Goal: Task Accomplishment & Management: Manage account settings

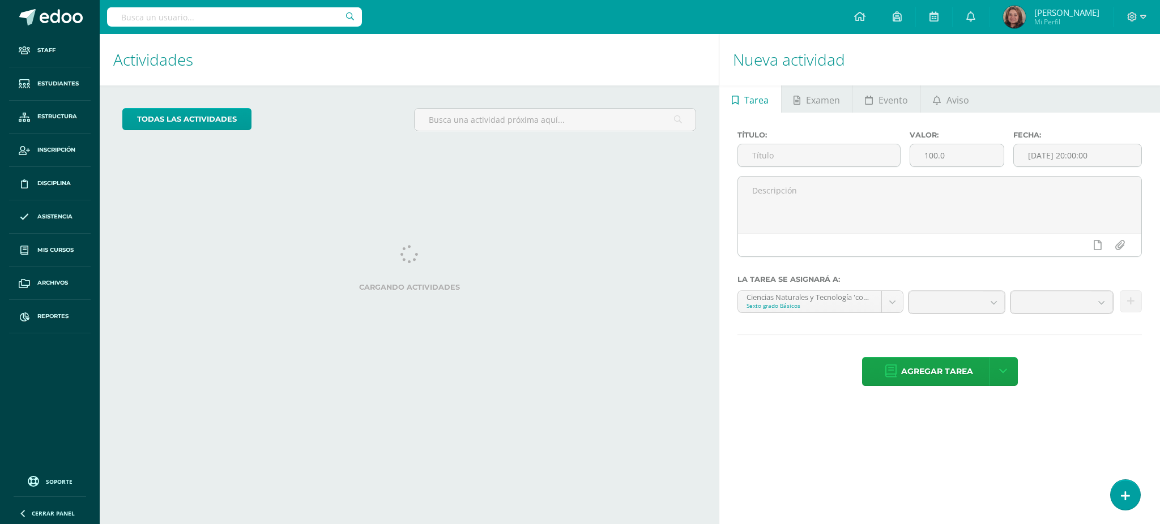
click at [244, 23] on input "text" at bounding box center [234, 16] width 255 height 19
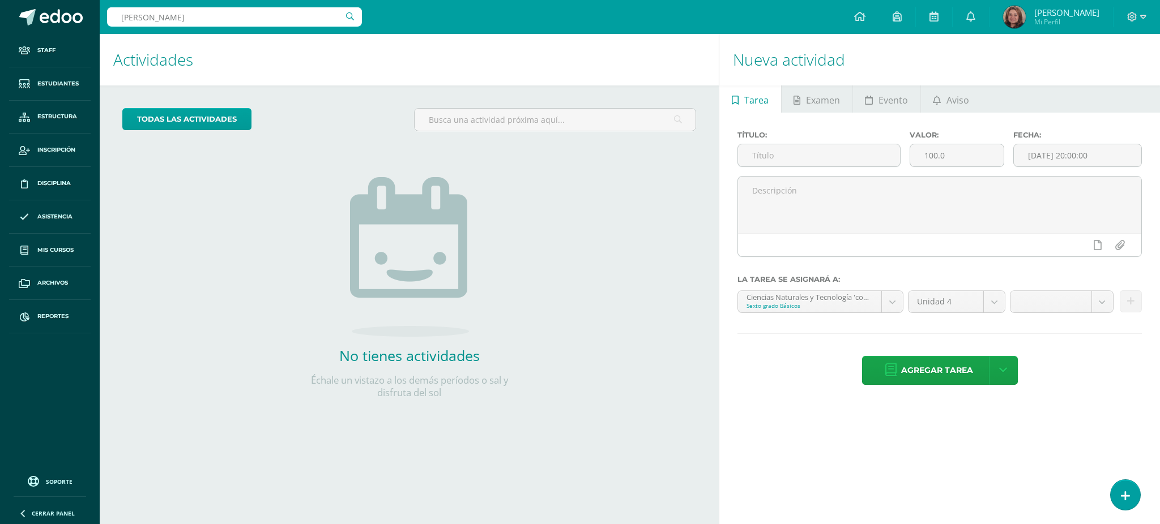
type input "vivi taracena"
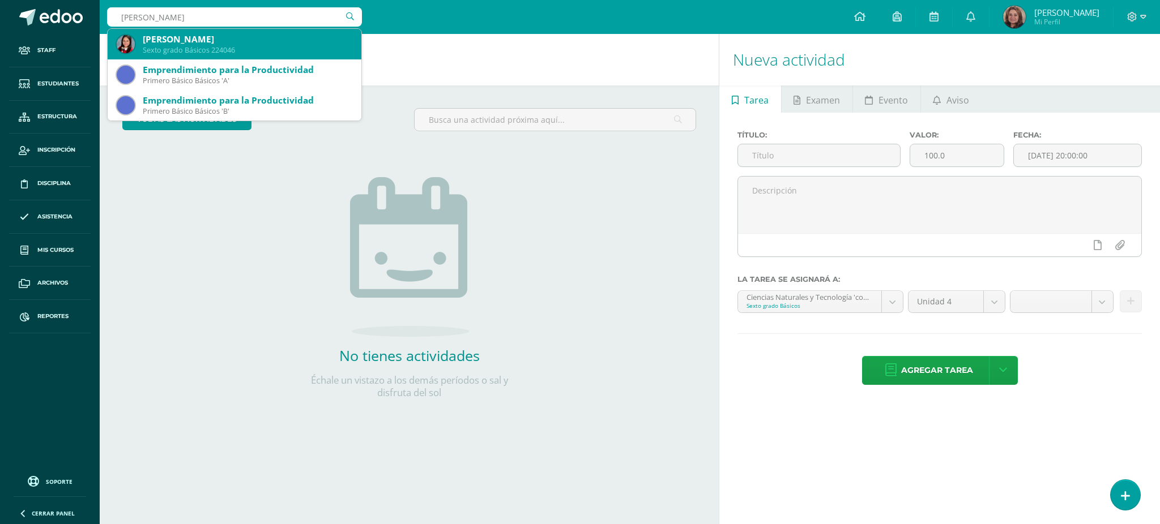
click at [225, 45] on div "Sexto grado Básicos 224046" at bounding box center [248, 50] width 210 height 10
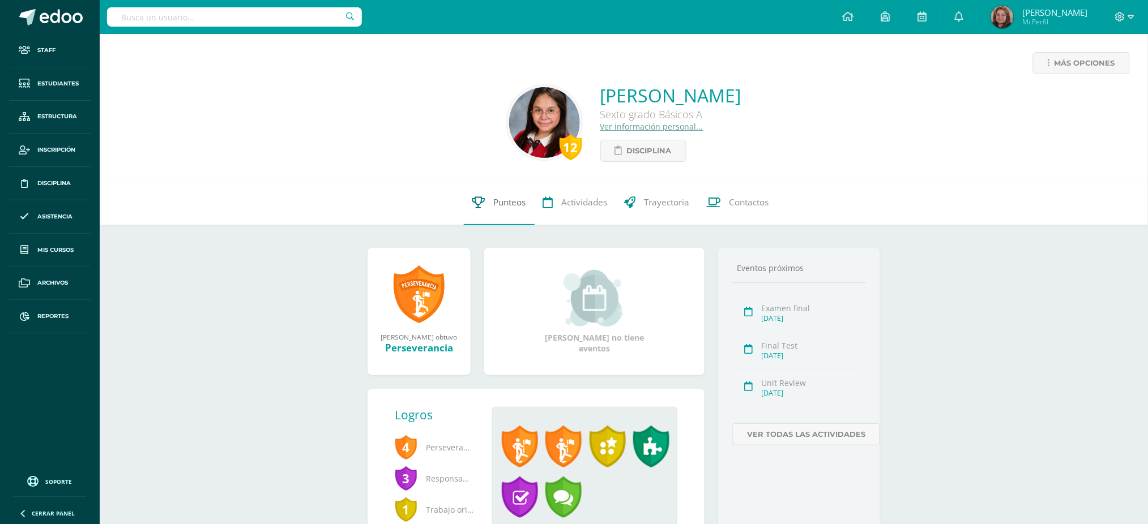
click at [502, 200] on span "Punteos" at bounding box center [510, 203] width 32 height 12
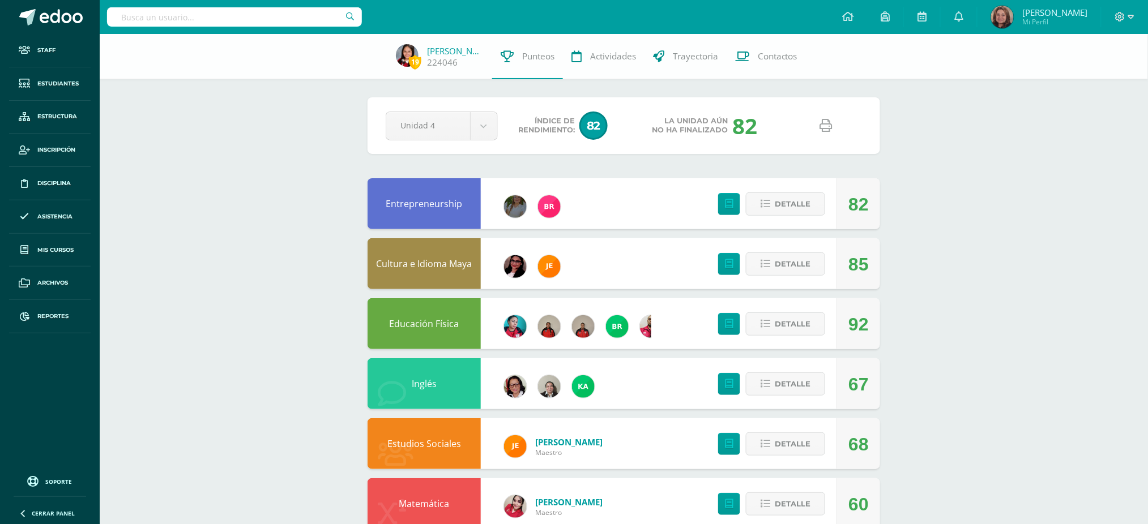
click at [822, 127] on icon at bounding box center [826, 125] width 12 height 12
click at [240, 16] on input "text" at bounding box center [234, 16] width 255 height 19
type input "tiffany chen"
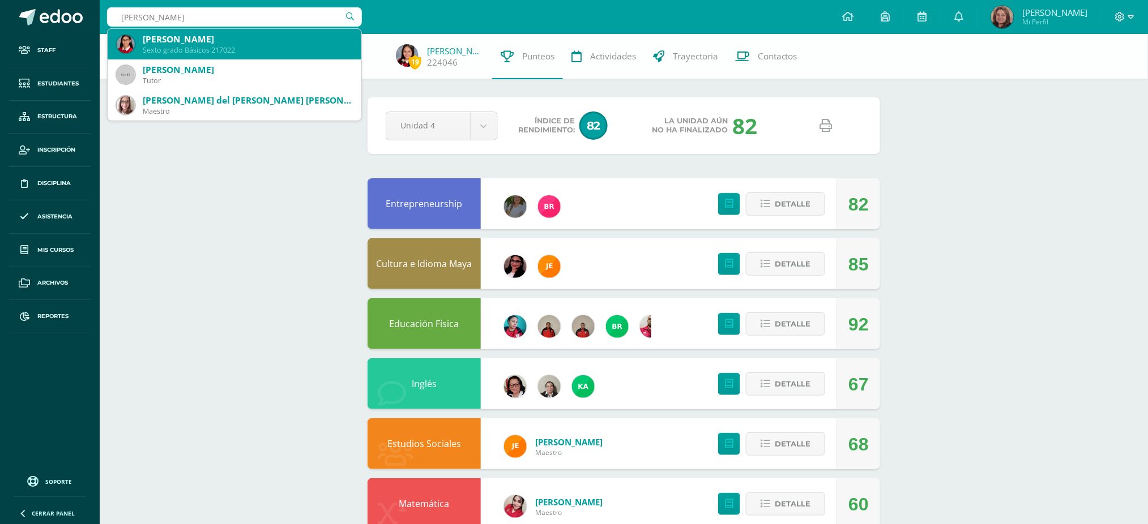
click at [233, 36] on div "Tiffany Miranda Chen Rojas" at bounding box center [248, 39] width 210 height 12
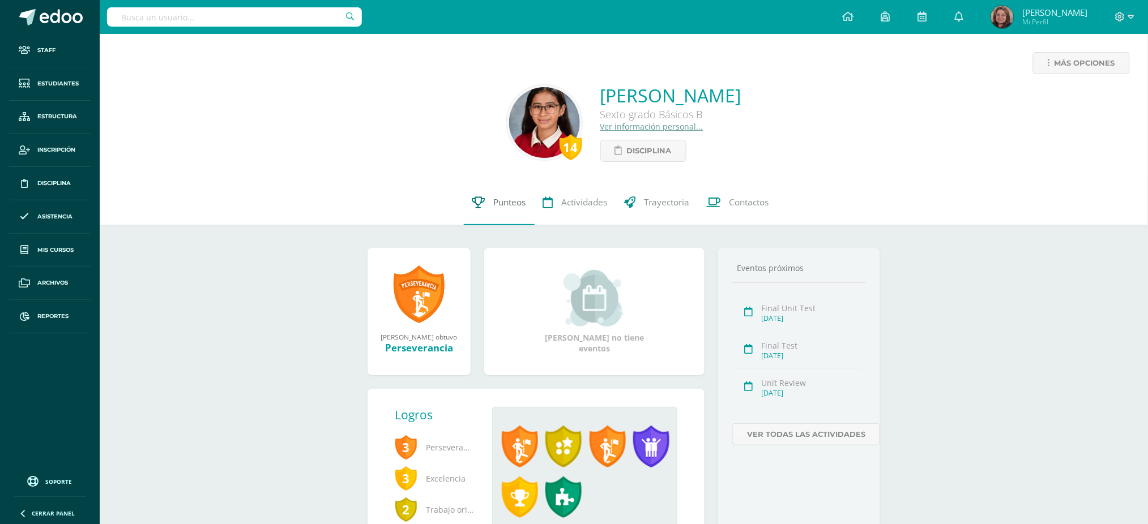
click at [520, 200] on span "Punteos" at bounding box center [510, 203] width 32 height 12
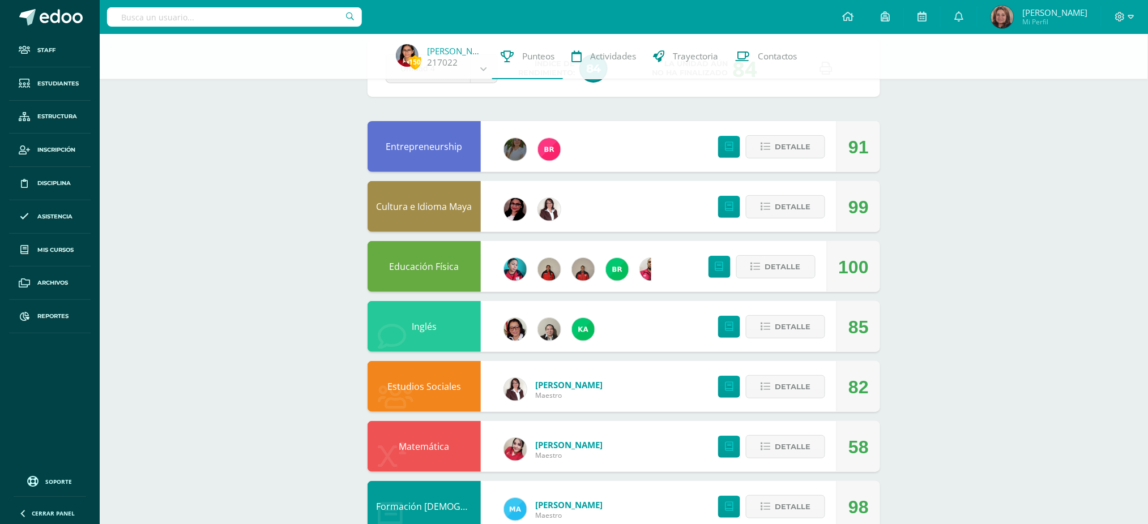
scroll to position [151, 0]
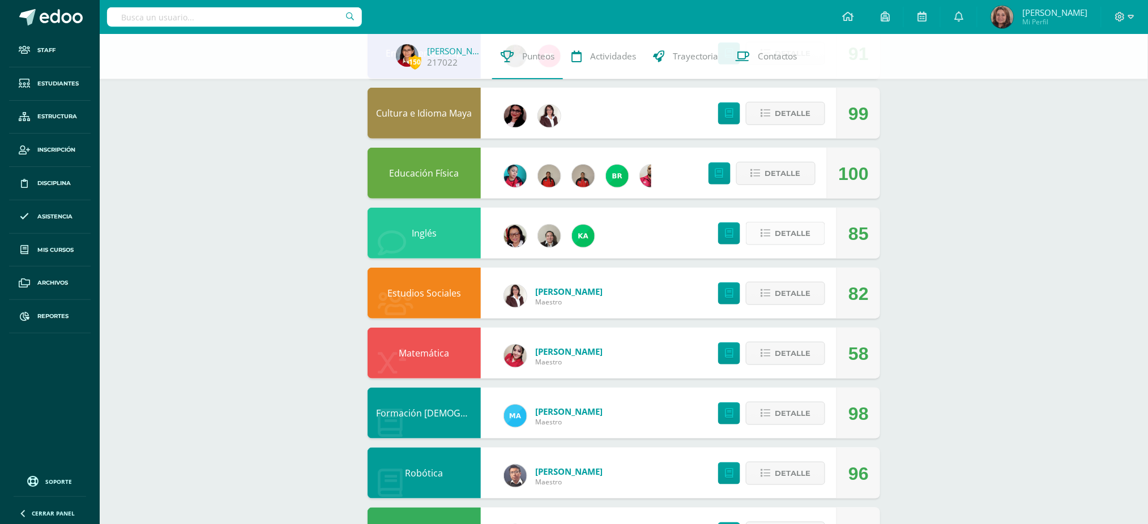
click at [780, 233] on span "Detalle" at bounding box center [793, 233] width 36 height 21
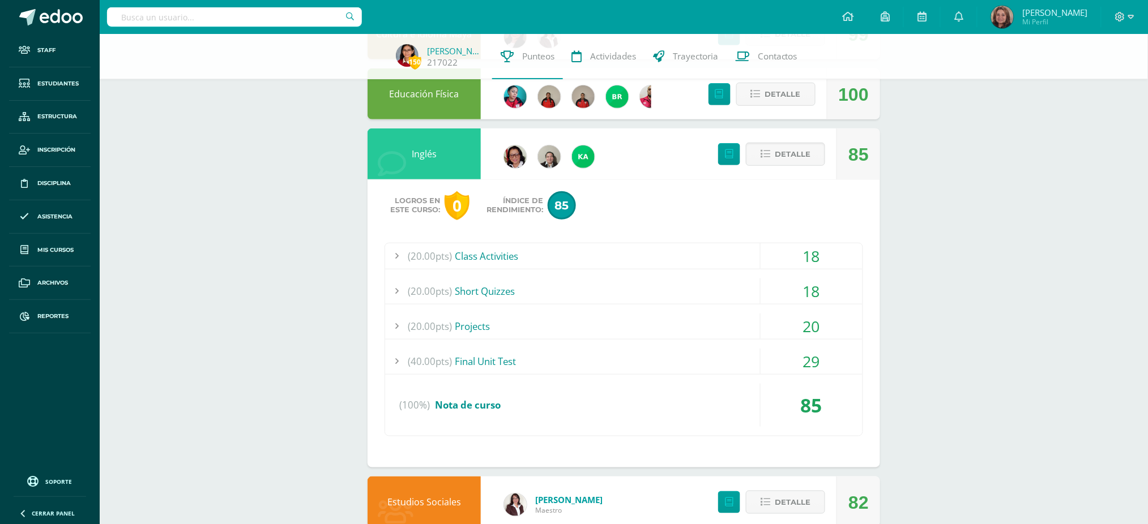
scroll to position [302, 0]
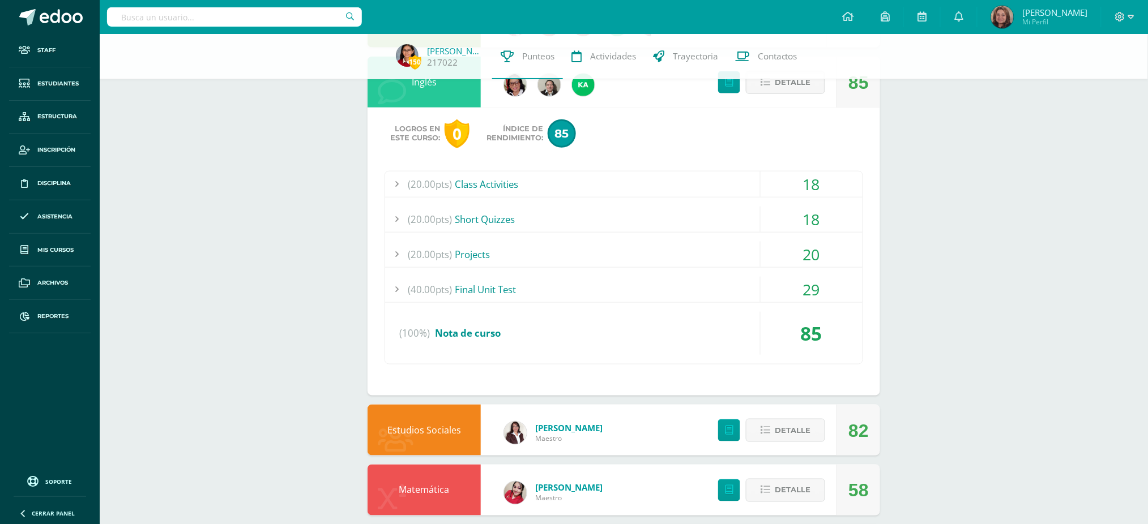
click at [803, 184] on div "18" at bounding box center [812, 184] width 102 height 25
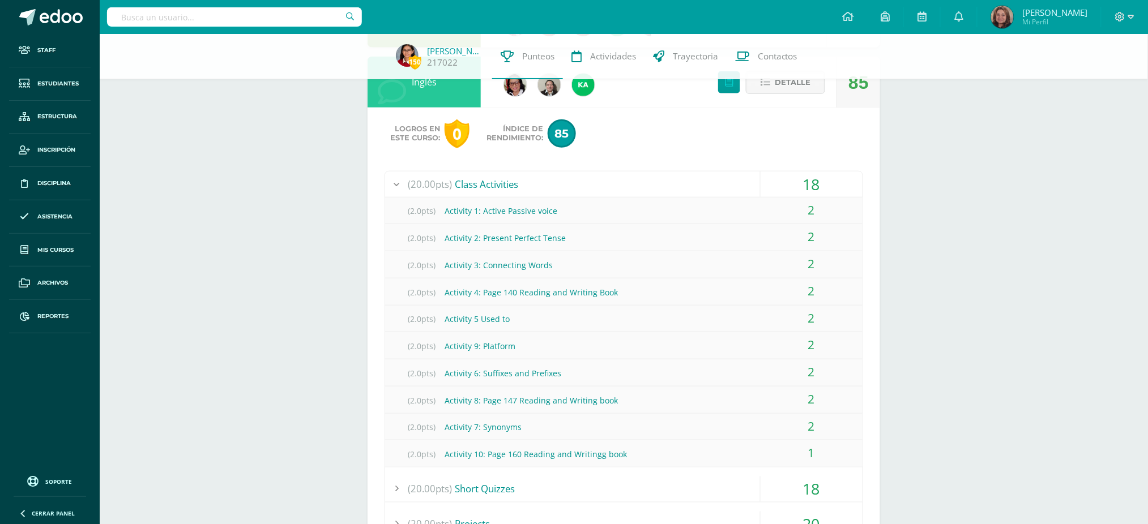
scroll to position [528, 0]
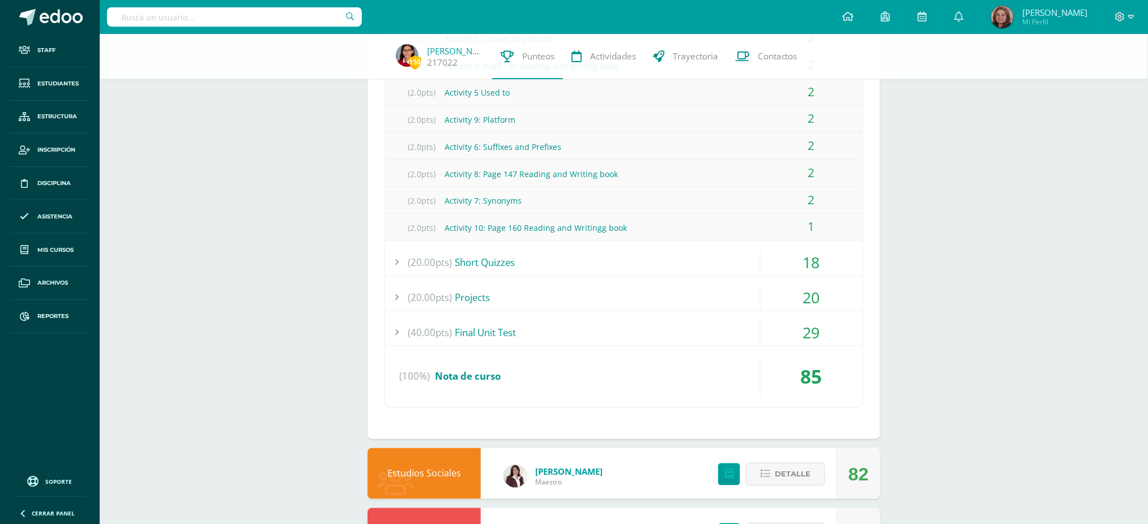
click at [799, 259] on div "18" at bounding box center [812, 262] width 102 height 25
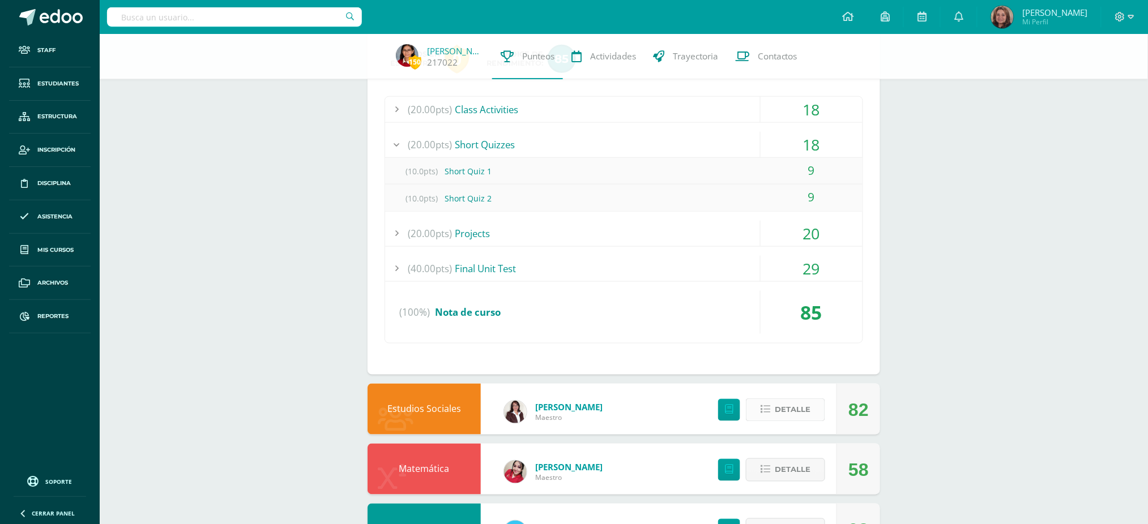
scroll to position [374, 0]
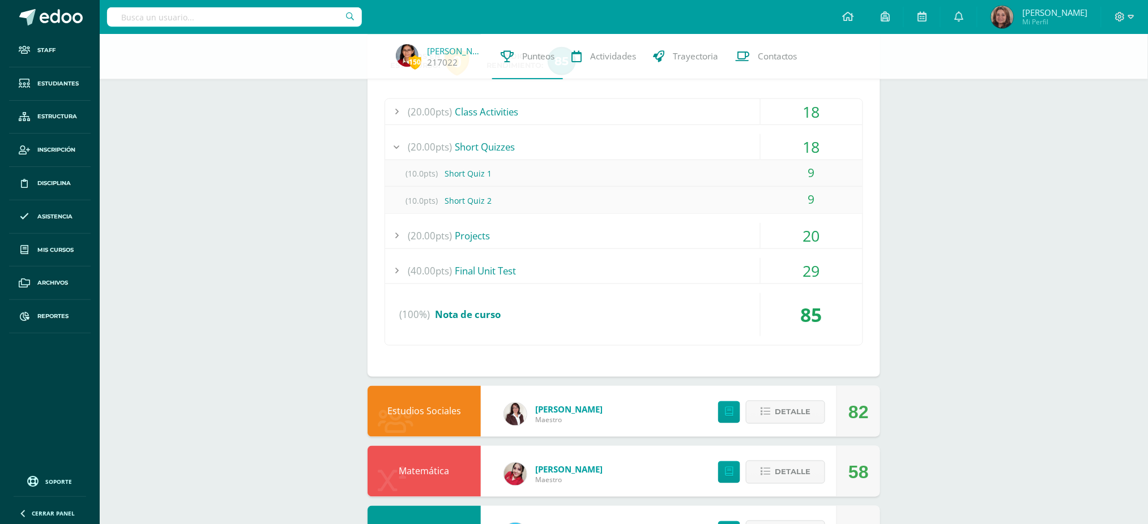
click at [804, 235] on div "20" at bounding box center [812, 235] width 102 height 25
click at [809, 273] on div "29" at bounding box center [812, 270] width 102 height 25
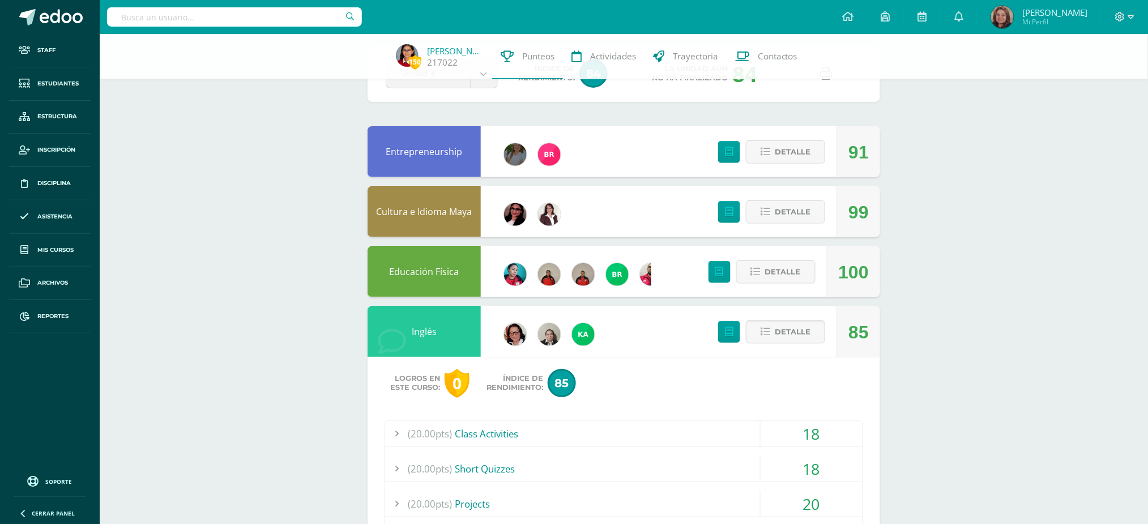
scroll to position [0, 0]
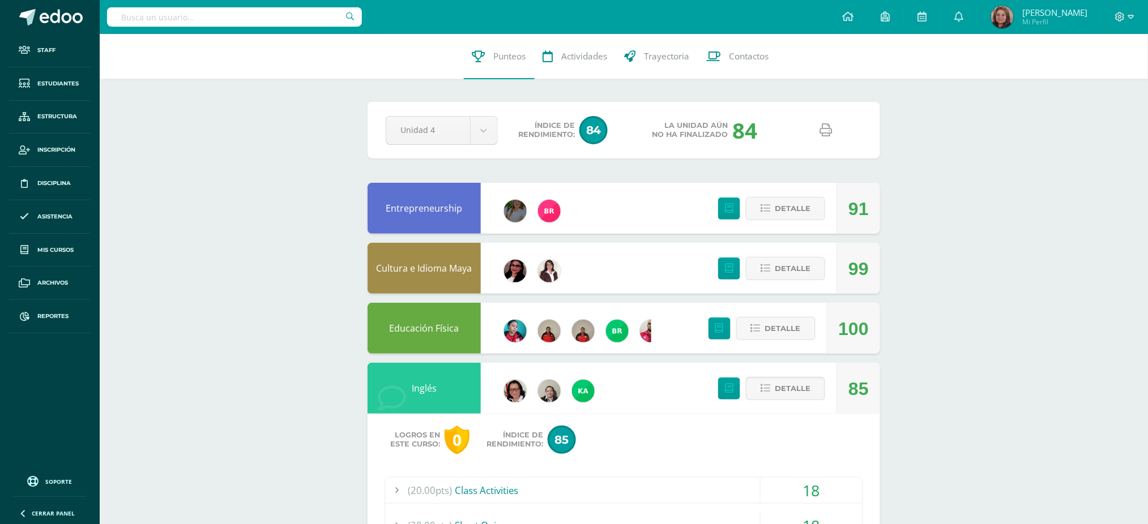
click at [821, 111] on div "Pendiente Unidad 4 Unidad 1 Unidad 2 Unidad 3 Unidad 4 Índice de Rendimiento: 8…" at bounding box center [624, 130] width 513 height 57
click at [828, 125] on icon at bounding box center [826, 130] width 12 height 12
click at [257, 9] on input "text" at bounding box center [234, 16] width 255 height 19
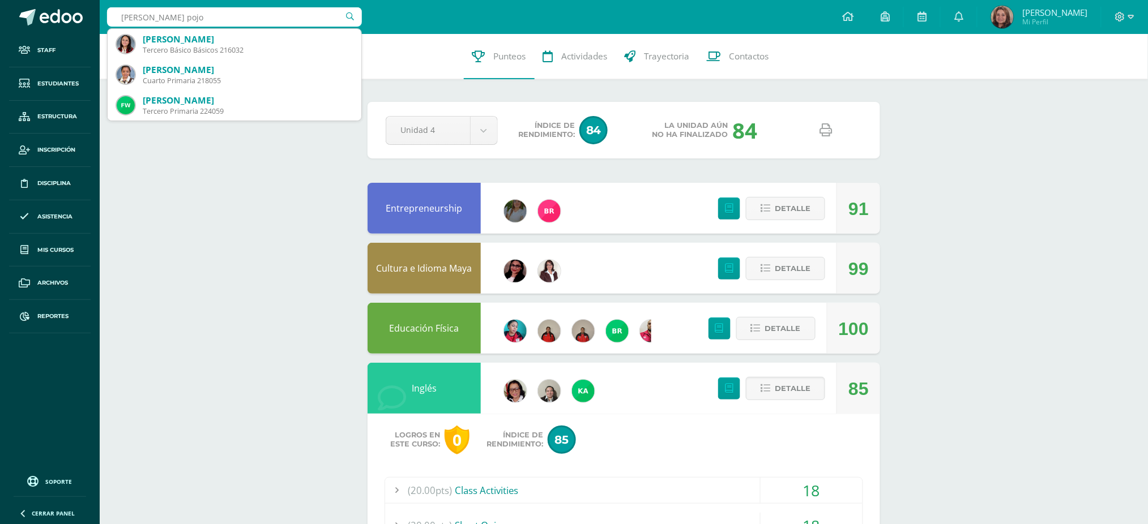
type input "fátima pojoy"
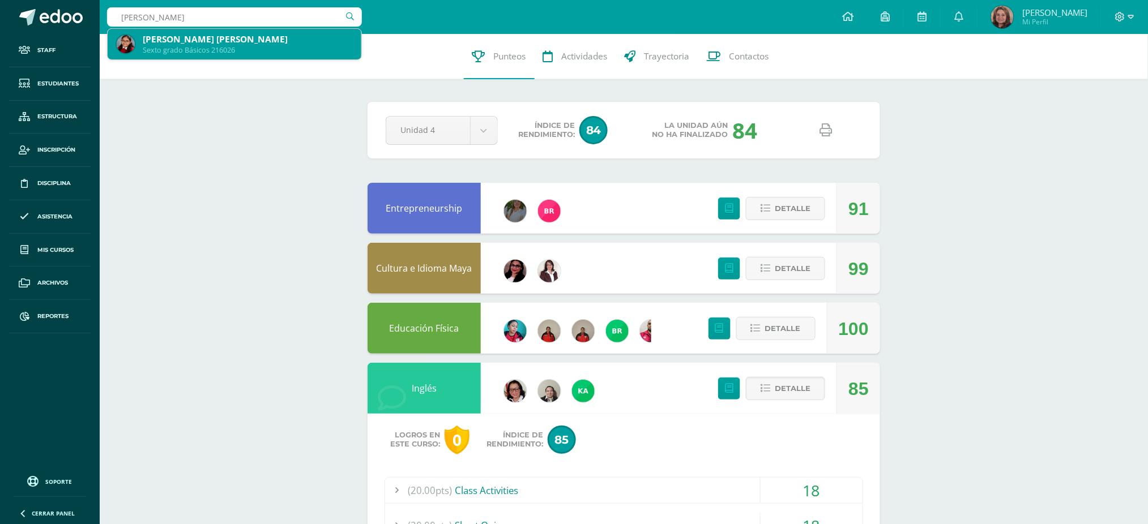
click at [213, 43] on div "Fátima Sofía Nicté Pojoy Girón" at bounding box center [248, 39] width 210 height 12
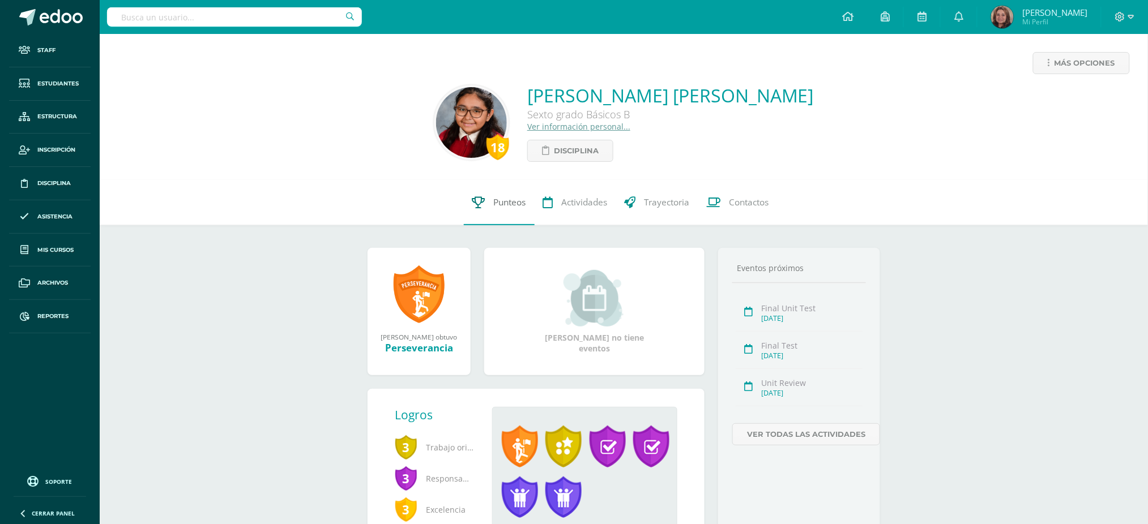
click at [501, 199] on span "Punteos" at bounding box center [510, 203] width 32 height 12
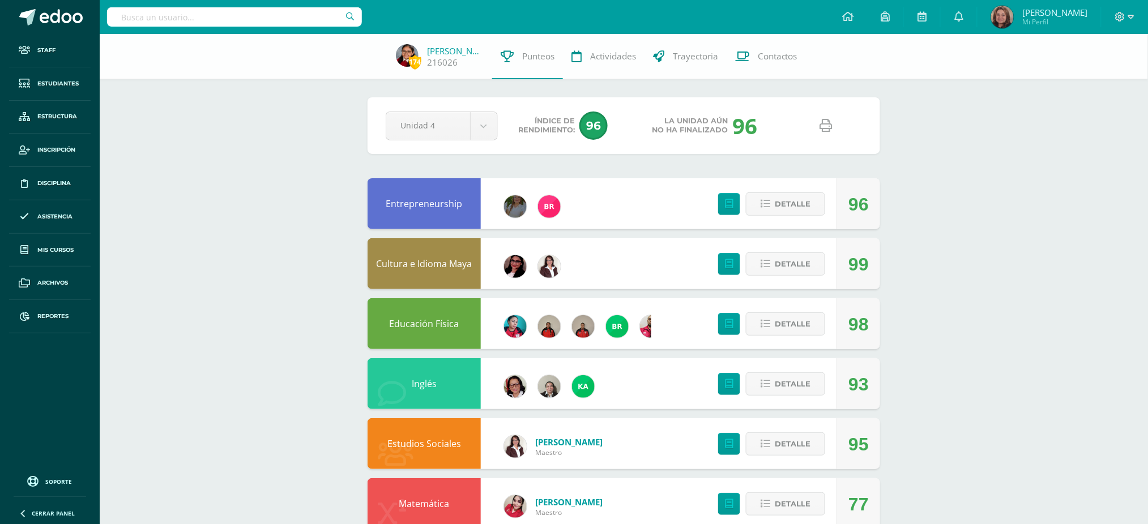
click at [827, 123] on icon at bounding box center [826, 125] width 12 height 12
click at [279, 13] on input "text" at bounding box center [234, 16] width 255 height 19
type input "sarceño"
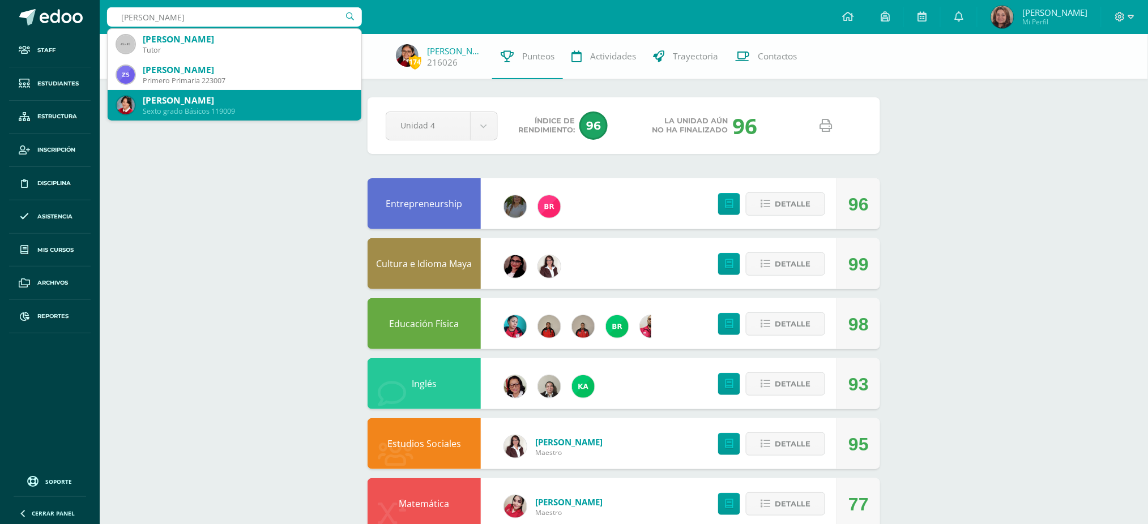
click at [236, 100] on div "[PERSON_NAME]" at bounding box center [248, 101] width 210 height 12
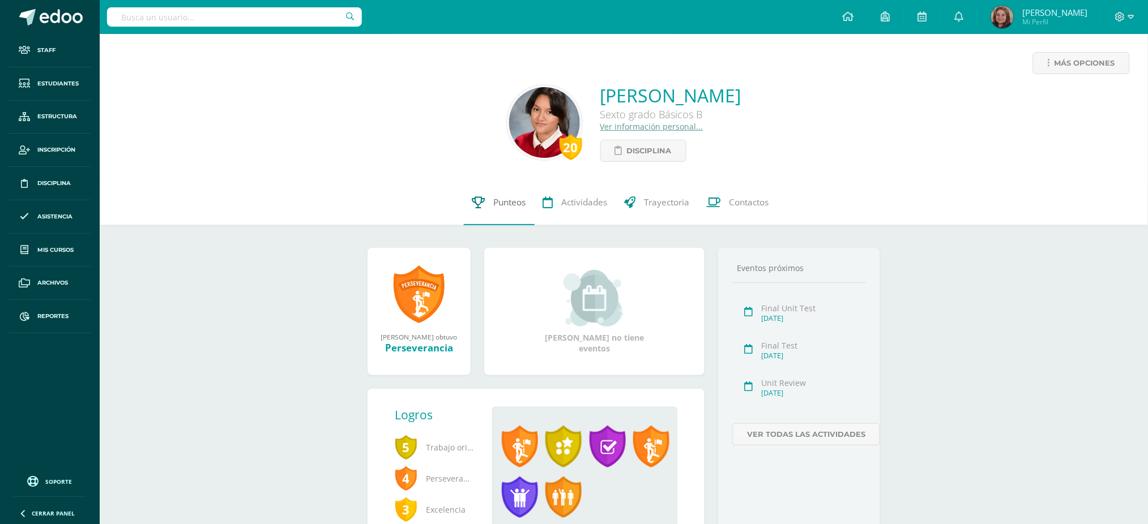
click at [510, 200] on span "Punteos" at bounding box center [510, 203] width 32 height 12
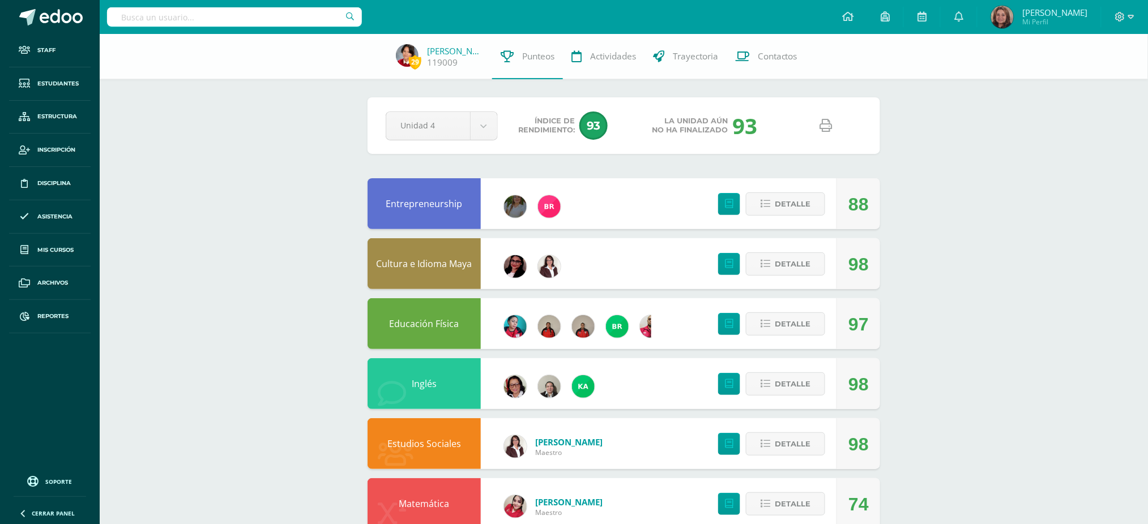
click at [827, 123] on icon at bounding box center [826, 125] width 12 height 12
click at [288, 15] on input "text" at bounding box center [234, 16] width 255 height 19
type input "natalia sánchez"
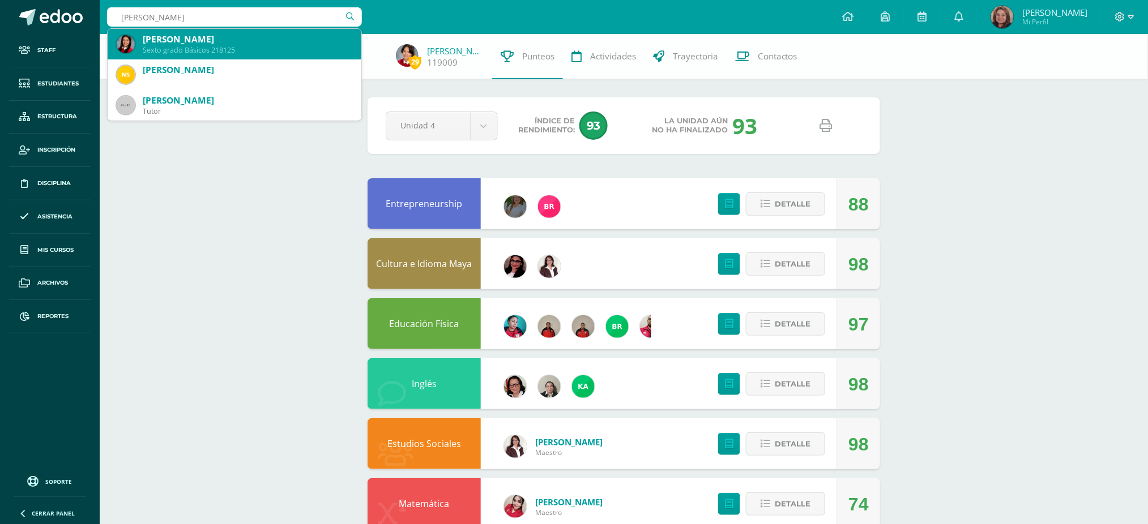
click at [296, 37] on div "[PERSON_NAME] [PERSON_NAME]" at bounding box center [248, 39] width 210 height 12
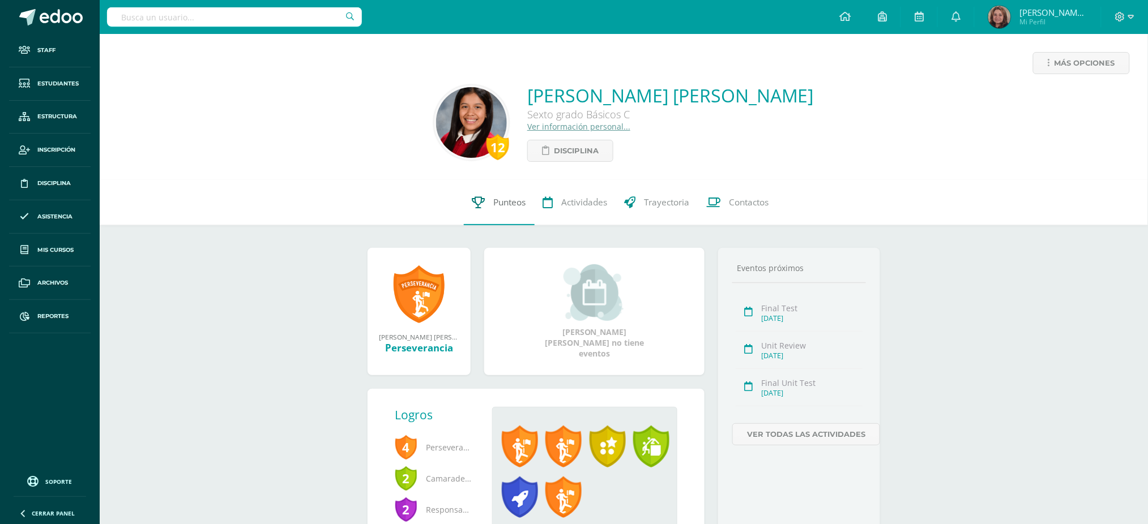
click at [516, 206] on span "Punteos" at bounding box center [510, 203] width 32 height 12
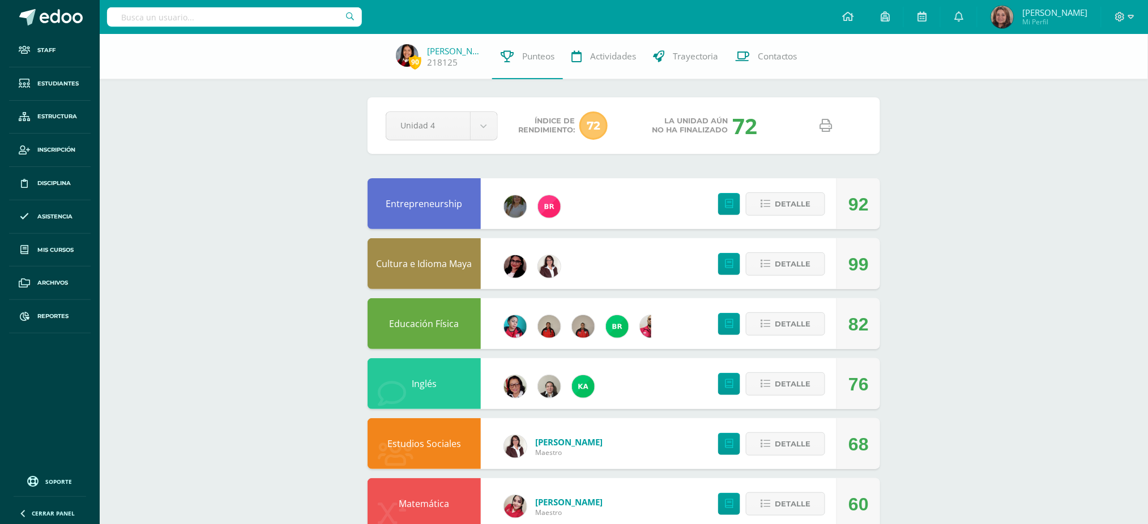
click at [817, 127] on link at bounding box center [826, 126] width 29 height 29
click at [266, 12] on input "text" at bounding box center [234, 16] width 255 height 19
type input "gabriela sandoval"
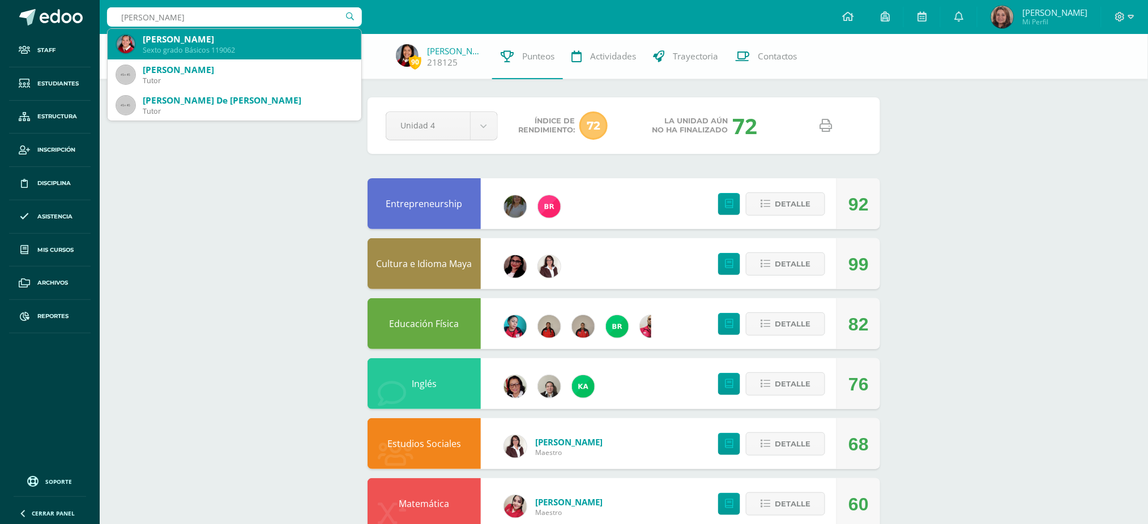
click at [197, 36] on div "[PERSON_NAME]" at bounding box center [248, 39] width 210 height 12
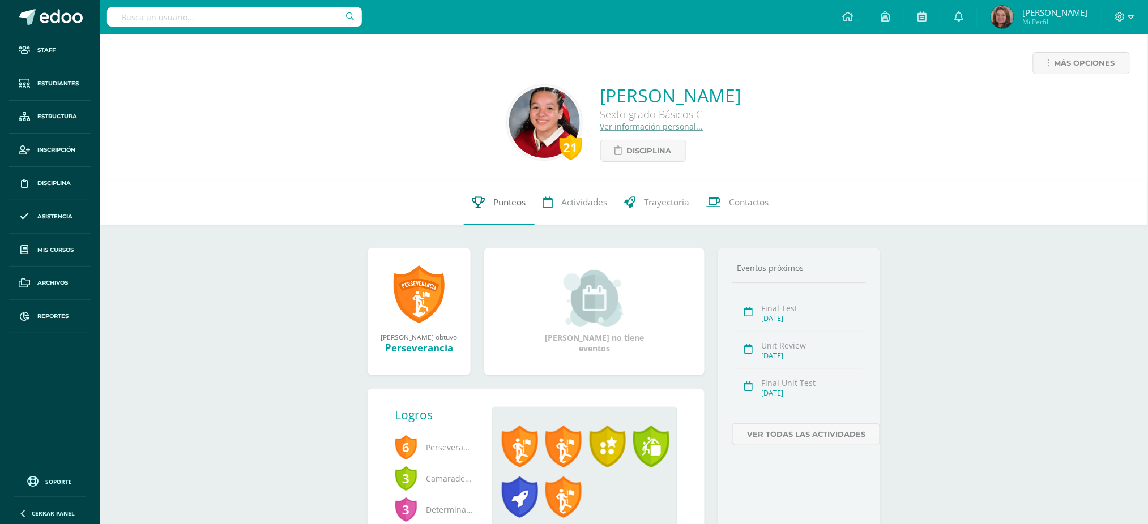
click at [522, 200] on span "Punteos" at bounding box center [510, 203] width 32 height 12
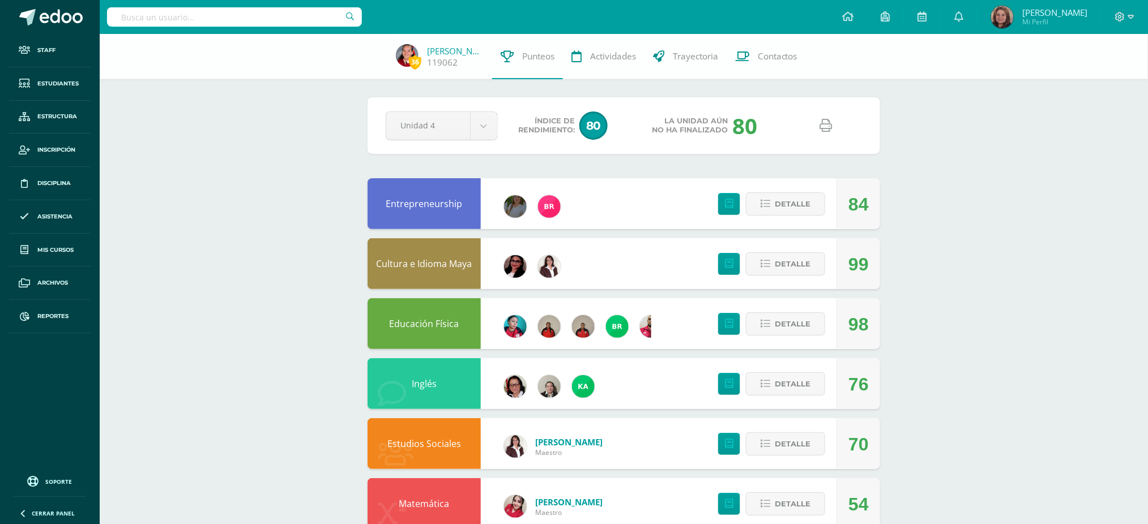
click at [833, 130] on link at bounding box center [826, 126] width 29 height 29
click at [242, 10] on input "text" at bounding box center [234, 16] width 255 height 19
click at [242, 10] on input "c" at bounding box center [234, 16] width 255 height 19
type input "cristina vela"
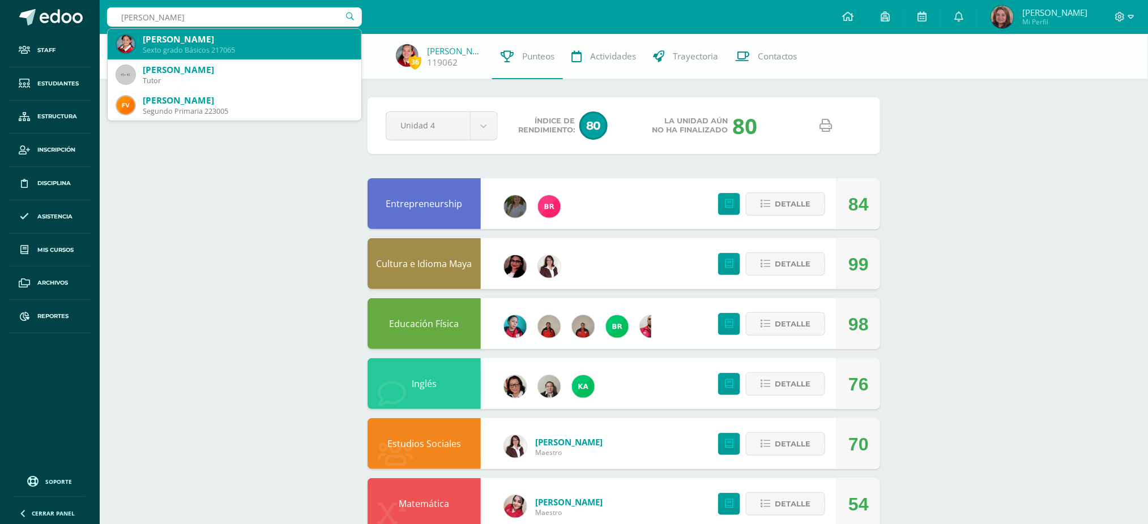
click at [277, 44] on div "Cristina Marisa Vela Flores" at bounding box center [248, 39] width 210 height 12
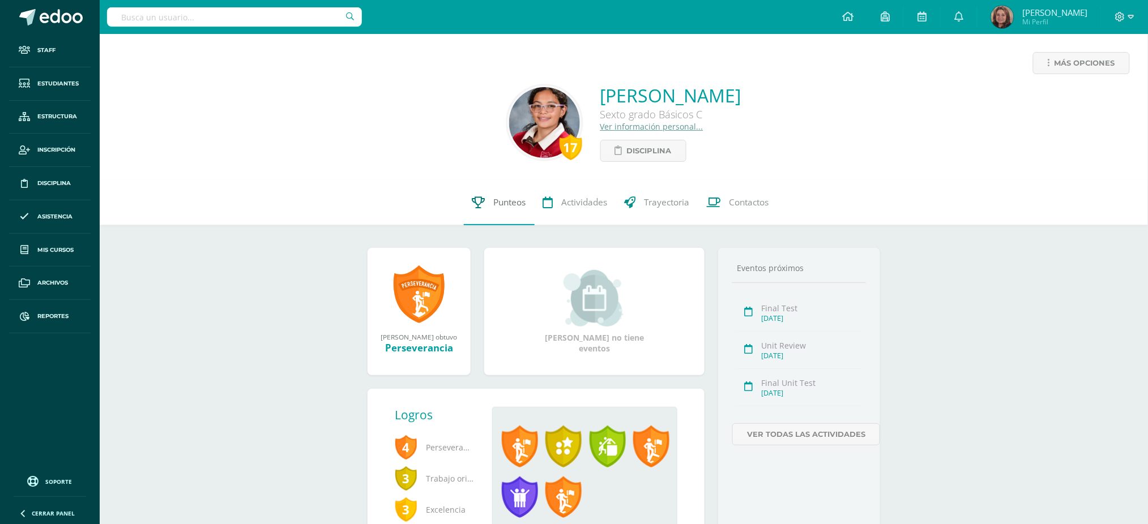
click at [512, 204] on span "Punteos" at bounding box center [510, 203] width 32 height 12
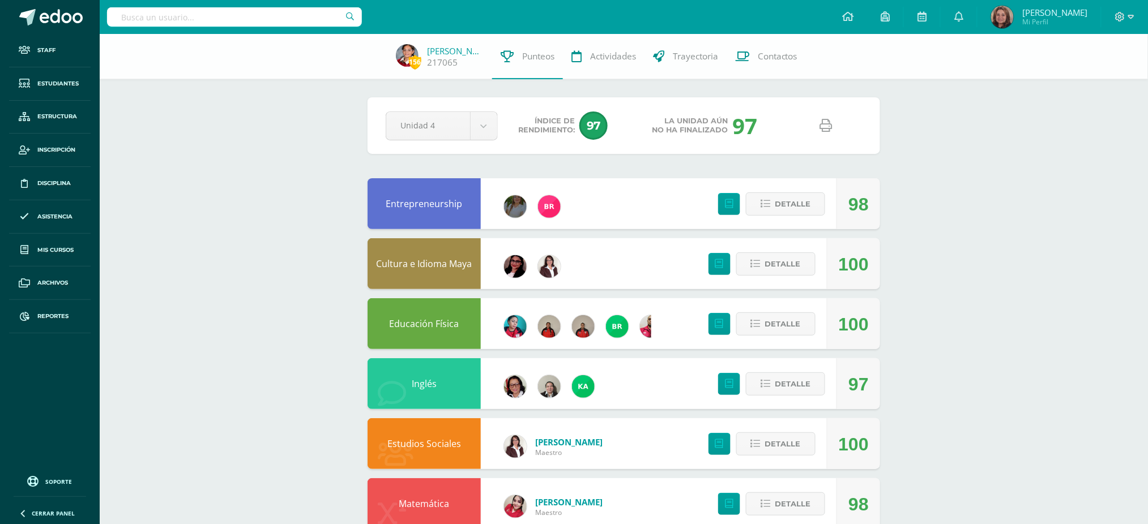
click at [828, 129] on icon at bounding box center [826, 125] width 12 height 12
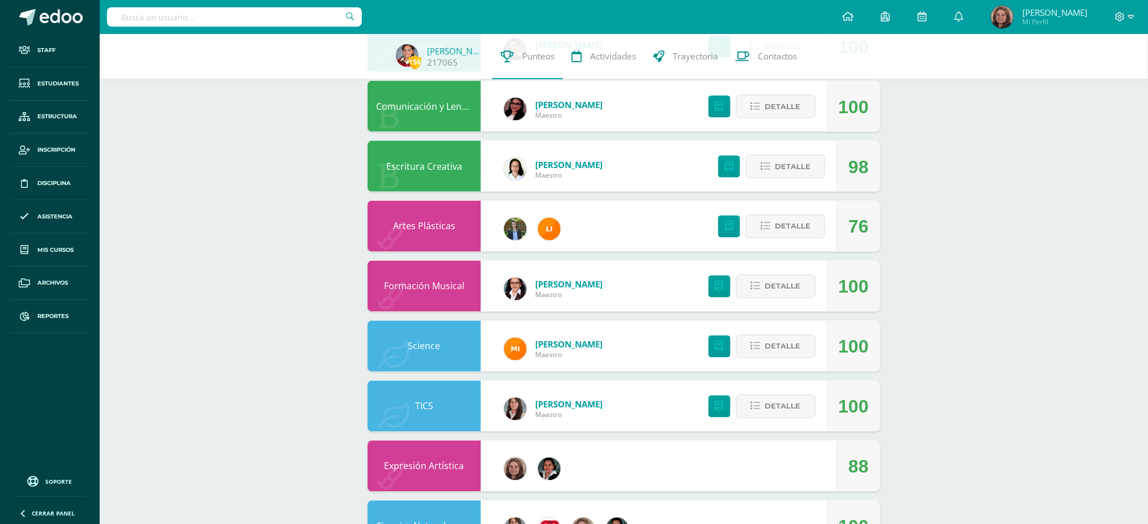
scroll to position [552, 0]
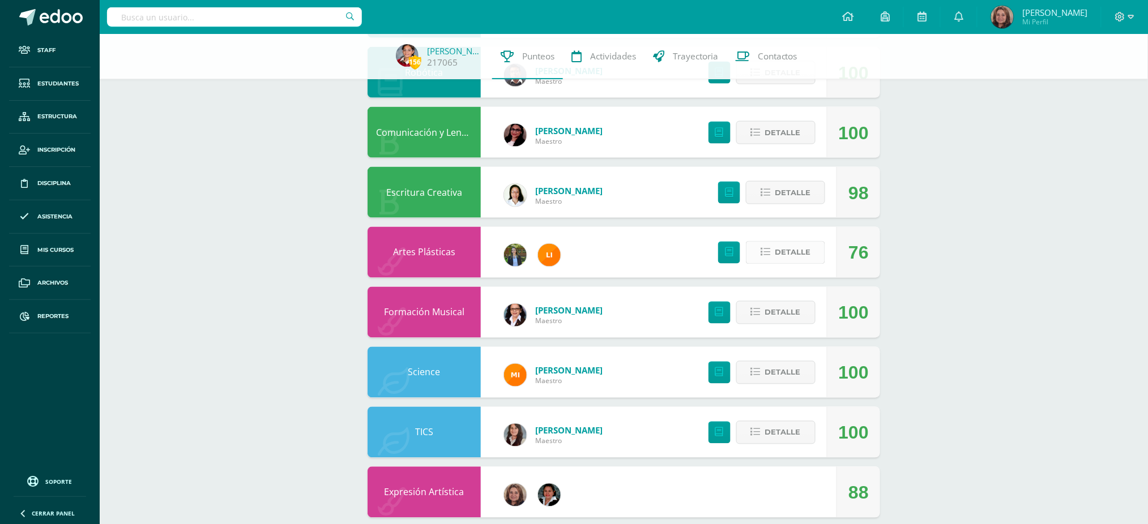
click at [798, 250] on span "Detalle" at bounding box center [793, 252] width 36 height 21
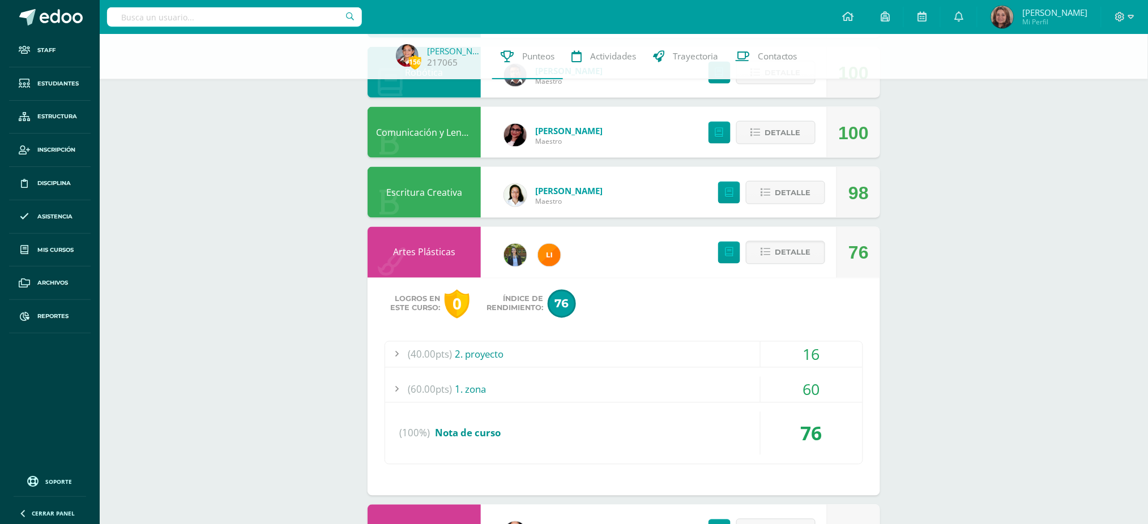
click at [818, 342] on div "16" at bounding box center [812, 354] width 102 height 25
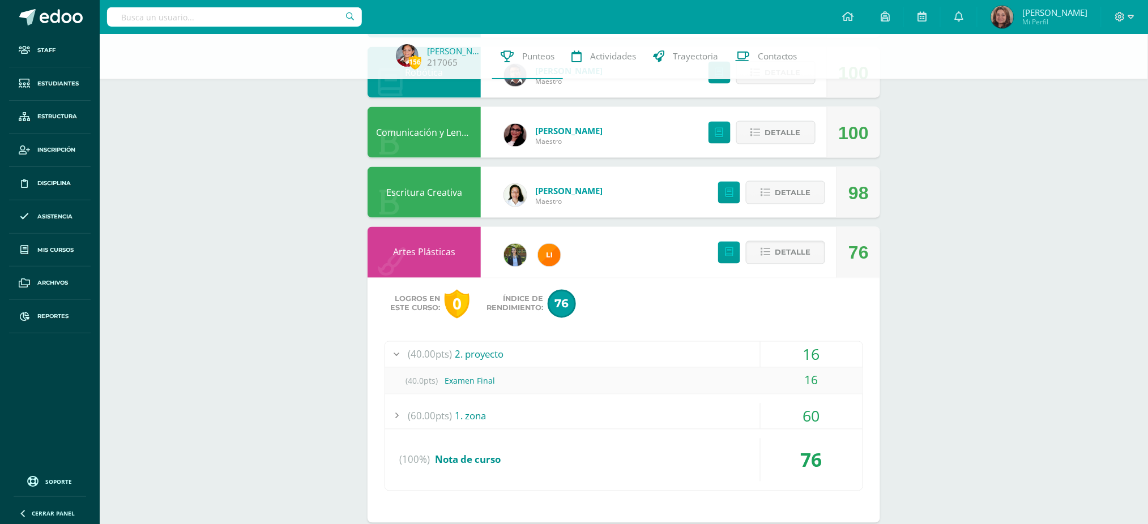
click at [811, 413] on div "60" at bounding box center [812, 416] width 102 height 25
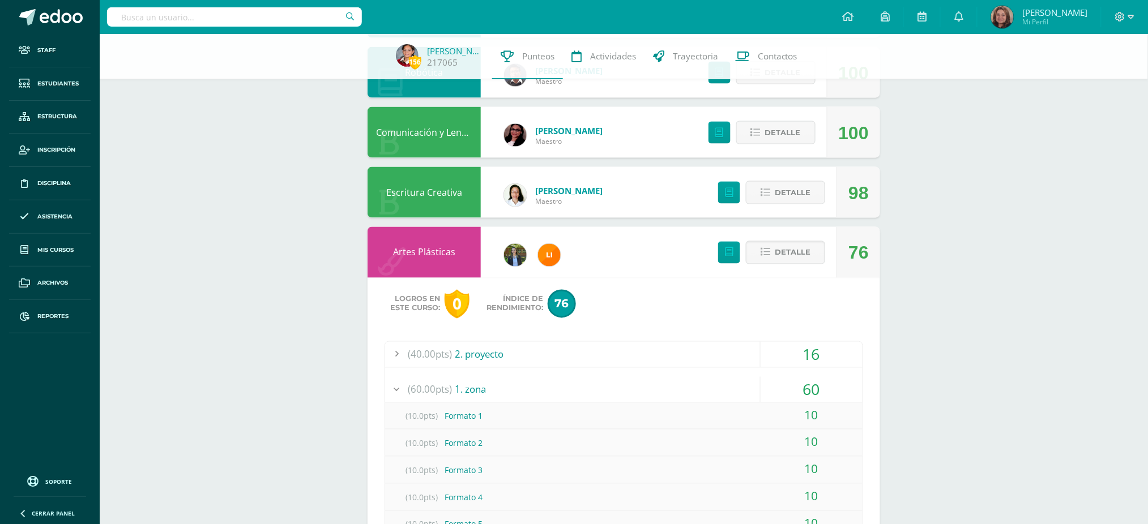
click at [547, 349] on div "(40.00pts) 2. proyecto" at bounding box center [623, 354] width 477 height 25
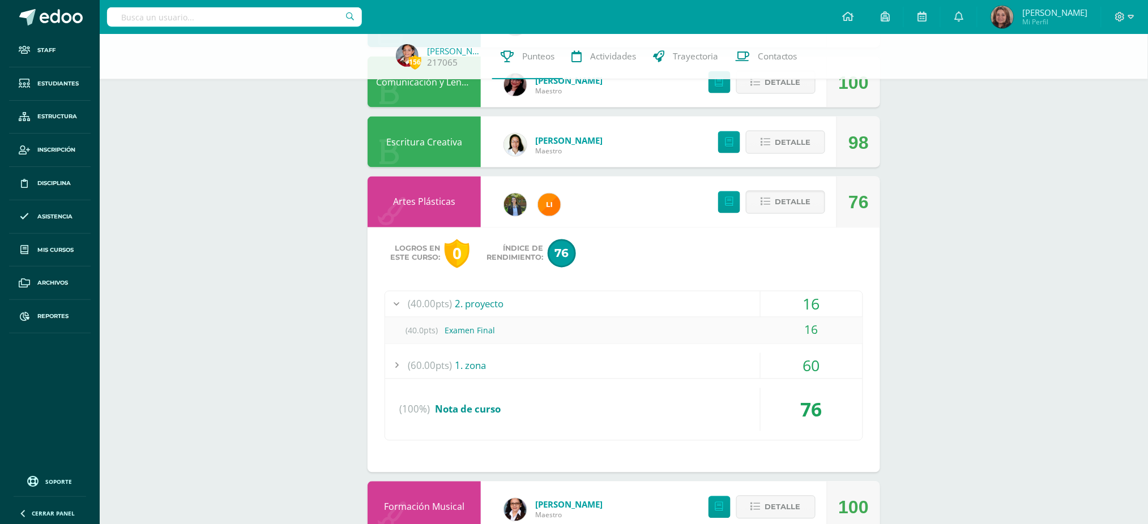
scroll to position [628, 0]
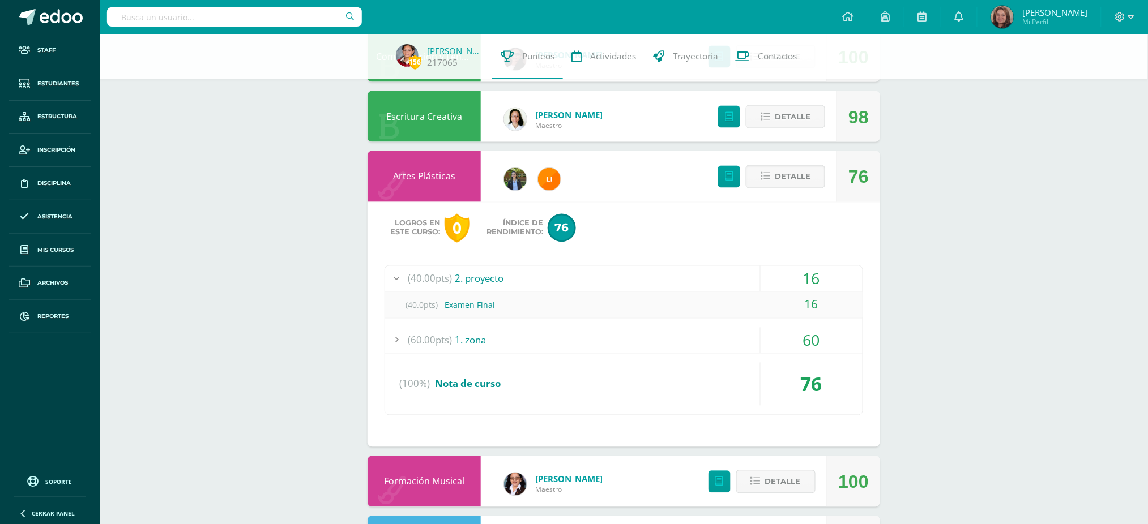
click at [809, 345] on div "60" at bounding box center [812, 340] width 102 height 25
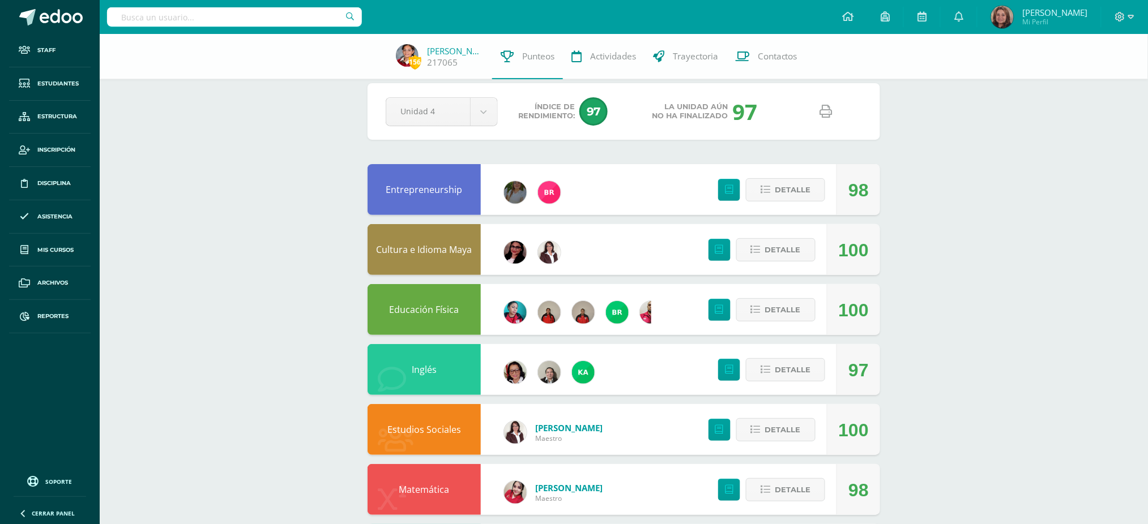
scroll to position [0, 0]
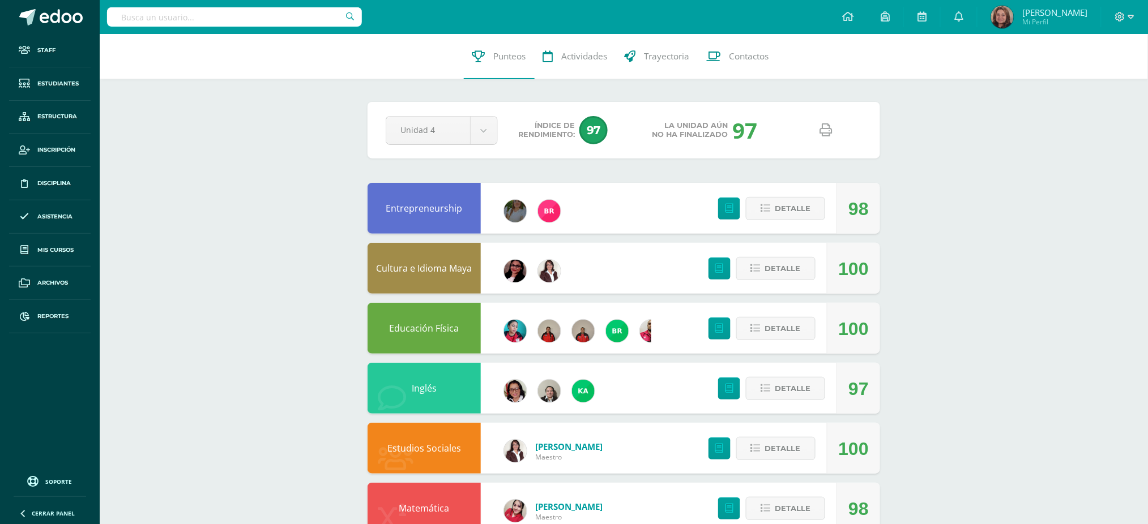
click at [198, 10] on input "text" at bounding box center [234, 16] width 255 height 19
type input "sara pineda"
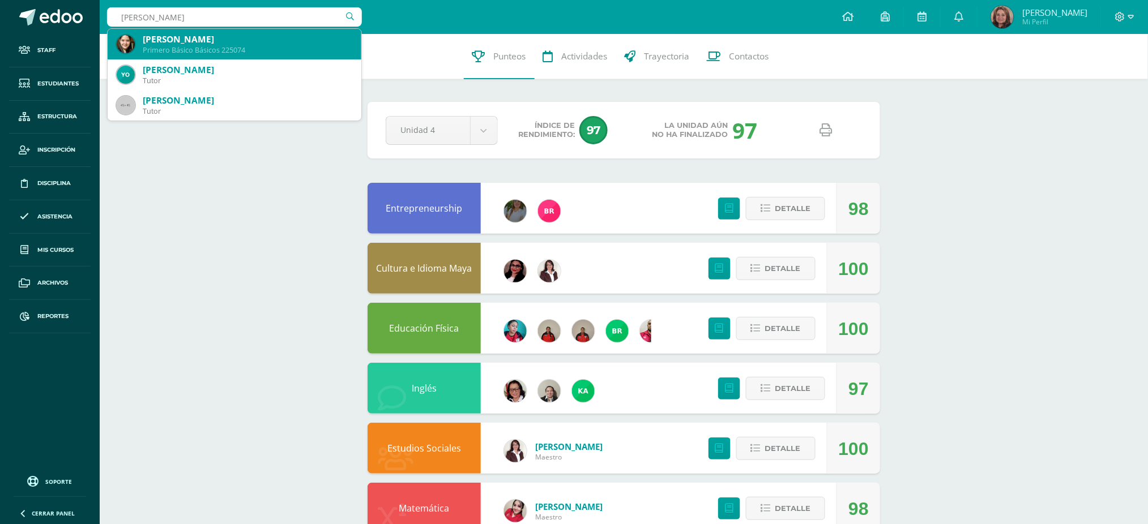
click at [156, 33] on div "Sara María Pineda Rosales" at bounding box center [248, 39] width 210 height 12
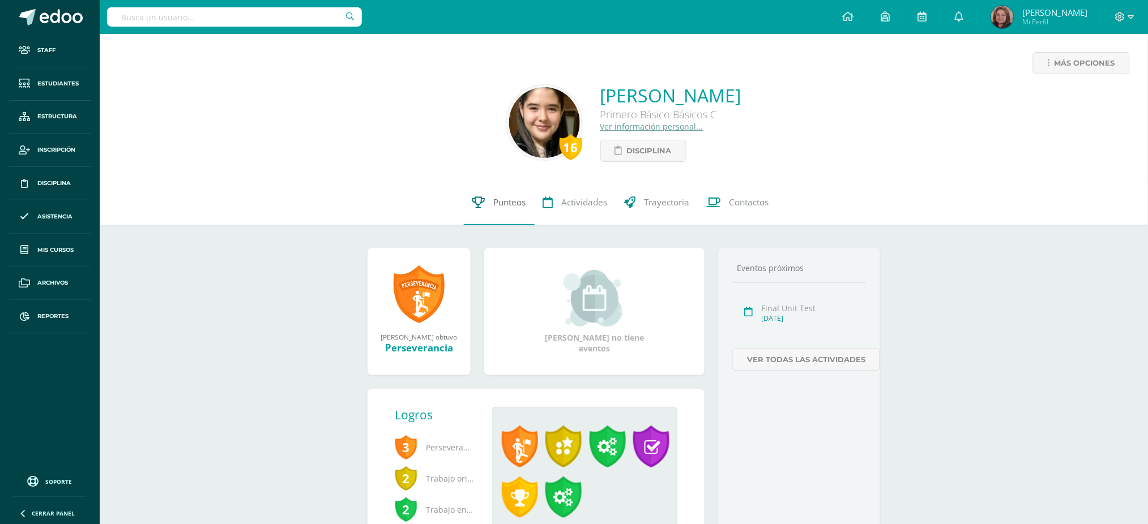
click at [503, 205] on span "Punteos" at bounding box center [510, 203] width 32 height 12
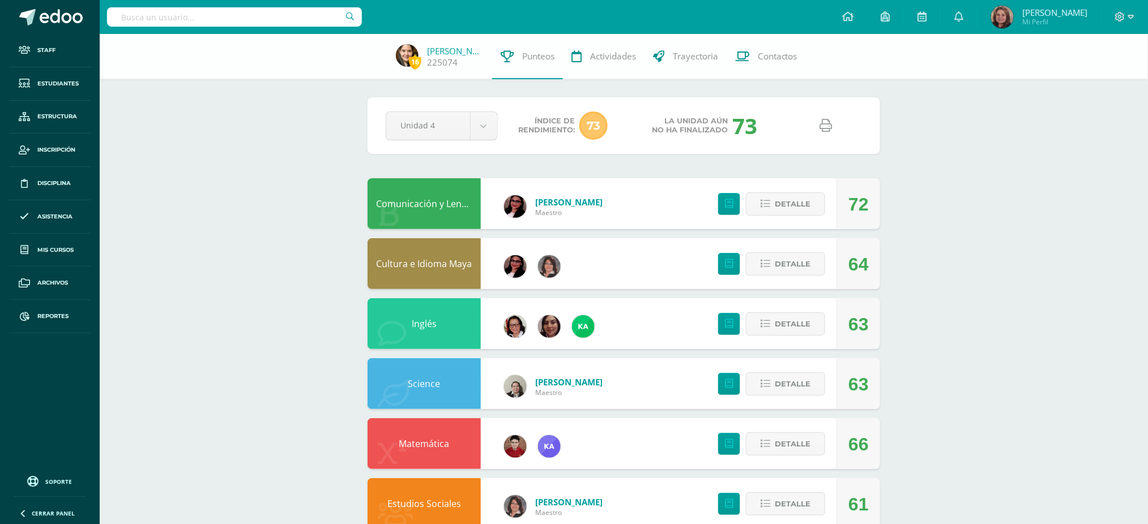
click at [826, 129] on icon at bounding box center [826, 125] width 12 height 12
click at [313, 16] on input "text" at bounding box center [234, 16] width 255 height 19
type input "maría marcela alvarez"
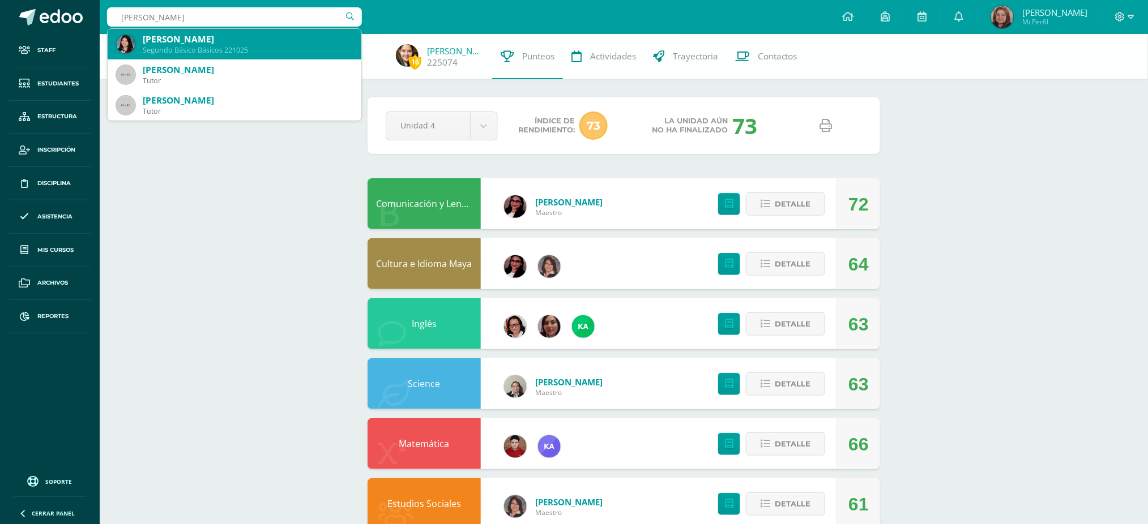
click at [242, 35] on div "María Marcela Alvarez Pozuelos" at bounding box center [248, 39] width 210 height 12
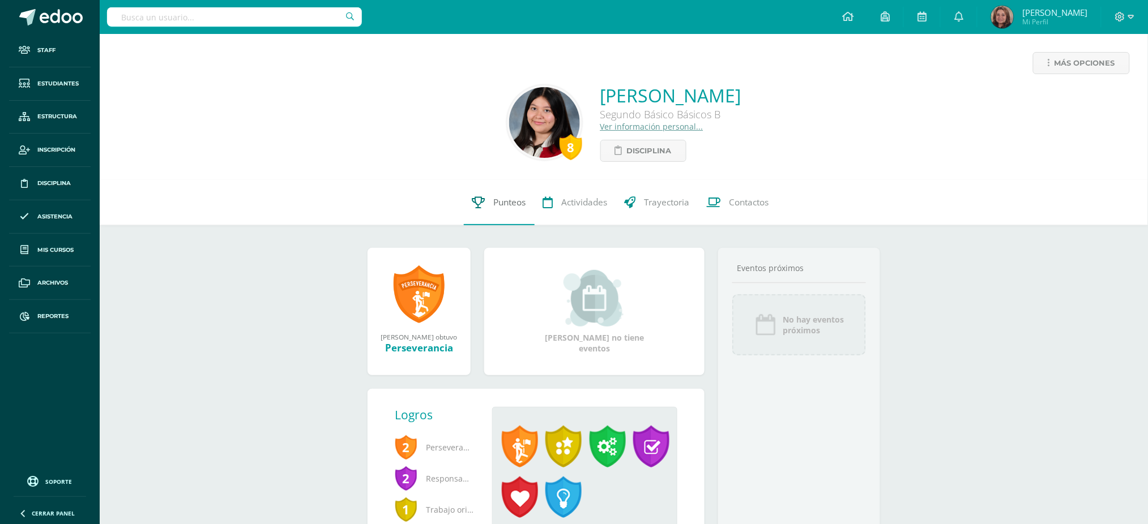
click at [510, 203] on span "Punteos" at bounding box center [510, 203] width 32 height 12
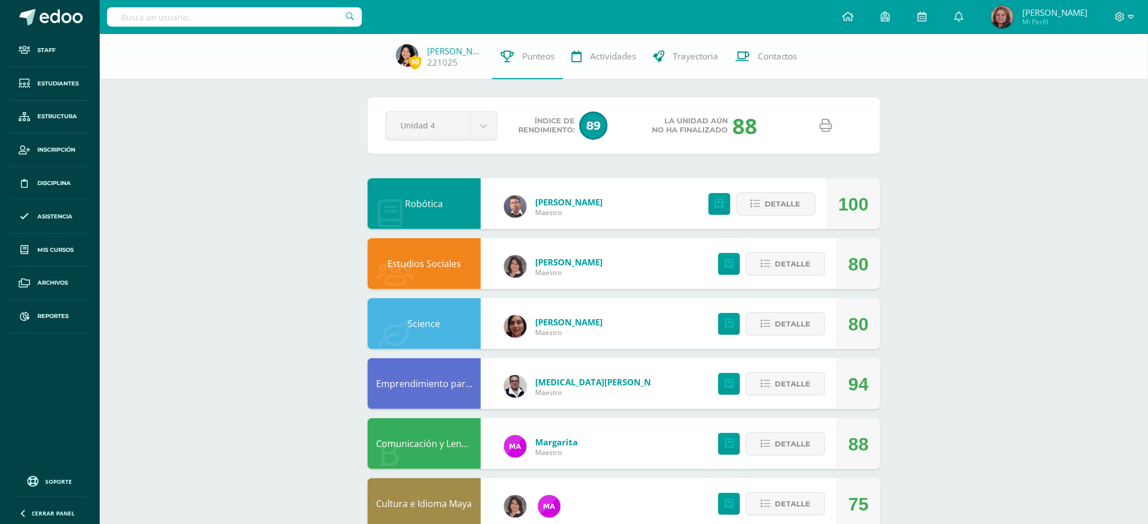
scroll to position [75, 0]
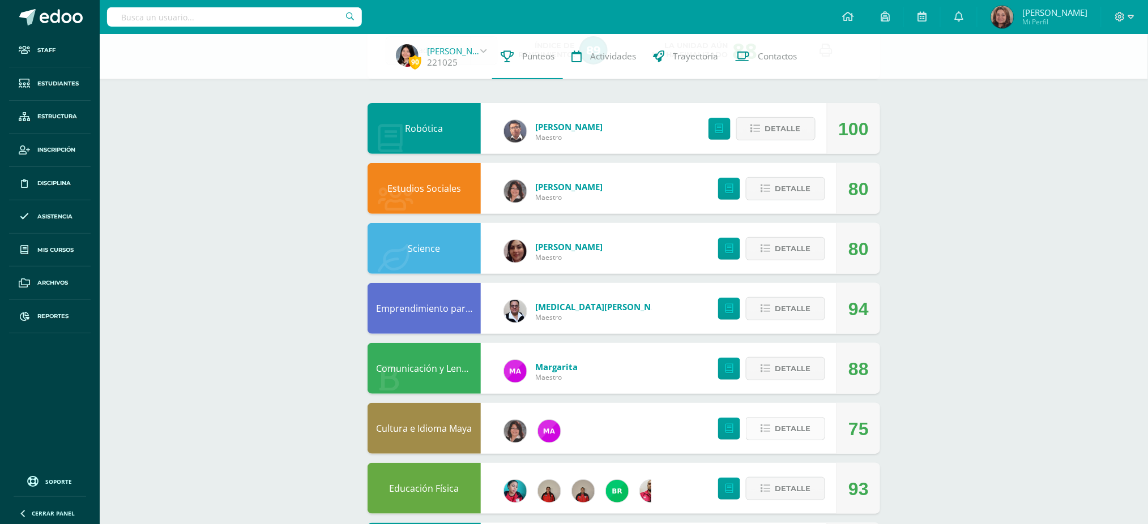
click at [800, 428] on span "Detalle" at bounding box center [793, 429] width 36 height 21
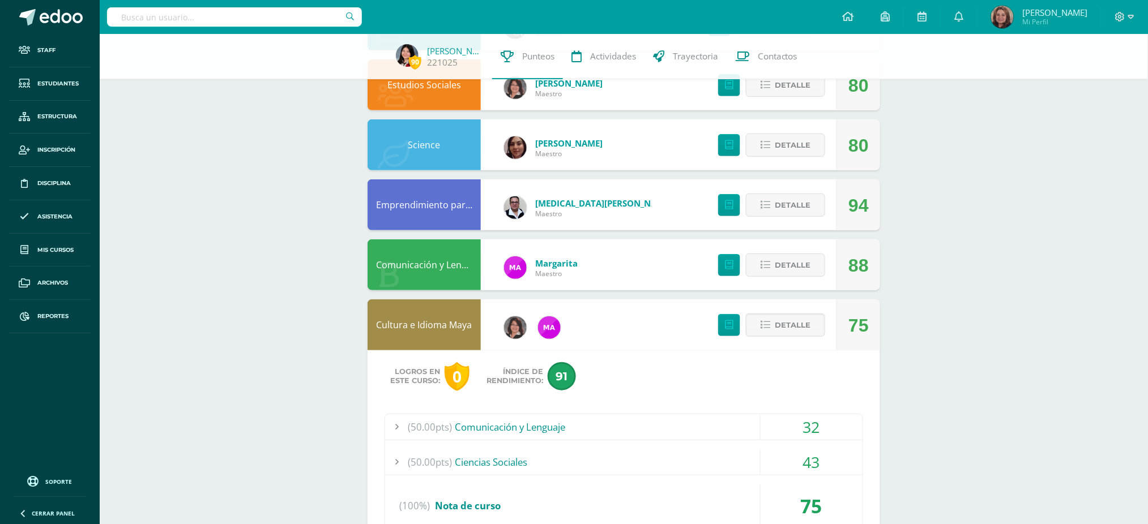
scroll to position [302, 0]
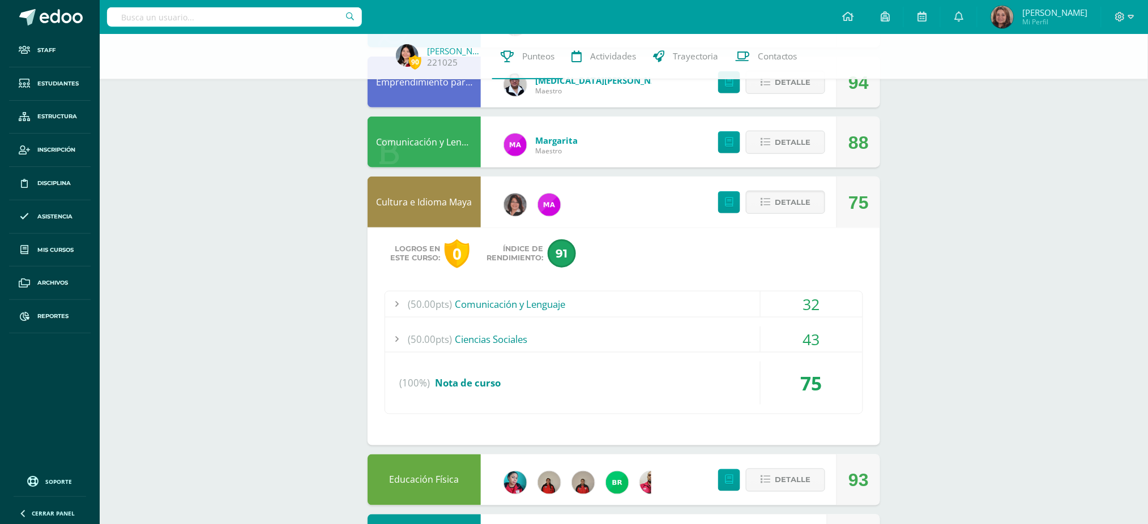
click at [819, 311] on div "32" at bounding box center [812, 304] width 102 height 25
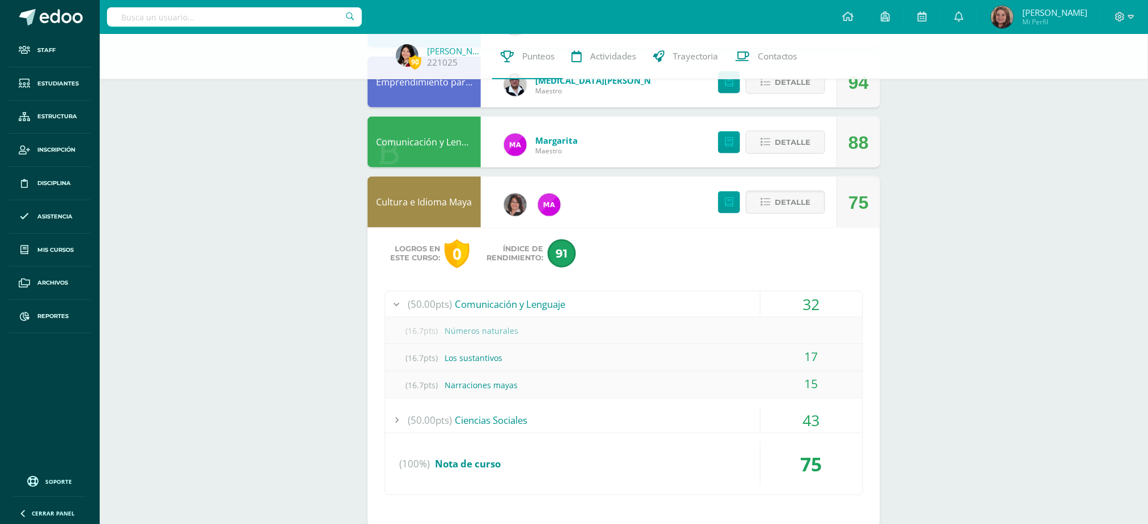
click at [801, 422] on div "43" at bounding box center [812, 420] width 102 height 25
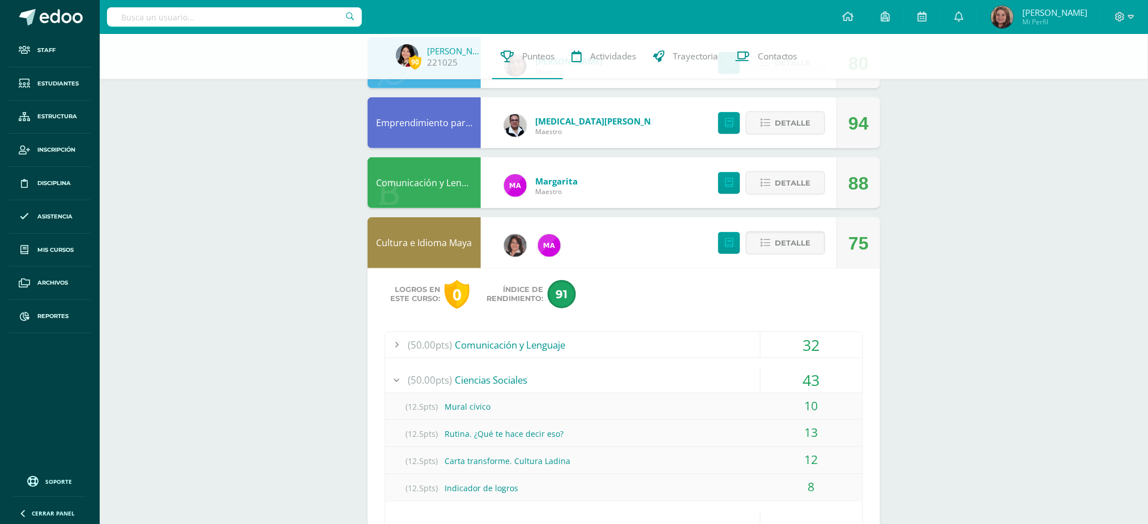
scroll to position [227, 0]
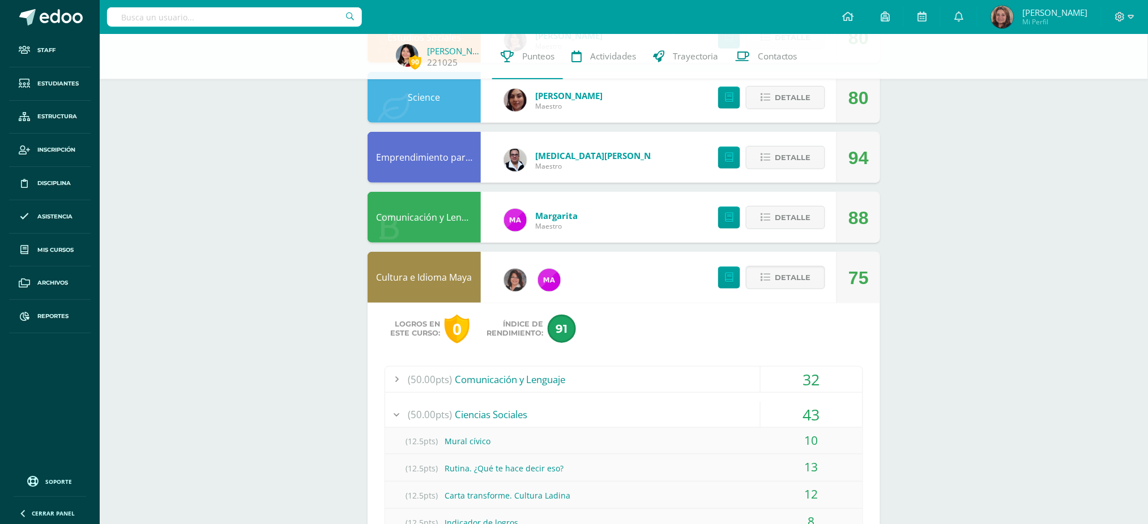
click at [769, 381] on div "32" at bounding box center [812, 379] width 102 height 25
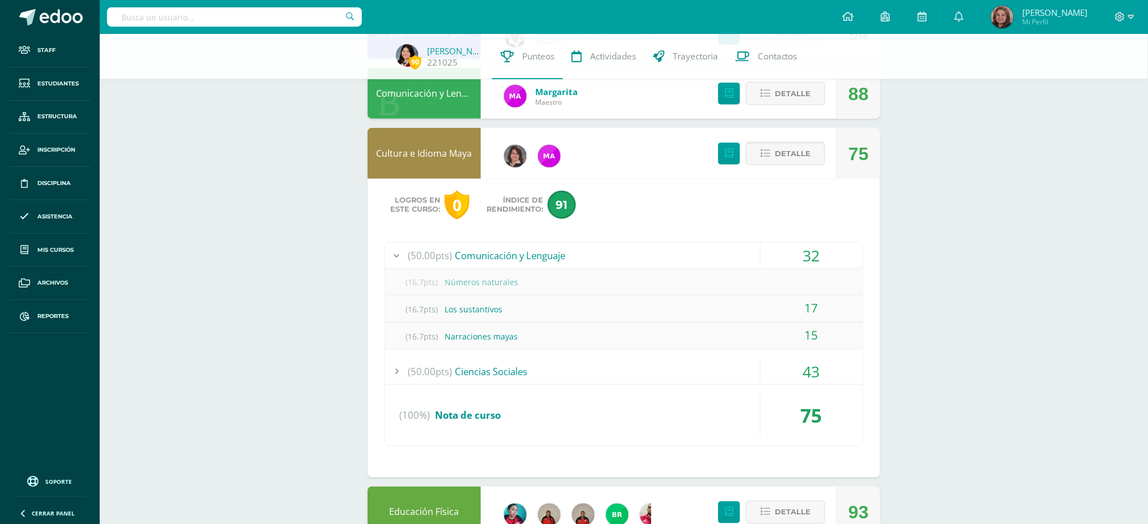
scroll to position [377, 0]
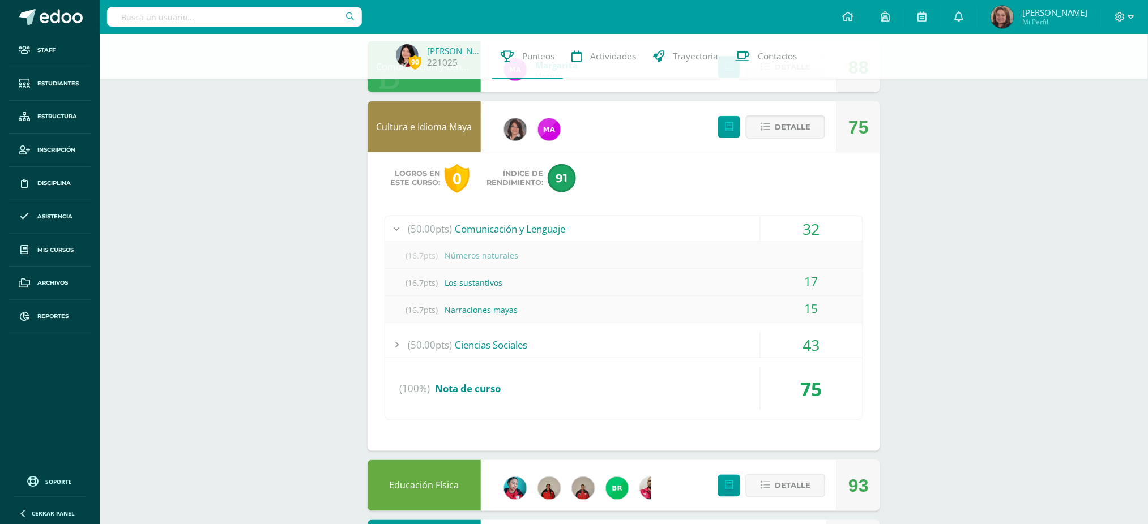
click at [486, 259] on div "(16.7pts) Números naturales" at bounding box center [623, 255] width 477 height 25
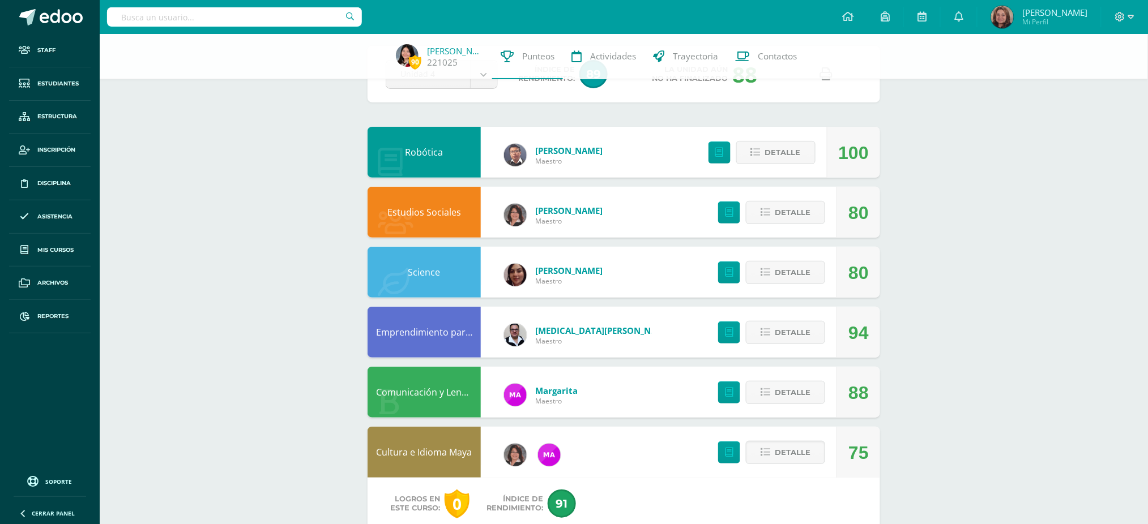
scroll to position [0, 0]
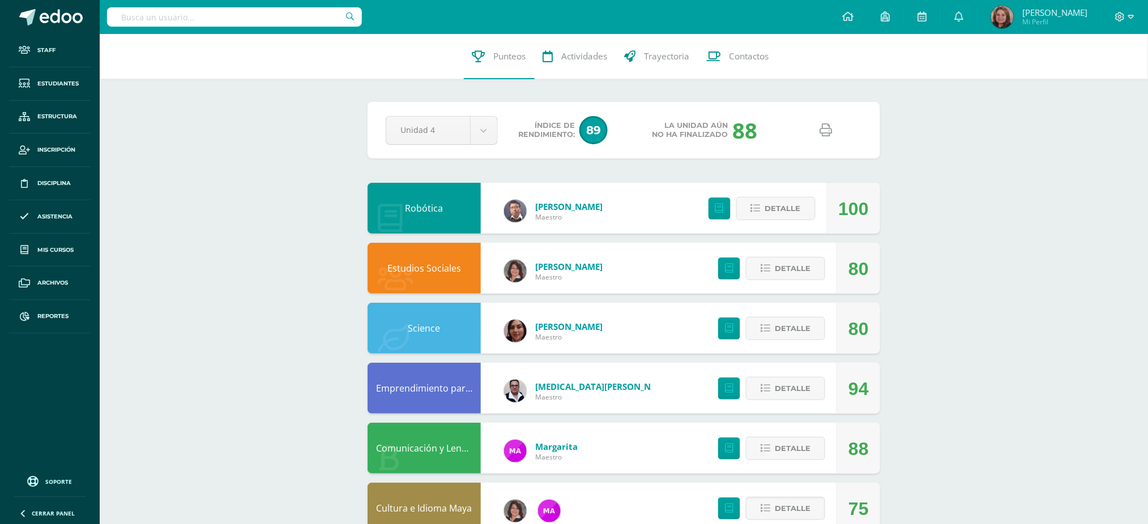
click at [827, 135] on icon at bounding box center [826, 130] width 12 height 12
click at [202, 18] on input "text" at bounding box center [234, 16] width 255 height 19
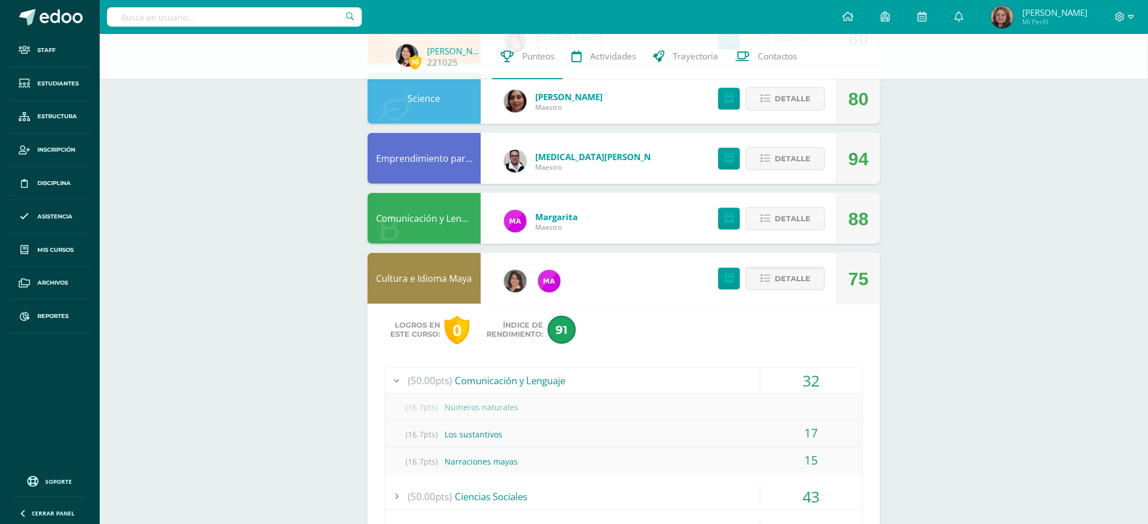
scroll to position [227, 0]
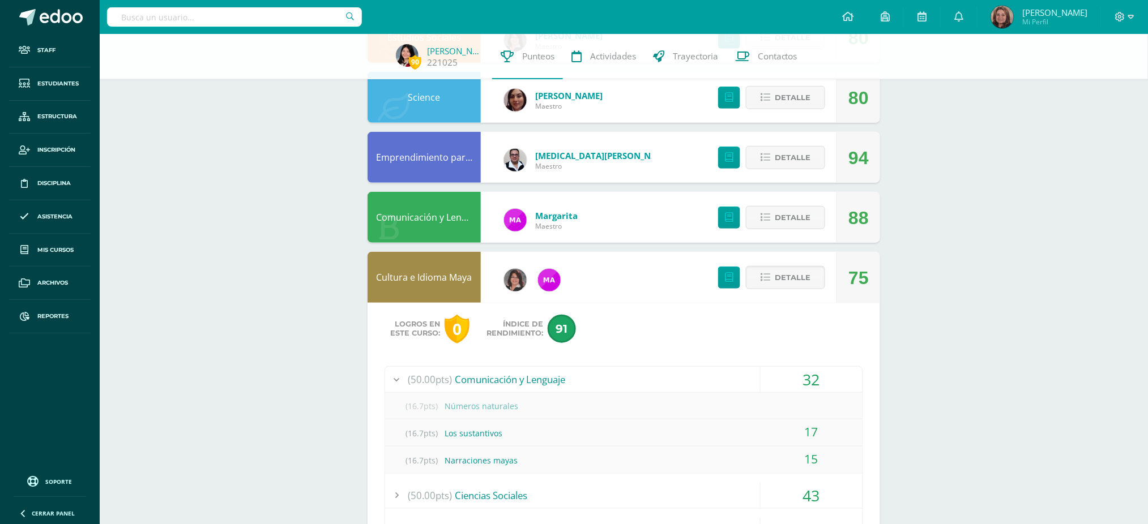
click at [404, 279] on link "Cultura e Idioma Maya" at bounding box center [425, 277] width 96 height 12
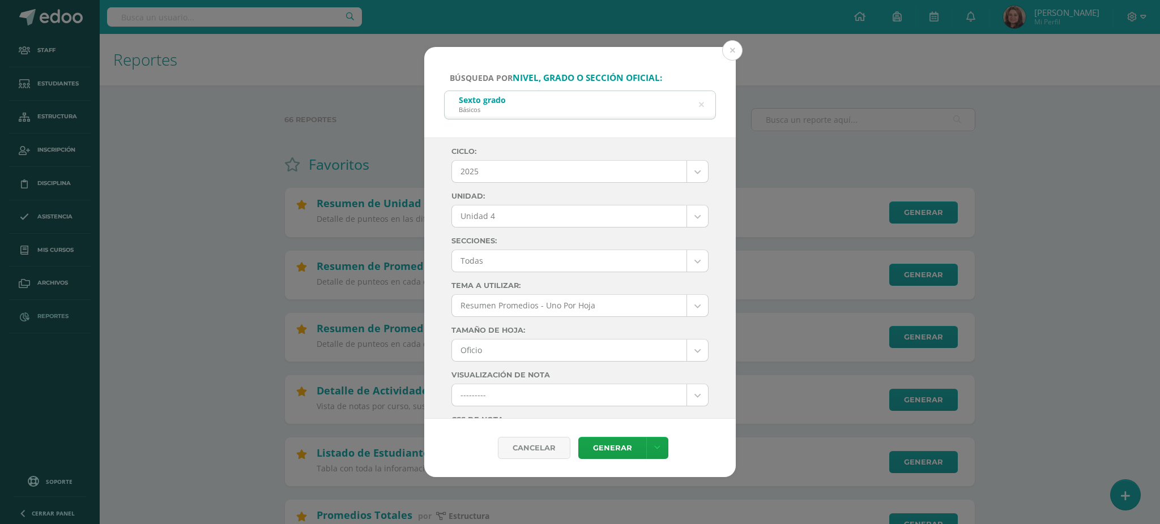
select select "Unidad 4"
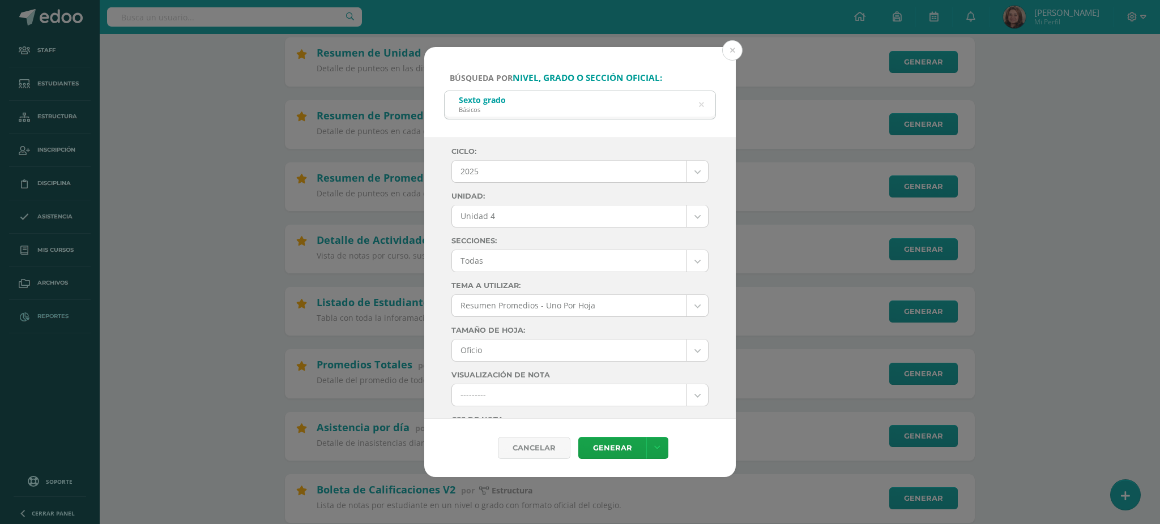
scroll to position [533, 0]
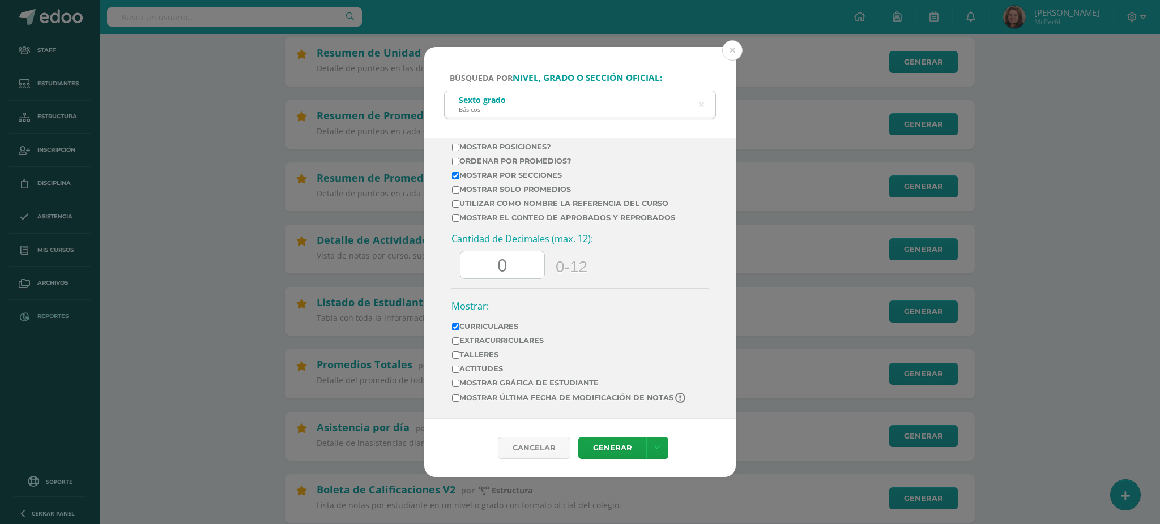
click at [211, 31] on div "Búsqueda por nivel, grado o sección oficial: Sexto grado Básicos sexto Ciclo: 2…" at bounding box center [580, 262] width 1160 height 524
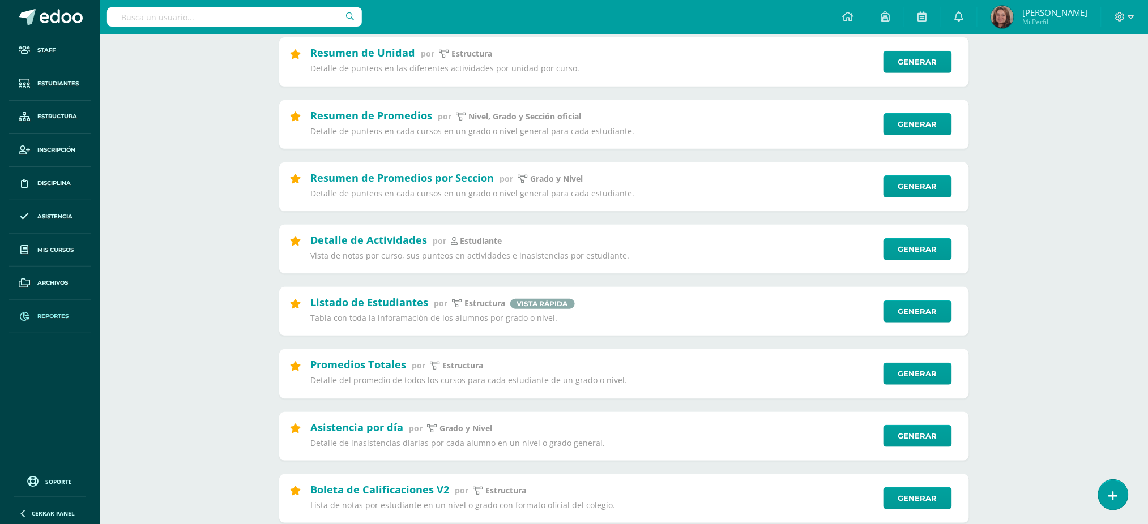
click at [272, 14] on input "text" at bounding box center [234, 16] width 255 height 19
type input "esther"
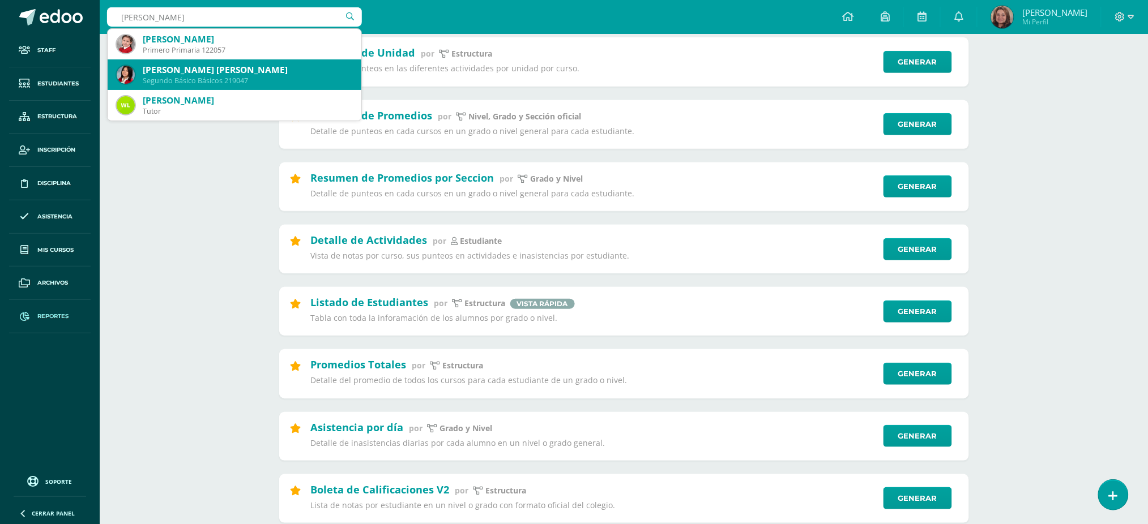
click at [278, 61] on div "Esther Sophia Alexandra Caal Ocaña Segundo Básico Básicos 219047" at bounding box center [235, 74] width 236 height 31
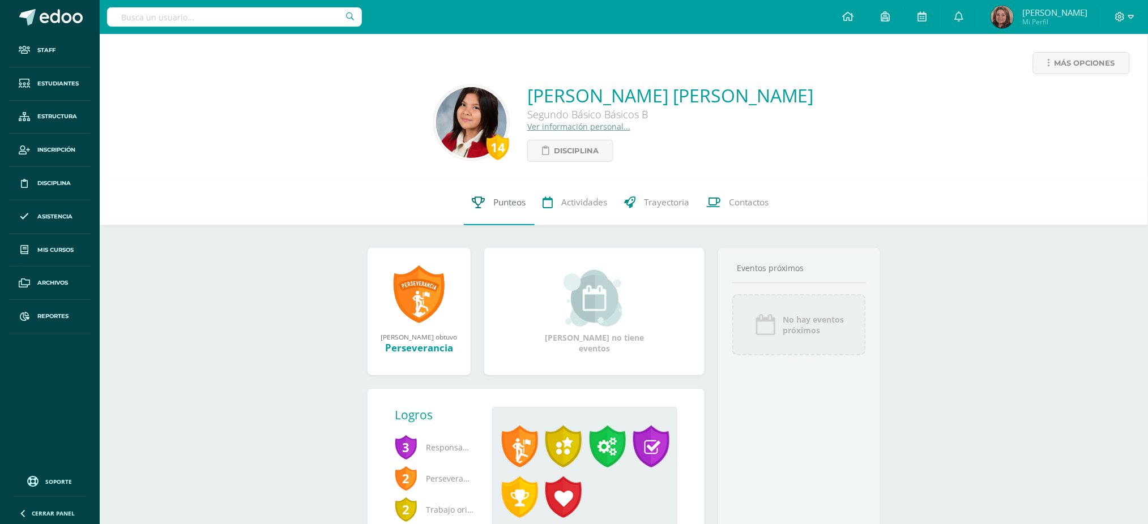
click at [509, 203] on span "Punteos" at bounding box center [510, 203] width 32 height 12
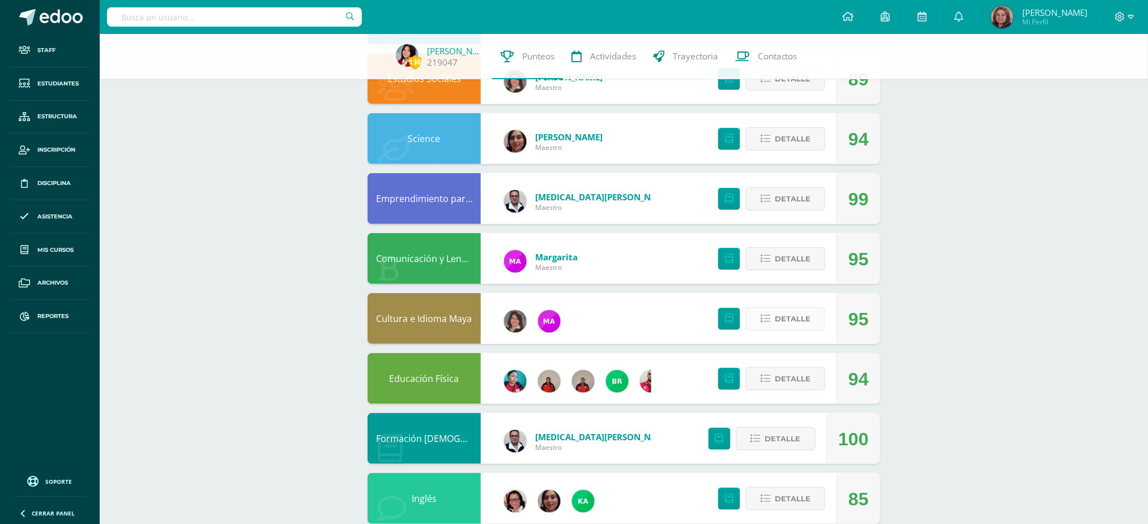
scroll to position [227, 0]
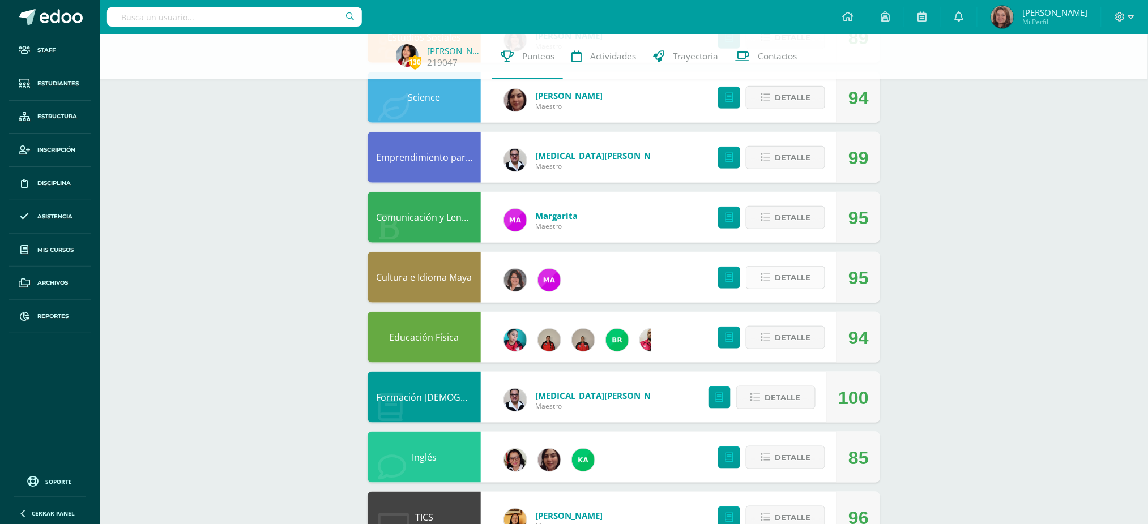
click at [805, 275] on span "Detalle" at bounding box center [793, 277] width 36 height 21
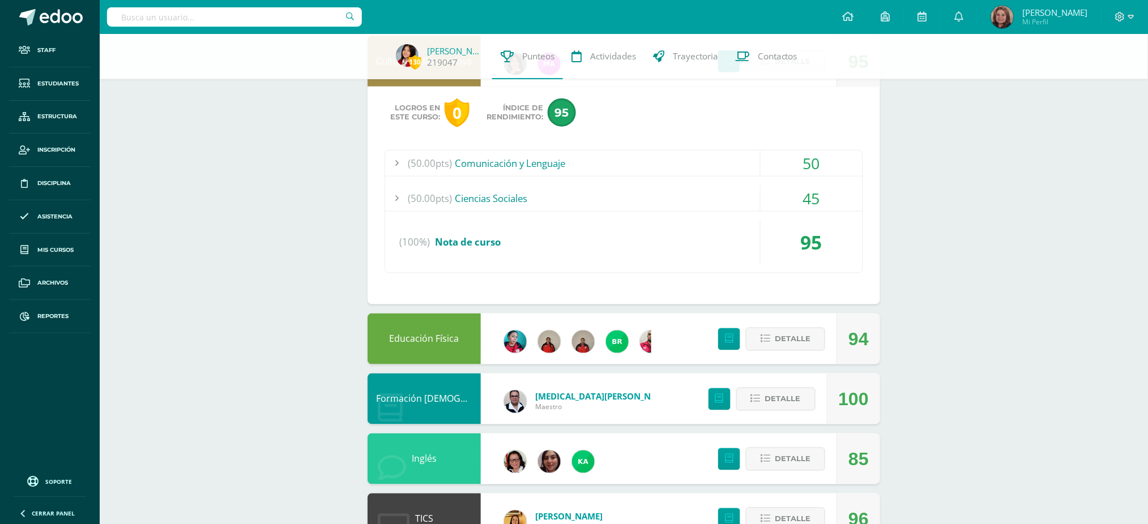
scroll to position [453, 0]
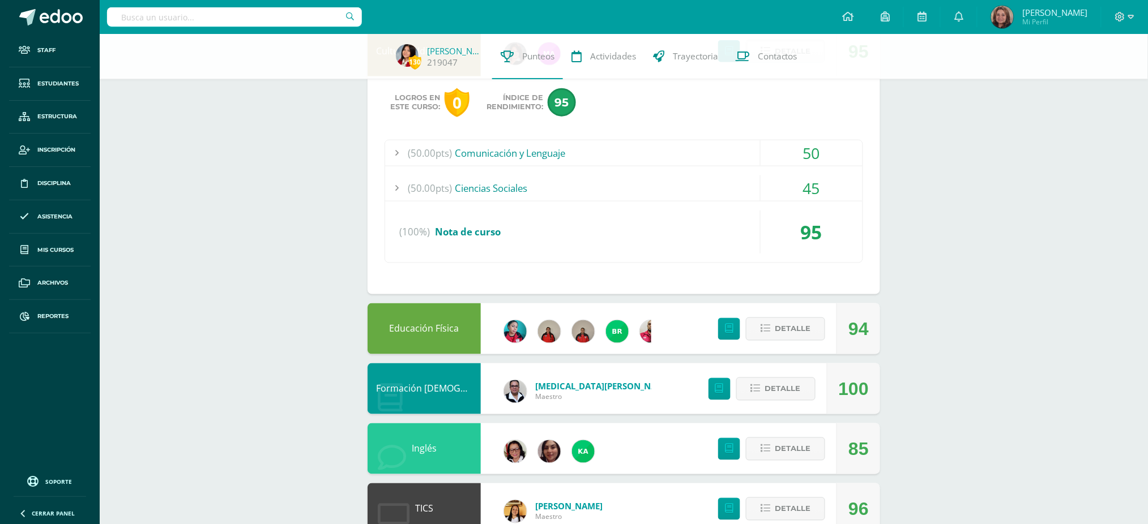
click at [805, 148] on div "50" at bounding box center [812, 152] width 102 height 25
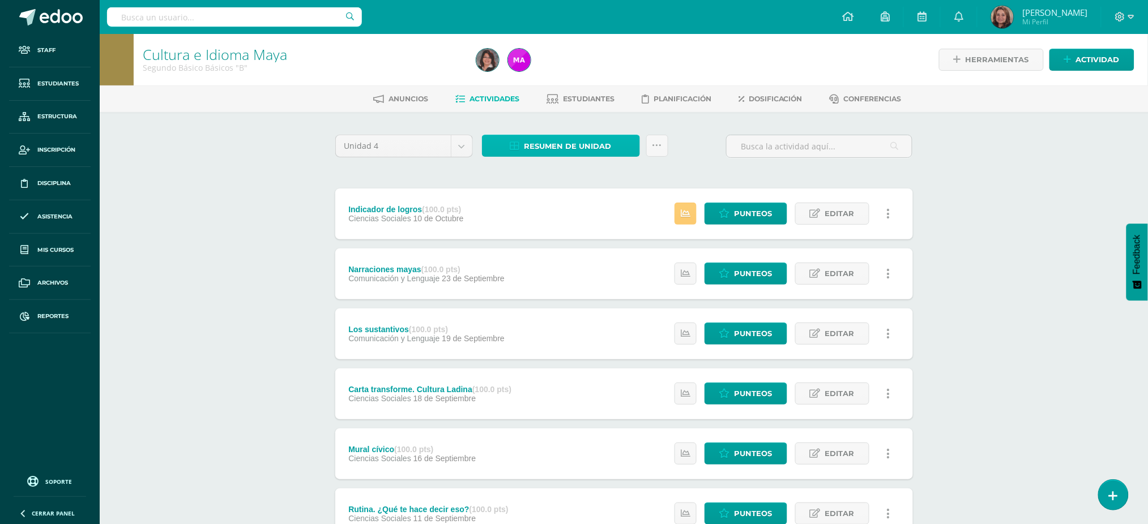
click at [577, 141] on span "Resumen de unidad" at bounding box center [567, 146] width 87 height 21
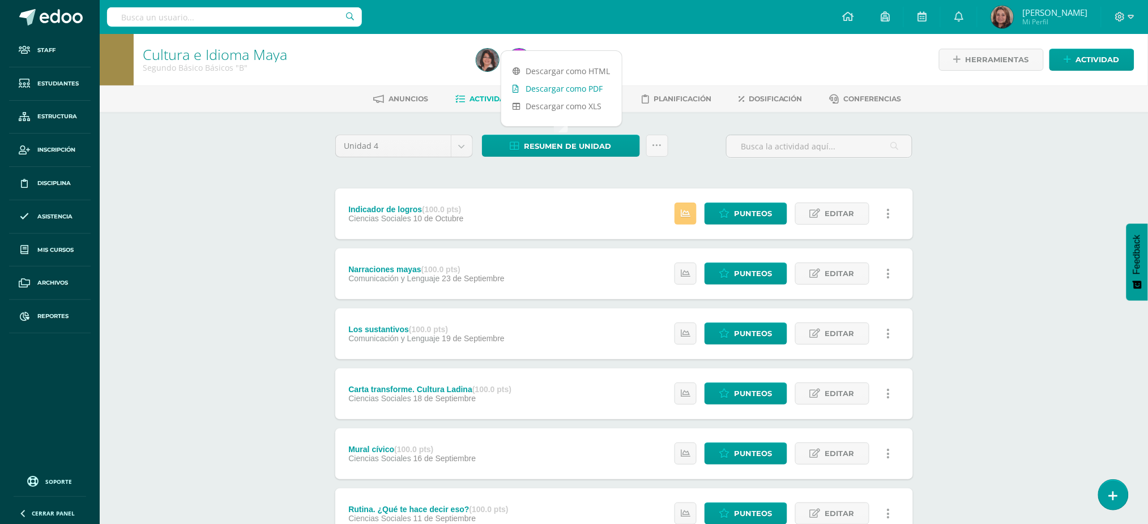
click at [577, 85] on link "Descargar como PDF" at bounding box center [561, 89] width 121 height 18
click at [210, 14] on input "text" at bounding box center [234, 16] width 255 height 19
type input "helen divas"
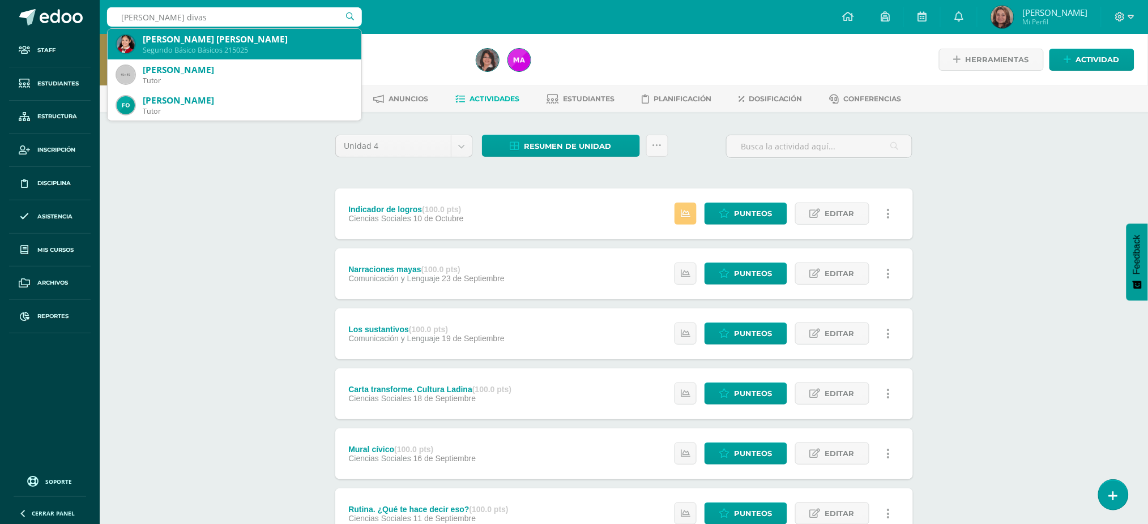
click at [210, 37] on div "Helen Adriana Iveth Divas Morán" at bounding box center [248, 39] width 210 height 12
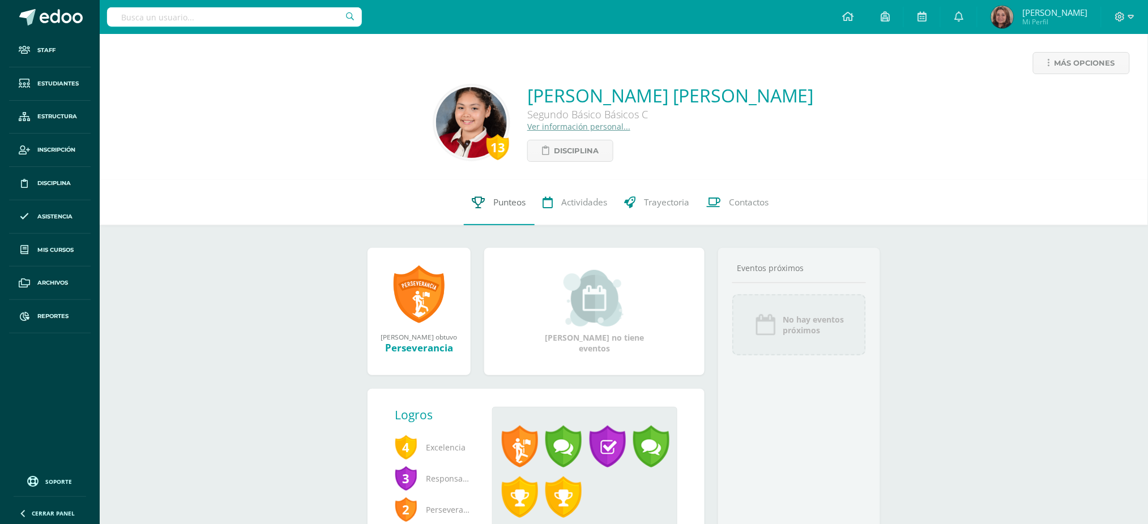
click at [496, 197] on link "Punteos" at bounding box center [499, 202] width 71 height 45
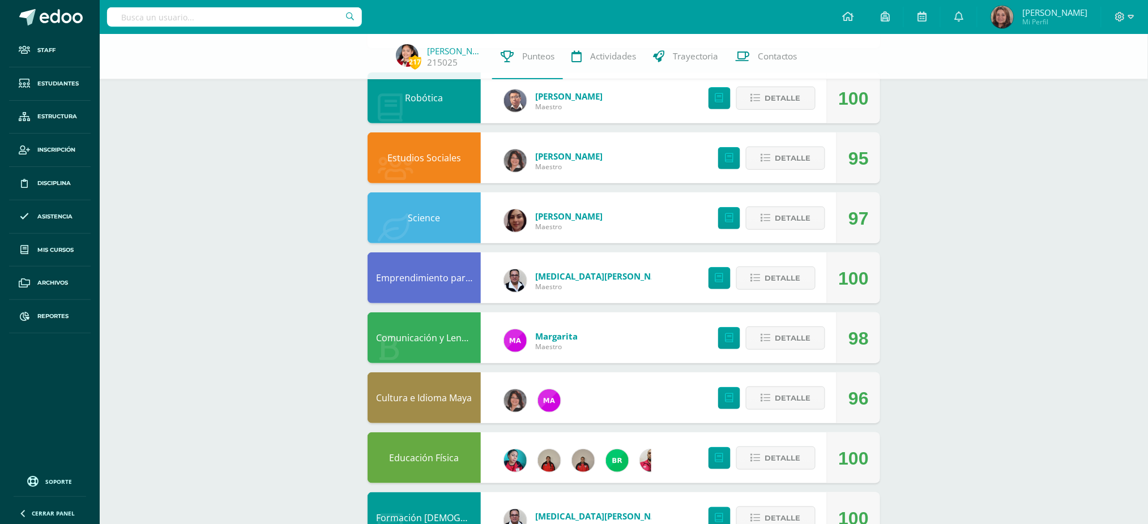
scroll to position [151, 0]
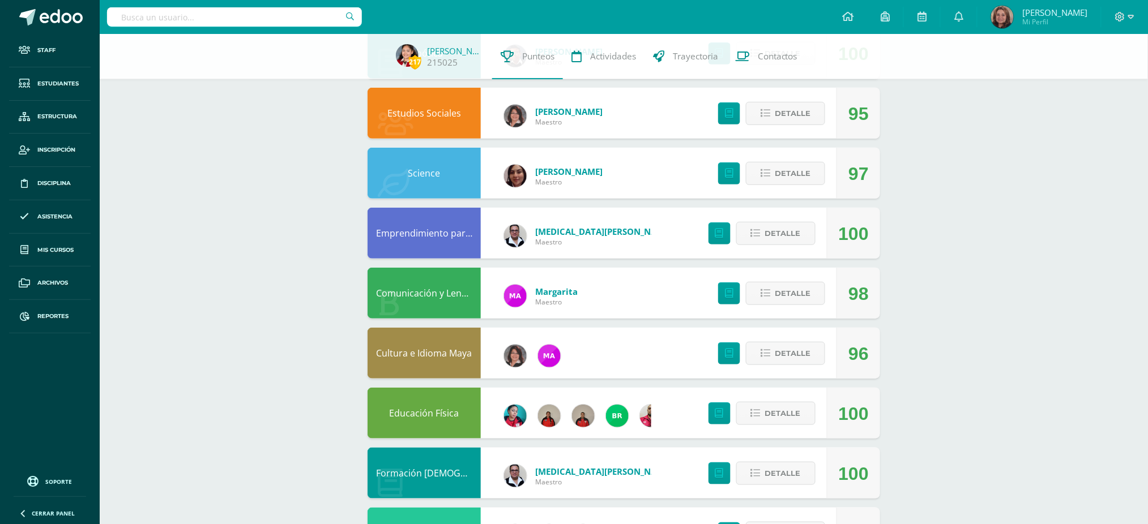
click at [430, 172] on link "Science" at bounding box center [424, 173] width 32 height 12
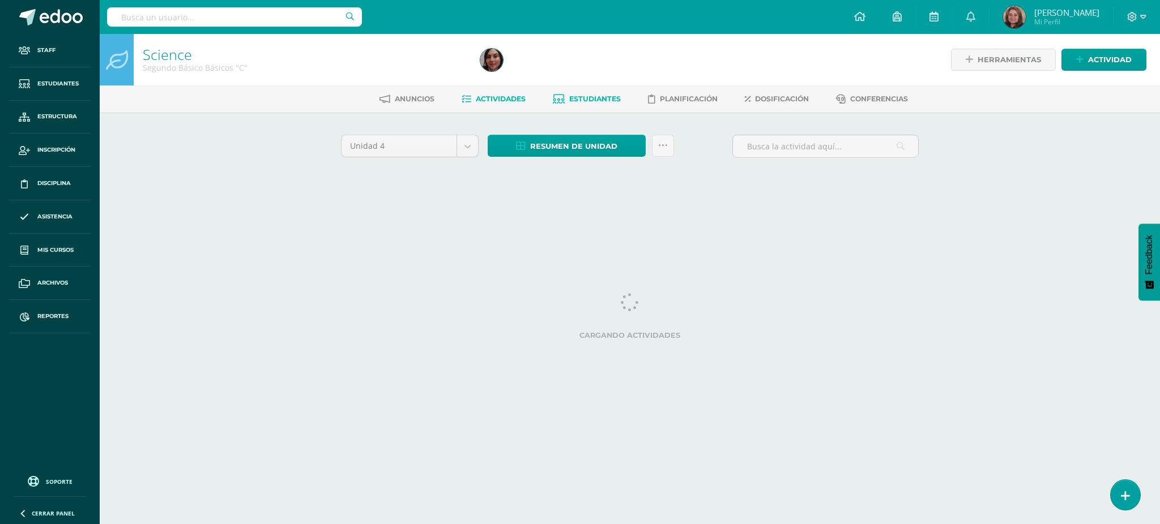
click at [588, 99] on span "Estudiantes" at bounding box center [595, 99] width 52 height 8
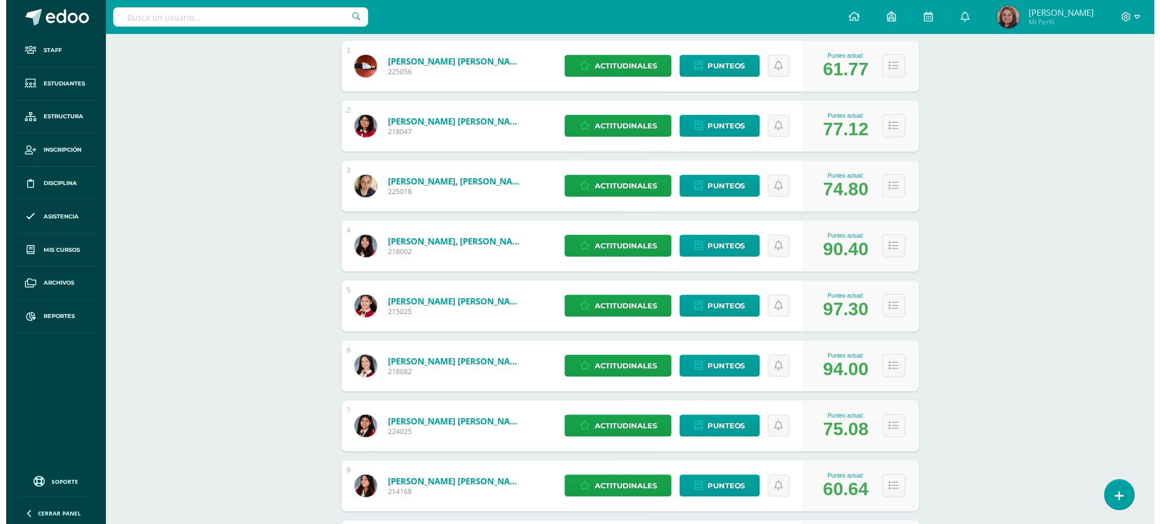
scroll to position [227, 0]
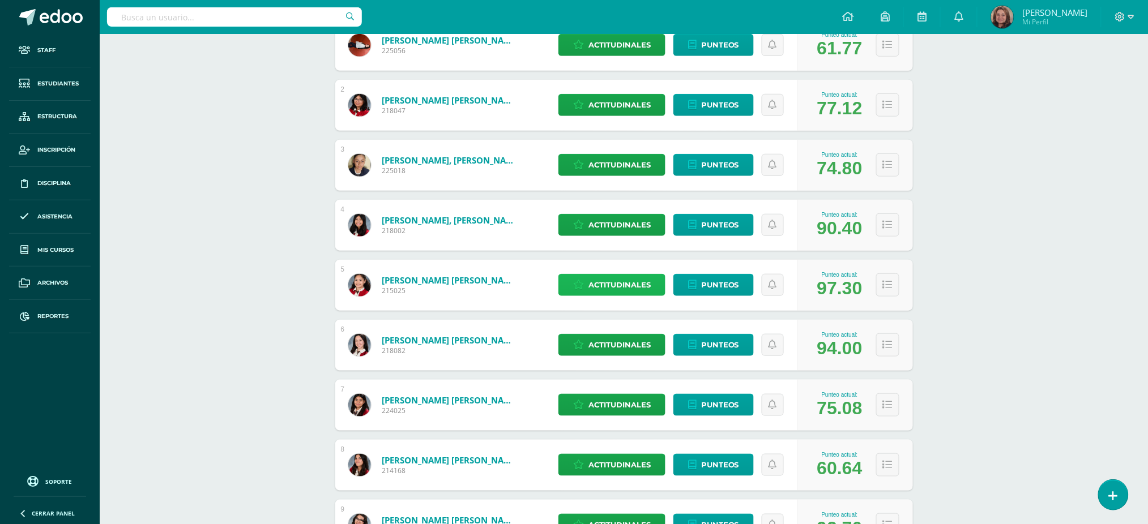
click at [627, 287] on span "Actitudinales" at bounding box center [619, 285] width 62 height 21
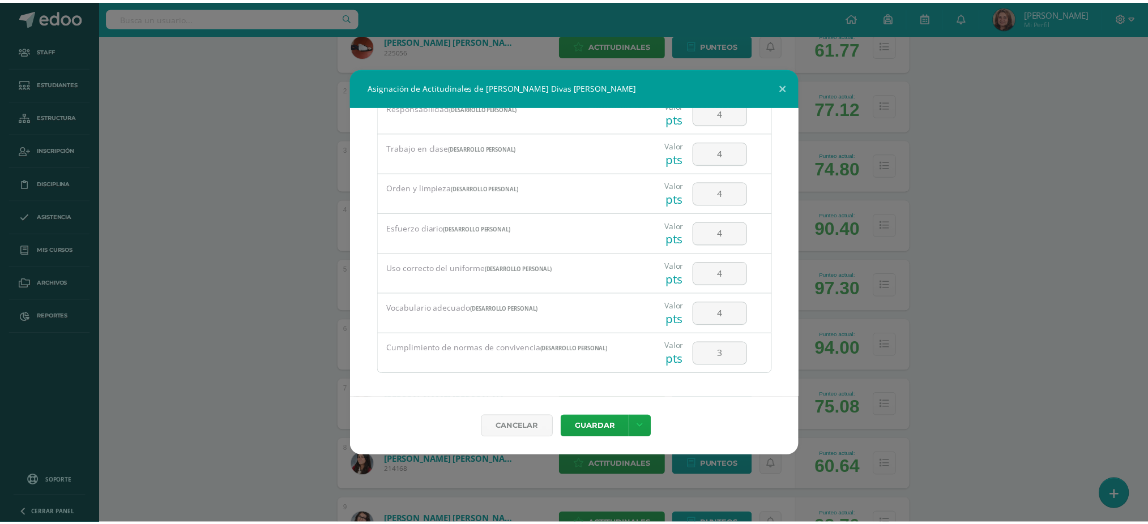
scroll to position [237, 0]
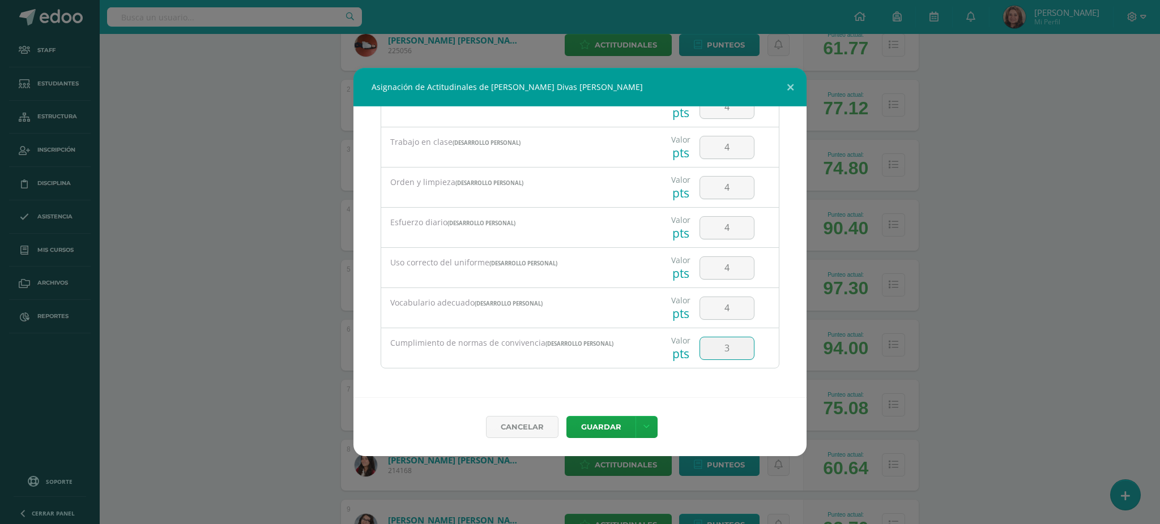
drag, startPoint x: 722, startPoint y: 352, endPoint x: 710, endPoint y: 356, distance: 12.7
click at [710, 356] on input "3" at bounding box center [727, 349] width 54 height 22
type input "4"
click at [608, 426] on button "Guardar" at bounding box center [600, 427] width 69 height 22
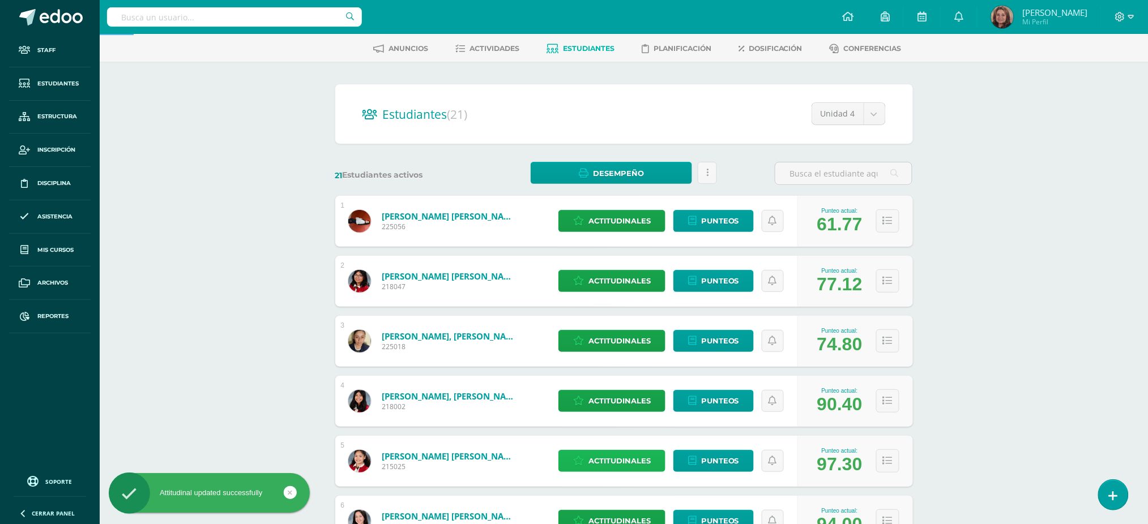
scroll to position [0, 0]
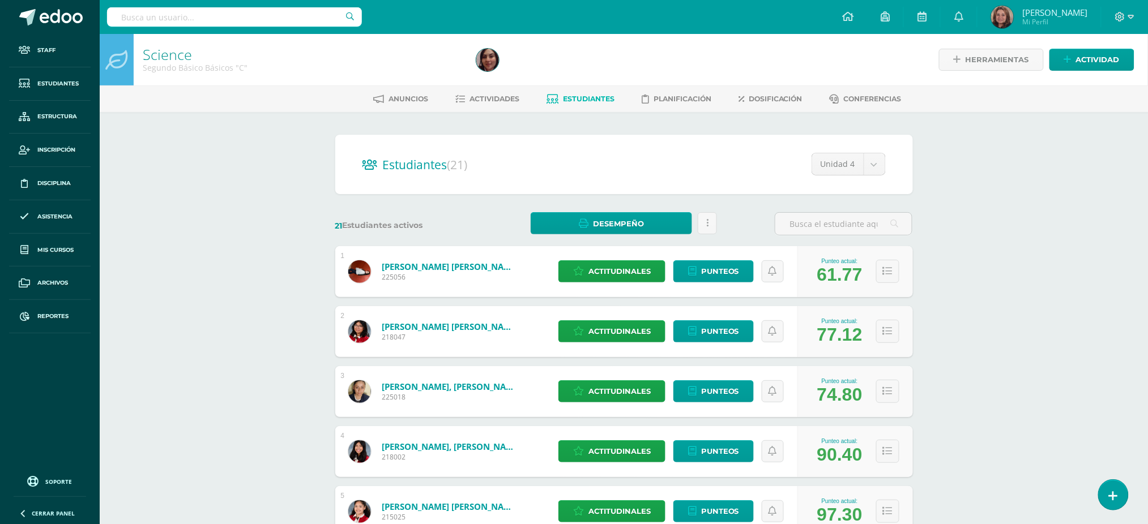
click at [273, 10] on input "text" at bounding box center [234, 16] width 255 height 19
type input "naomi cil"
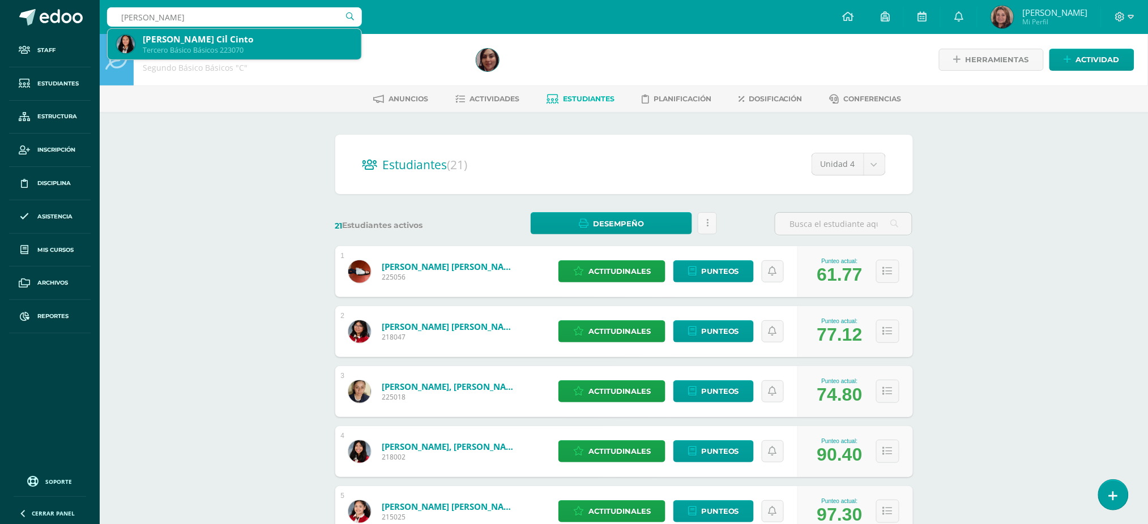
click at [230, 48] on div "Tercero Básico Básicos 223070" at bounding box center [248, 50] width 210 height 10
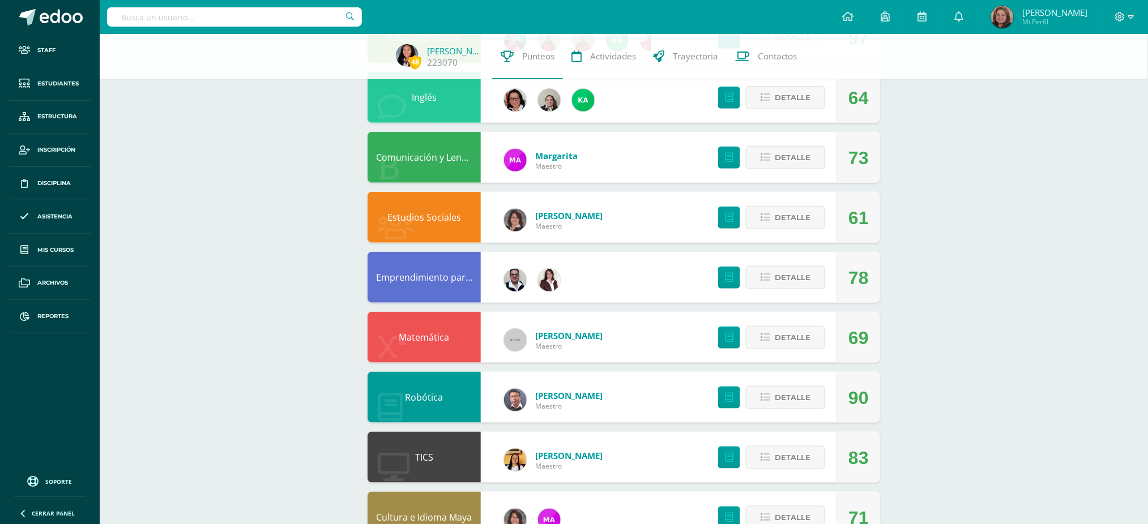
scroll to position [377, 0]
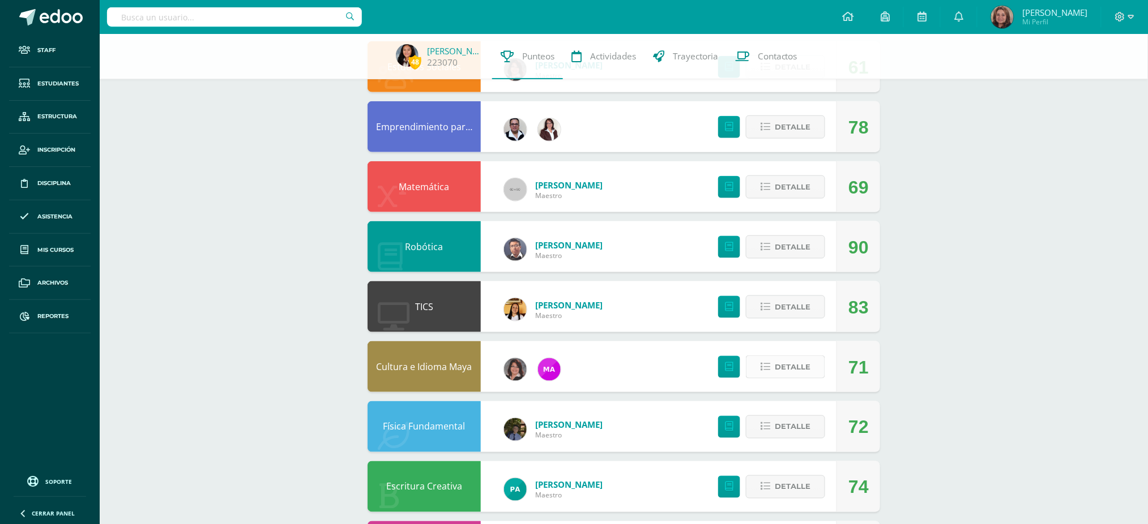
click at [777, 368] on span "Detalle" at bounding box center [793, 367] width 36 height 21
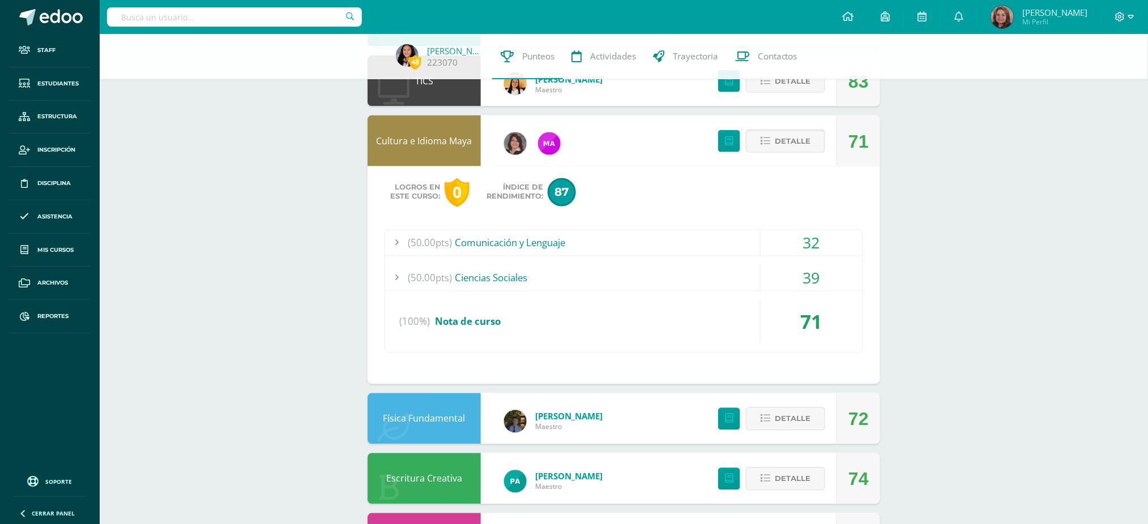
scroll to position [604, 0]
click at [820, 238] on div "32" at bounding box center [812, 242] width 102 height 25
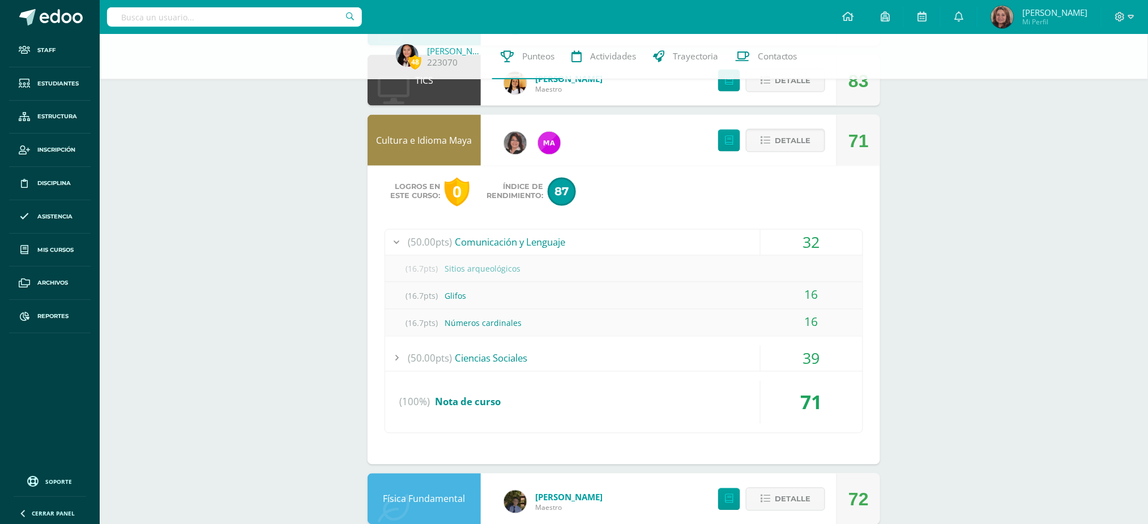
click at [675, 358] on div "(50.00pts) Ciencias Sociales" at bounding box center [623, 358] width 477 height 25
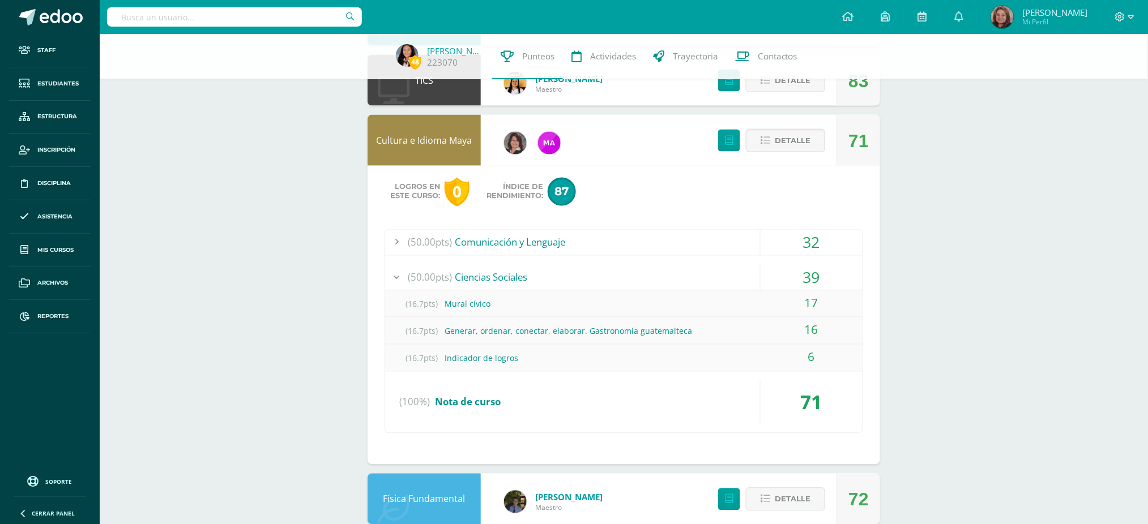
click at [426, 138] on link "Cultura e Idioma Maya" at bounding box center [425, 140] width 96 height 12
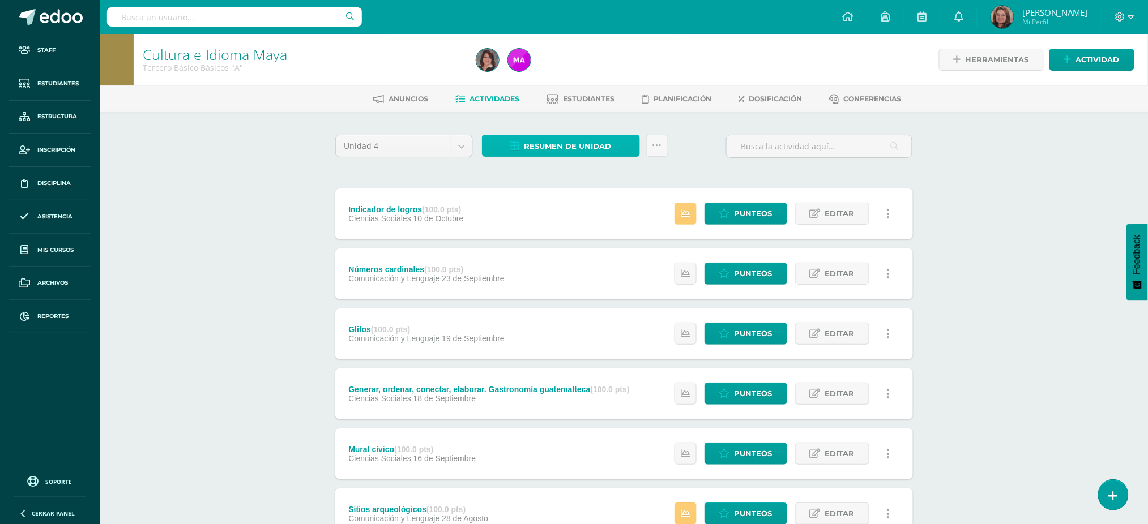
click at [566, 144] on span "Resumen de unidad" at bounding box center [567, 146] width 87 height 21
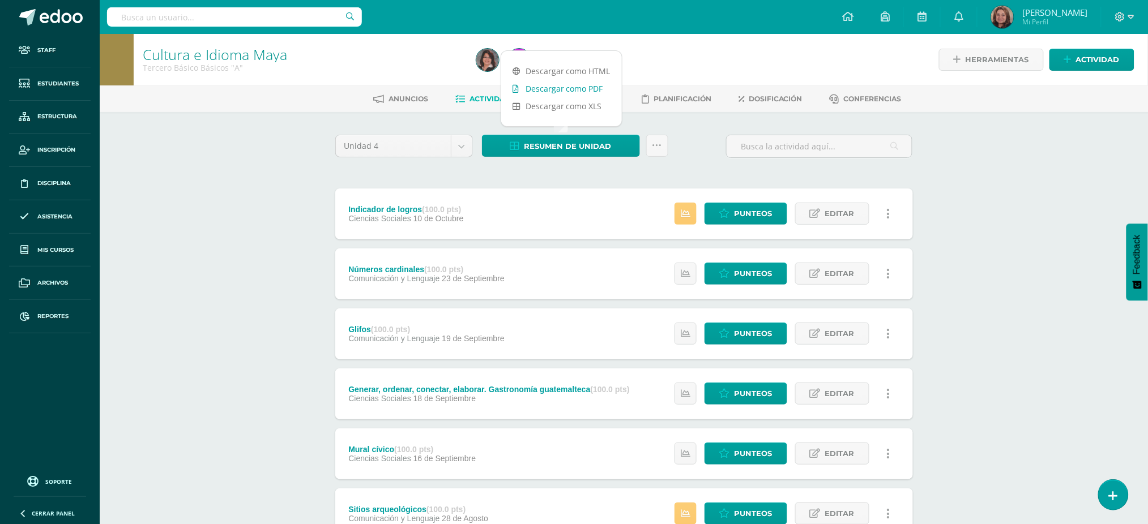
click at [567, 91] on link "Descargar como PDF" at bounding box center [561, 89] width 121 height 18
click at [301, 24] on input "text" at bounding box center [234, 16] width 255 height 19
type input "emma rodríguez rangel"
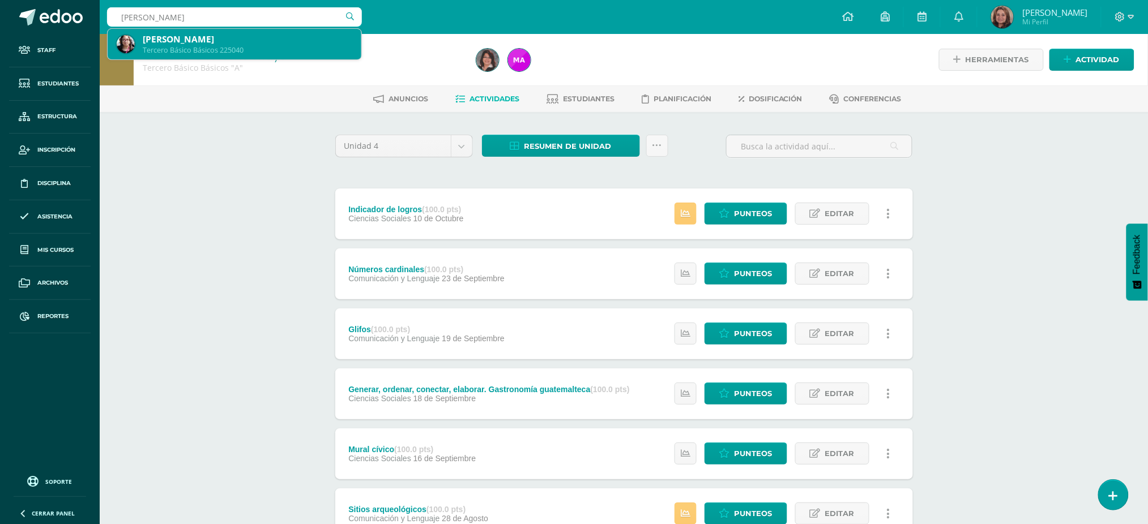
click at [327, 40] on div "[PERSON_NAME]" at bounding box center [248, 39] width 210 height 12
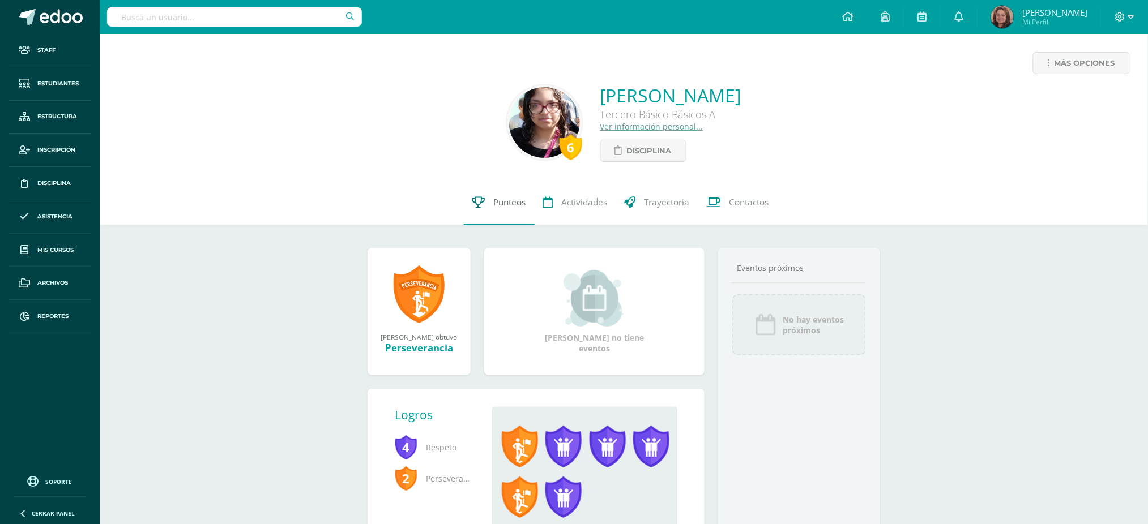
click at [501, 198] on span "Punteos" at bounding box center [510, 203] width 32 height 12
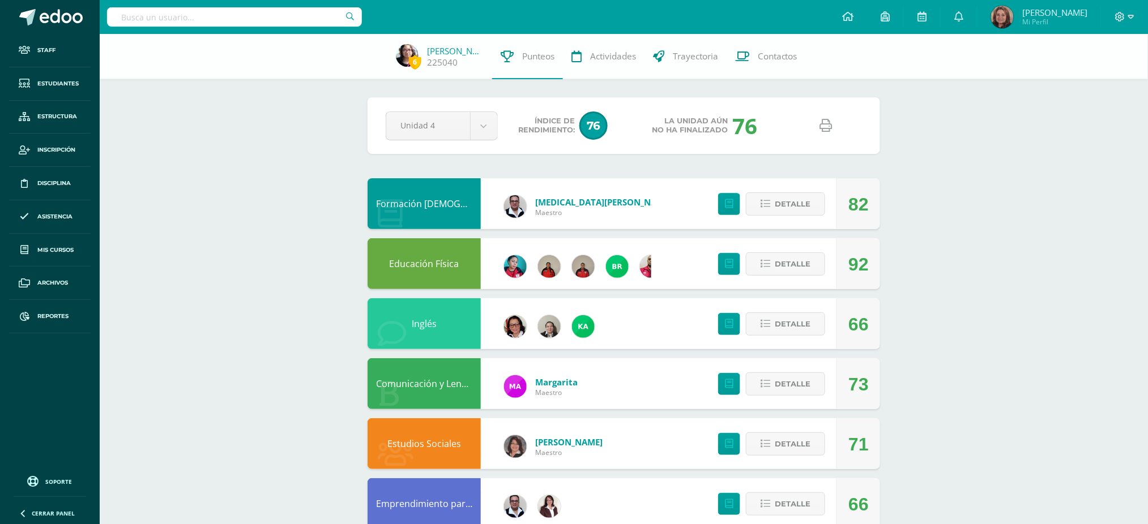
click at [825, 125] on icon at bounding box center [826, 125] width 12 height 12
click at [276, 4] on div at bounding box center [234, 17] width 255 height 34
click at [275, 14] on input "text" at bounding box center [234, 16] width 255 height 19
type input "[PERSON_NAME]"
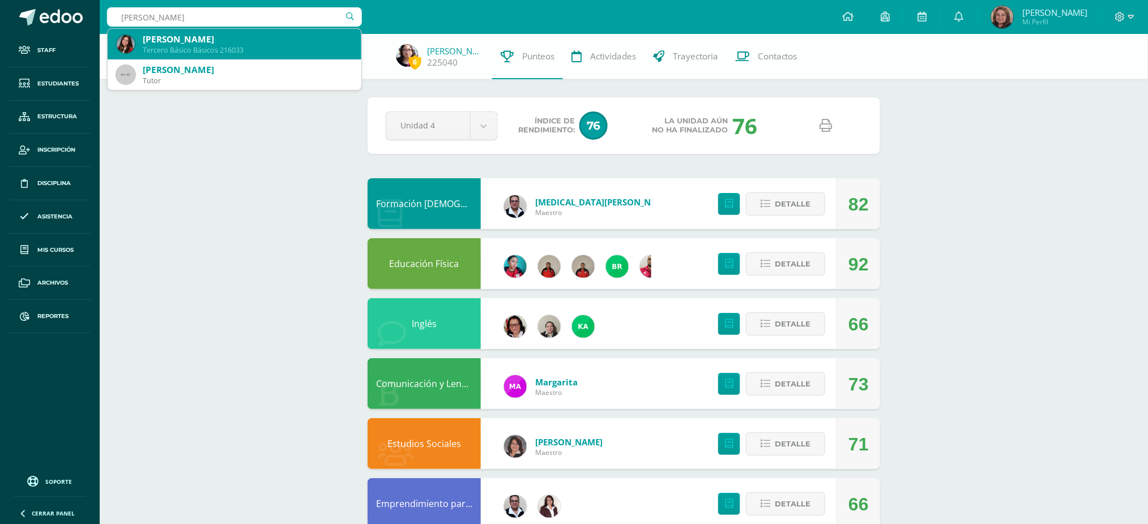
click at [265, 43] on div "Fátima [PERSON_NAME]" at bounding box center [248, 39] width 210 height 12
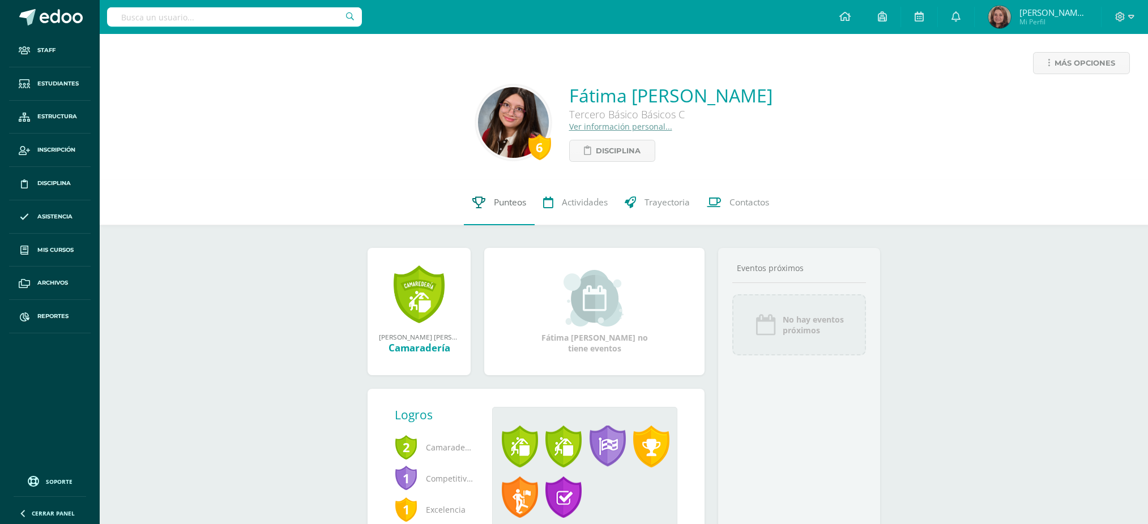
click at [524, 200] on span "Punteos" at bounding box center [510, 203] width 32 height 12
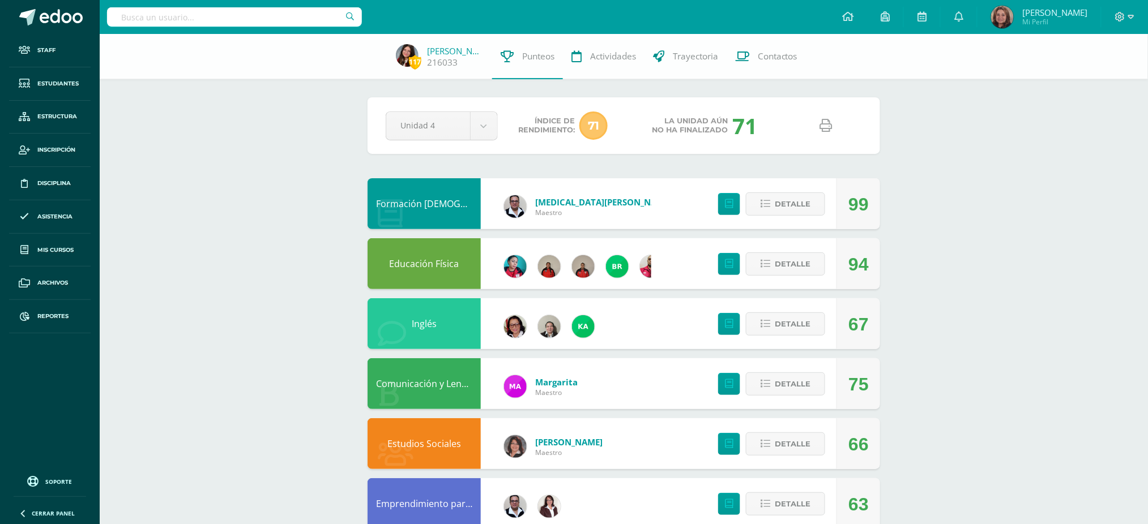
click at [831, 126] on icon at bounding box center [826, 125] width 12 height 12
click at [277, 15] on input "text" at bounding box center [234, 16] width 255 height 19
type input "mafer arrecis"
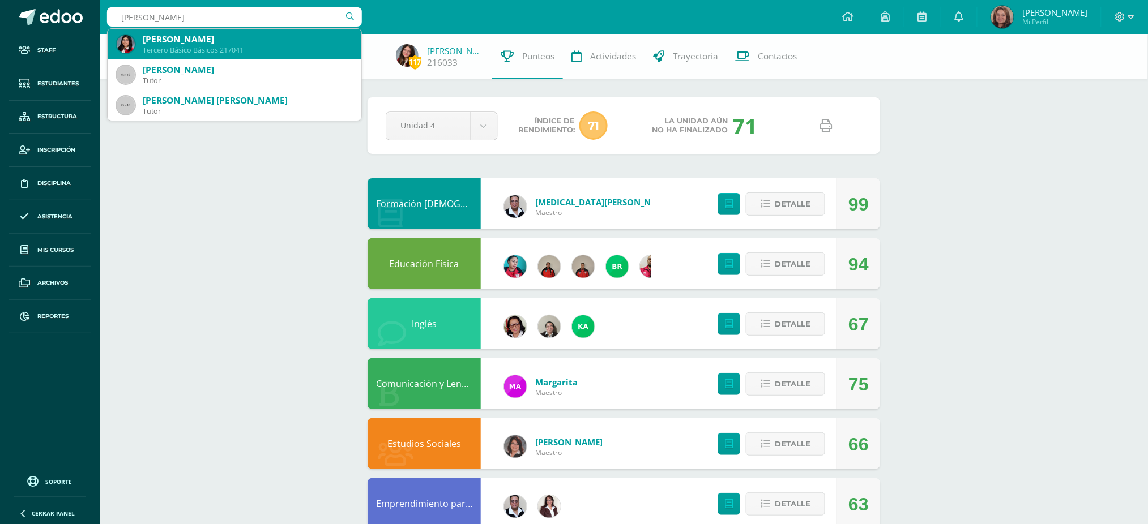
click at [263, 44] on div "María Fernanda Arrecis Rosario" at bounding box center [248, 39] width 210 height 12
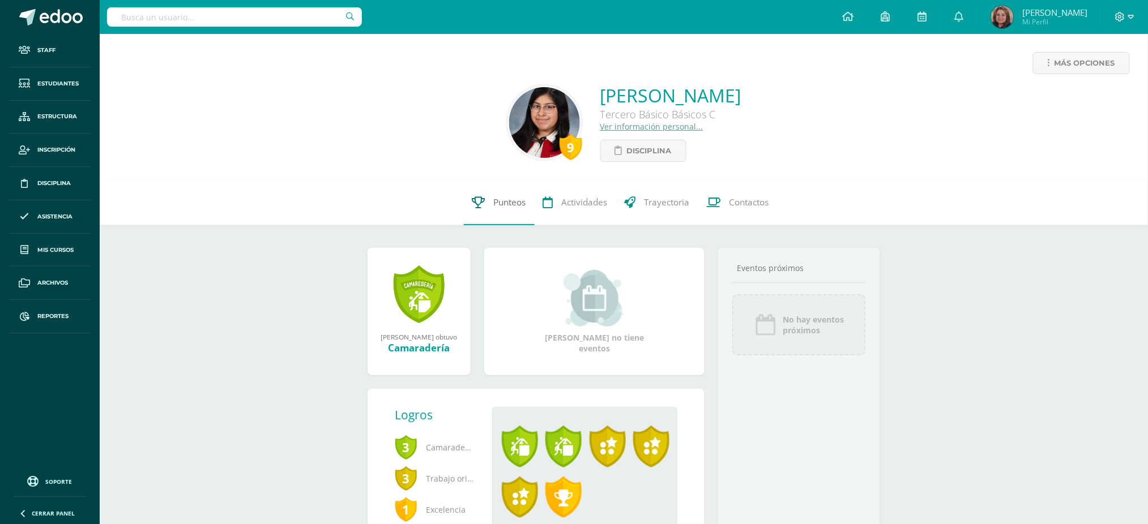
click at [488, 204] on link "Punteos" at bounding box center [499, 202] width 71 height 45
click at [494, 202] on span "Punteos" at bounding box center [510, 203] width 32 height 12
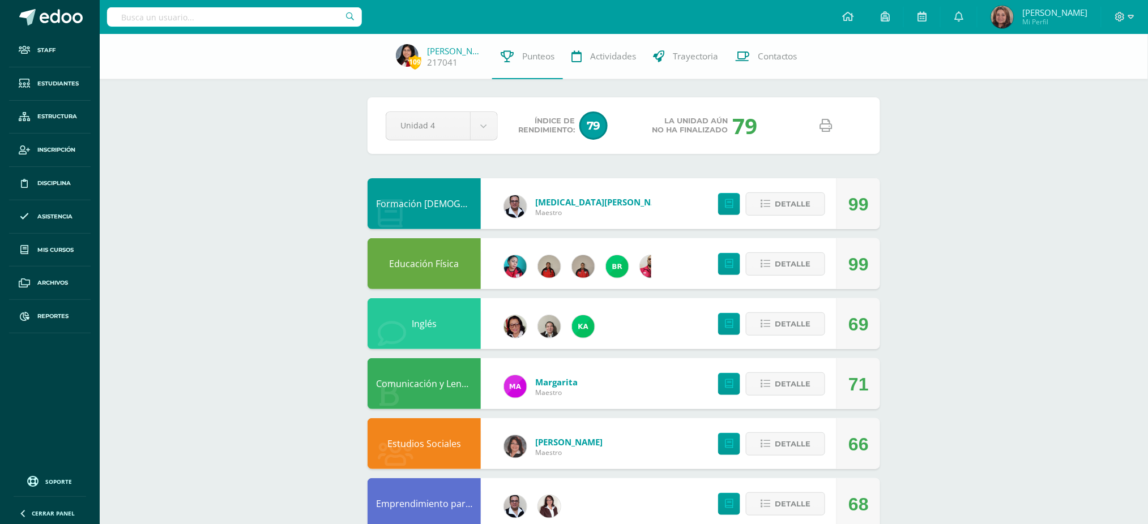
click at [830, 123] on icon at bounding box center [826, 125] width 12 height 12
click at [308, 19] on input "text" at bounding box center [234, 16] width 255 height 19
type input "barillas orellana"
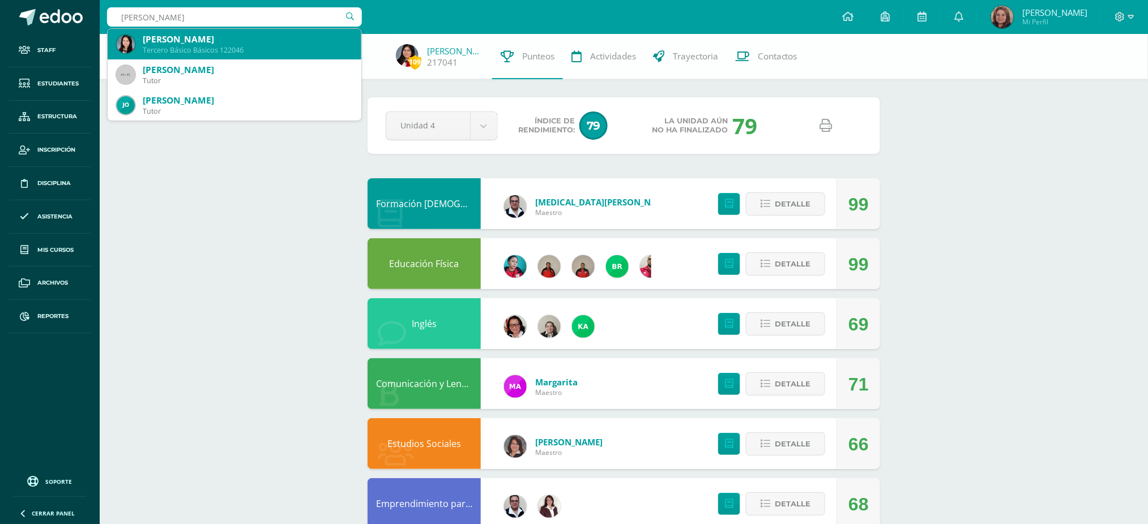
click at [270, 50] on div "Tercero Básico Básicos 122046" at bounding box center [248, 50] width 210 height 10
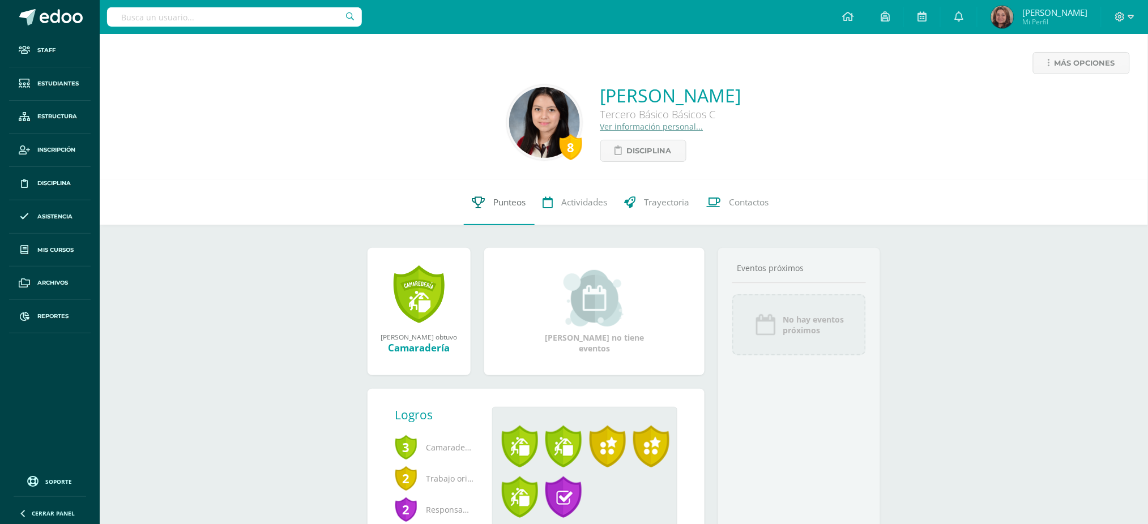
click at [509, 204] on span "Punteos" at bounding box center [510, 203] width 32 height 12
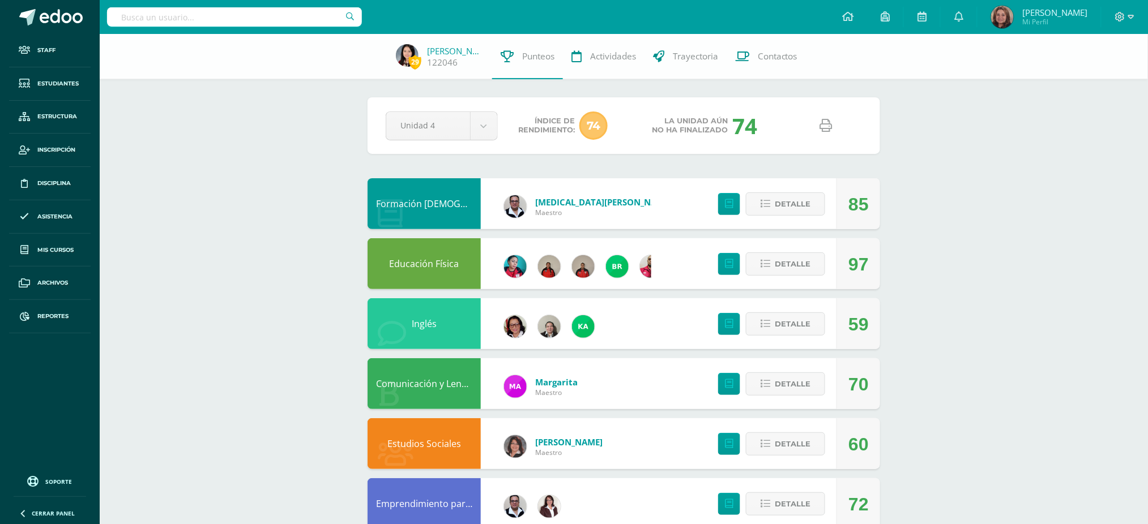
click at [823, 124] on icon at bounding box center [826, 125] width 12 height 12
drag, startPoint x: 282, startPoint y: 1, endPoint x: 291, endPoint y: 23, distance: 24.4
click at [282, 3] on div at bounding box center [234, 17] width 255 height 34
click at [291, 23] on input "text" at bounding box center [234, 16] width 255 height 19
type input "emma rodríguez"
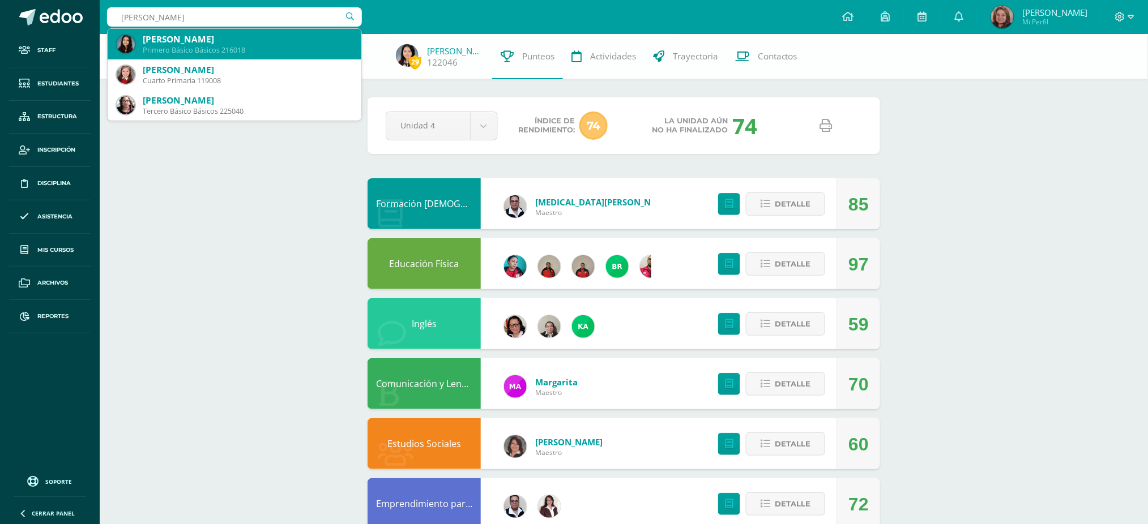
click at [216, 45] on div "Primero Básico Básicos 216018" at bounding box center [248, 50] width 210 height 10
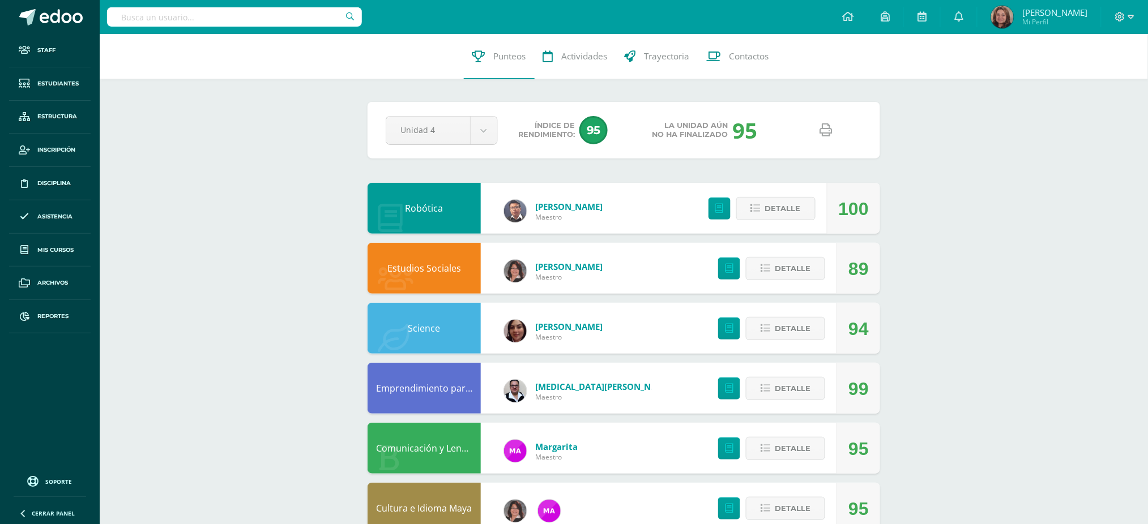
click at [269, 18] on input "text" at bounding box center [234, 16] width 255 height 19
click at [165, 17] on input "text" at bounding box center [234, 16] width 255 height 19
type input "jade aguilar"
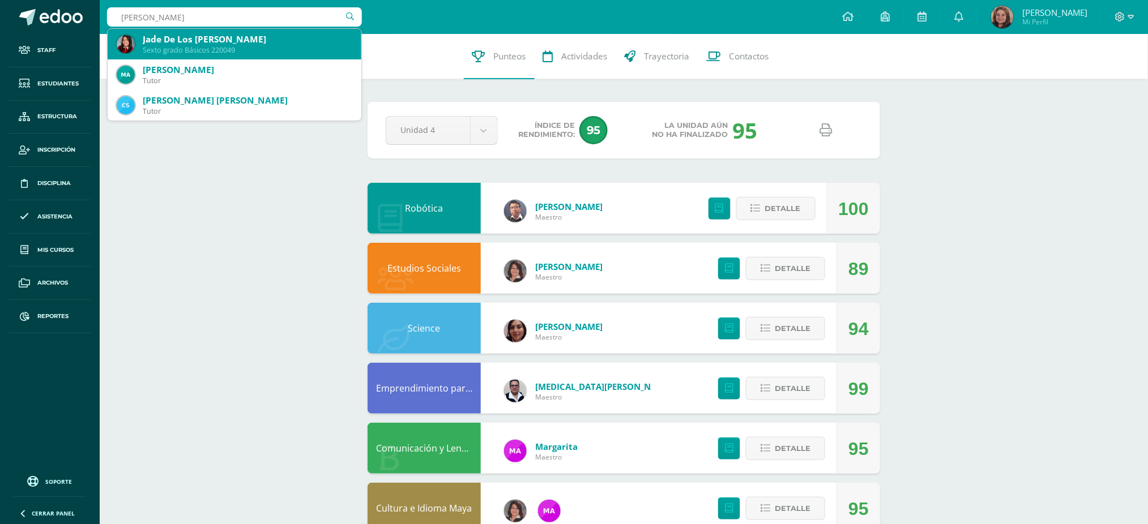
click at [180, 42] on div "Jade De Los Angeles Aguilar Bautista" at bounding box center [248, 39] width 210 height 12
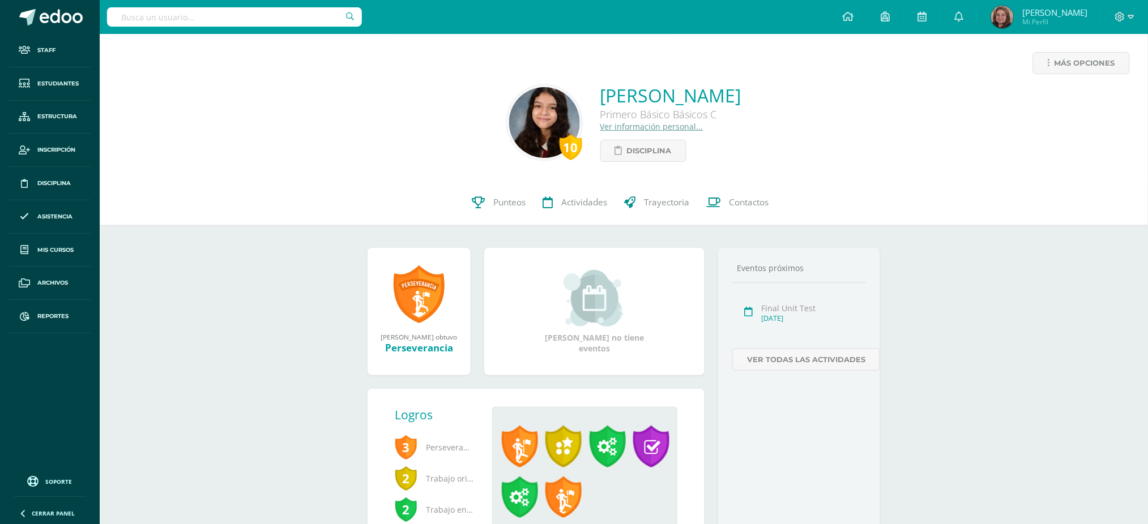
click at [245, 17] on input "text" at bounding box center [234, 16] width 255 height 19
type input "[PERSON_NAME]"
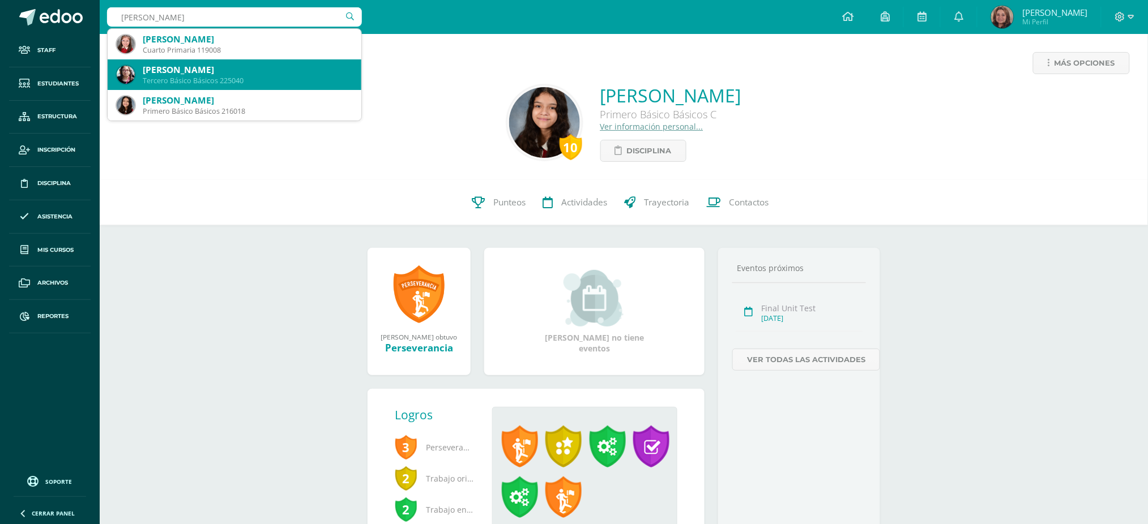
click at [234, 76] on div "Tercero Básico Básicos 225040" at bounding box center [248, 81] width 210 height 10
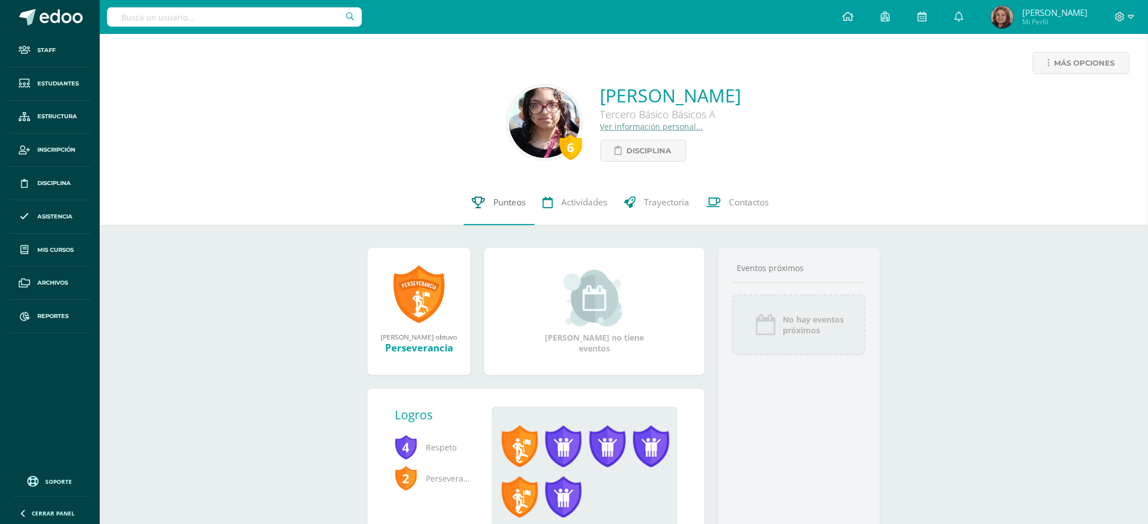
click at [497, 198] on span "Punteos" at bounding box center [510, 203] width 32 height 12
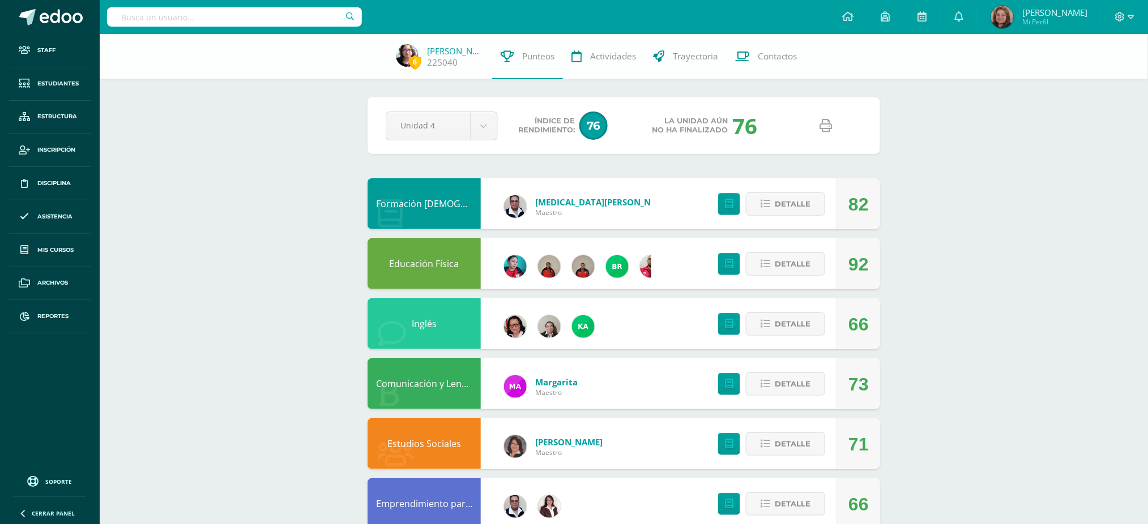
click at [827, 125] on icon at bounding box center [826, 125] width 12 height 12
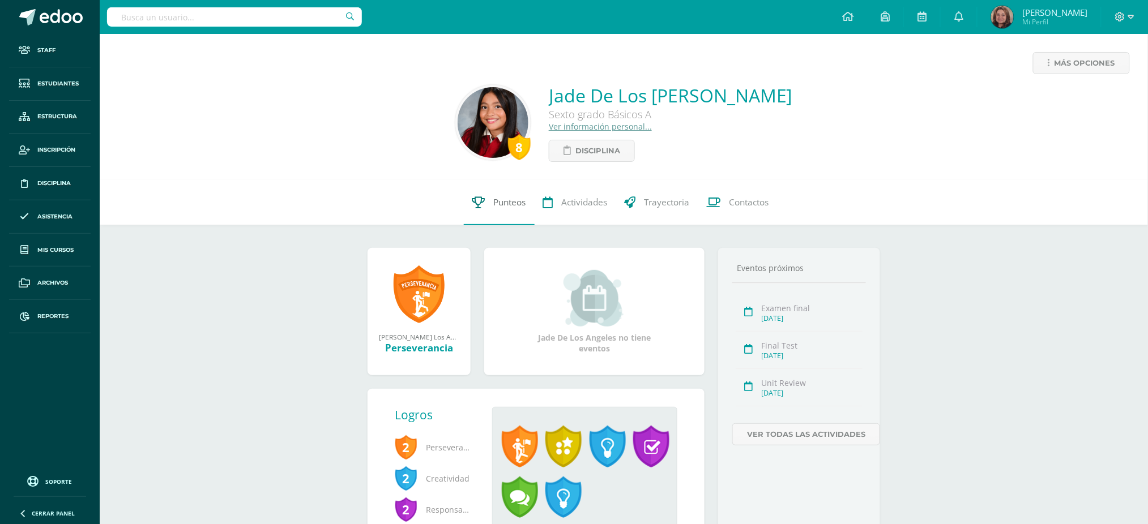
click at [517, 207] on span "Punteos" at bounding box center [510, 203] width 32 height 12
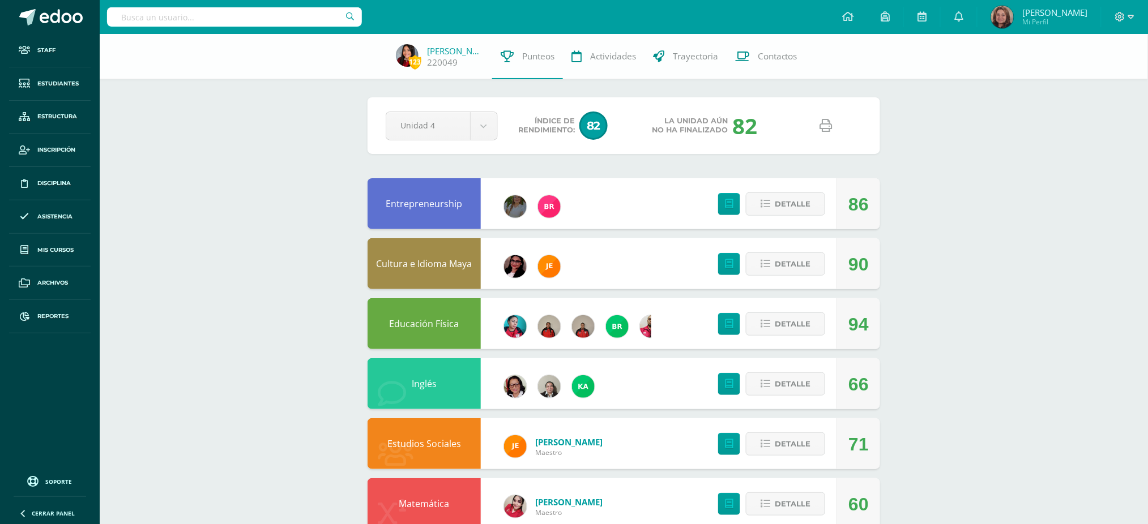
click at [823, 121] on icon at bounding box center [826, 125] width 12 height 12
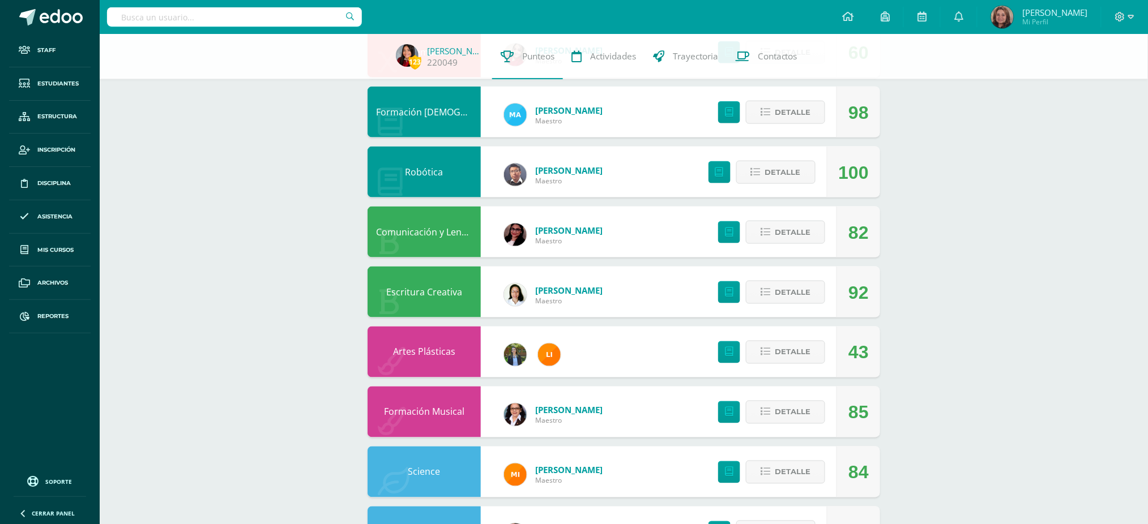
scroll to position [453, 0]
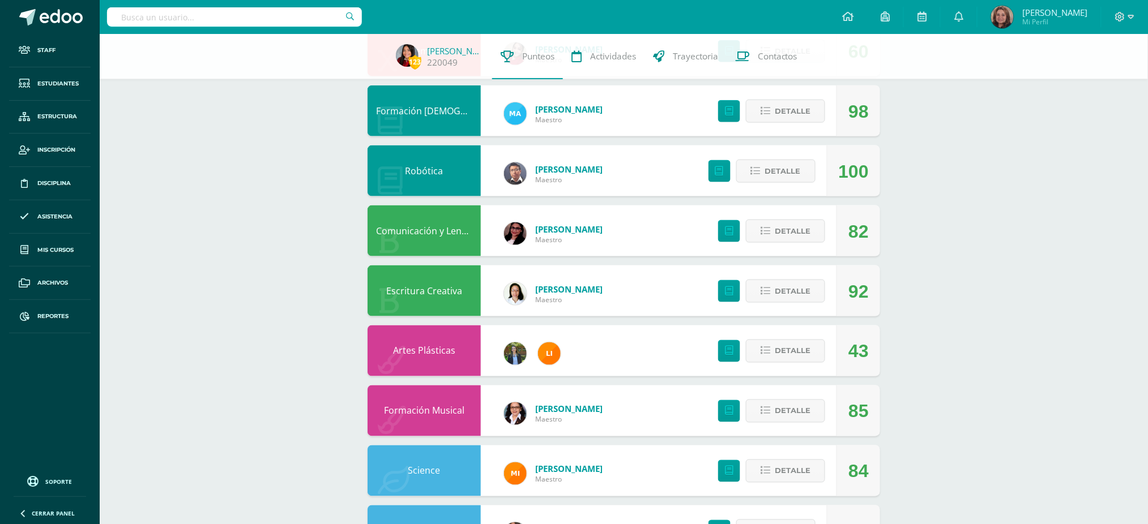
click at [429, 410] on link "Formación Musical" at bounding box center [424, 411] width 80 height 12
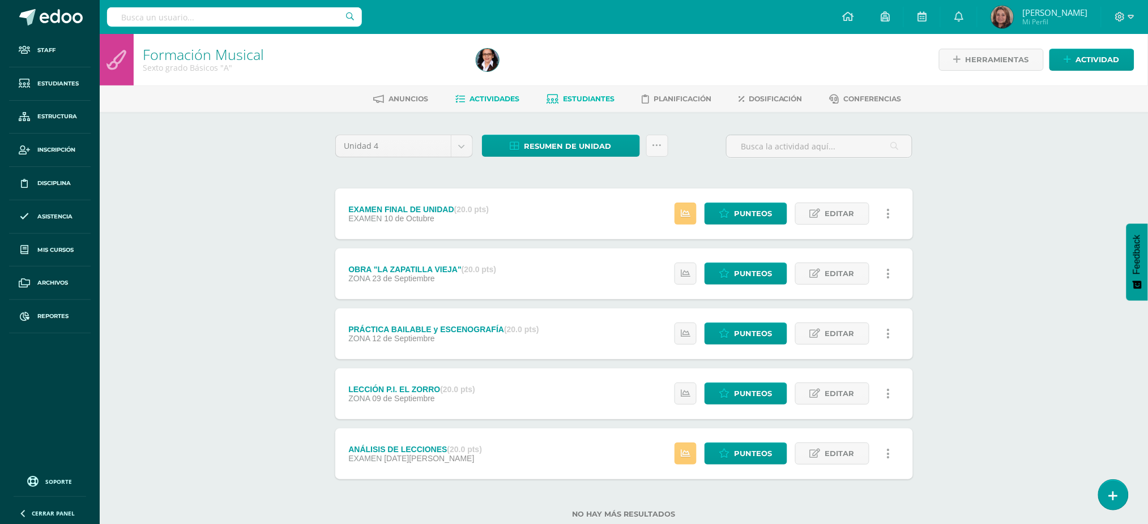
click at [578, 98] on span "Estudiantes" at bounding box center [589, 99] width 52 height 8
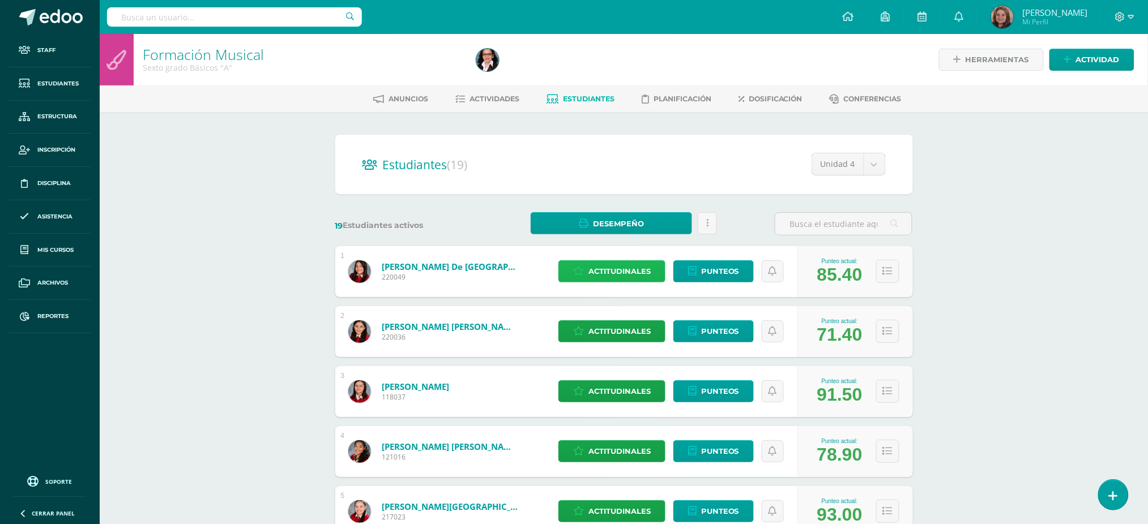
click at [598, 268] on span "Actitudinales" at bounding box center [619, 271] width 62 height 21
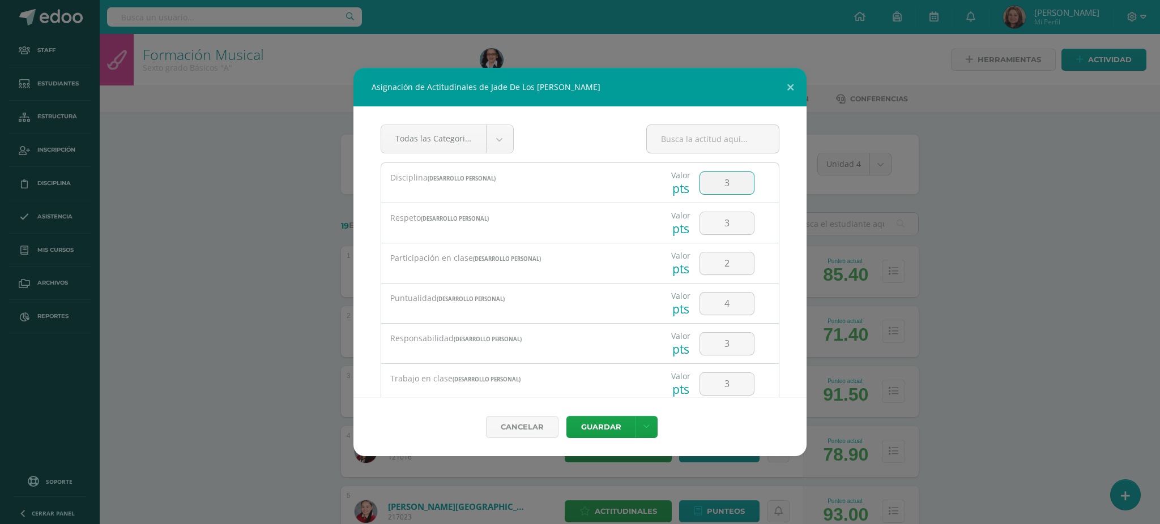
click at [716, 185] on input "3" at bounding box center [727, 183] width 54 height 22
type input "2"
drag, startPoint x: 722, startPoint y: 348, endPoint x: 704, endPoint y: 347, distance: 17.6
click at [704, 347] on input "3" at bounding box center [727, 344] width 54 height 22
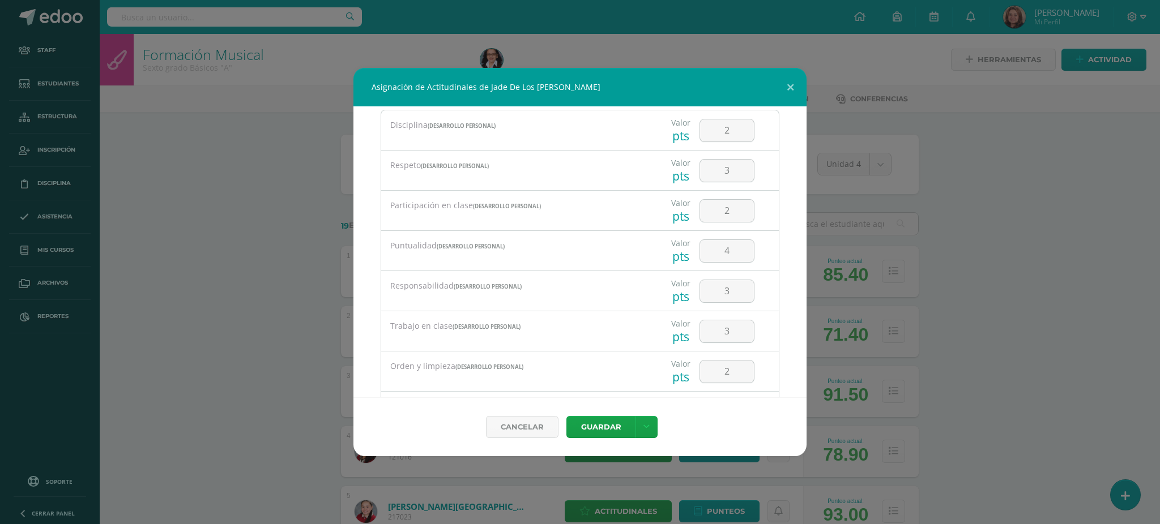
scroll to position [75, 0]
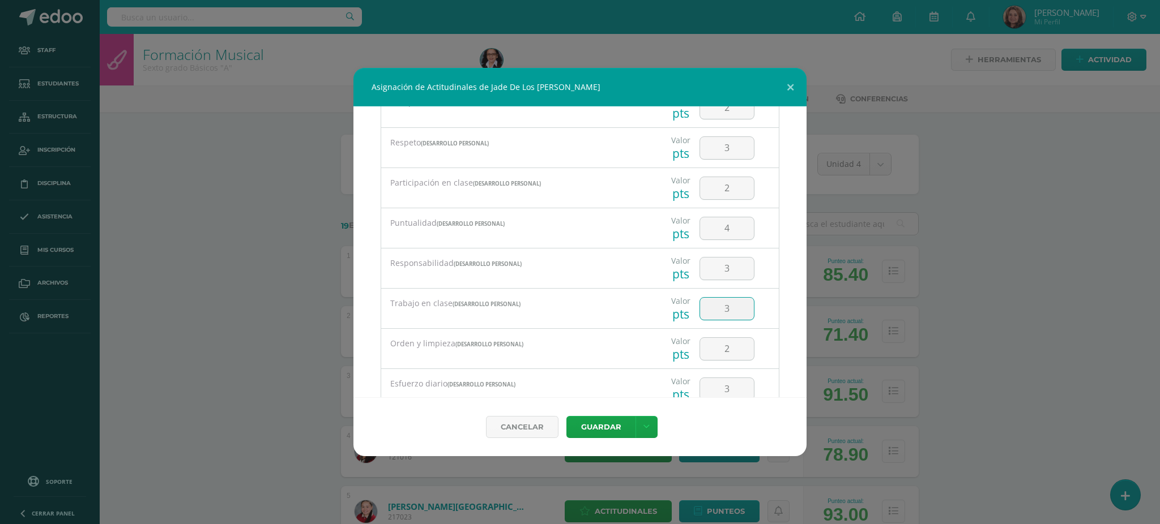
click at [717, 308] on input "3" at bounding box center [727, 309] width 54 height 22
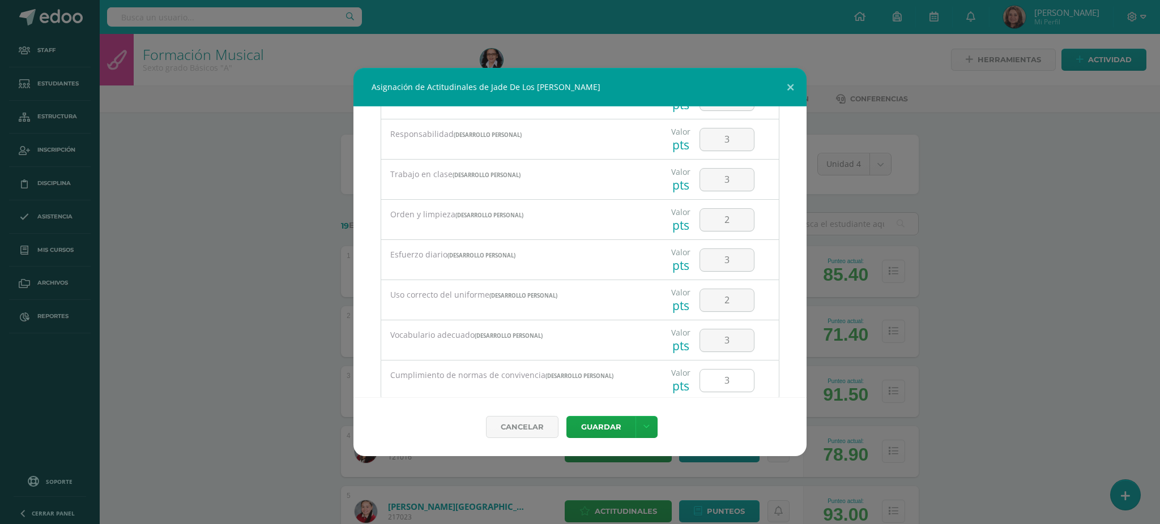
scroll to position [227, 0]
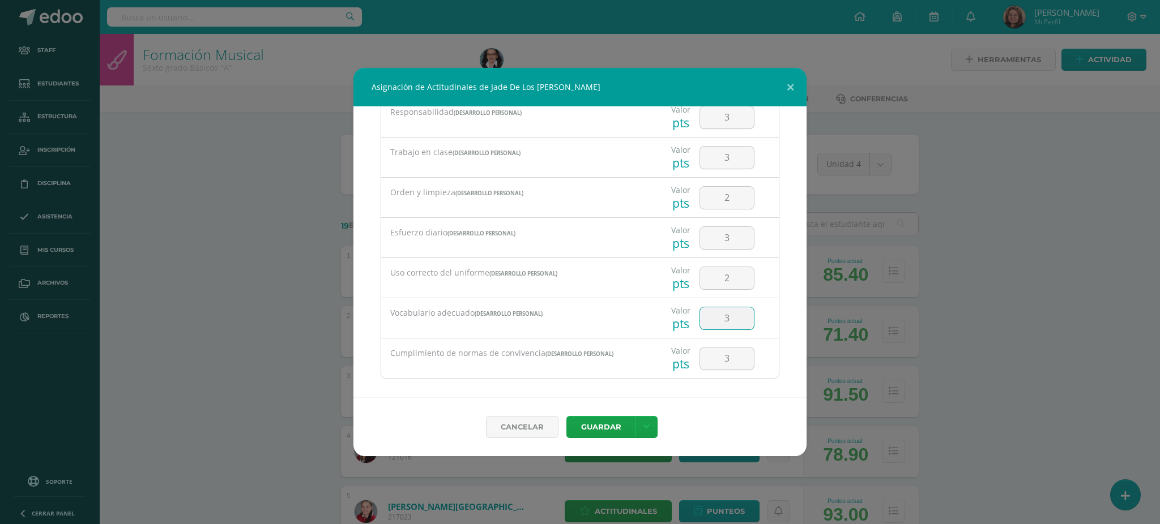
drag, startPoint x: 728, startPoint y: 321, endPoint x: 712, endPoint y: 321, distance: 15.9
click at [712, 321] on input "3" at bounding box center [727, 319] width 54 height 22
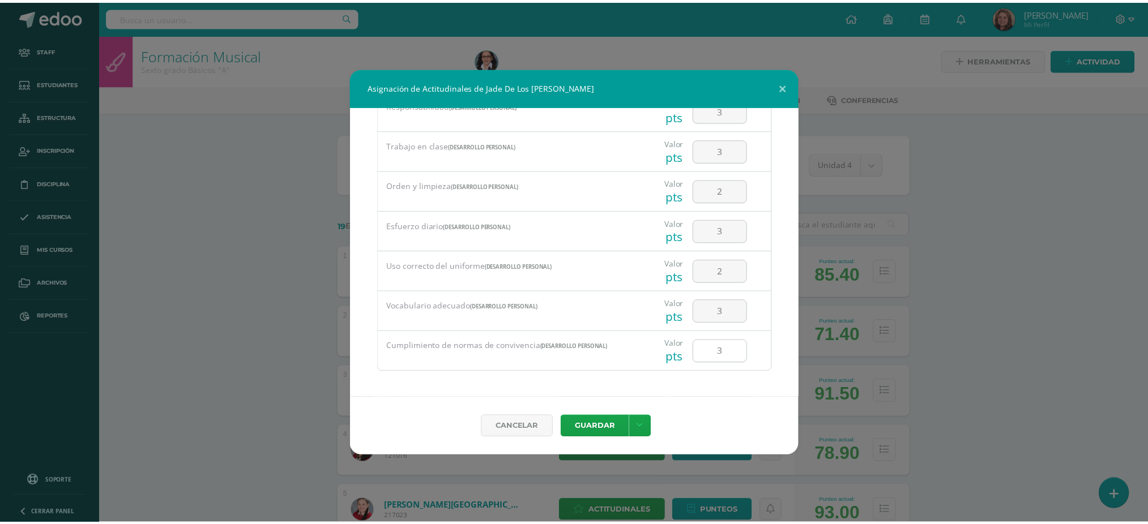
scroll to position [237, 0]
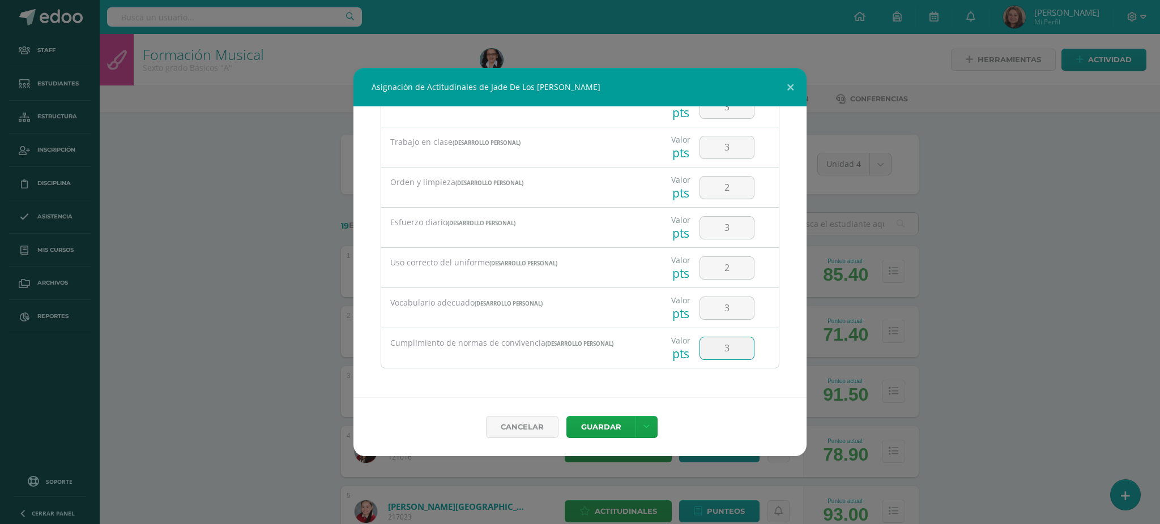
drag, startPoint x: 722, startPoint y: 348, endPoint x: 711, endPoint y: 348, distance: 10.2
click at [711, 348] on input "3" at bounding box center [727, 349] width 54 height 22
type input "1"
type input "2"
click at [596, 423] on button "Guardar" at bounding box center [600, 427] width 69 height 22
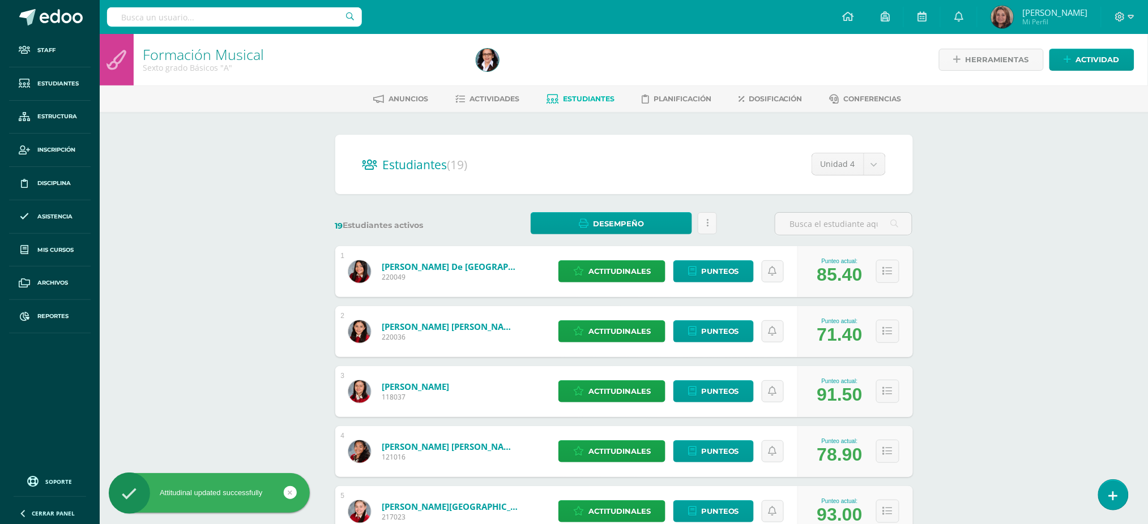
click at [408, 266] on link "Aguilar Bautista, Jade De Los Angeles" at bounding box center [450, 266] width 136 height 11
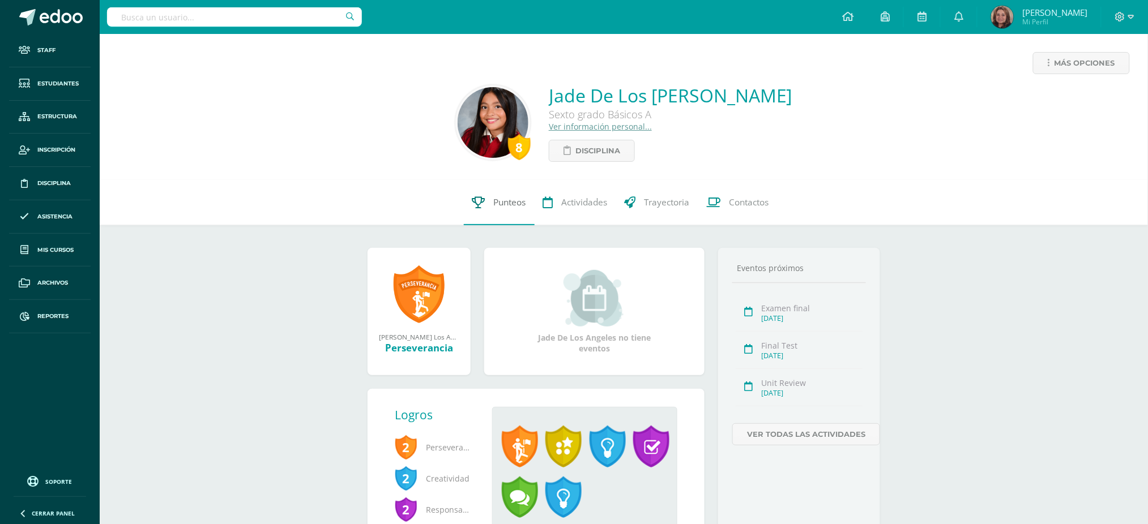
click at [497, 206] on span "Punteos" at bounding box center [510, 203] width 32 height 12
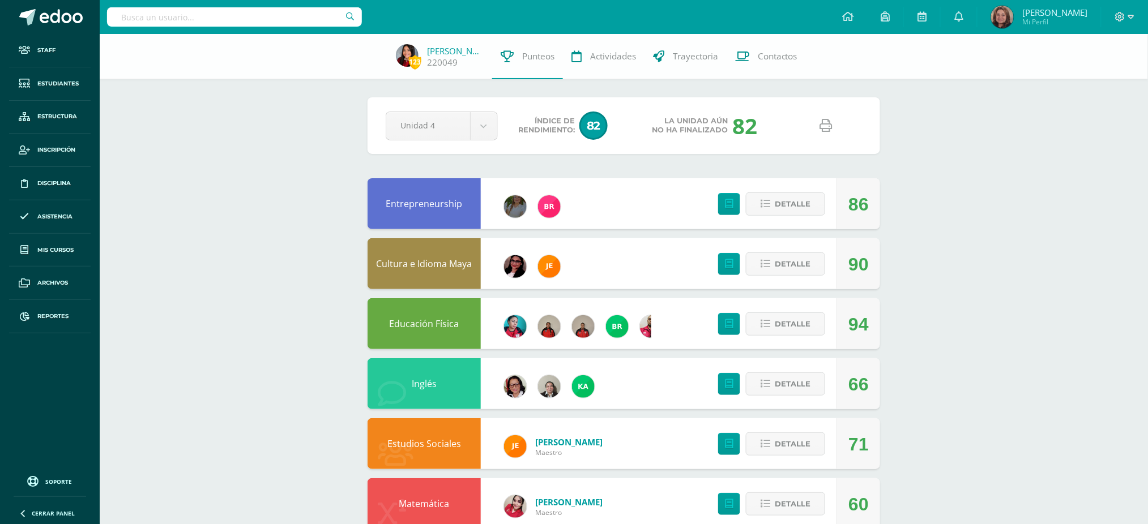
click at [826, 129] on icon at bounding box center [826, 125] width 12 height 12
click at [204, 15] on input "text" at bounding box center [234, 16] width 255 height 19
type input "Valentina garcía"
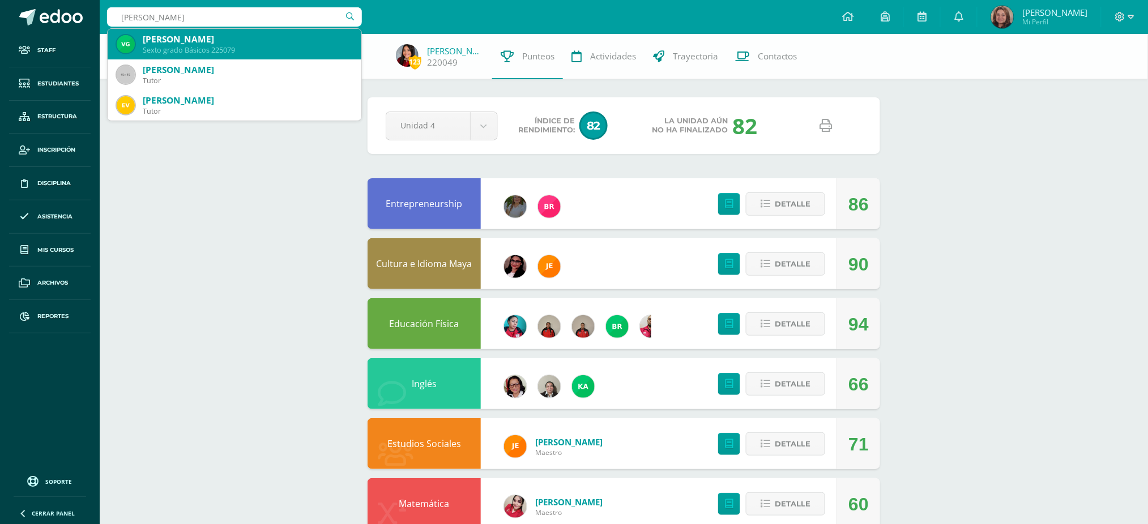
click at [202, 49] on div "Sexto grado Básicos 225079" at bounding box center [248, 50] width 210 height 10
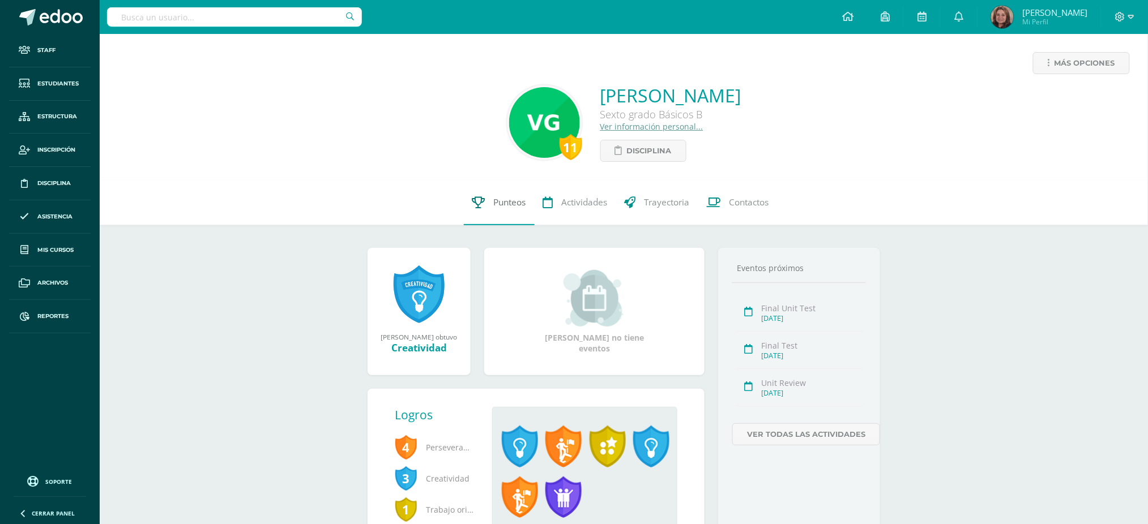
click at [502, 199] on span "Punteos" at bounding box center [510, 203] width 32 height 12
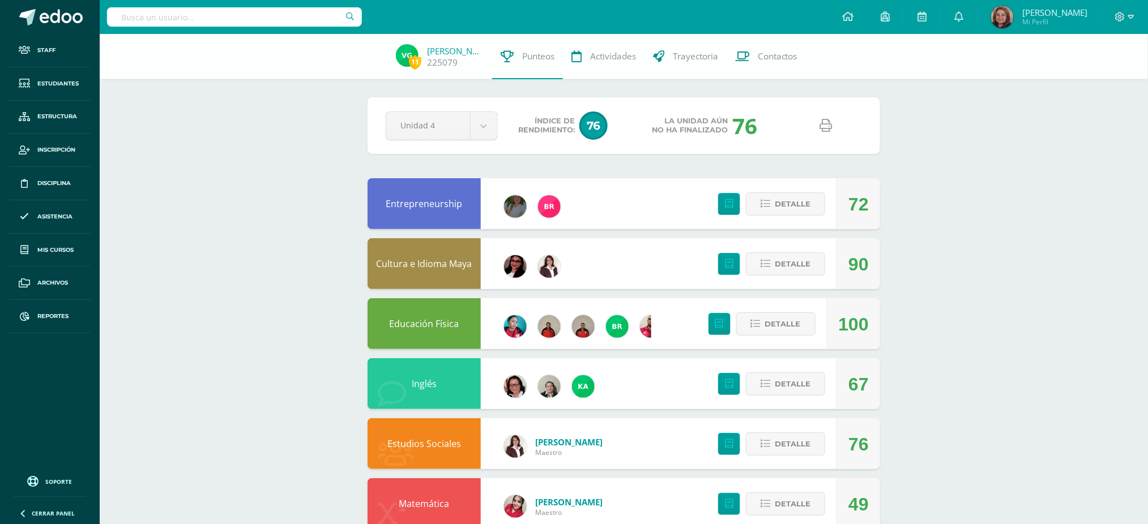
click at [830, 126] on icon at bounding box center [826, 125] width 12 height 12
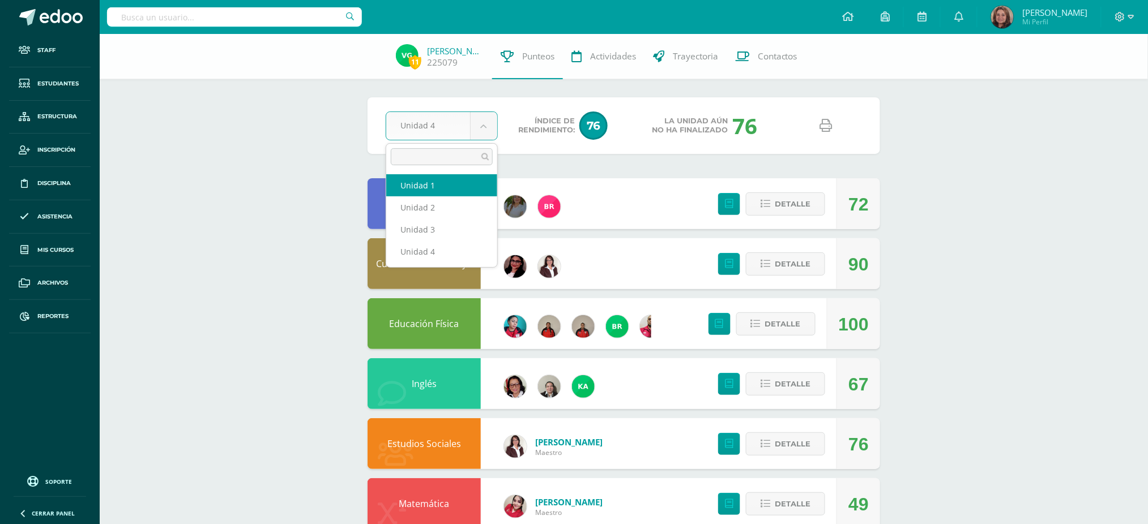
select select "Unidad 1"
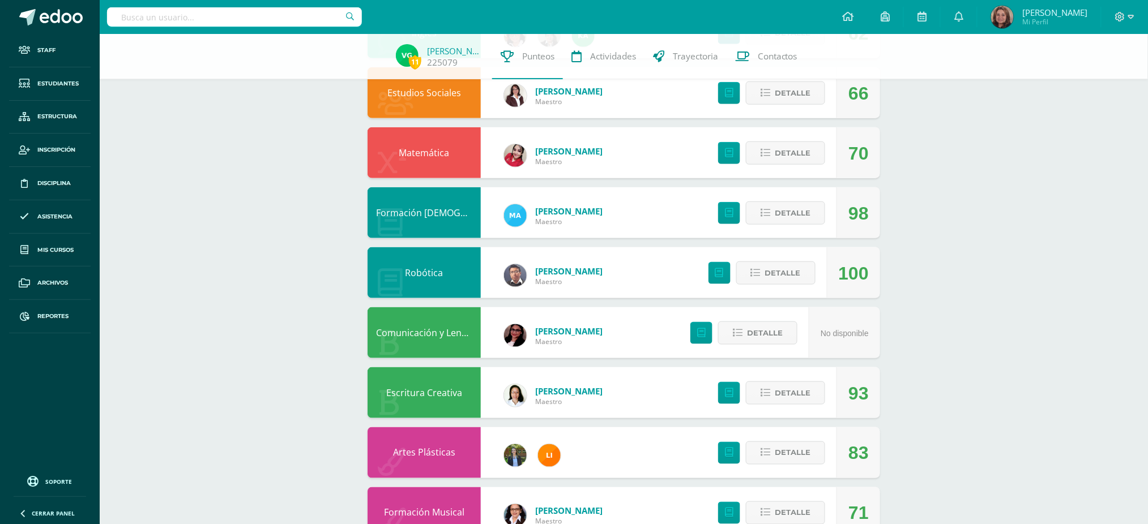
scroll to position [377, 0]
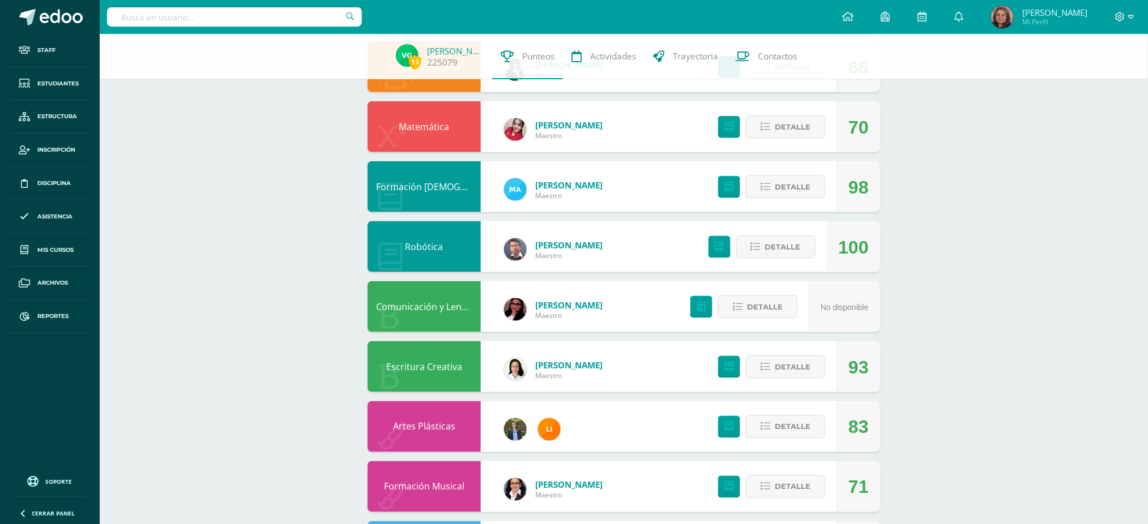
click at [419, 305] on link "Comunicación y Lenguaje" at bounding box center [430, 307] width 109 height 12
click at [419, 309] on link "Comunicación y Lenguaje" at bounding box center [430, 307] width 109 height 12
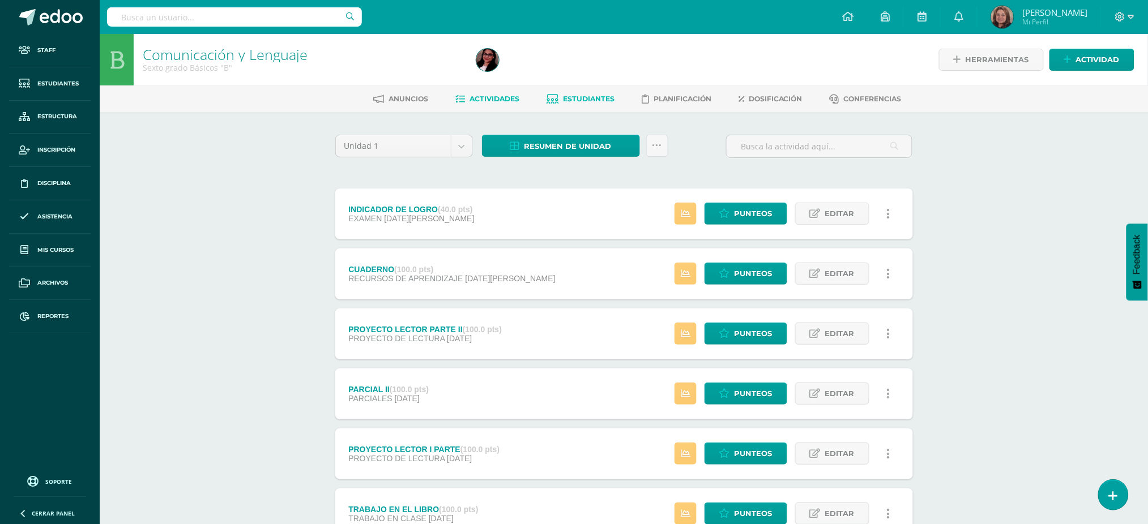
click at [591, 93] on link "Estudiantes" at bounding box center [581, 99] width 68 height 18
click at [591, 99] on span "Estudiantes" at bounding box center [589, 99] width 52 height 8
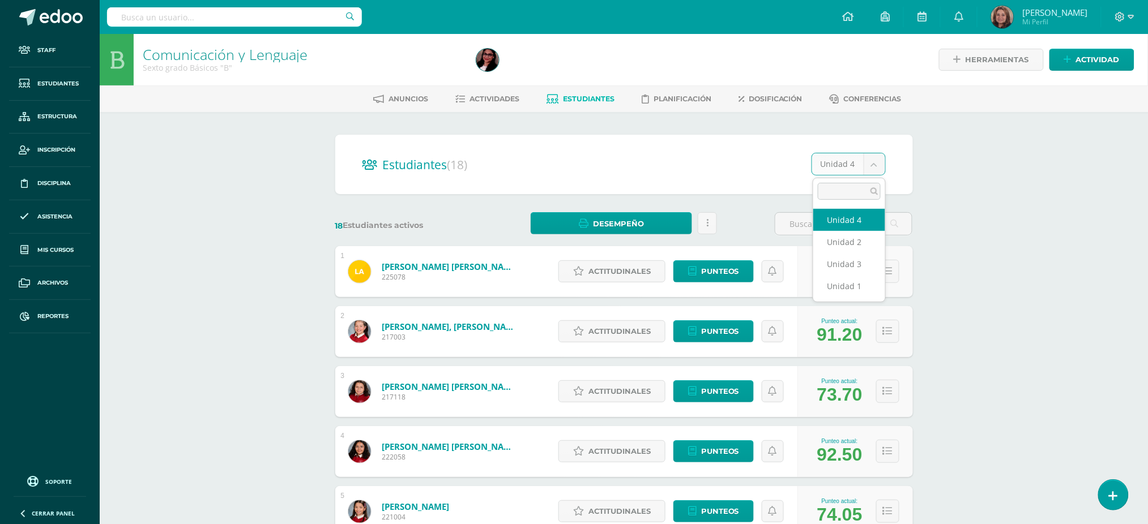
click at [877, 163] on body "Staff Estudiantes Estructura Inscripción Disciplina Asistencia Mis cursos Archi…" at bounding box center [574, 454] width 1148 height 909
select select "/dashboard/teacher/section/2859/students/?unit=174684"
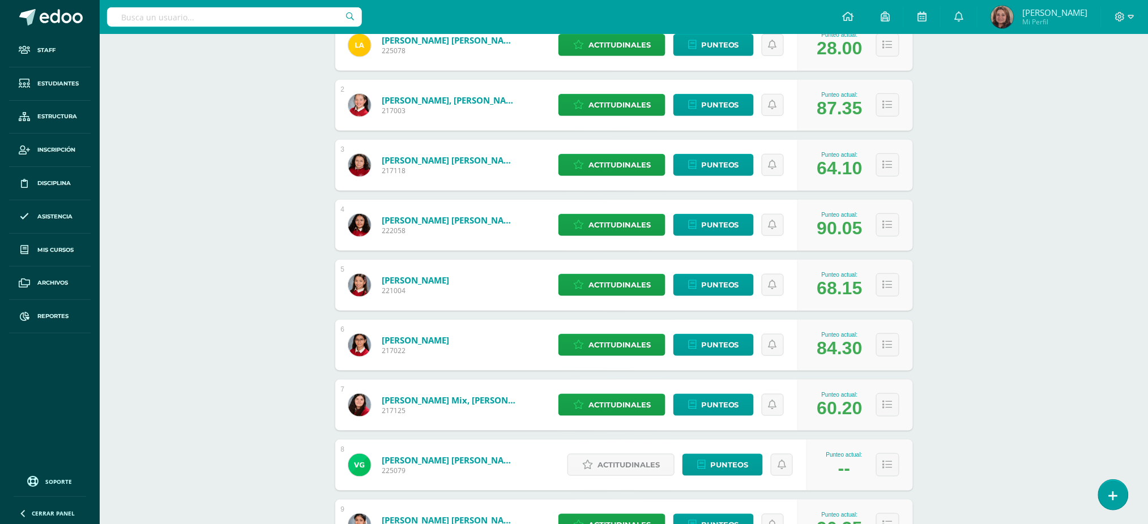
scroll to position [377, 0]
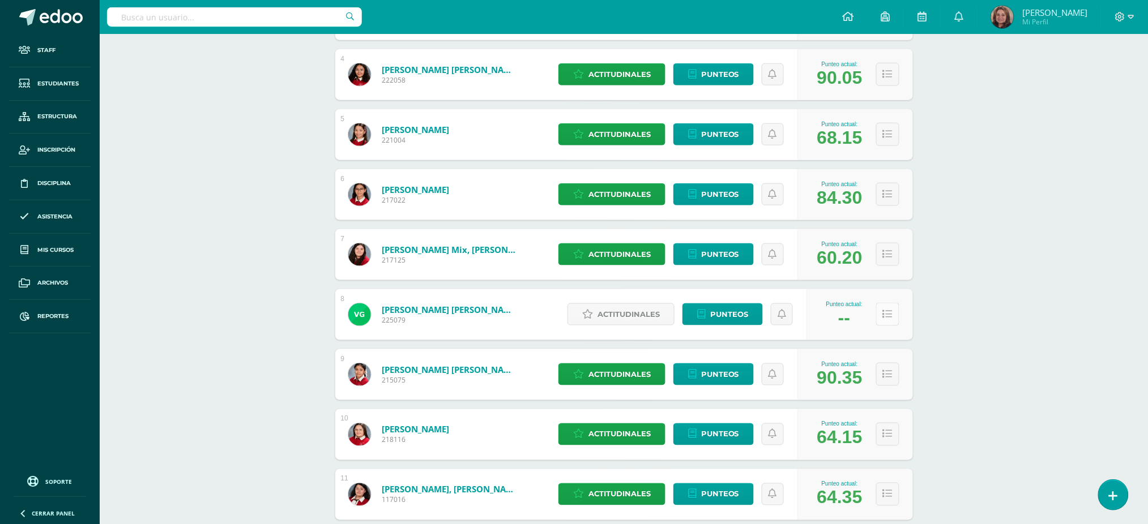
click at [889, 312] on icon at bounding box center [888, 315] width 10 height 10
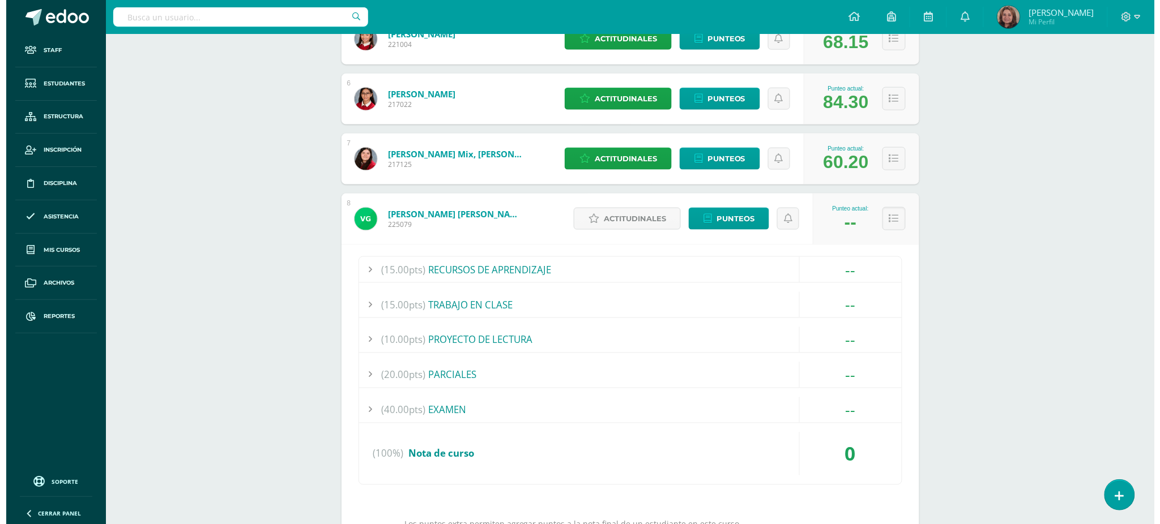
scroll to position [680, 0]
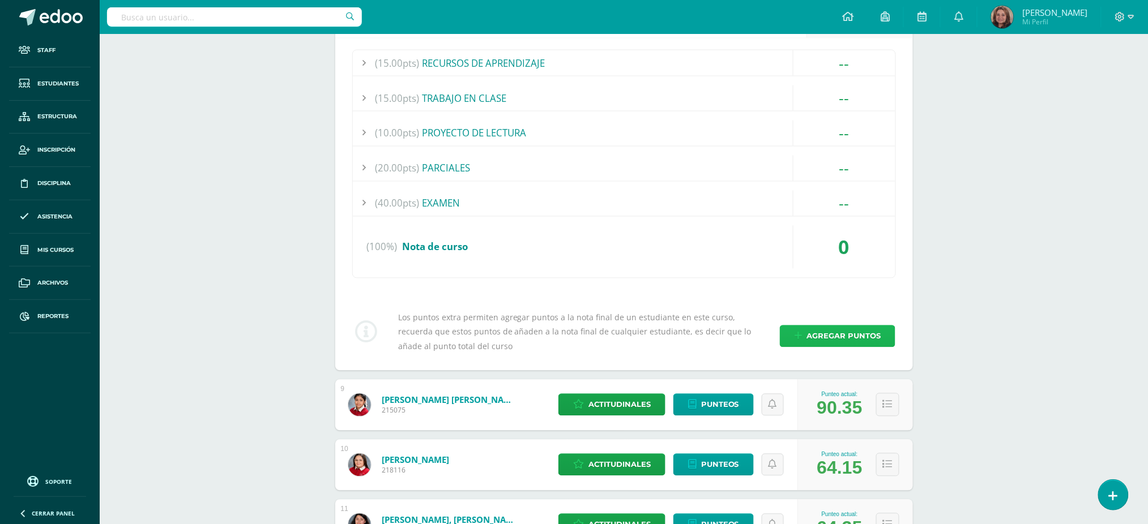
click at [835, 335] on span "Agregar puntos" at bounding box center [843, 336] width 74 height 21
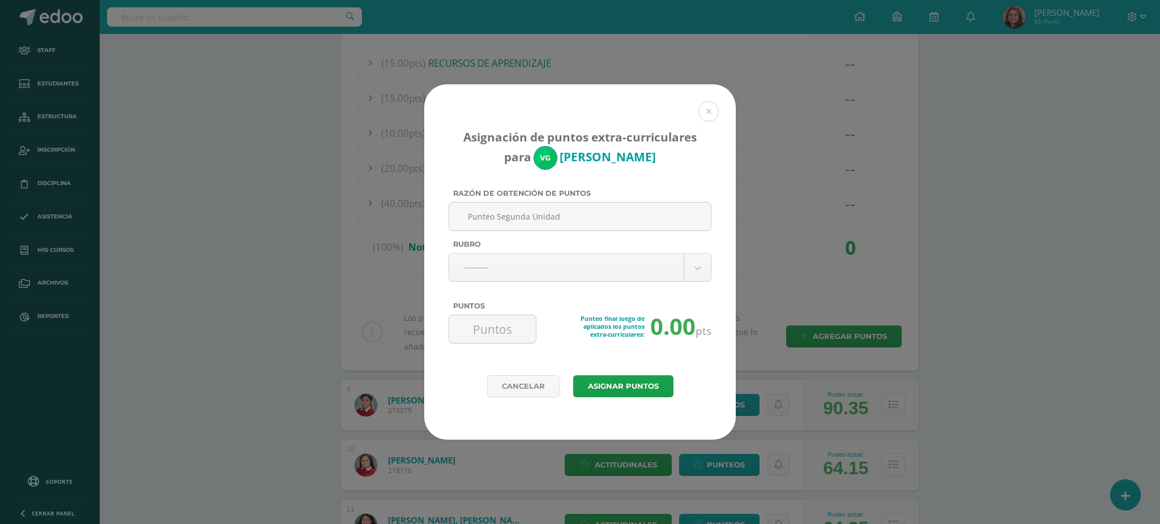
type input "Punteo Segunda Unidad"
click at [482, 334] on input "Puntos" at bounding box center [493, 329] width 78 height 28
type input "72"
click at [620, 390] on button "Asignar puntos" at bounding box center [623, 386] width 100 height 22
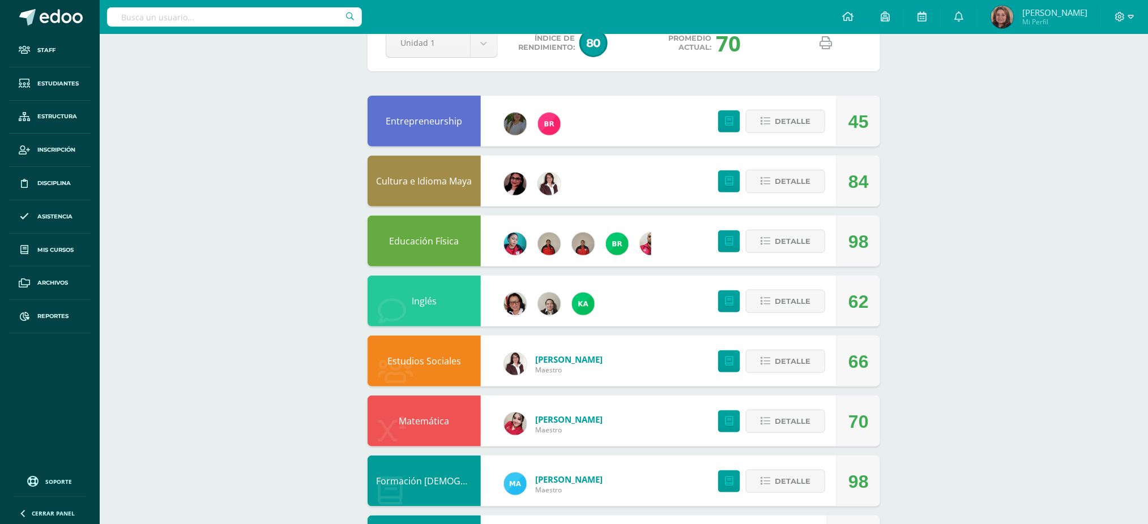
scroll to position [151, 0]
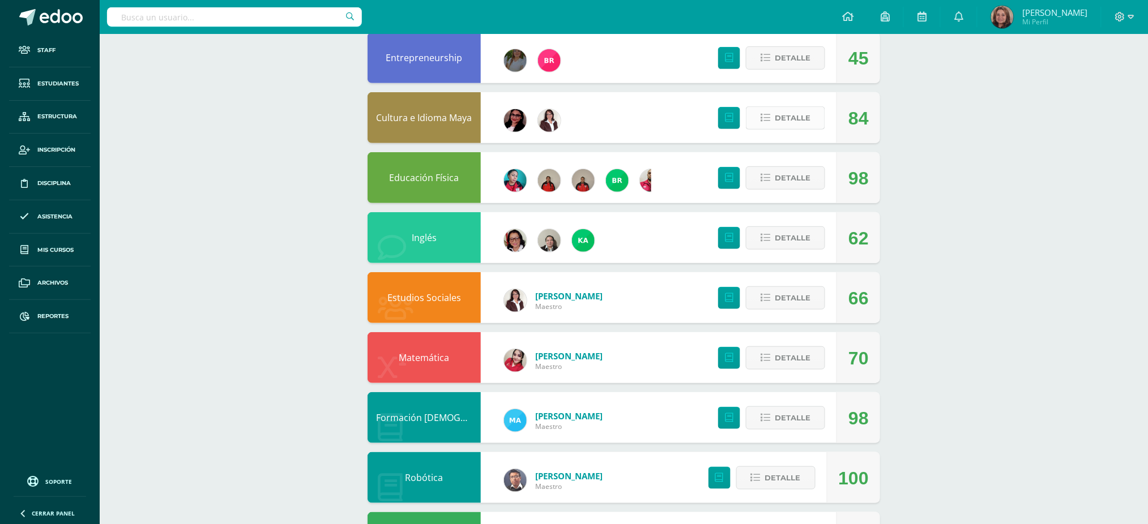
click at [784, 113] on span "Detalle" at bounding box center [793, 118] width 36 height 21
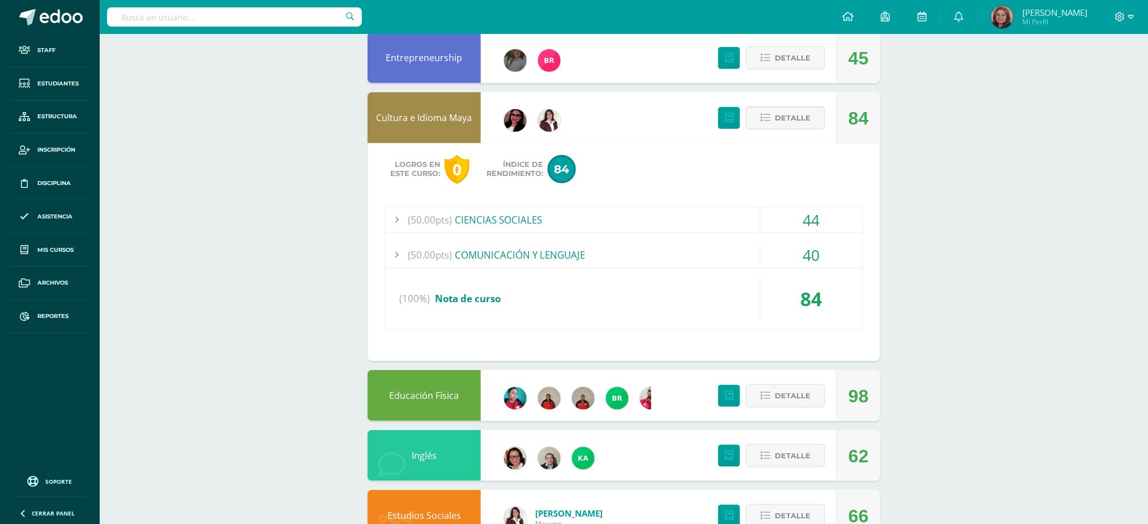
click at [805, 219] on div "44" at bounding box center [812, 219] width 102 height 25
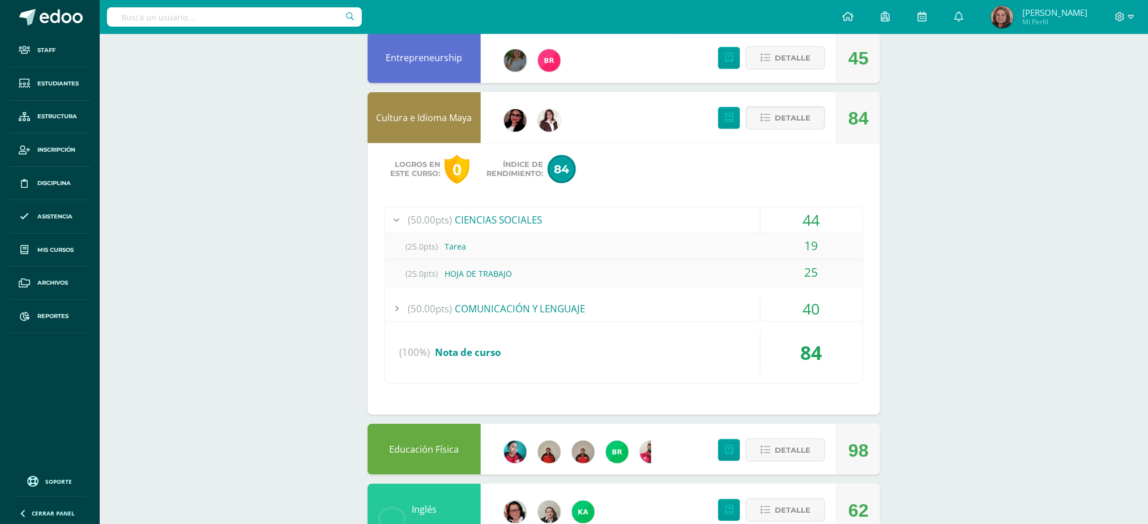
click at [803, 305] on div "40" at bounding box center [812, 308] width 102 height 25
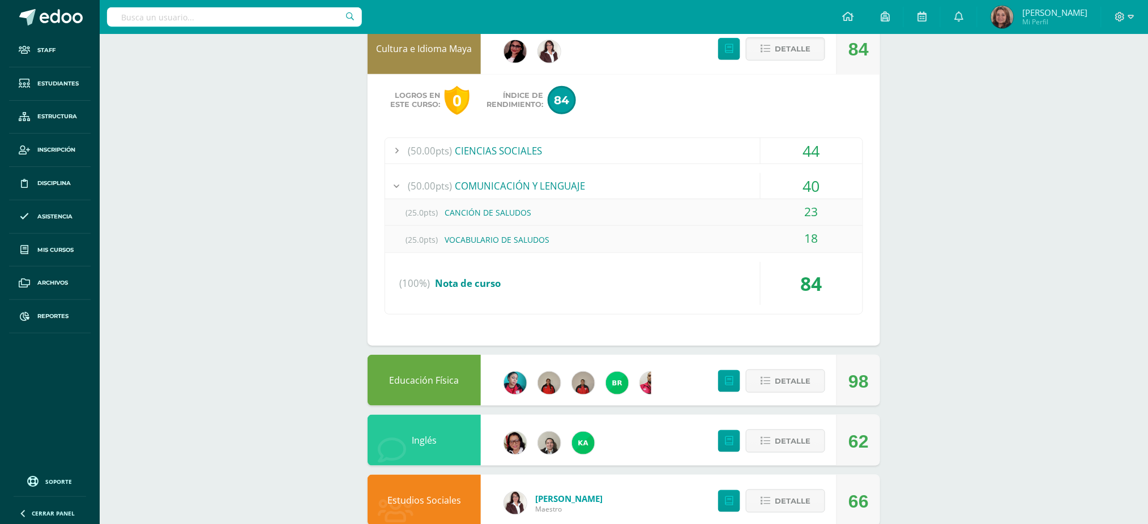
scroll to position [227, 0]
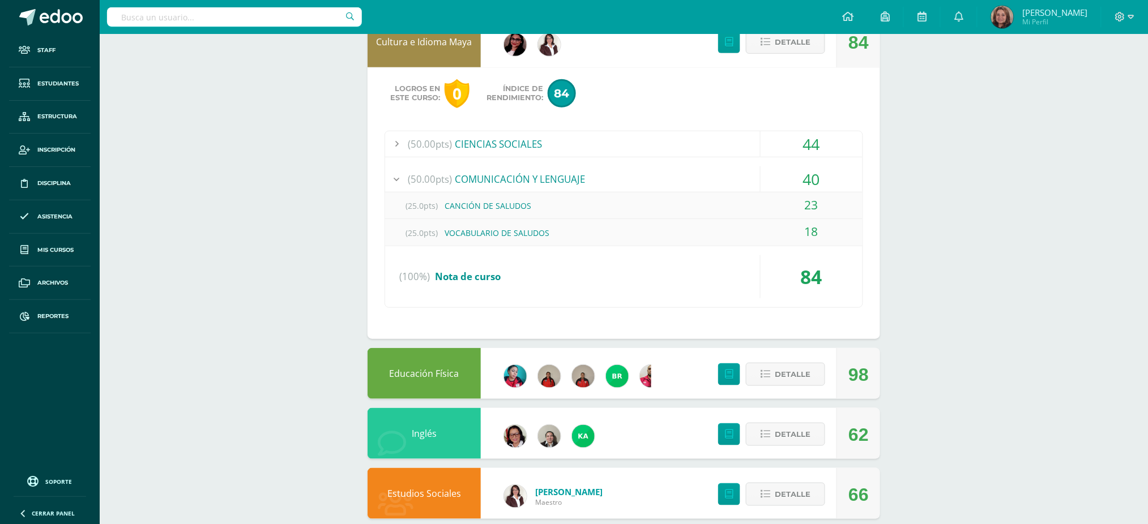
click at [438, 45] on link "Cultura e Idioma Maya" at bounding box center [425, 42] width 96 height 12
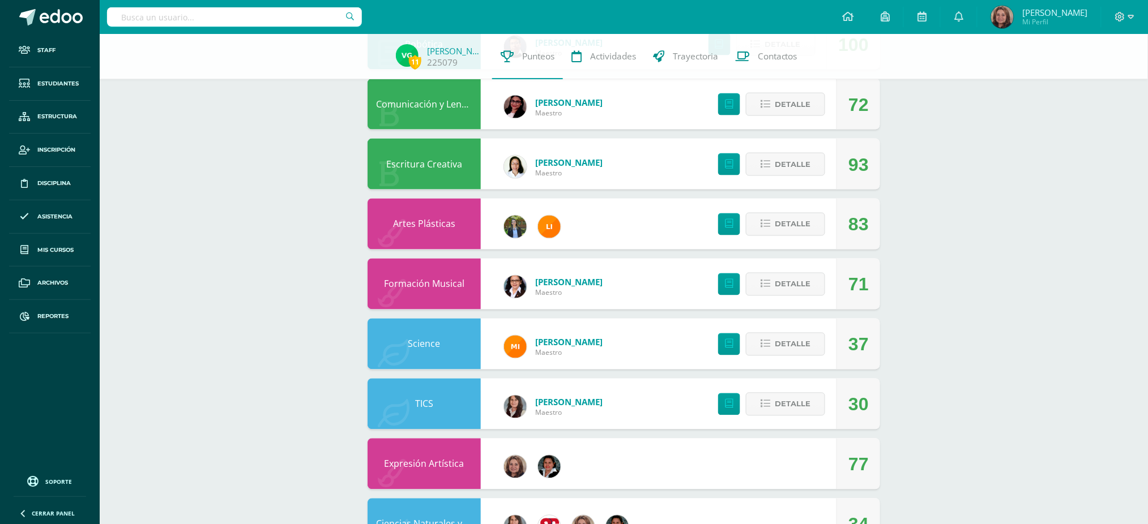
scroll to position [604, 0]
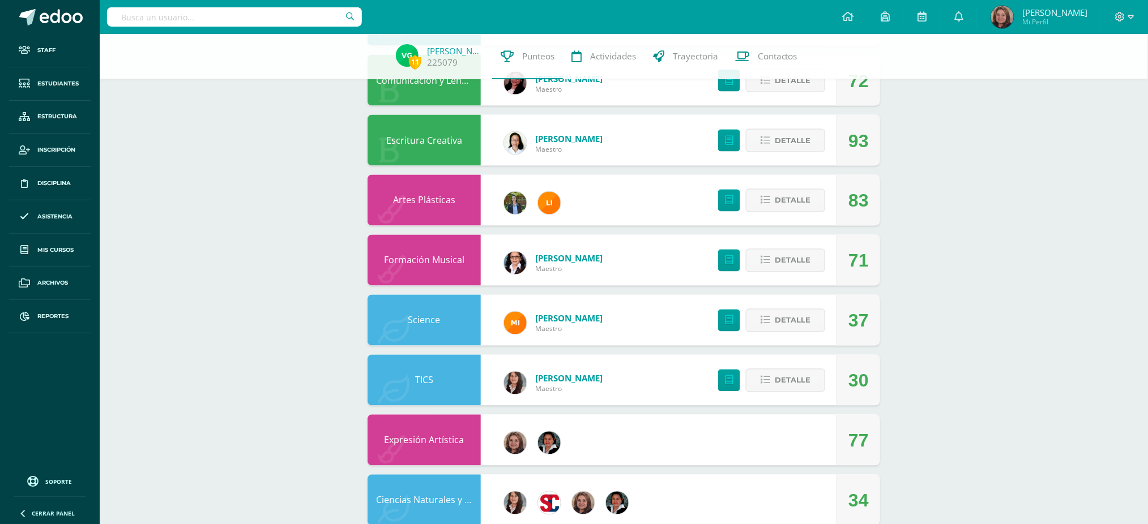
click at [429, 320] on link "Science" at bounding box center [424, 320] width 32 height 12
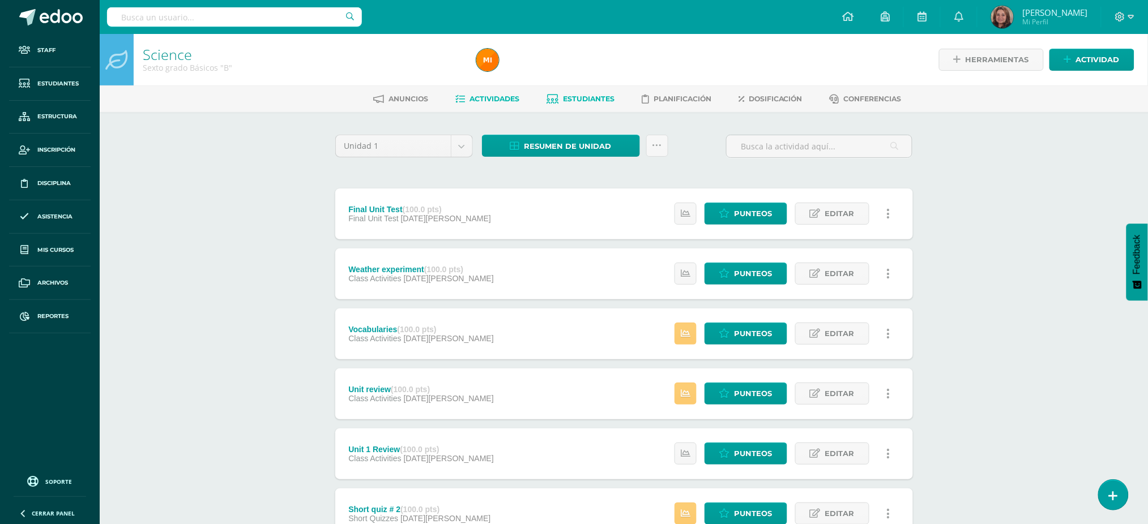
click at [593, 101] on span "Estudiantes" at bounding box center [589, 99] width 52 height 8
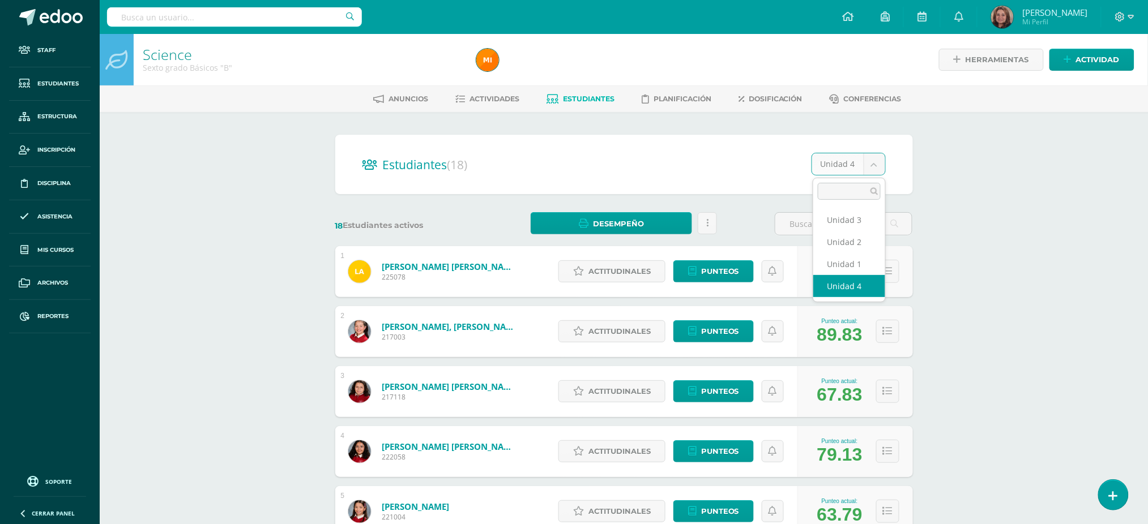
click at [876, 163] on body "Staff Estudiantes Estructura Inscripción Disciplina Asistencia Mis cursos Archi…" at bounding box center [574, 454] width 1148 height 909
select select "/dashboard/teacher/section/2871/students/?unit=174792"
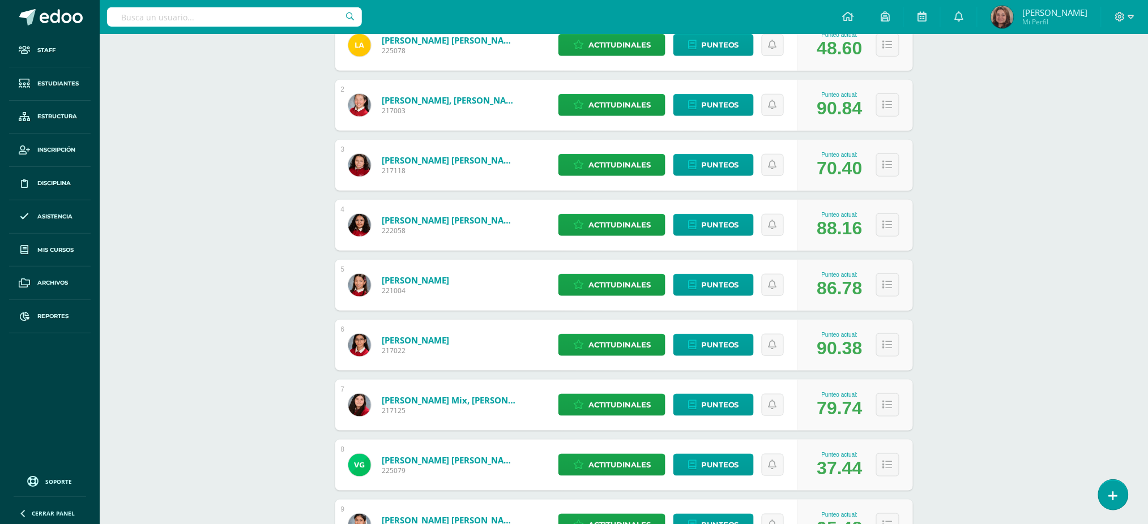
scroll to position [302, 0]
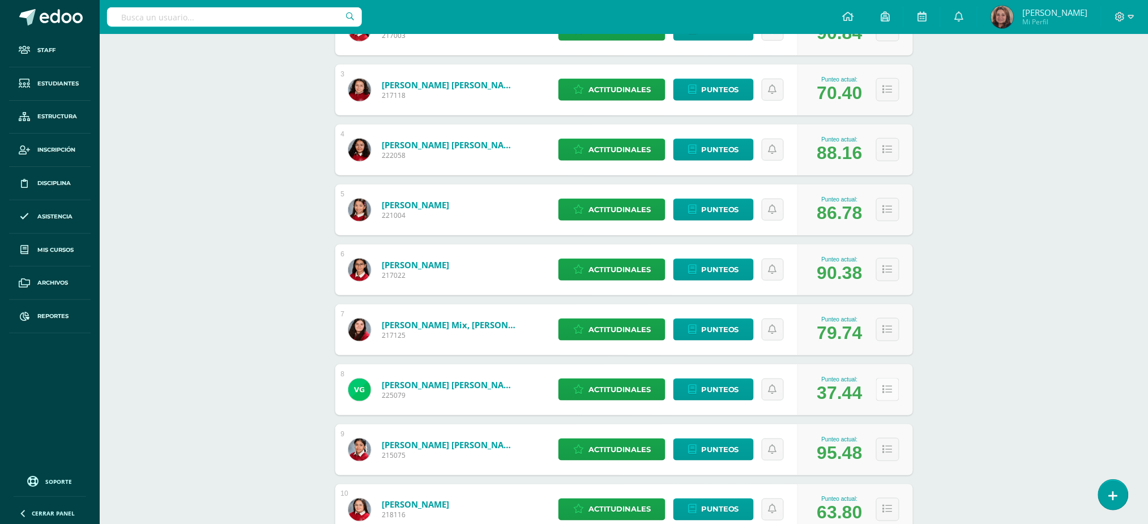
click at [891, 386] on icon at bounding box center [888, 390] width 10 height 10
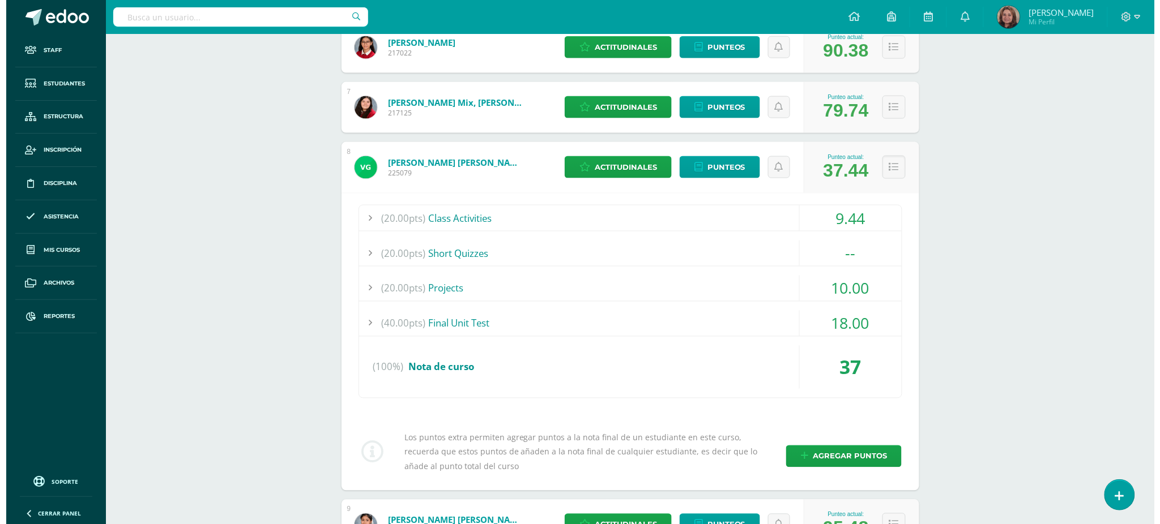
scroll to position [528, 0]
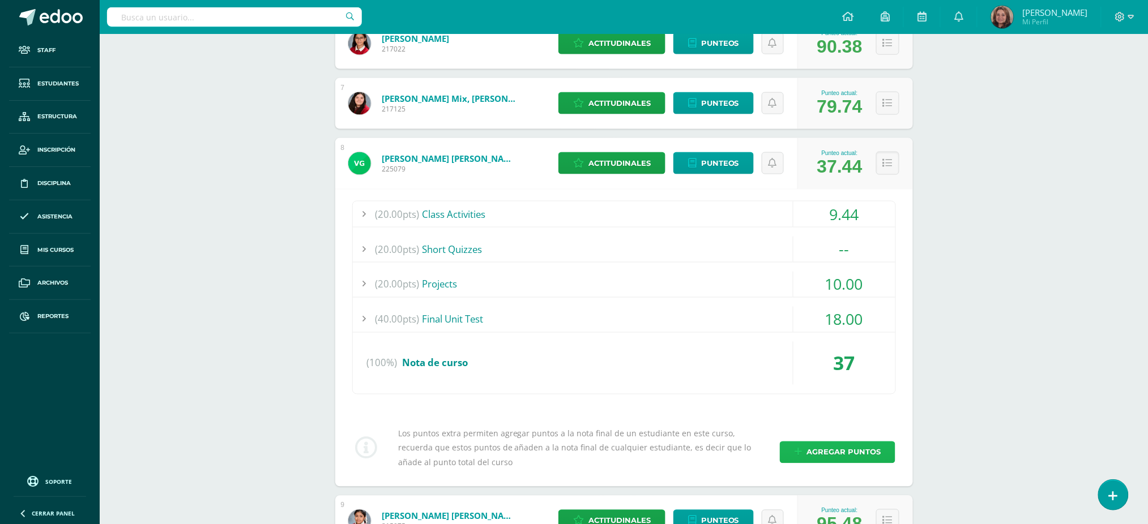
click at [840, 451] on span "Agregar puntos" at bounding box center [843, 452] width 74 height 21
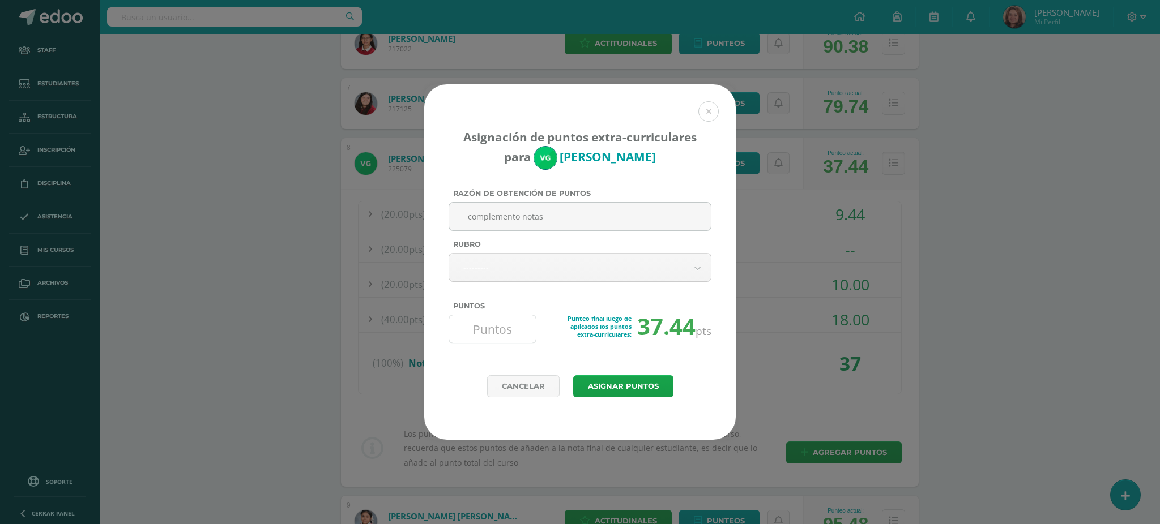
type input "complemento notas"
click at [484, 340] on input "Puntos" at bounding box center [493, 329] width 78 height 28
type input "35"
click at [630, 386] on button "Asignar puntos" at bounding box center [623, 386] width 100 height 22
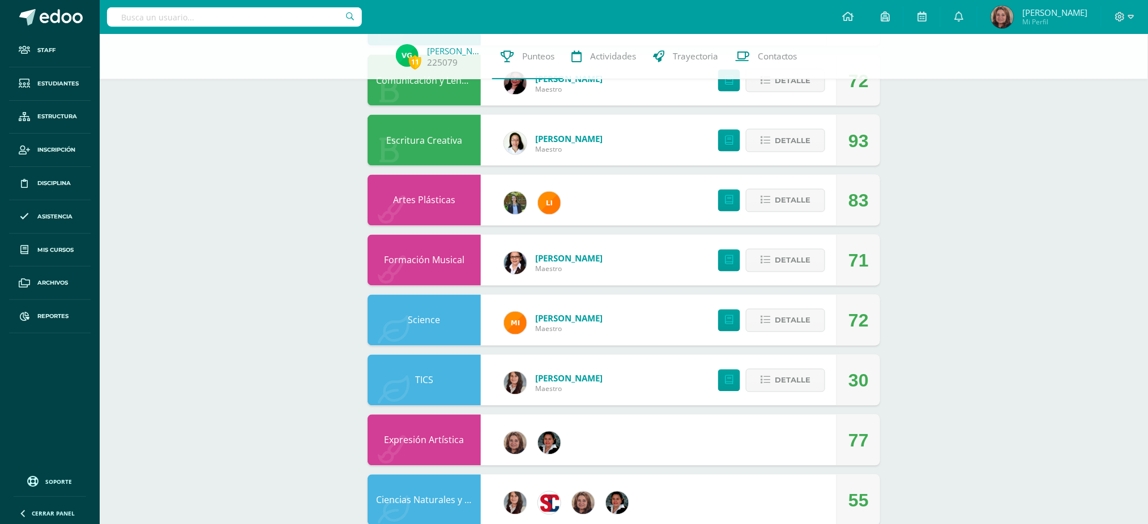
click at [422, 385] on link "TICS" at bounding box center [424, 380] width 18 height 12
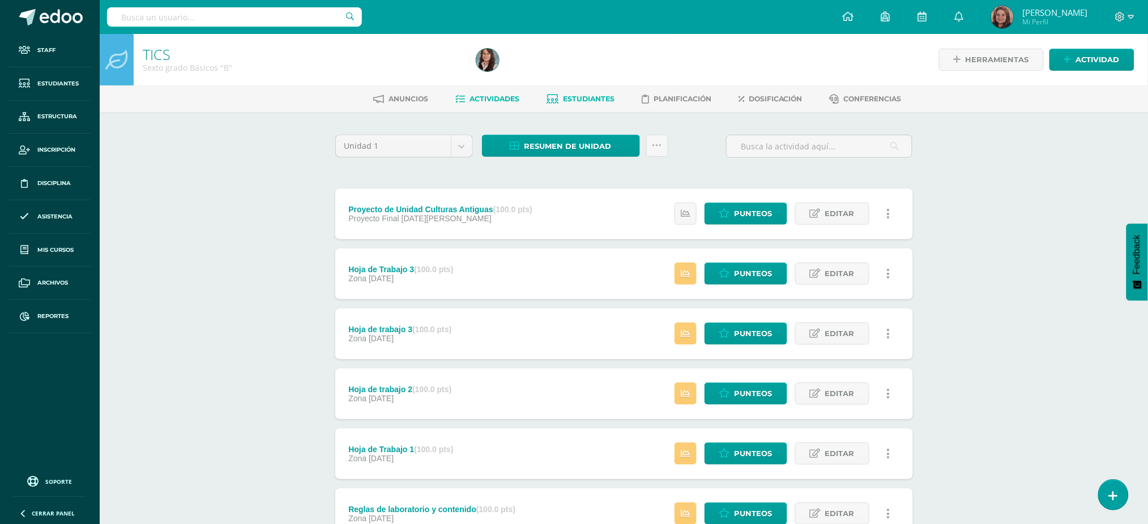
click at [589, 98] on span "Estudiantes" at bounding box center [589, 99] width 52 height 8
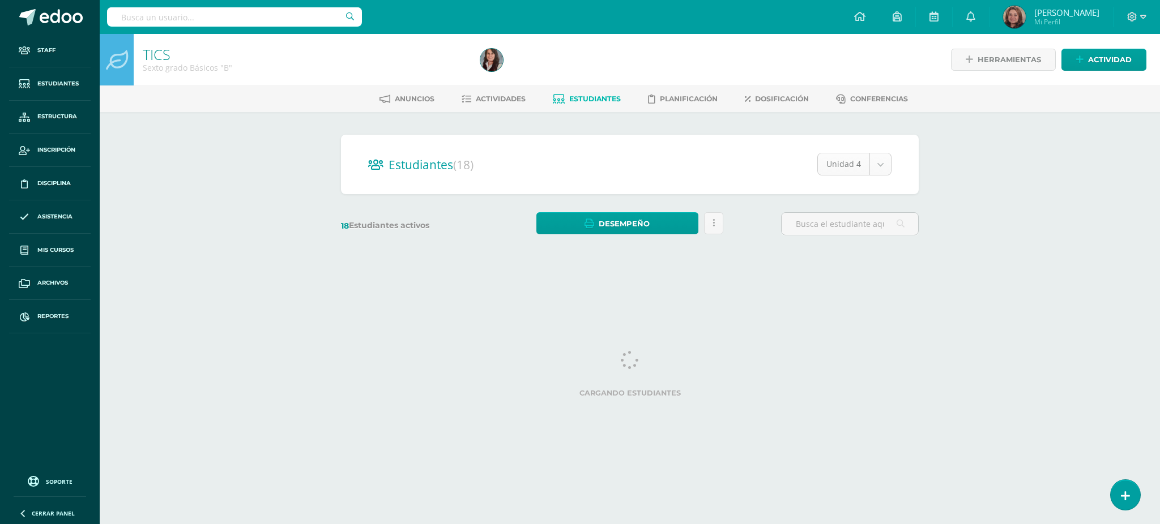
click at [887, 166] on body "Staff Estudiantes Estructura Inscripción Disciplina Asistencia Mis cursos Archi…" at bounding box center [580, 134] width 1160 height 269
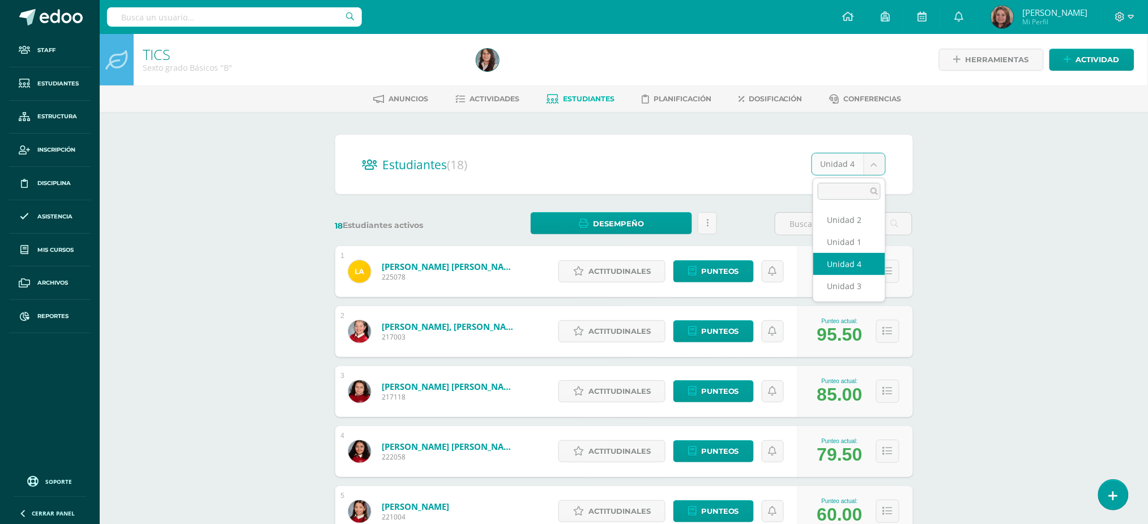
click at [882, 165] on body "Staff Estudiantes Estructura Inscripción Disciplina Asistencia Mis cursos Archi…" at bounding box center [574, 454] width 1148 height 909
select select "/dashboard/teacher/section/2874/students/?unit=174819"
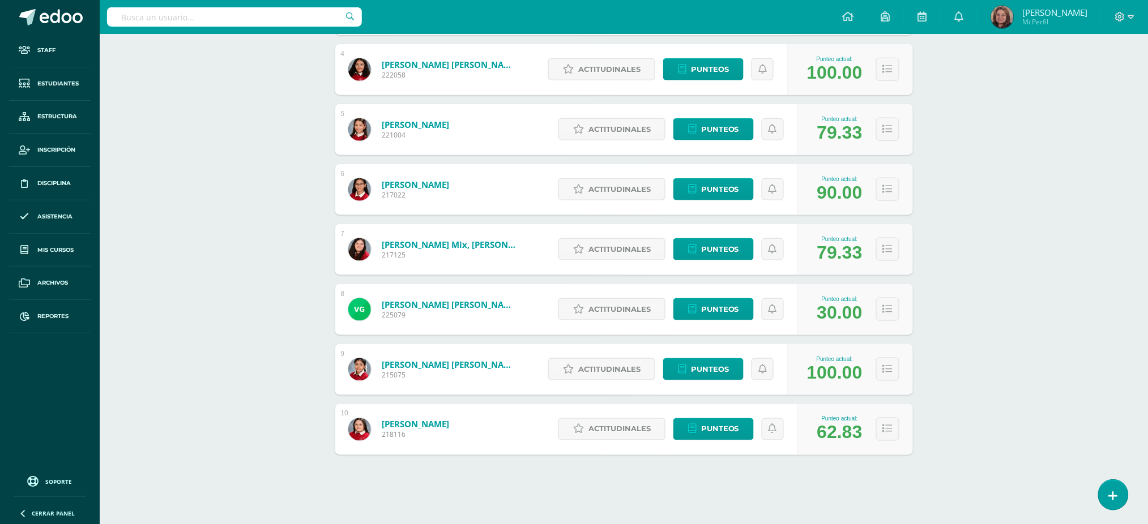
scroll to position [383, 0]
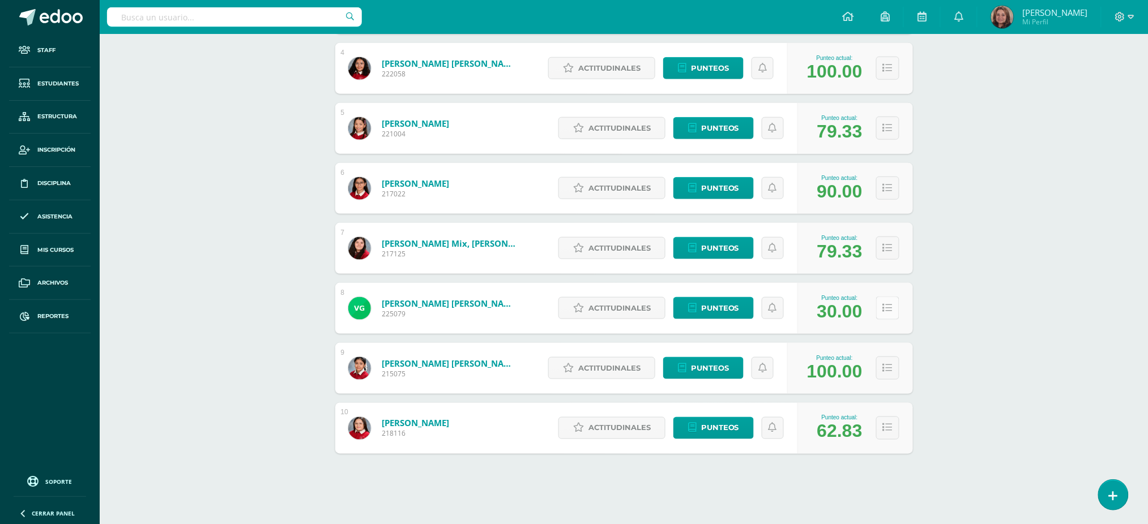
click at [886, 304] on icon at bounding box center [888, 309] width 10 height 10
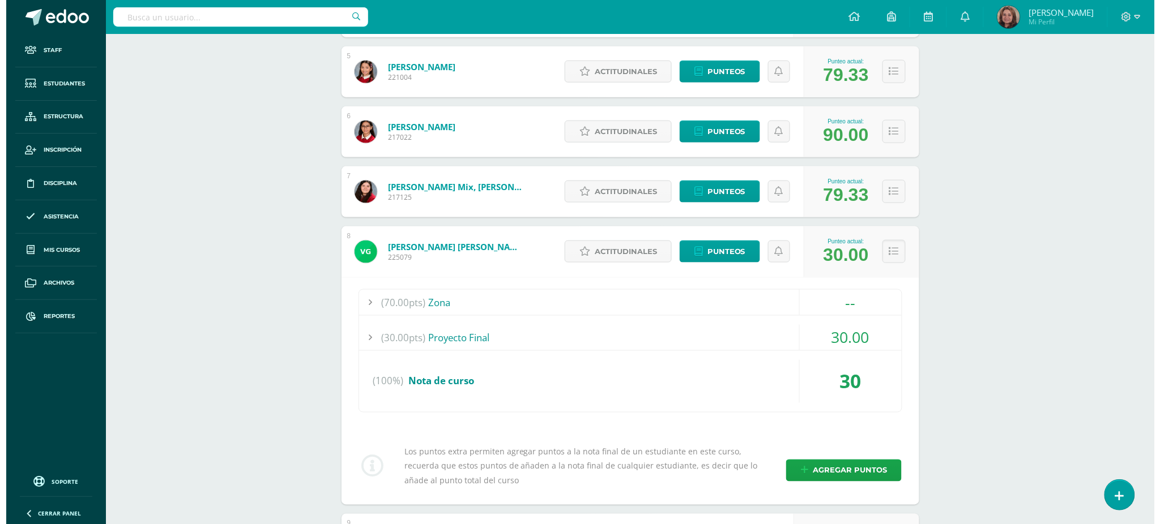
scroll to position [610, 0]
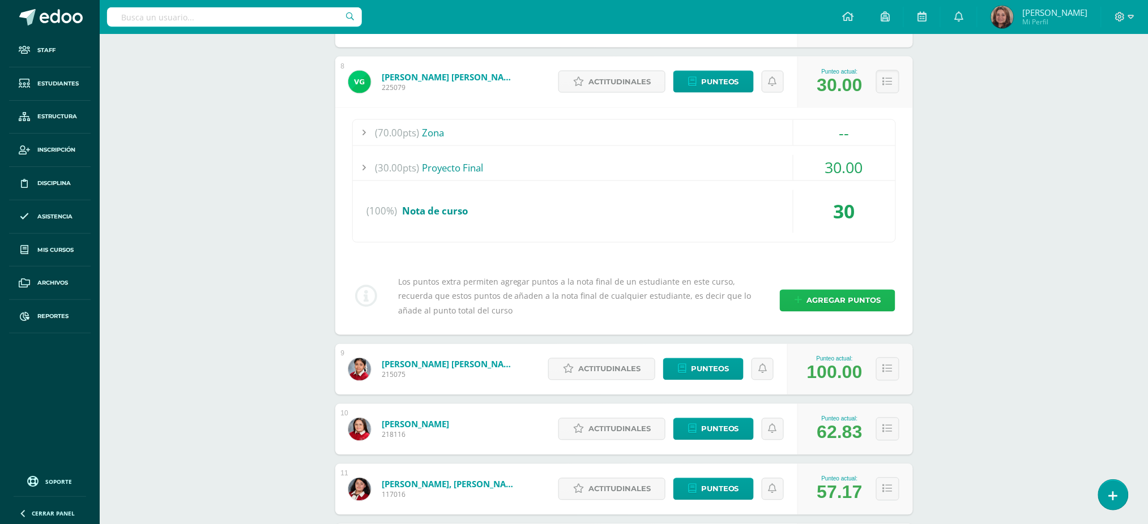
click at [848, 298] on span "Agregar puntos" at bounding box center [843, 301] width 74 height 21
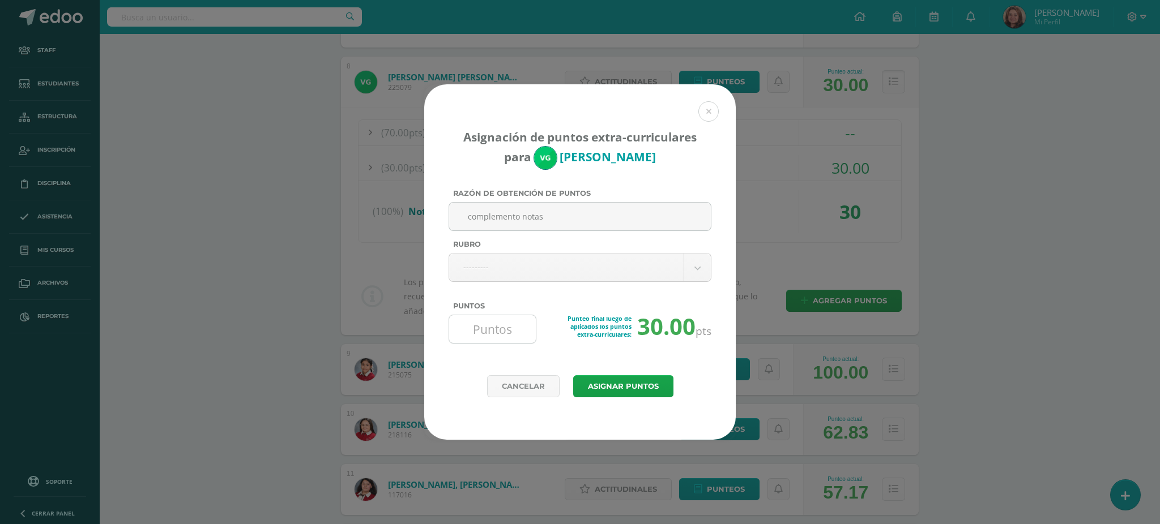
type input "complemento notas"
click at [511, 330] on input "Puntos" at bounding box center [493, 329] width 78 height 28
type input "49"
click at [620, 385] on button "Asignar puntos" at bounding box center [623, 386] width 100 height 22
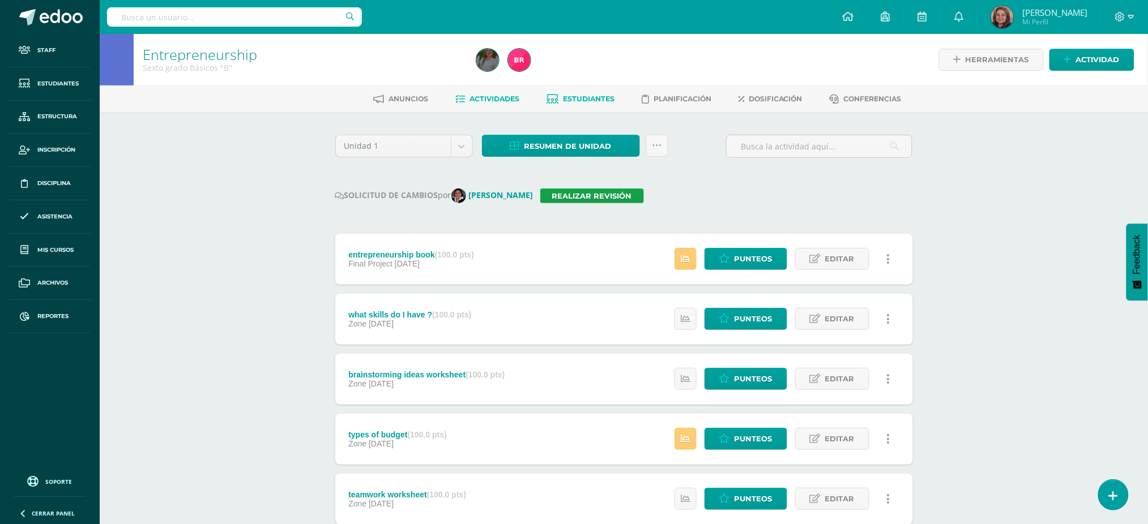
click at [579, 103] on span "Estudiantes" at bounding box center [589, 99] width 52 height 8
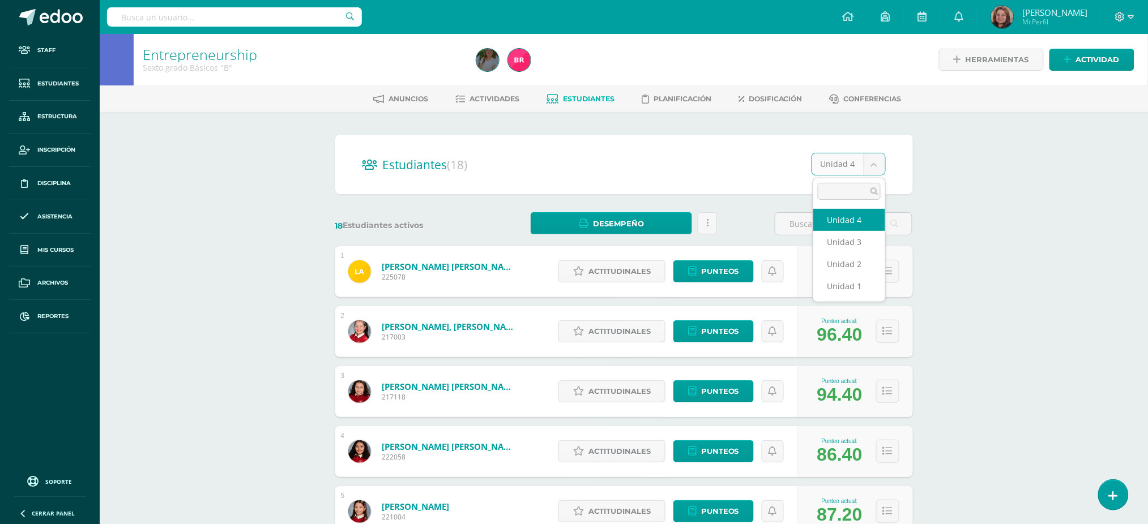
click at [872, 165] on body "Staff Estudiantes Estructura Inscripción Disciplina Asistencia Mis cursos Archi…" at bounding box center [574, 454] width 1148 height 909
select select "/dashboard/teacher/section/2889/students/?unit=174954"
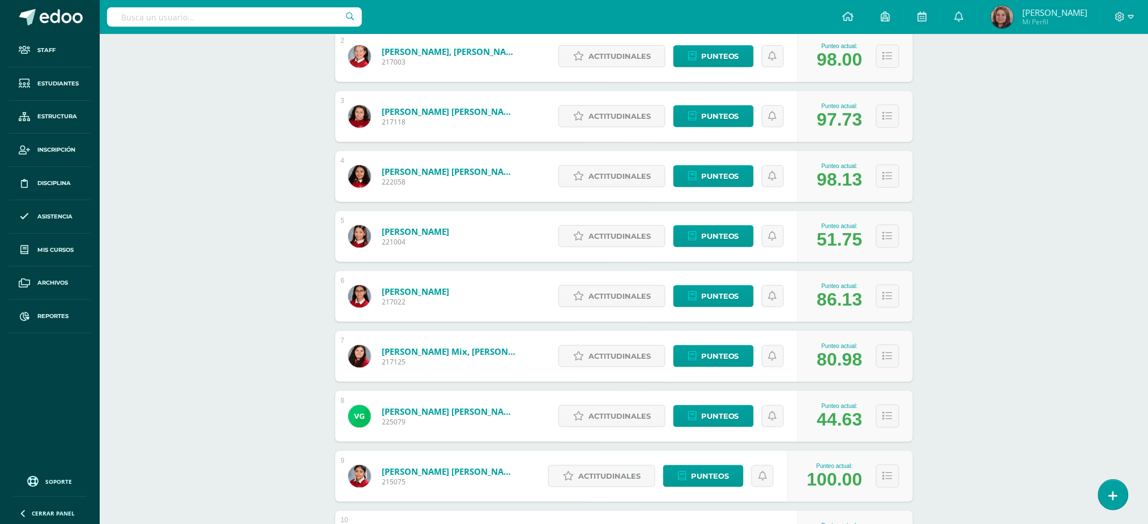
scroll to position [302, 0]
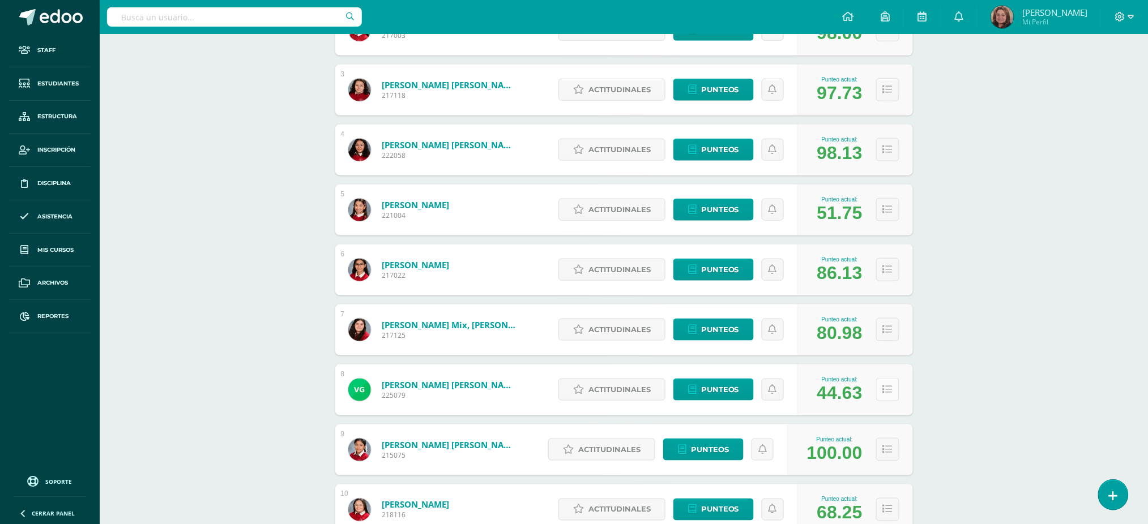
click at [886, 390] on icon at bounding box center [888, 390] width 10 height 10
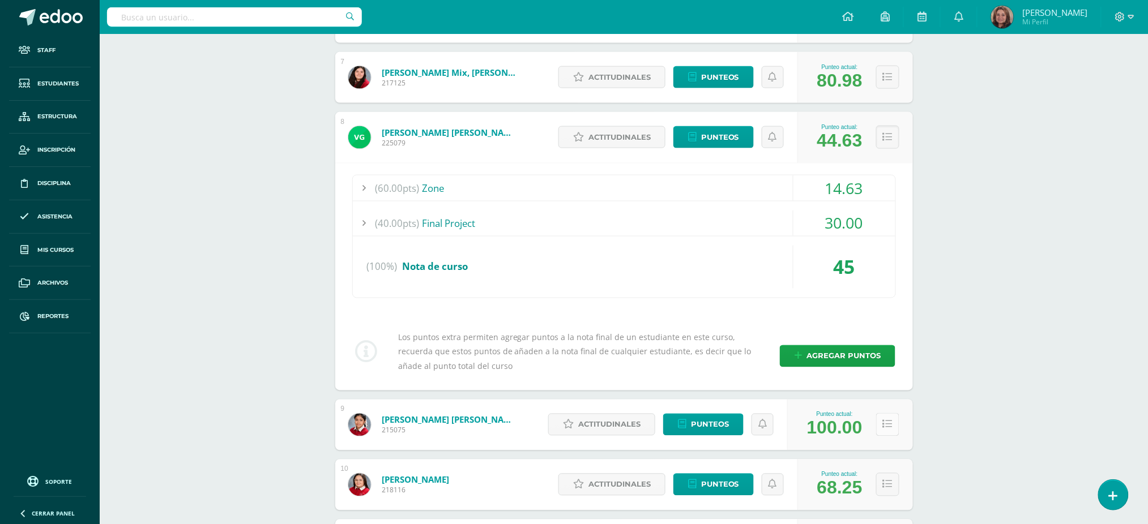
scroll to position [528, 0]
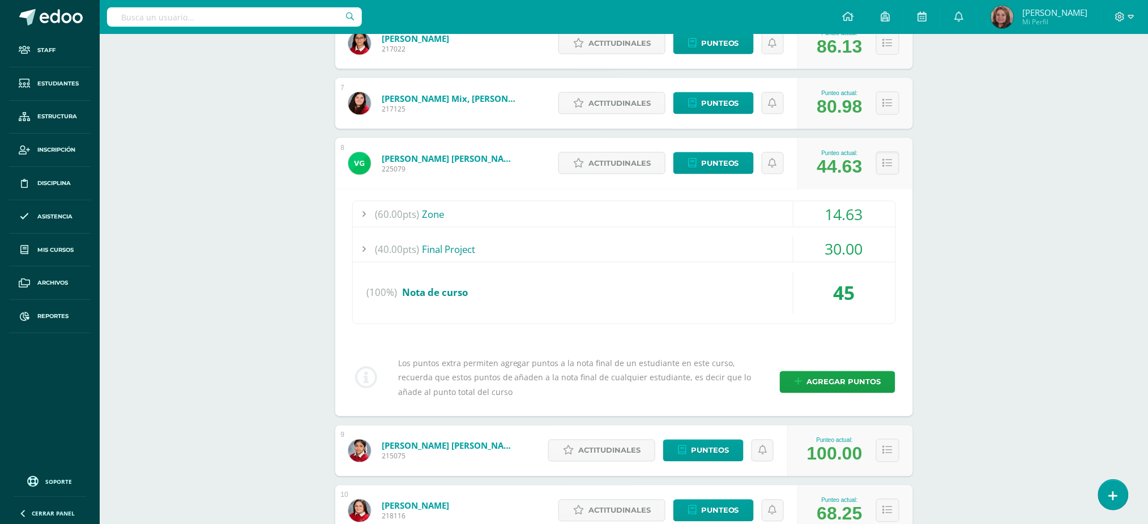
click at [843, 212] on div "14.63" at bounding box center [844, 214] width 102 height 25
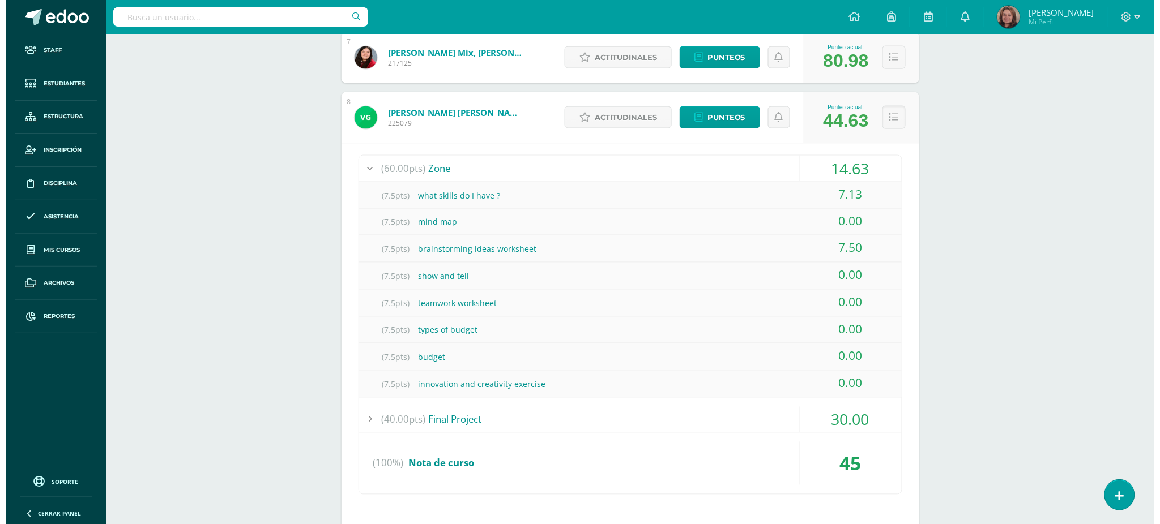
scroll to position [755, 0]
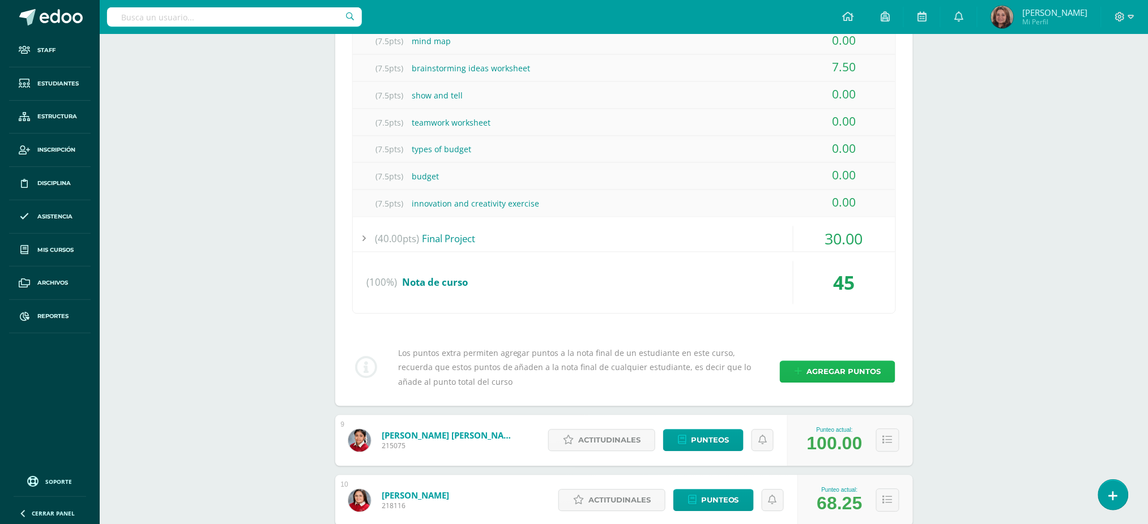
click at [839, 366] on span "Agregar puntos" at bounding box center [843, 372] width 74 height 21
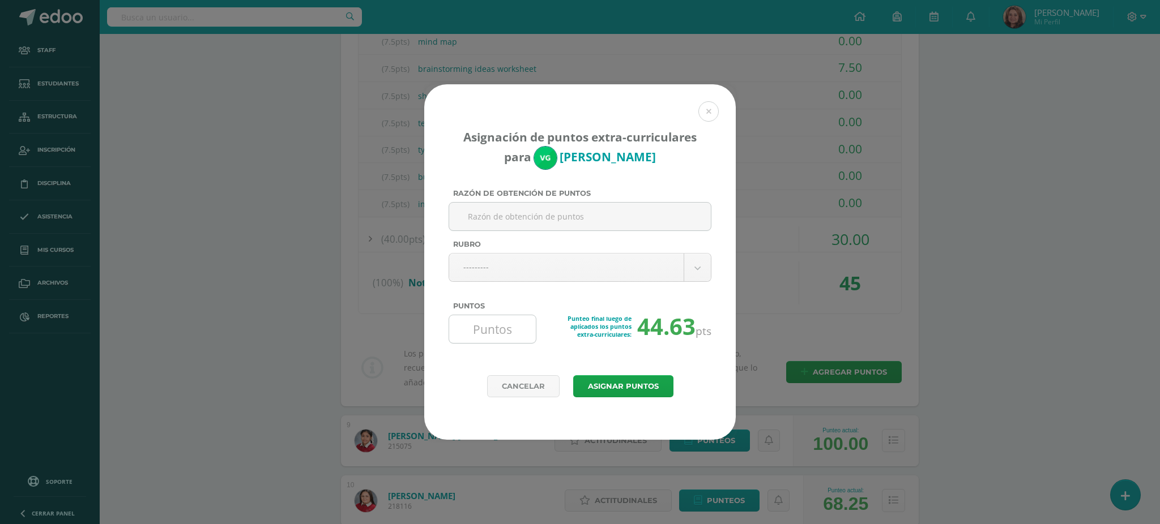
click at [490, 334] on input "Puntos" at bounding box center [493, 329] width 78 height 28
type input "35"
click at [526, 209] on input "Razón de obtención de puntos" at bounding box center [580, 217] width 253 height 28
type input "complemento notas"
click at [622, 383] on button "Asignar puntos" at bounding box center [623, 386] width 100 height 22
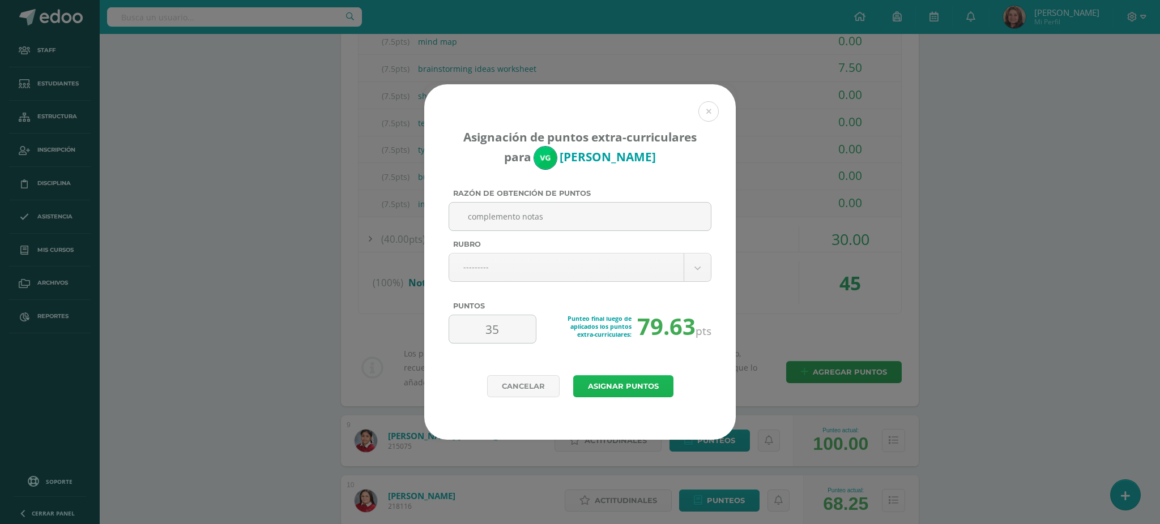
click at [622, 386] on button "Asignar puntos" at bounding box center [623, 386] width 100 height 22
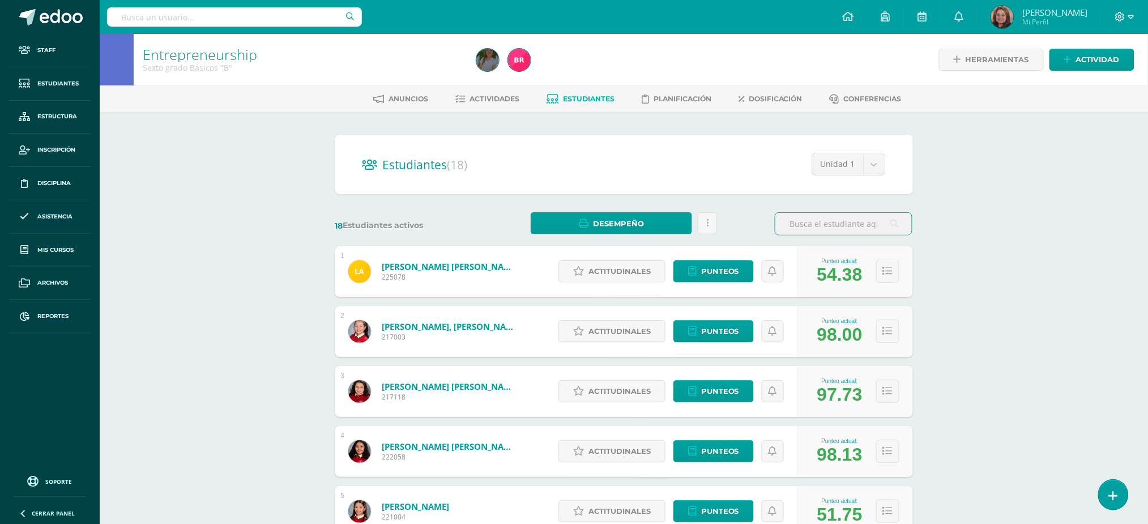
click at [181, 18] on input "text" at bounding box center [234, 16] width 255 height 19
type input "[PERSON_NAME]"
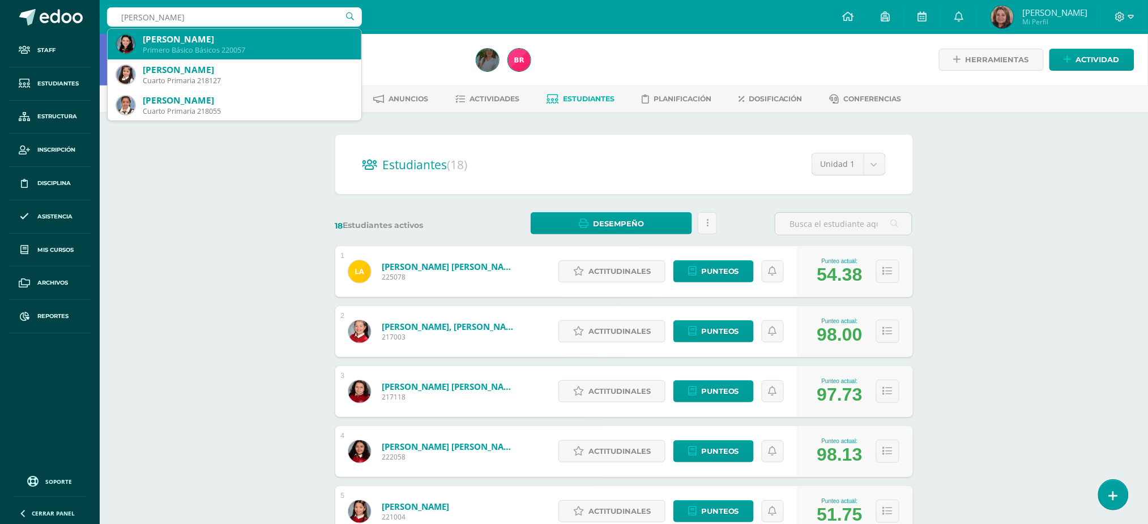
click at [182, 43] on div "[PERSON_NAME]" at bounding box center [248, 39] width 210 height 12
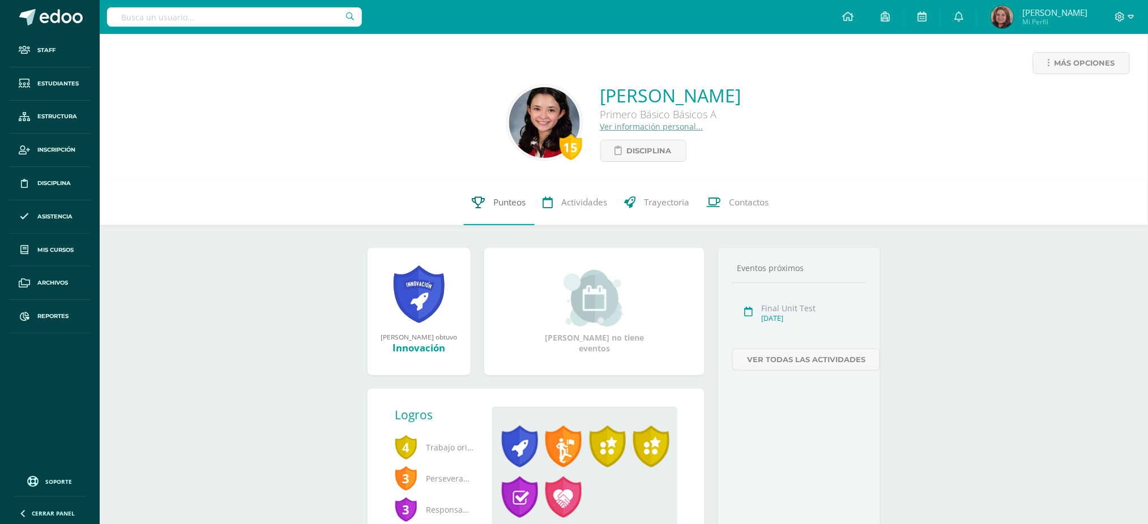
click at [510, 204] on span "Punteos" at bounding box center [510, 203] width 32 height 12
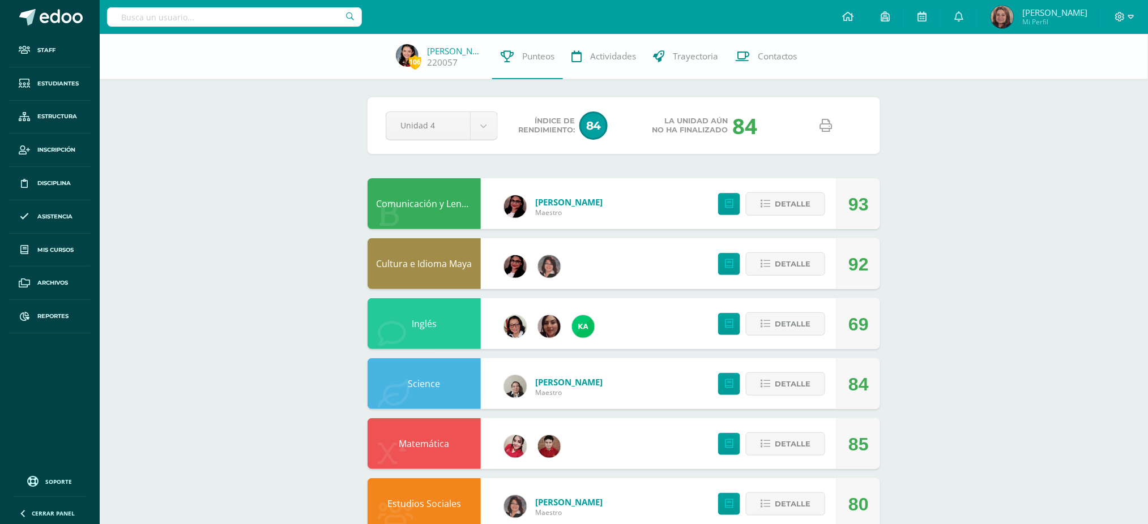
click at [823, 124] on icon at bounding box center [826, 125] width 12 height 12
click at [432, 325] on link "Inglés" at bounding box center [424, 324] width 25 height 12
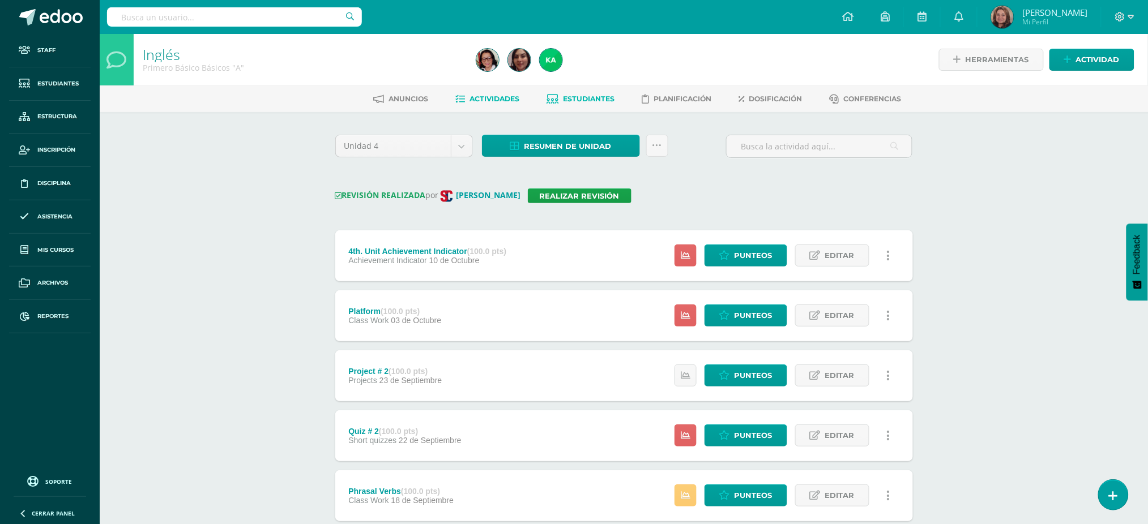
click at [577, 97] on span "Estudiantes" at bounding box center [589, 99] width 52 height 8
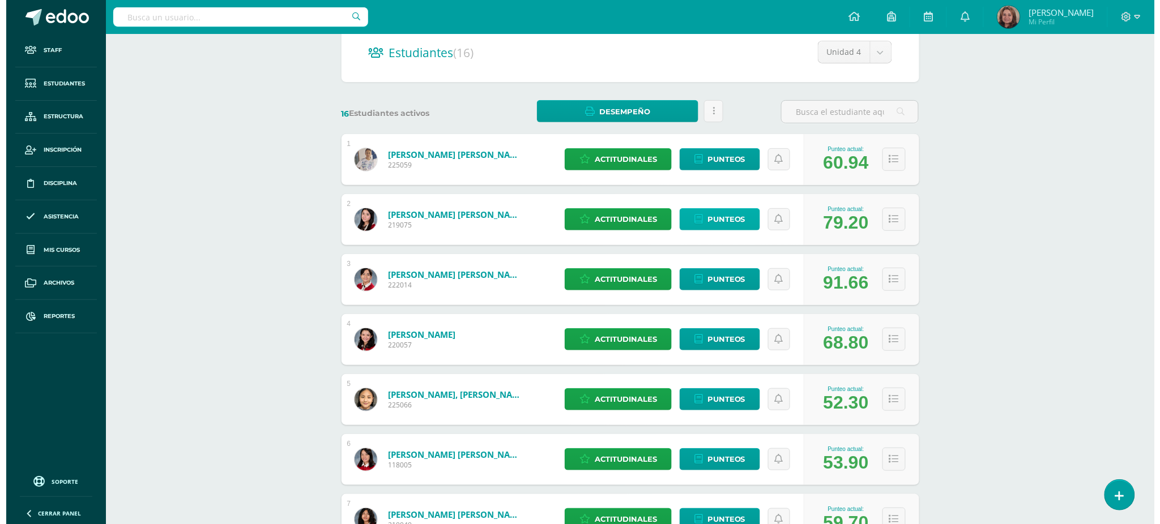
scroll to position [151, 0]
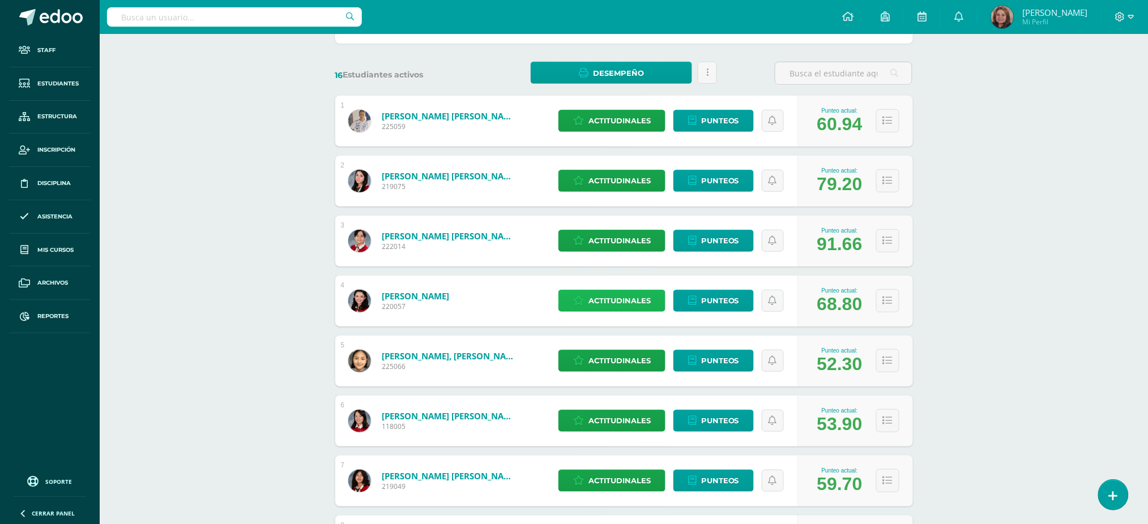
click at [624, 303] on span "Actitudinales" at bounding box center [619, 301] width 62 height 21
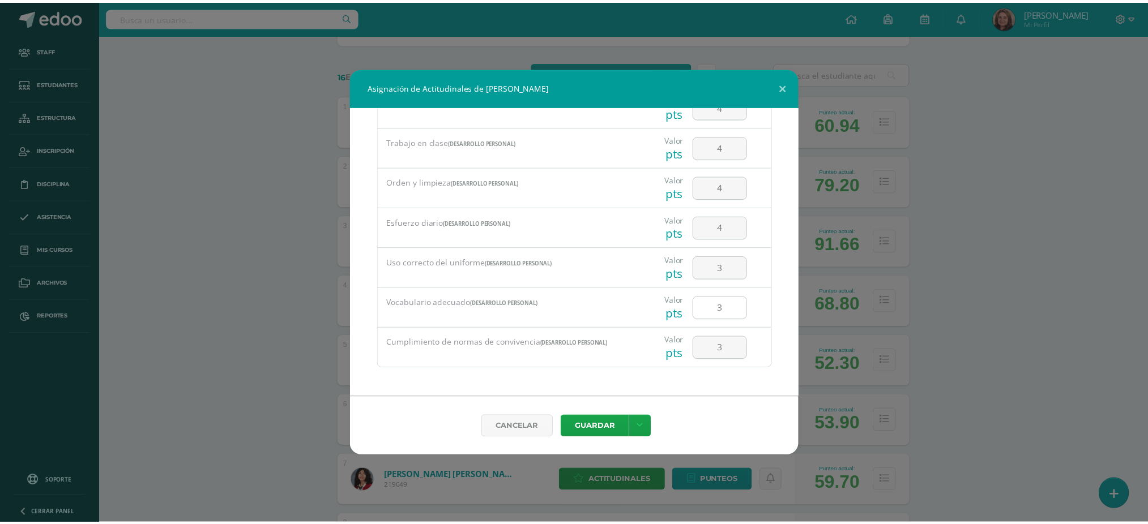
scroll to position [0, 0]
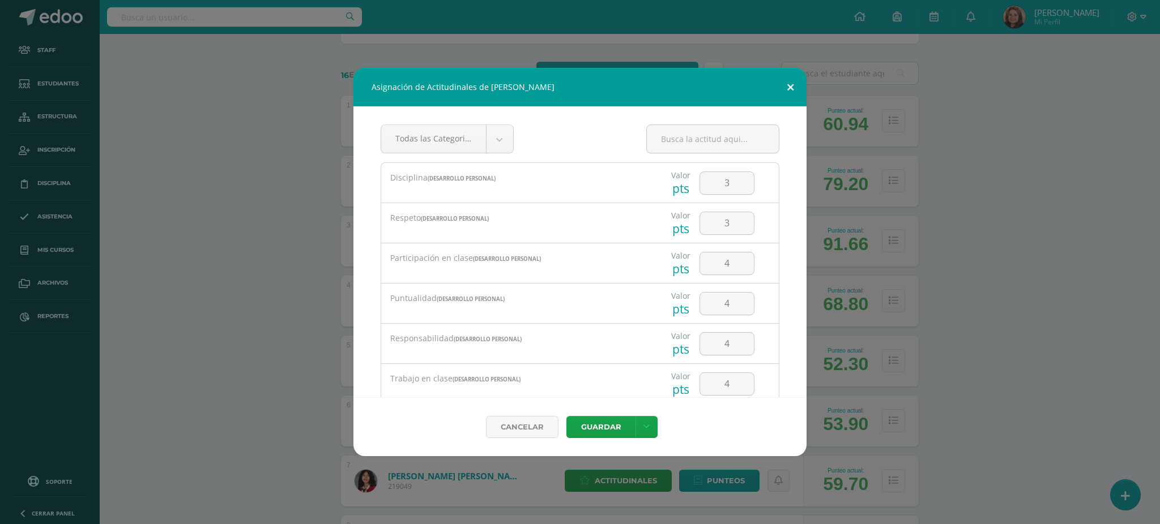
click at [791, 89] on button at bounding box center [790, 87] width 32 height 39
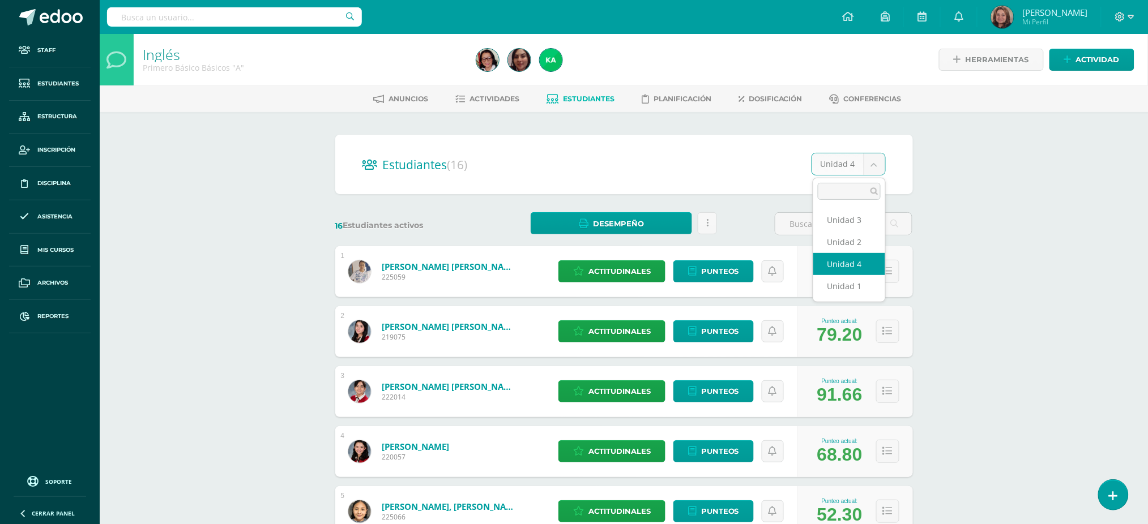
select select "/dashboard/teacher/section/2909/students/?unit=175134"
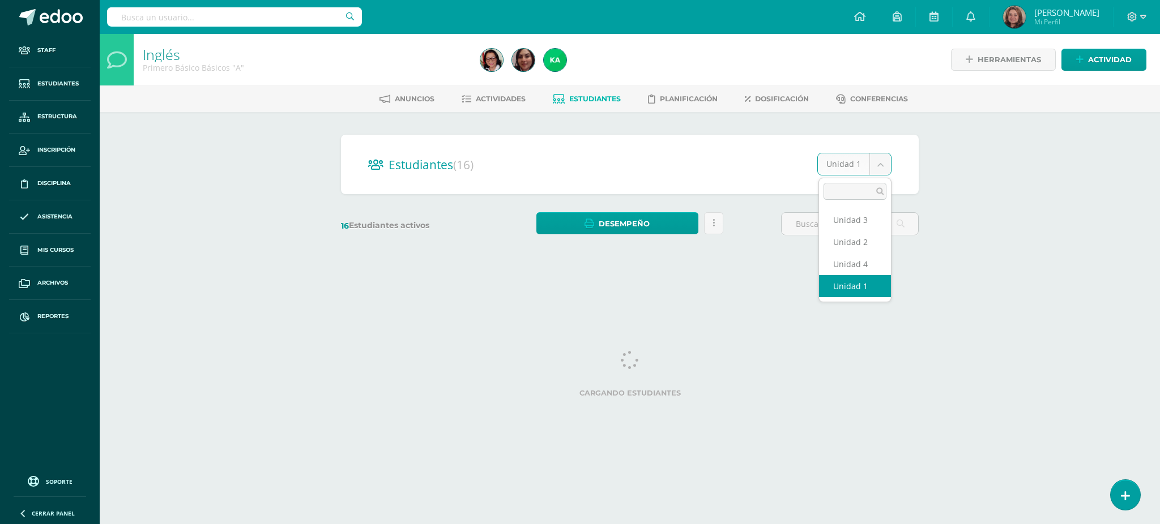
click at [879, 159] on body "Staff Estudiantes Estructura Inscripción Disciplina Asistencia Mis cursos Archi…" at bounding box center [580, 134] width 1160 height 269
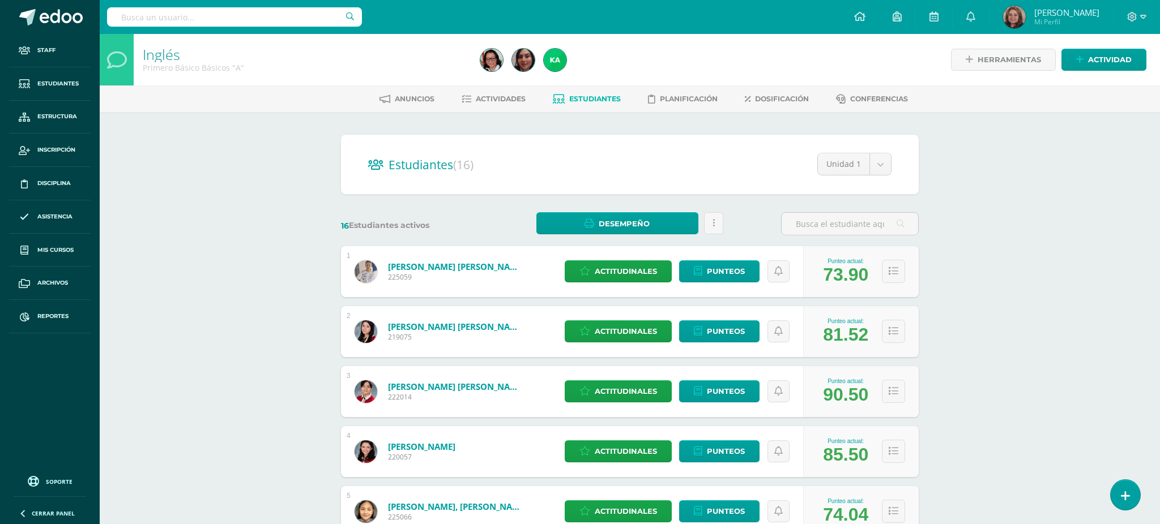
click at [856, 241] on div "Estudiantes (16) Unidad 1 Unidad 3 Unidad 2 Unidad 4 Unidad 1 16 Estudiantes ac…" at bounding box center [629, 511] width 587 height 752
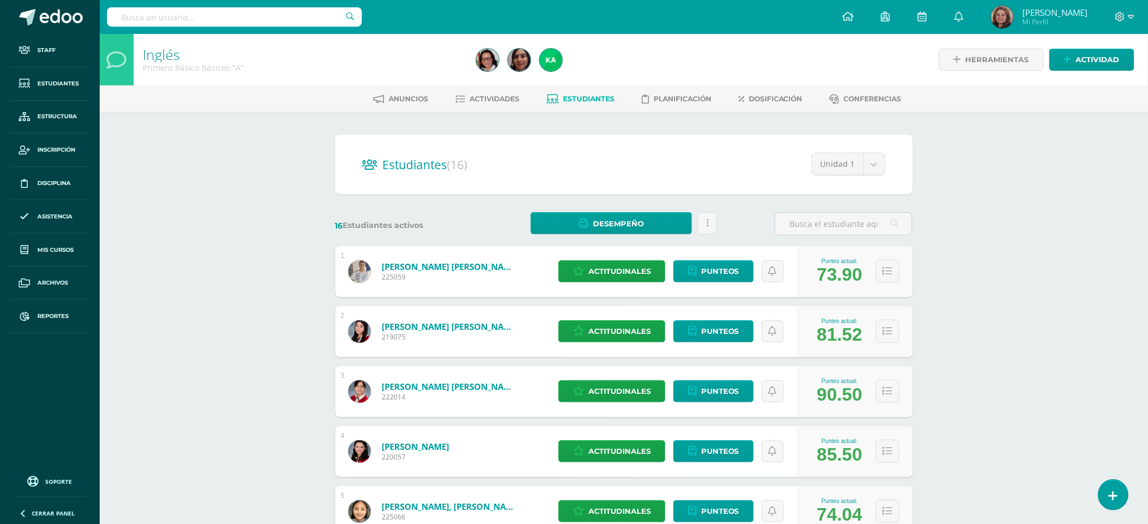
click at [876, 162] on body "Staff Estudiantes Estructura Inscripción Disciplina Asistencia Mis cursos Archi…" at bounding box center [574, 454] width 1148 height 909
select select "/dashboard/teacher/section/2909/students/?unit=175138"
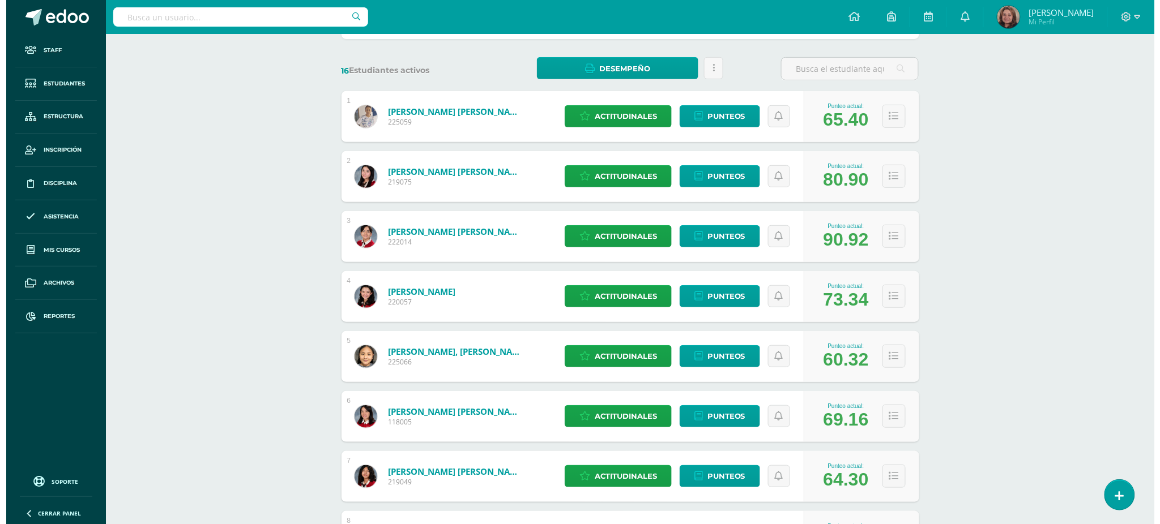
scroll to position [227, 0]
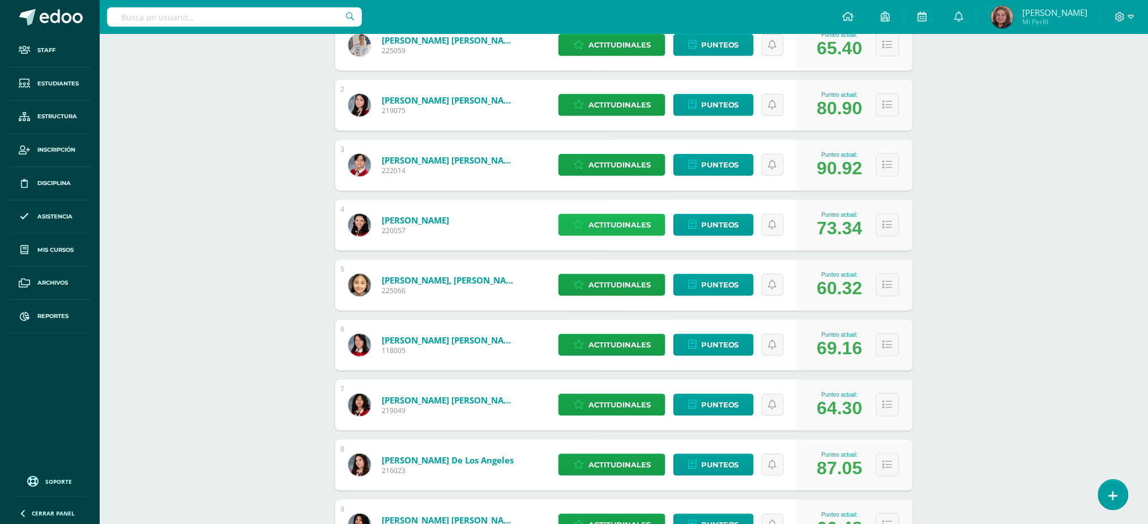
click at [595, 225] on span "Actitudinales" at bounding box center [619, 225] width 62 height 21
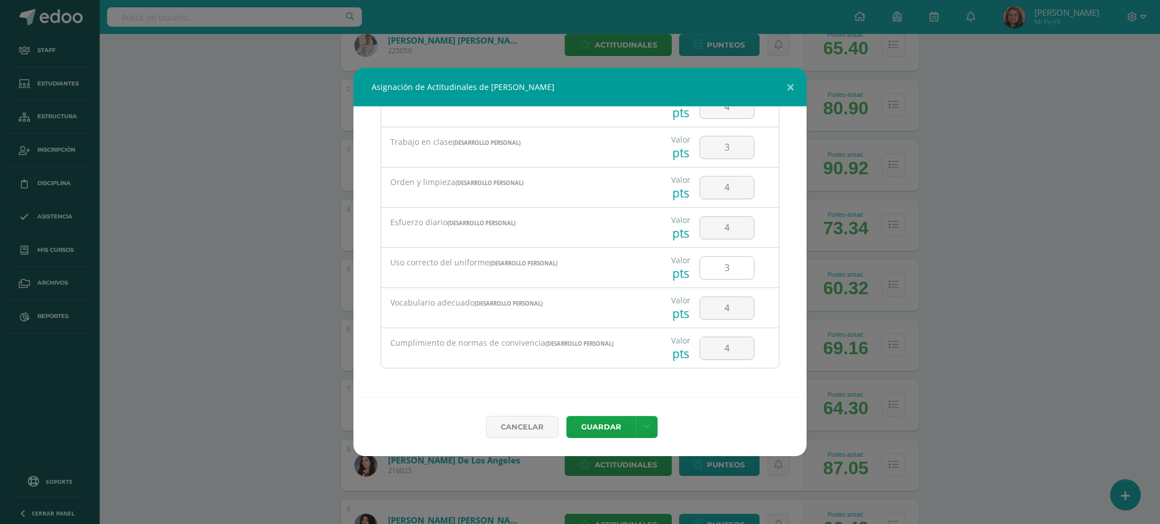
scroll to position [0, 0]
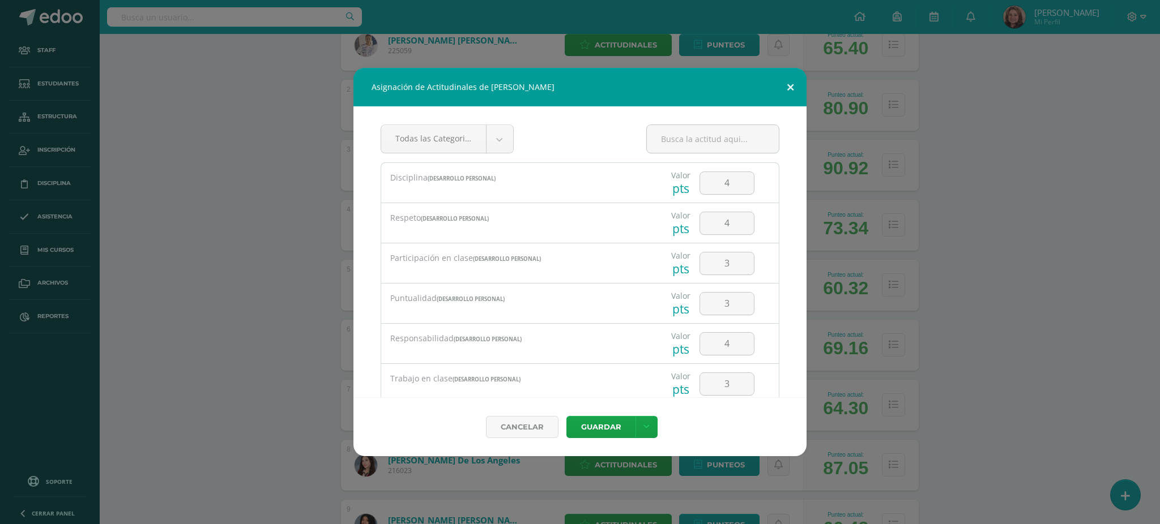
click at [789, 80] on button at bounding box center [790, 87] width 32 height 39
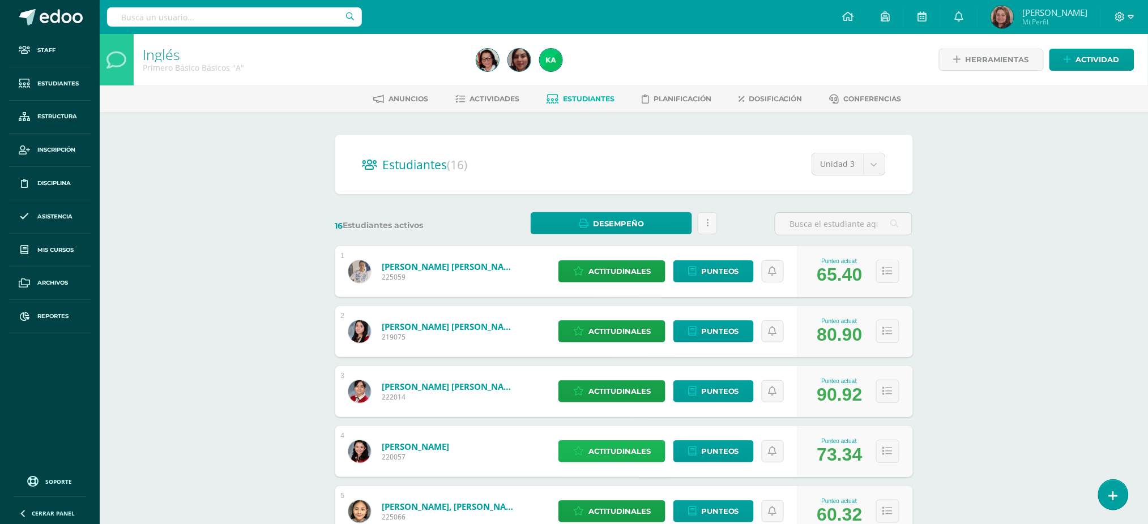
scroll to position [75, 0]
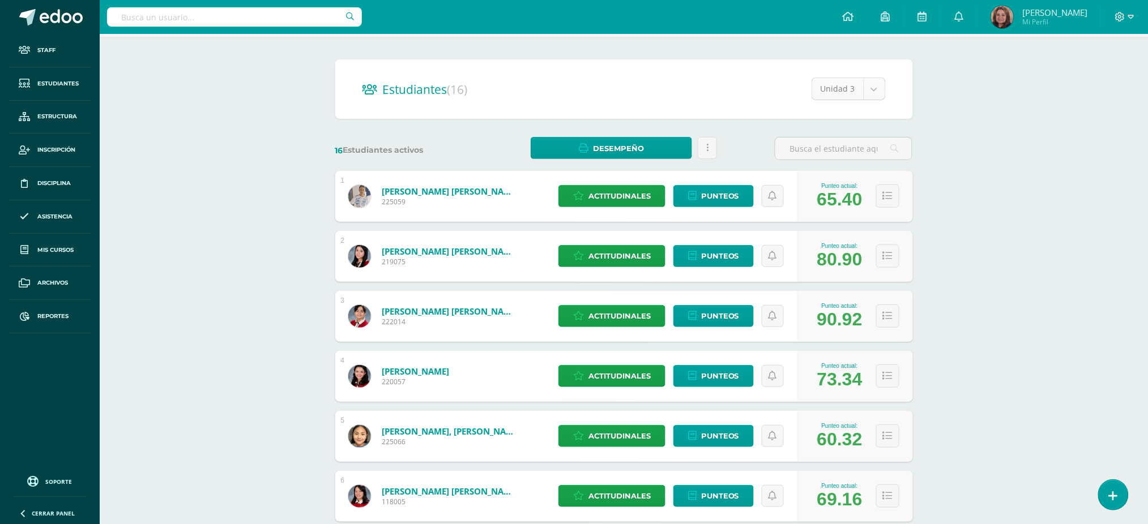
select select "/dashboard/teacher/section/2909/students/?unit=175137"
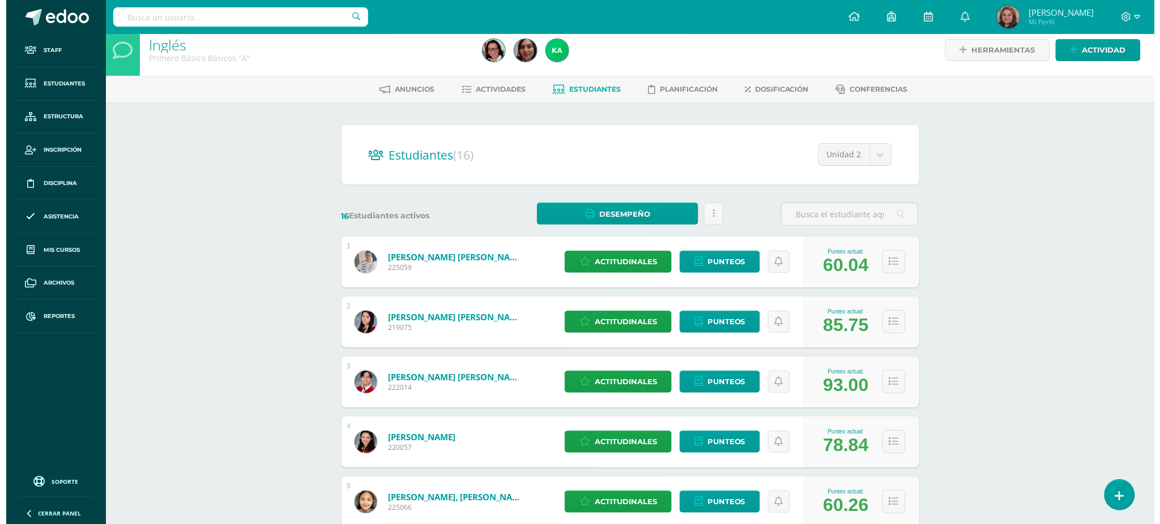
scroll to position [151, 0]
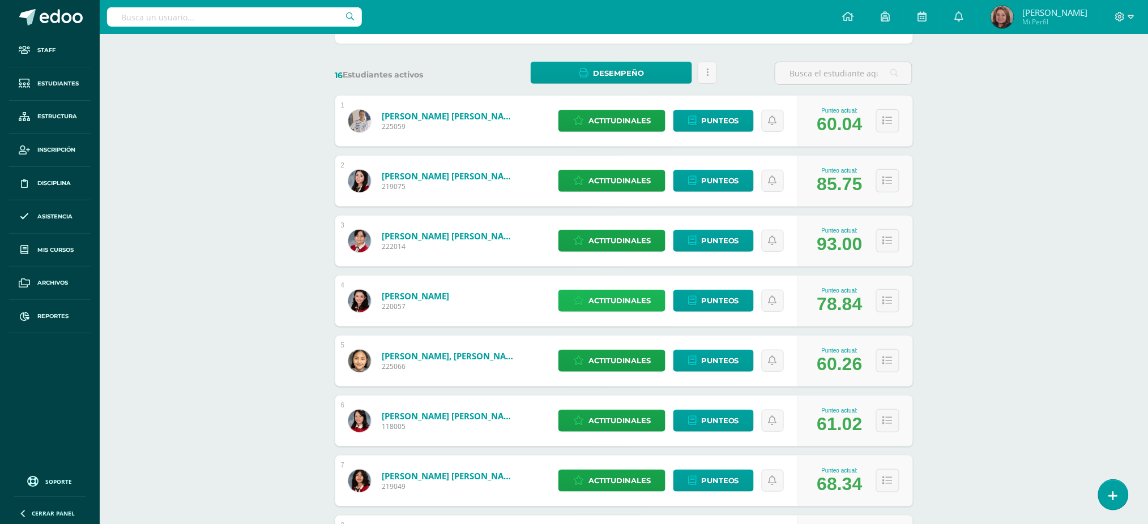
click at [597, 304] on span "Actitudinales" at bounding box center [619, 301] width 62 height 21
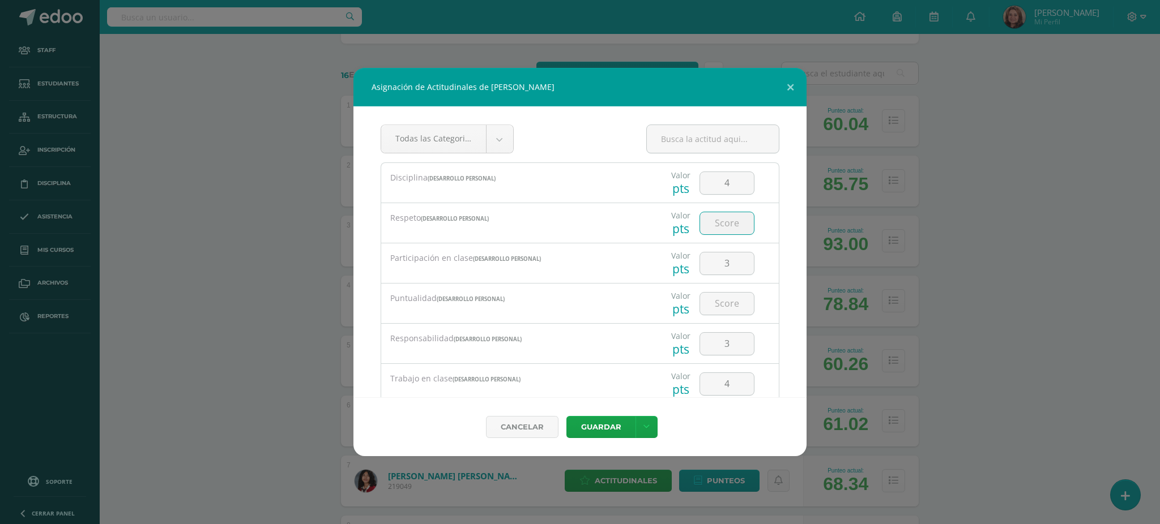
click at [718, 227] on input "number" at bounding box center [727, 223] width 54 height 22
type input "4"
click at [716, 303] on input "number" at bounding box center [727, 304] width 54 height 22
type input "4"
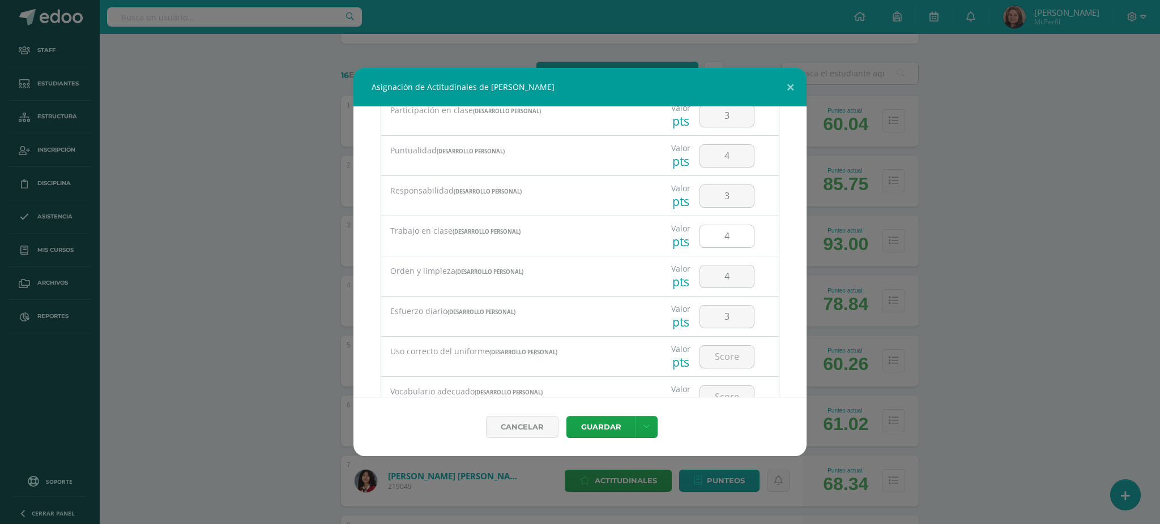
scroll to position [227, 0]
click at [722, 281] on input "number" at bounding box center [727, 278] width 54 height 22
type input "4"
click at [716, 318] on input "number" at bounding box center [727, 319] width 54 height 22
type input "4"
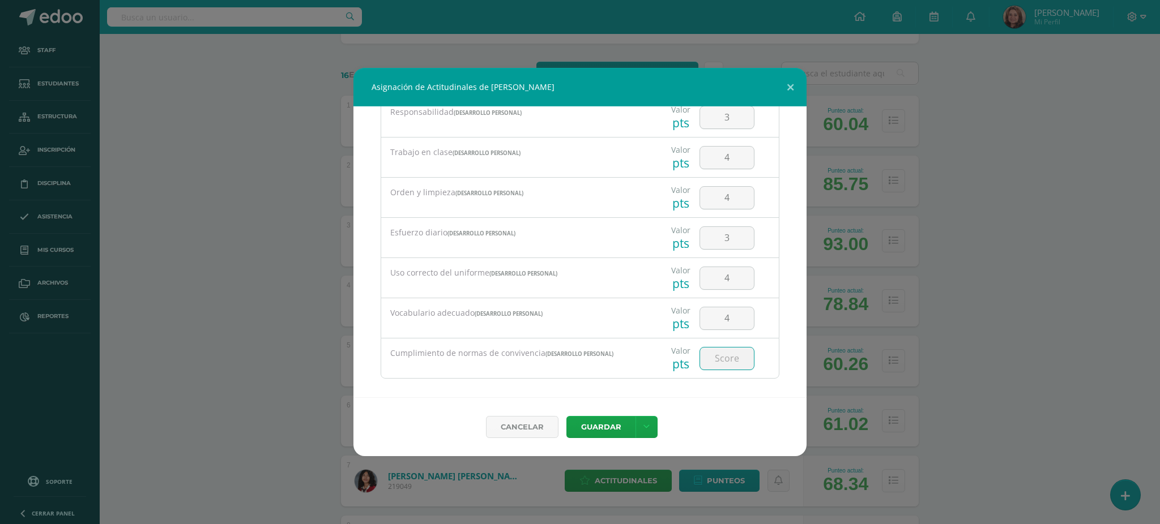
click at [715, 360] on input "number" at bounding box center [727, 359] width 54 height 22
type input "4"
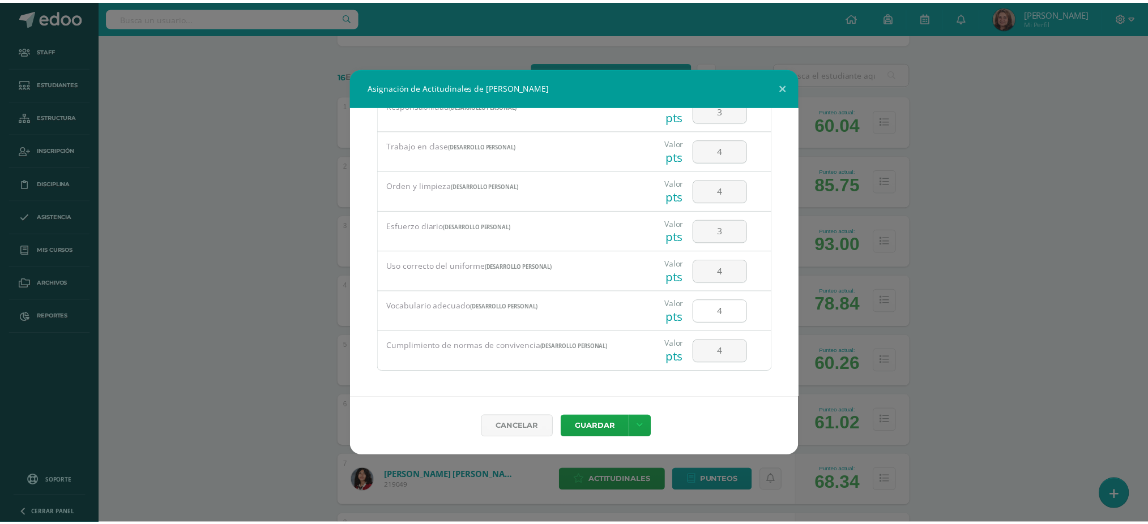
scroll to position [237, 0]
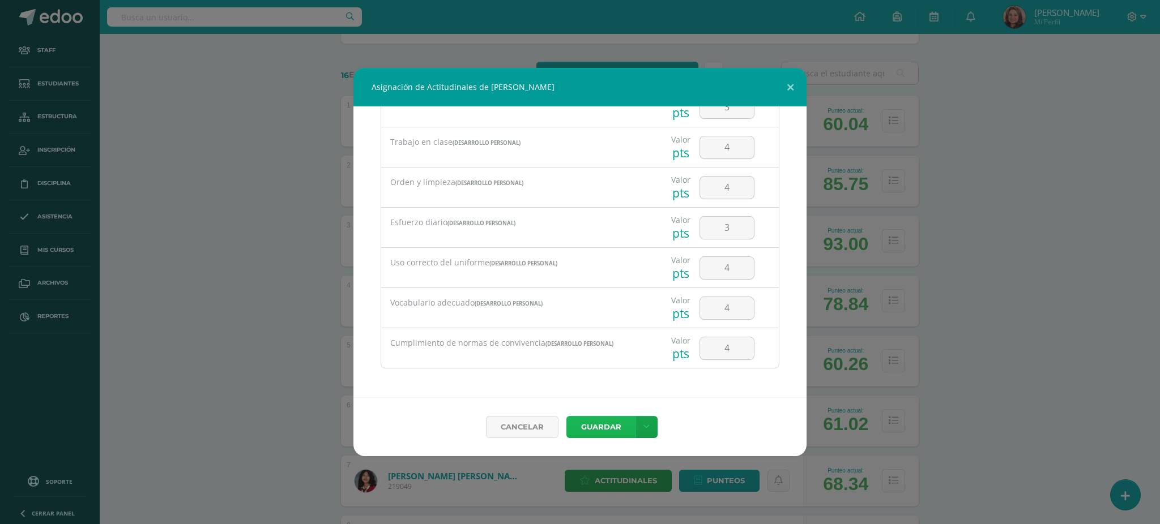
click at [611, 427] on button "Guardar" at bounding box center [600, 427] width 69 height 22
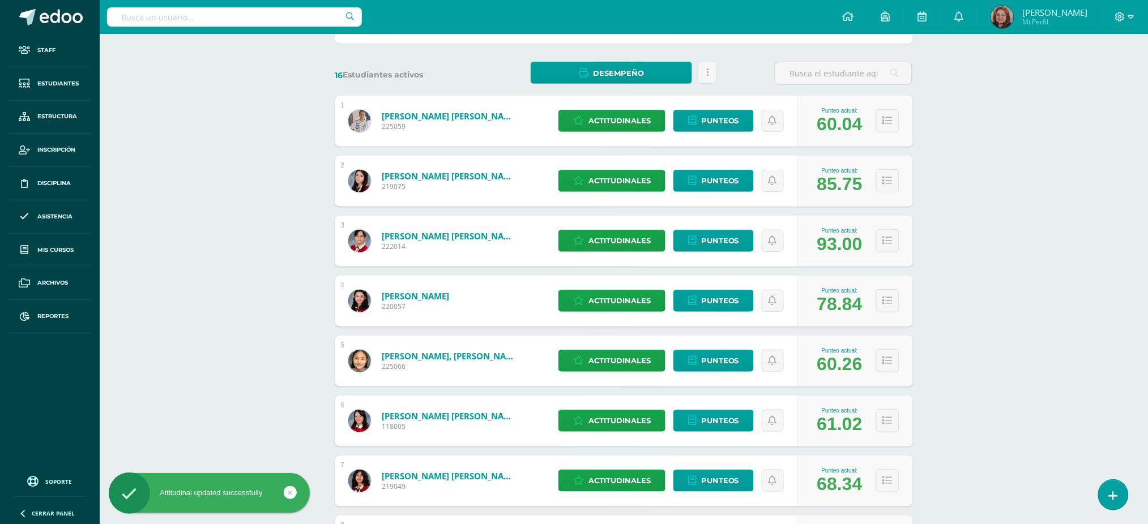
click at [419, 296] on link "Cardona Rojas, Isabel" at bounding box center [415, 296] width 67 height 11
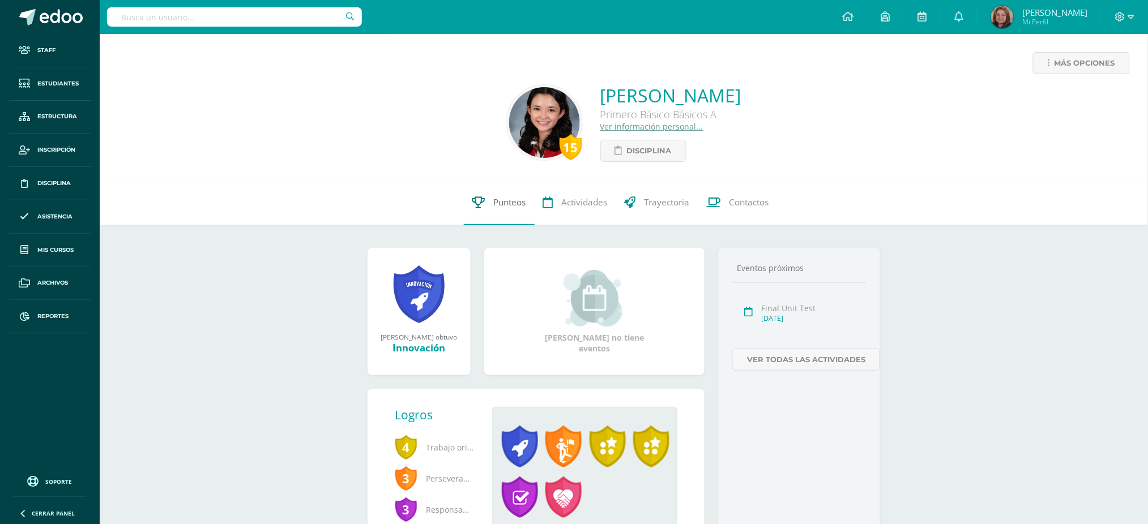
click at [515, 200] on span "Punteos" at bounding box center [510, 203] width 32 height 12
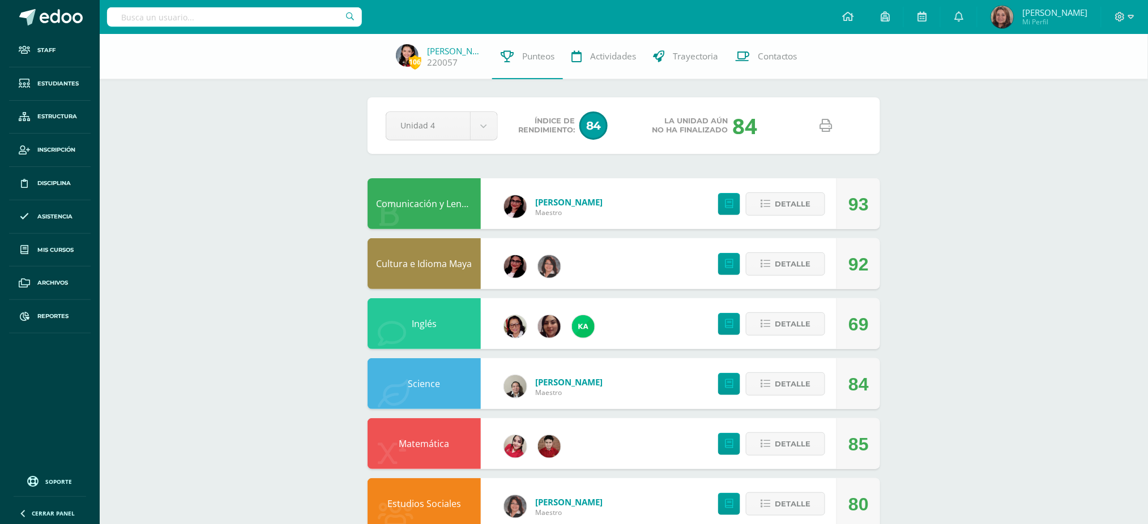
click at [831, 128] on icon at bounding box center [826, 125] width 12 height 12
click at [225, 23] on input "text" at bounding box center [234, 16] width 255 height 19
type input "belén barrios"
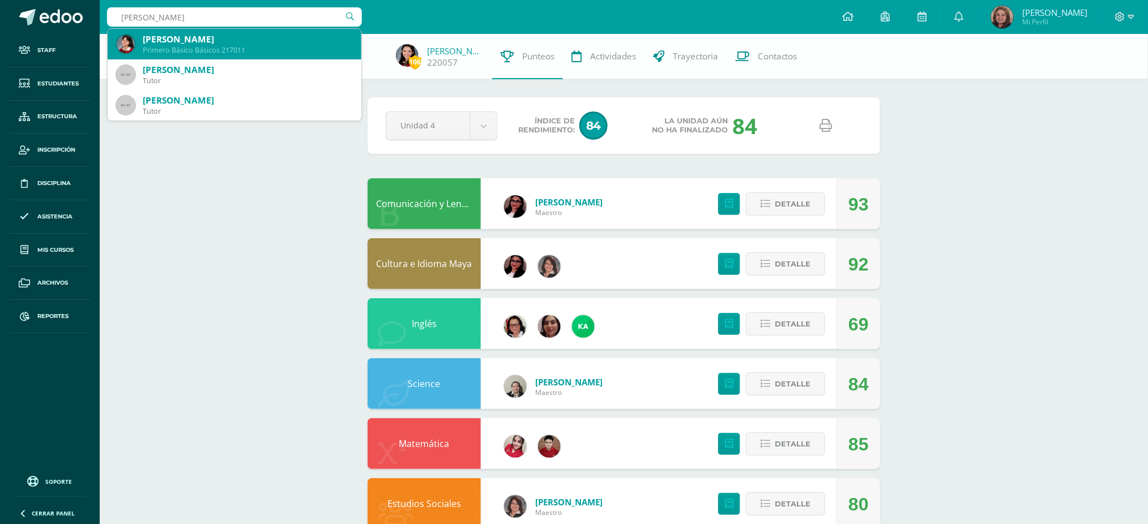
click at [212, 46] on div "Primero Básico Básicos 217011" at bounding box center [248, 50] width 210 height 10
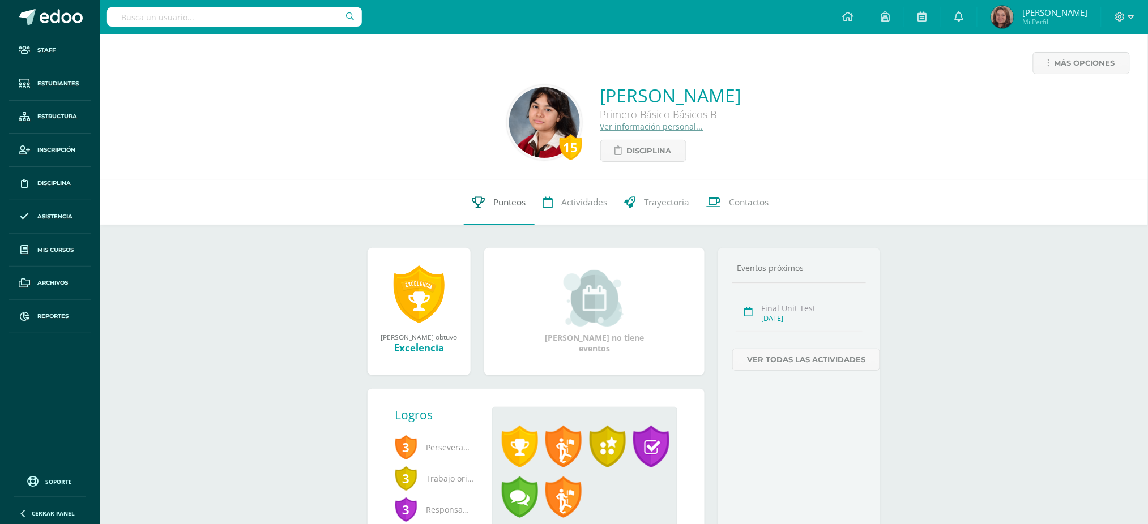
click at [514, 203] on span "Punteos" at bounding box center [510, 203] width 32 height 12
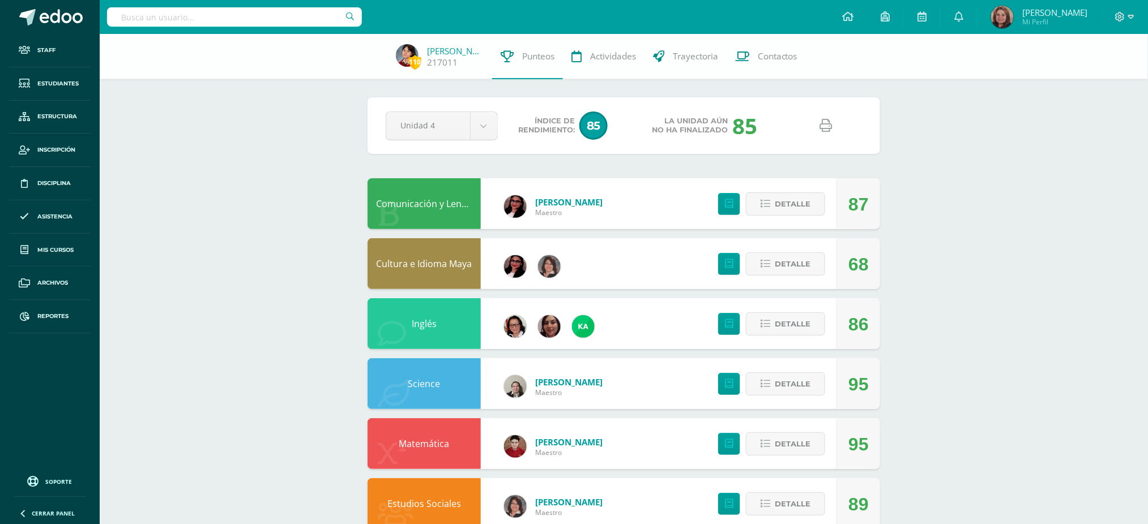
click at [825, 125] on icon at bounding box center [826, 125] width 12 height 12
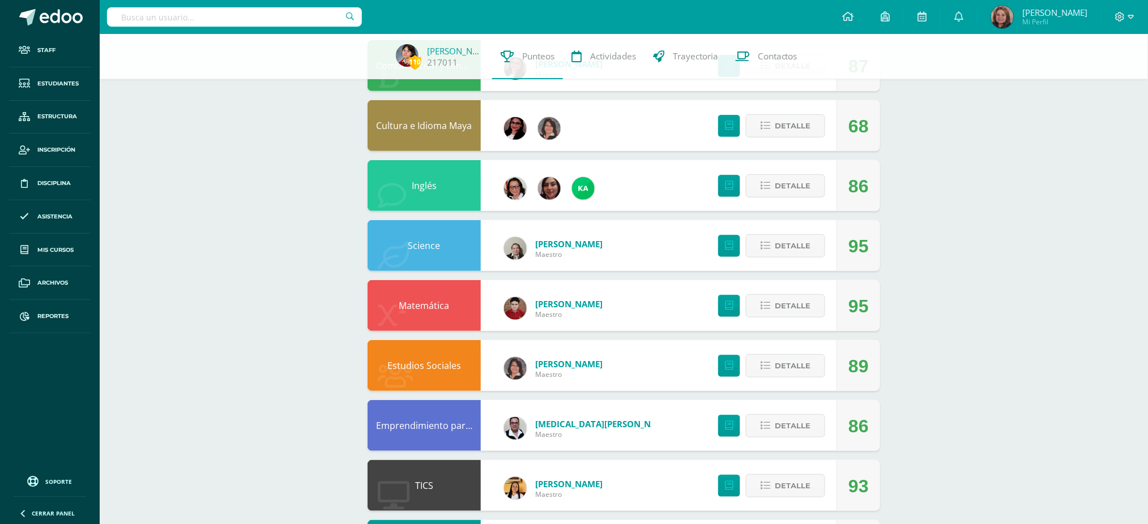
scroll to position [151, 0]
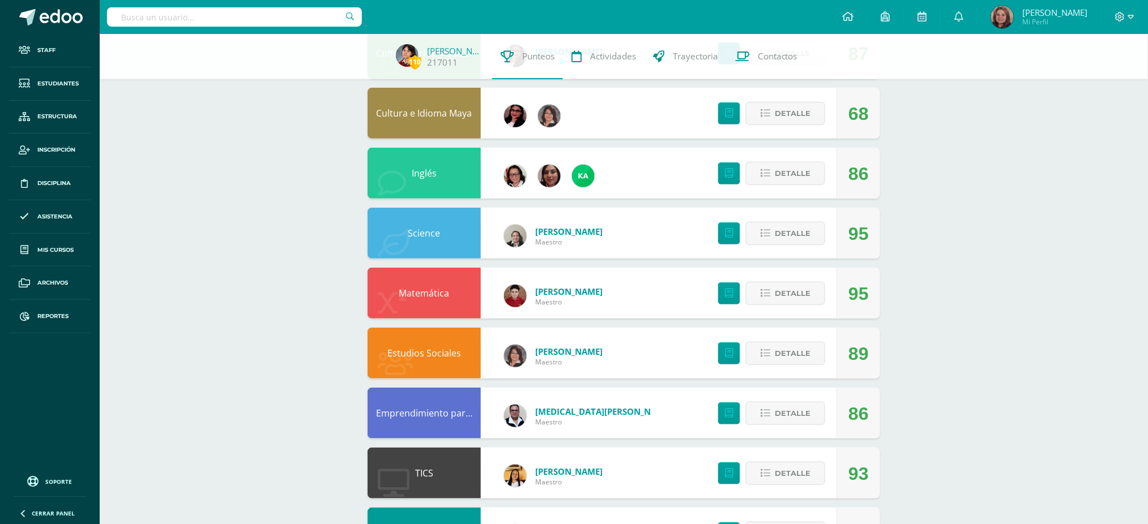
click at [421, 231] on link "Science" at bounding box center [424, 233] width 32 height 12
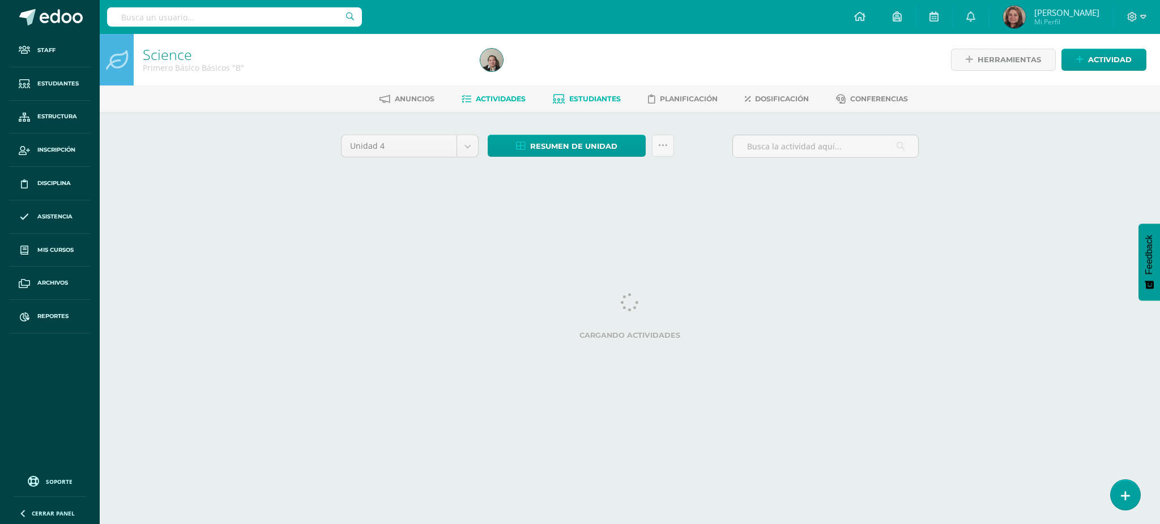
click at [603, 99] on span "Estudiantes" at bounding box center [595, 99] width 52 height 8
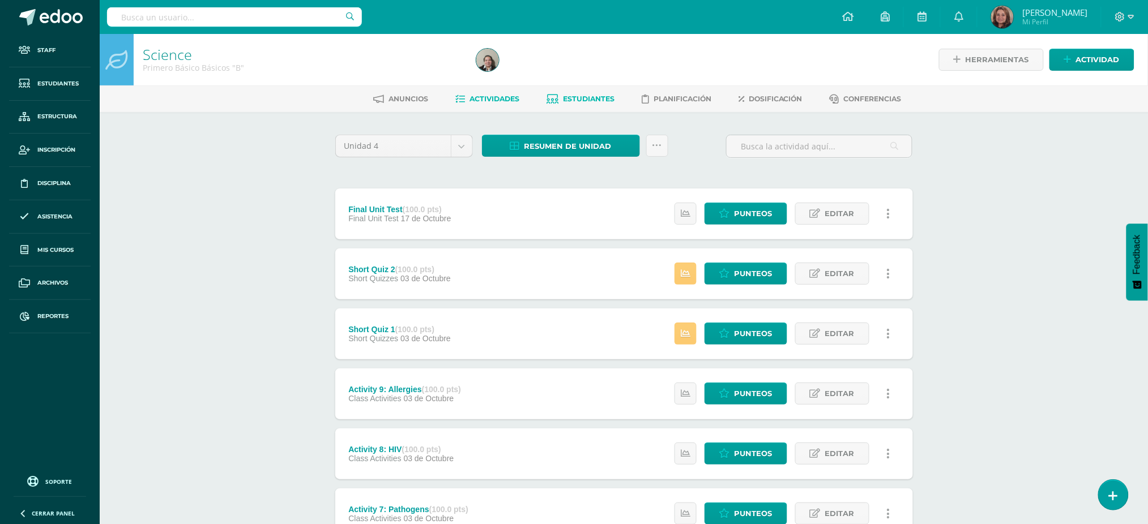
click at [603, 99] on span "Estudiantes" at bounding box center [589, 99] width 52 height 8
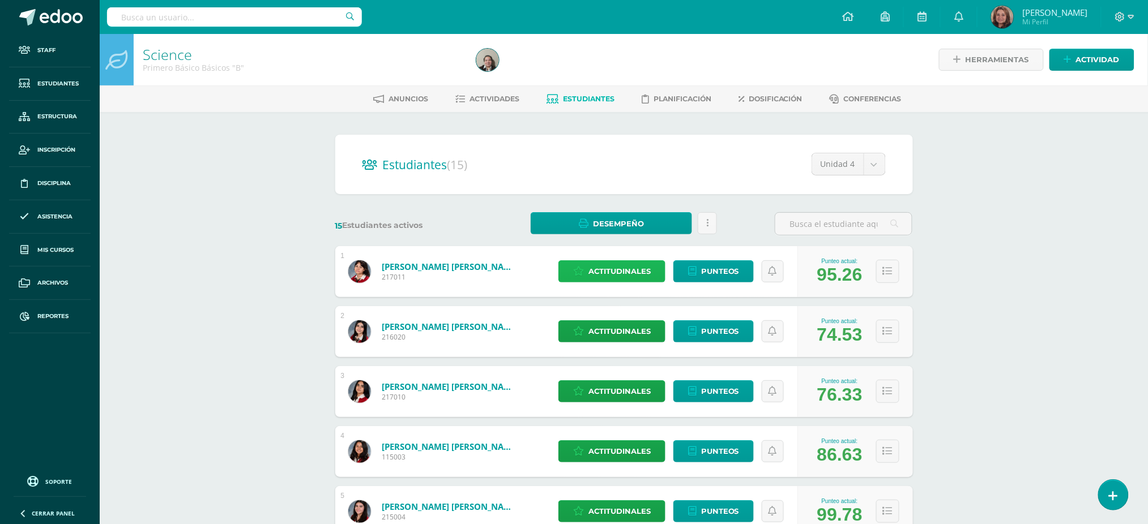
click at [612, 275] on span "Actitudinales" at bounding box center [619, 271] width 62 height 21
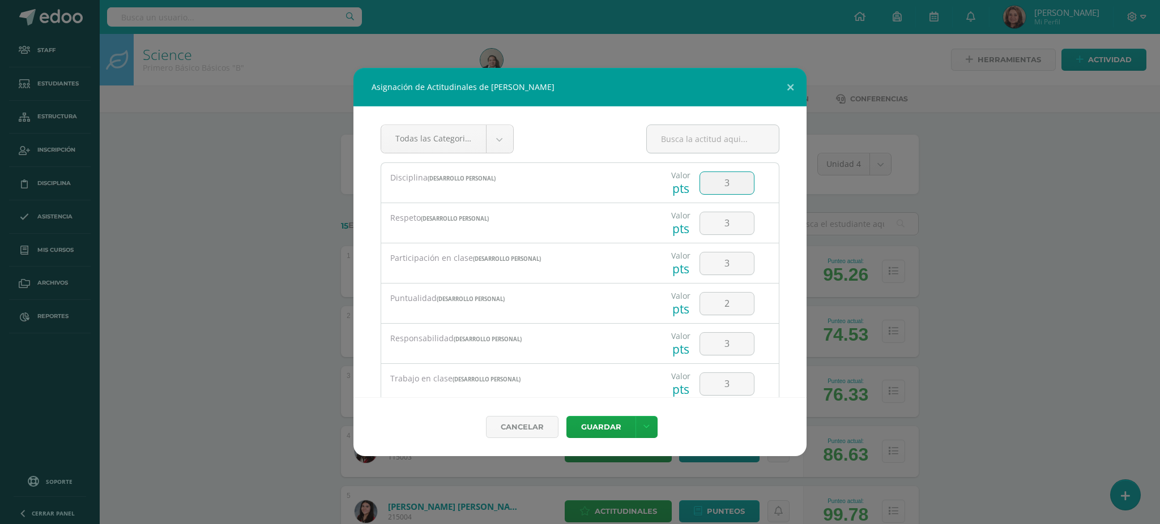
drag, startPoint x: 723, startPoint y: 184, endPoint x: 714, endPoint y: 184, distance: 9.1
click at [714, 184] on input "3" at bounding box center [727, 183] width 54 height 22
drag, startPoint x: 734, startPoint y: 224, endPoint x: 708, endPoint y: 229, distance: 26.5
click at [708, 229] on input "3" at bounding box center [727, 223] width 54 height 22
type input "4"
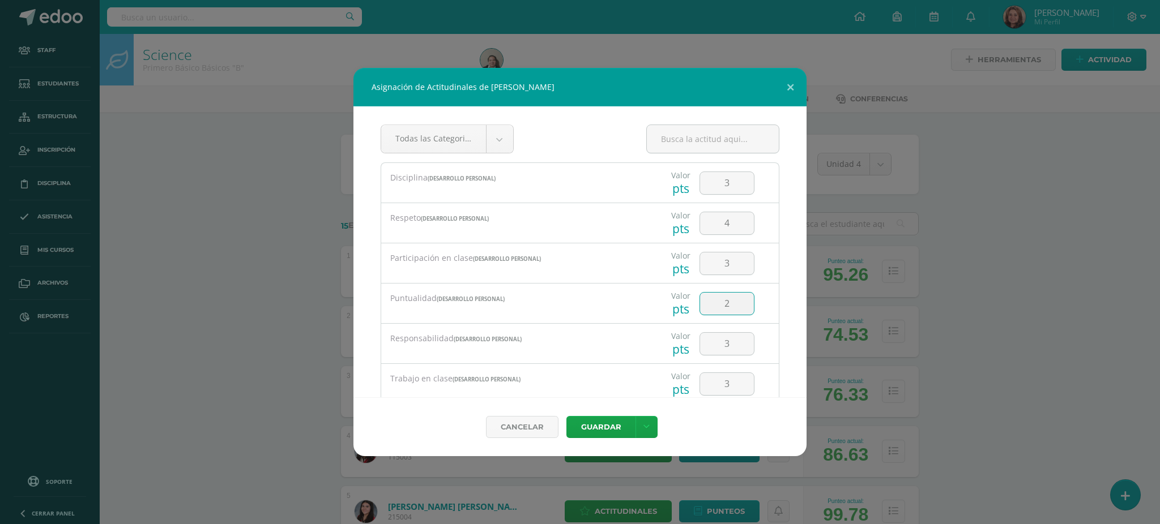
drag, startPoint x: 723, startPoint y: 304, endPoint x: 686, endPoint y: 306, distance: 36.3
click at [695, 306] on div "2" at bounding box center [727, 304] width 64 height 40
type input "3"
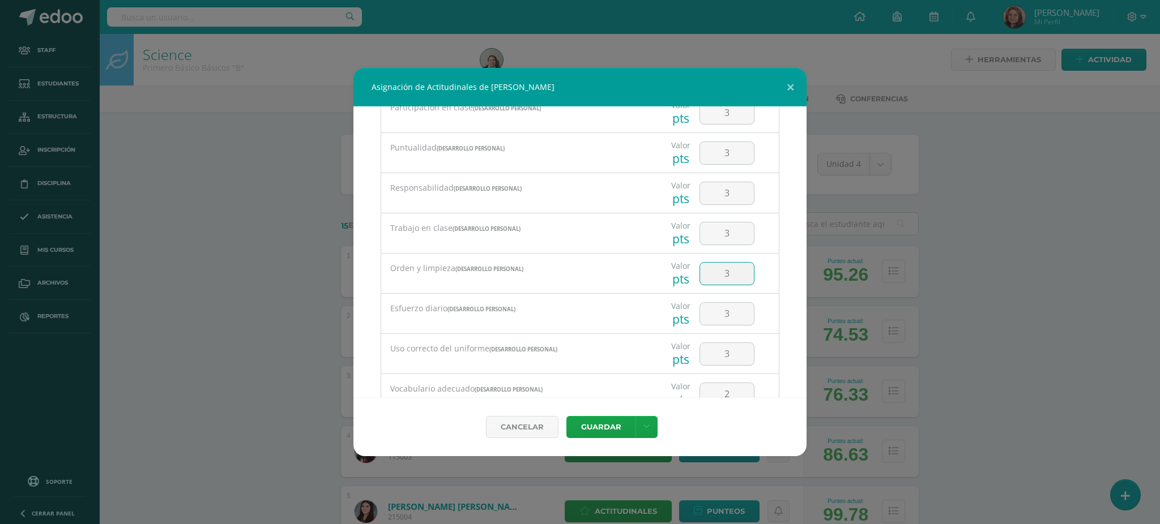
drag, startPoint x: 722, startPoint y: 272, endPoint x: 703, endPoint y: 272, distance: 18.1
click at [703, 272] on input "3" at bounding box center [727, 274] width 54 height 22
drag, startPoint x: 728, startPoint y: 313, endPoint x: 692, endPoint y: 318, distance: 36.6
click at [700, 318] on input "3" at bounding box center [727, 314] width 54 height 22
type input "4"
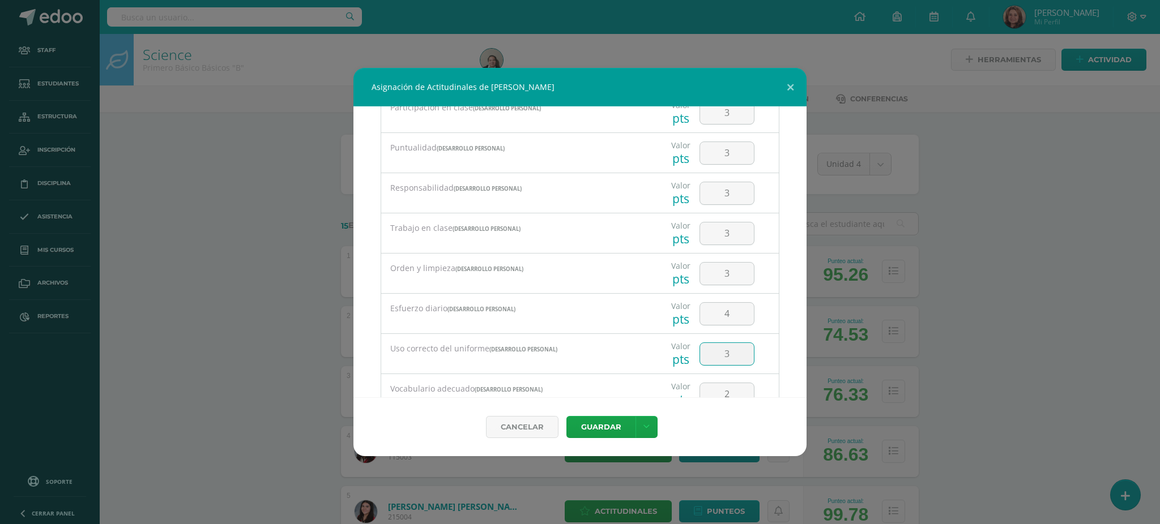
drag, startPoint x: 720, startPoint y: 356, endPoint x: 707, endPoint y: 356, distance: 13.0
click at [707, 356] on input "3" at bounding box center [727, 354] width 54 height 22
type input "4"
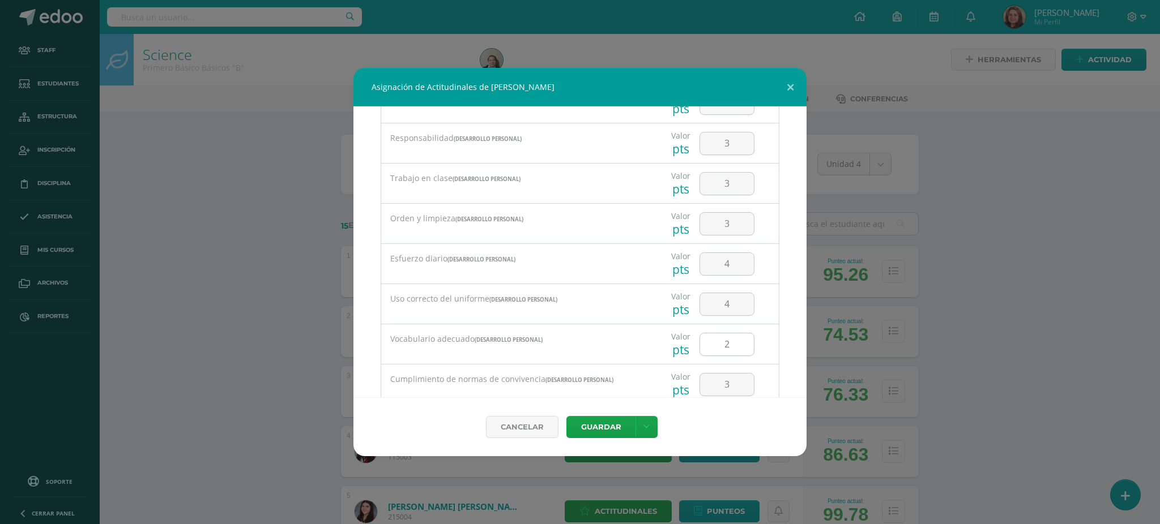
scroll to position [227, 0]
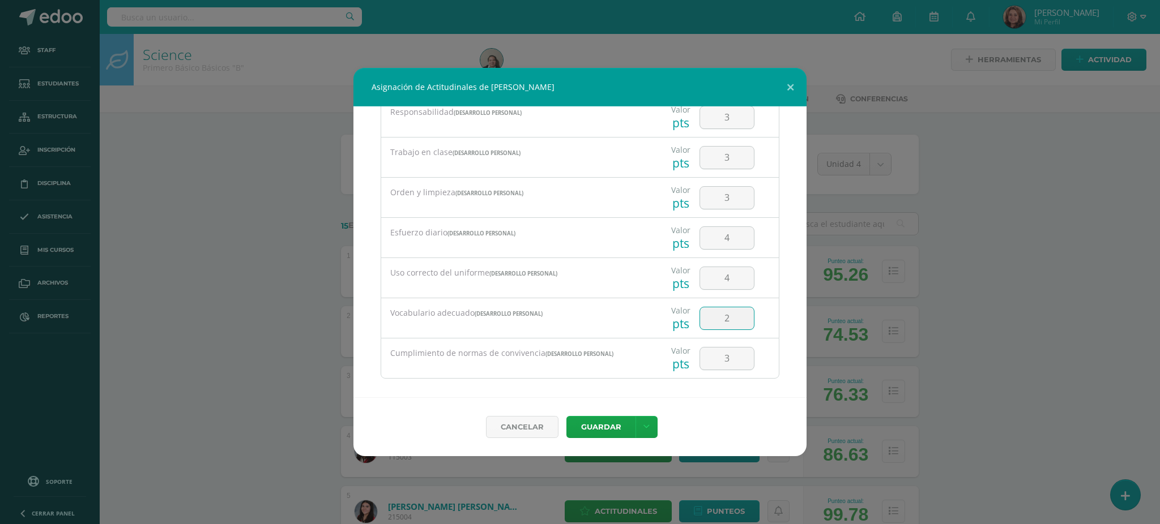
drag, startPoint x: 724, startPoint y: 319, endPoint x: 709, endPoint y: 322, distance: 14.9
click at [709, 322] on input "2" at bounding box center [727, 319] width 54 height 22
type input "3"
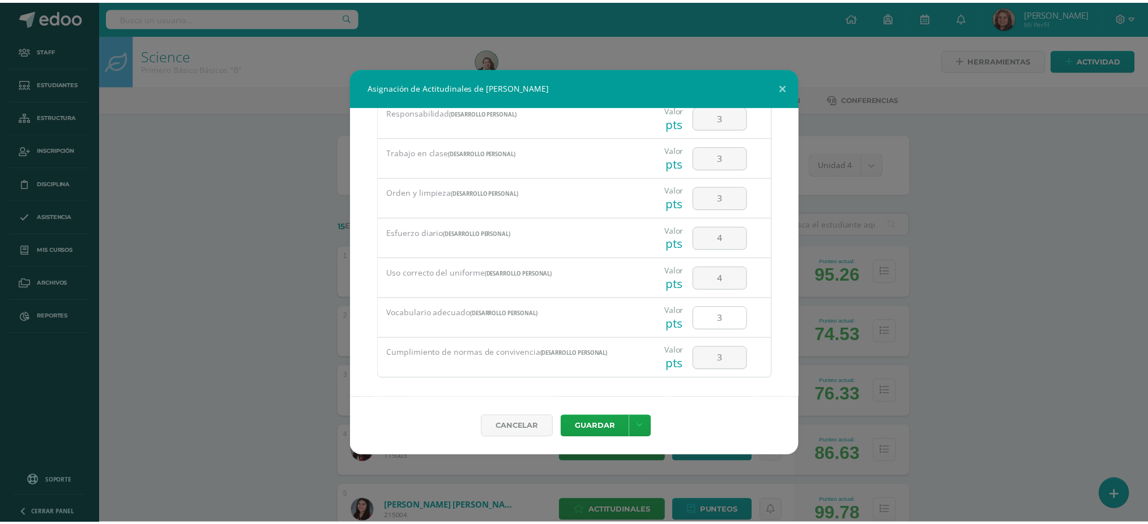
scroll to position [237, 0]
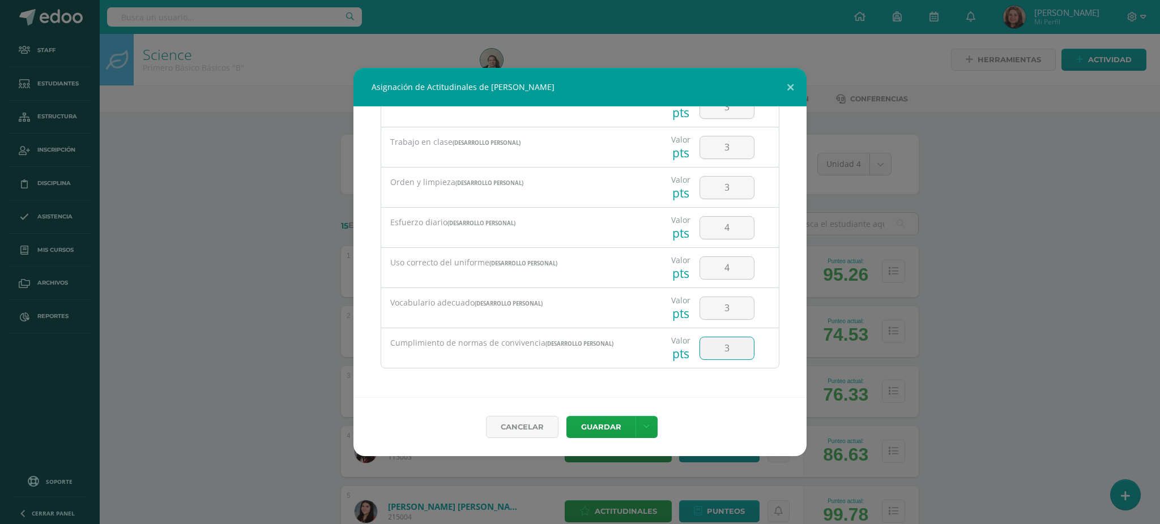
drag, startPoint x: 724, startPoint y: 350, endPoint x: 708, endPoint y: 347, distance: 15.6
click at [708, 347] on input "3" at bounding box center [727, 349] width 54 height 22
click at [594, 428] on button "Guardar" at bounding box center [600, 427] width 69 height 22
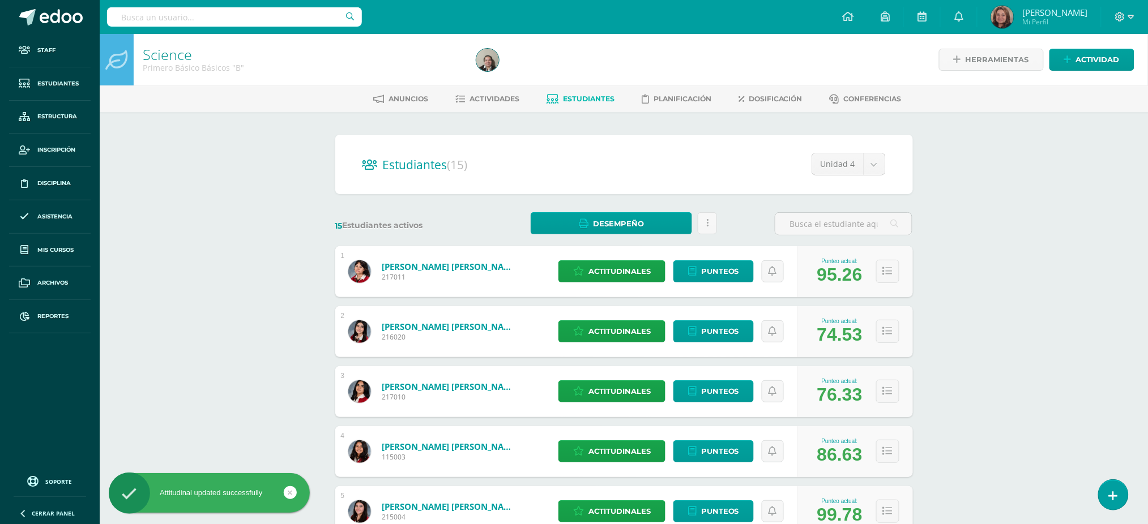
click at [429, 267] on link "Barrios Paredes, Belén Marianné" at bounding box center [450, 266] width 136 height 11
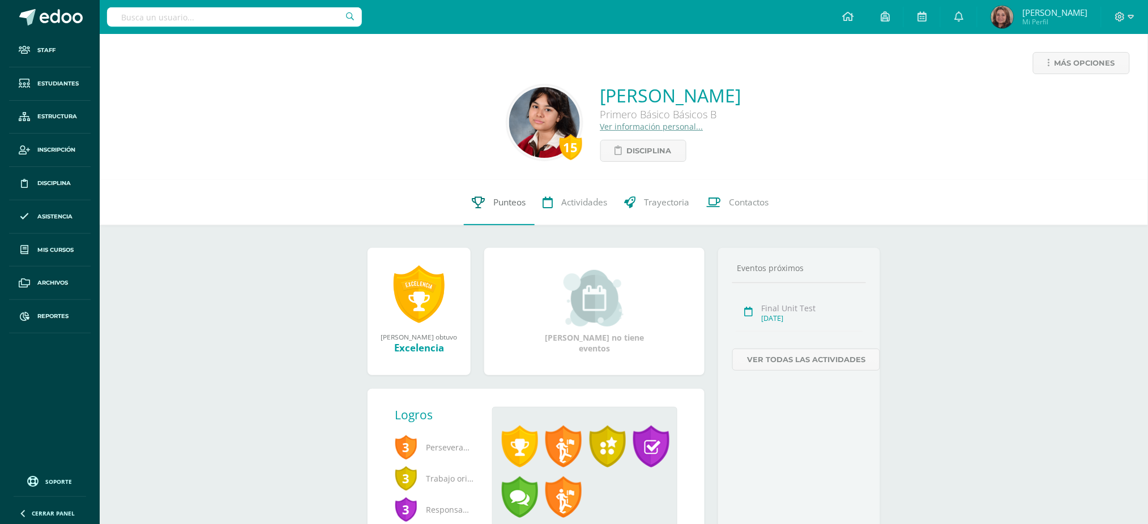
click at [498, 198] on span "Punteos" at bounding box center [510, 203] width 32 height 12
click at [499, 207] on span "Punteos" at bounding box center [510, 203] width 32 height 12
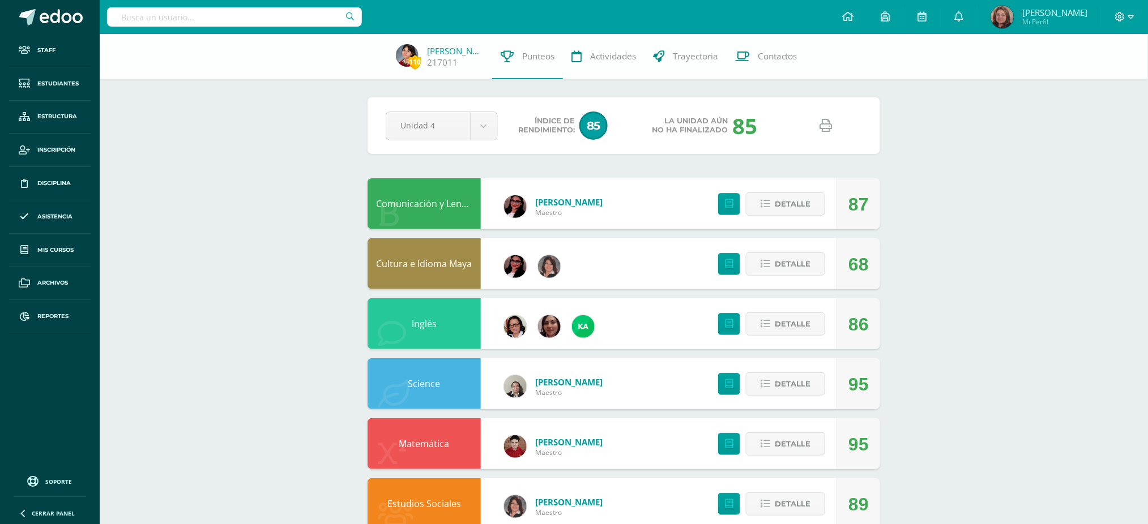
click at [822, 124] on icon at bounding box center [826, 125] width 12 height 12
click at [229, 12] on input "text" at bounding box center [234, 16] width 255 height 19
type input "allison portales"
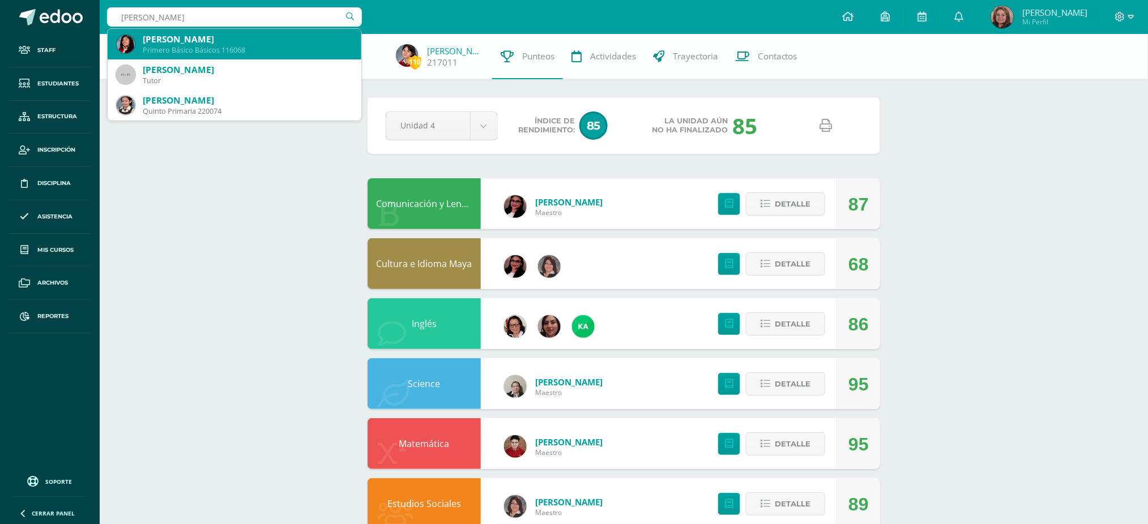
click at [258, 42] on div "Allison Portales Alquejay" at bounding box center [248, 39] width 210 height 12
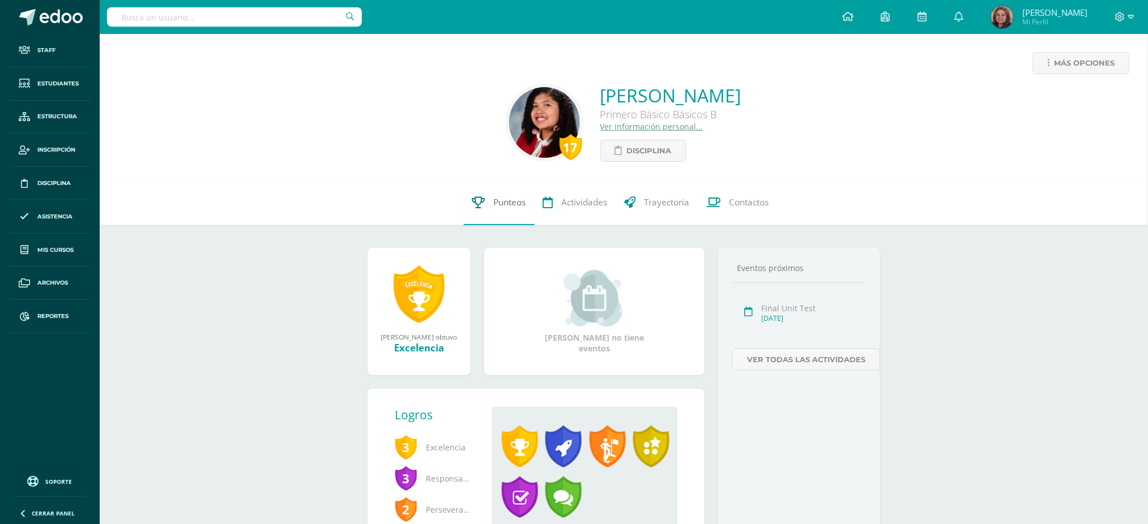
click at [505, 203] on span "Punteos" at bounding box center [510, 203] width 32 height 12
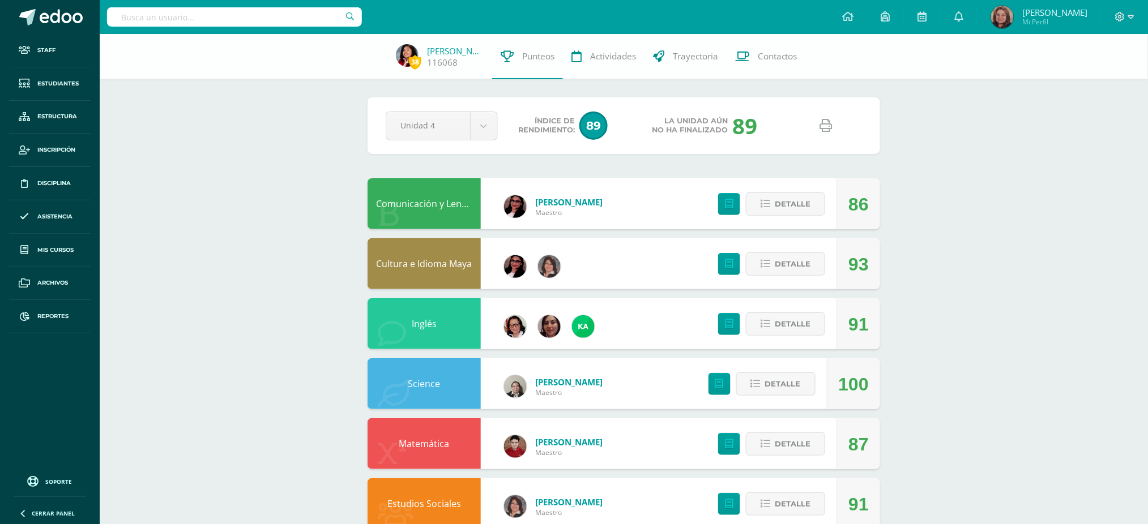
click at [426, 376] on div "Science" at bounding box center [424, 383] width 113 height 51
click at [422, 387] on link "Science" at bounding box center [424, 384] width 32 height 12
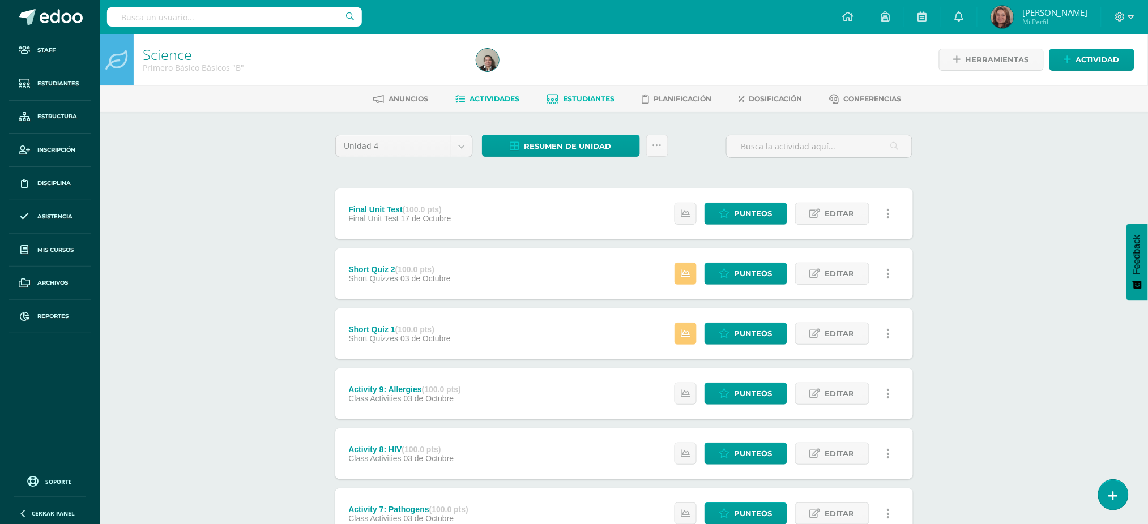
click at [597, 99] on span "Estudiantes" at bounding box center [589, 99] width 52 height 8
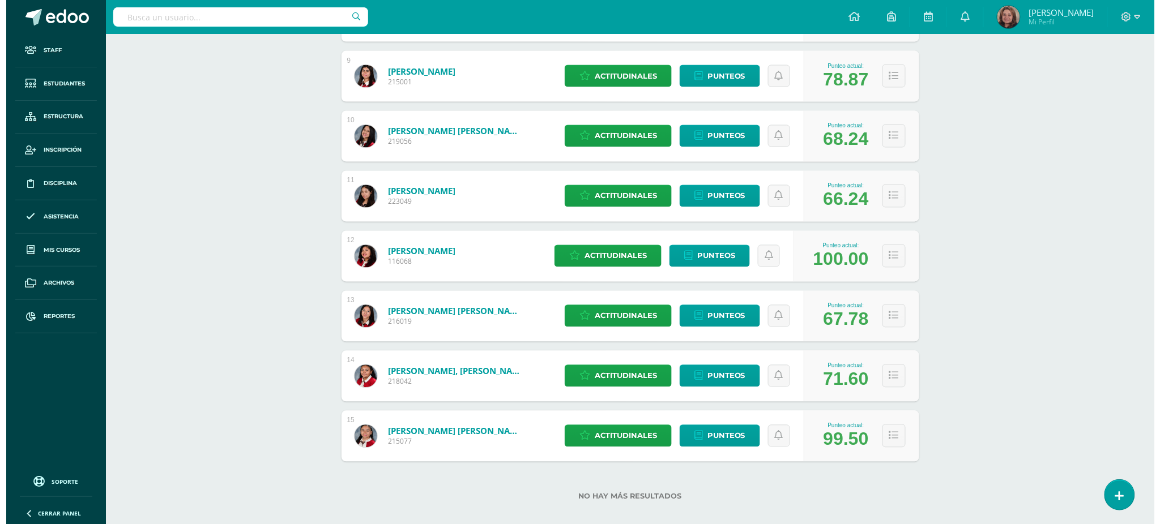
scroll to position [688, 0]
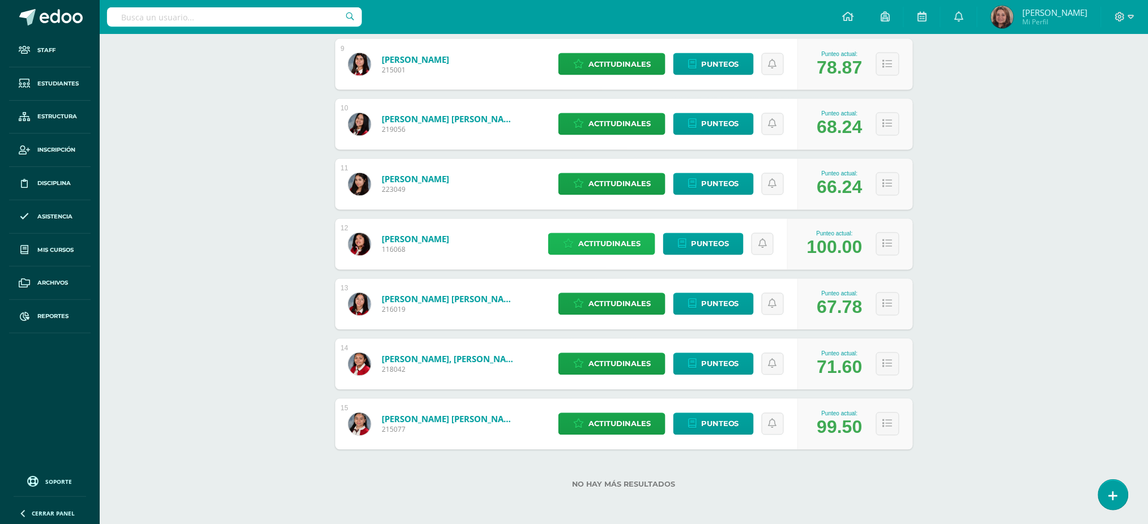
click at [614, 249] on span "Actitudinales" at bounding box center [609, 244] width 62 height 21
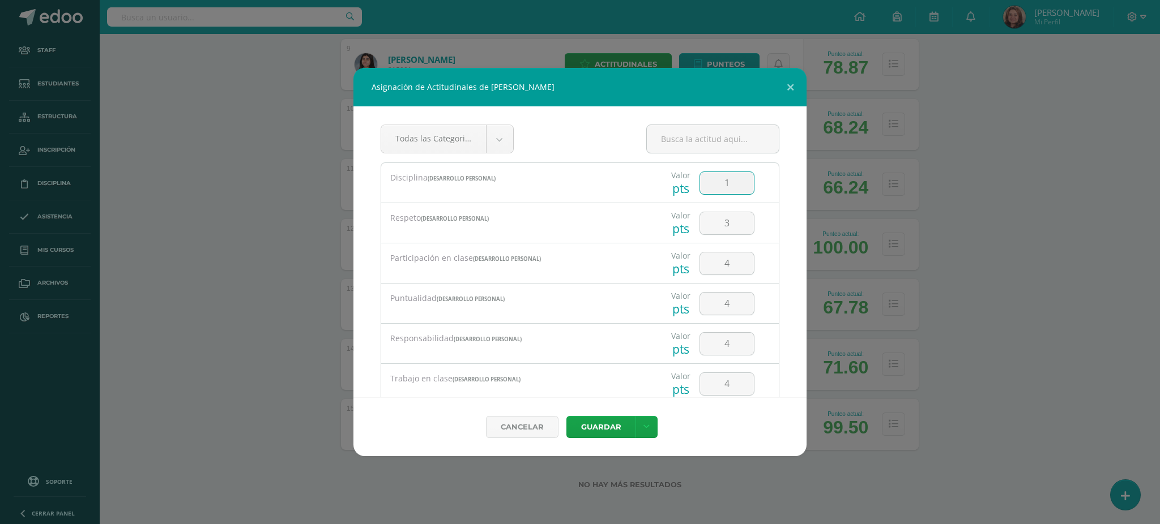
drag, startPoint x: 722, startPoint y: 183, endPoint x: 690, endPoint y: 188, distance: 32.0
click at [700, 188] on input "1" at bounding box center [727, 183] width 54 height 22
type input "3"
drag, startPoint x: 728, startPoint y: 224, endPoint x: 704, endPoint y: 224, distance: 24.4
click at [704, 224] on input "3" at bounding box center [727, 223] width 54 height 22
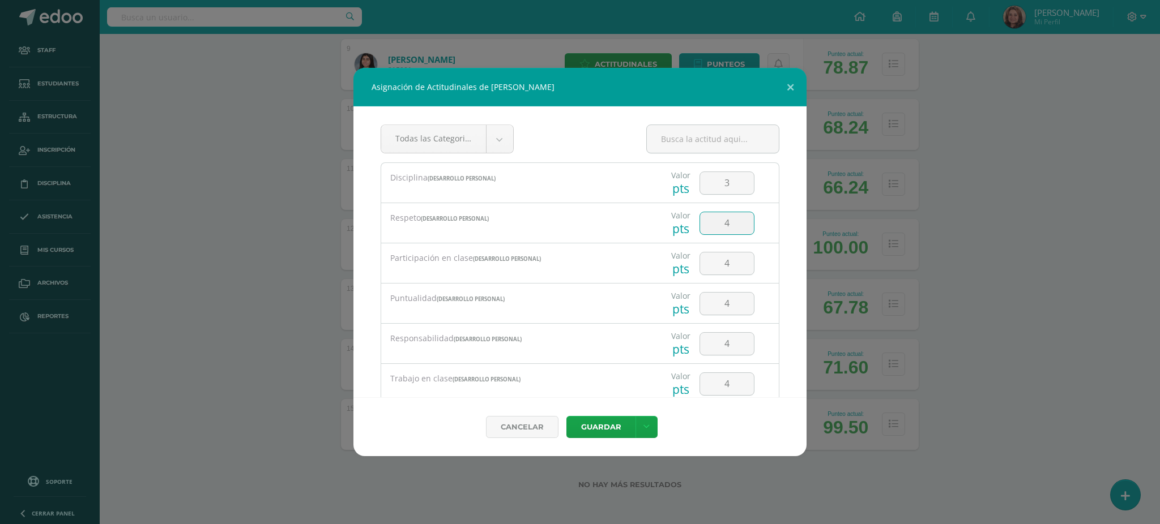
type input "4"
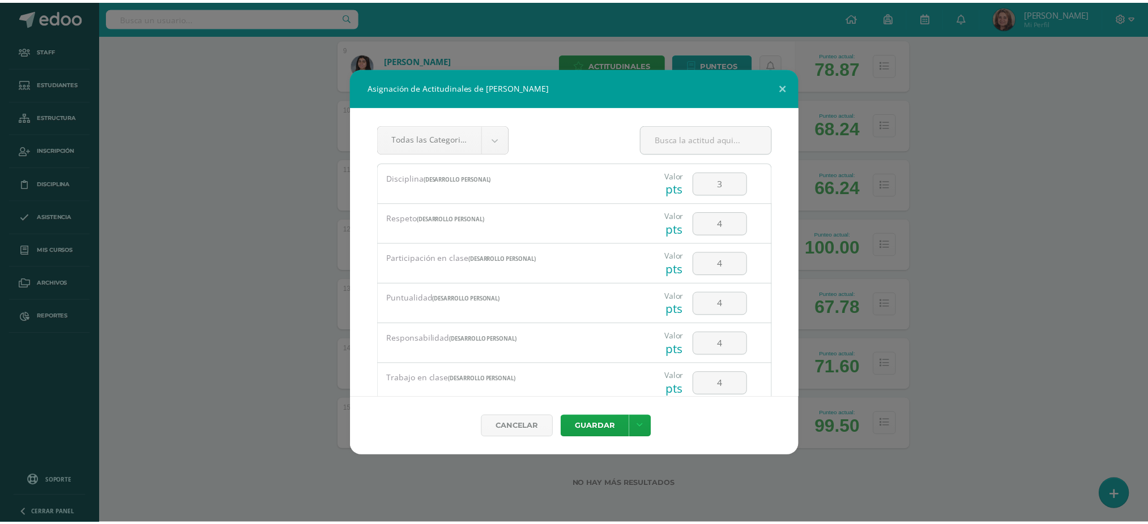
scroll to position [237, 0]
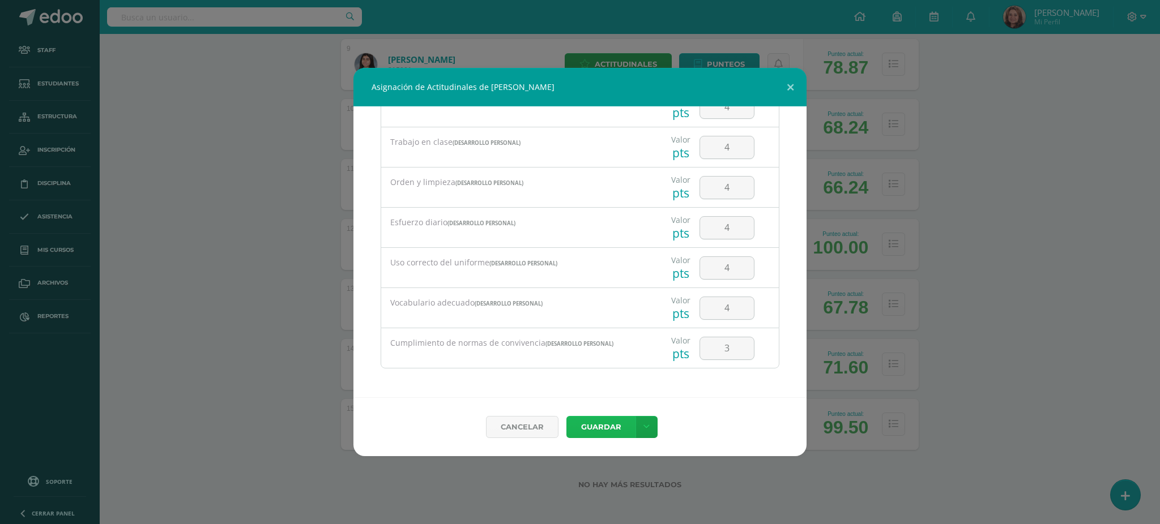
click at [581, 422] on button "Guardar" at bounding box center [600, 427] width 69 height 22
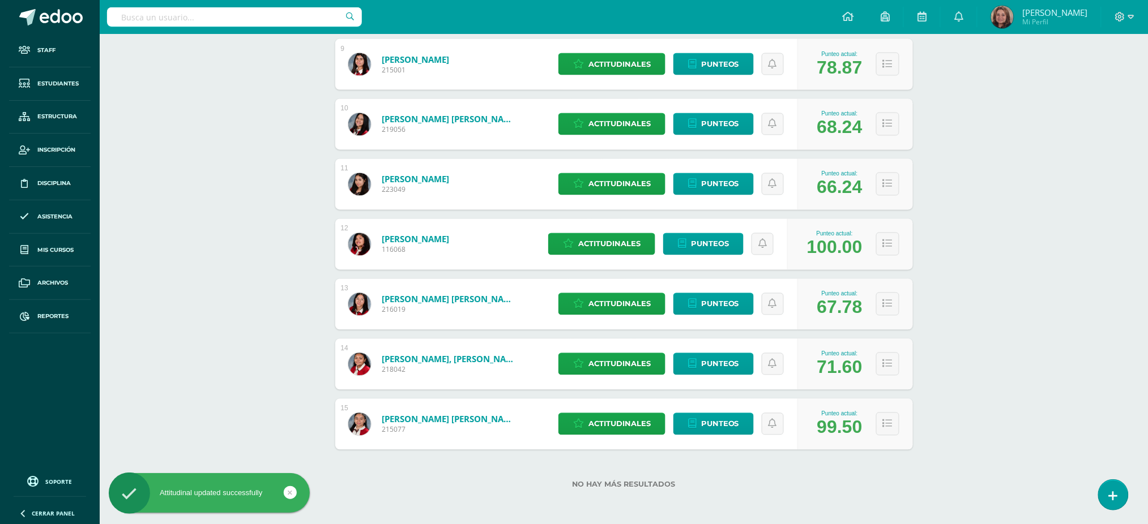
click at [442, 236] on link "Portales Alquejay, Allison" at bounding box center [415, 239] width 67 height 11
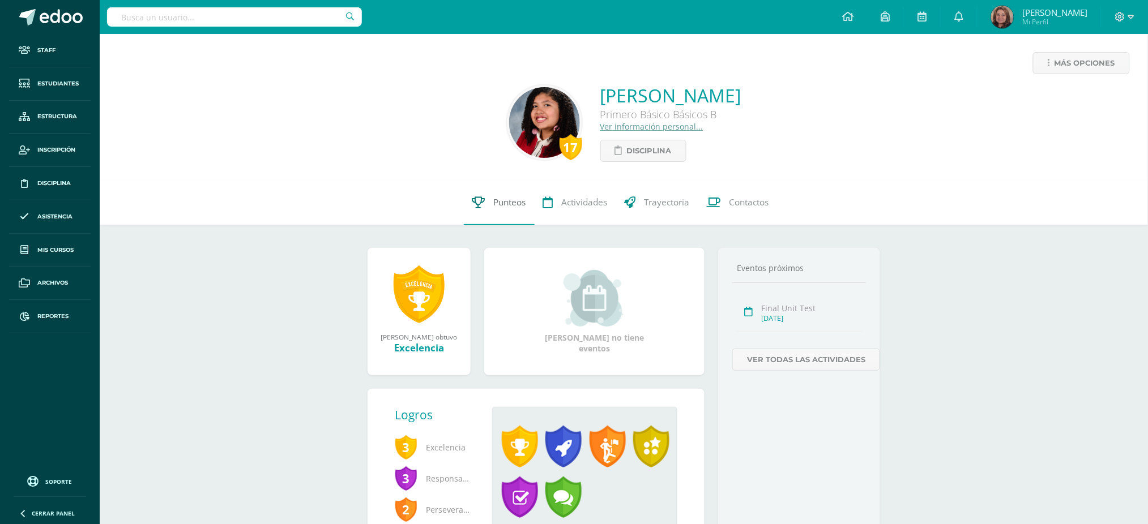
click at [505, 202] on span "Punteos" at bounding box center [510, 203] width 32 height 12
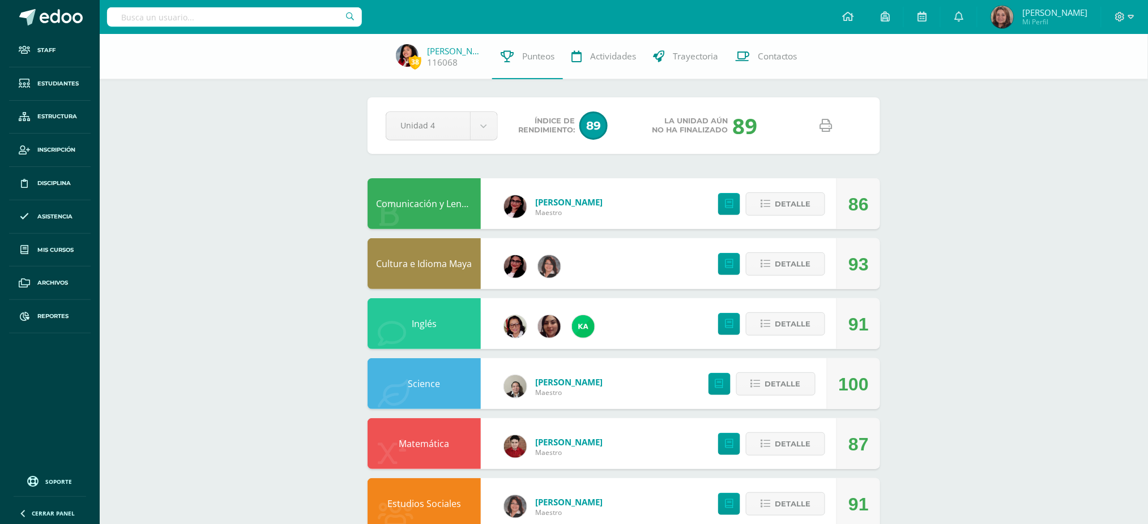
click at [832, 126] on link at bounding box center [826, 126] width 29 height 29
click at [254, 15] on input "text" at bounding box center [234, 16] width 255 height 19
type input "[PERSON_NAME]"
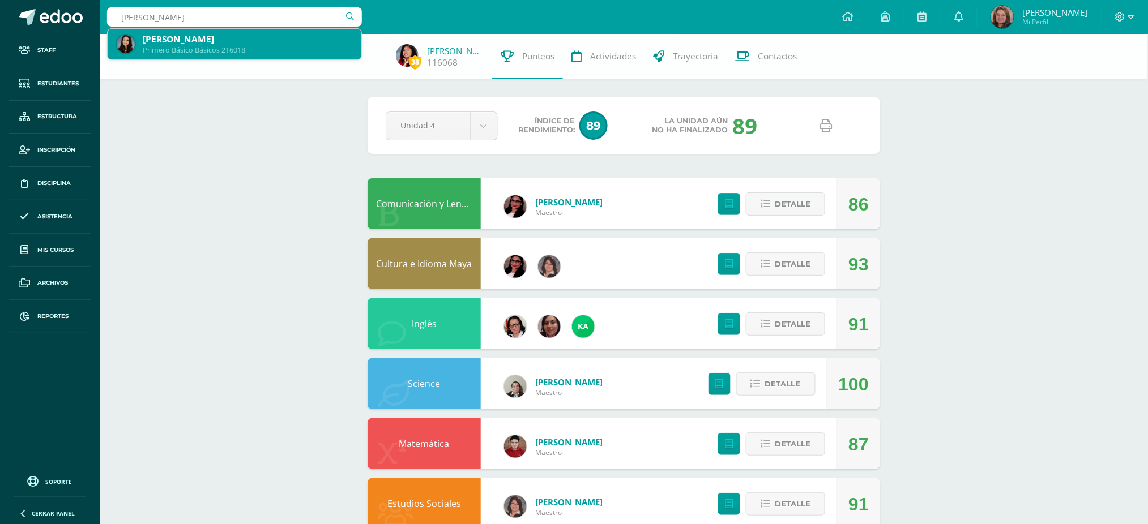
click at [248, 46] on div "Primero Básico Básicos 216018" at bounding box center [248, 50] width 210 height 10
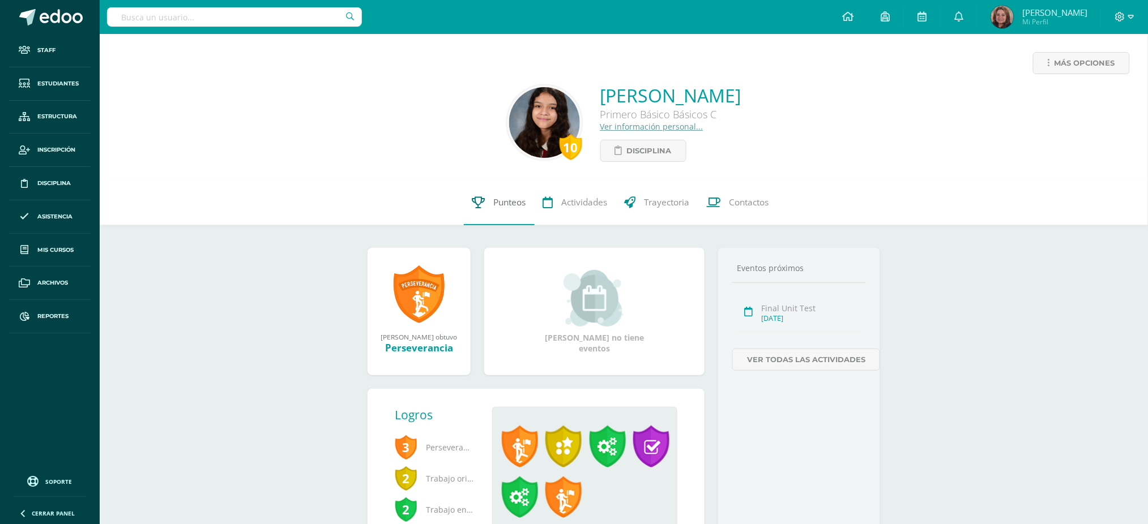
click at [513, 203] on span "Punteos" at bounding box center [510, 203] width 32 height 12
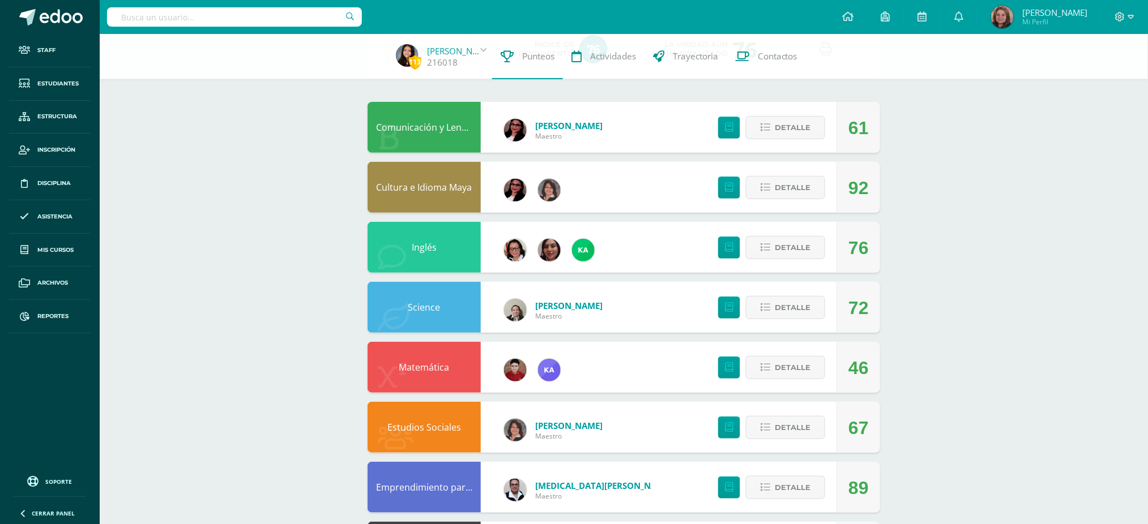
scroll to position [151, 0]
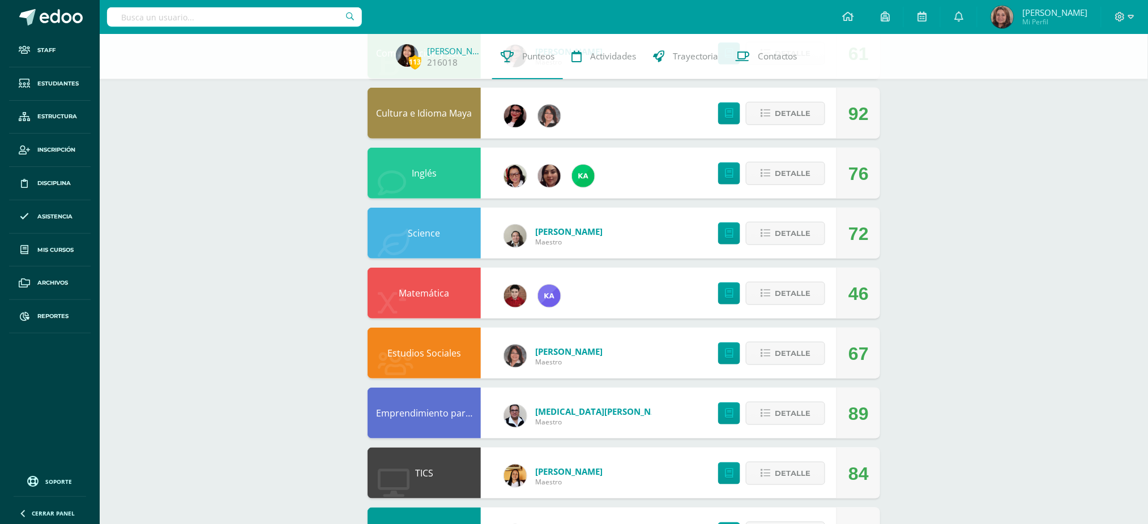
click at [422, 175] on link "Inglés" at bounding box center [424, 173] width 25 height 12
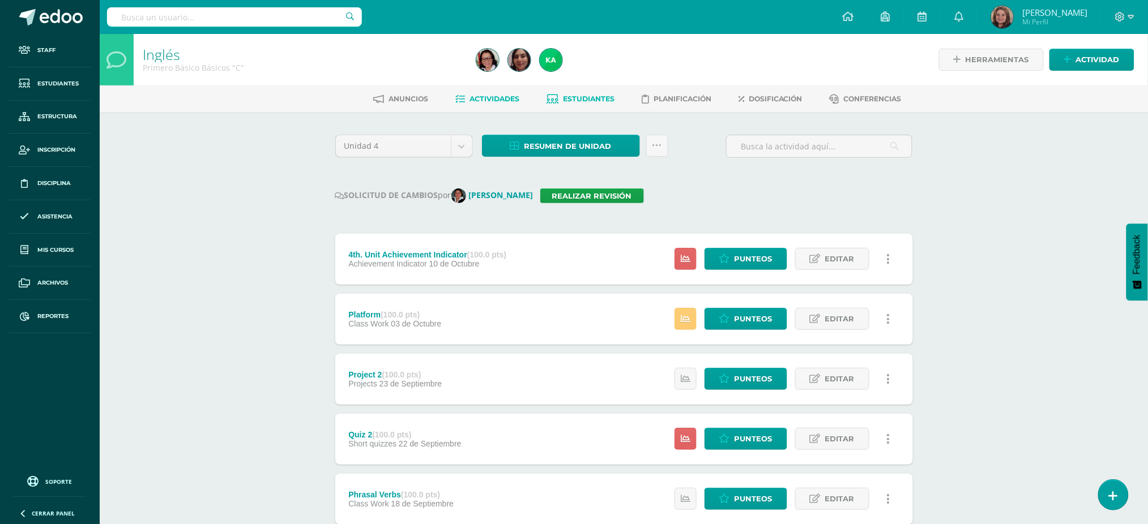
click at [582, 96] on span "Estudiantes" at bounding box center [589, 99] width 52 height 8
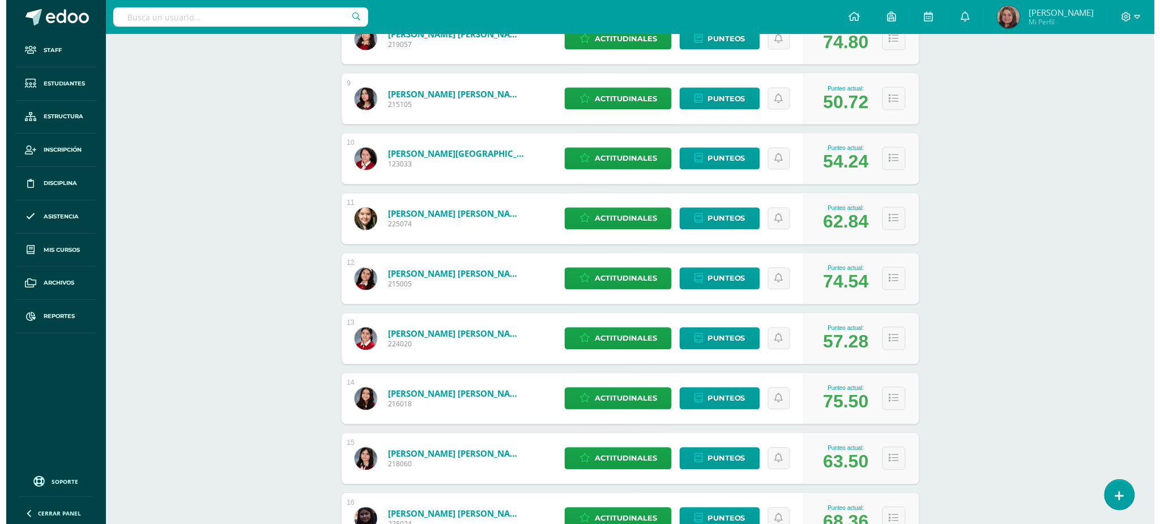
scroll to position [680, 0]
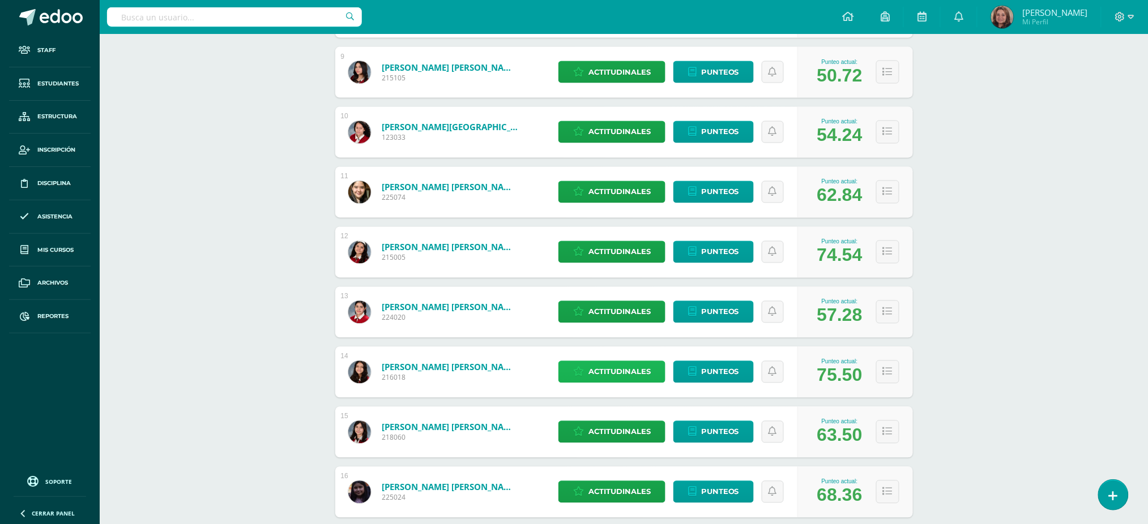
click at [613, 368] on span "Actitudinales" at bounding box center [619, 372] width 62 height 21
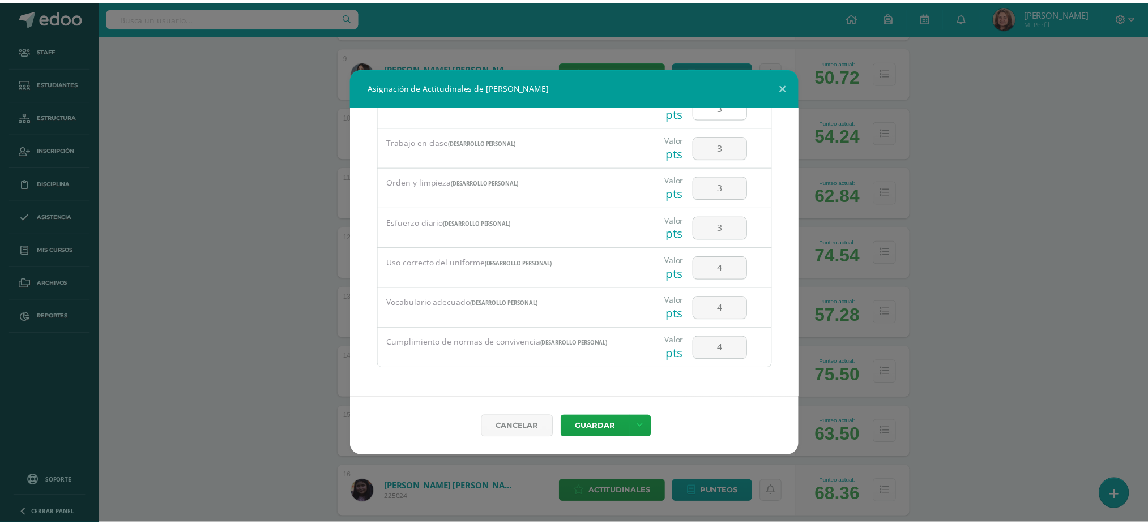
scroll to position [0, 0]
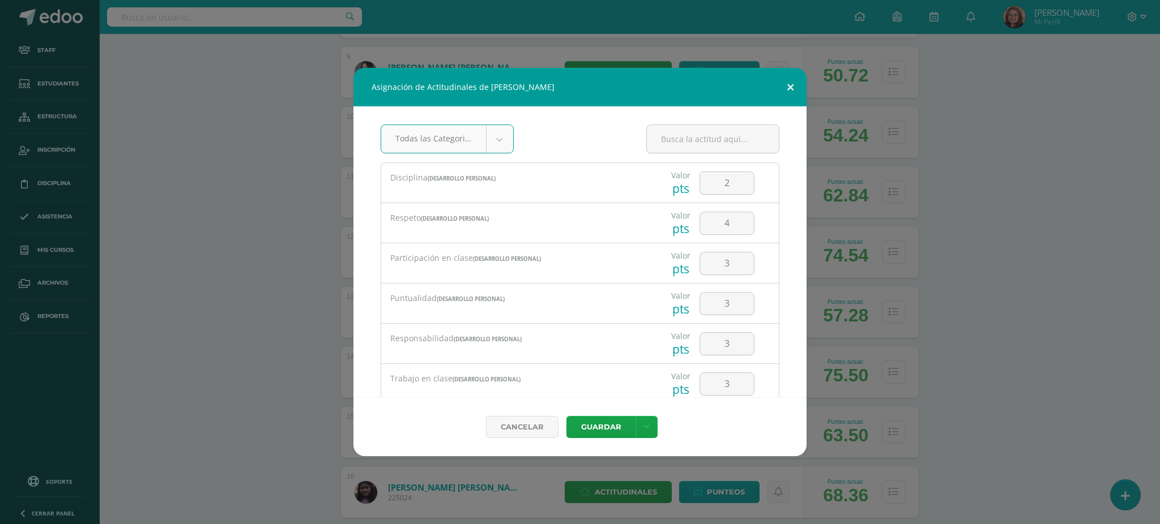
click at [792, 88] on button at bounding box center [790, 87] width 32 height 39
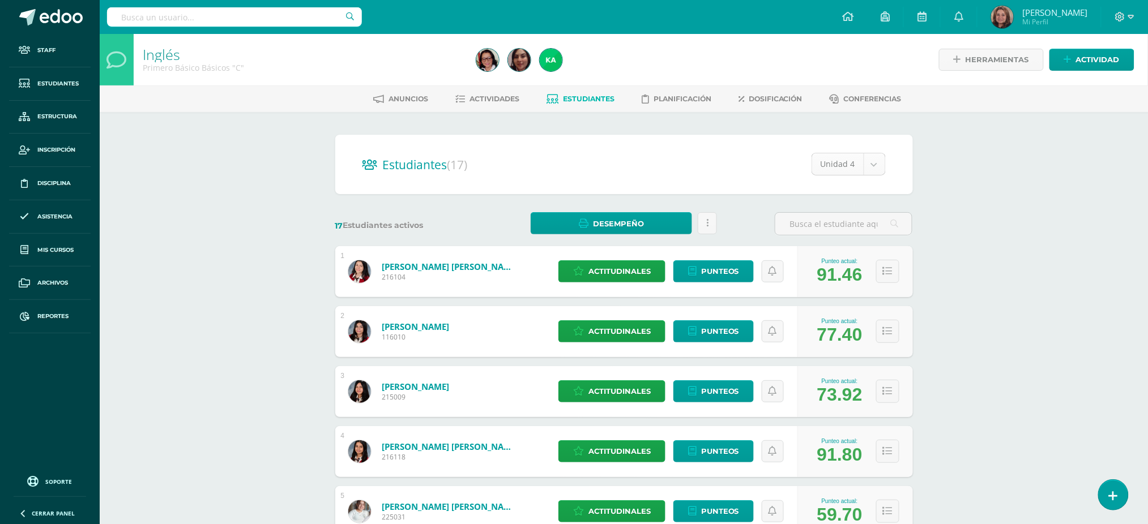
select select "/dashboard/teacher/section/2911/students/?unit=175155"
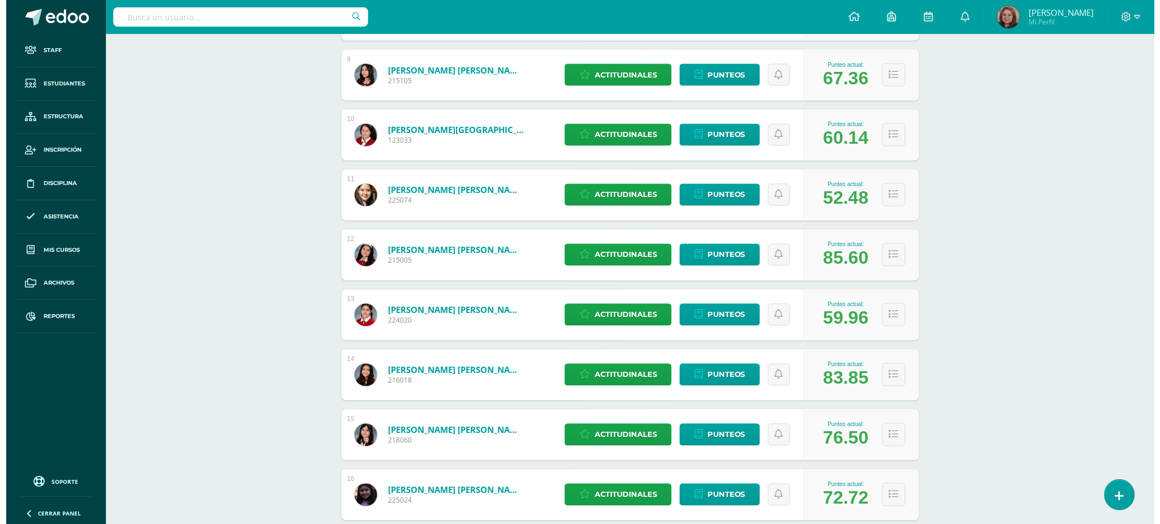
scroll to position [685, 0]
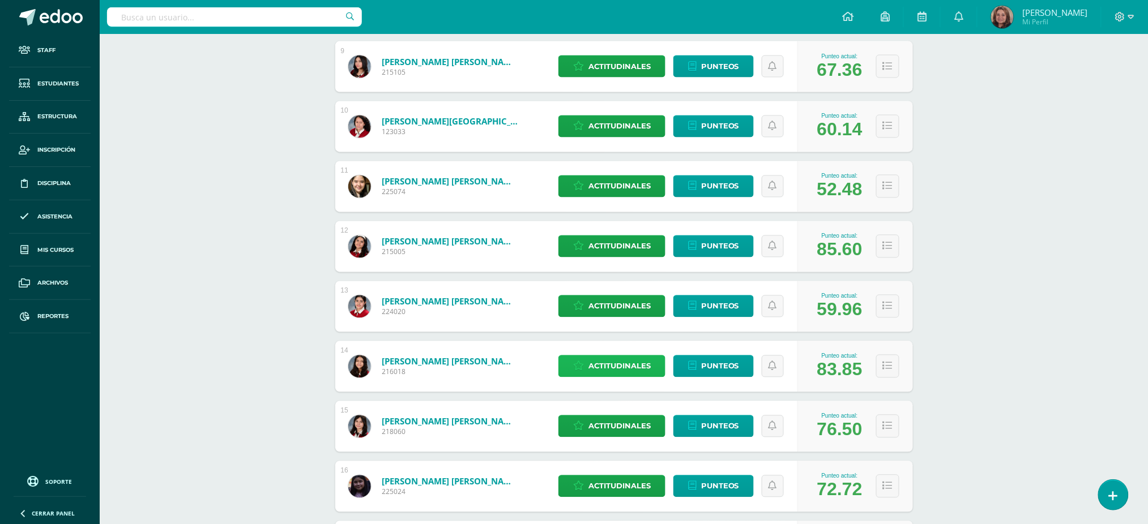
click at [596, 368] on span "Actitudinales" at bounding box center [619, 366] width 62 height 21
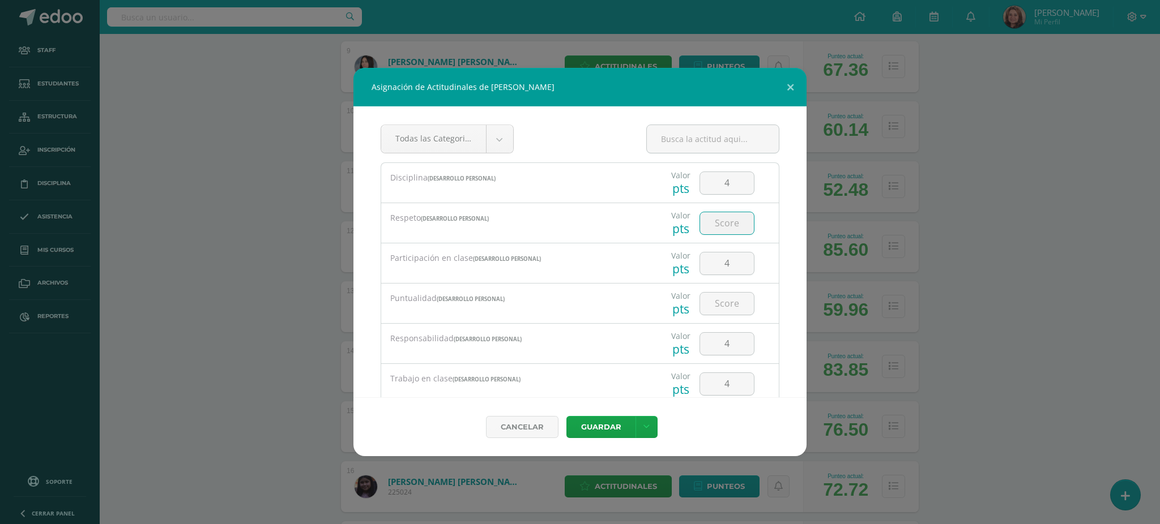
click at [735, 225] on input "number" at bounding box center [727, 223] width 54 height 22
type input "3"
click at [720, 302] on input "number" at bounding box center [727, 304] width 54 height 22
type input "4"
type input "3"
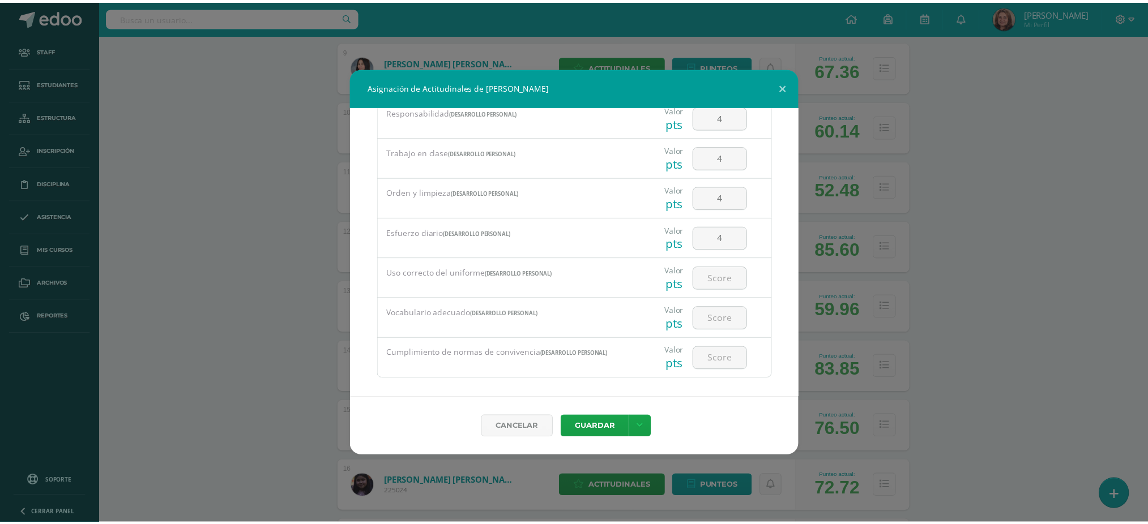
scroll to position [237, 0]
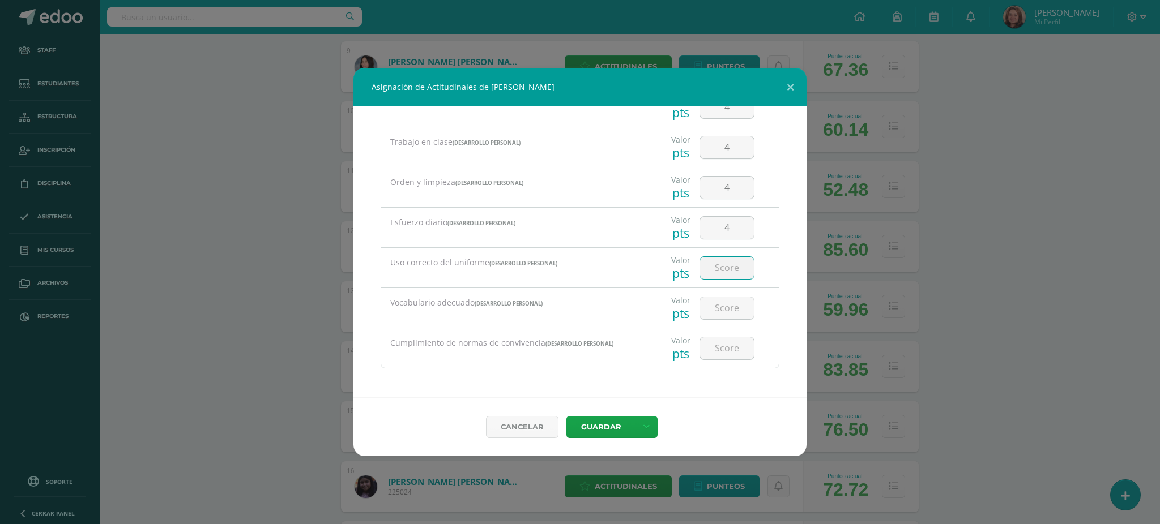
click at [717, 263] on input "number" at bounding box center [727, 268] width 54 height 22
type input "4"
click at [717, 309] on input "number" at bounding box center [727, 308] width 54 height 22
type input "3"
click at [719, 340] on input "number" at bounding box center [727, 349] width 54 height 22
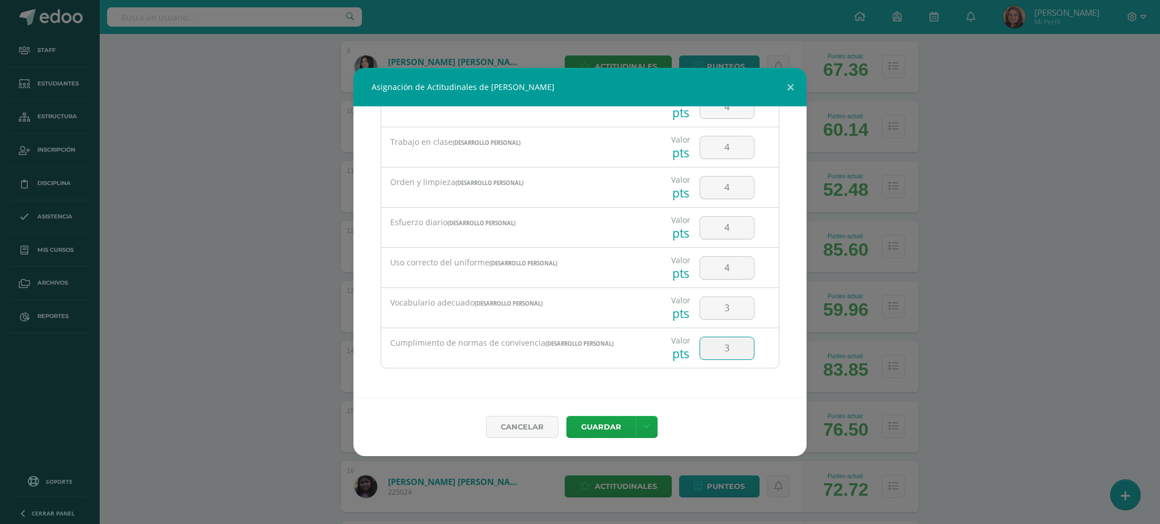
type input "3"
click at [614, 429] on button "Guardar" at bounding box center [600, 427] width 69 height 22
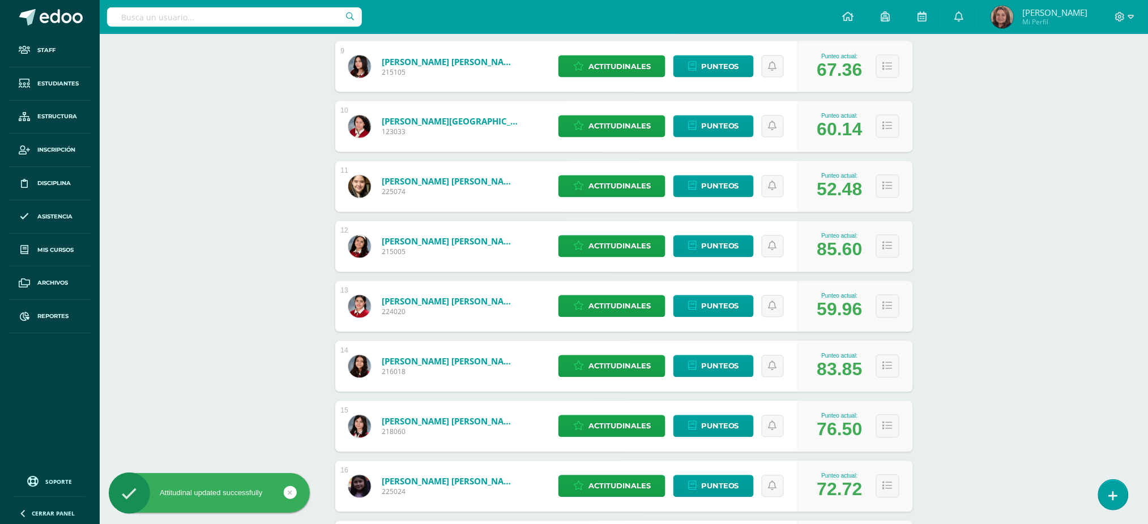
click at [419, 358] on link "Sosa Rodríguez, Emma Sophía" at bounding box center [450, 361] width 136 height 11
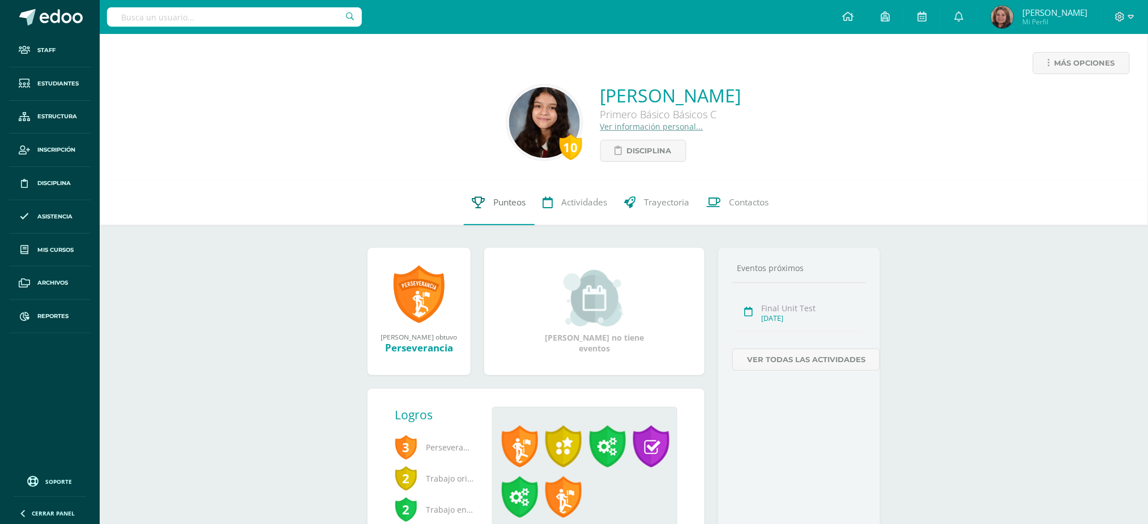
click at [496, 204] on span "Punteos" at bounding box center [510, 203] width 32 height 12
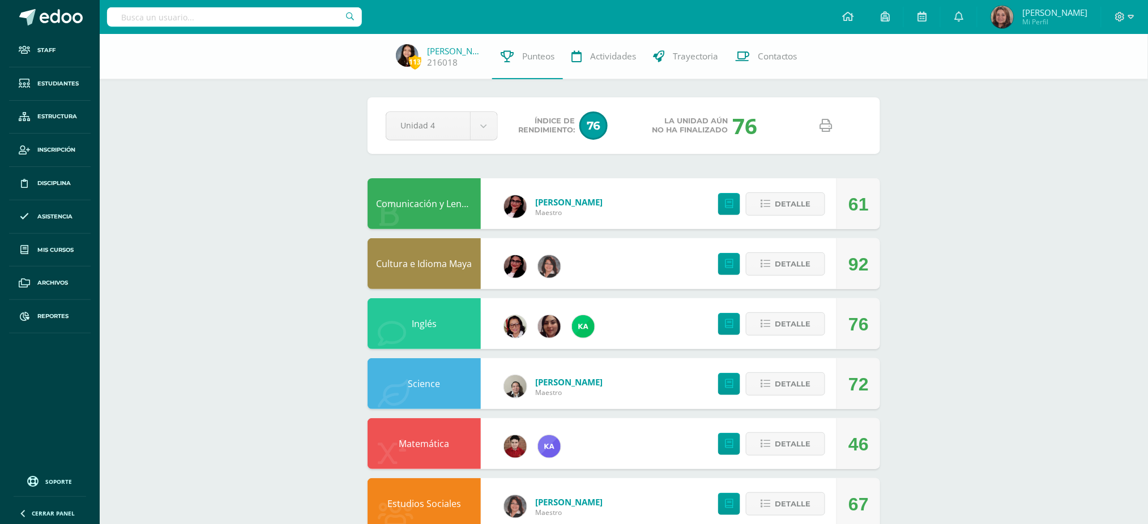
click at [825, 127] on icon at bounding box center [826, 125] width 12 height 12
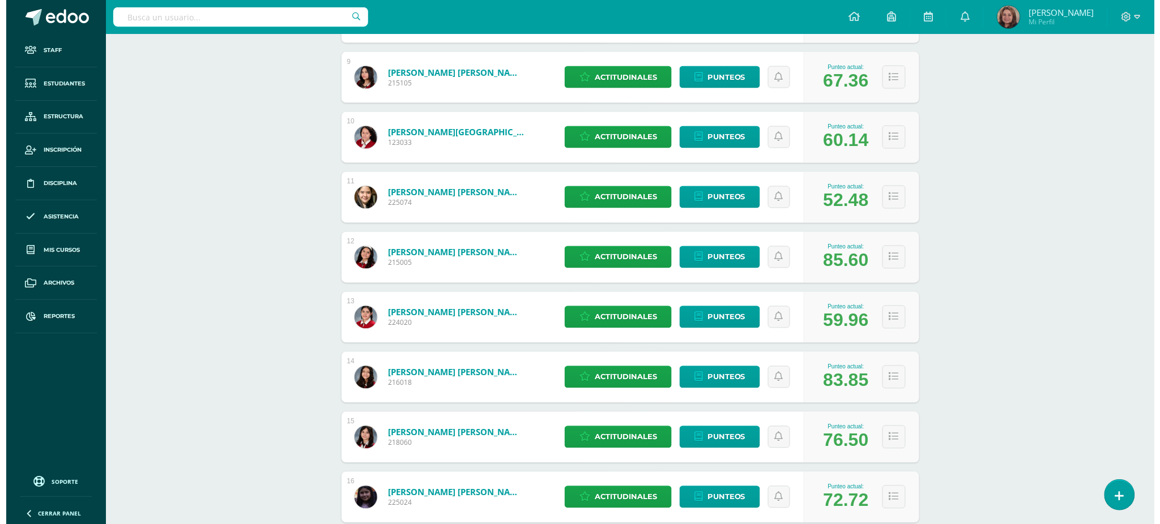
scroll to position [685, 0]
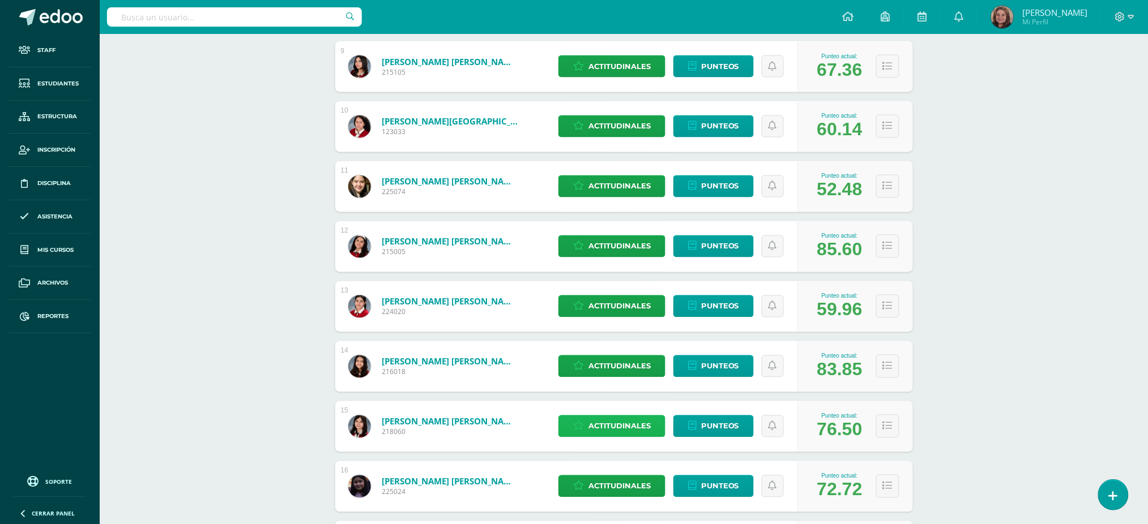
click at [607, 427] on span "Actitudinales" at bounding box center [619, 426] width 62 height 21
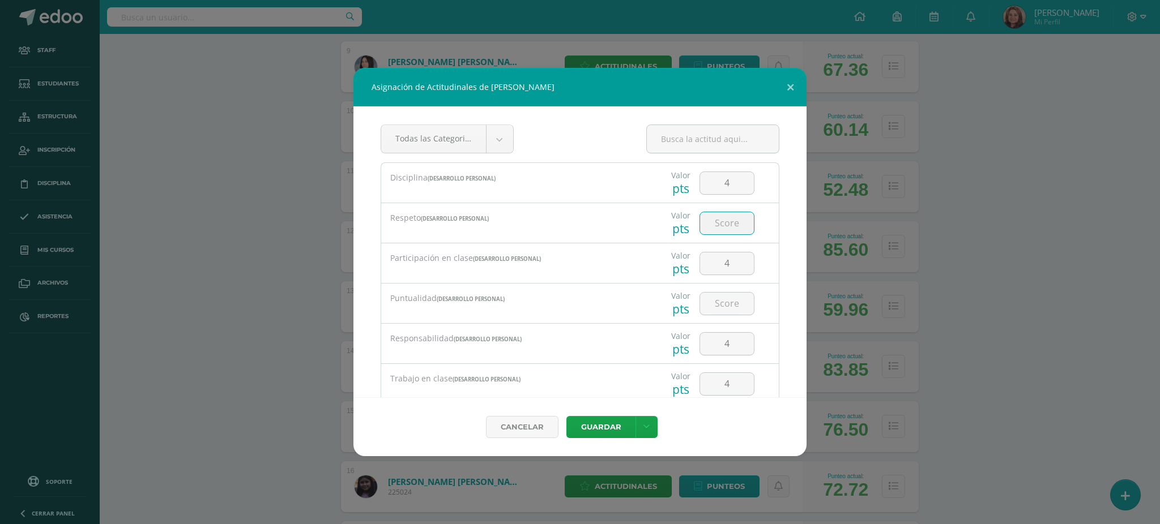
click at [719, 227] on input "number" at bounding box center [727, 223] width 54 height 22
type input "3"
click at [716, 306] on input "number" at bounding box center [727, 304] width 54 height 22
type input "3"
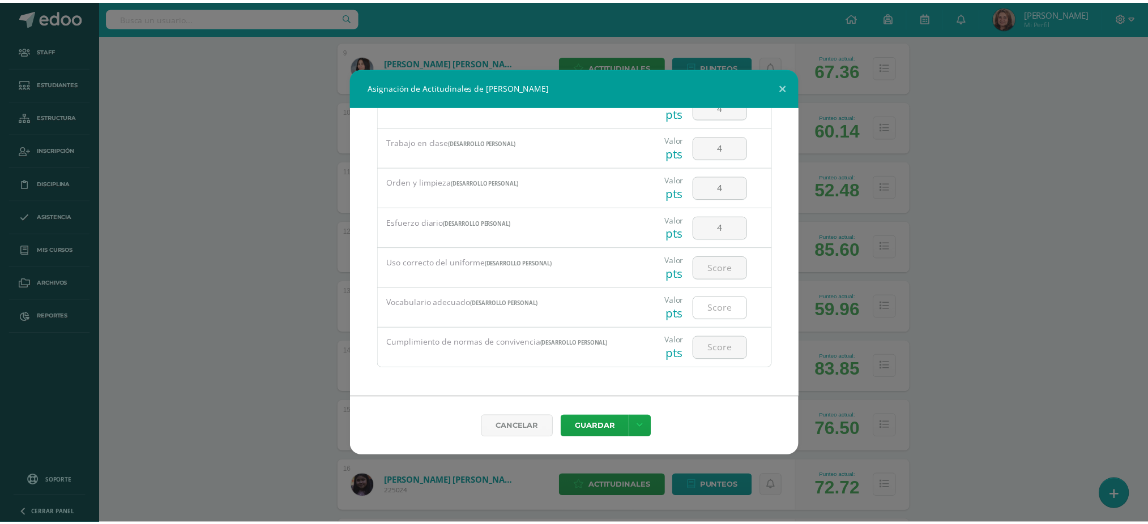
scroll to position [237, 0]
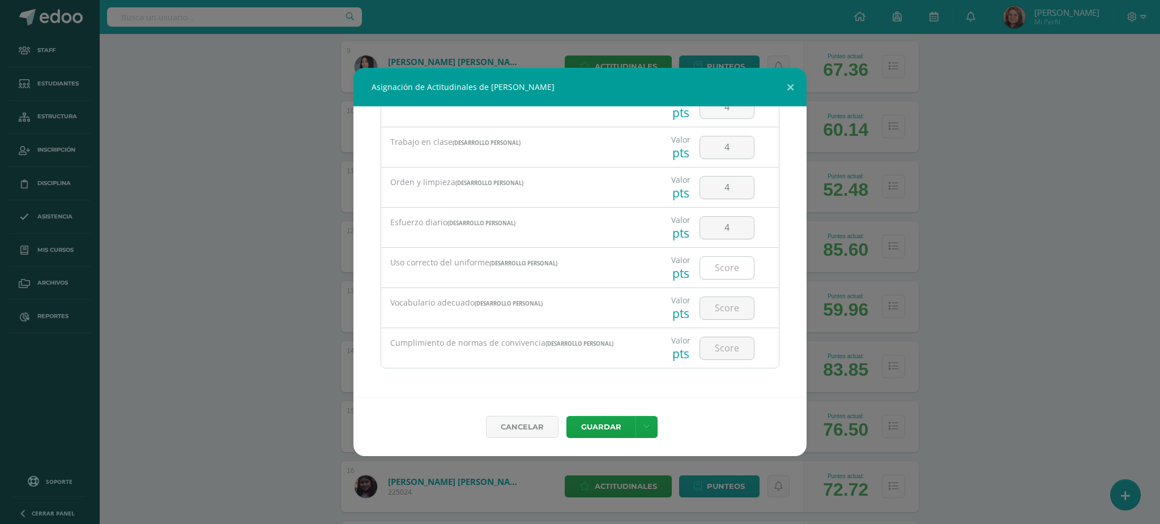
click at [723, 267] on input "number" at bounding box center [727, 268] width 54 height 22
type input "3"
click at [716, 312] on input "number" at bounding box center [727, 308] width 54 height 22
type input "3"
click at [706, 353] on input "number" at bounding box center [727, 349] width 54 height 22
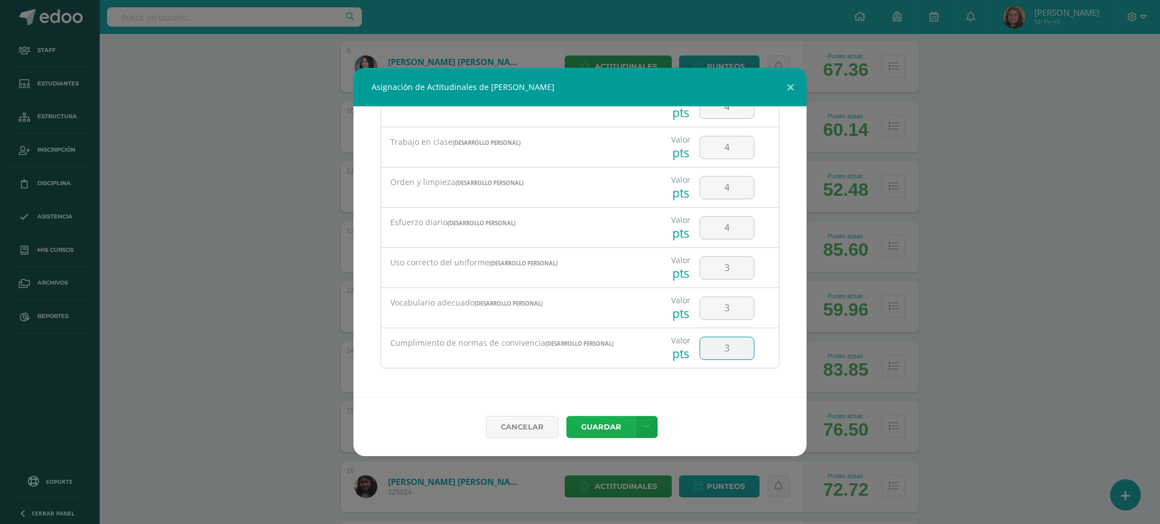
type input "3"
click at [624, 423] on button "Guardar" at bounding box center [600, 427] width 69 height 22
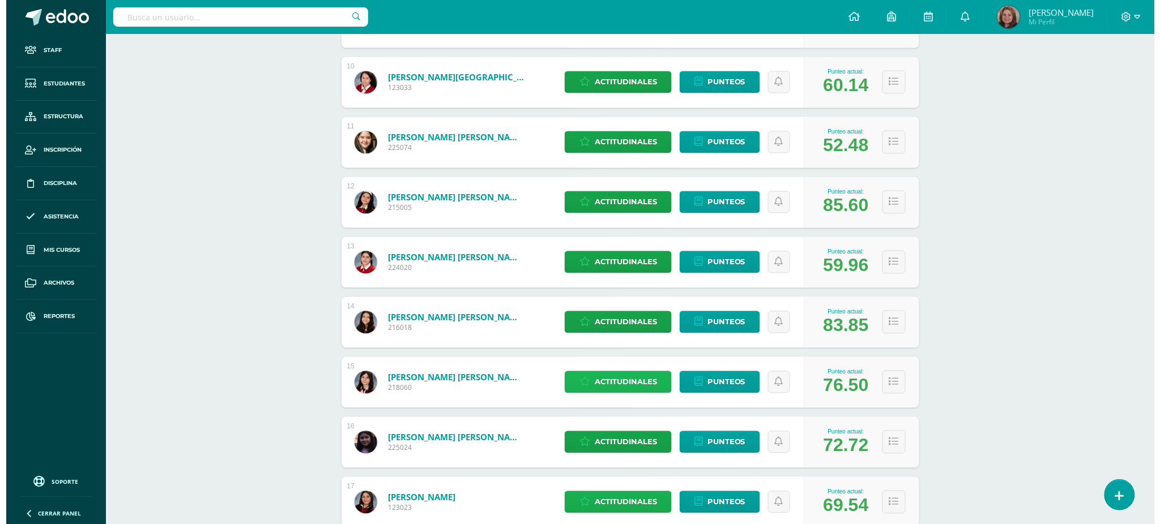
scroll to position [657, 0]
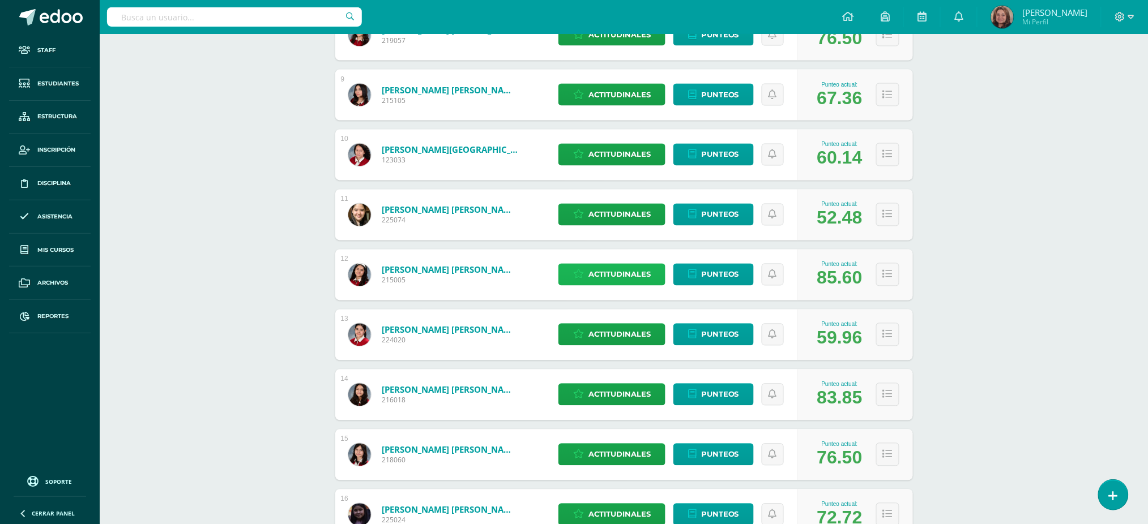
click at [628, 267] on span "Actitudinales" at bounding box center [619, 274] width 62 height 21
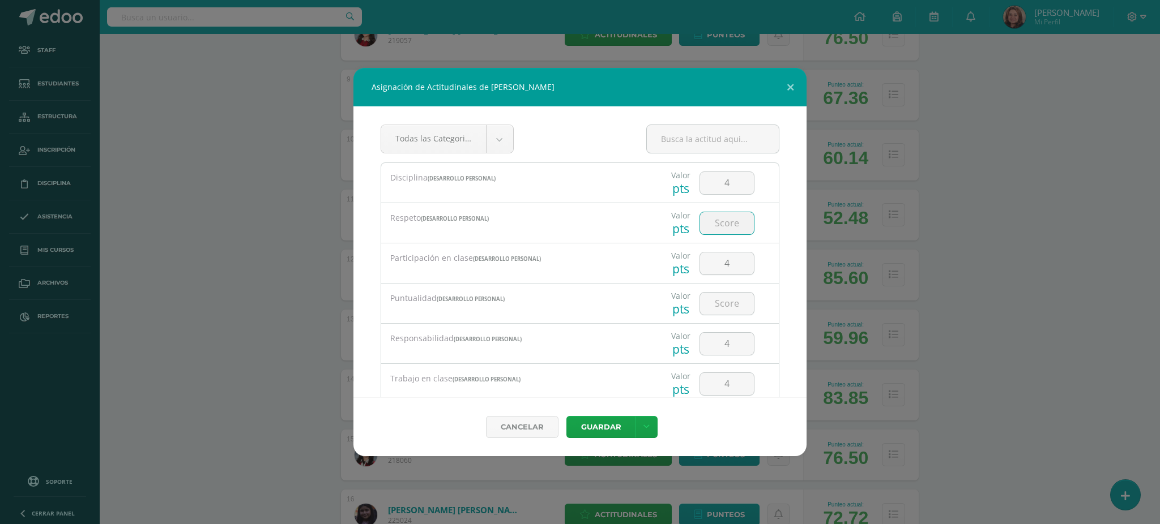
click at [729, 221] on input "number" at bounding box center [727, 223] width 54 height 22
type input "4"
click at [736, 304] on input "number" at bounding box center [727, 304] width 54 height 22
type input "4"
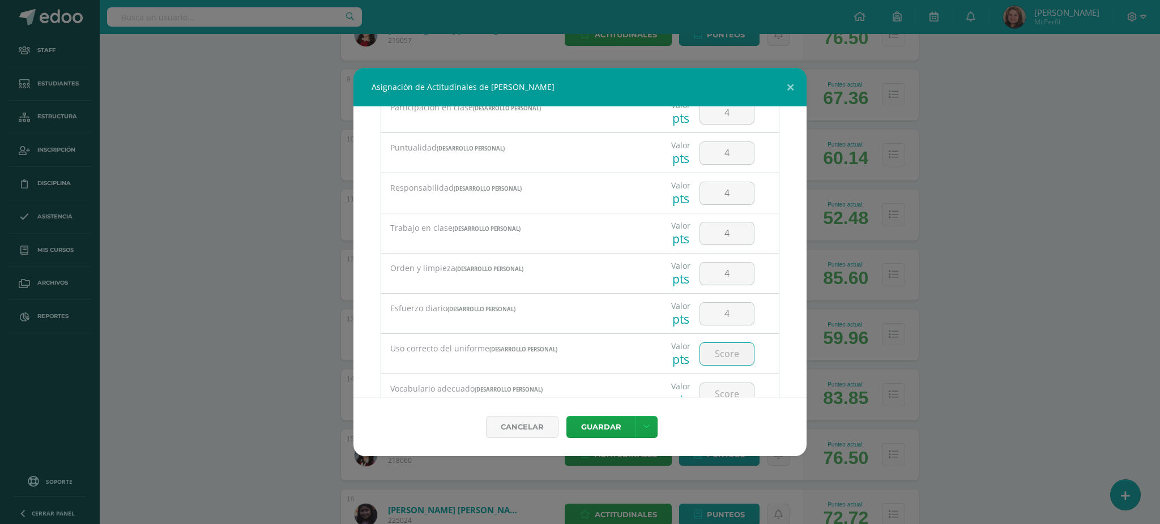
click at [718, 351] on input "number" at bounding box center [727, 354] width 54 height 22
type input "4"
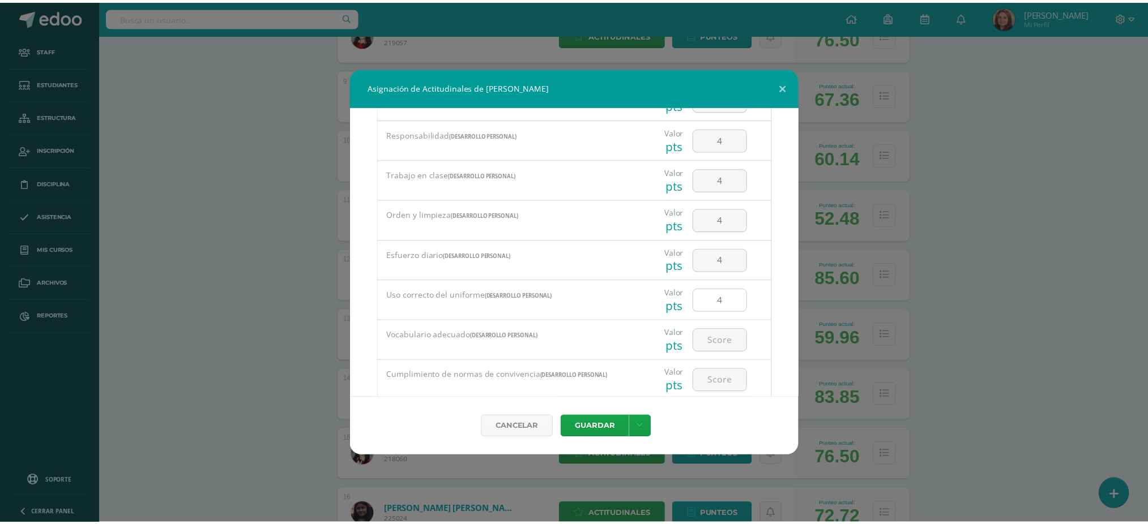
scroll to position [237, 0]
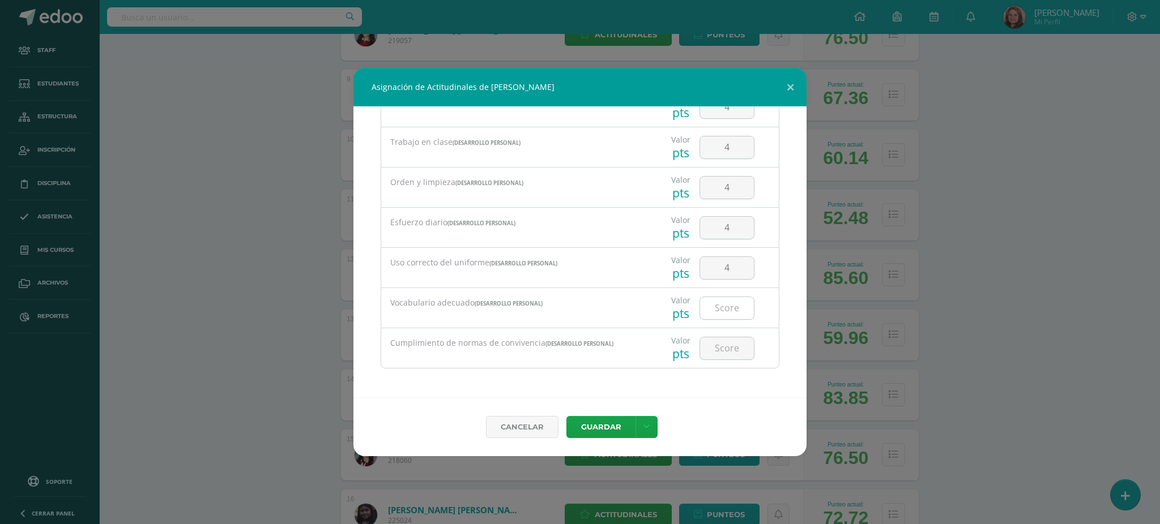
click at [720, 315] on input "number" at bounding box center [727, 308] width 54 height 22
type input "4"
click at [711, 345] on input "number" at bounding box center [727, 349] width 54 height 22
type input "4"
click at [599, 417] on button "Guardar" at bounding box center [600, 427] width 69 height 22
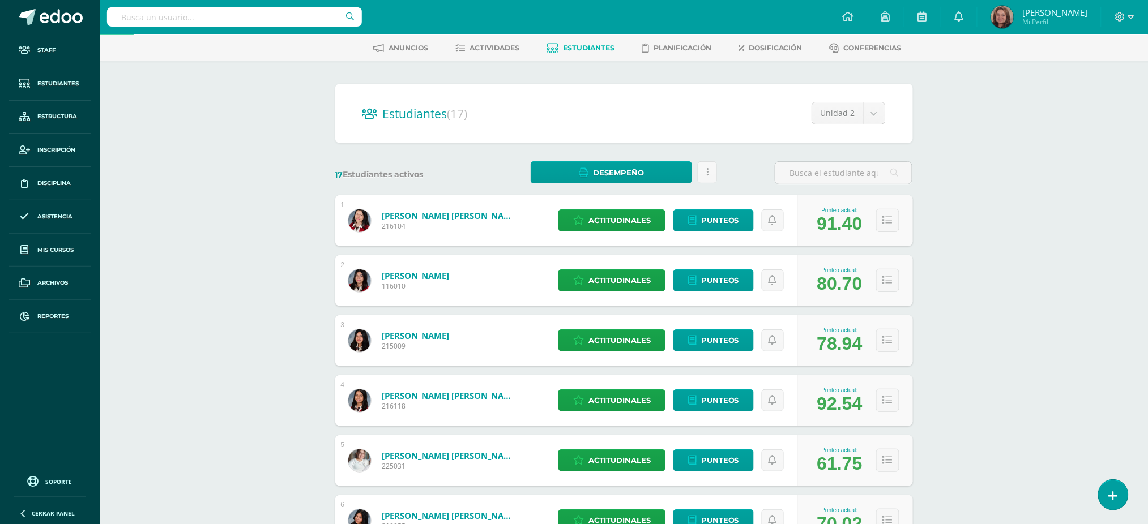
scroll to position [75, 0]
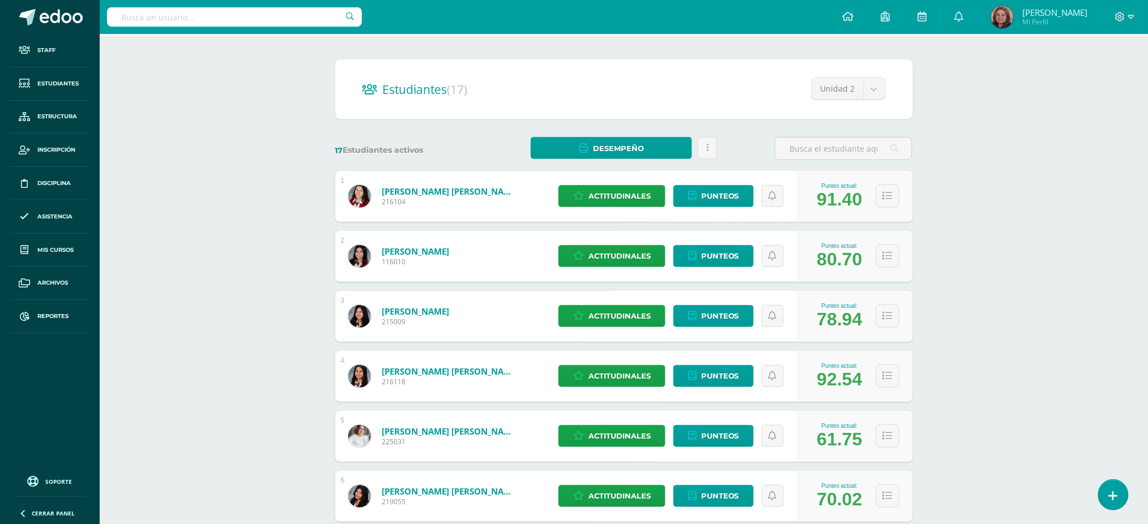
click at [247, 22] on input "text" at bounding box center [234, 16] width 255 height 19
type input "janara de león"
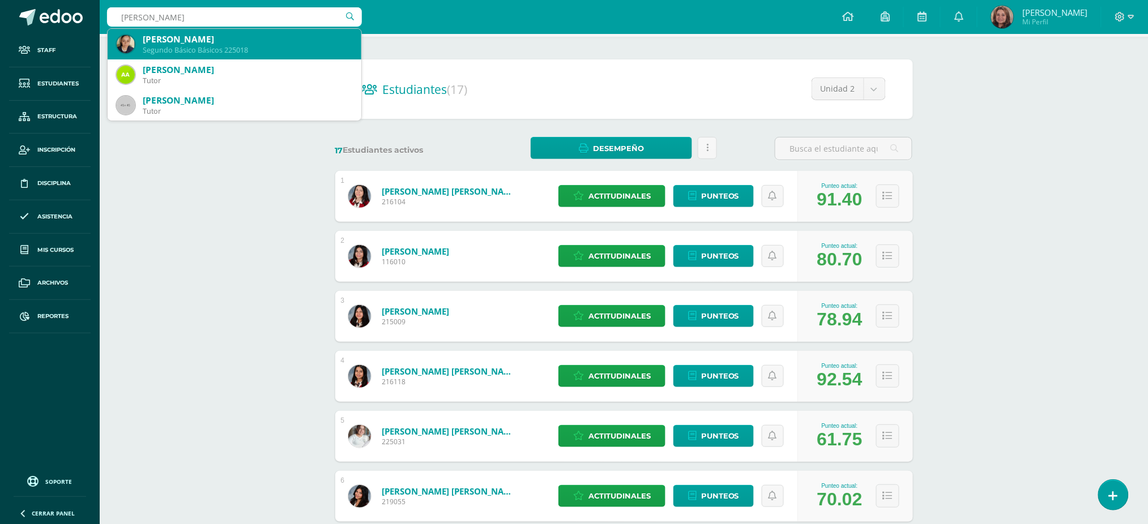
click at [250, 43] on div "Janara Guadalupe De León Achibí" at bounding box center [248, 39] width 210 height 12
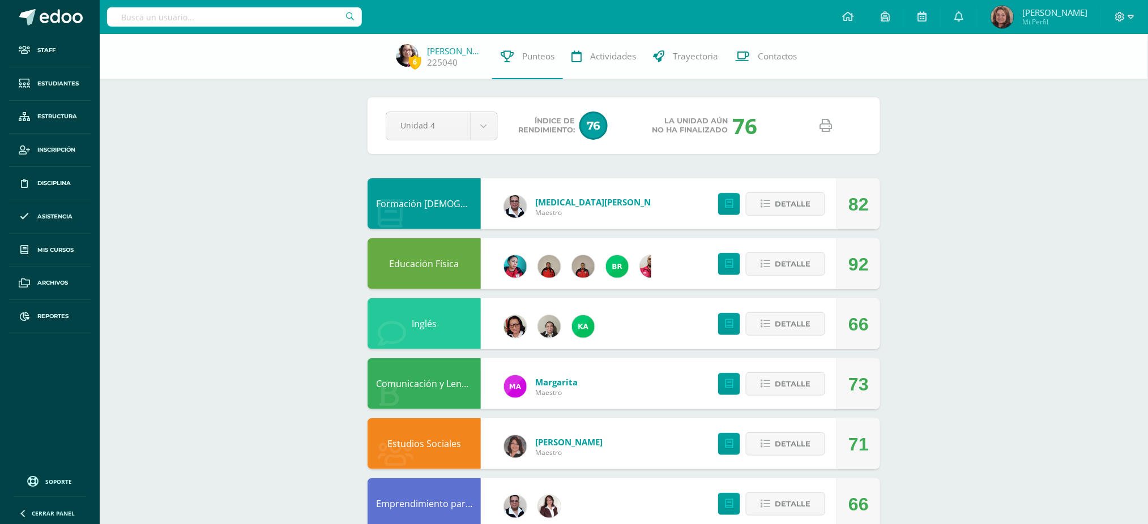
click at [260, 16] on input "text" at bounding box center [234, 16] width 255 height 19
type input "[PERSON_NAME]"
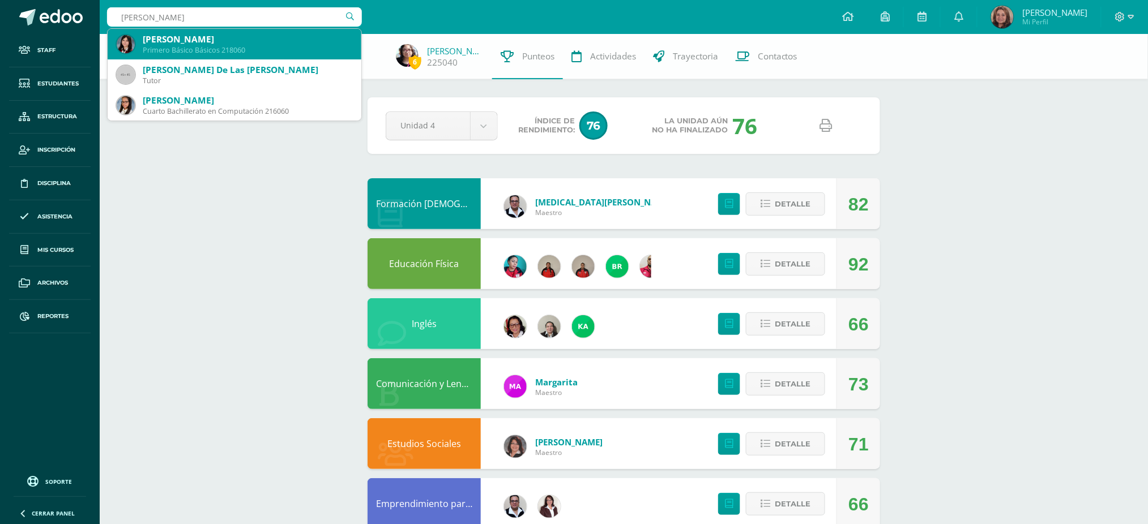
click at [245, 42] on div "[PERSON_NAME]" at bounding box center [248, 39] width 210 height 12
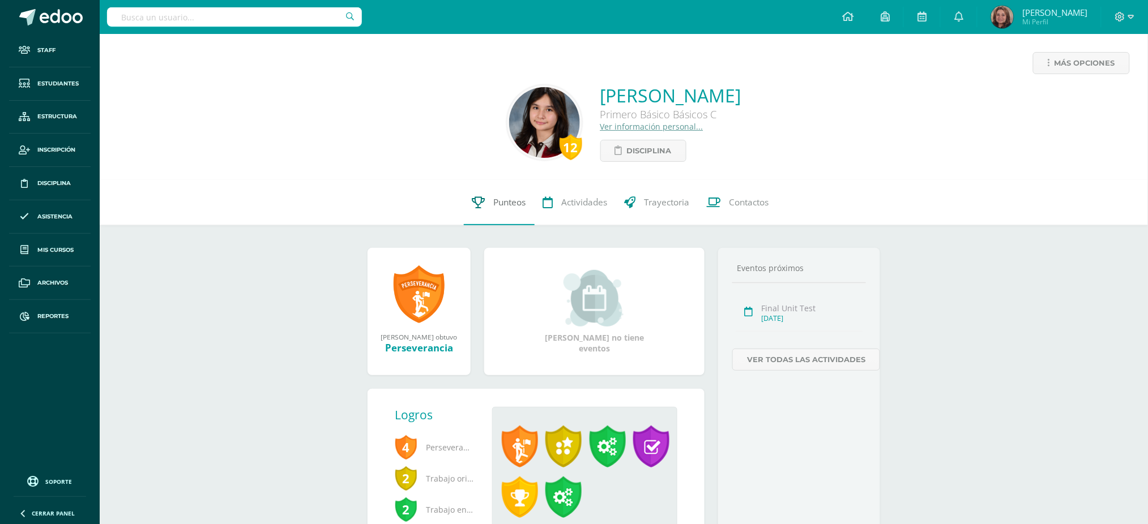
click at [510, 204] on span "Punteos" at bounding box center [510, 203] width 32 height 12
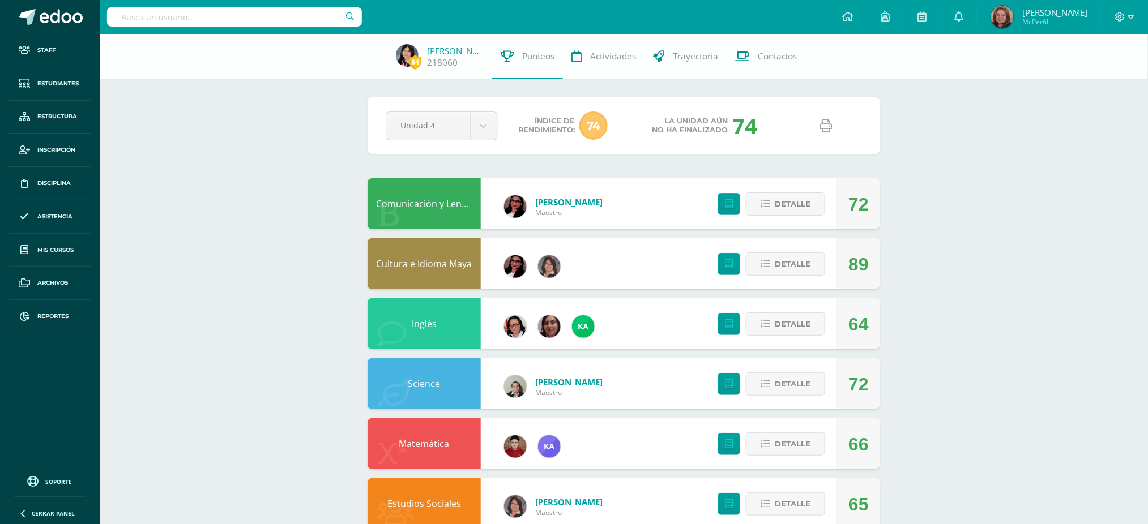
click at [821, 123] on icon at bounding box center [826, 125] width 12 height 12
click at [219, 11] on input "text" at bounding box center [234, 16] width 255 height 19
click at [270, 8] on input "text" at bounding box center [234, 16] width 255 height 19
type input "maría josé atz"
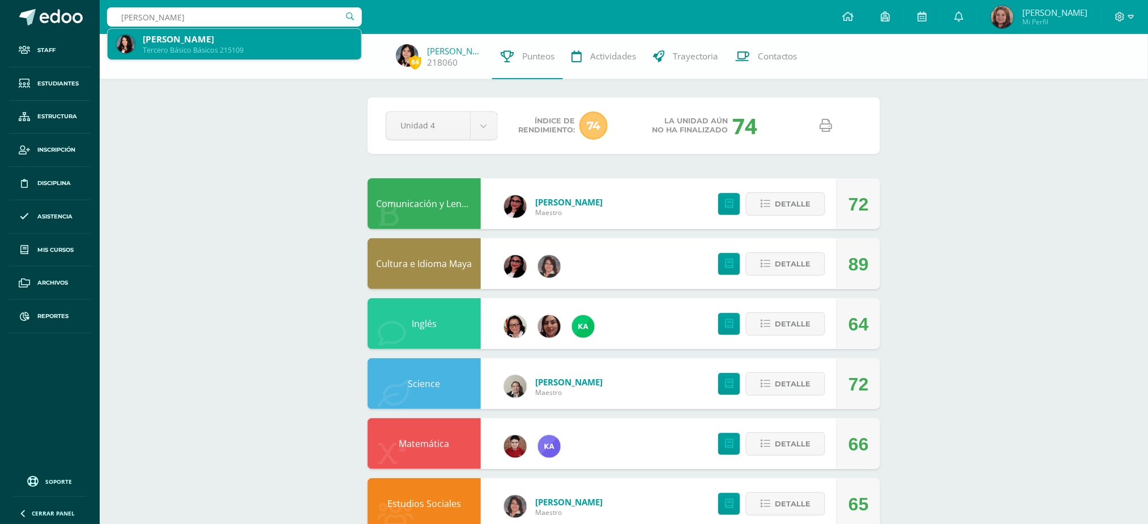
click at [258, 42] on div "María José Atz Gómez" at bounding box center [248, 39] width 210 height 12
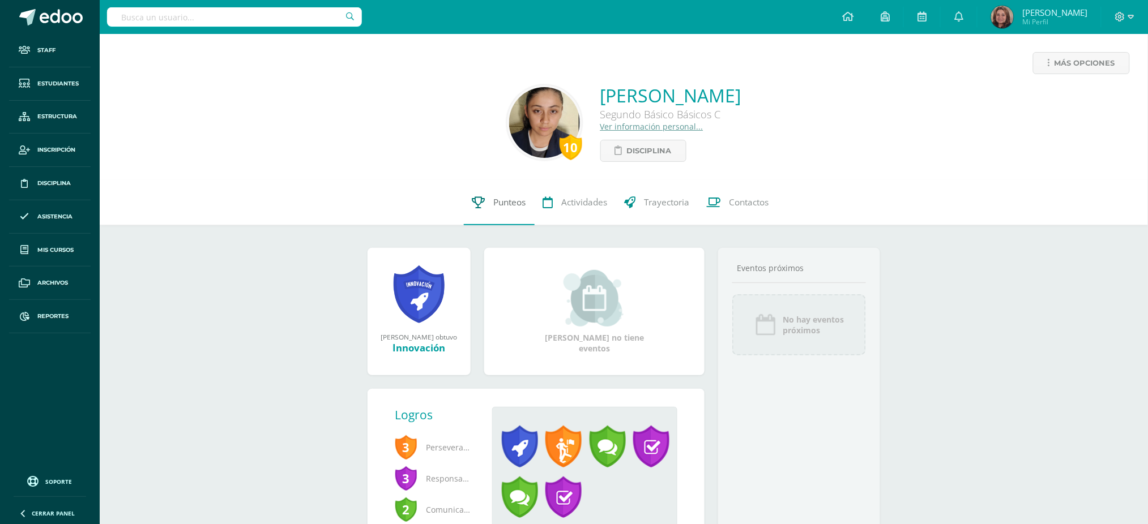
click at [509, 204] on span "Punteos" at bounding box center [510, 203] width 32 height 12
click at [505, 203] on span "Punteos" at bounding box center [510, 203] width 32 height 12
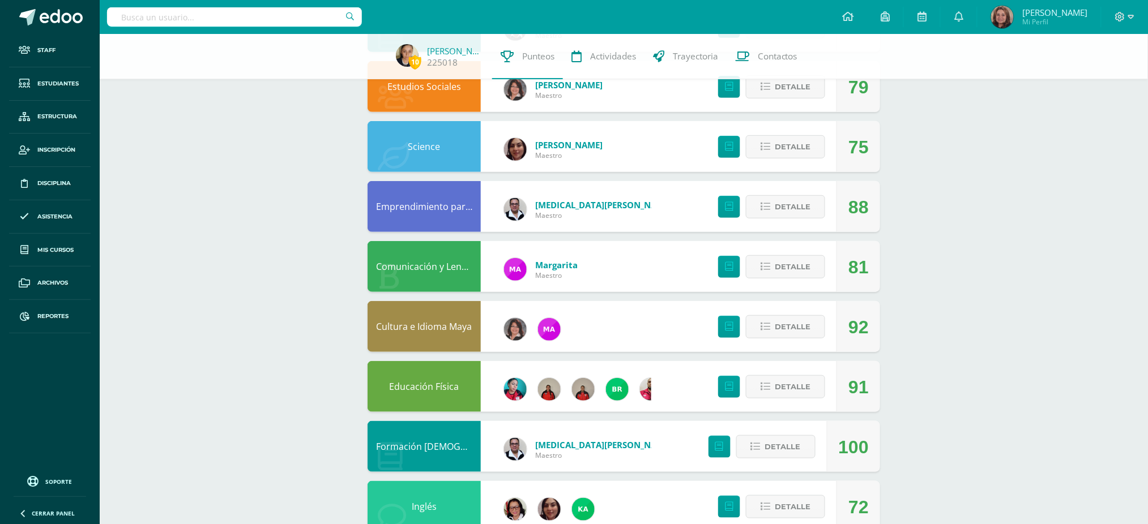
scroll to position [151, 0]
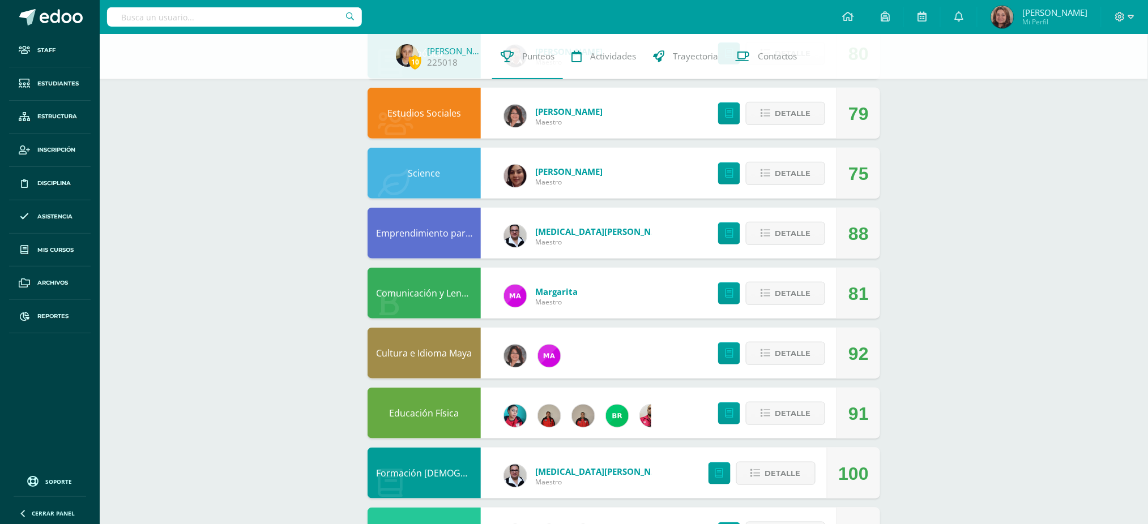
click at [429, 176] on link "Science" at bounding box center [424, 173] width 32 height 12
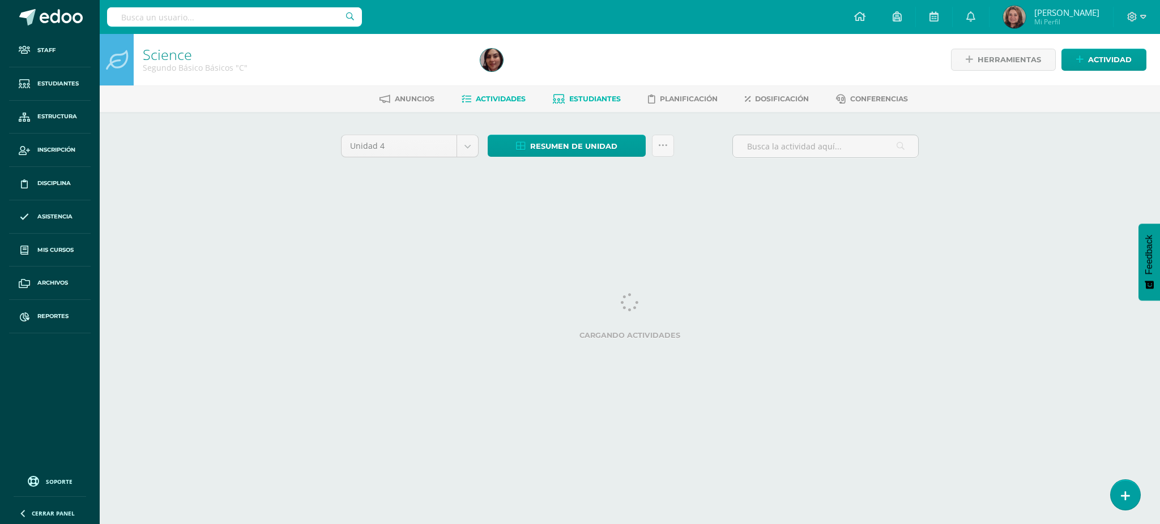
click at [584, 97] on span "Estudiantes" at bounding box center [595, 99] width 52 height 8
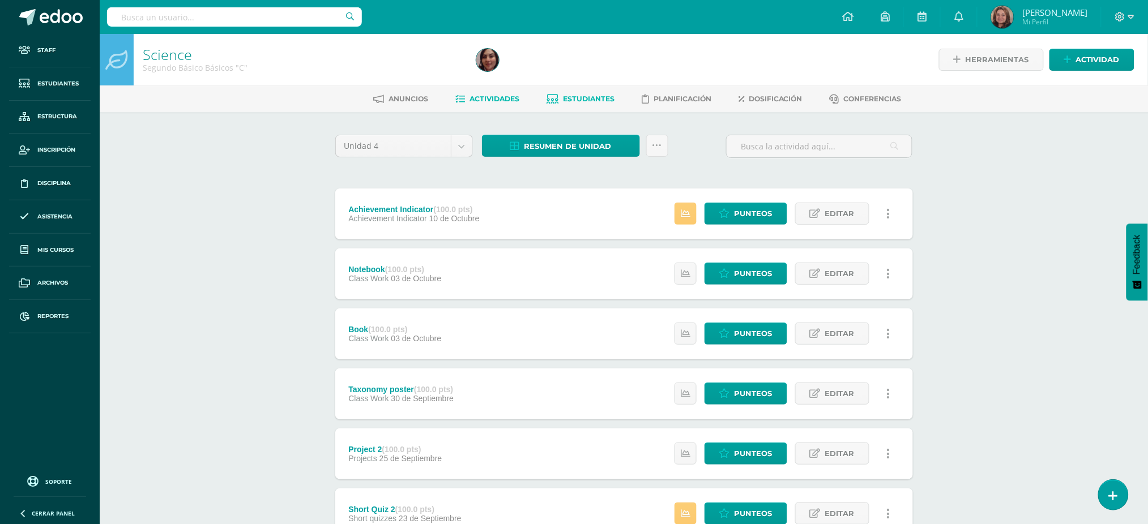
click at [584, 97] on span "Estudiantes" at bounding box center [589, 99] width 52 height 8
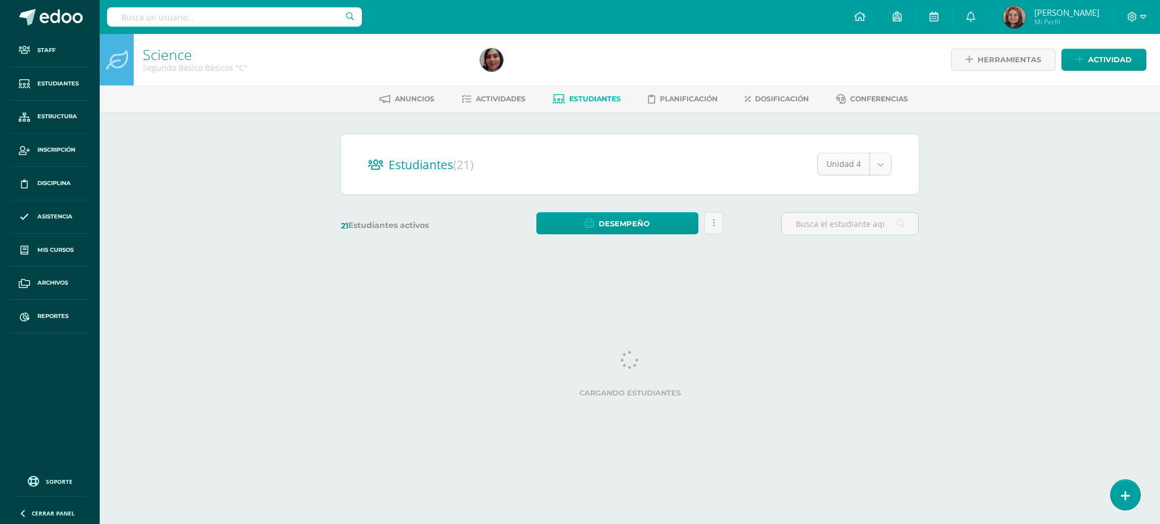
click at [879, 163] on body "Staff Estudiantes Estructura Inscripción Disciplina Asistencia Mis cursos Archi…" at bounding box center [580, 134] width 1160 height 269
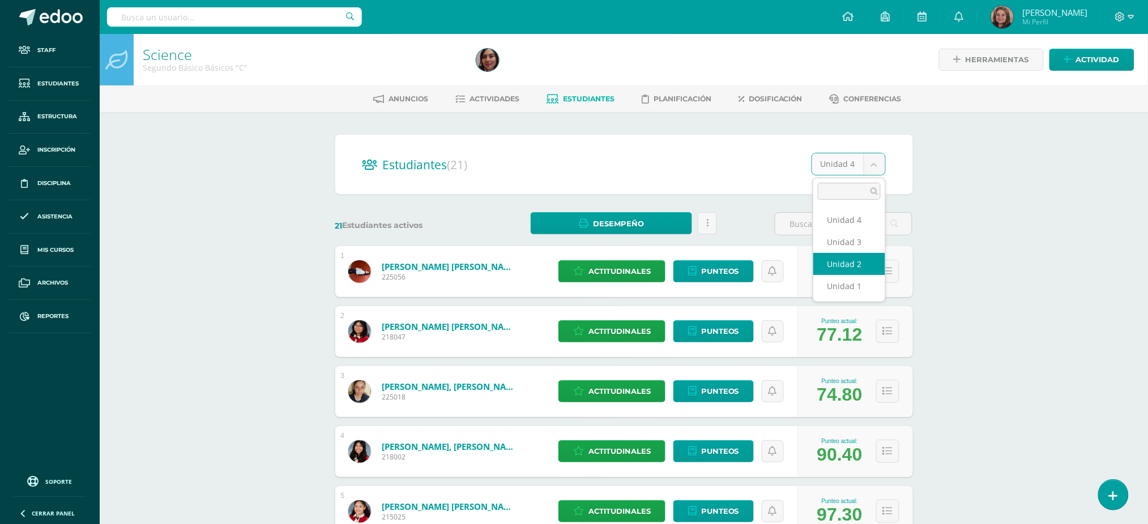
select select "/dashboard/teacher/section/2950/students/?unit=175506"
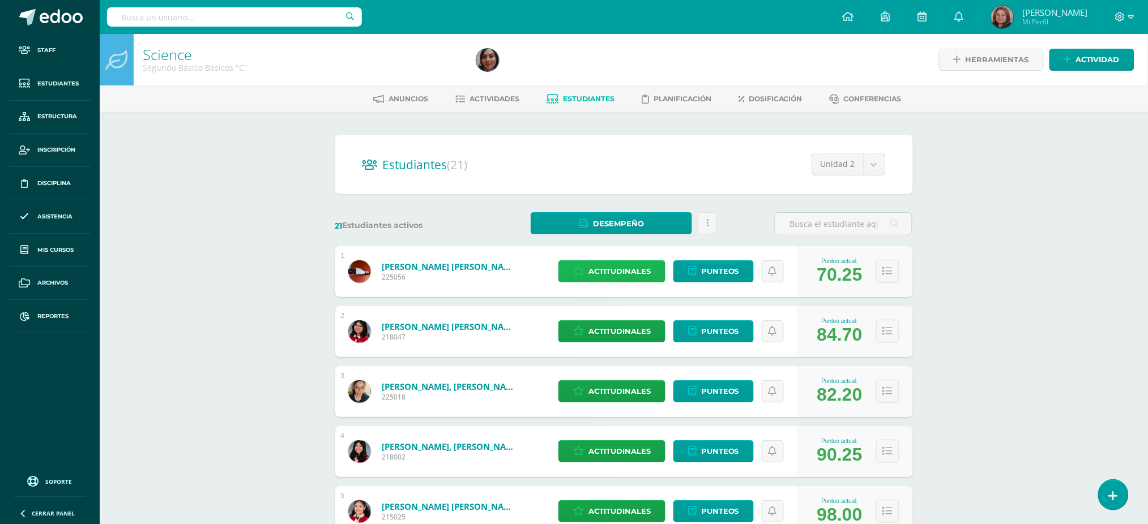
click at [592, 271] on span "Actitudinales" at bounding box center [619, 271] width 62 height 21
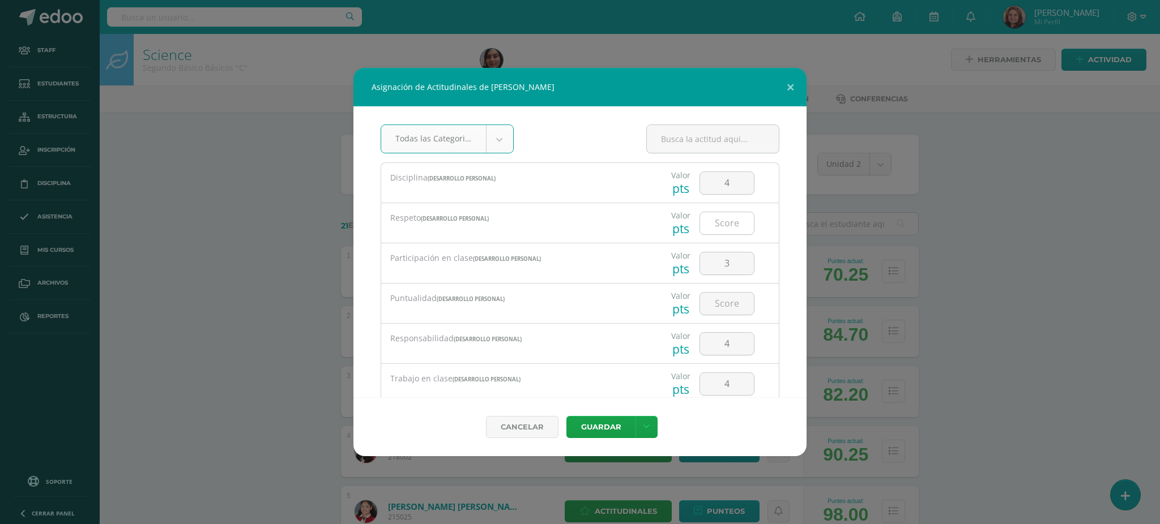
click at [714, 225] on input "number" at bounding box center [727, 223] width 54 height 22
type input "3"
click at [727, 309] on input "number" at bounding box center [727, 304] width 54 height 22
type input "4"
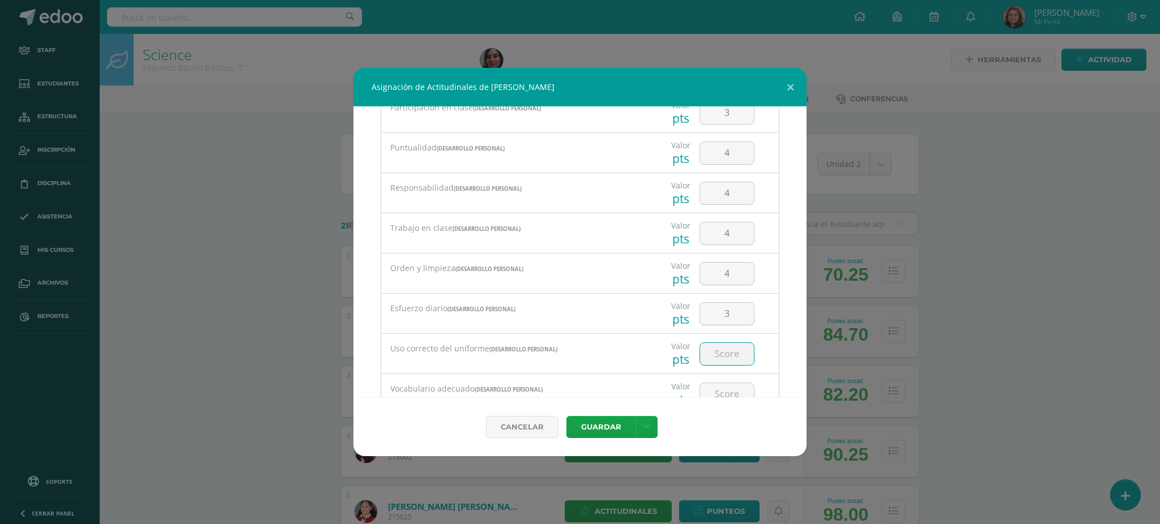
click at [725, 358] on input "number" at bounding box center [727, 354] width 54 height 22
type input "3"
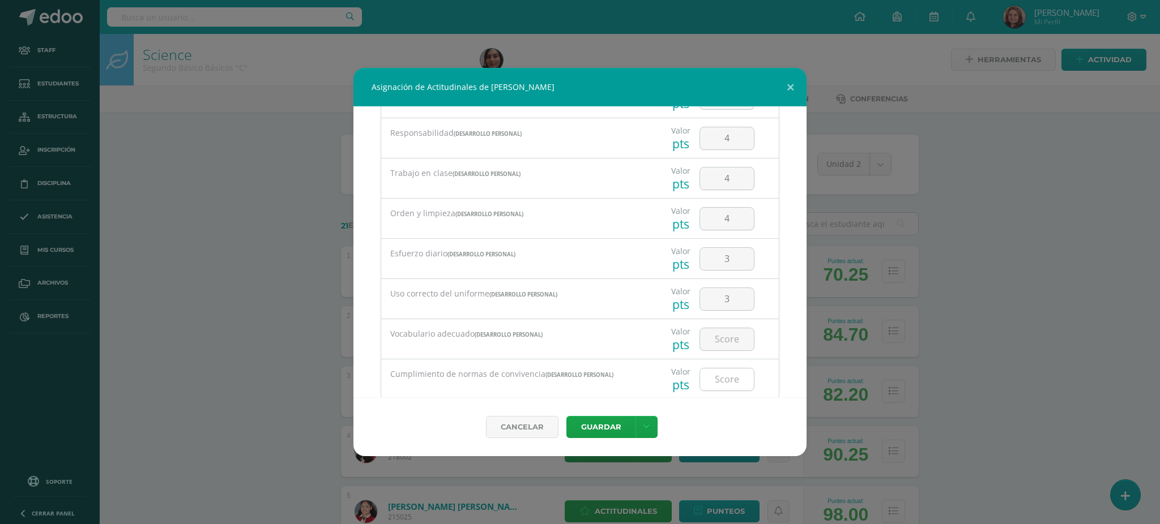
scroll to position [237, 0]
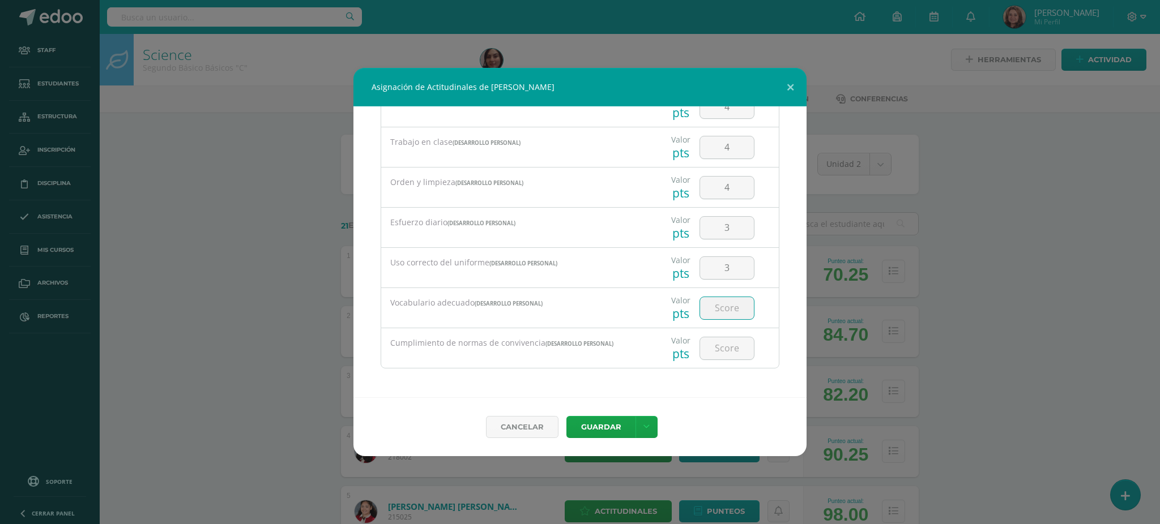
click at [722, 313] on input "number" at bounding box center [727, 308] width 54 height 22
type input "3"
click at [718, 352] on input "number" at bounding box center [727, 349] width 54 height 22
type input "4"
type input "3"
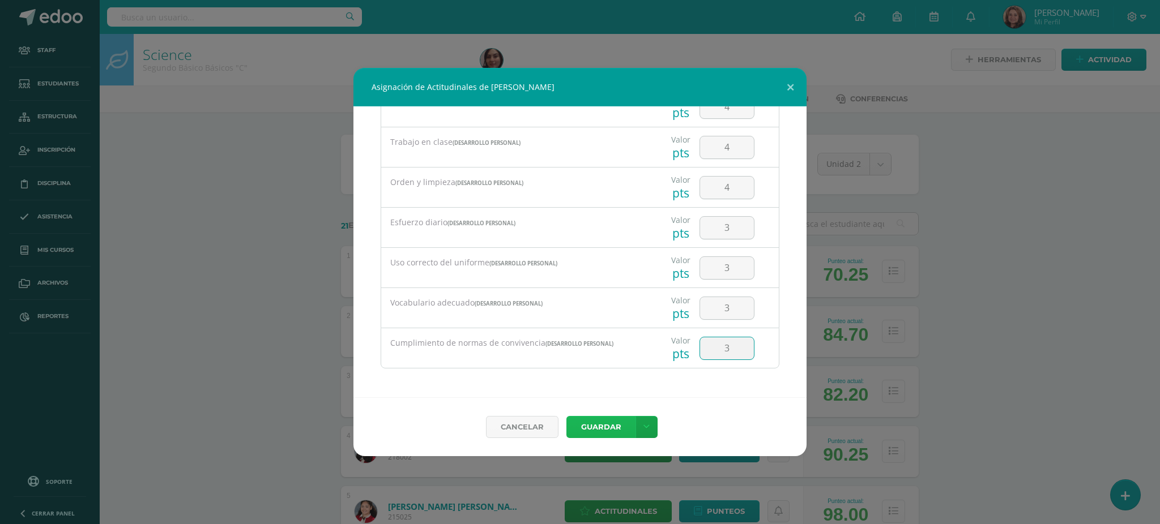
click at [597, 425] on button "Guardar" at bounding box center [600, 427] width 69 height 22
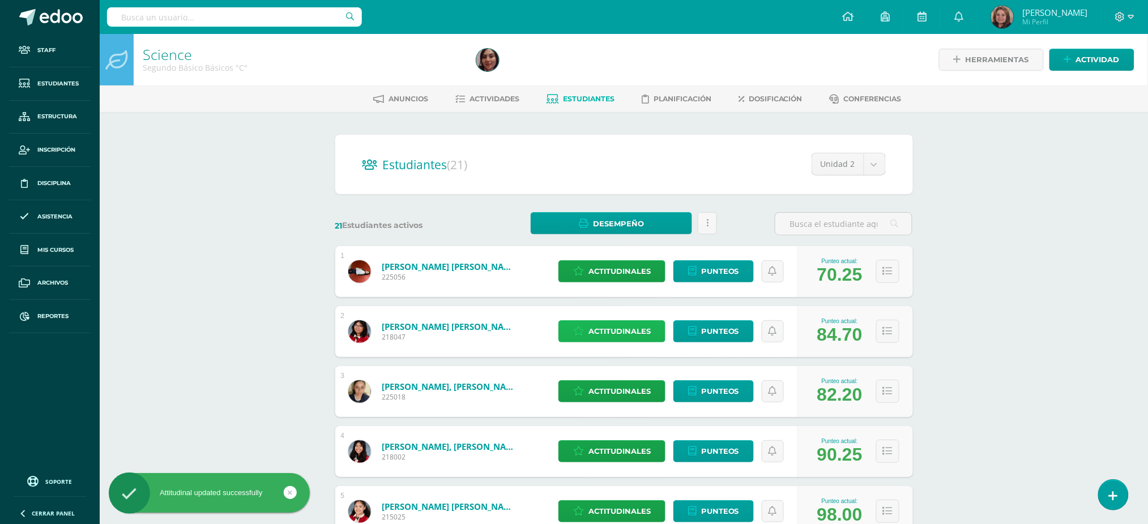
click at [607, 328] on span "Actitudinales" at bounding box center [619, 331] width 62 height 21
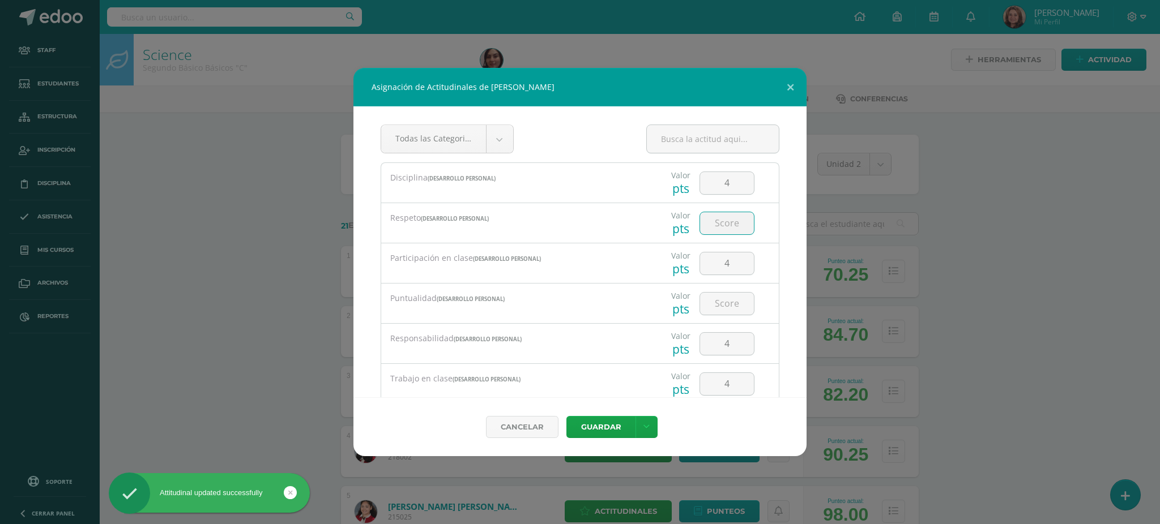
click at [741, 222] on input "number" at bounding box center [727, 223] width 54 height 22
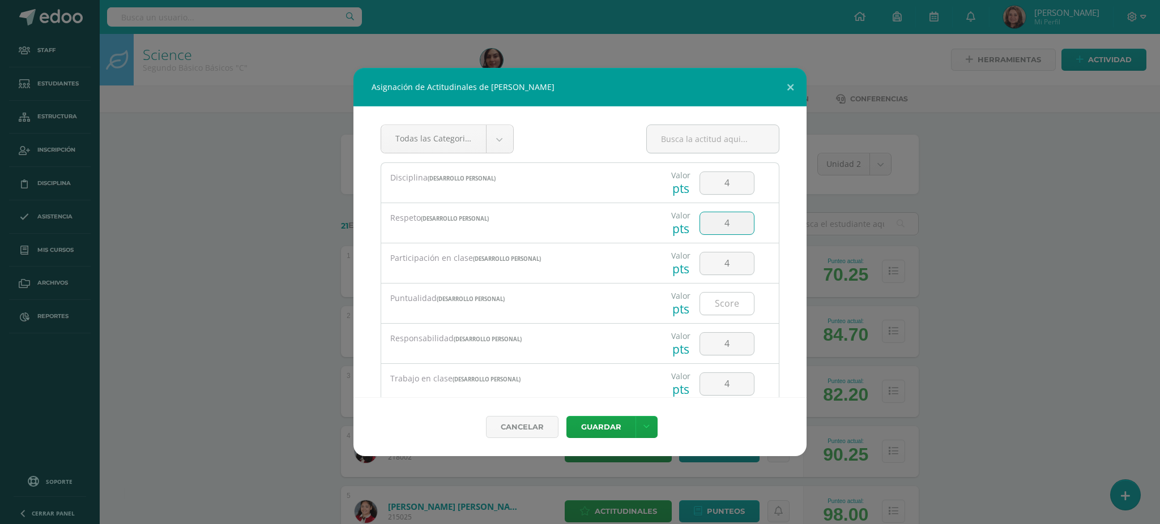
type input "4"
click at [723, 302] on input "number" at bounding box center [727, 304] width 54 height 22
type input "4"
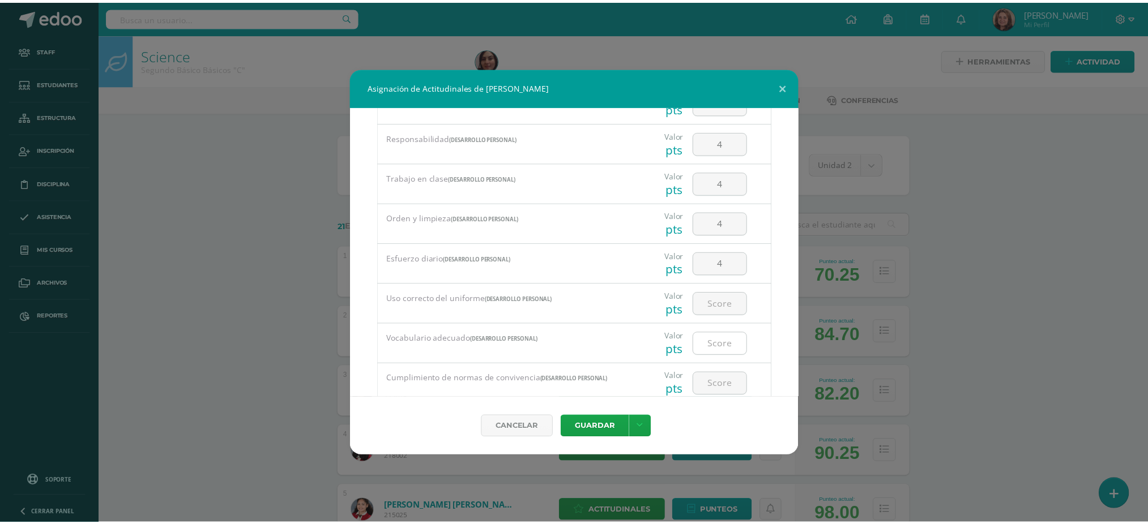
scroll to position [227, 0]
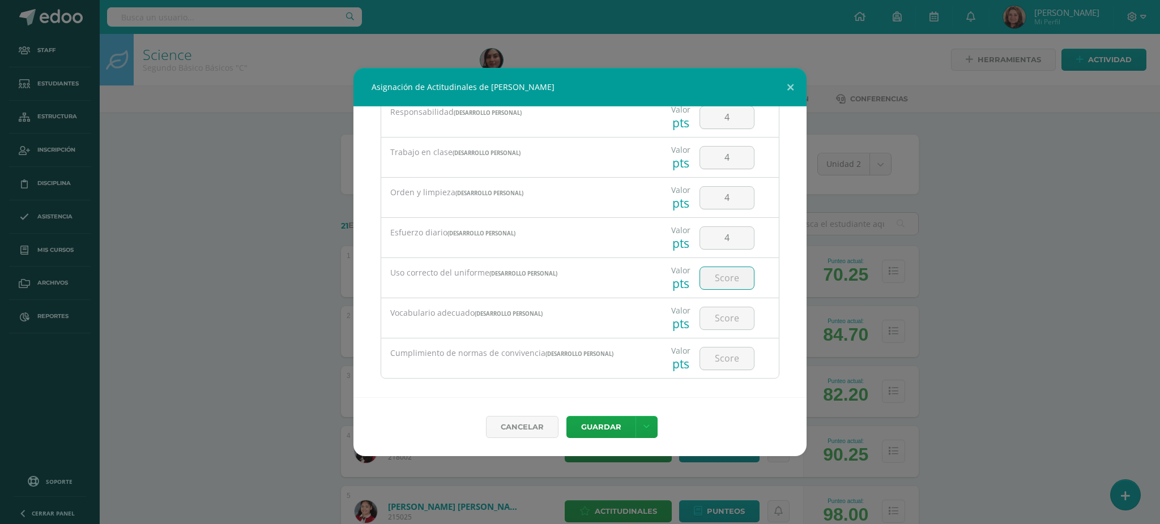
click at [716, 283] on input "number" at bounding box center [727, 278] width 54 height 22
type input "4"
click at [719, 318] on input "number" at bounding box center [727, 319] width 54 height 22
type input "3"
click at [718, 363] on input "number" at bounding box center [727, 359] width 54 height 22
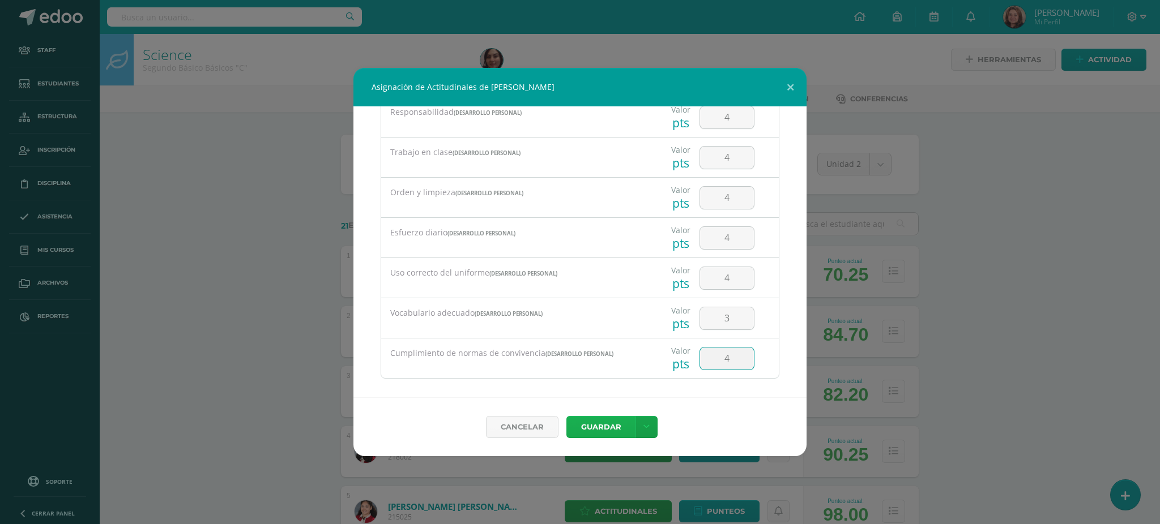
type input "4"
click at [606, 426] on button "Guardar" at bounding box center [600, 427] width 69 height 22
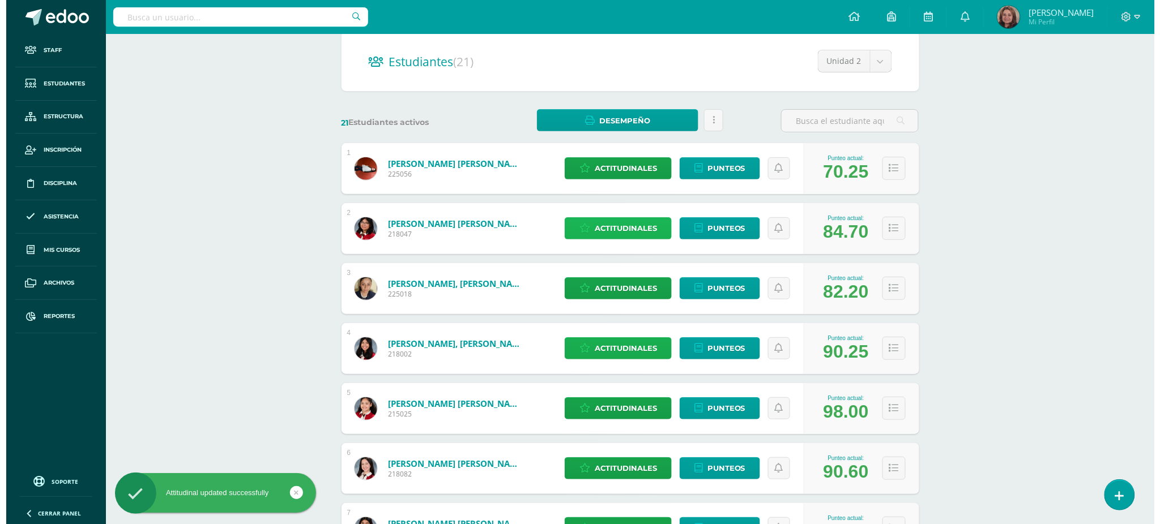
scroll to position [151, 0]
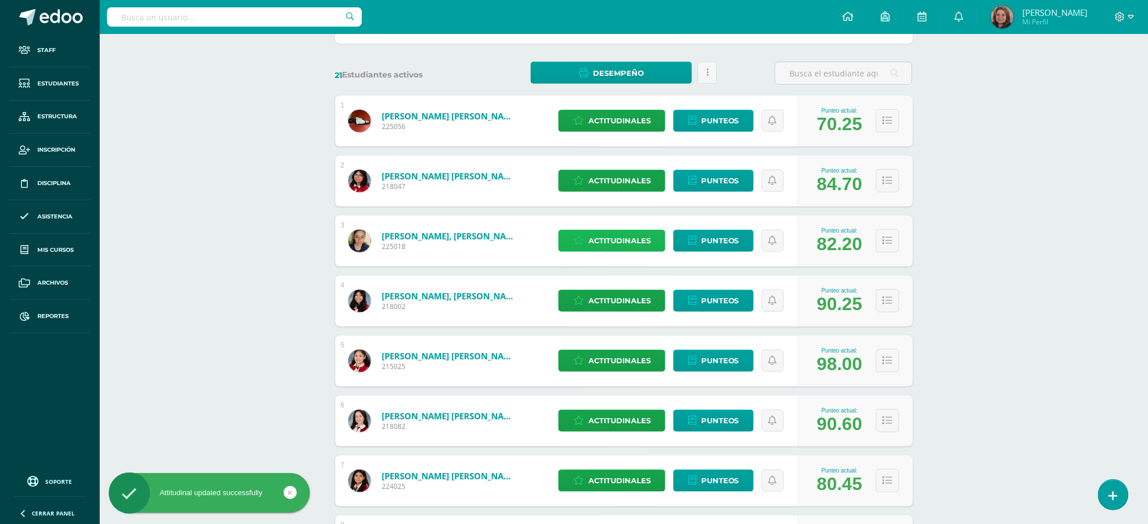
click at [595, 234] on span "Actitudinales" at bounding box center [619, 240] width 62 height 21
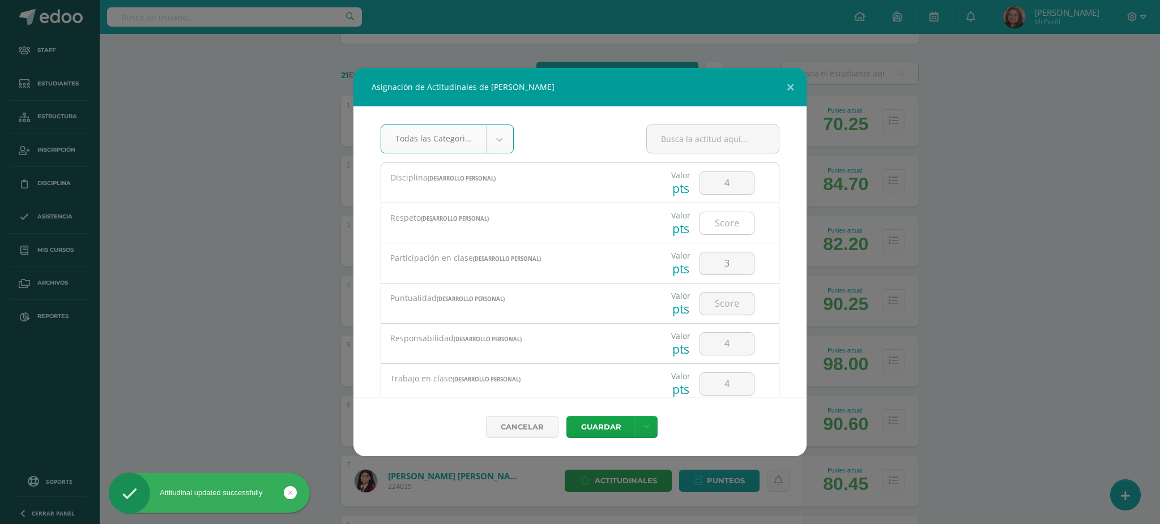
click at [729, 227] on input "number" at bounding box center [727, 223] width 54 height 22
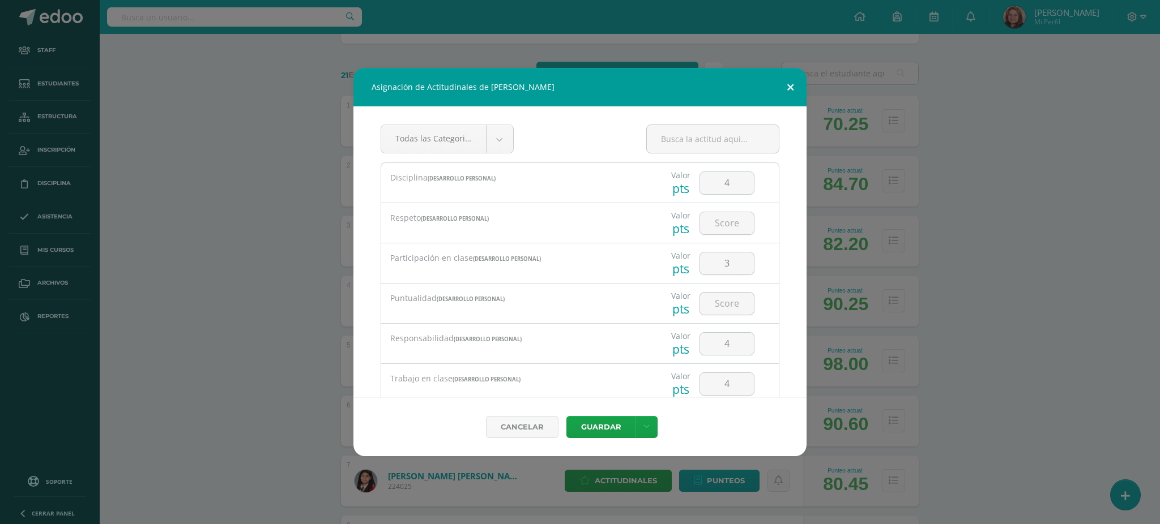
click at [793, 83] on button at bounding box center [790, 87] width 32 height 39
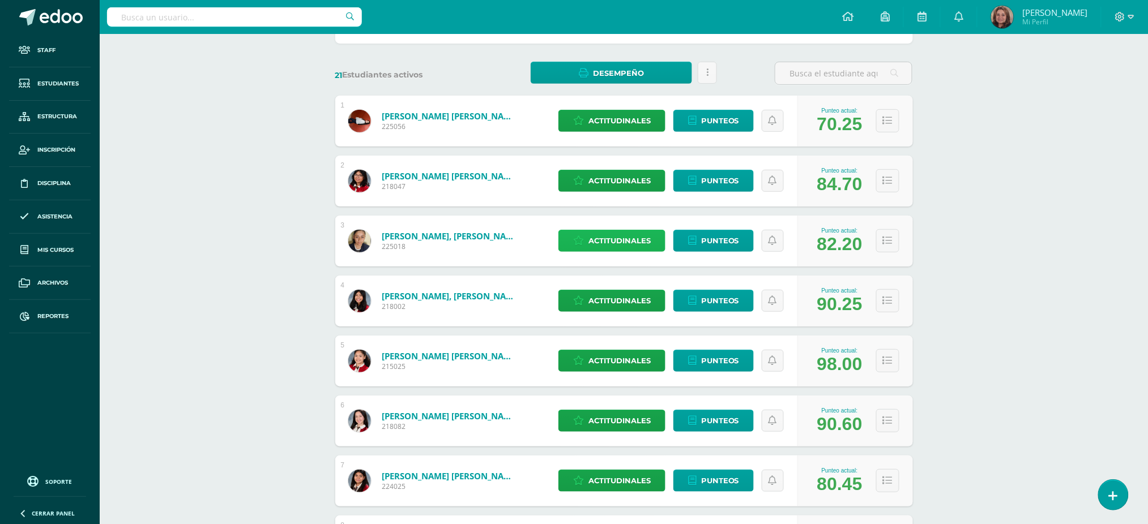
click at [609, 241] on span "Actitudinales" at bounding box center [619, 240] width 62 height 21
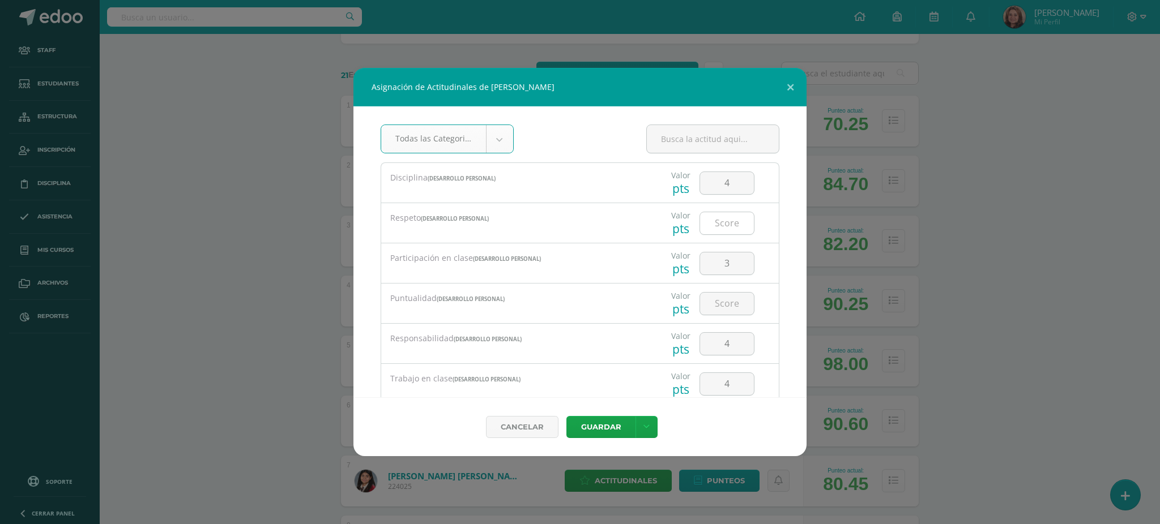
click at [714, 227] on input "number" at bounding box center [727, 223] width 54 height 22
type input "4"
click at [722, 299] on input "number" at bounding box center [727, 304] width 54 height 22
type input "4"
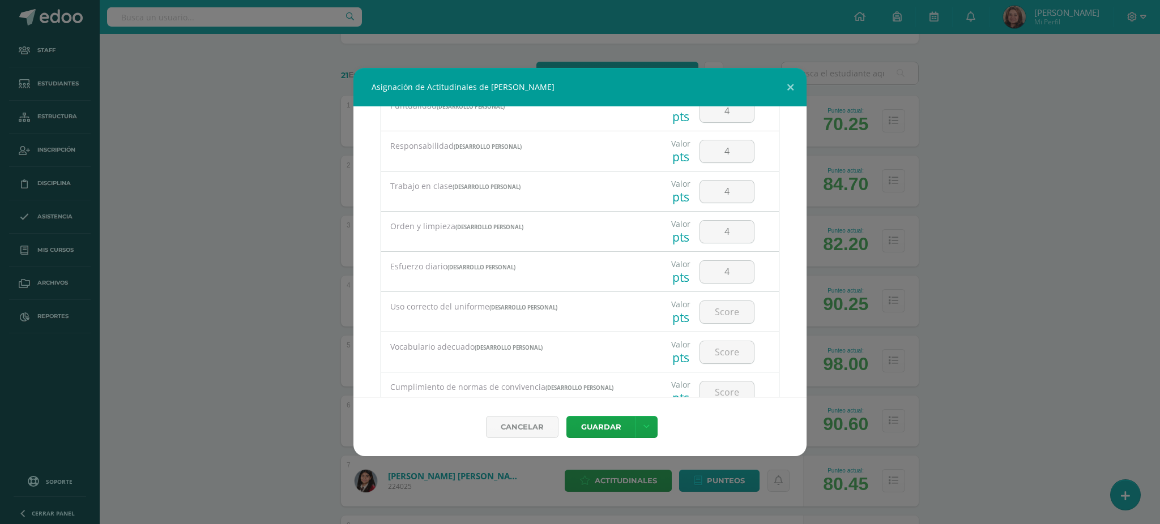
scroll to position [227, 0]
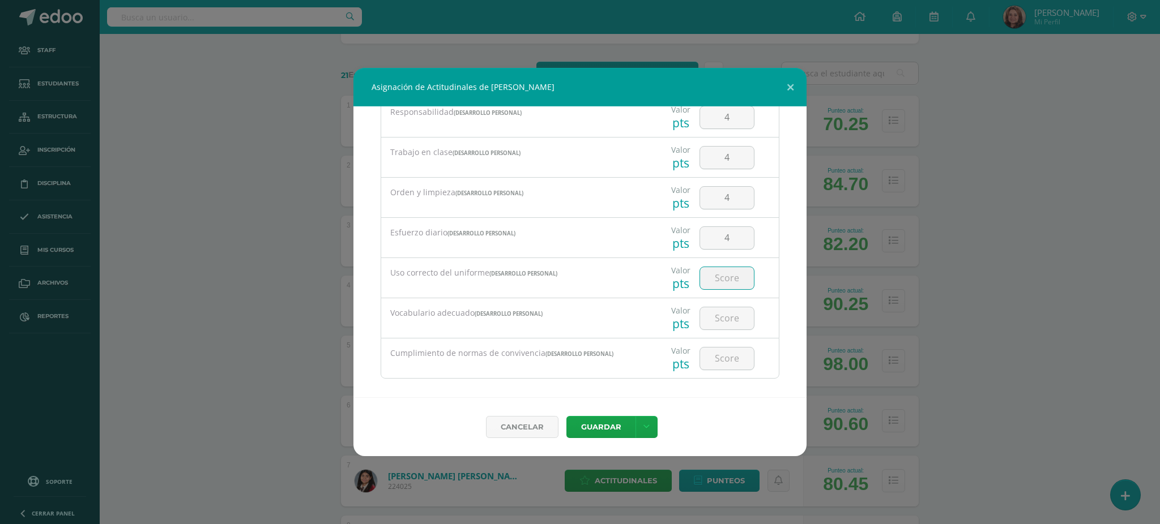
click at [723, 279] on input "number" at bounding box center [727, 278] width 54 height 22
type input "4"
click at [725, 326] on input "number" at bounding box center [727, 319] width 54 height 22
type input "3"
click at [719, 361] on input "number" at bounding box center [727, 359] width 54 height 22
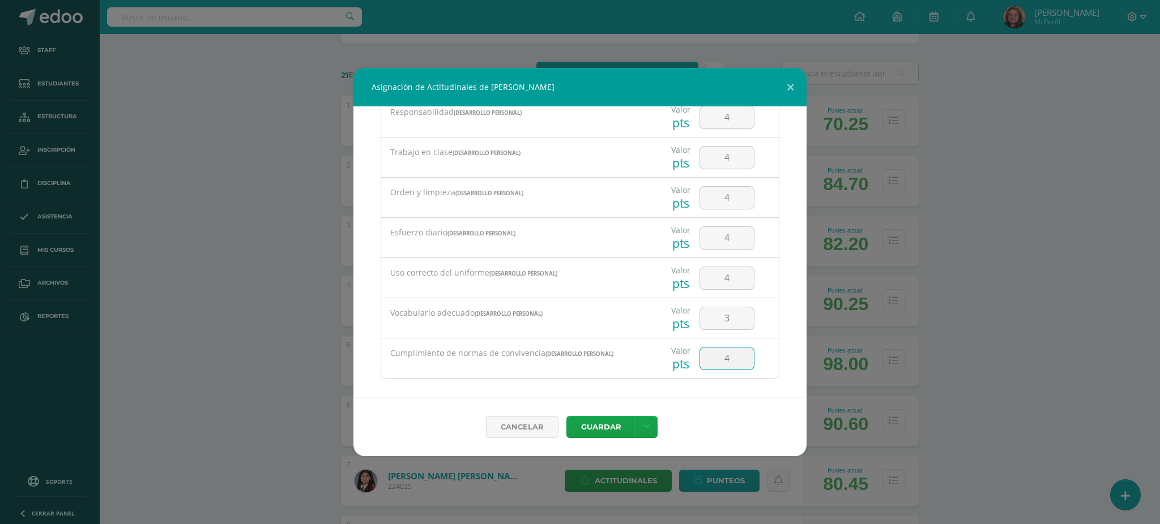
type input "4"
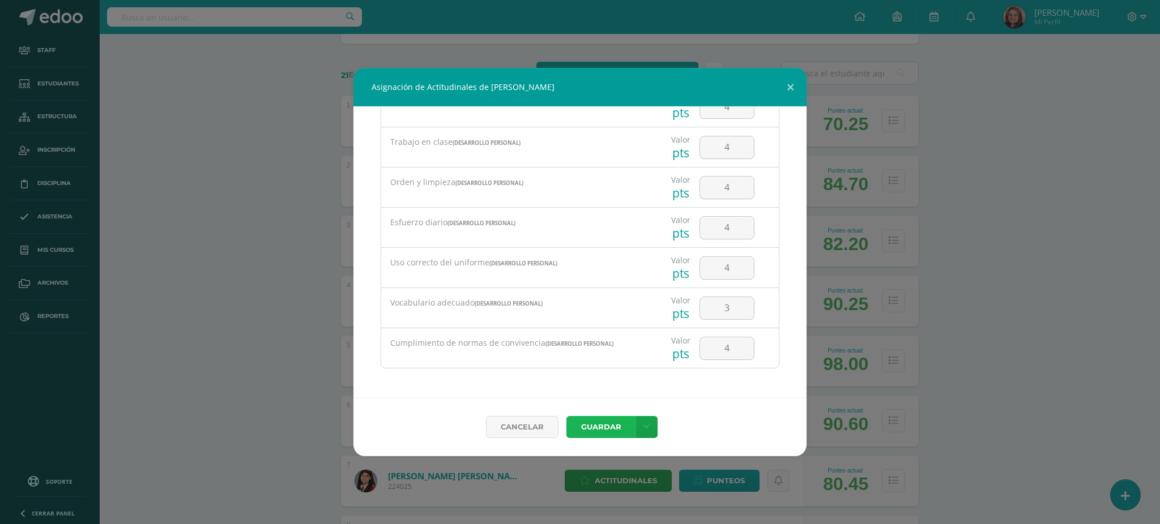
click at [591, 429] on button "Guardar" at bounding box center [600, 427] width 69 height 22
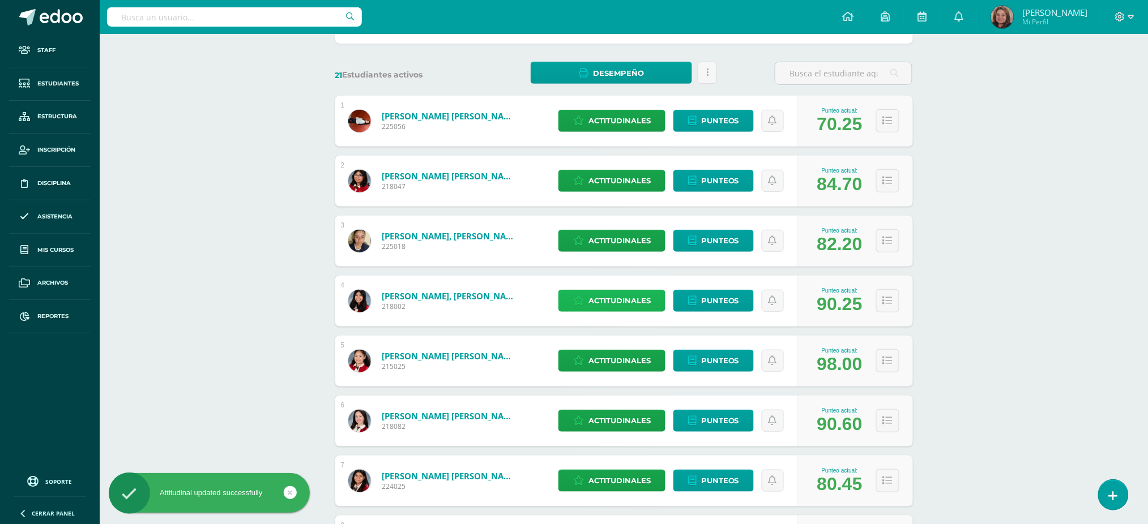
click at [608, 300] on span "Actitudinales" at bounding box center [619, 301] width 62 height 21
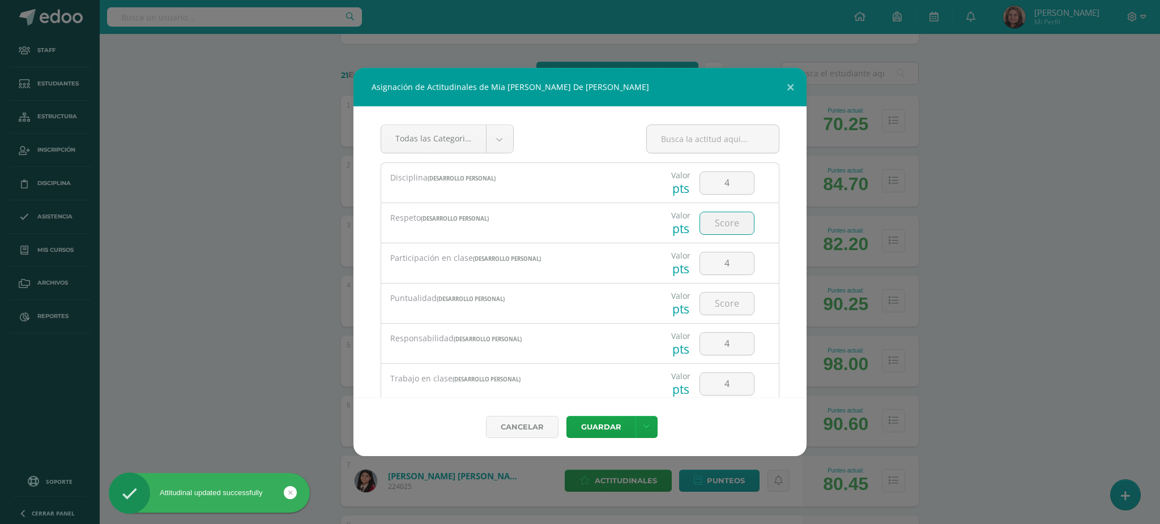
click at [718, 228] on input "number" at bounding box center [727, 223] width 54 height 22
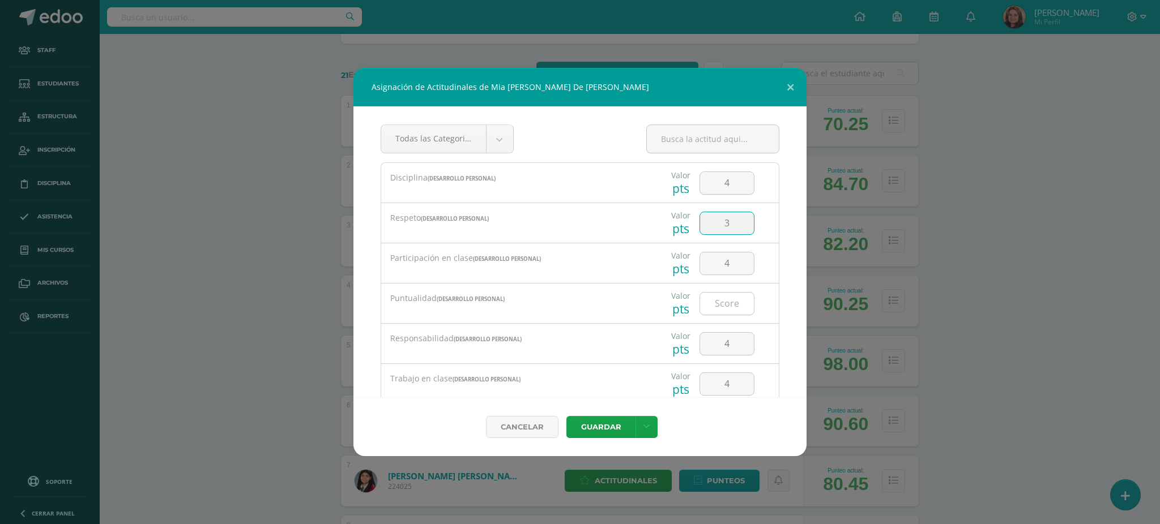
type input "3"
click at [723, 305] on input "number" at bounding box center [727, 304] width 54 height 22
type input "4"
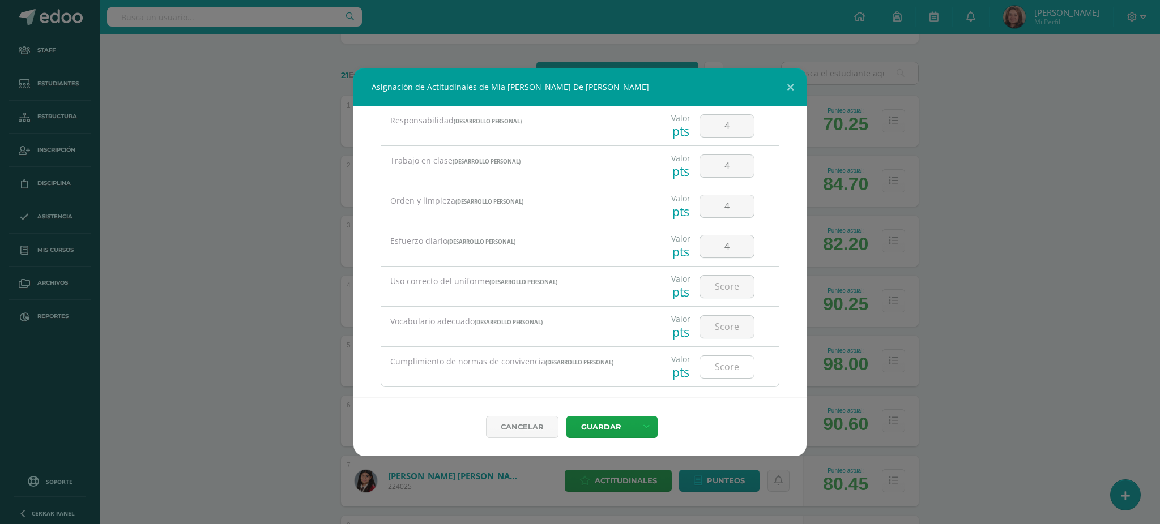
scroll to position [227, 0]
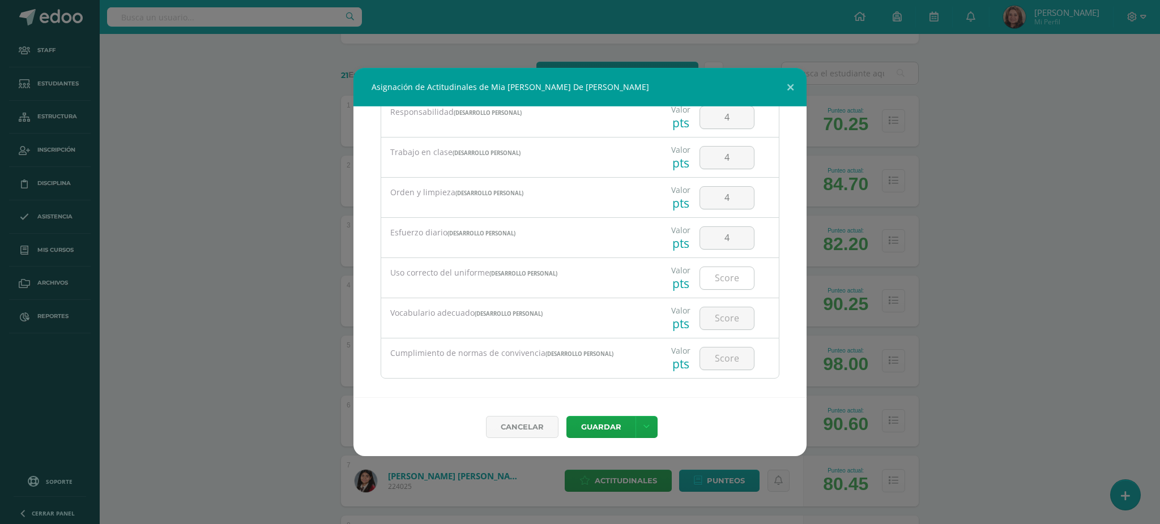
click at [731, 279] on input "number" at bounding box center [727, 278] width 54 height 22
type input "4"
click at [715, 327] on input "number" at bounding box center [727, 319] width 54 height 22
type input "4"
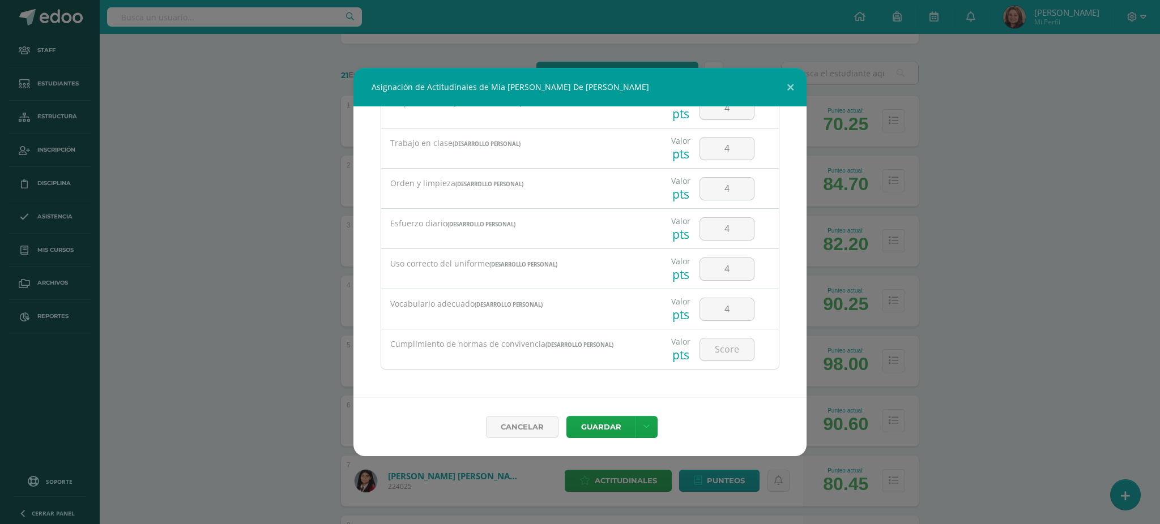
scroll to position [237, 0]
click at [712, 356] on input "number" at bounding box center [727, 349] width 54 height 22
type input "4"
click at [603, 424] on button "Guardar" at bounding box center [600, 427] width 69 height 22
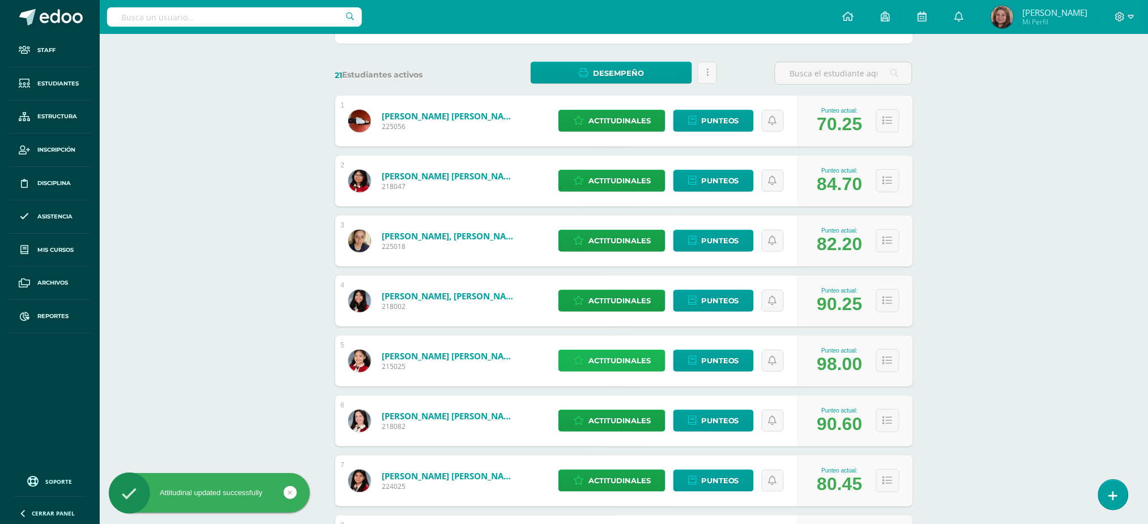
click at [614, 360] on span "Actitudinales" at bounding box center [619, 361] width 62 height 21
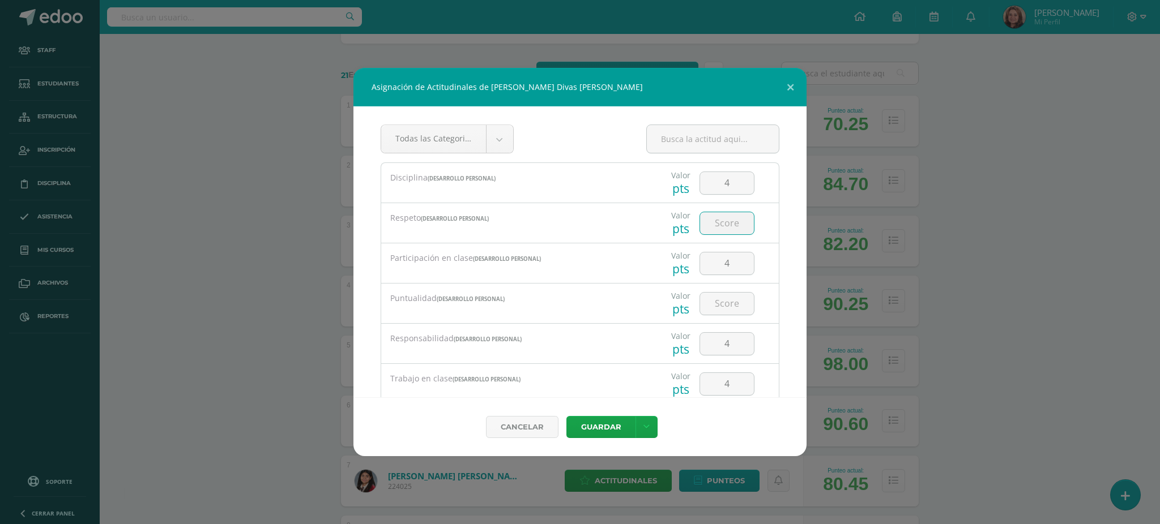
click at [727, 221] on input "number" at bounding box center [727, 223] width 54 height 22
type input "4"
click at [719, 308] on input "number" at bounding box center [727, 304] width 54 height 22
type input "4"
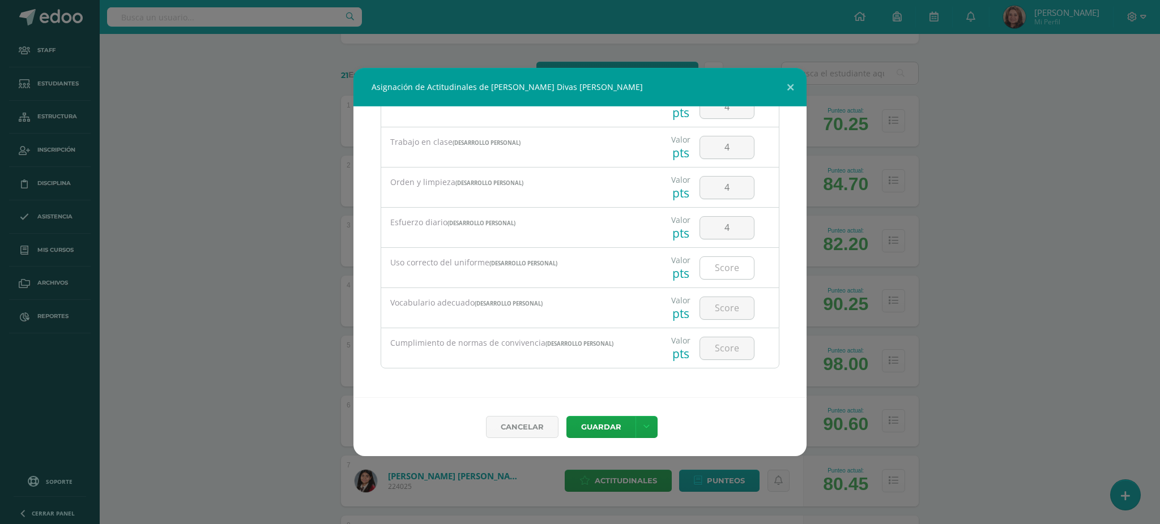
click at [718, 270] on input "number" at bounding box center [727, 268] width 54 height 22
type input "4"
click at [711, 317] on input "number" at bounding box center [727, 308] width 54 height 22
type input "4"
click at [725, 343] on input "number" at bounding box center [727, 349] width 54 height 22
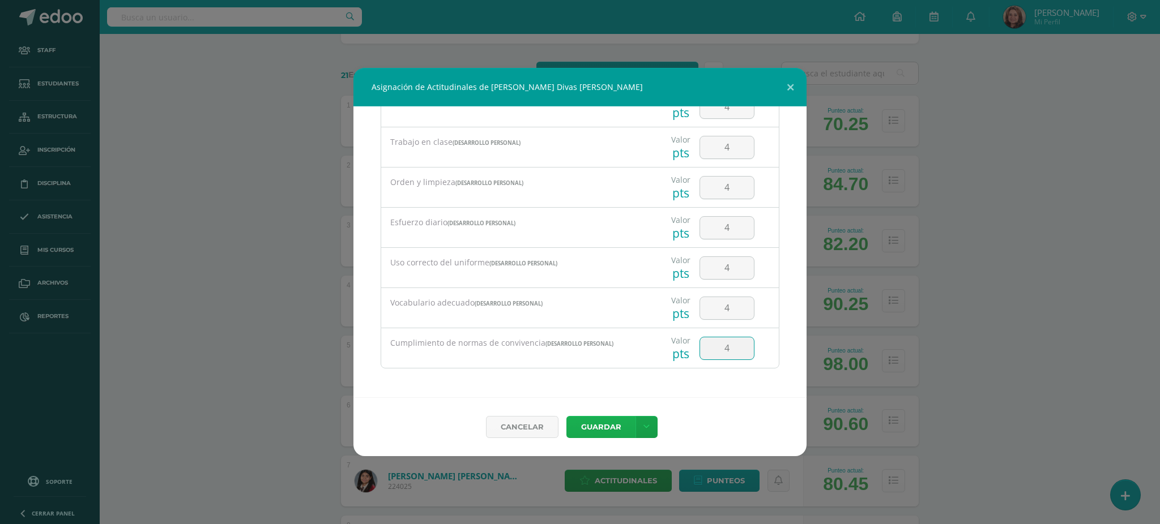
type input "4"
click at [600, 426] on button "Guardar" at bounding box center [600, 427] width 69 height 22
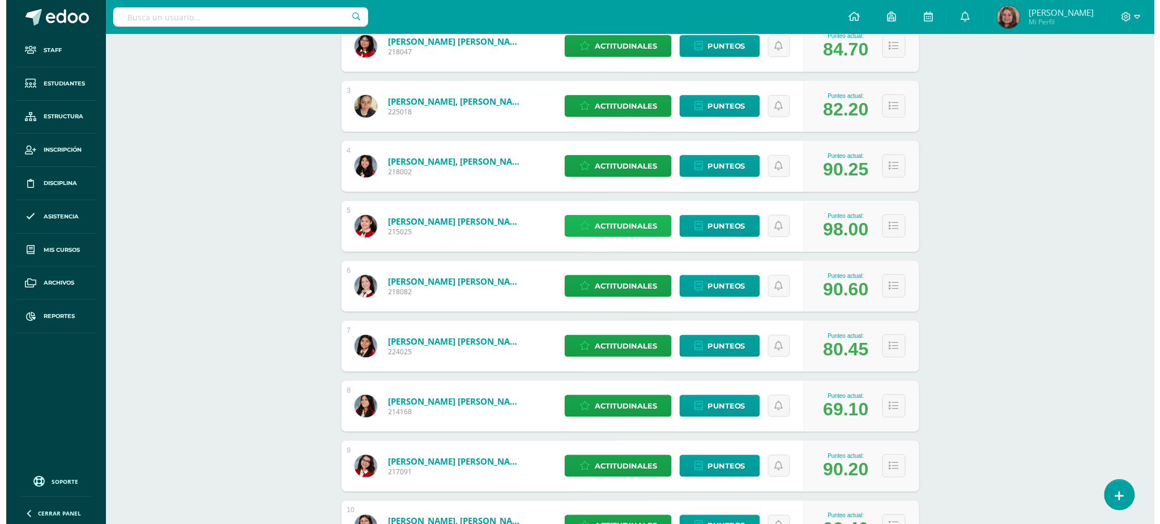
scroll to position [302, 0]
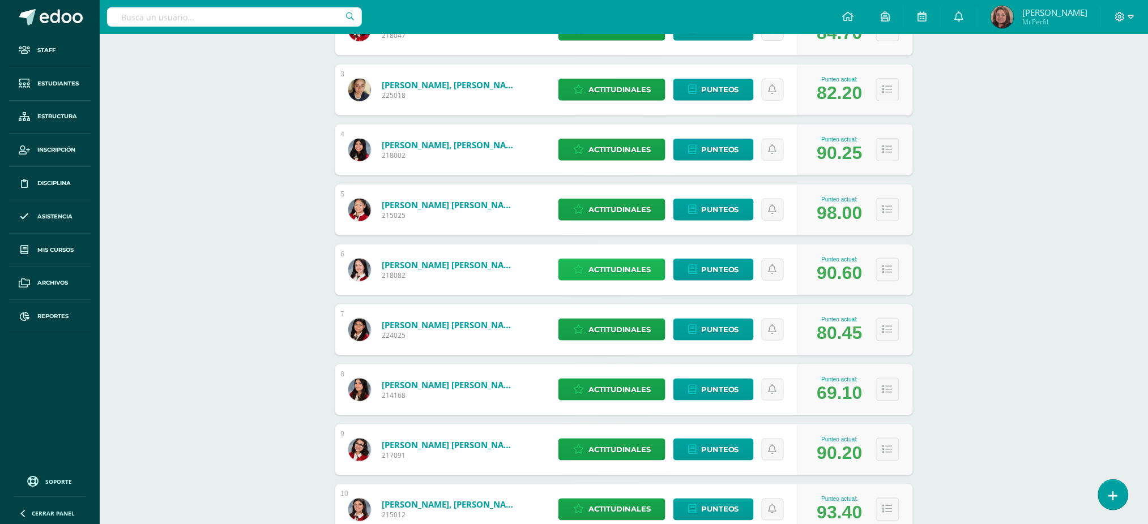
click at [592, 262] on span "Actitudinales" at bounding box center [619, 269] width 62 height 21
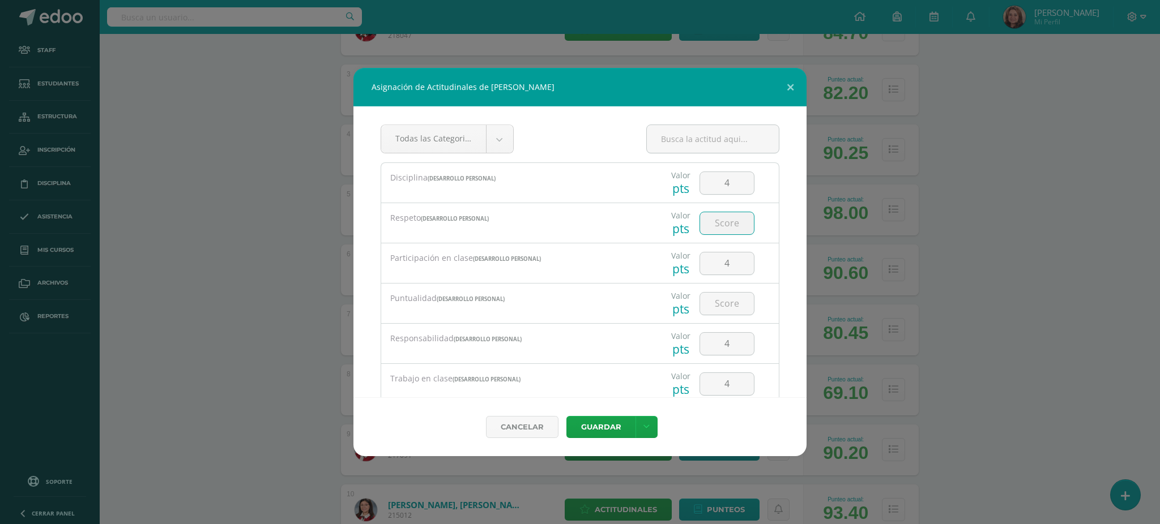
click at [717, 220] on input "number" at bounding box center [727, 223] width 54 height 22
type input "4"
click at [706, 305] on input "number" at bounding box center [727, 304] width 54 height 22
type input "4"
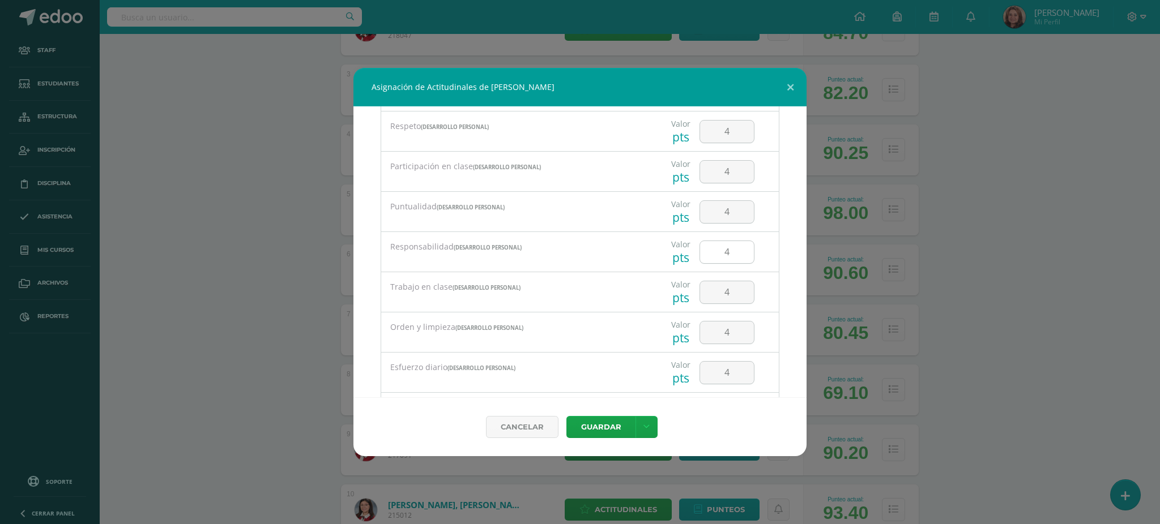
scroll to position [237, 0]
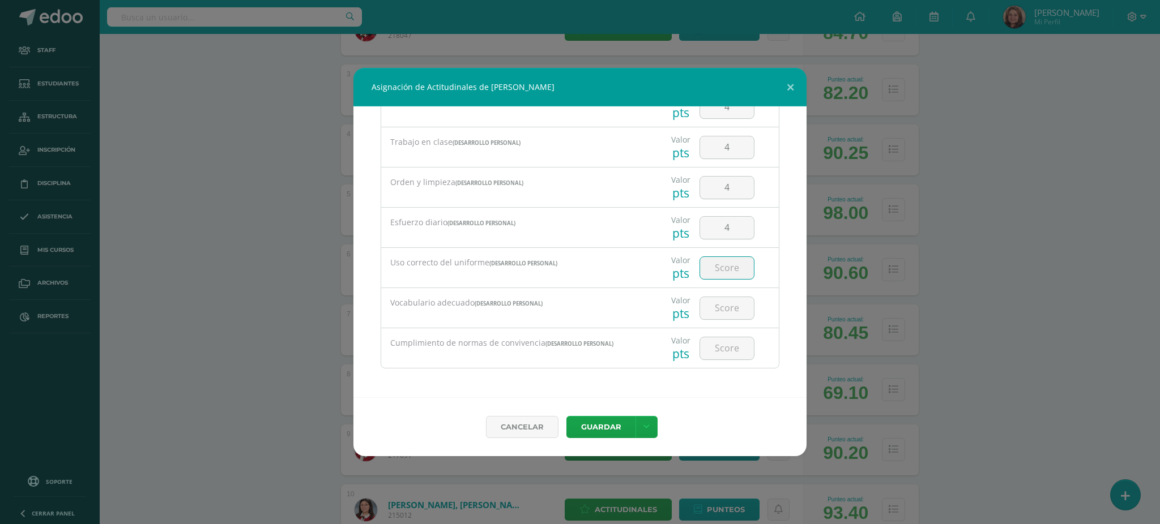
click at [714, 271] on input "number" at bounding box center [727, 268] width 54 height 22
type input "4"
click at [714, 309] on input "number" at bounding box center [727, 308] width 54 height 22
type input "4"
click at [710, 357] on input "number" at bounding box center [727, 349] width 54 height 22
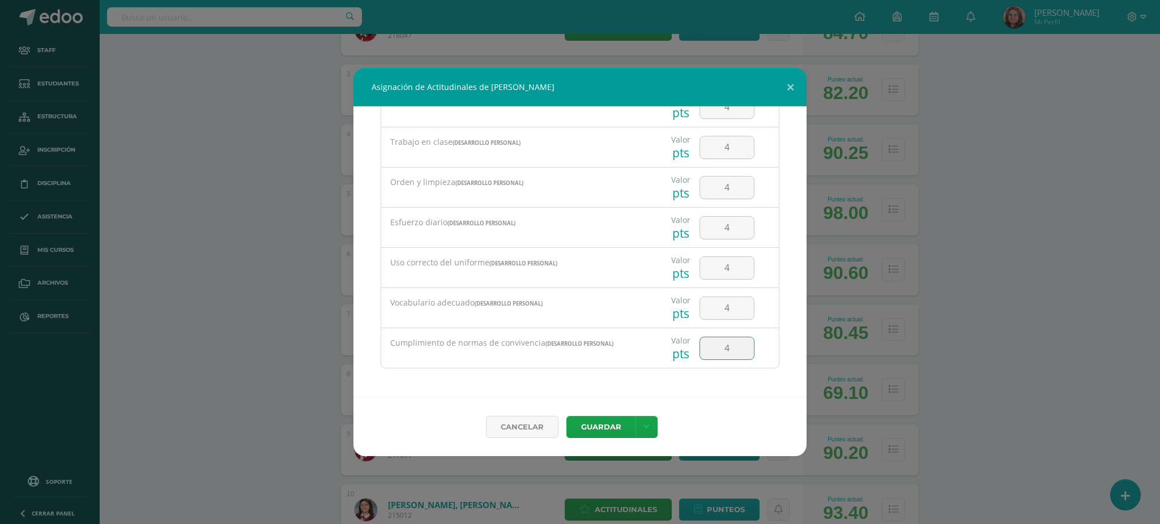
type input "4"
click at [596, 420] on button "Guardar" at bounding box center [600, 427] width 69 height 22
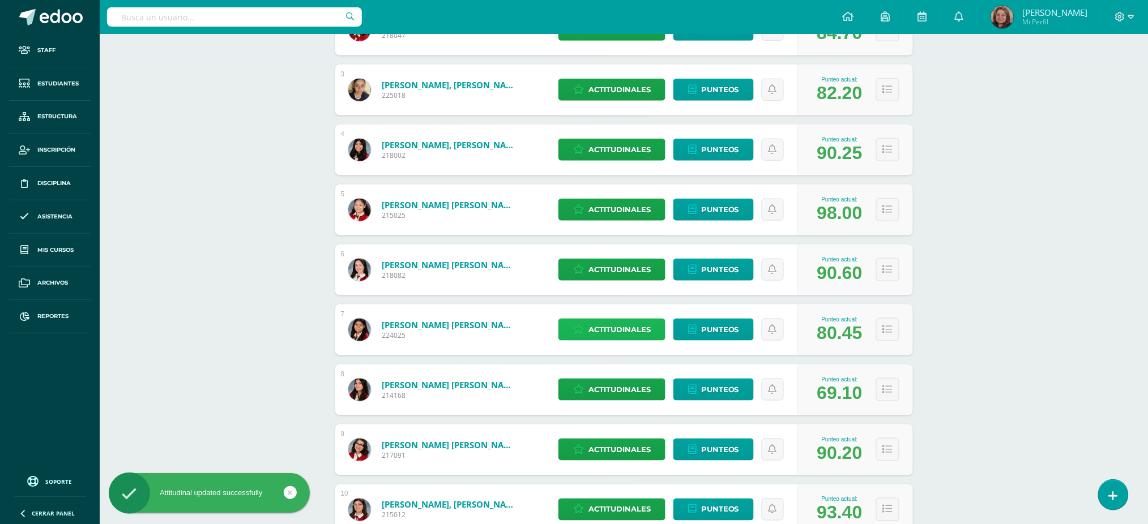
click at [617, 331] on span "Actitudinales" at bounding box center [619, 329] width 62 height 21
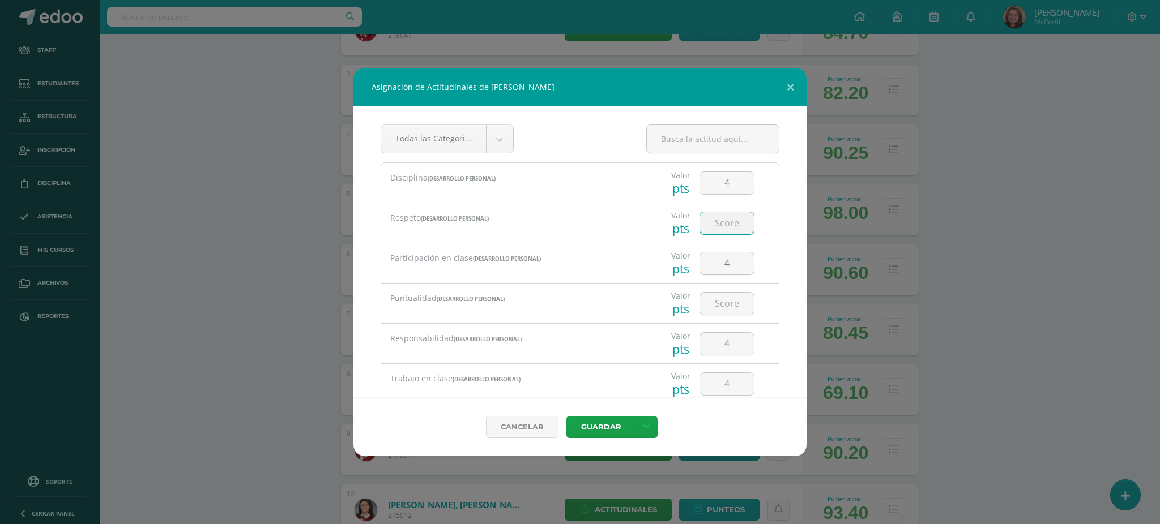
click at [707, 222] on input "number" at bounding box center [727, 223] width 54 height 22
type input "3"
click at [731, 300] on input "number" at bounding box center [727, 304] width 54 height 22
type input "3"
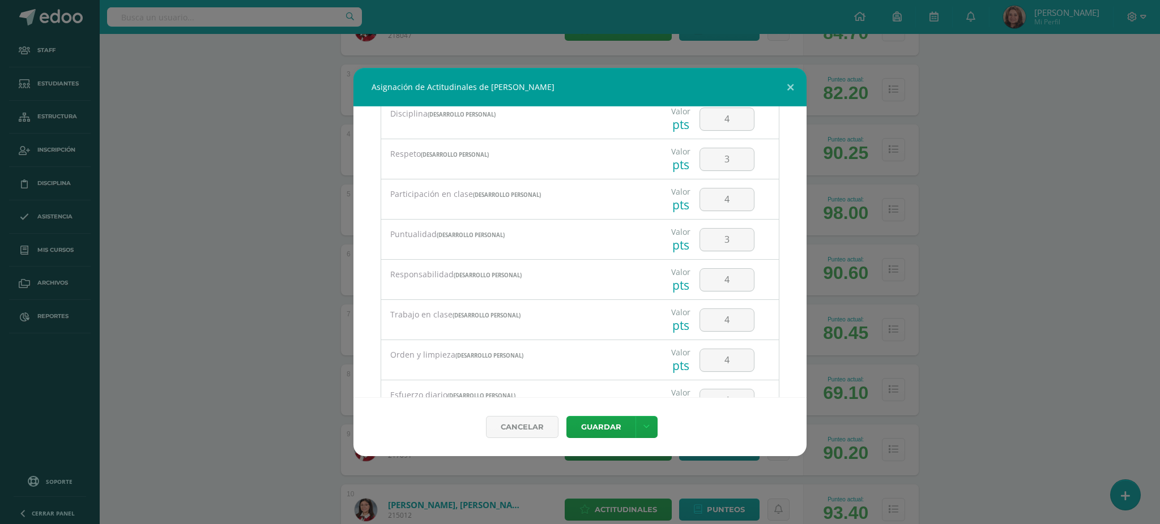
scroll to position [151, 0]
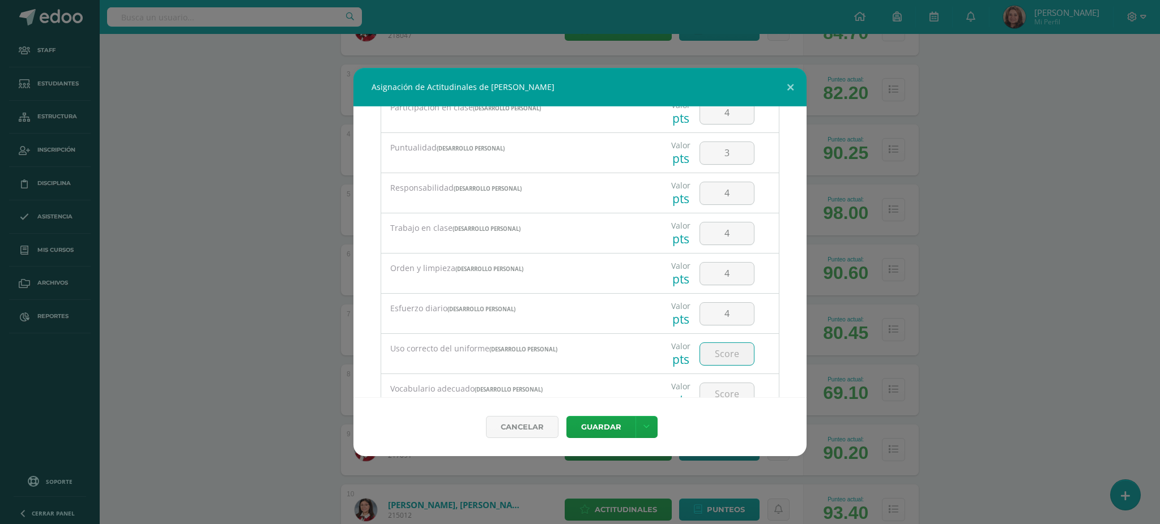
click at [718, 356] on input "number" at bounding box center [727, 354] width 54 height 22
drag, startPoint x: 722, startPoint y: 278, endPoint x: 698, endPoint y: 280, distance: 23.8
click at [700, 280] on input "3" at bounding box center [727, 278] width 54 height 22
type input "4"
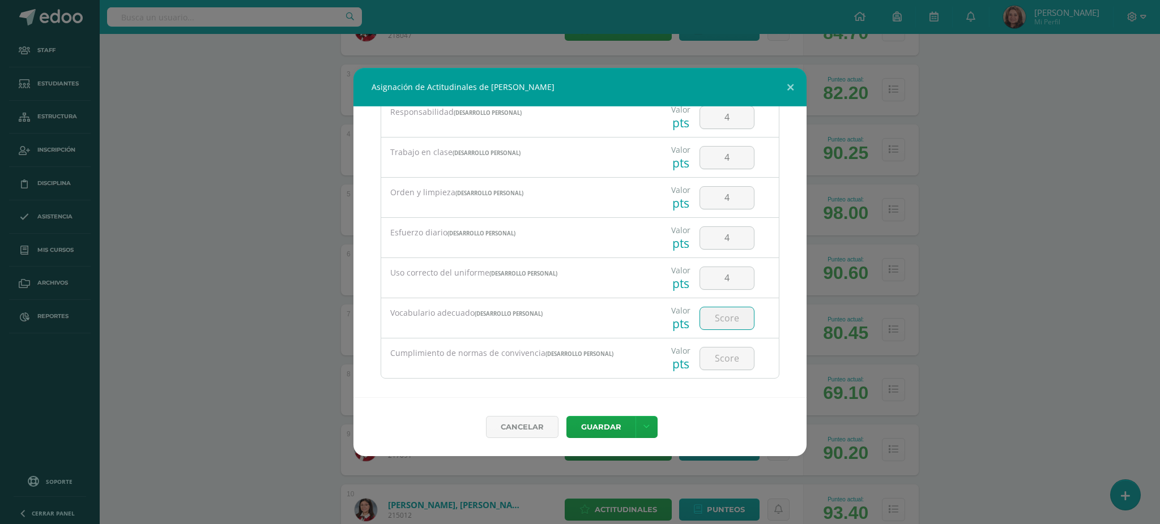
click at [717, 320] on input "number" at bounding box center [727, 319] width 54 height 22
type input "4"
click at [729, 362] on input "number" at bounding box center [727, 359] width 54 height 22
type input "4"
click at [611, 423] on button "Guardar" at bounding box center [600, 427] width 69 height 22
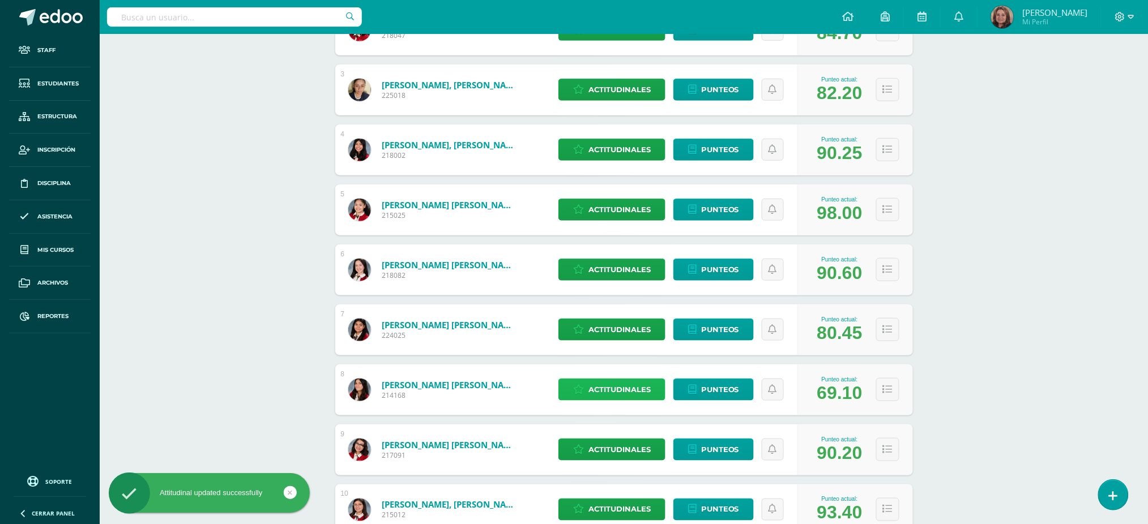
click at [595, 389] on span "Actitudinales" at bounding box center [619, 389] width 62 height 21
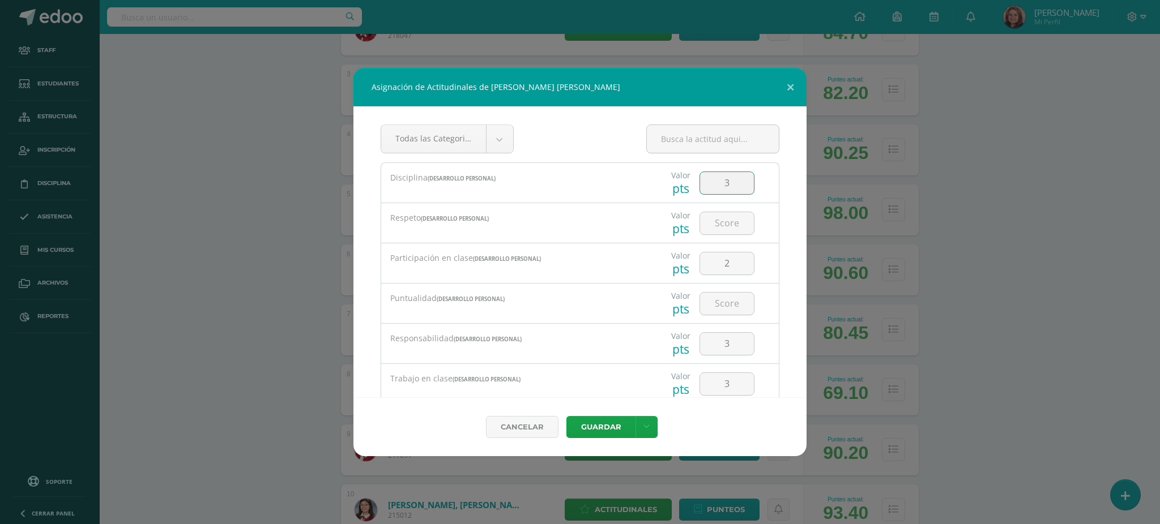
drag, startPoint x: 731, startPoint y: 178, endPoint x: 707, endPoint y: 188, distance: 25.7
click at [707, 188] on input "3" at bounding box center [727, 183] width 54 height 22
type input "2"
type input "3"
click at [716, 222] on input "number" at bounding box center [727, 223] width 54 height 22
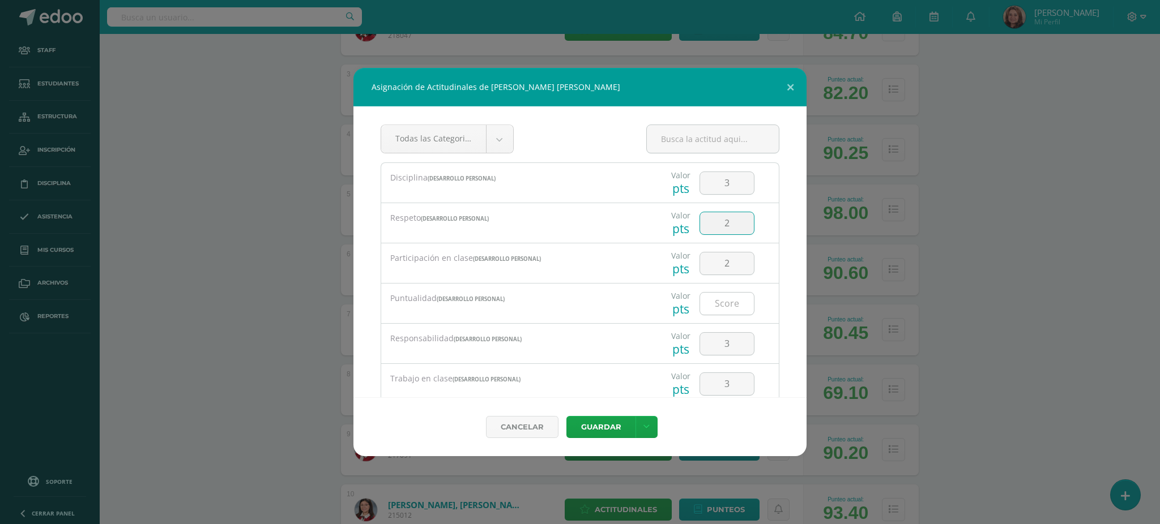
type input "2"
click at [722, 304] on input "number" at bounding box center [727, 304] width 54 height 22
type input "3"
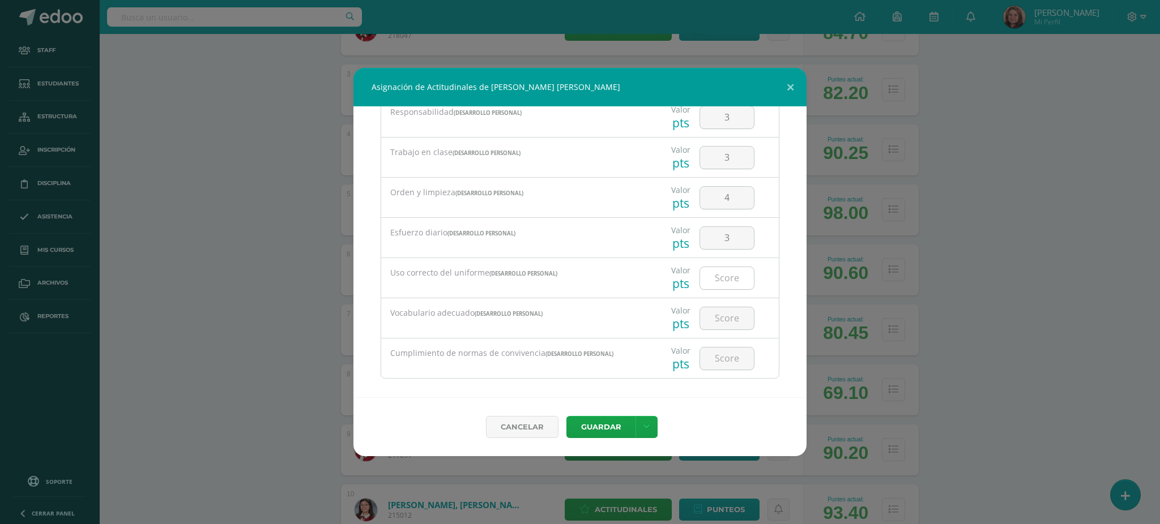
click at [723, 277] on input "number" at bounding box center [727, 278] width 54 height 22
type input "3"
click at [720, 315] on input "number" at bounding box center [727, 319] width 54 height 22
type input "3"
click at [714, 358] on input "number" at bounding box center [727, 359] width 54 height 22
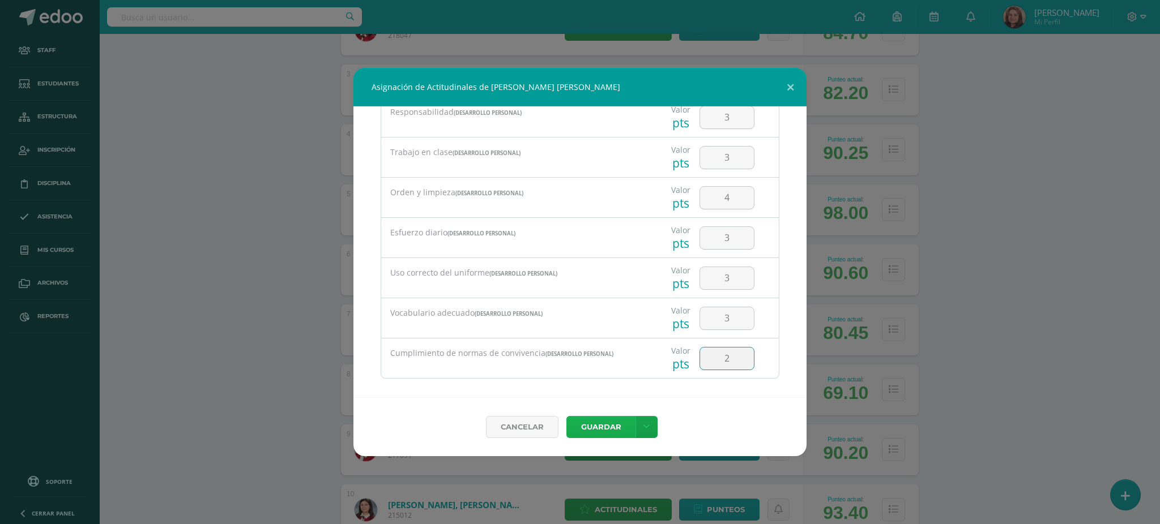
type input "2"
click at [606, 424] on button "Guardar" at bounding box center [600, 427] width 69 height 22
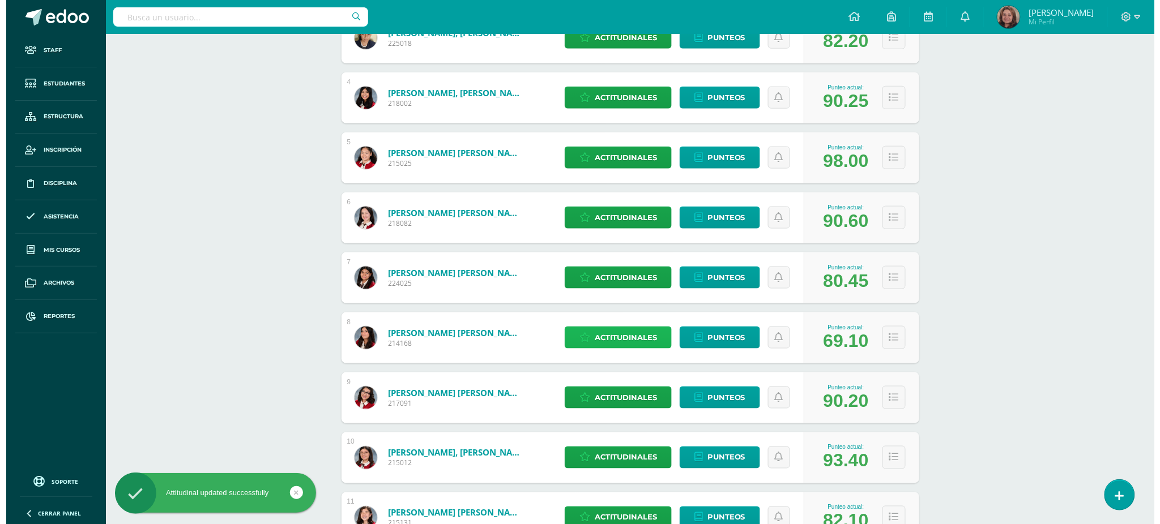
scroll to position [377, 0]
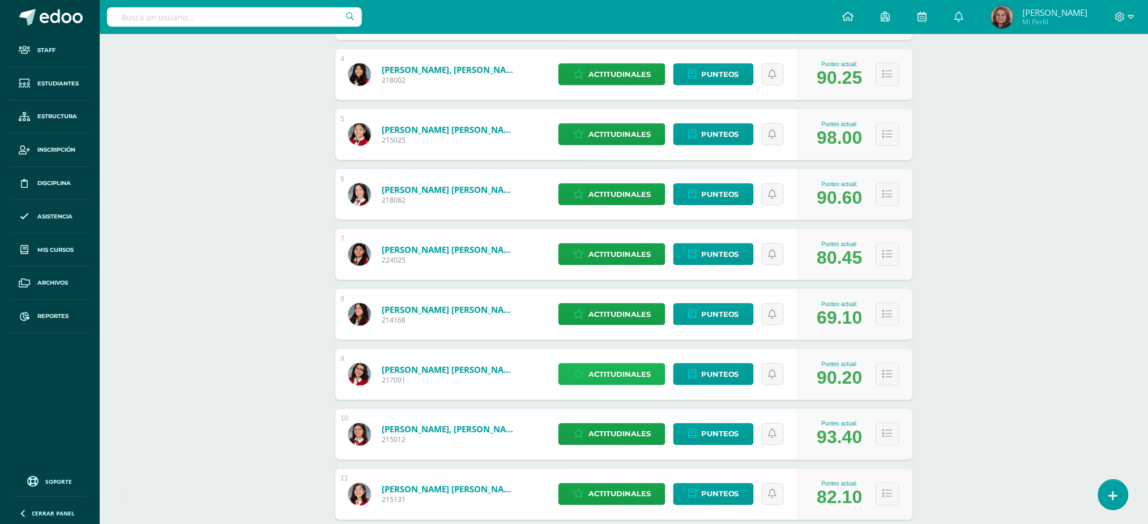
click at [600, 374] on span "Actitudinales" at bounding box center [619, 374] width 62 height 21
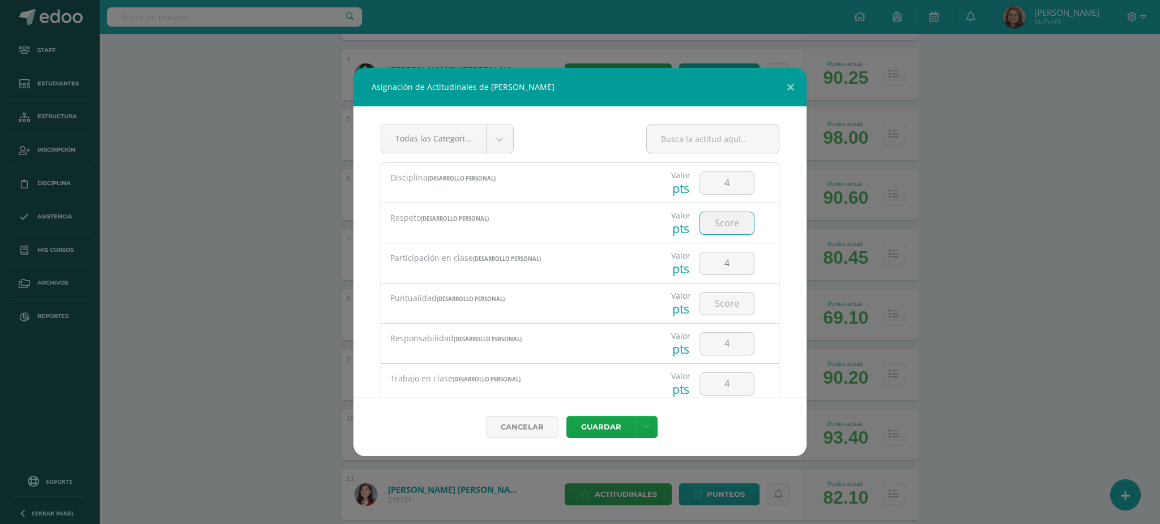
click at [726, 226] on input "number" at bounding box center [727, 223] width 54 height 22
type input "4"
click at [721, 302] on input "number" at bounding box center [727, 304] width 54 height 22
type input "3"
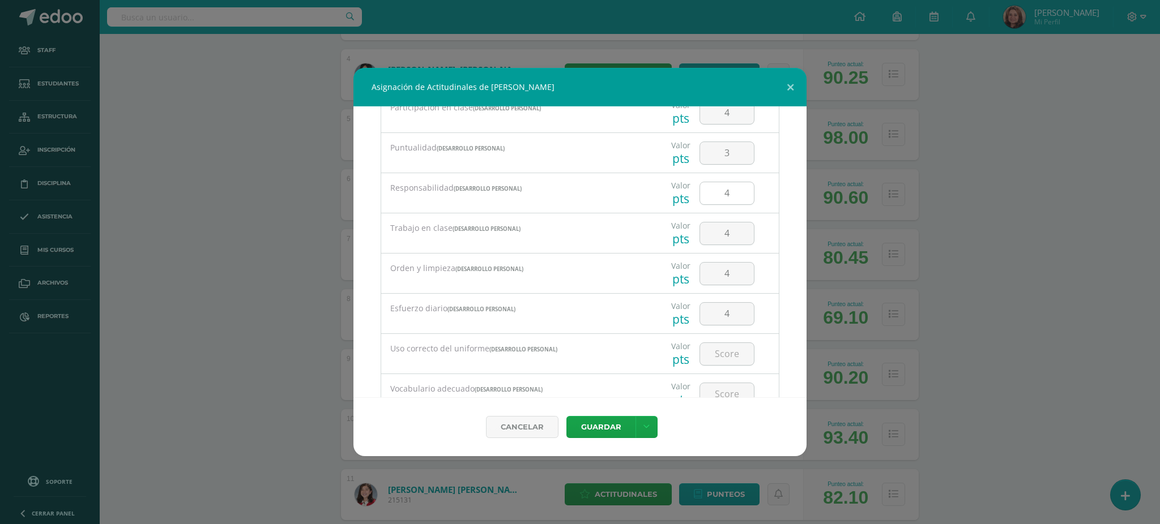
scroll to position [227, 0]
click at [722, 280] on input "number" at bounding box center [727, 278] width 54 height 22
type input "4"
click at [723, 318] on input "number" at bounding box center [727, 319] width 54 height 22
type input "3"
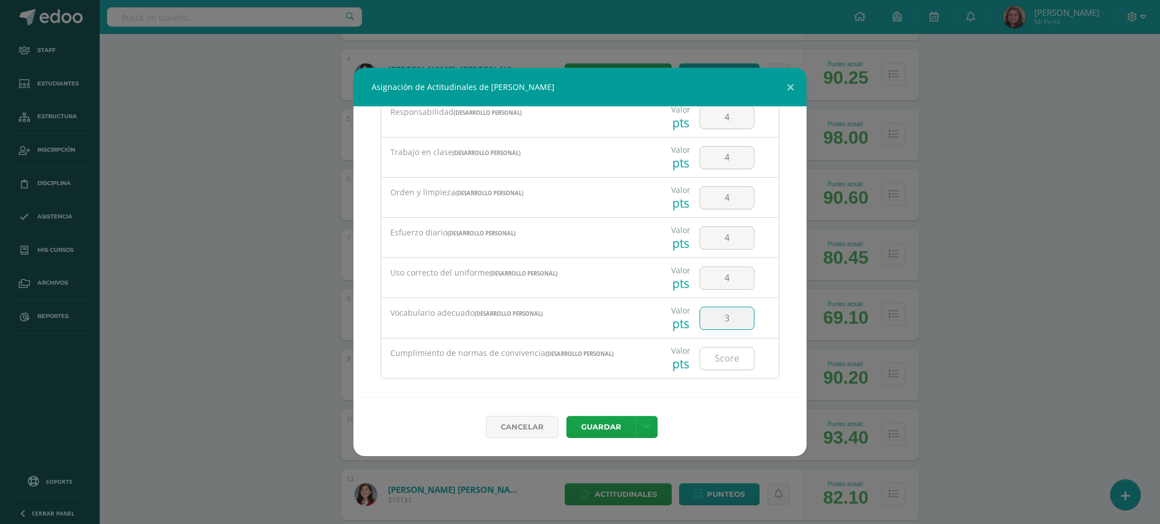
click at [719, 365] on input "number" at bounding box center [727, 359] width 54 height 22
type input "4"
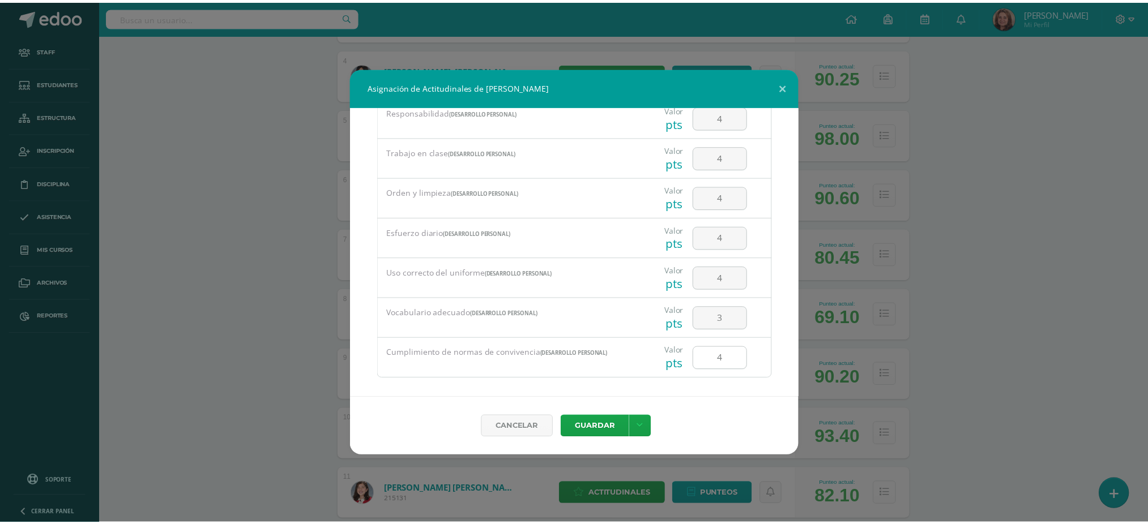
scroll to position [237, 0]
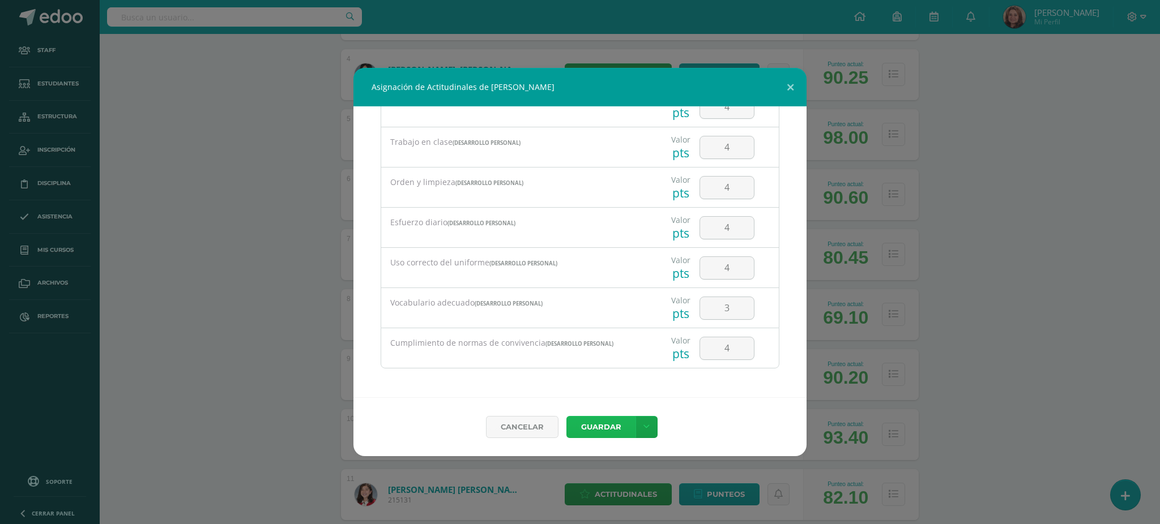
click at [587, 425] on button "Guardar" at bounding box center [600, 427] width 69 height 22
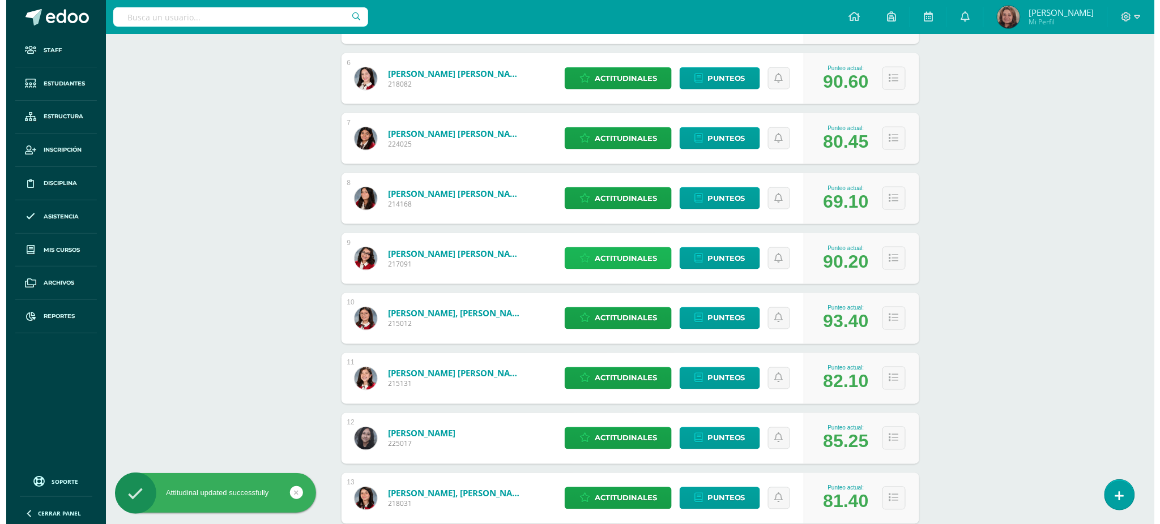
scroll to position [528, 0]
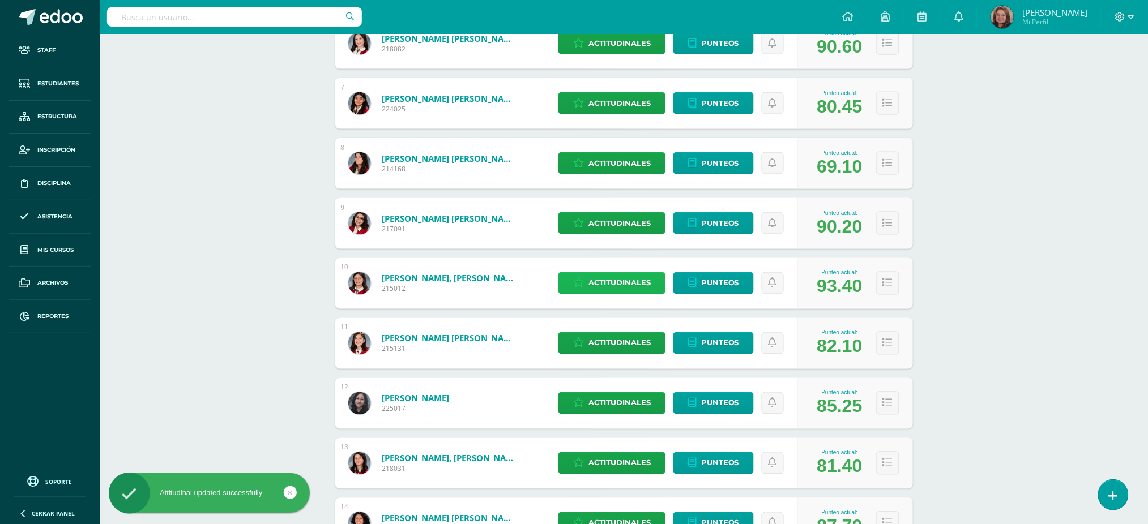
click at [595, 276] on span "Actitudinales" at bounding box center [619, 283] width 62 height 21
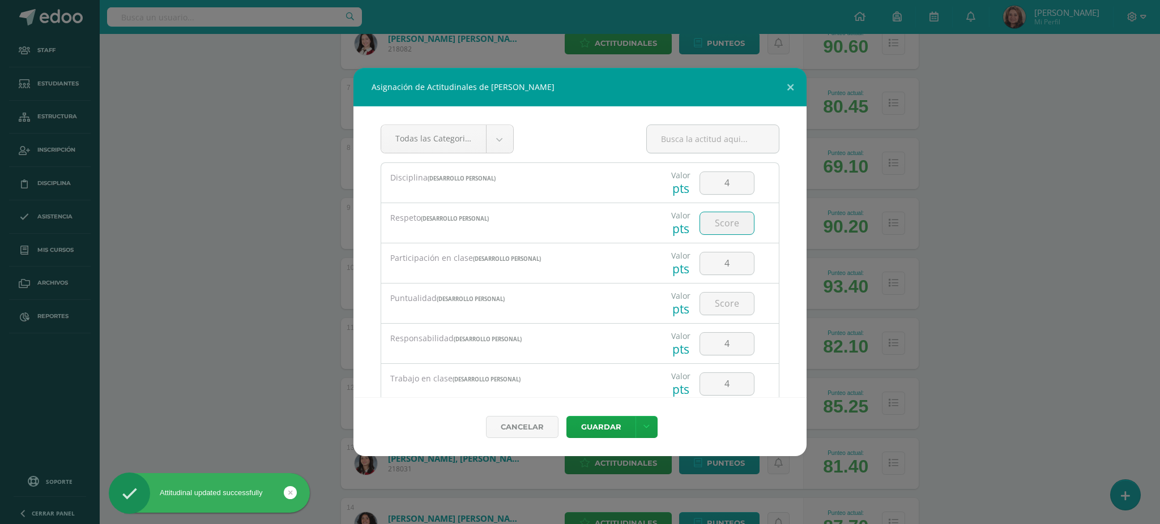
click at [723, 224] on input "number" at bounding box center [727, 223] width 54 height 22
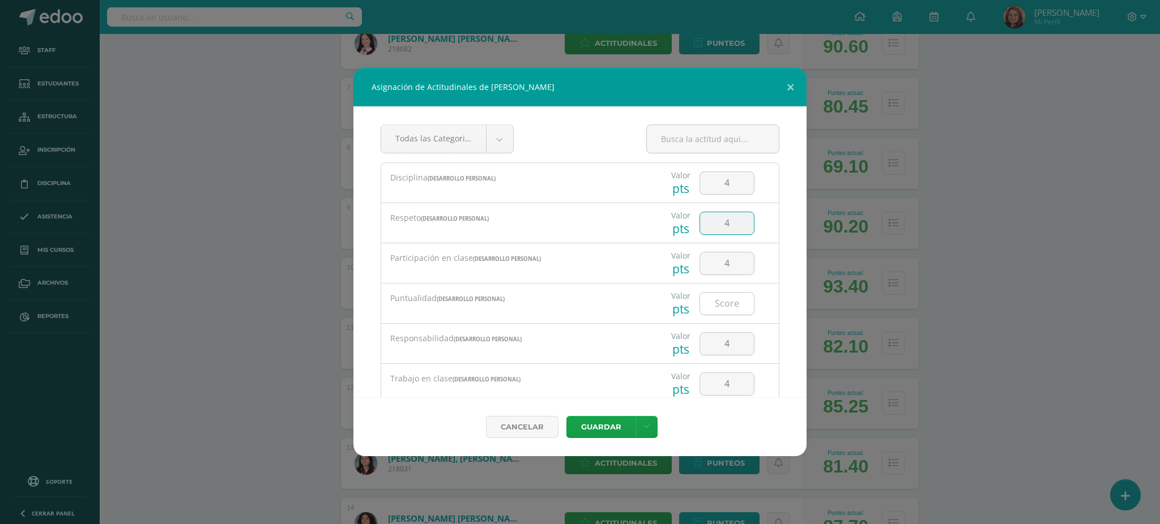
type input "4"
click at [719, 310] on input "number" at bounding box center [727, 304] width 54 height 22
type input "4"
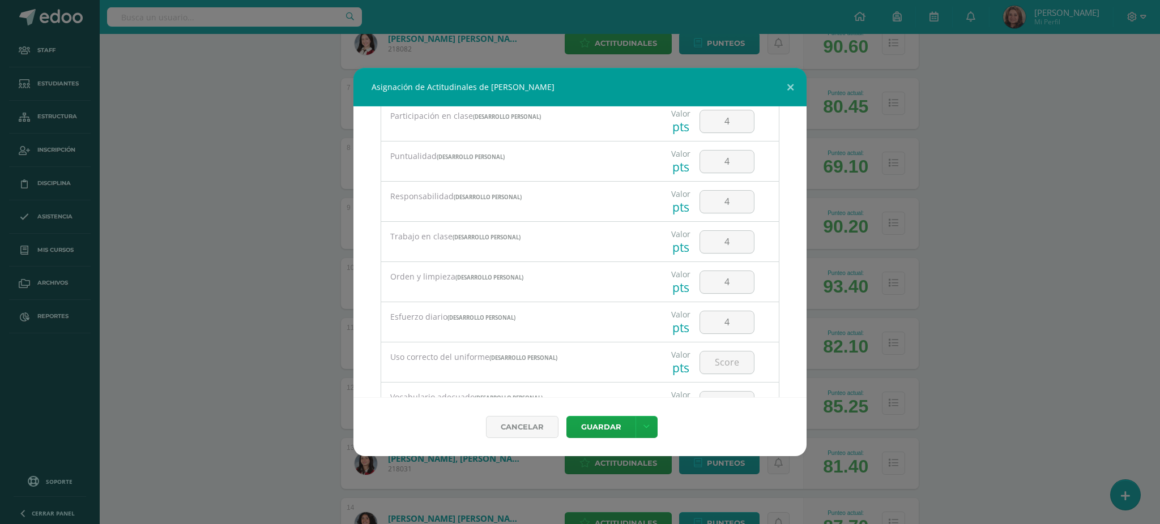
scroll to position [151, 0]
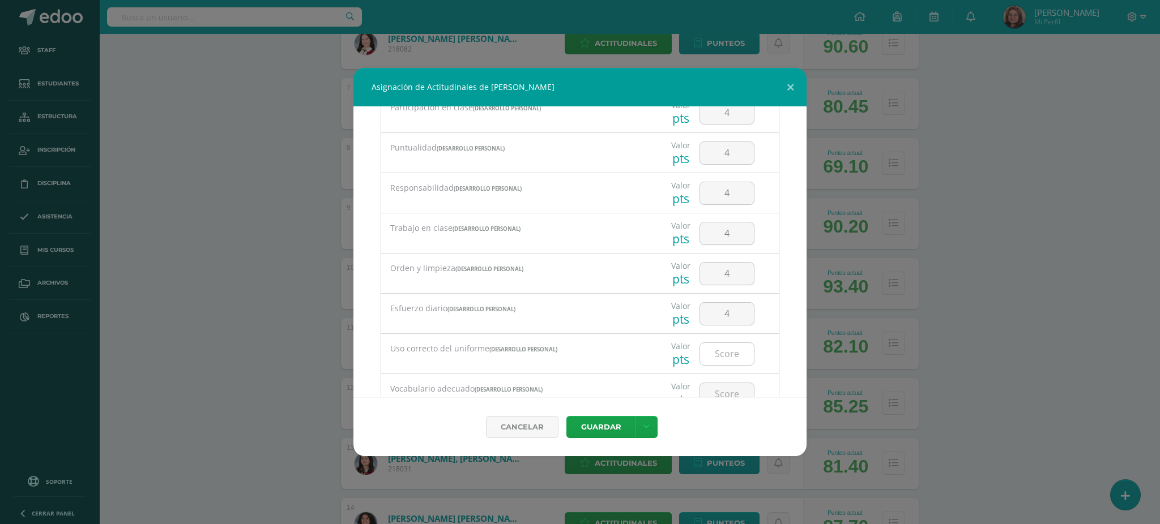
click at [724, 353] on input "number" at bounding box center [727, 354] width 54 height 22
type input "4"
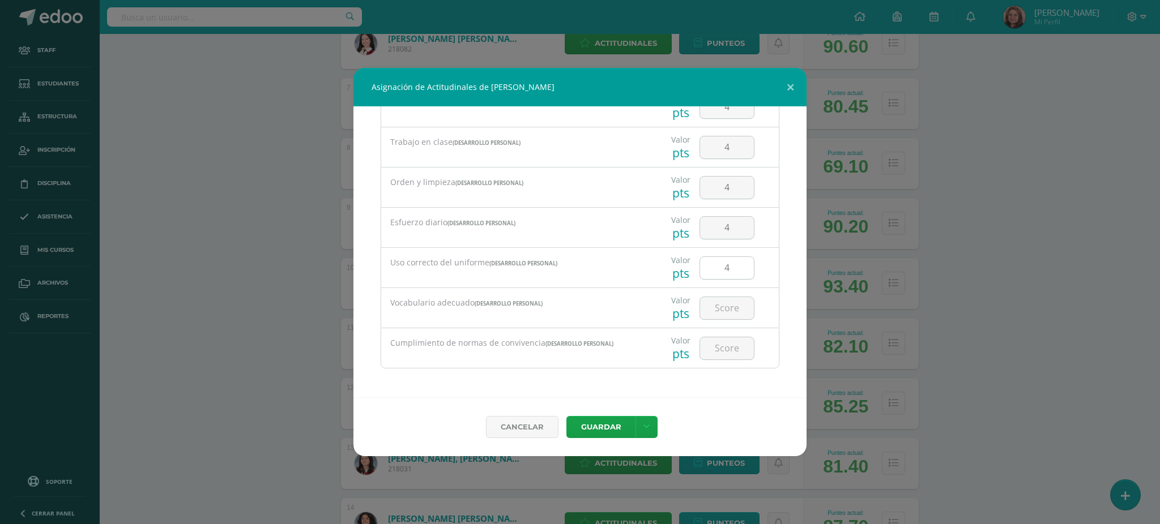
scroll to position [237, 0]
click at [723, 311] on input "number" at bounding box center [727, 308] width 54 height 22
type input "4"
click at [718, 354] on input "number" at bounding box center [727, 349] width 54 height 22
type input "4"
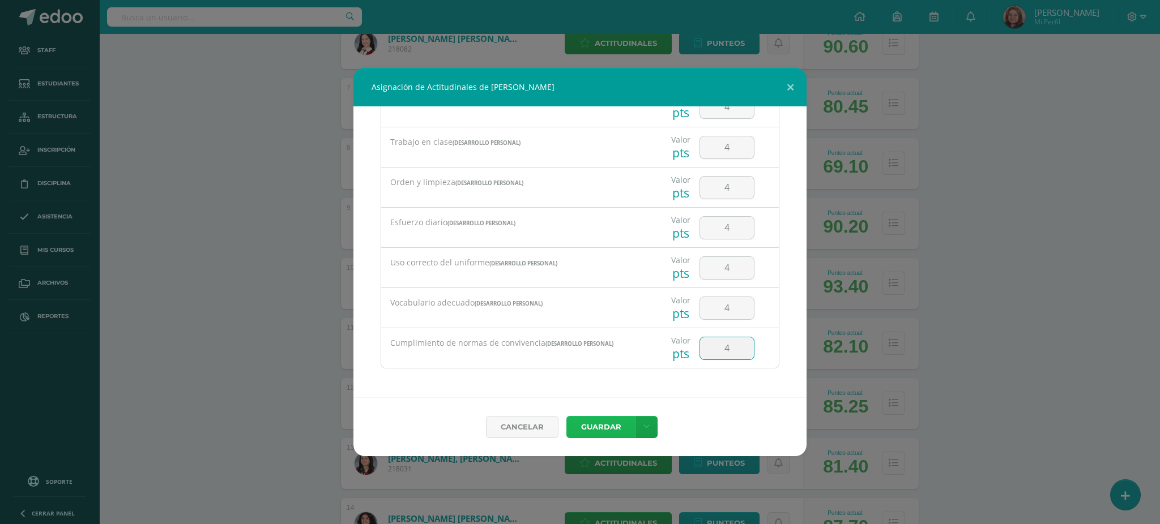
click at [599, 430] on button "Guardar" at bounding box center [600, 427] width 69 height 22
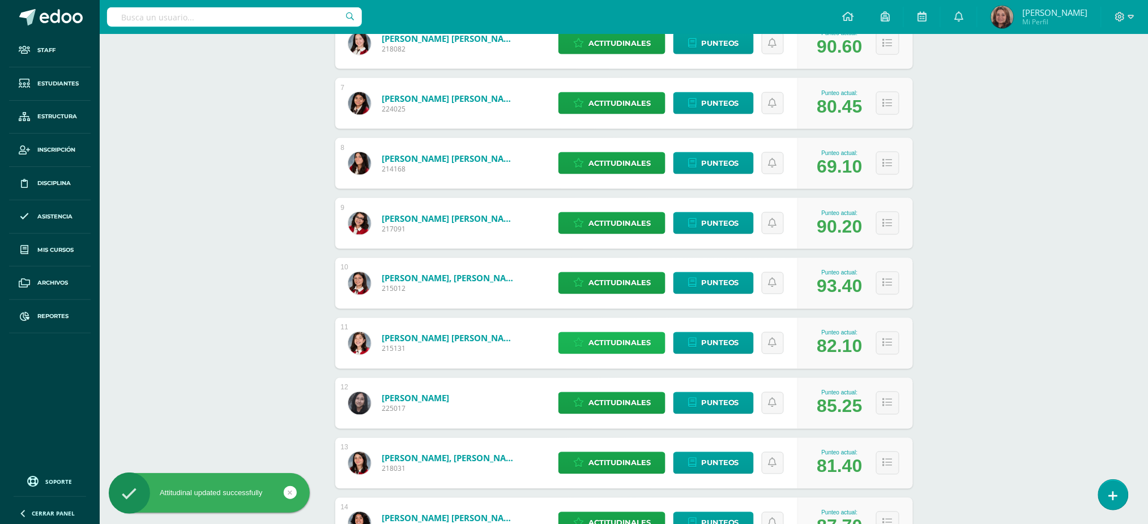
click at [621, 338] on span "Actitudinales" at bounding box center [619, 343] width 62 height 21
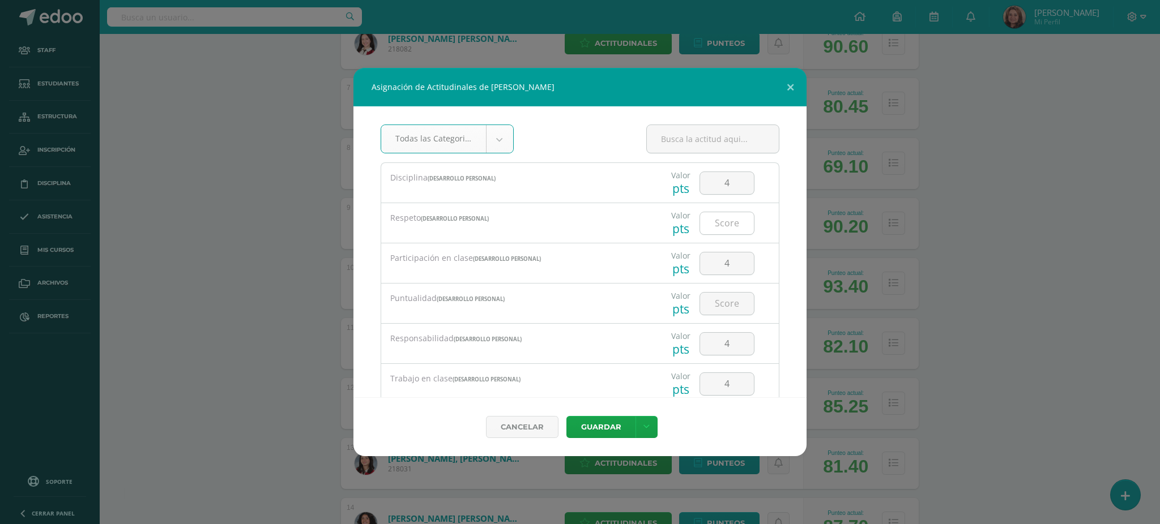
click at [720, 217] on input "number" at bounding box center [727, 223] width 54 height 22
type input "3"
click at [731, 304] on input "number" at bounding box center [727, 304] width 54 height 22
type input "4"
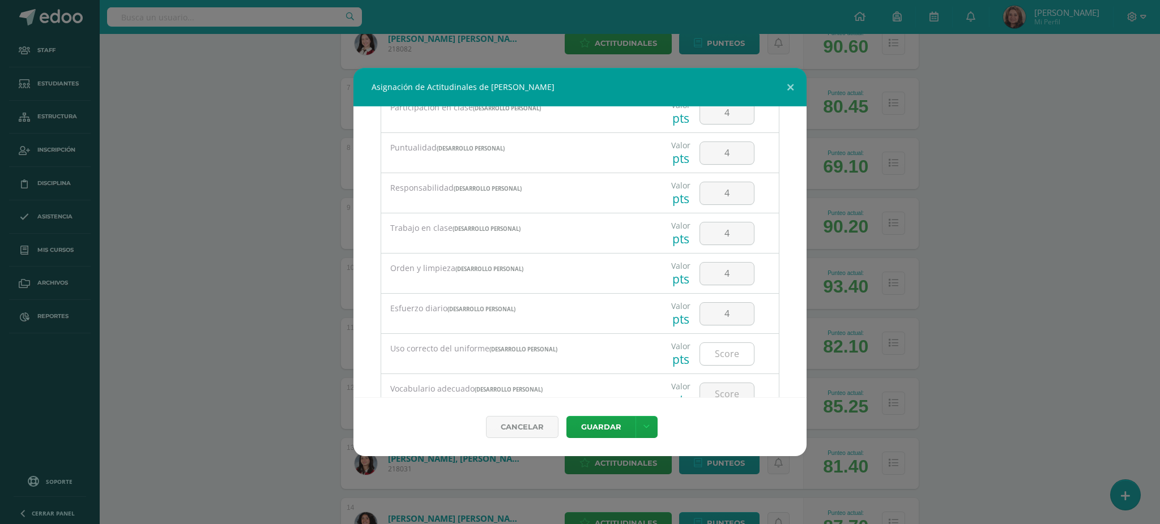
click at [722, 355] on input "number" at bounding box center [727, 354] width 54 height 22
type input "3"
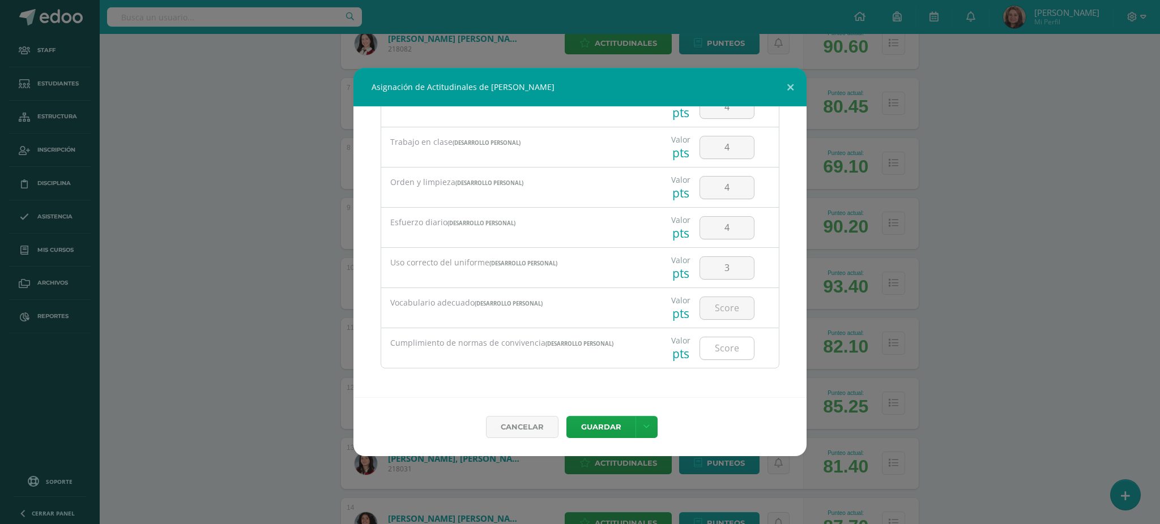
scroll to position [237, 0]
click at [722, 305] on input "number" at bounding box center [727, 308] width 54 height 22
type input "3"
click at [718, 356] on input "number" at bounding box center [727, 349] width 54 height 22
type input "4"
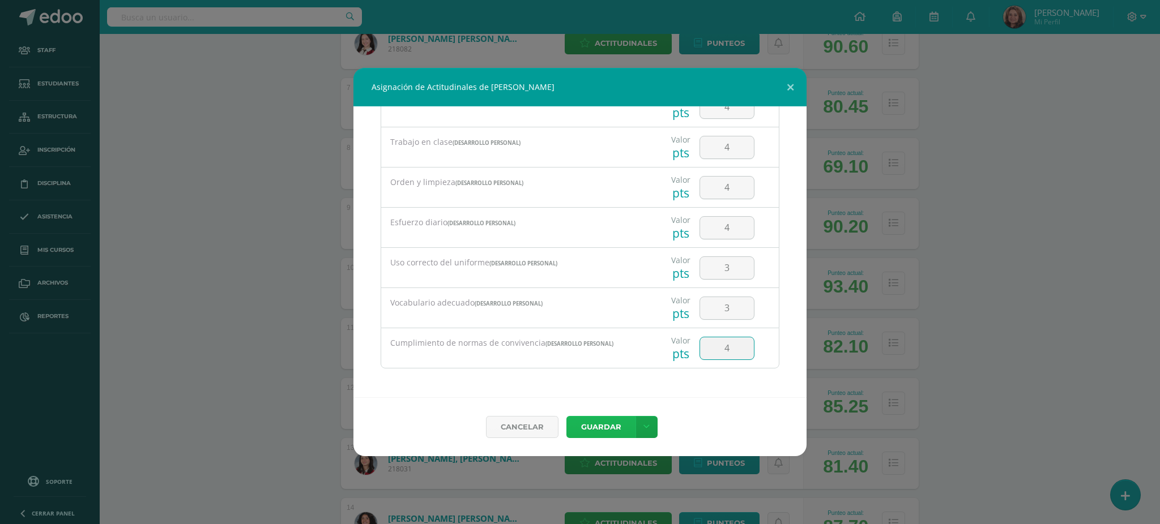
click at [599, 422] on button "Guardar" at bounding box center [600, 427] width 69 height 22
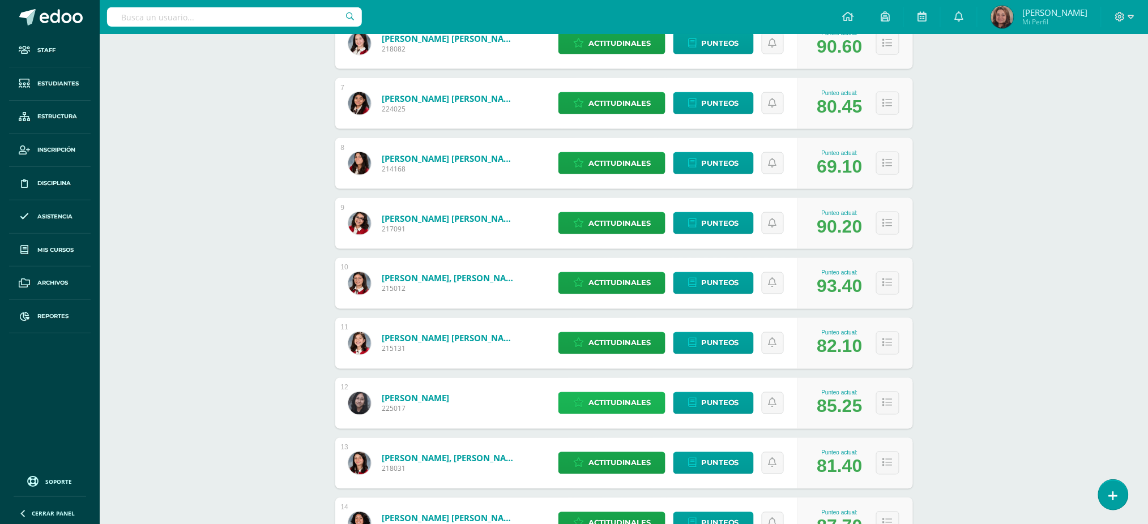
click at [607, 399] on span "Actitudinales" at bounding box center [619, 403] width 62 height 21
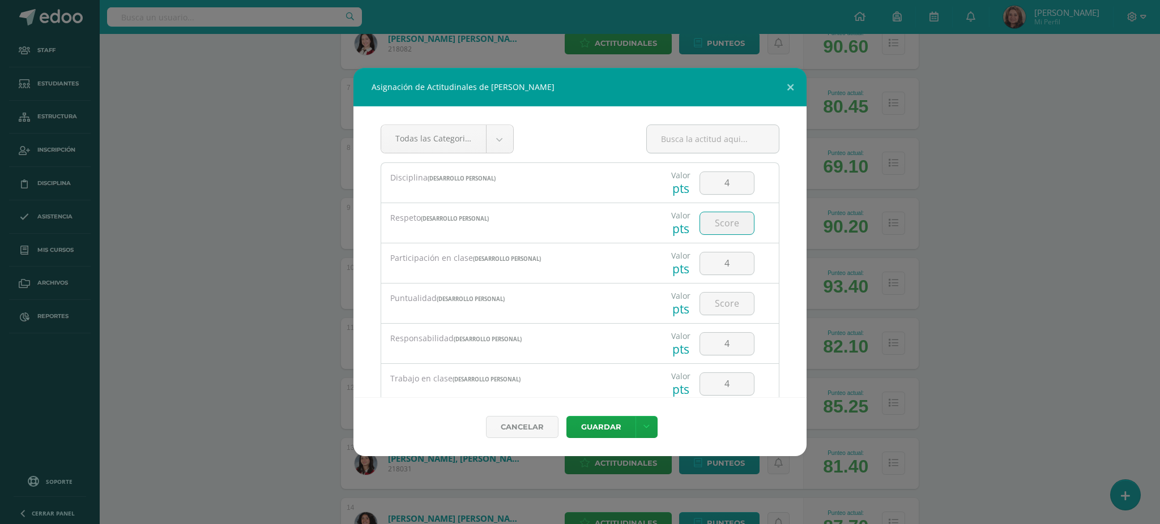
click at [717, 220] on input "number" at bounding box center [727, 223] width 54 height 22
type input "4"
click at [722, 308] on input "number" at bounding box center [727, 304] width 54 height 22
type input "4"
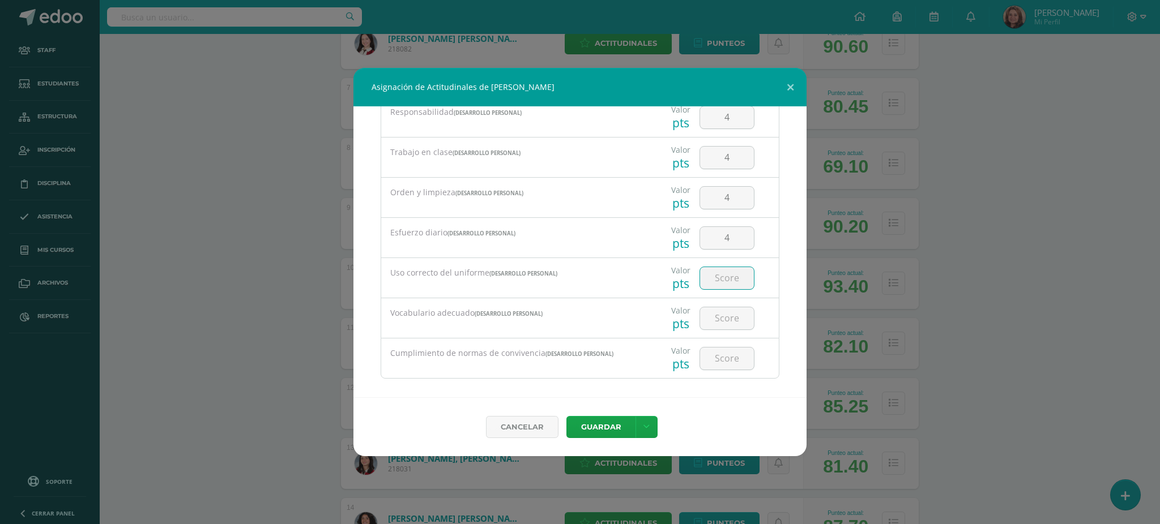
click at [718, 274] on input "number" at bounding box center [727, 278] width 54 height 22
type input "4"
drag, startPoint x: 717, startPoint y: 329, endPoint x: 717, endPoint y: 321, distance: 7.9
click at [717, 328] on input "number" at bounding box center [727, 319] width 54 height 22
type input "4"
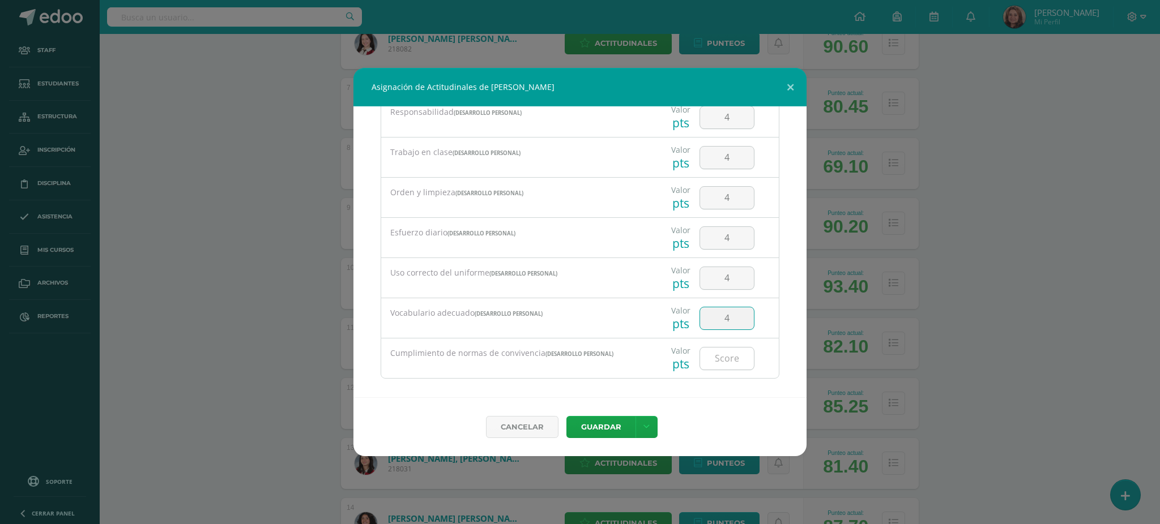
click at [722, 359] on input "number" at bounding box center [727, 359] width 54 height 22
type input "4"
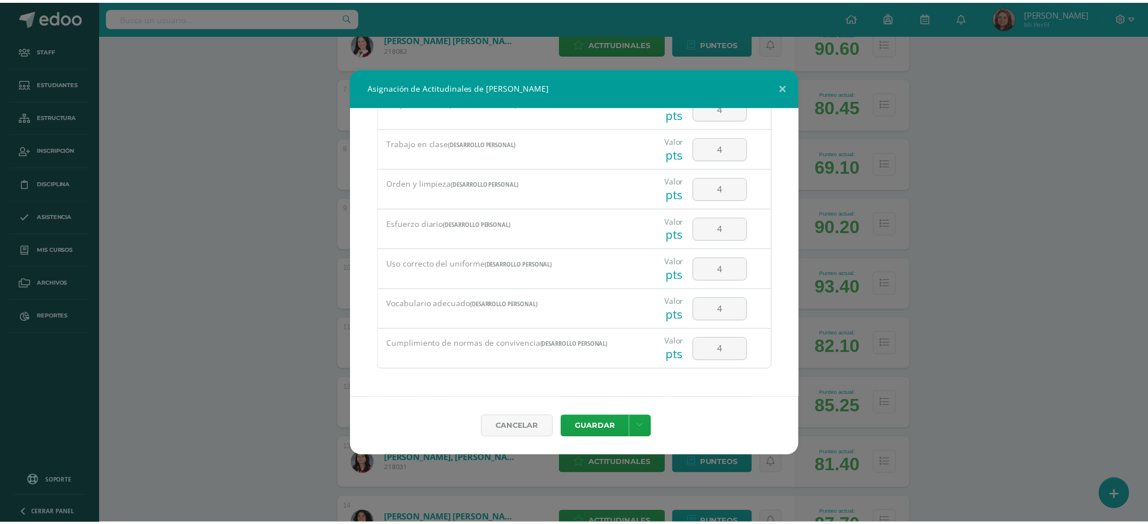
scroll to position [237, 0]
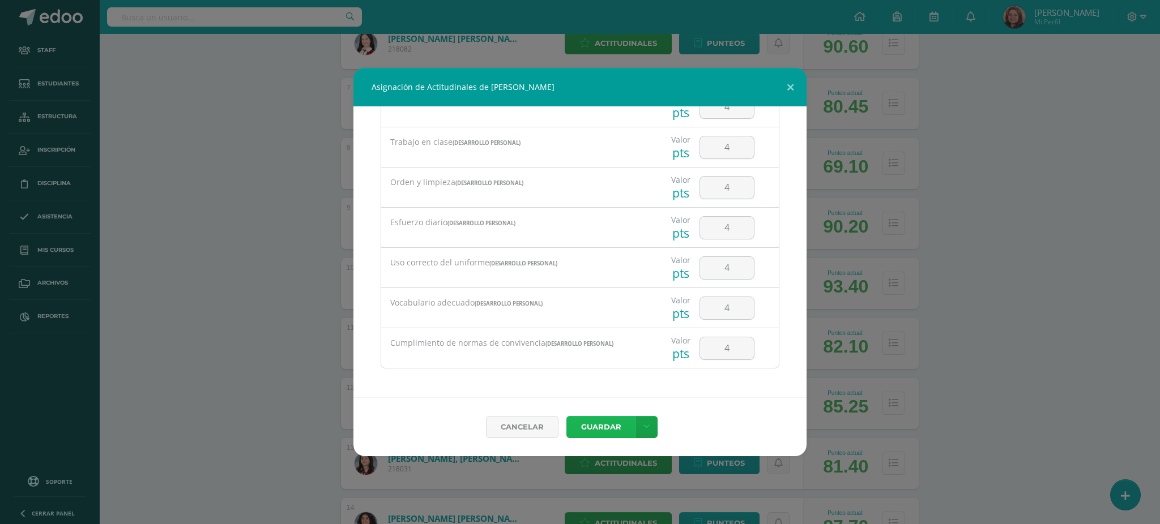
click at [607, 428] on button "Guardar" at bounding box center [600, 427] width 69 height 22
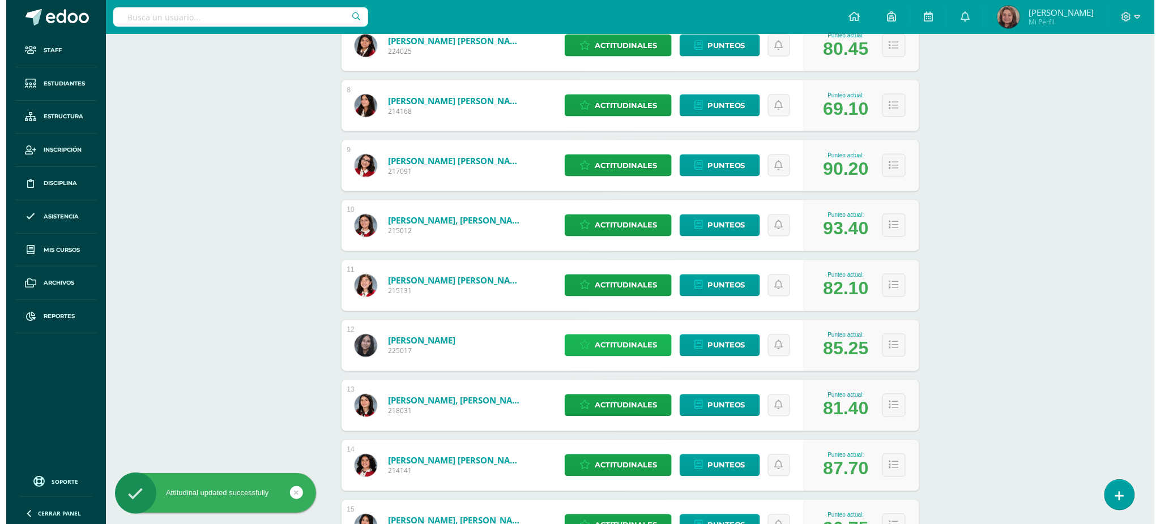
scroll to position [680, 0]
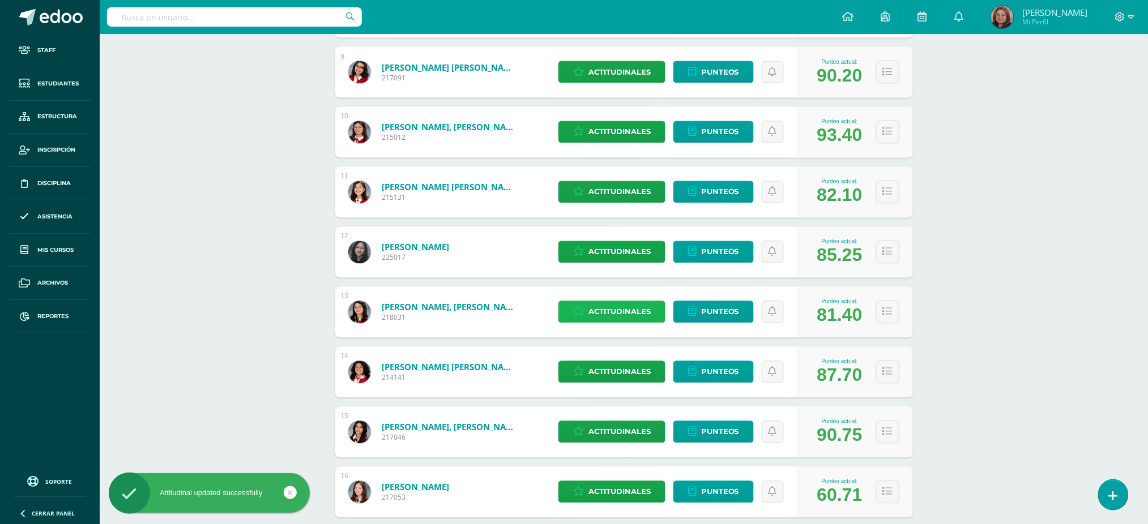
click at [616, 311] on span "Actitudinales" at bounding box center [619, 312] width 62 height 21
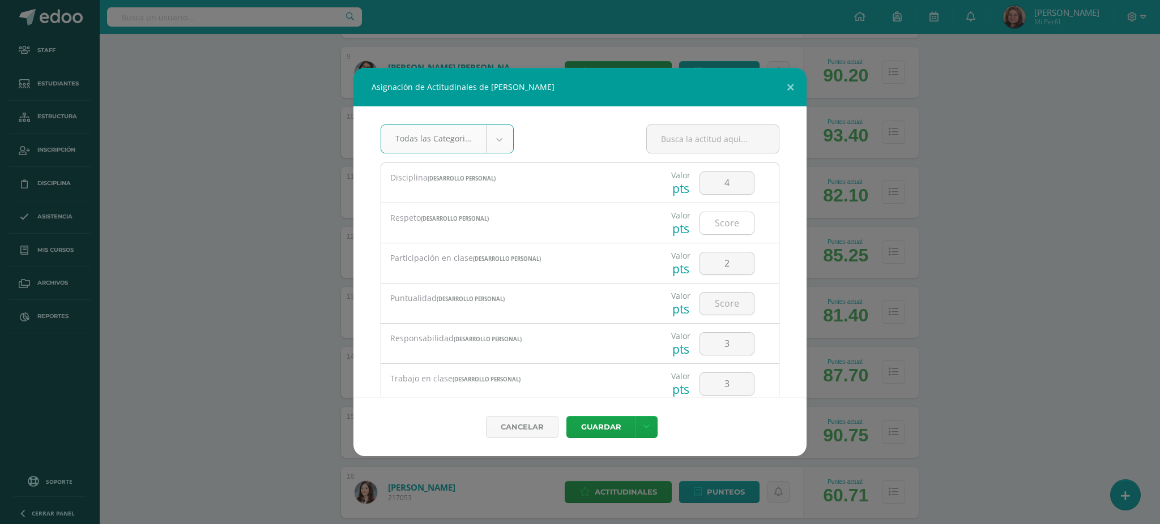
click at [718, 228] on input "number" at bounding box center [727, 223] width 54 height 22
type input "3"
click at [713, 305] on input "number" at bounding box center [727, 304] width 54 height 22
type input "3"
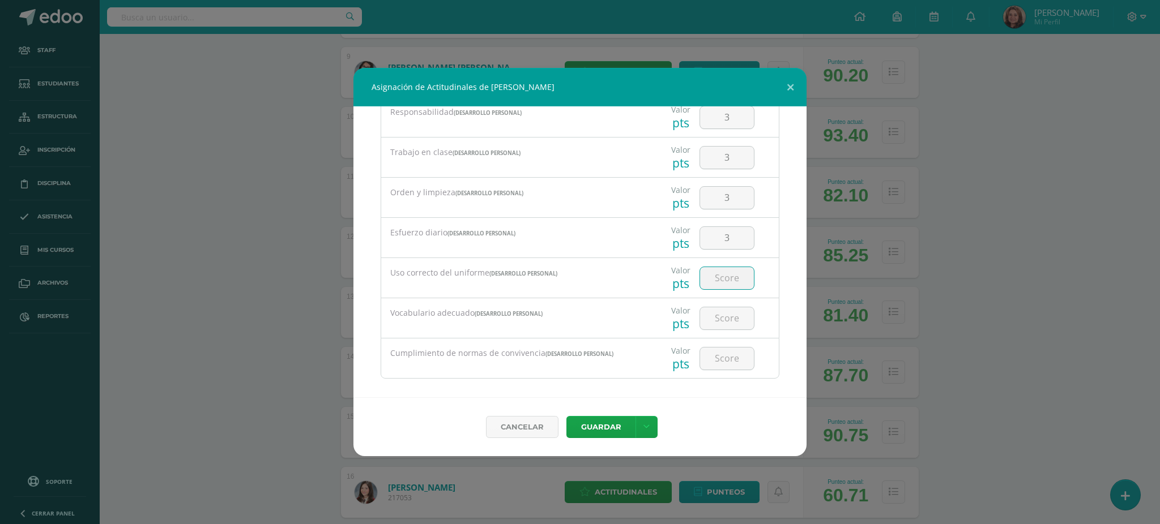
click at [711, 282] on input "number" at bounding box center [727, 278] width 54 height 22
type input "4"
click at [716, 317] on input "number" at bounding box center [727, 319] width 54 height 22
type input "4"
click at [720, 357] on input "number" at bounding box center [727, 359] width 54 height 22
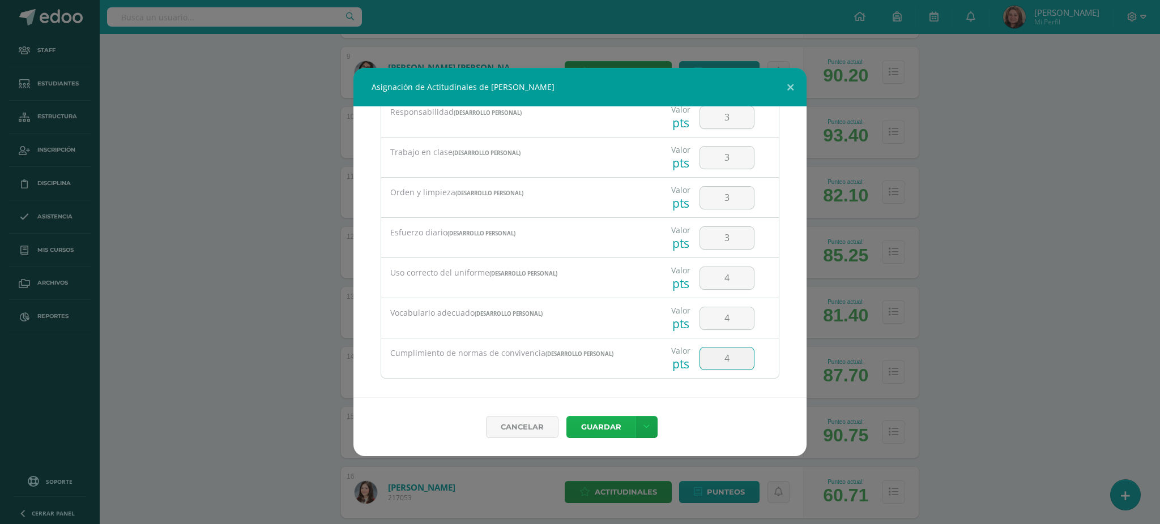
type input "4"
click at [594, 426] on button "Guardar" at bounding box center [600, 427] width 69 height 22
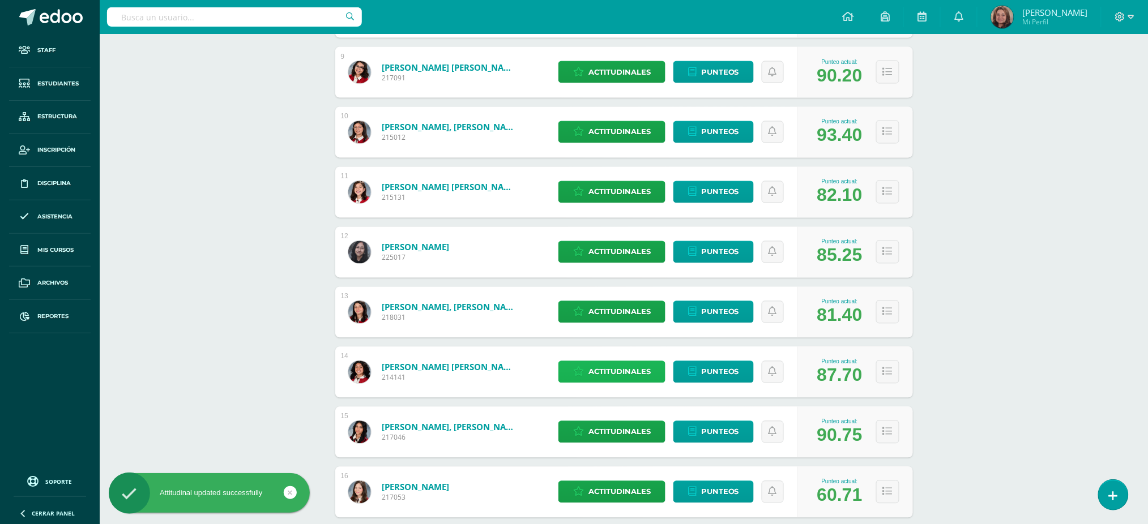
click at [613, 374] on span "Actitudinales" at bounding box center [619, 372] width 62 height 21
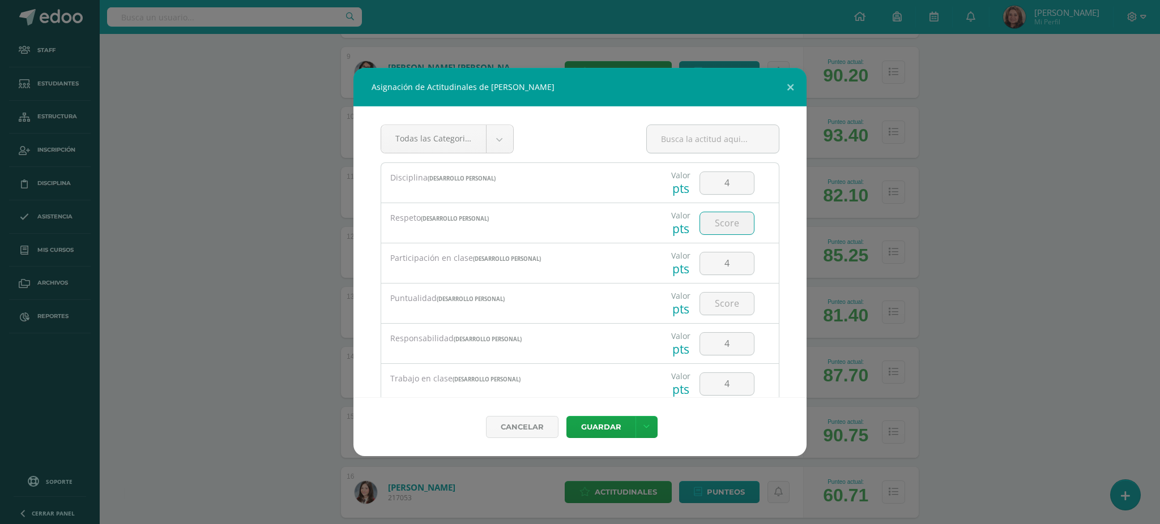
click at [727, 216] on input "number" at bounding box center [727, 223] width 54 height 22
type input "4"
click at [719, 311] on input "number" at bounding box center [727, 304] width 54 height 22
type input "3"
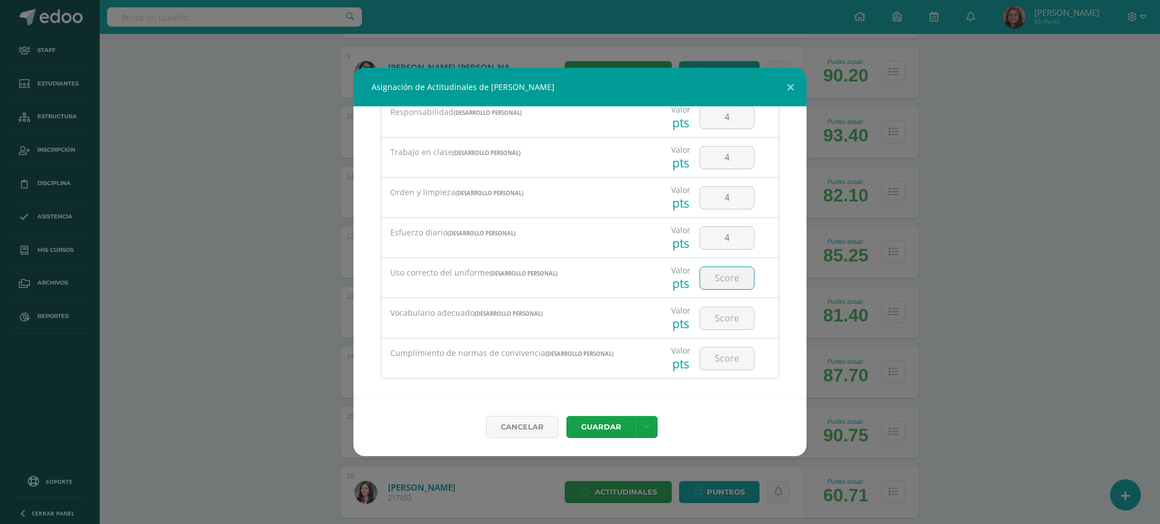
click at [715, 279] on input "number" at bounding box center [727, 278] width 54 height 22
type input "4"
click at [718, 310] on input "number" at bounding box center [727, 319] width 54 height 22
type input "4"
click at [735, 358] on input "number" at bounding box center [727, 359] width 54 height 22
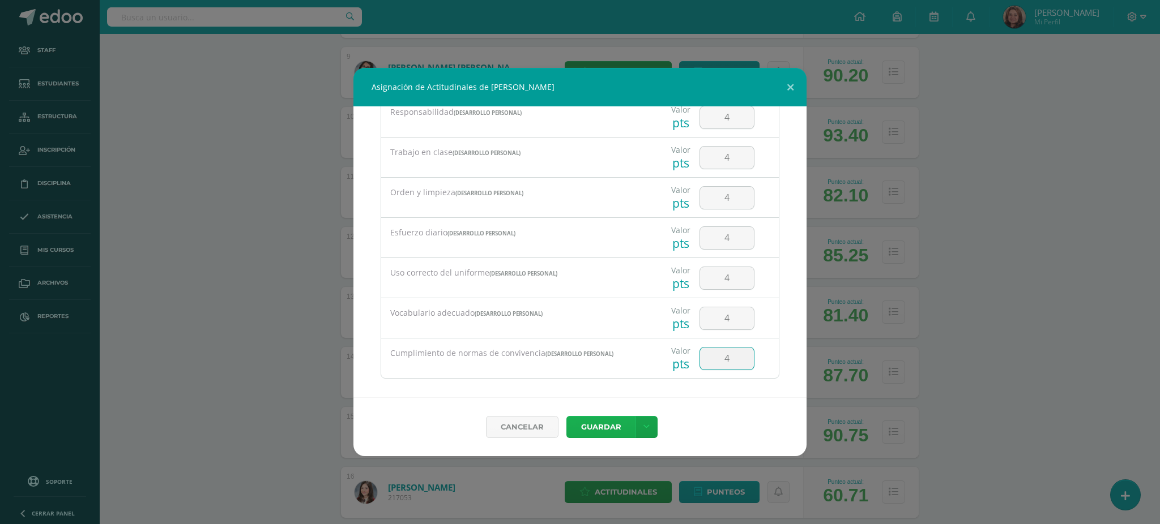
type input "4"
click at [604, 426] on button "Guardar" at bounding box center [600, 427] width 69 height 22
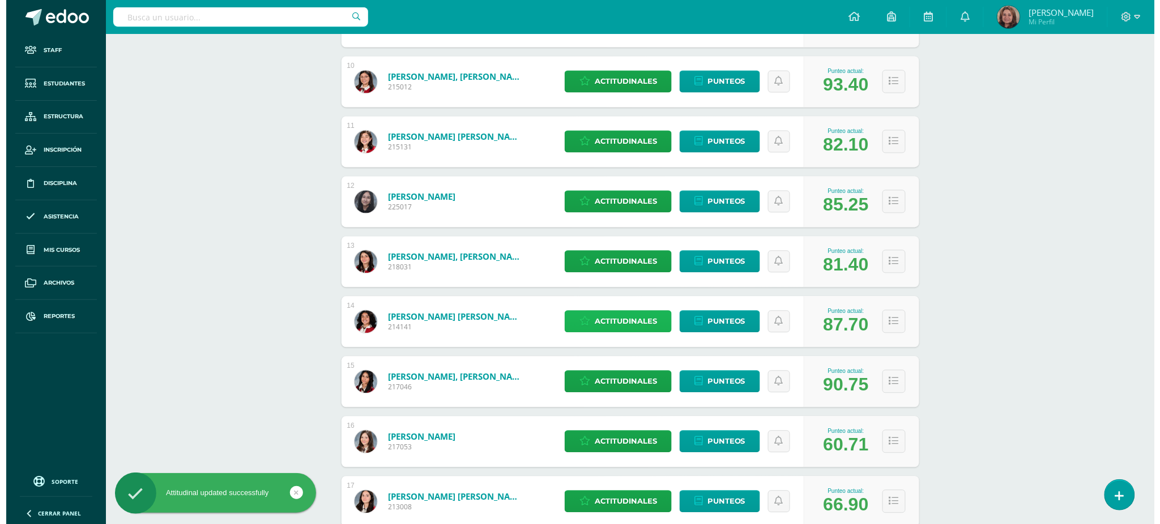
scroll to position [755, 0]
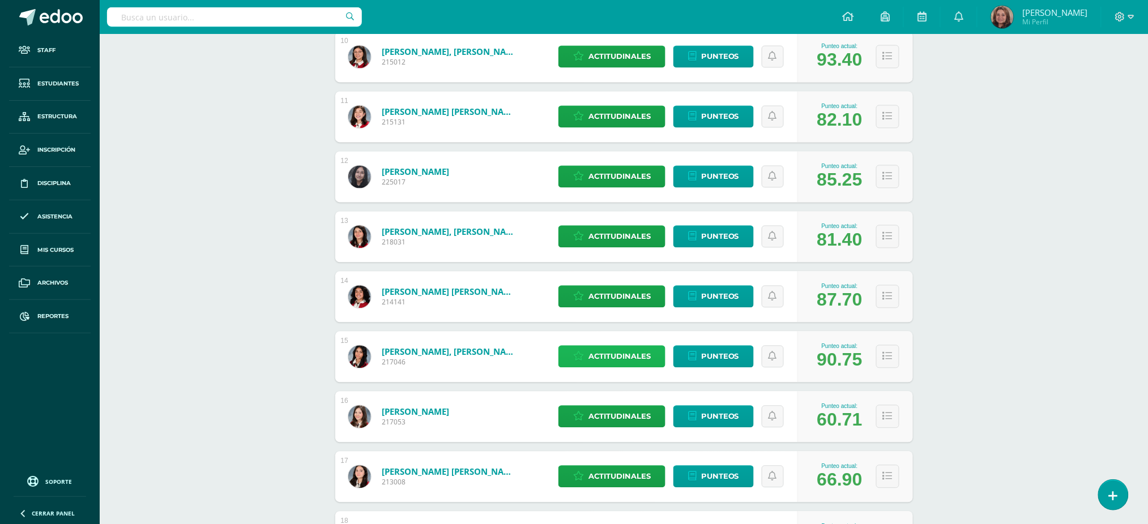
click at [610, 351] on span "Actitudinales" at bounding box center [619, 357] width 62 height 21
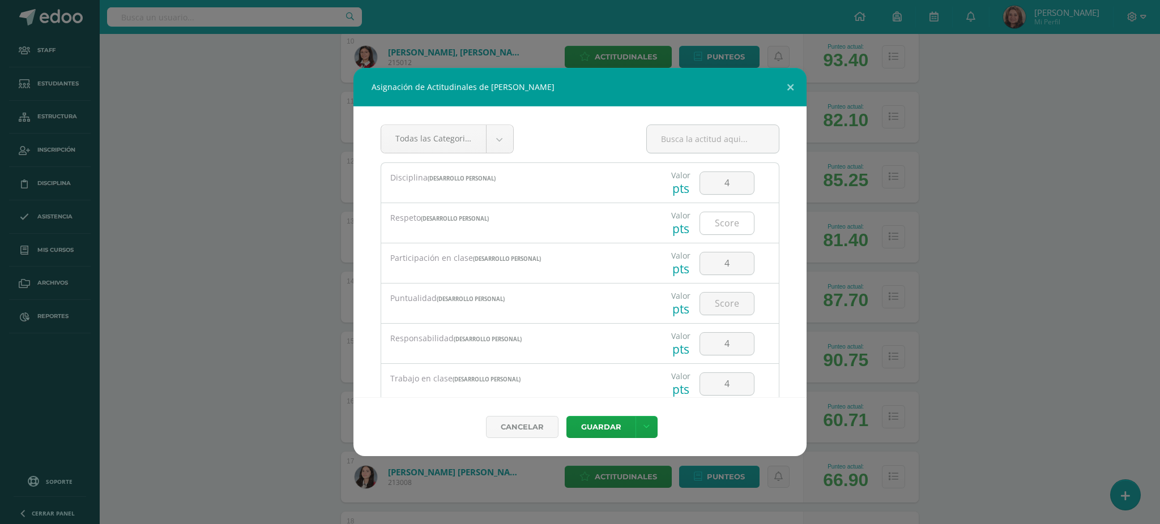
click at [725, 212] on div at bounding box center [726, 223] width 55 height 23
click at [727, 221] on input "number" at bounding box center [727, 223] width 54 height 22
type input "3"
click at [714, 306] on input "number" at bounding box center [727, 304] width 54 height 22
type input "4"
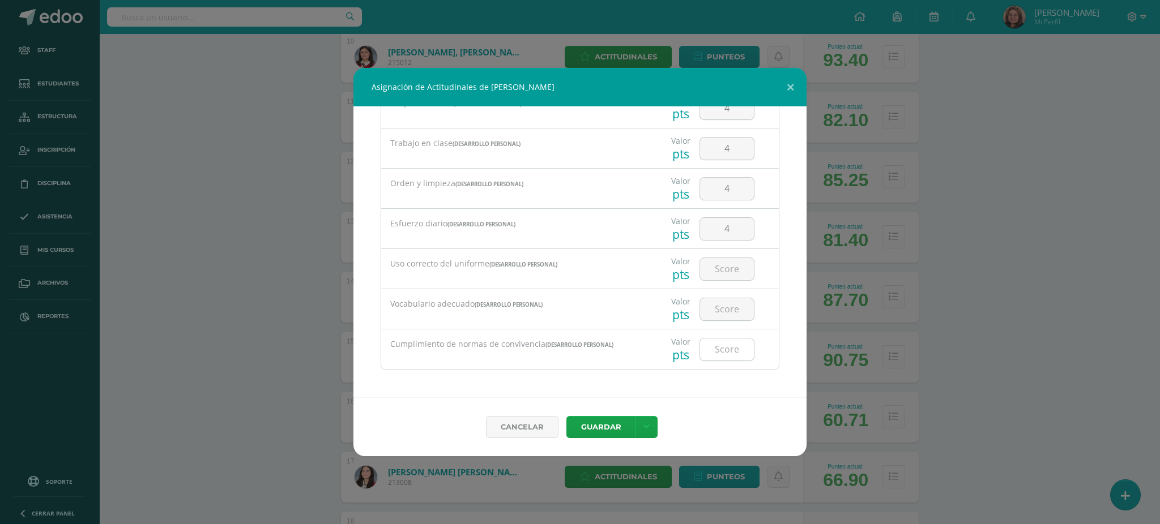
scroll to position [237, 0]
click at [711, 272] on input "number" at bounding box center [727, 268] width 54 height 22
type input "4"
click at [731, 302] on input "number" at bounding box center [727, 308] width 54 height 22
type input "4"
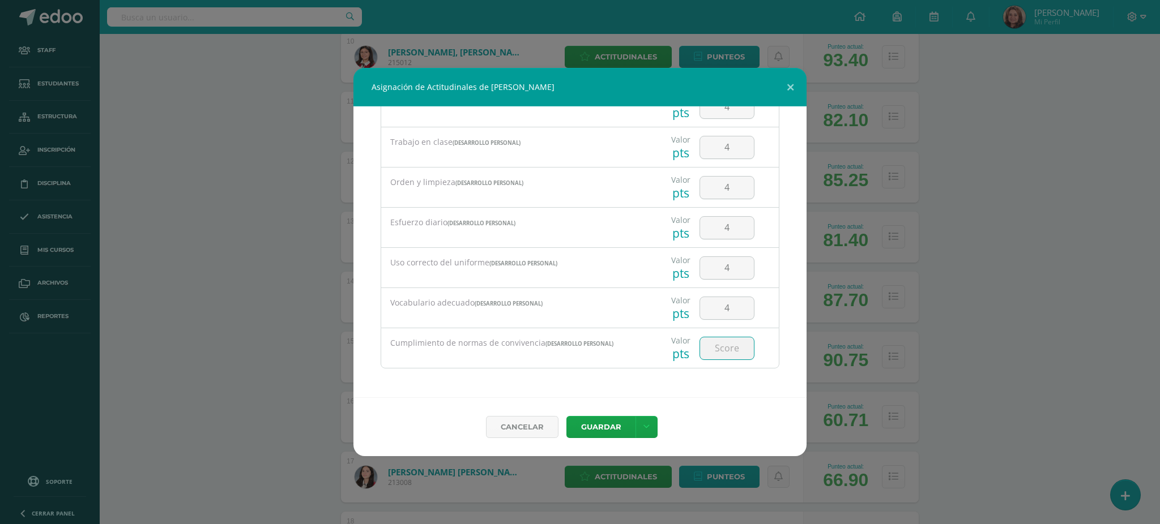
click at [723, 356] on input "number" at bounding box center [727, 349] width 54 height 22
type input "4"
click at [591, 429] on button "Guardar" at bounding box center [600, 427] width 69 height 22
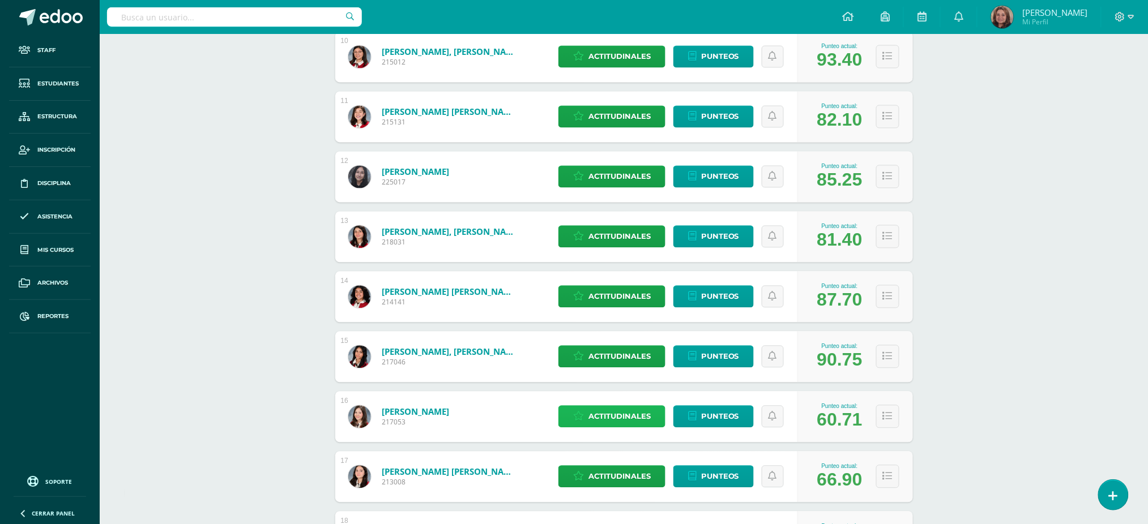
click at [623, 407] on span "Actitudinales" at bounding box center [619, 417] width 62 height 21
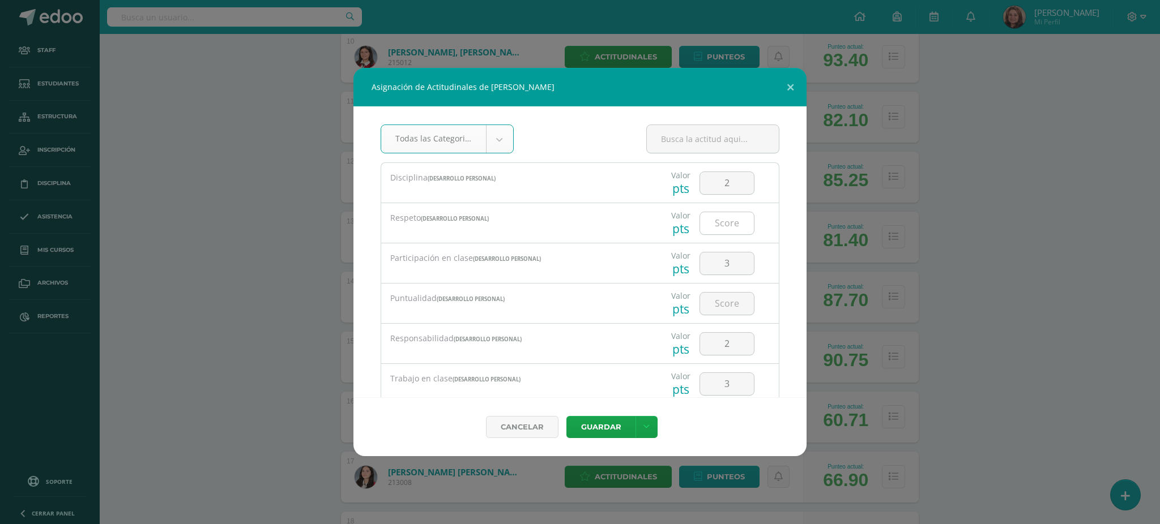
click at [733, 217] on input "number" at bounding box center [727, 223] width 54 height 22
type input "2"
click at [726, 316] on div at bounding box center [727, 304] width 64 height 40
click at [725, 303] on input "number" at bounding box center [727, 304] width 54 height 22
type input "2"
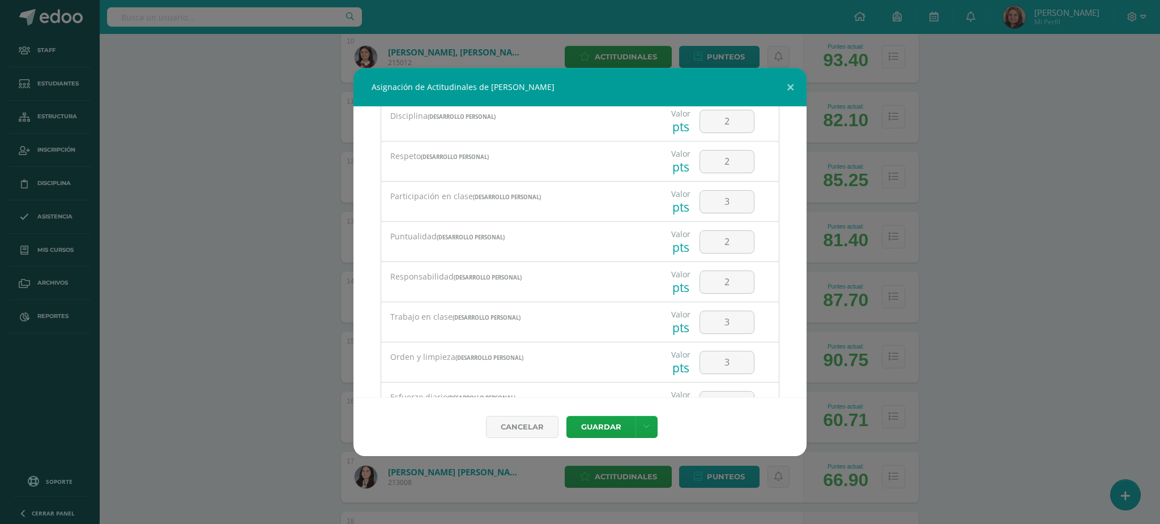
scroll to position [151, 0]
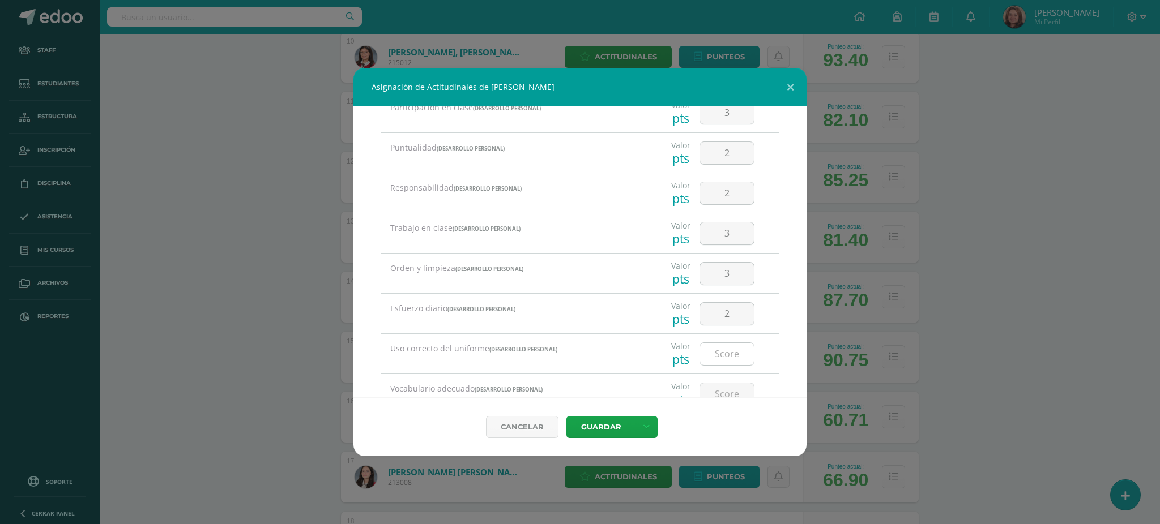
click at [728, 355] on input "number" at bounding box center [727, 354] width 54 height 22
type input "2"
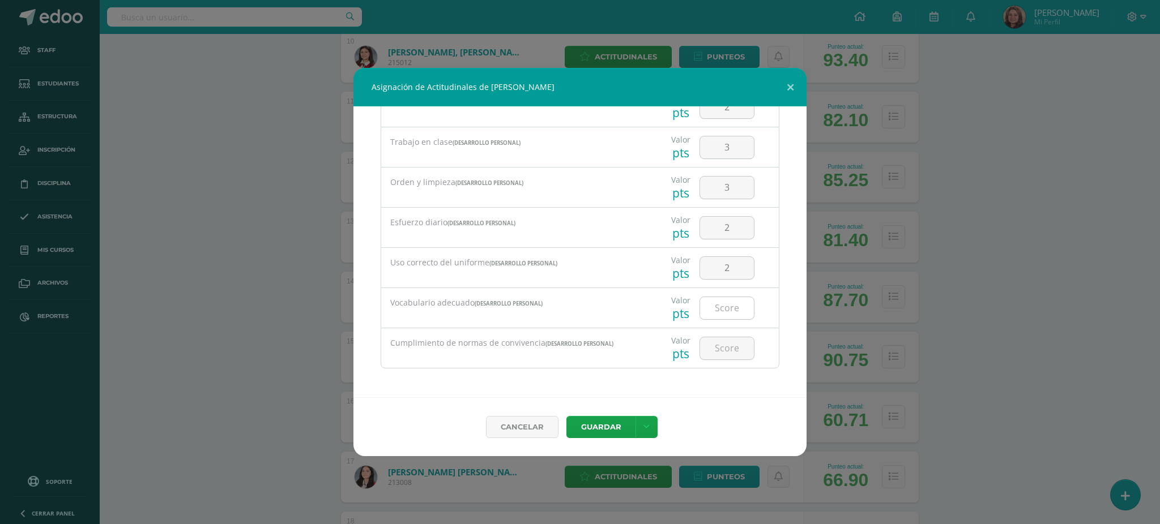
click at [709, 310] on input "number" at bounding box center [727, 308] width 54 height 22
drag, startPoint x: 721, startPoint y: 309, endPoint x: 698, endPoint y: 315, distance: 24.2
click at [700, 315] on input "2" at bounding box center [727, 308] width 54 height 22
type input "3"
click at [725, 353] on input "number" at bounding box center [727, 349] width 54 height 22
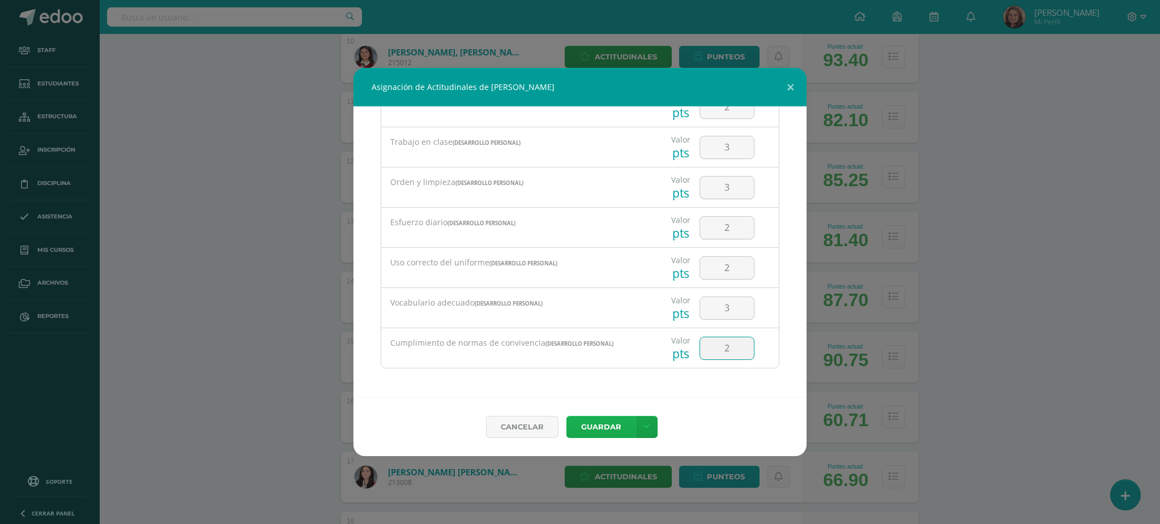
type input "2"
click at [590, 433] on button "Guardar" at bounding box center [600, 427] width 69 height 22
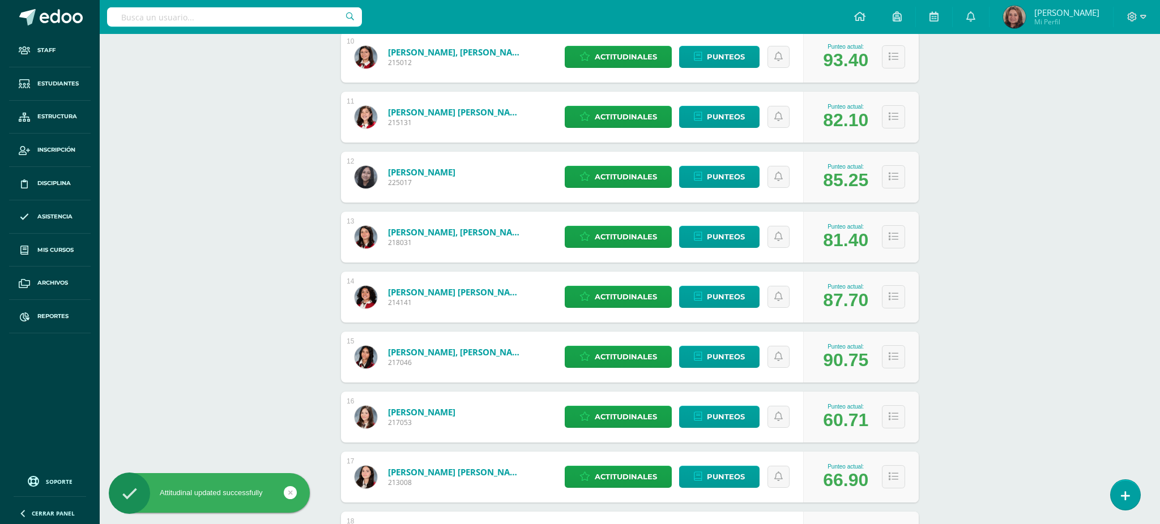
click at [613, 417] on button "Guardar" at bounding box center [598, 411] width 62 height 20
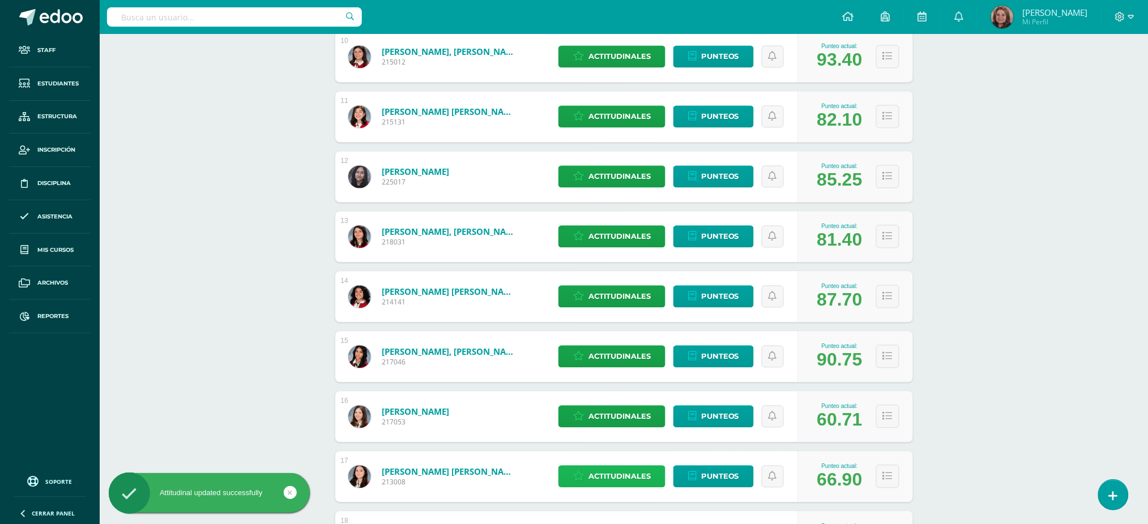
click at [617, 480] on span "Actitudinales" at bounding box center [619, 477] width 62 height 21
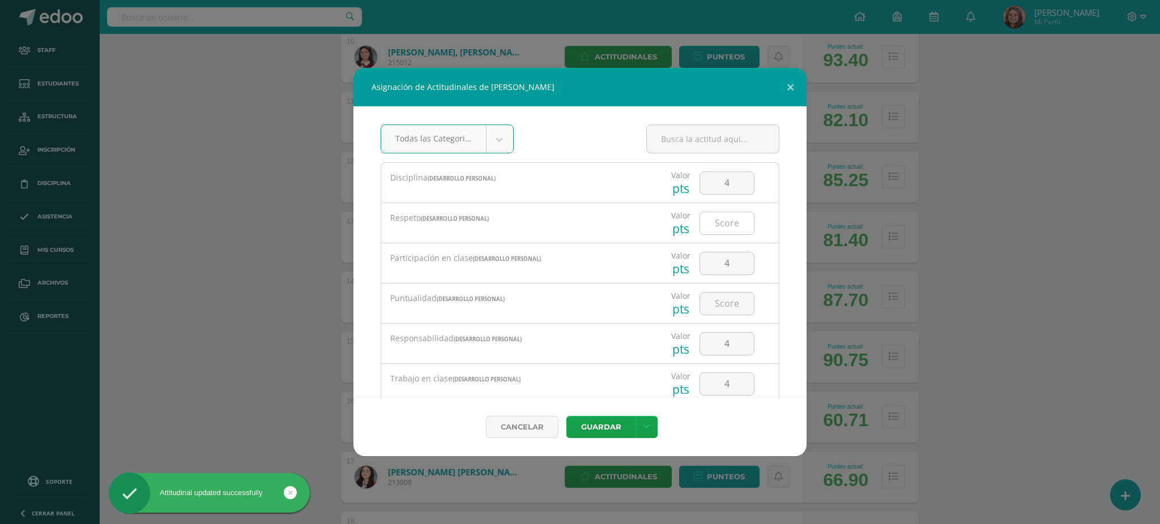
click at [731, 224] on input "number" at bounding box center [727, 223] width 54 height 22
type input "2"
click at [709, 308] on input "number" at bounding box center [727, 304] width 54 height 22
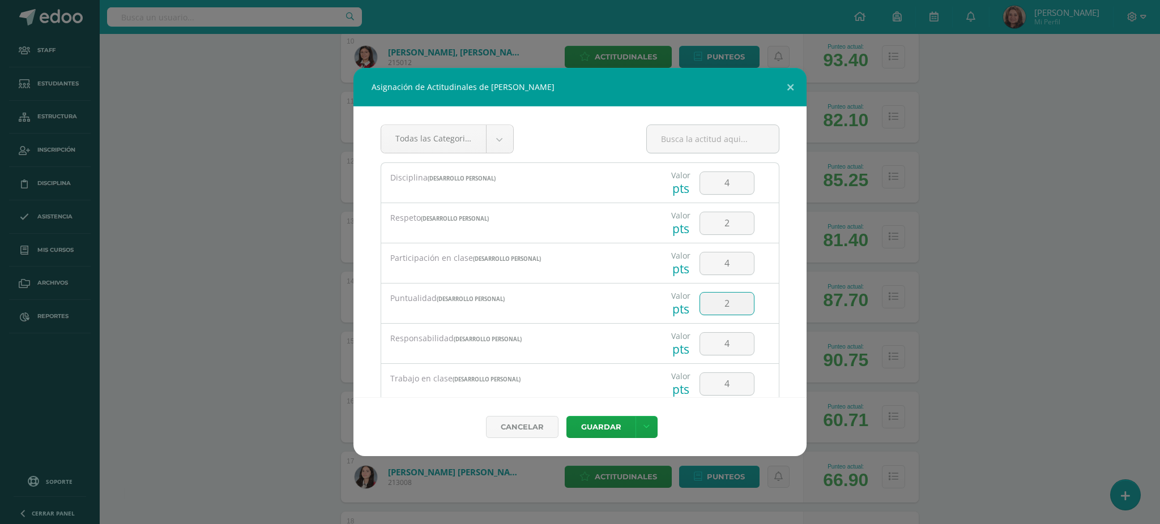
type input "2"
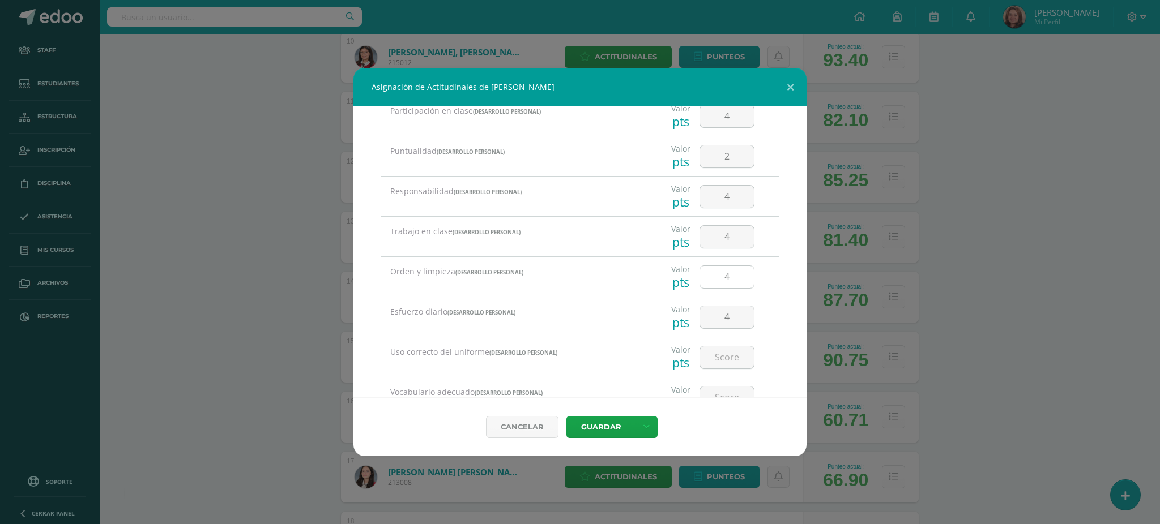
scroll to position [151, 0]
click at [722, 353] on input "number" at bounding box center [727, 354] width 54 height 22
type input "3"
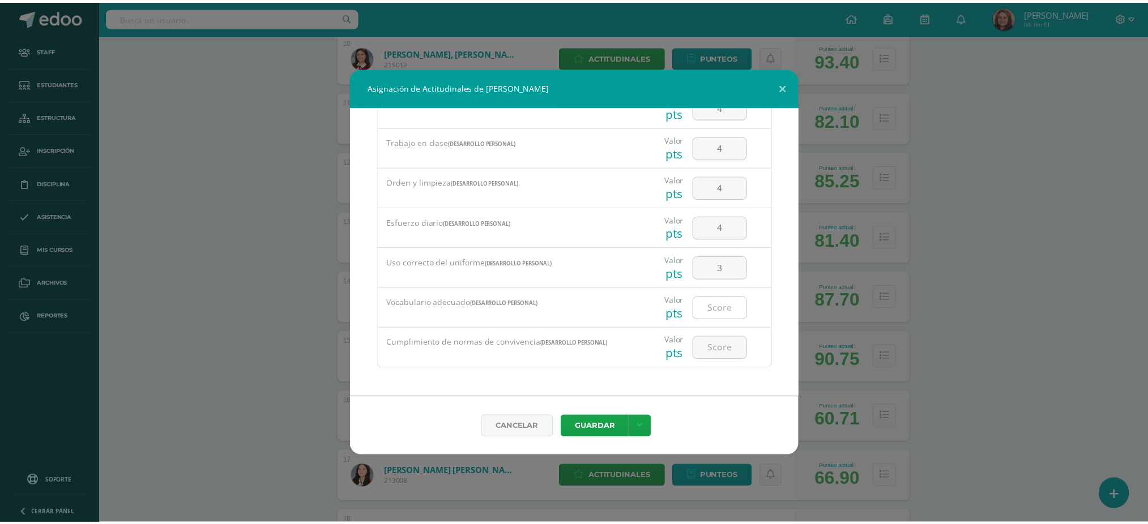
scroll to position [237, 0]
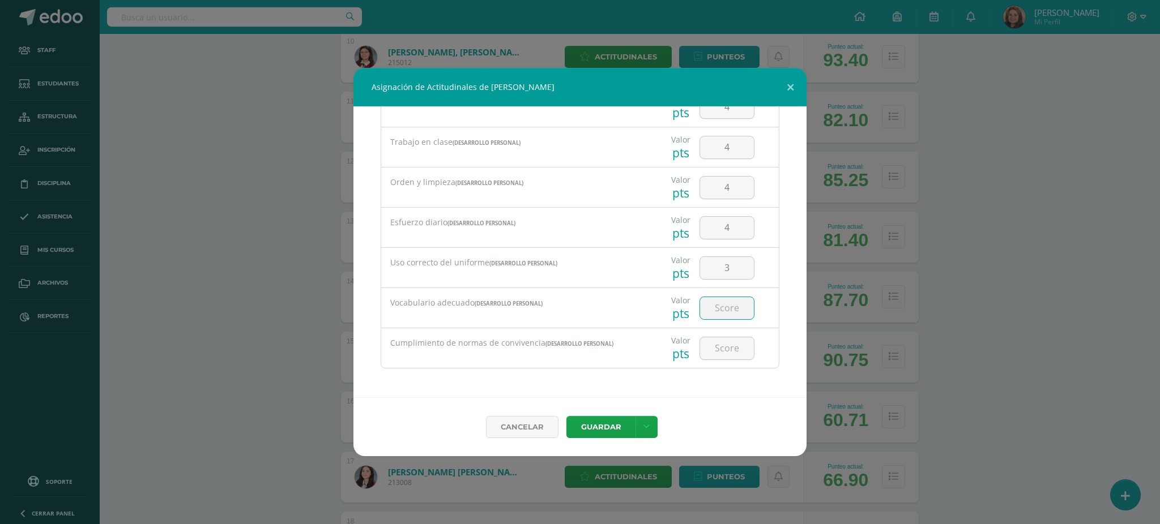
click at [722, 317] on input "number" at bounding box center [727, 308] width 54 height 22
type input "2"
click at [721, 354] on input "number" at bounding box center [727, 349] width 54 height 22
type input "2"
click at [611, 413] on div "Cancelar Guardar Guardar y poblar en todos mis cursos Guardar y poblar en todos…" at bounding box center [579, 427] width 453 height 59
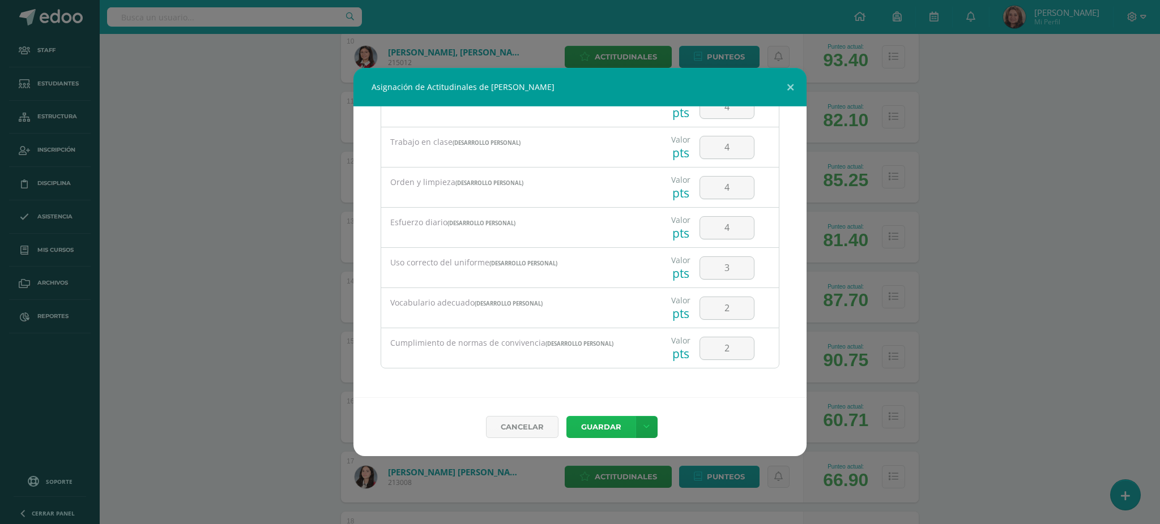
click at [611, 429] on button "Guardar" at bounding box center [600, 427] width 69 height 22
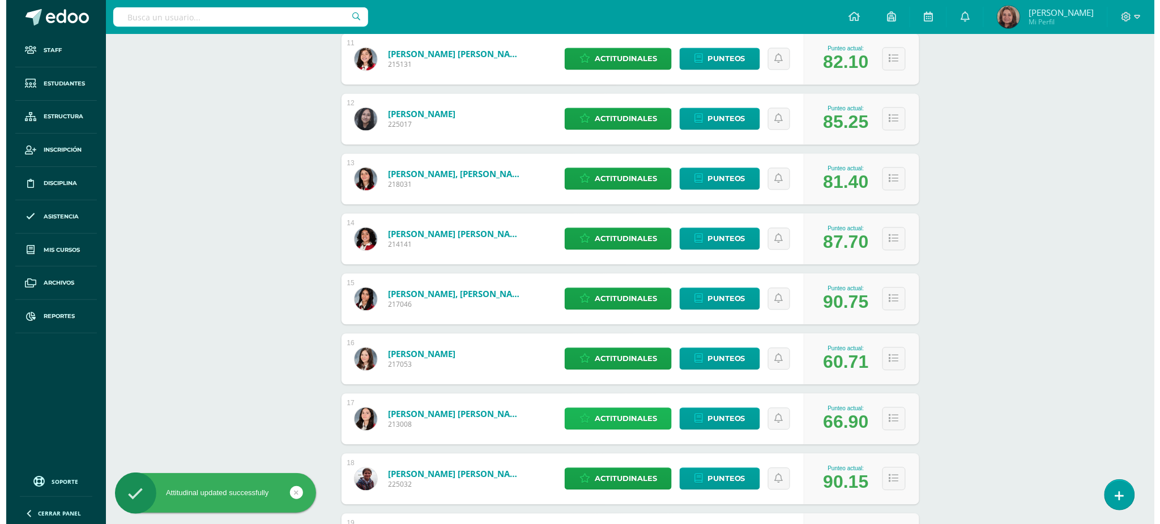
scroll to position [906, 0]
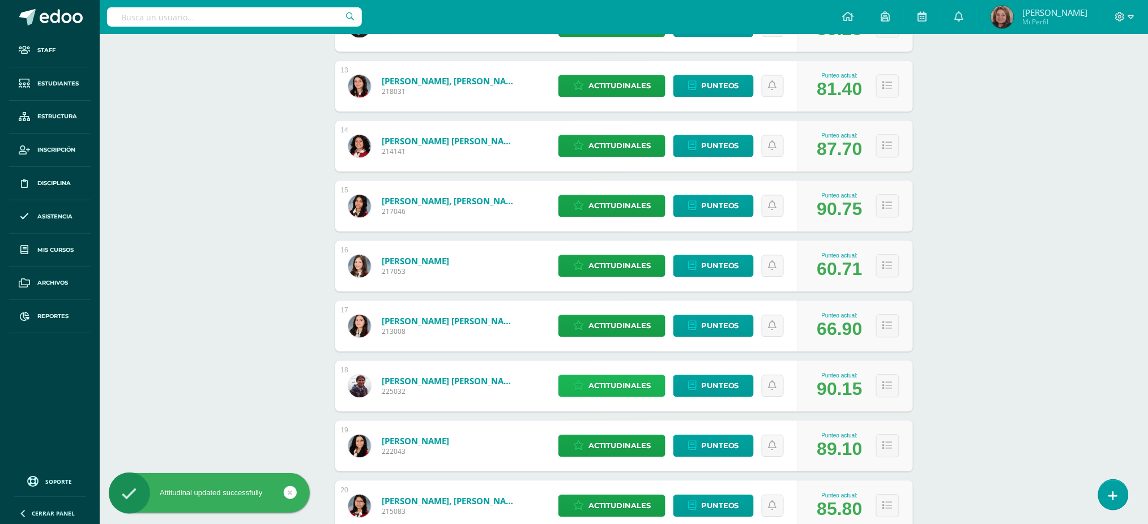
click at [622, 386] on span "Actitudinales" at bounding box center [619, 385] width 62 height 21
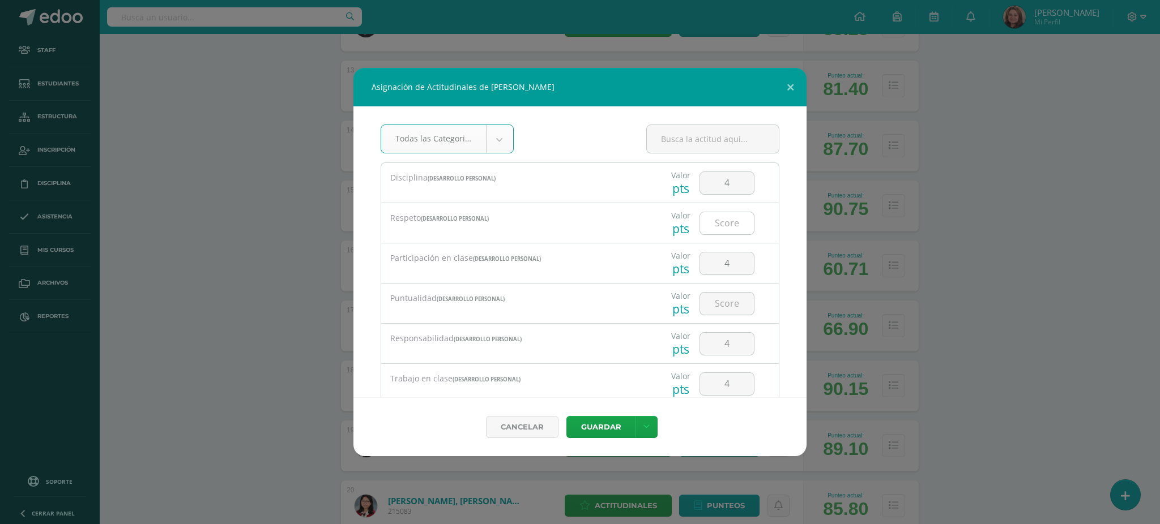
click at [709, 223] on input "number" at bounding box center [727, 223] width 54 height 22
type input "4"
click at [703, 306] on input "number" at bounding box center [727, 304] width 54 height 22
type input "4"
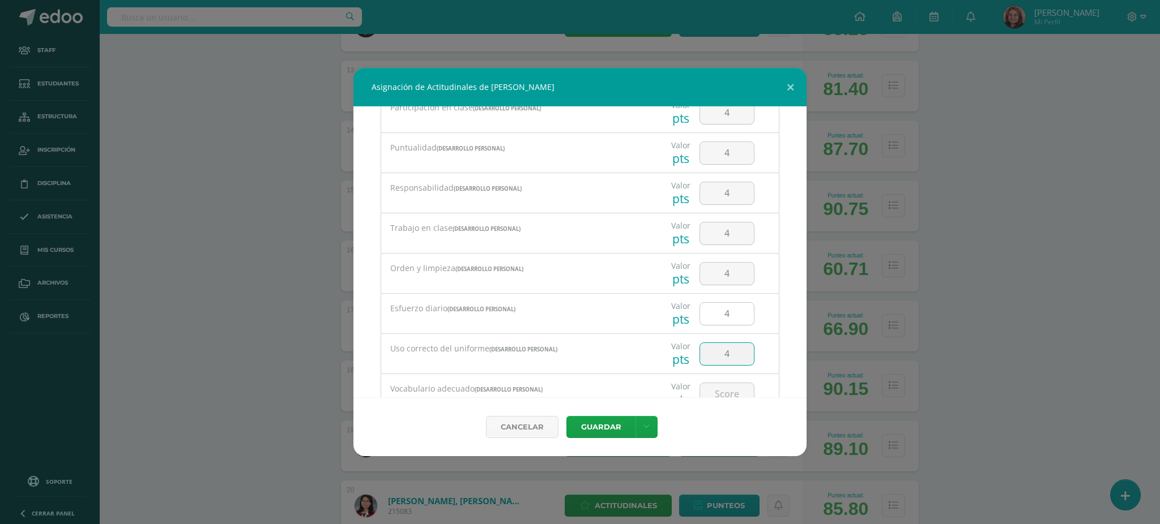
type input "4"
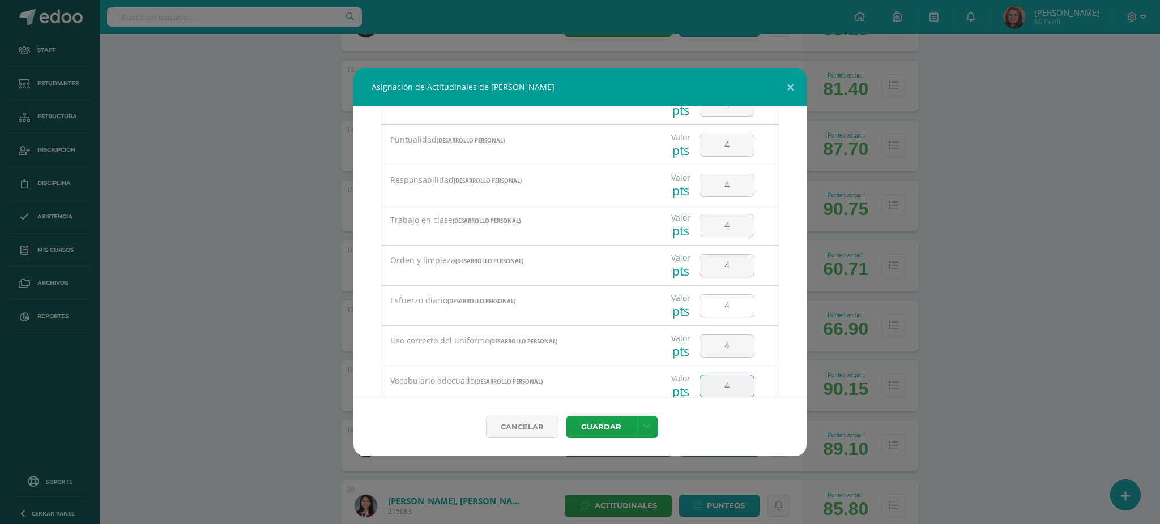
type input "4"
click at [610, 430] on button "Guardar" at bounding box center [600, 427] width 69 height 22
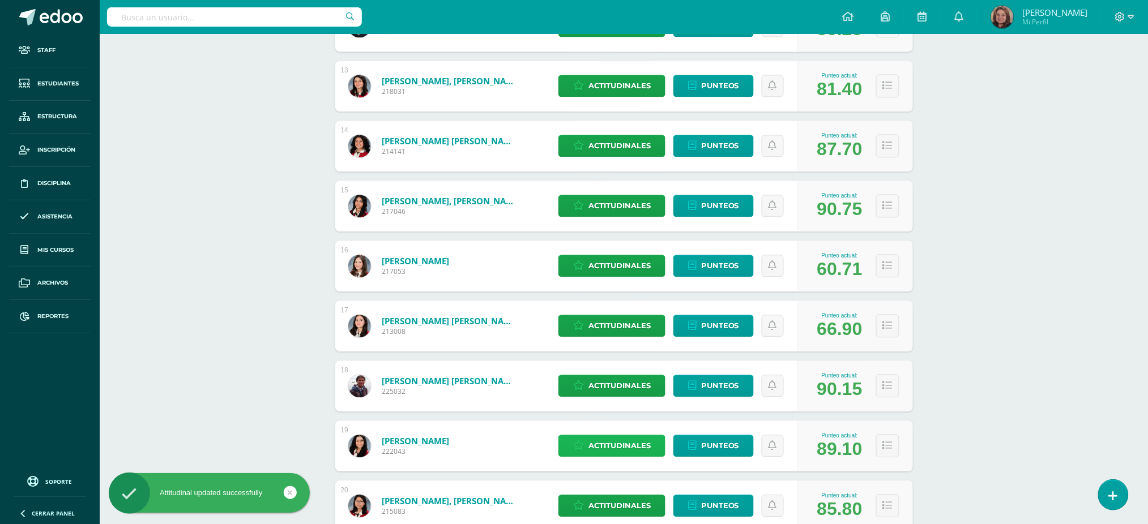
click at [595, 438] on span "Actitudinales" at bounding box center [619, 446] width 62 height 21
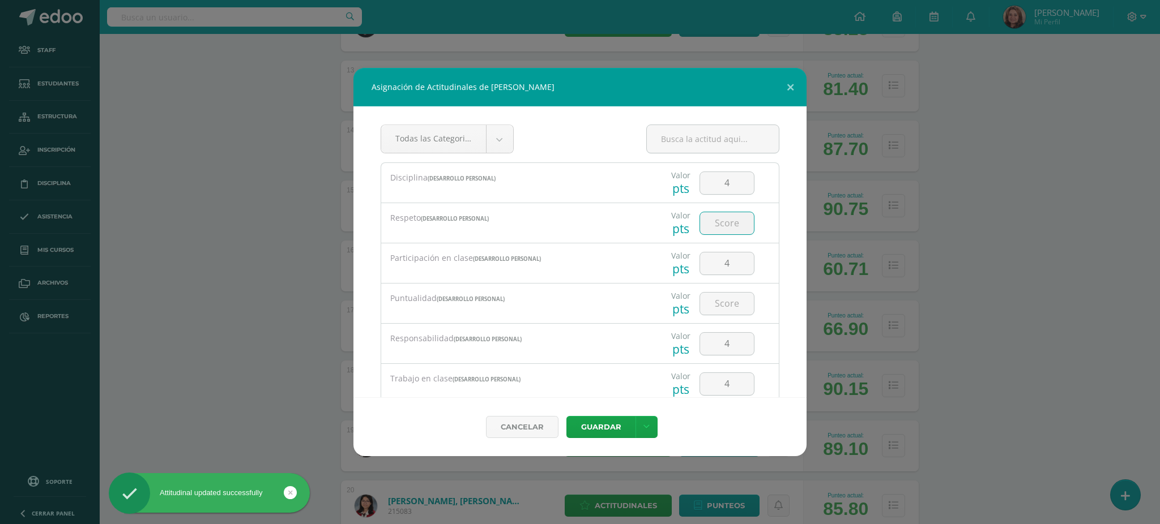
click at [733, 220] on input "number" at bounding box center [727, 223] width 54 height 22
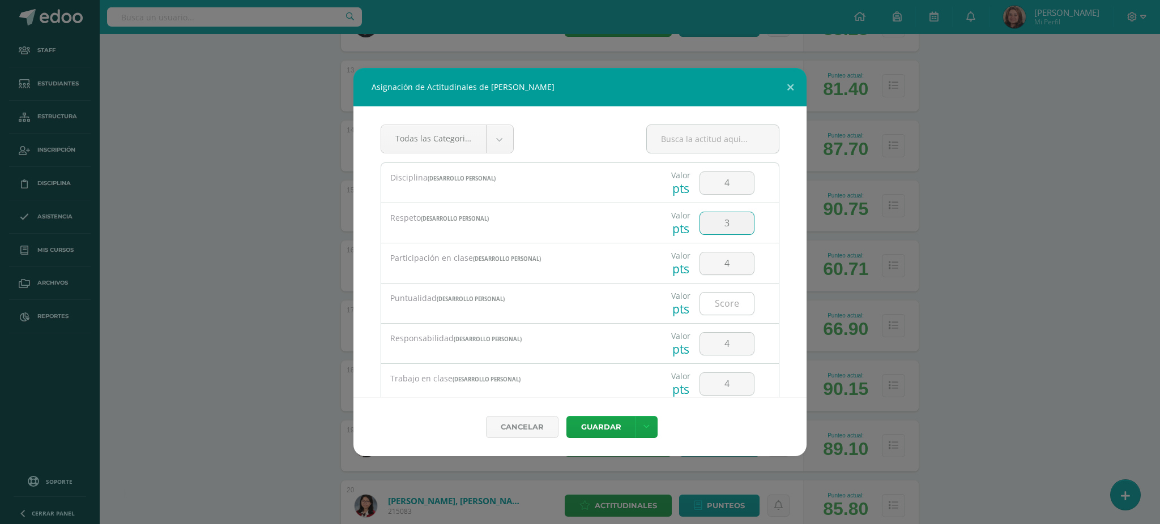
type input "3"
click at [718, 314] on input "number" at bounding box center [727, 304] width 54 height 22
type input "3"
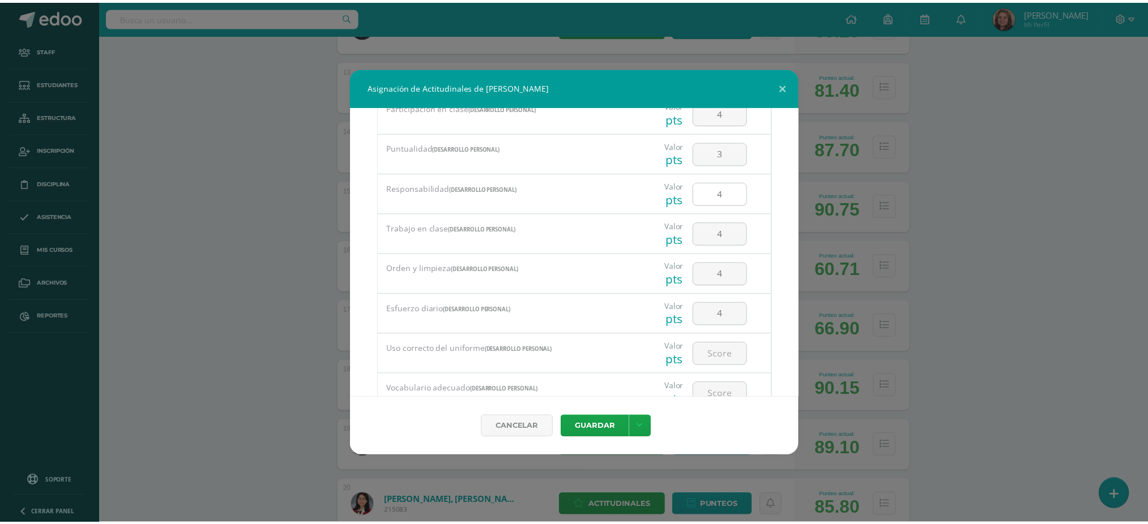
scroll to position [227, 0]
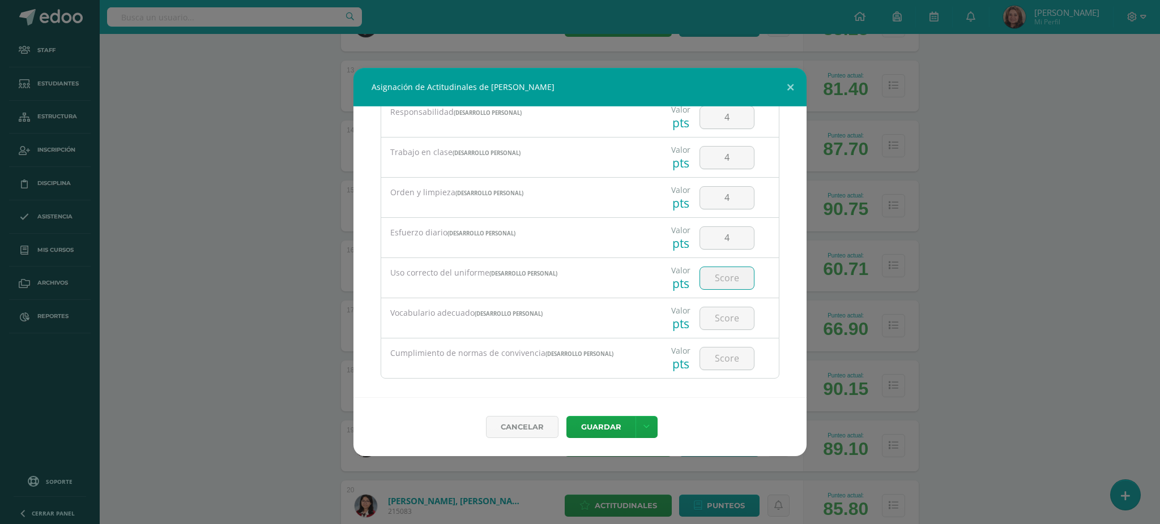
click at [731, 280] on input "number" at bounding box center [727, 278] width 54 height 22
type input "4"
click at [600, 425] on button "Guardar" at bounding box center [600, 427] width 69 height 22
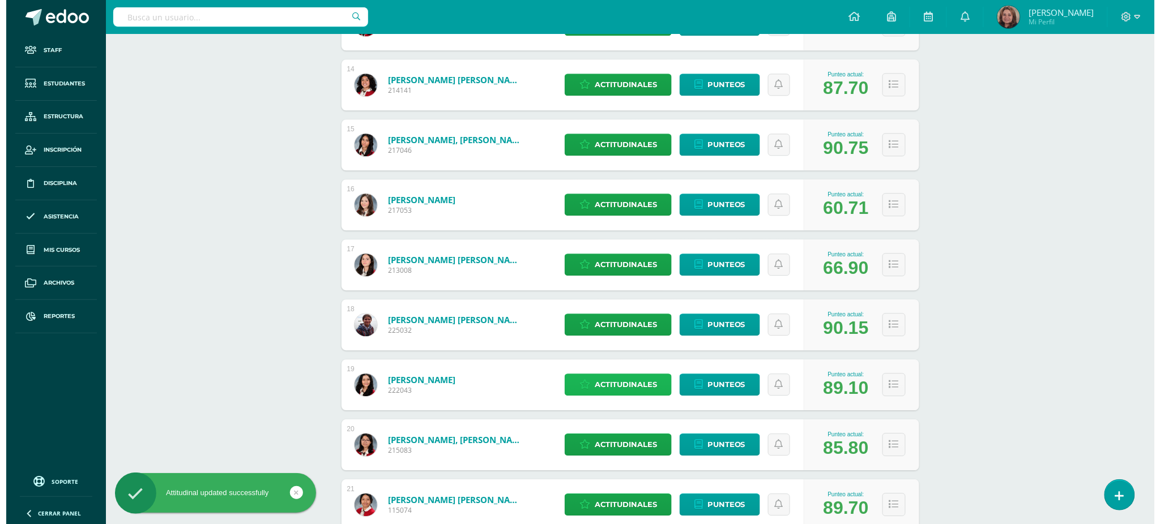
scroll to position [1048, 0]
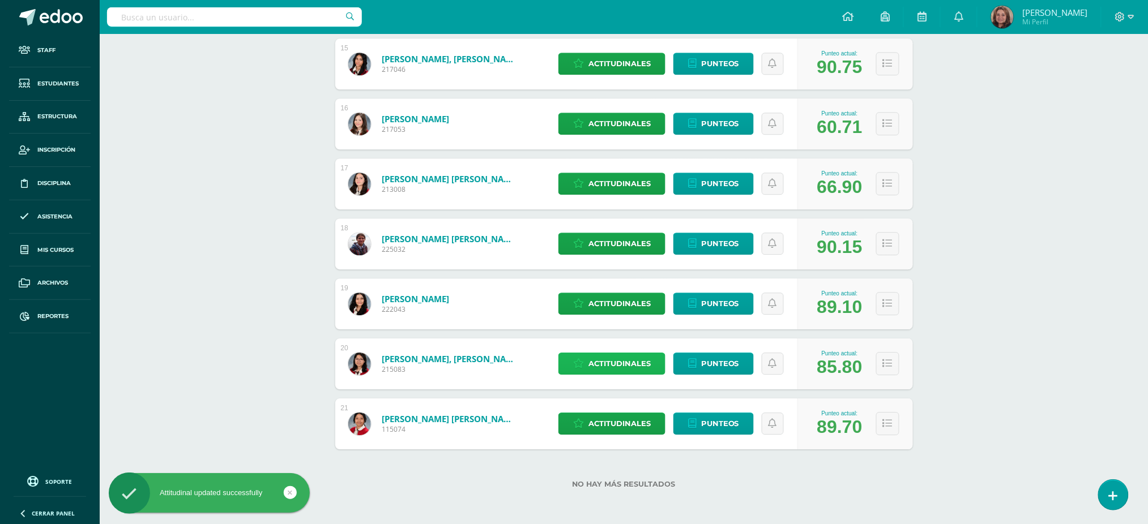
click at [623, 360] on span "Actitudinales" at bounding box center [619, 363] width 62 height 21
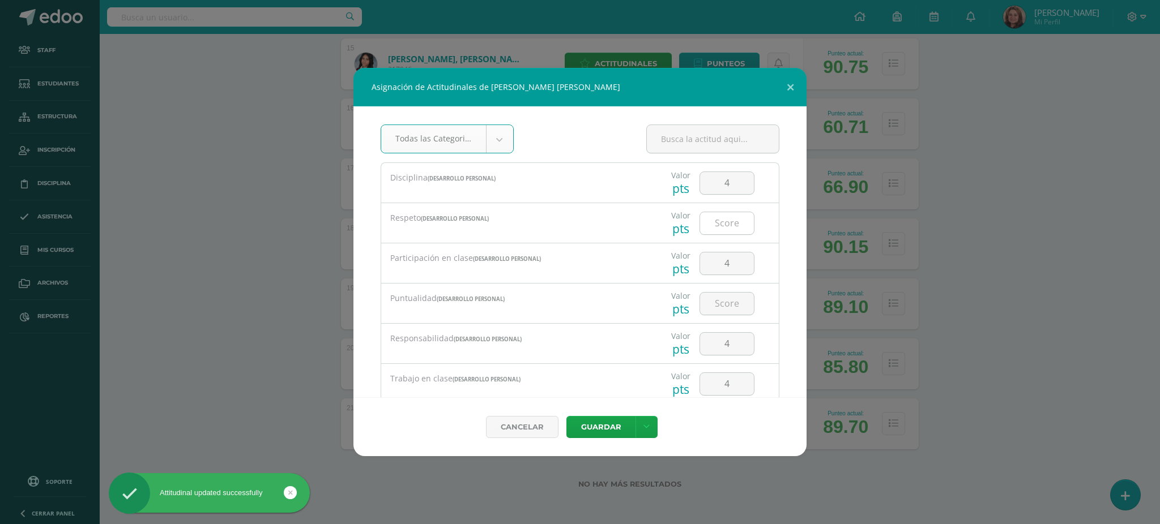
click at [722, 219] on input "number" at bounding box center [727, 223] width 54 height 22
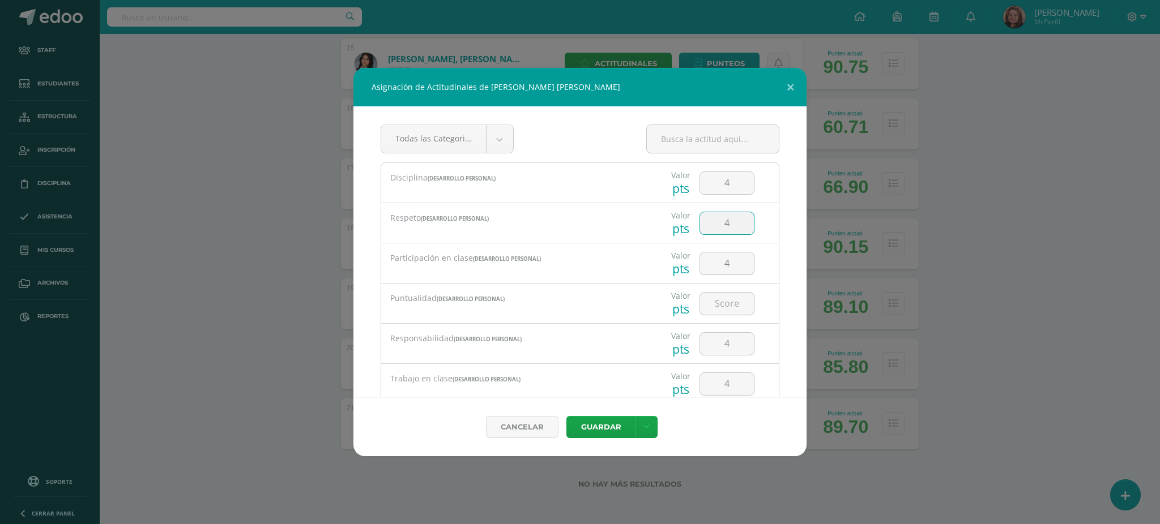
type input "4"
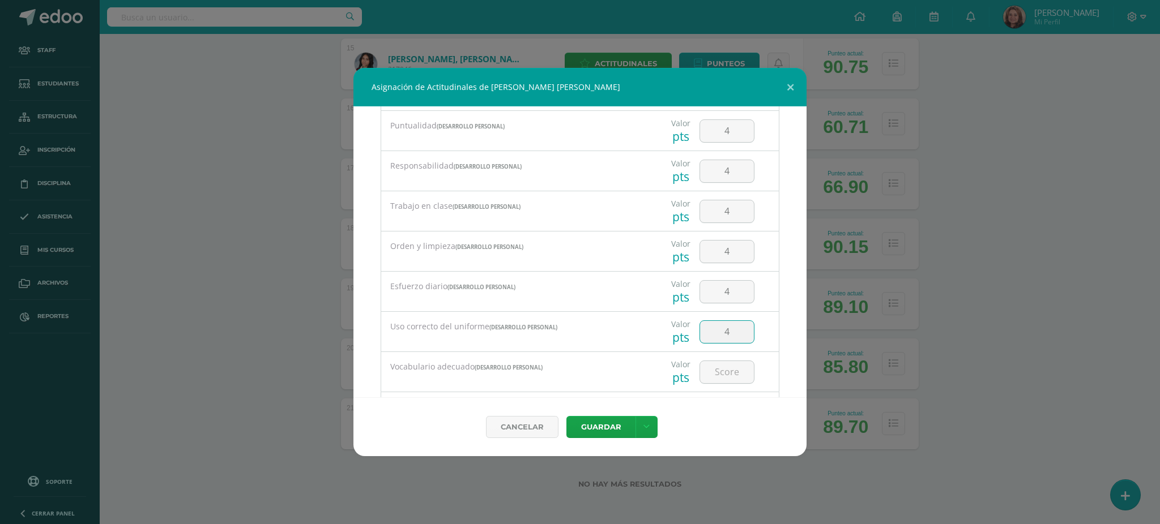
type input "4"
click at [611, 425] on button "Guardar" at bounding box center [600, 427] width 69 height 22
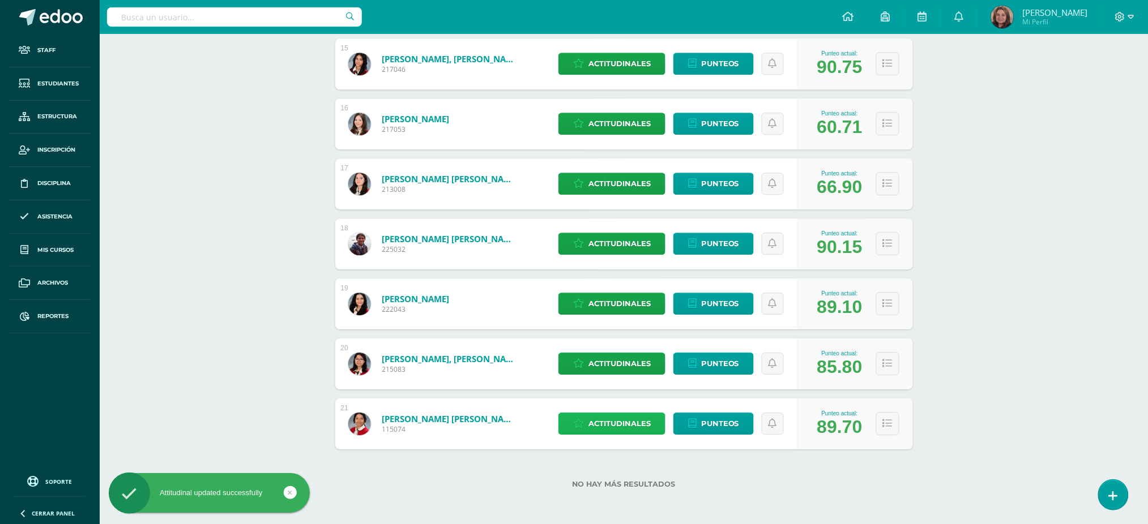
click at [654, 422] on link "Actitudinales" at bounding box center [611, 424] width 107 height 22
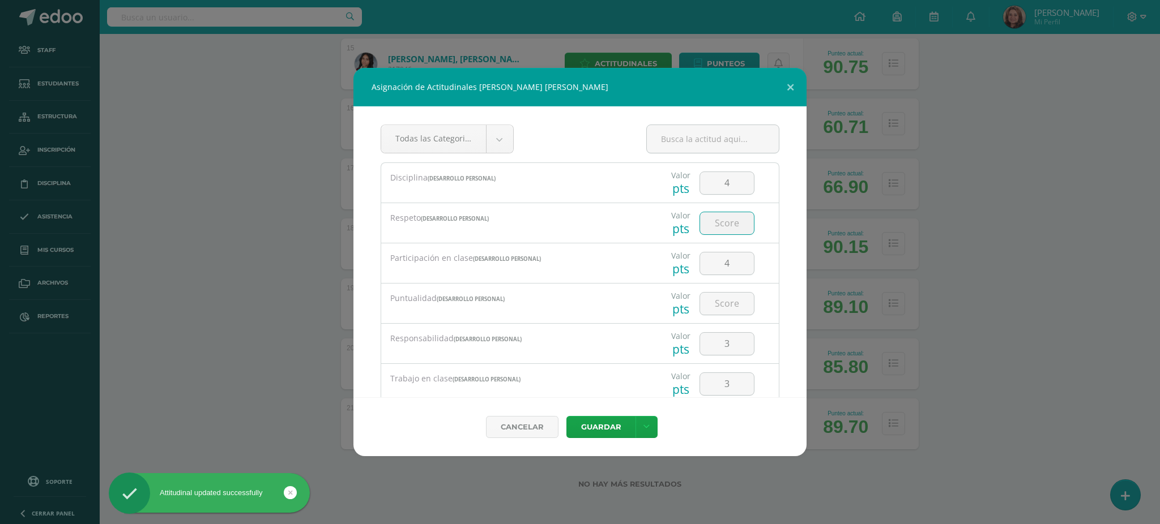
click at [730, 216] on input "number" at bounding box center [727, 223] width 54 height 22
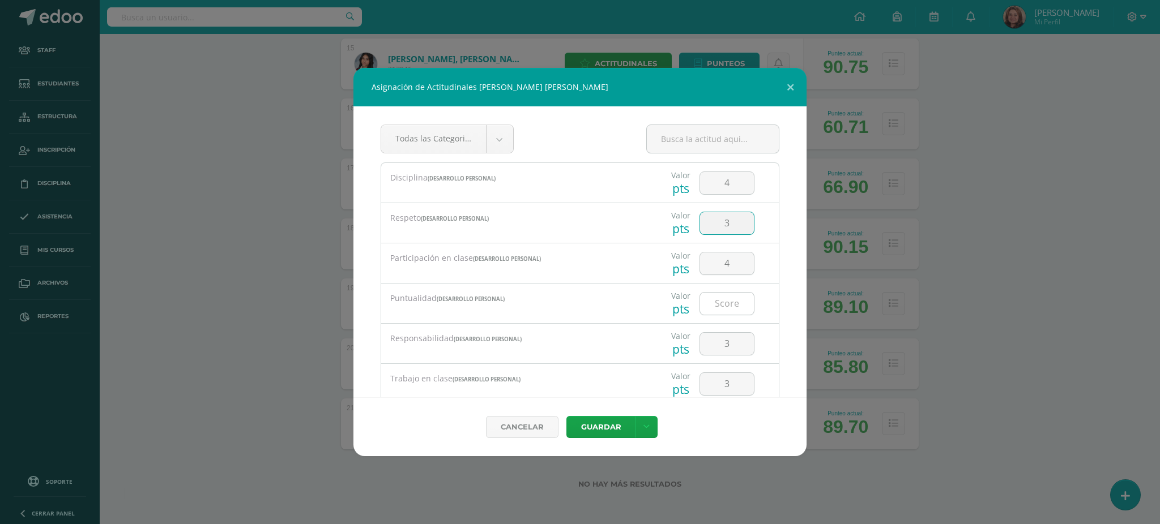
type input "3"
click at [709, 303] on input "number" at bounding box center [727, 304] width 54 height 22
type input "4"
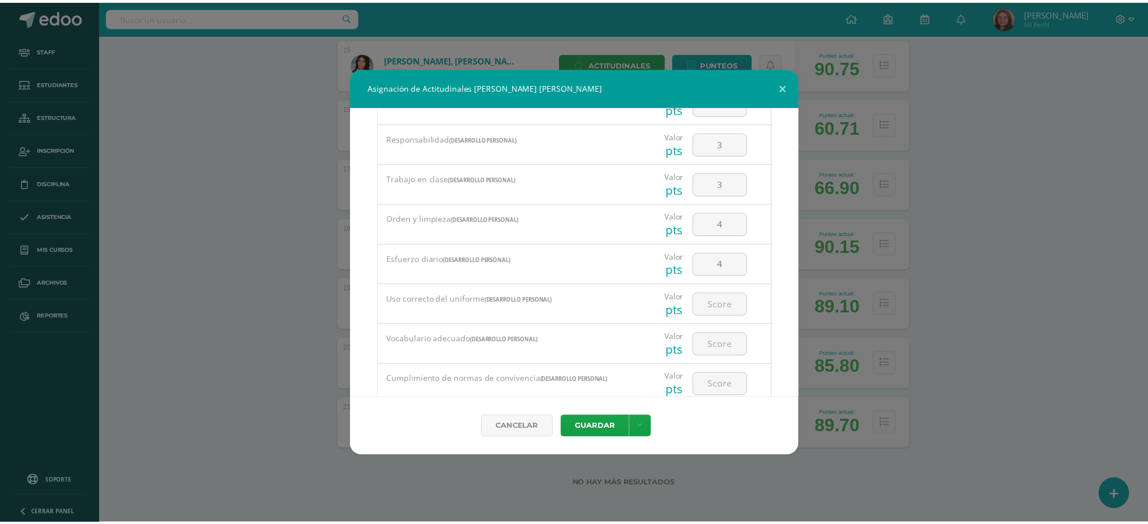
scroll to position [227, 0]
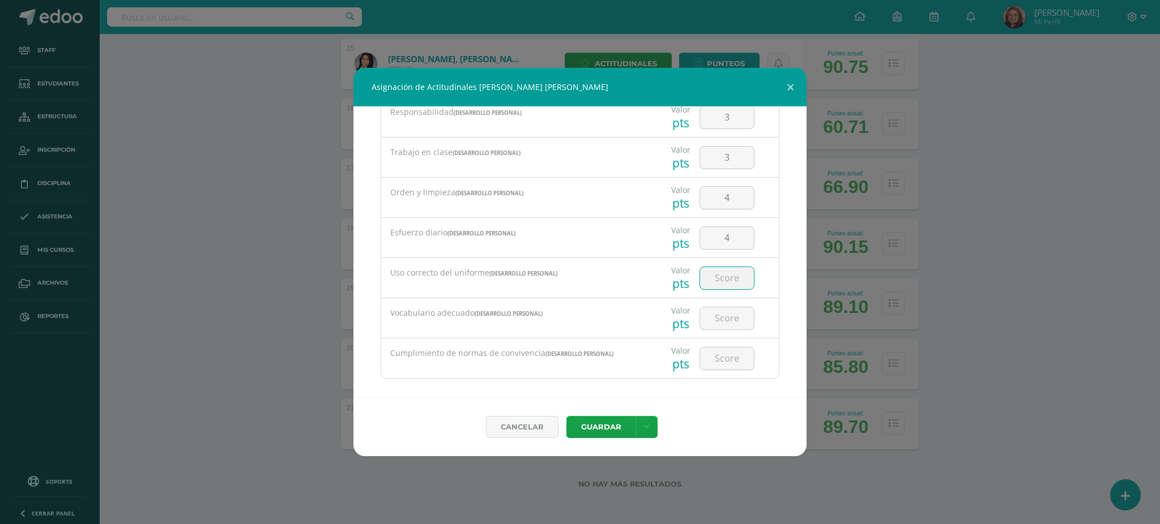
click at [724, 272] on input "number" at bounding box center [727, 278] width 54 height 22
type input "3"
type input "4"
type input "3"
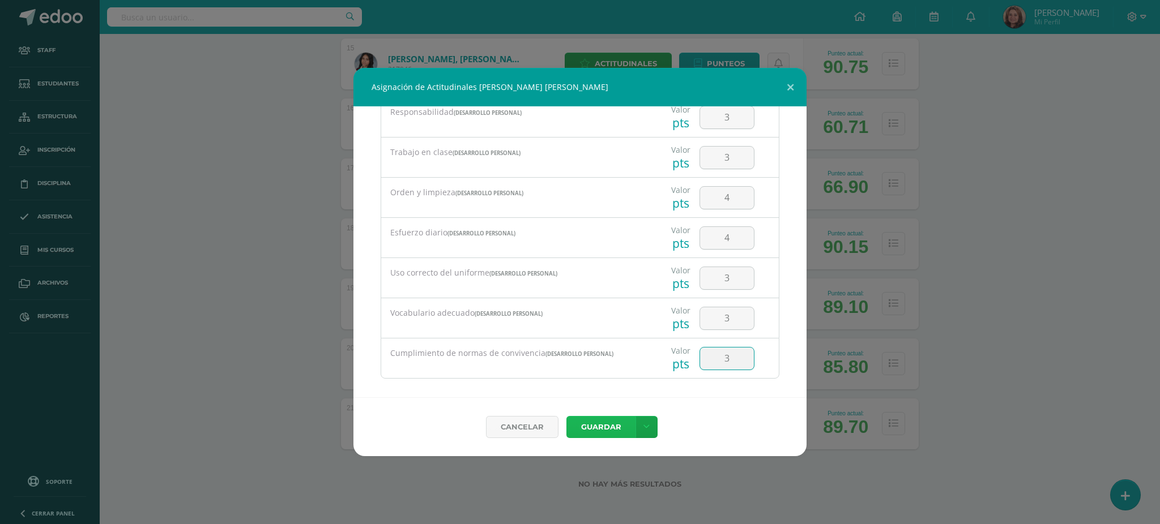
click at [591, 431] on button "Guardar" at bounding box center [600, 427] width 69 height 22
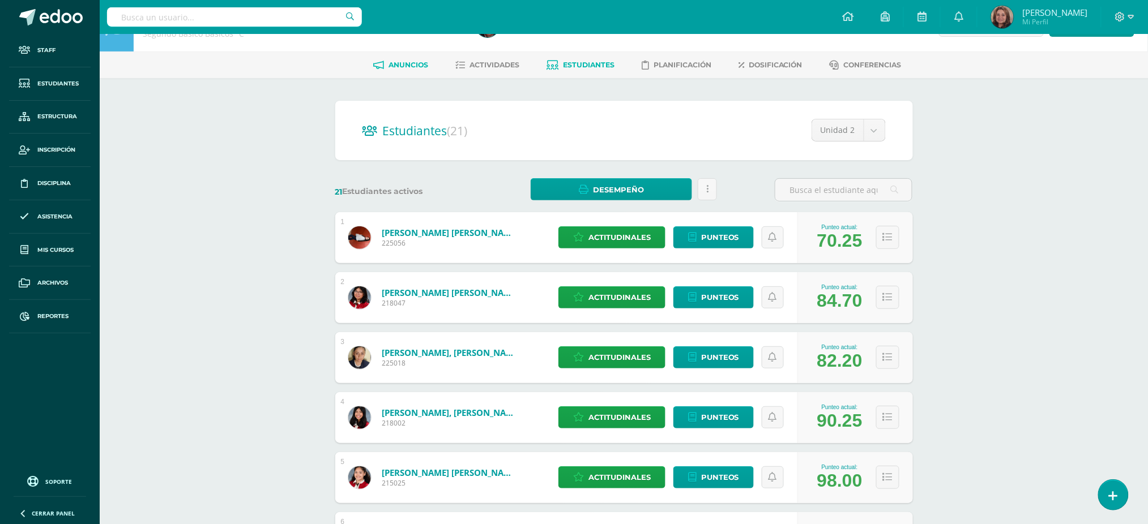
scroll to position [0, 0]
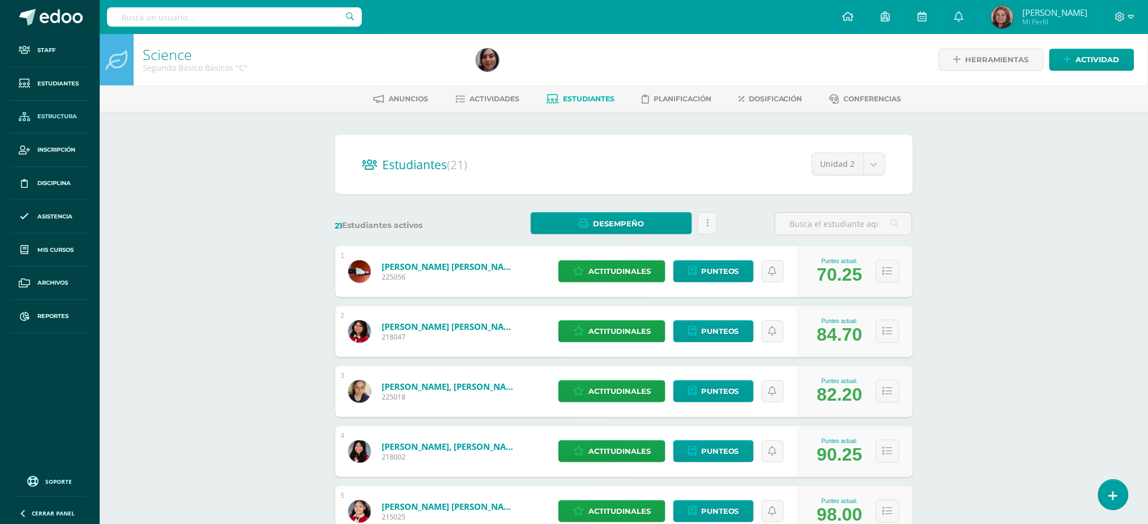
click at [59, 118] on span "Estructura" at bounding box center [57, 116] width 40 height 9
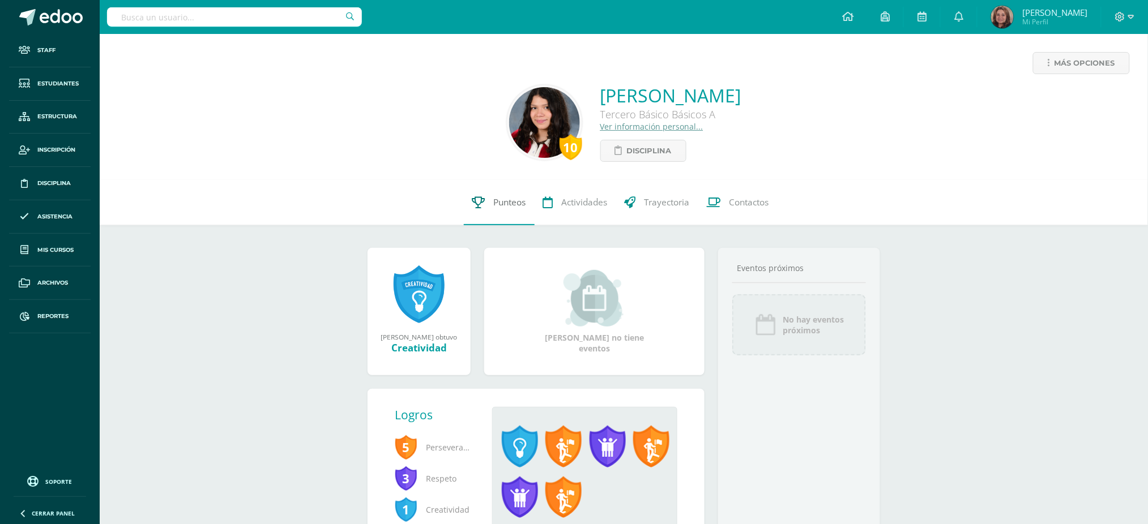
click at [515, 200] on span "Punteos" at bounding box center [510, 203] width 32 height 12
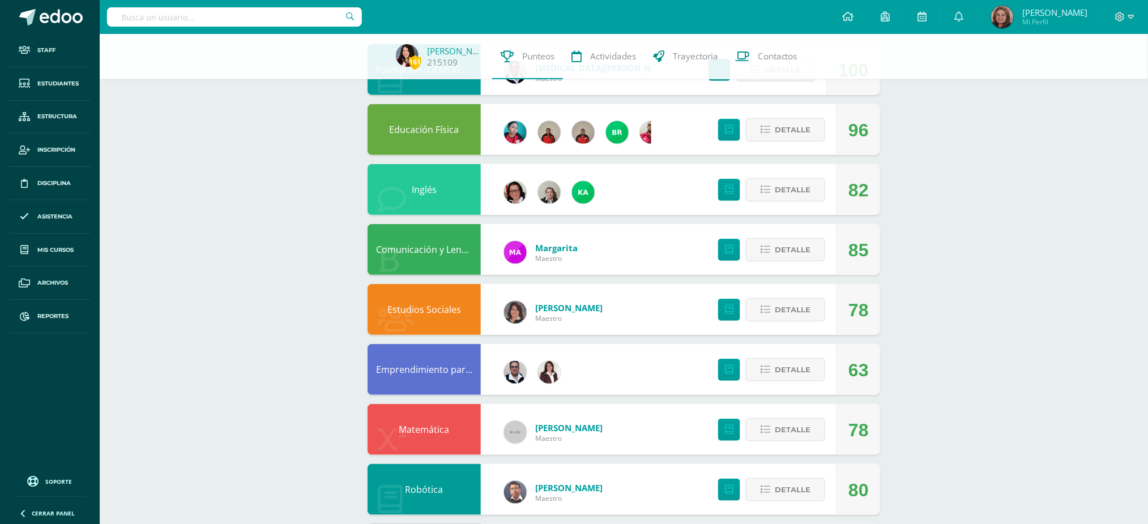
scroll to position [151, 0]
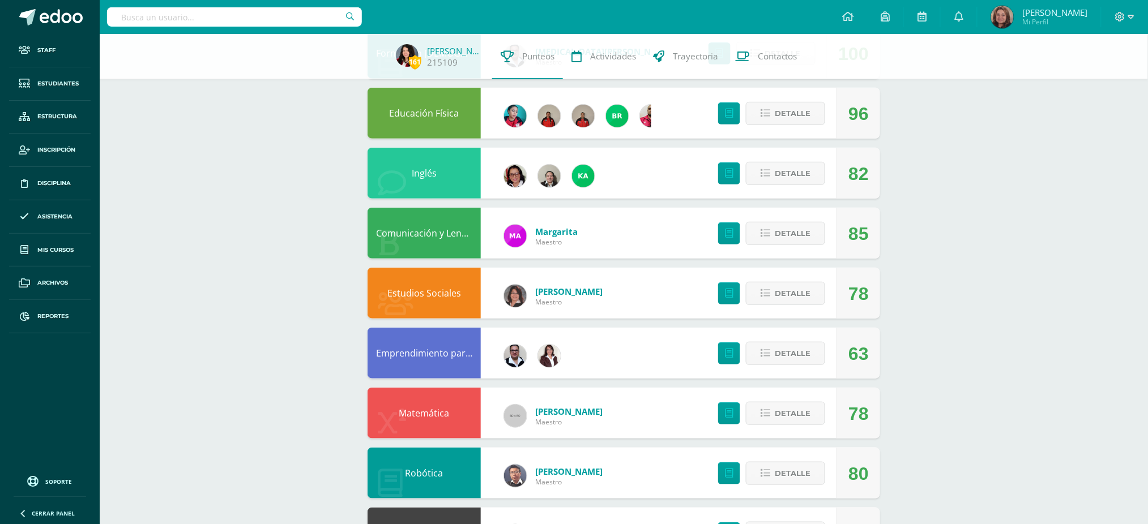
click at [440, 227] on link "Comunicación y Lenguaje" at bounding box center [430, 233] width 109 height 12
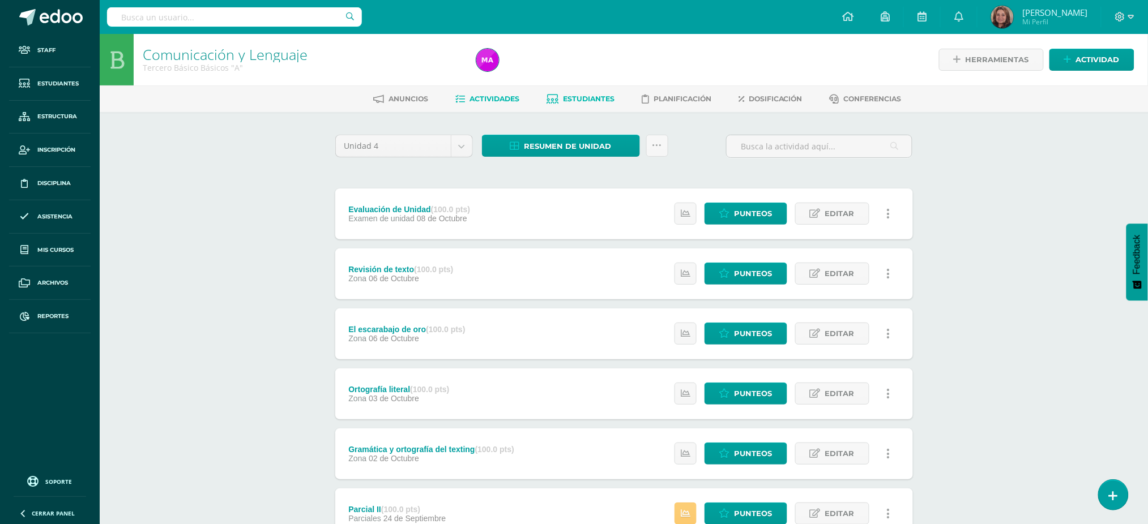
click at [571, 100] on span "Estudiantes" at bounding box center [589, 99] width 52 height 8
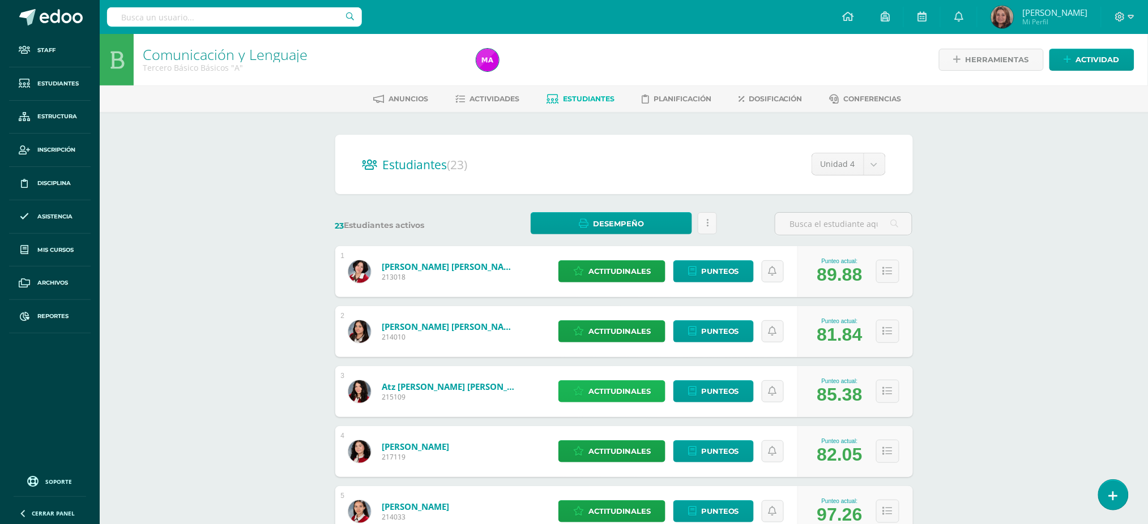
click at [602, 388] on span "Actitudinales" at bounding box center [619, 391] width 62 height 21
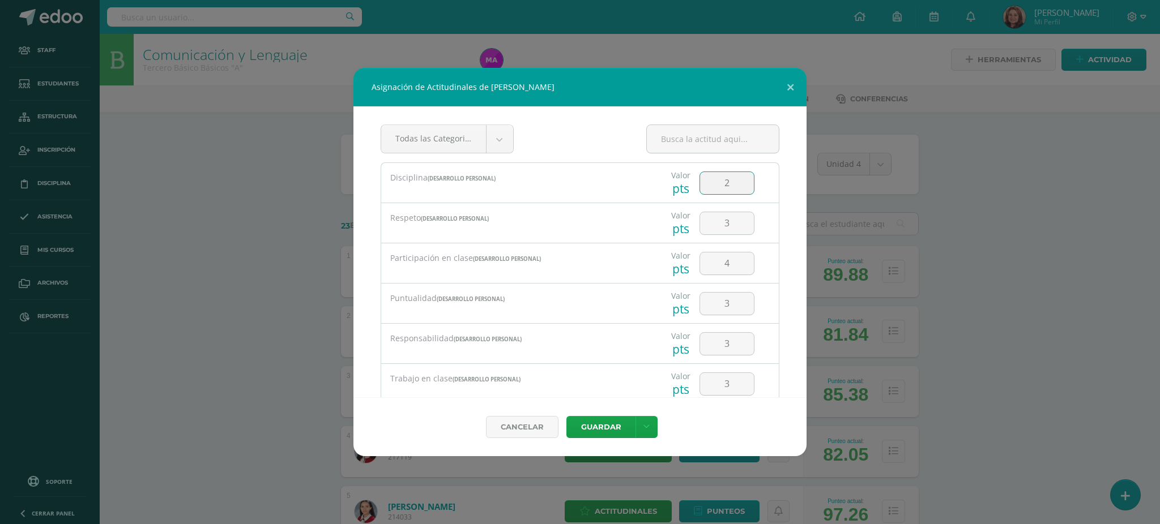
drag, startPoint x: 725, startPoint y: 185, endPoint x: 718, endPoint y: 185, distance: 6.8
click at [718, 185] on input "2" at bounding box center [727, 183] width 54 height 22
drag, startPoint x: 721, startPoint y: 225, endPoint x: 713, endPoint y: 225, distance: 7.9
click at [713, 225] on input "3" at bounding box center [727, 223] width 54 height 22
type input "2"
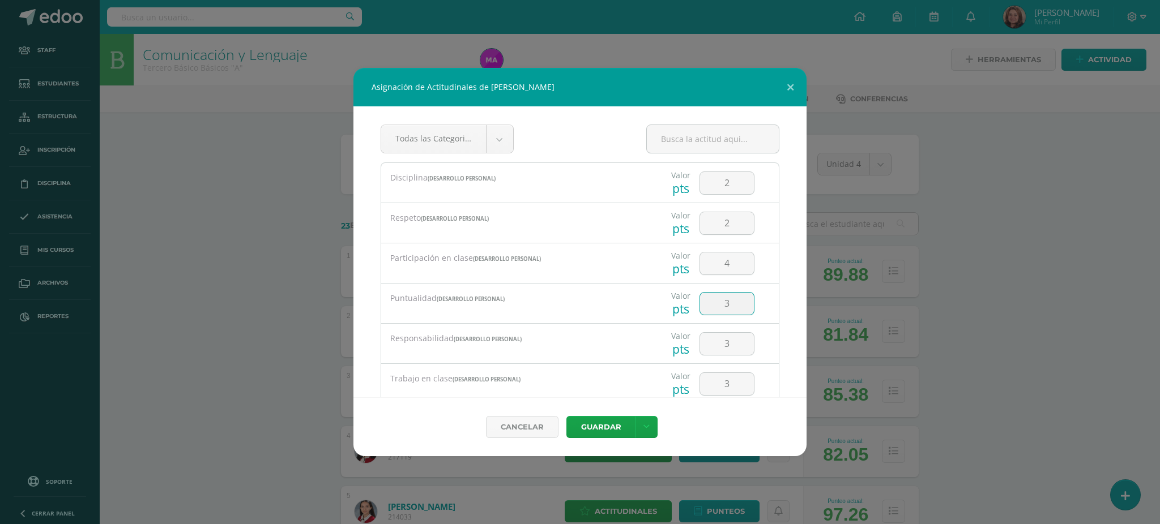
drag, startPoint x: 718, startPoint y: 304, endPoint x: 699, endPoint y: 311, distance: 19.9
click at [701, 311] on input "3" at bounding box center [727, 304] width 54 height 22
type input "2"
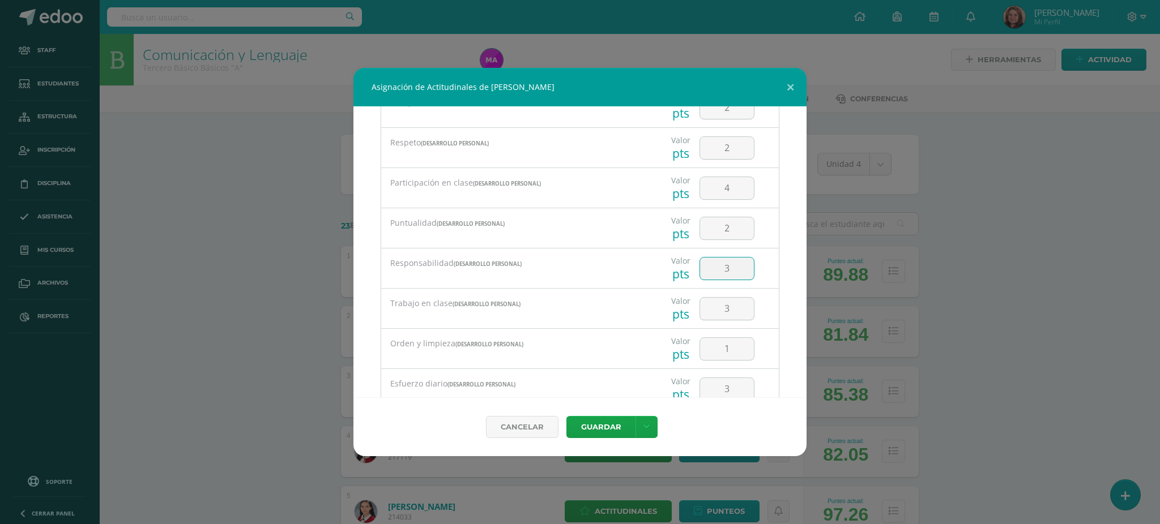
drag, startPoint x: 719, startPoint y: 272, endPoint x: 710, endPoint y: 273, distance: 8.6
click at [710, 273] on input "3" at bounding box center [727, 269] width 54 height 22
type input "2"
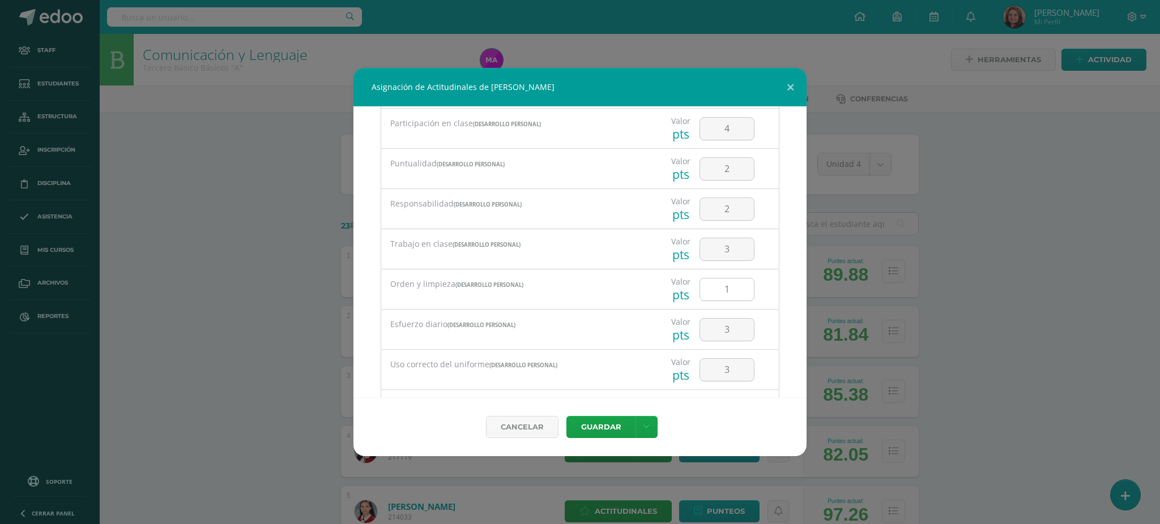
scroll to position [151, 0]
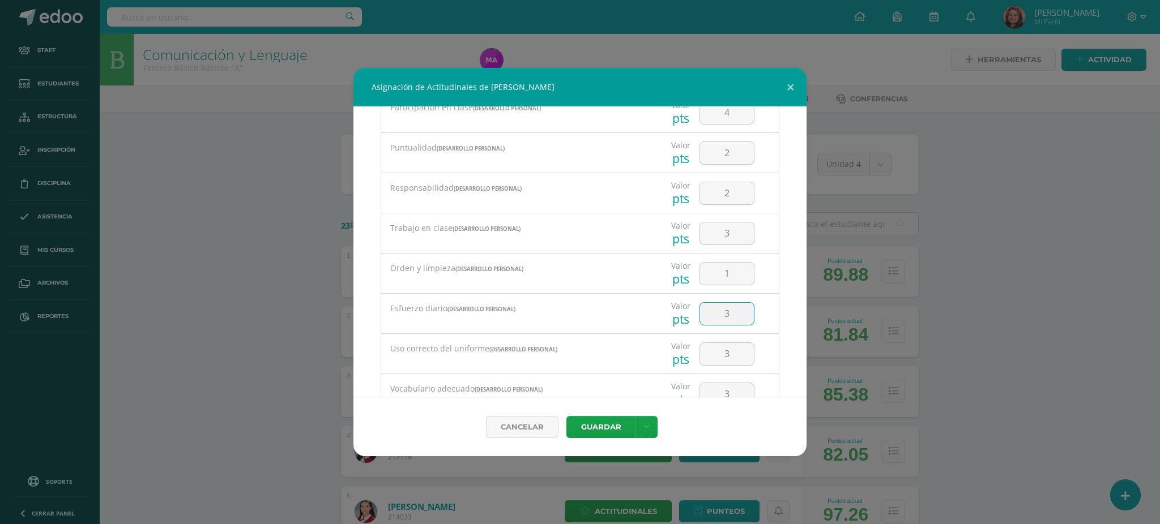
drag, startPoint x: 735, startPoint y: 316, endPoint x: 689, endPoint y: 311, distance: 46.2
click at [700, 317] on input "3" at bounding box center [727, 314] width 54 height 22
type input "2"
drag, startPoint x: 723, startPoint y: 357, endPoint x: 707, endPoint y: 357, distance: 16.4
click at [707, 357] on input "3" at bounding box center [727, 354] width 54 height 22
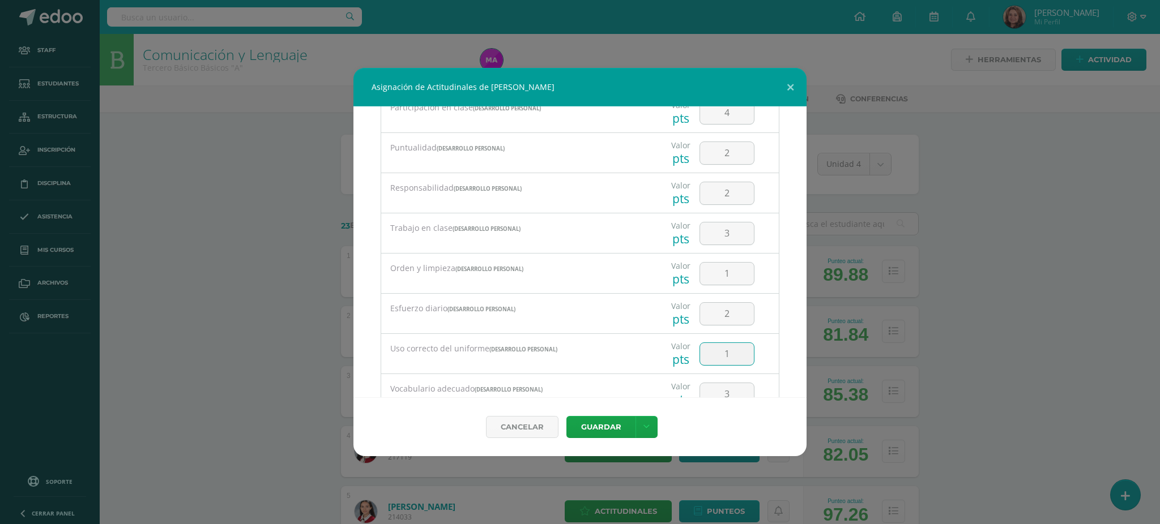
type input "1"
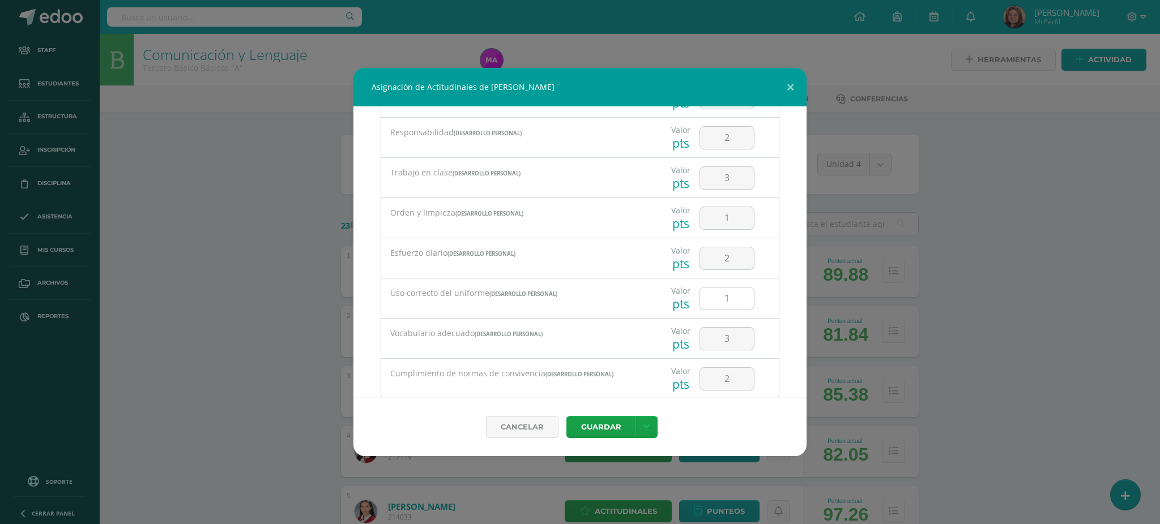
scroll to position [227, 0]
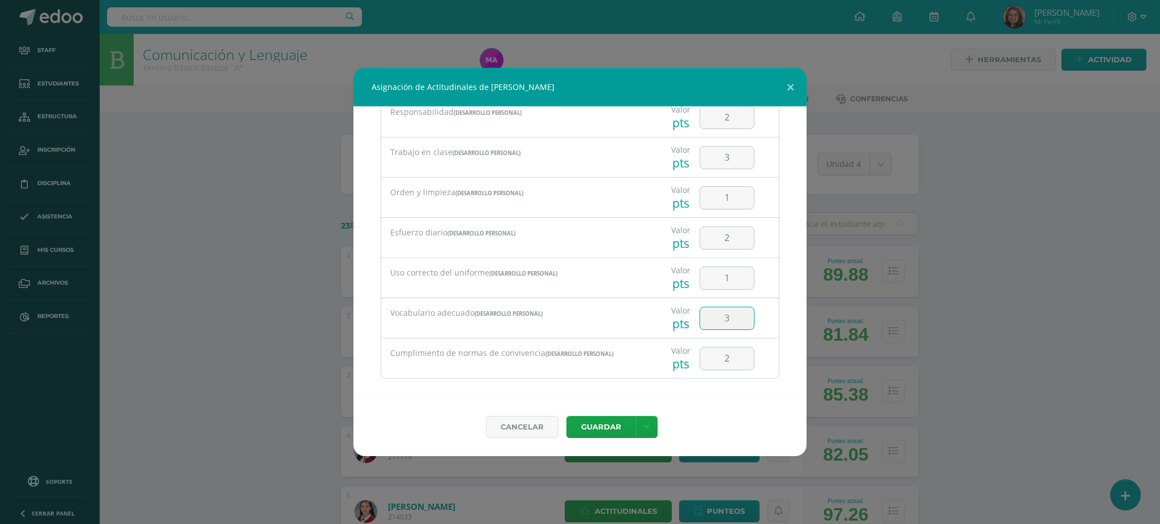
drag, startPoint x: 722, startPoint y: 323, endPoint x: 712, endPoint y: 325, distance: 10.3
click at [712, 325] on input "3" at bounding box center [727, 319] width 54 height 22
type input "2"
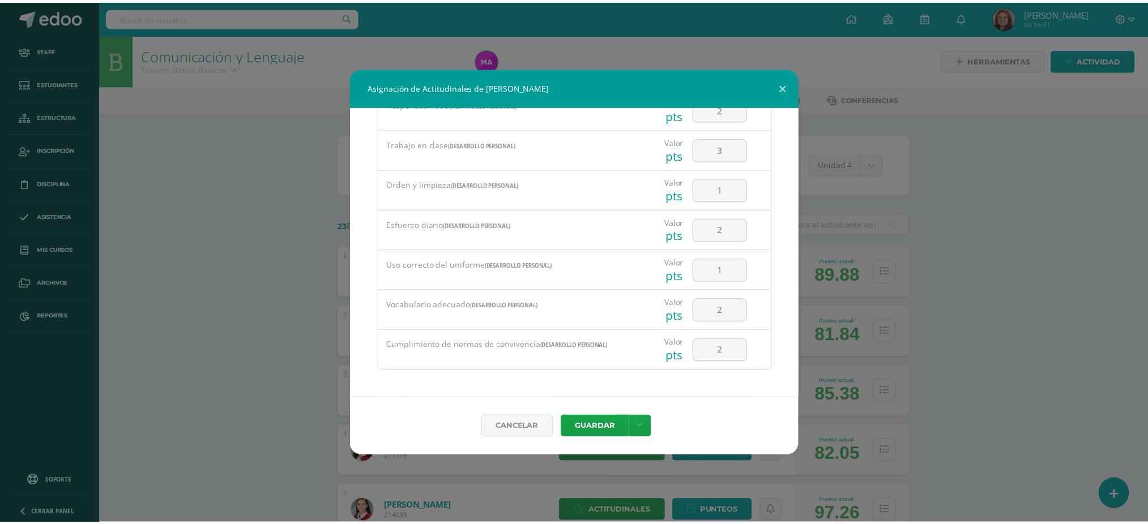
scroll to position [237, 0]
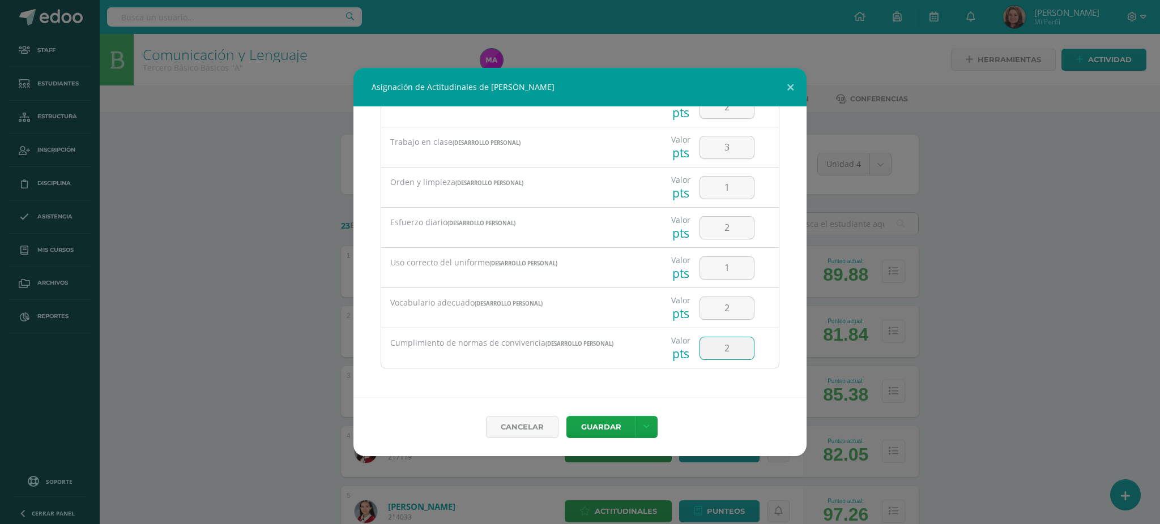
drag, startPoint x: 722, startPoint y: 352, endPoint x: 690, endPoint y: 351, distance: 31.2
click at [700, 351] on input "2" at bounding box center [727, 349] width 54 height 22
type input "1"
click at [585, 422] on button "Guardar" at bounding box center [600, 427] width 69 height 22
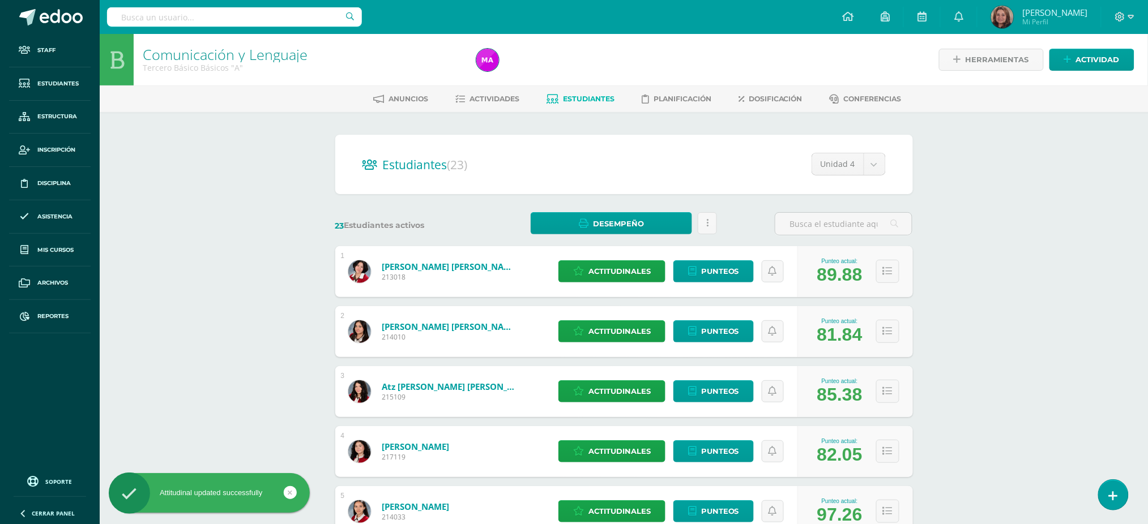
click at [422, 385] on link "Atz Gómez, María José" at bounding box center [450, 386] width 136 height 11
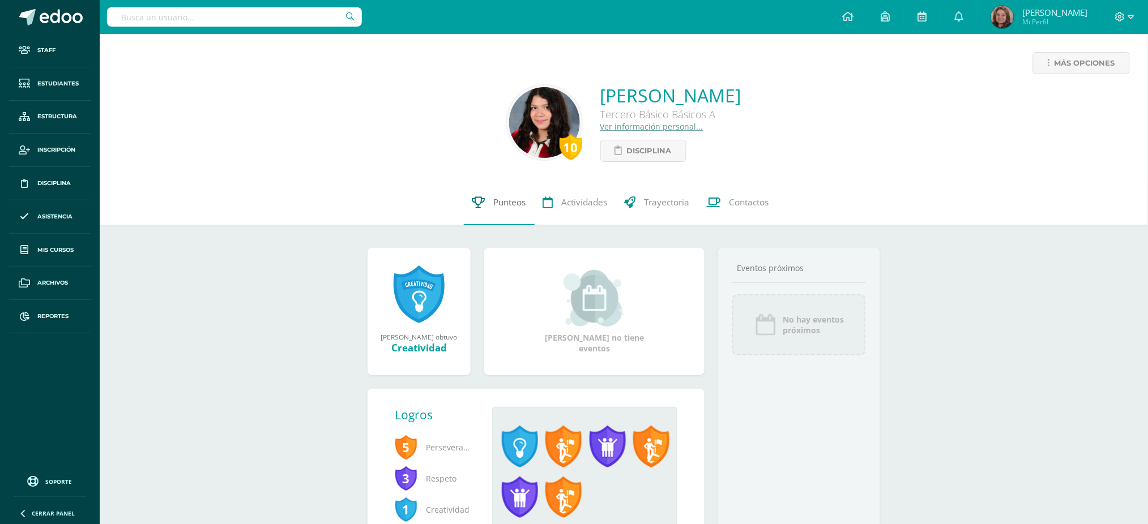
click at [519, 205] on span "Punteos" at bounding box center [510, 203] width 32 height 12
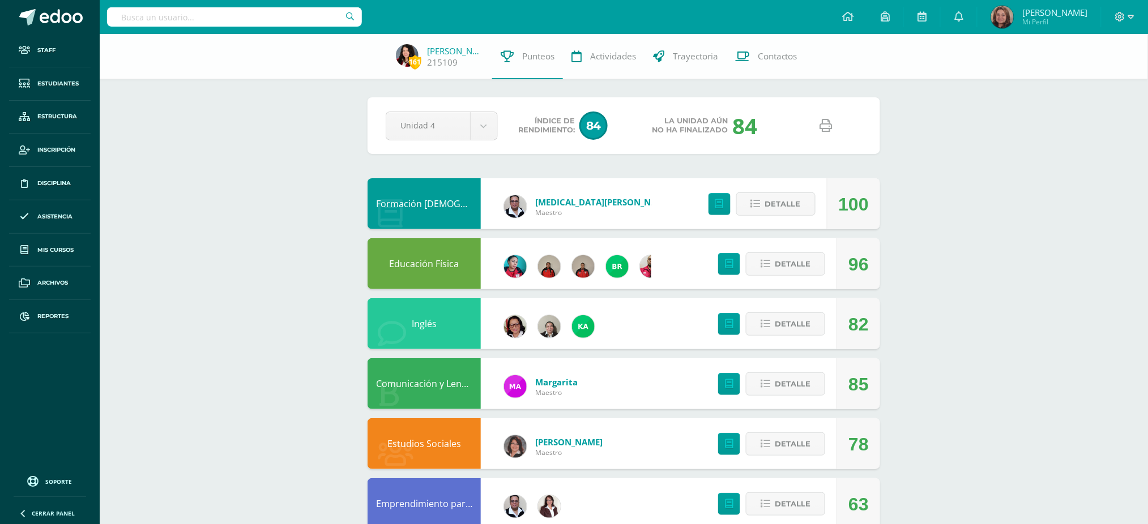
click at [829, 123] on icon at bounding box center [826, 125] width 12 height 12
click at [439, 380] on link "Comunicación y Lenguaje" at bounding box center [430, 384] width 109 height 12
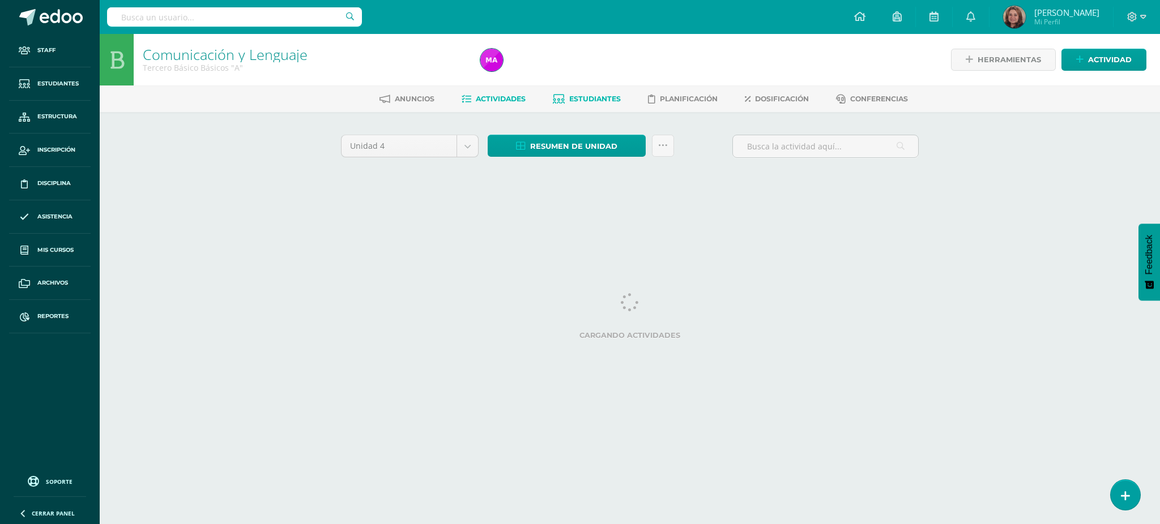
click at [603, 91] on link "Estudiantes" at bounding box center [587, 99] width 68 height 18
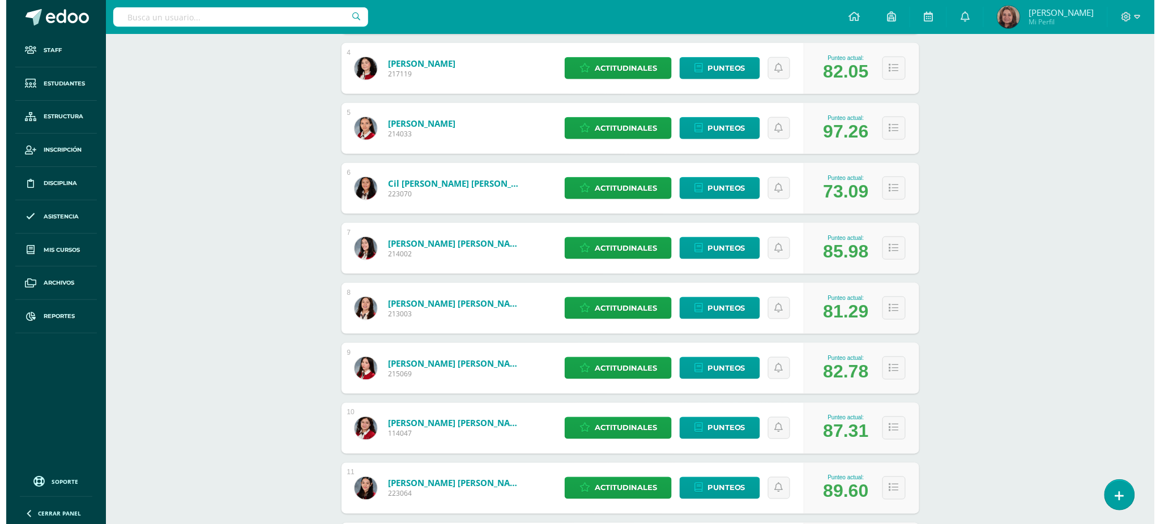
scroll to position [6, 0]
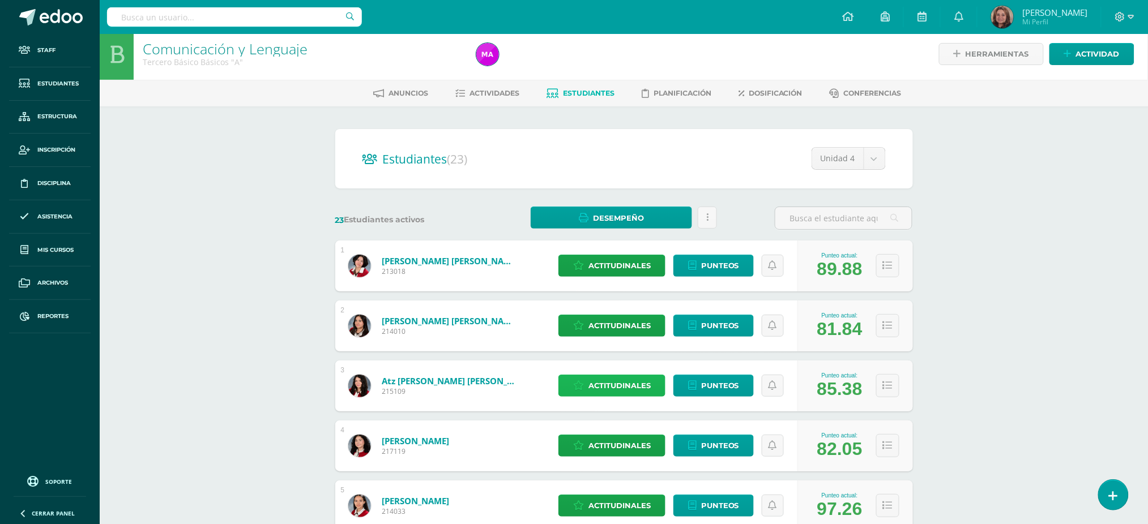
click at [591, 385] on span "Actitudinales" at bounding box center [619, 385] width 62 height 21
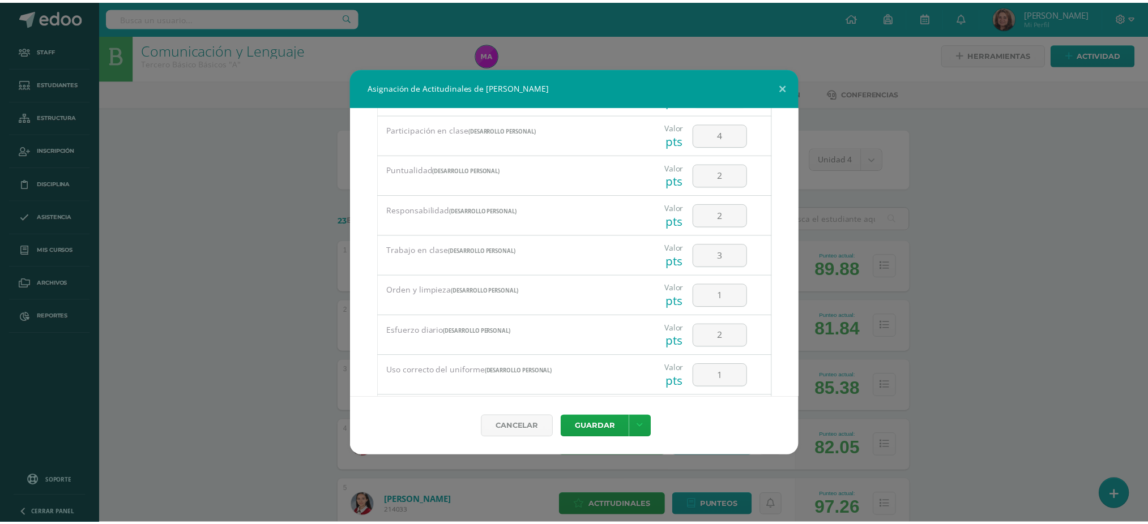
scroll to position [237, 0]
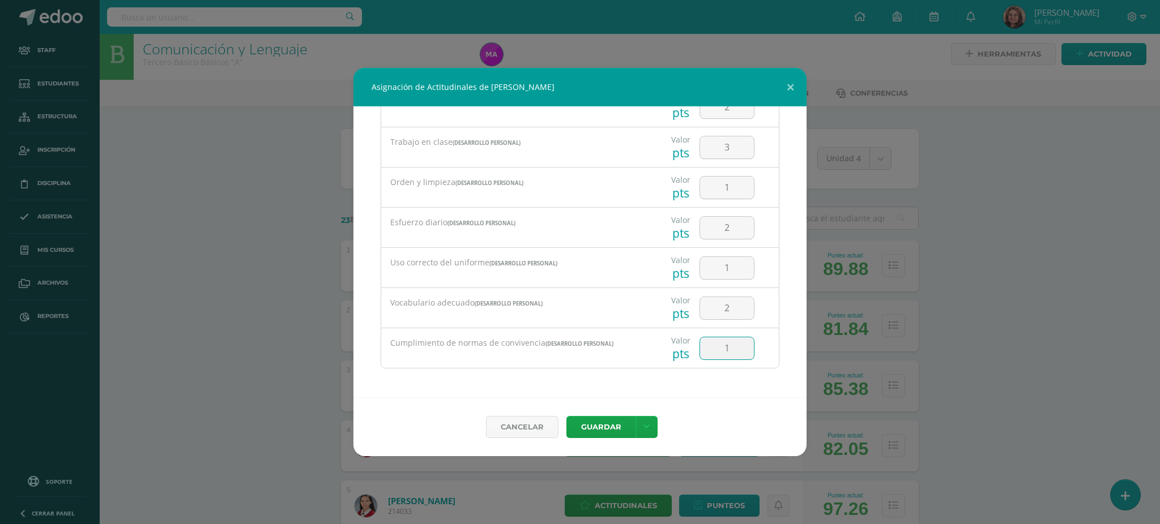
click at [710, 352] on input "1" at bounding box center [727, 349] width 54 height 22
type input "2"
drag, startPoint x: 732, startPoint y: 269, endPoint x: 705, endPoint y: 270, distance: 27.2
click at [705, 270] on input "1" at bounding box center [727, 268] width 54 height 22
type input "2"
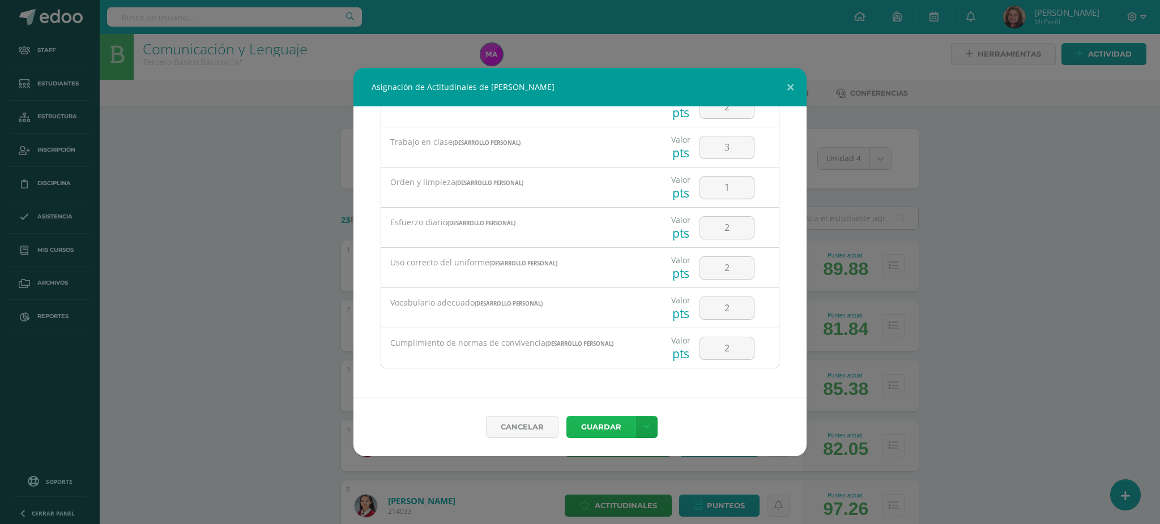
click at [617, 420] on button "Guardar" at bounding box center [600, 427] width 69 height 22
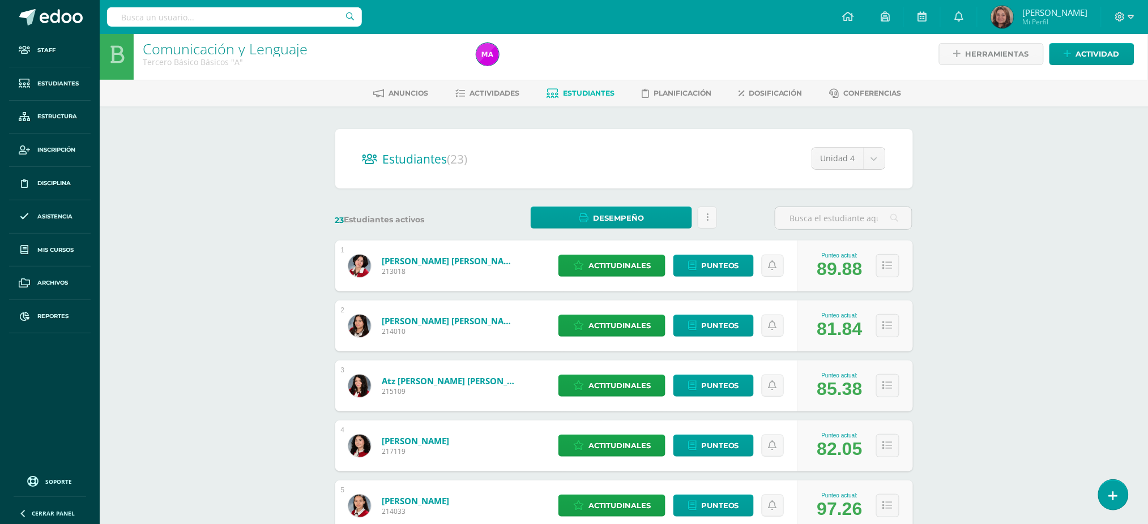
click at [288, 12] on input "text" at bounding box center [234, 16] width 255 height 19
type input "naomi cil"
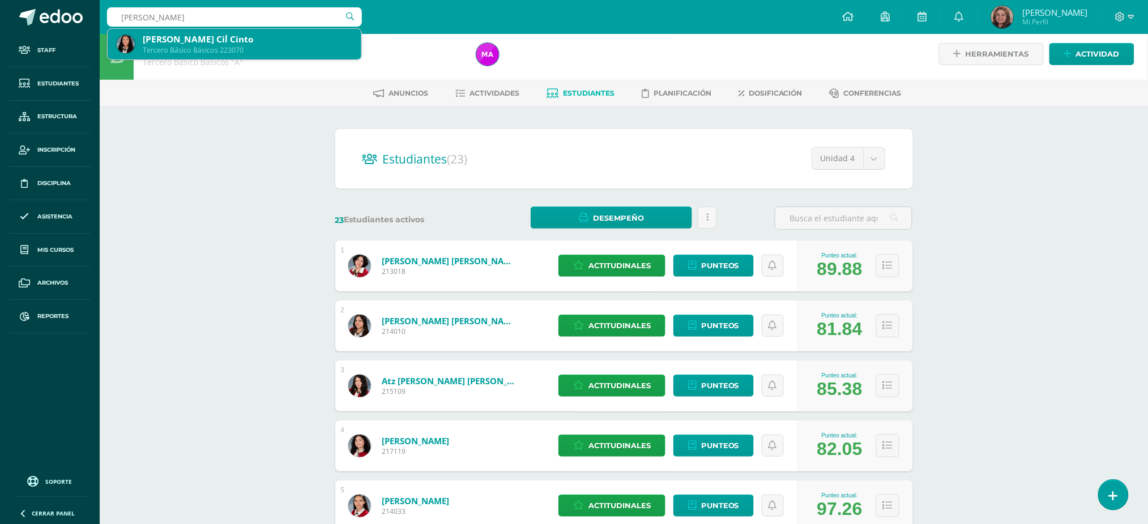
click at [296, 42] on div "Elvia Nahomi Cil Cinto" at bounding box center [248, 39] width 210 height 12
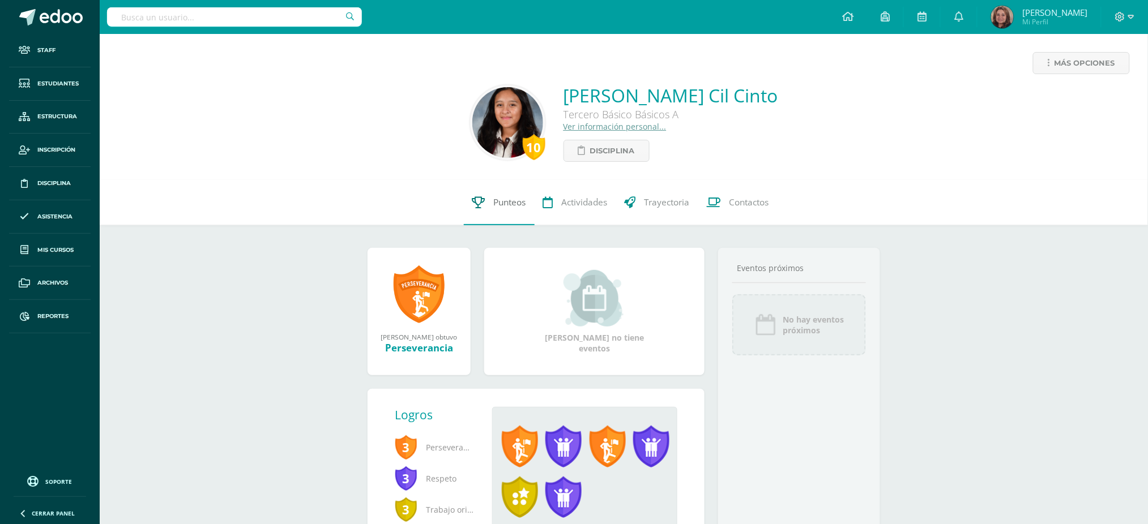
click at [494, 203] on span "Punteos" at bounding box center [510, 203] width 32 height 12
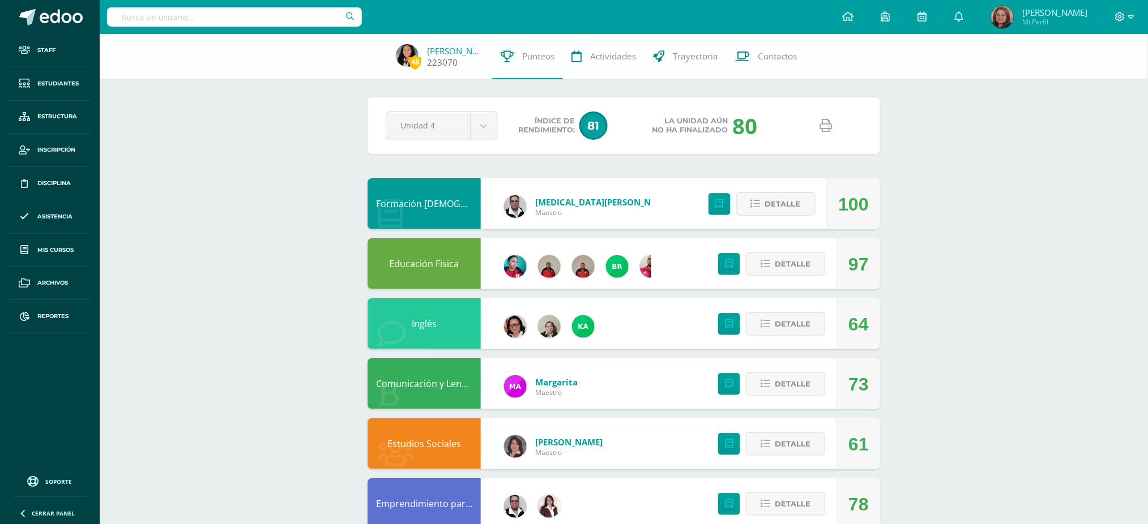
click at [459, 49] on link "[PERSON_NAME] Cil" at bounding box center [455, 50] width 57 height 11
click at [445, 385] on link "Comunicación y Lenguaje" at bounding box center [430, 384] width 109 height 12
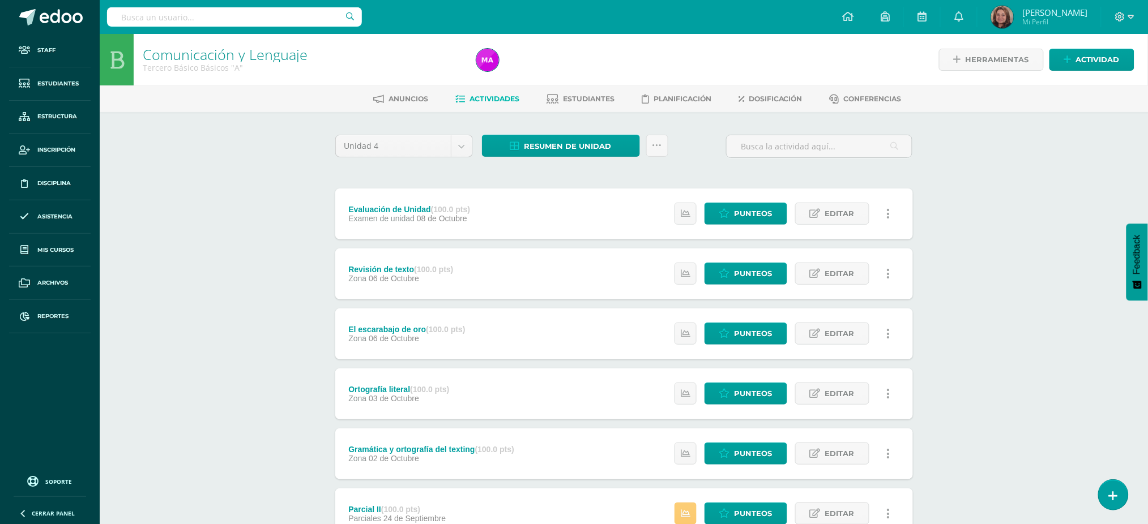
click at [264, 19] on input "text" at bounding box center [234, 16] width 255 height 19
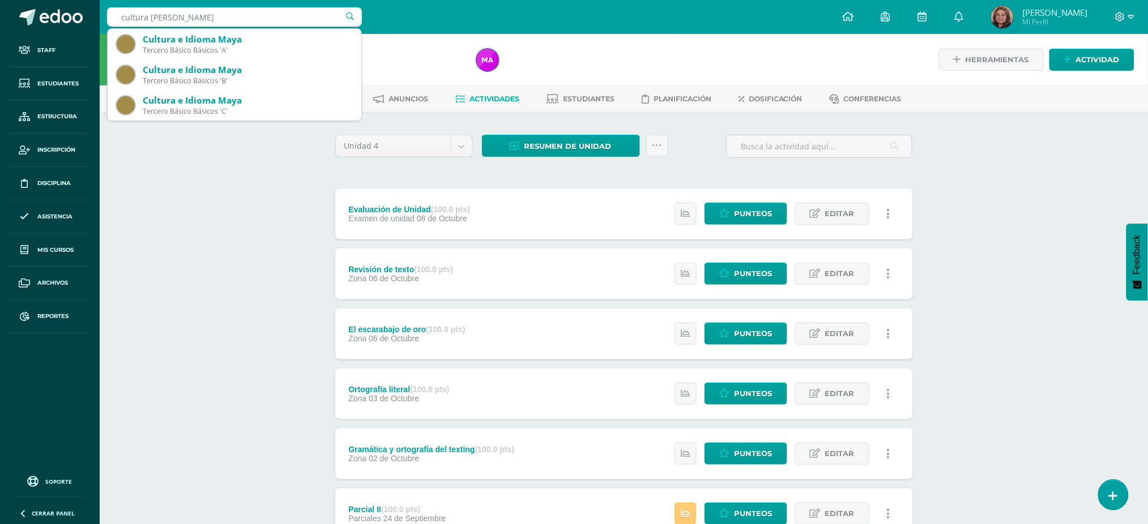
type input "cultura maya tercero A"
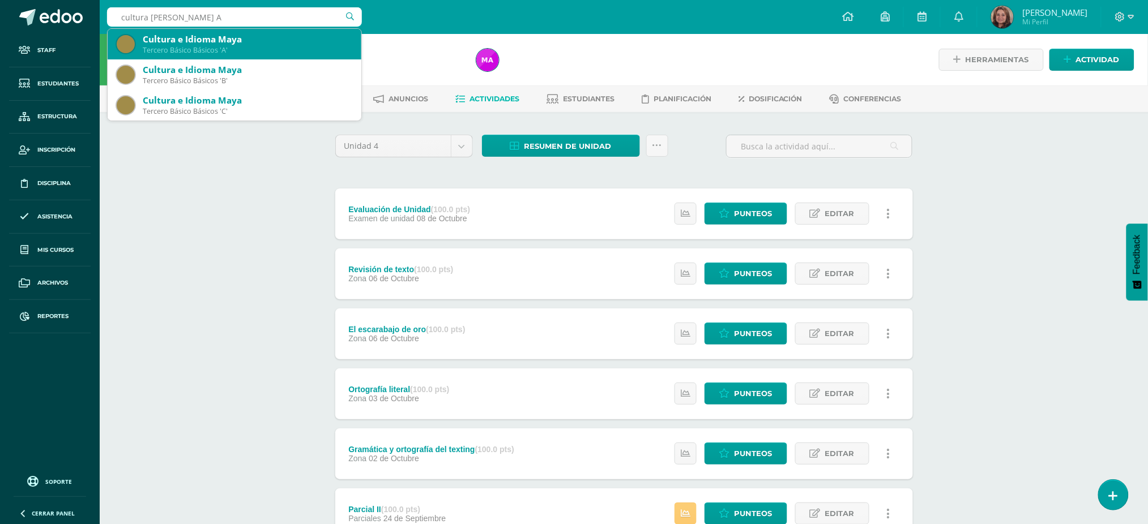
click at [284, 46] on div "Tercero Básico Básicos 'A'" at bounding box center [248, 50] width 210 height 10
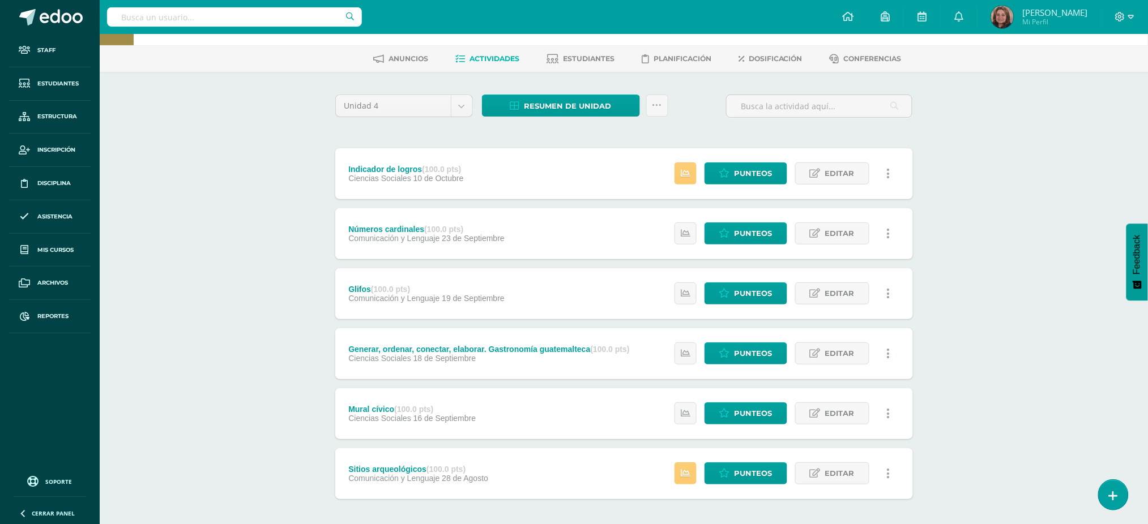
scroll to position [75, 0]
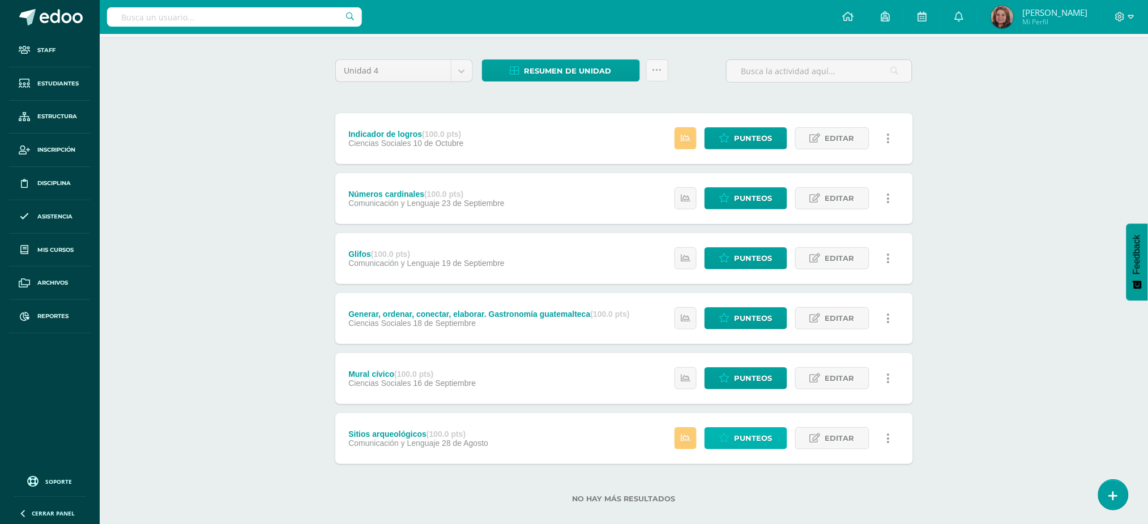
click at [759, 439] on span "Punteos" at bounding box center [754, 438] width 38 height 21
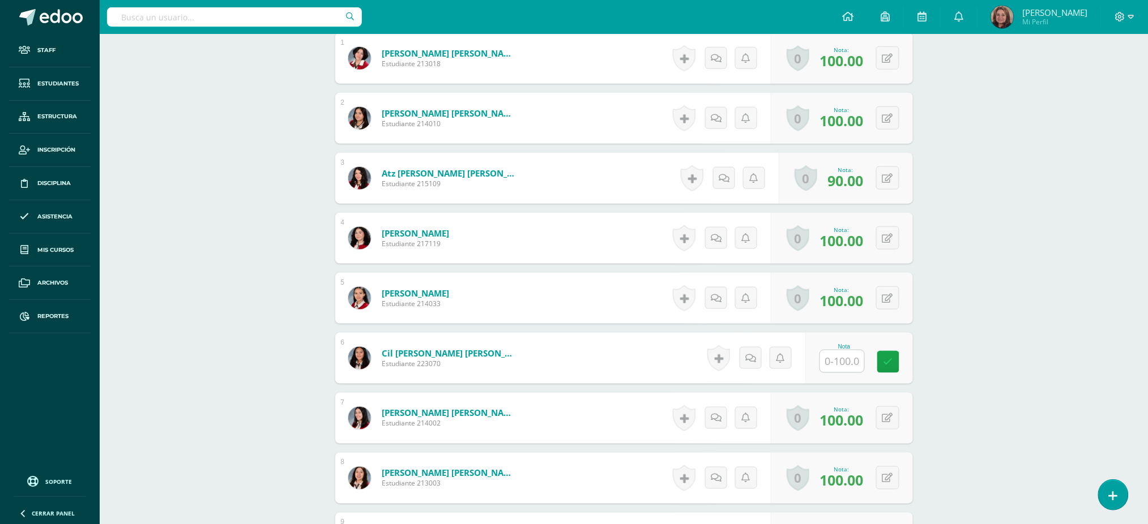
scroll to position [383, 0]
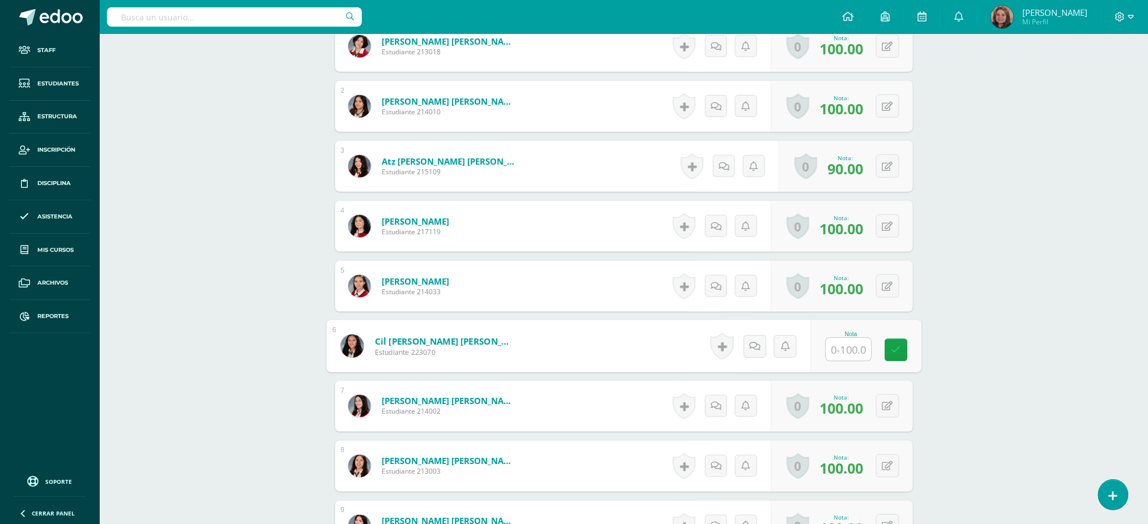
click at [851, 351] on input "text" at bounding box center [848, 350] width 45 height 23
type input "0"
click at [898, 349] on icon at bounding box center [896, 350] width 10 height 10
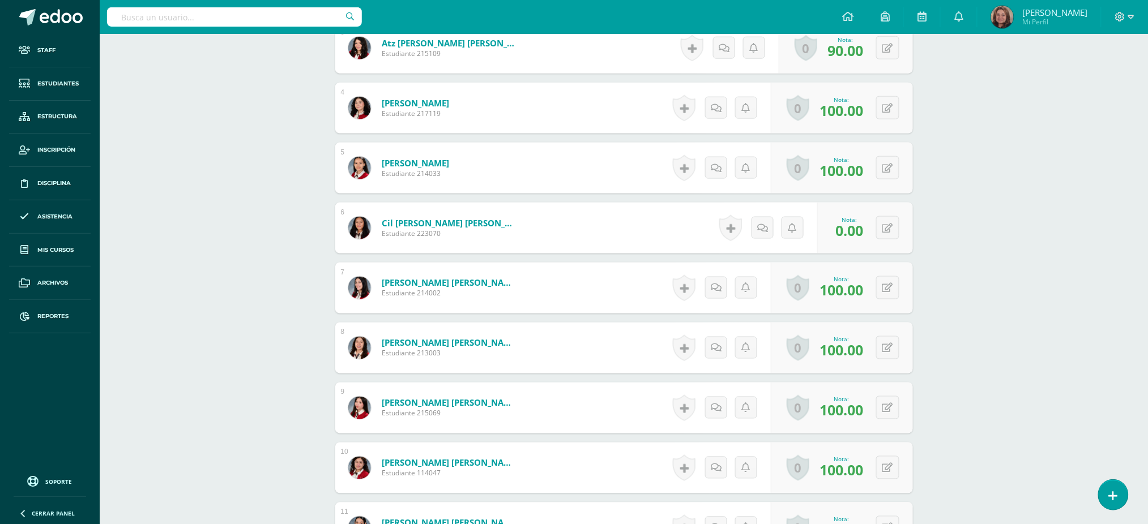
scroll to position [528, 0]
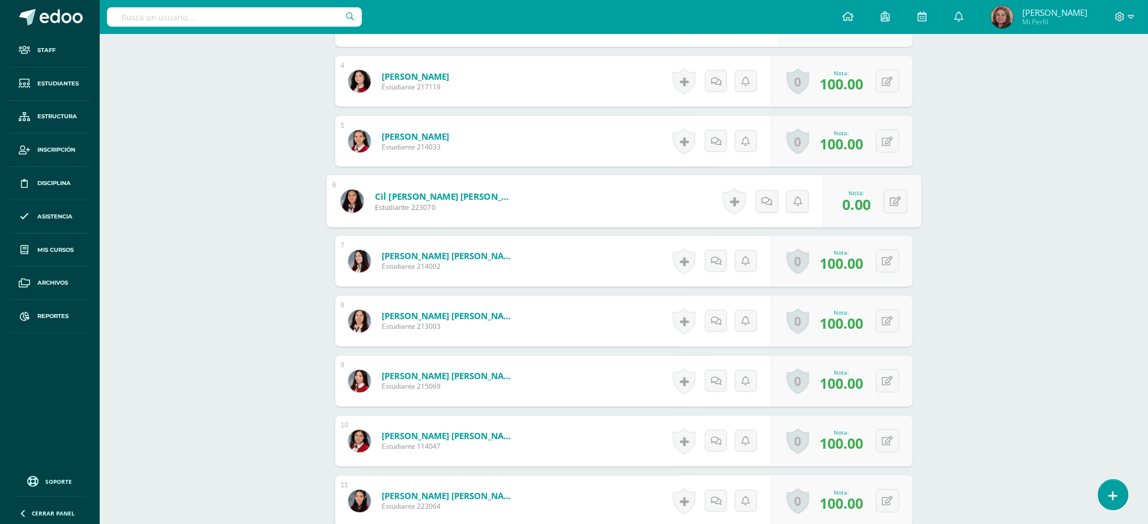
click at [452, 197] on link "Cil Cinto, Elvia Nahomi" at bounding box center [444, 197] width 140 height 12
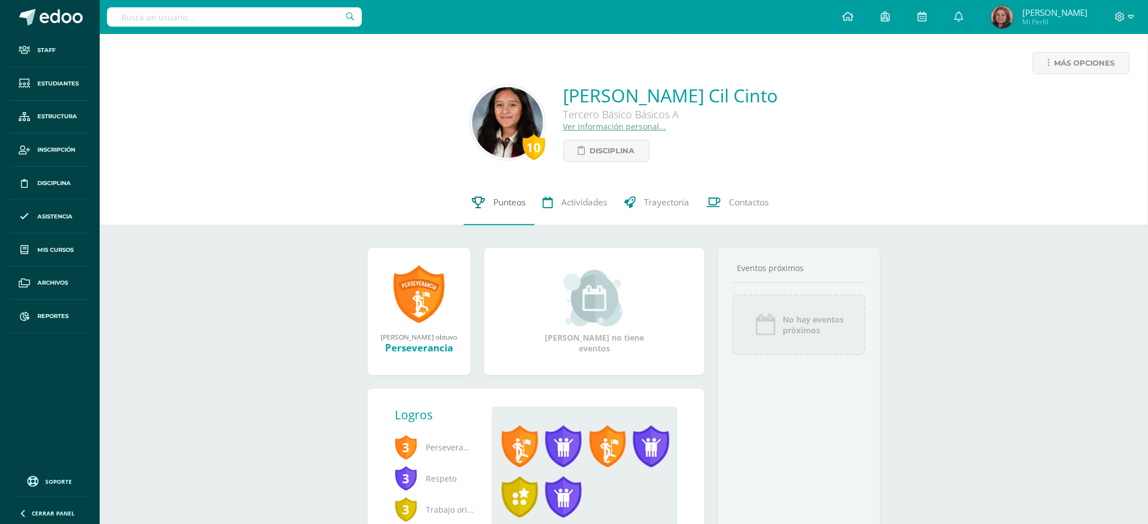
click at [499, 203] on span "Punteos" at bounding box center [510, 203] width 32 height 12
click at [500, 207] on span "Punteos" at bounding box center [510, 203] width 32 height 12
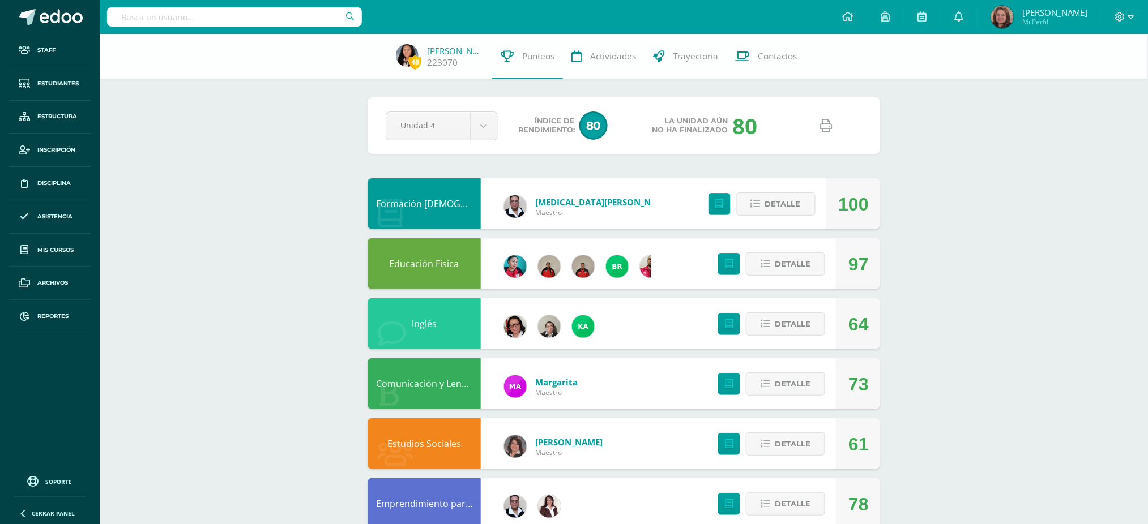
click at [826, 129] on icon at bounding box center [826, 125] width 12 height 12
click at [265, 10] on input "text" at bounding box center [234, 16] width 255 height 19
type input "[PERSON_NAME]"
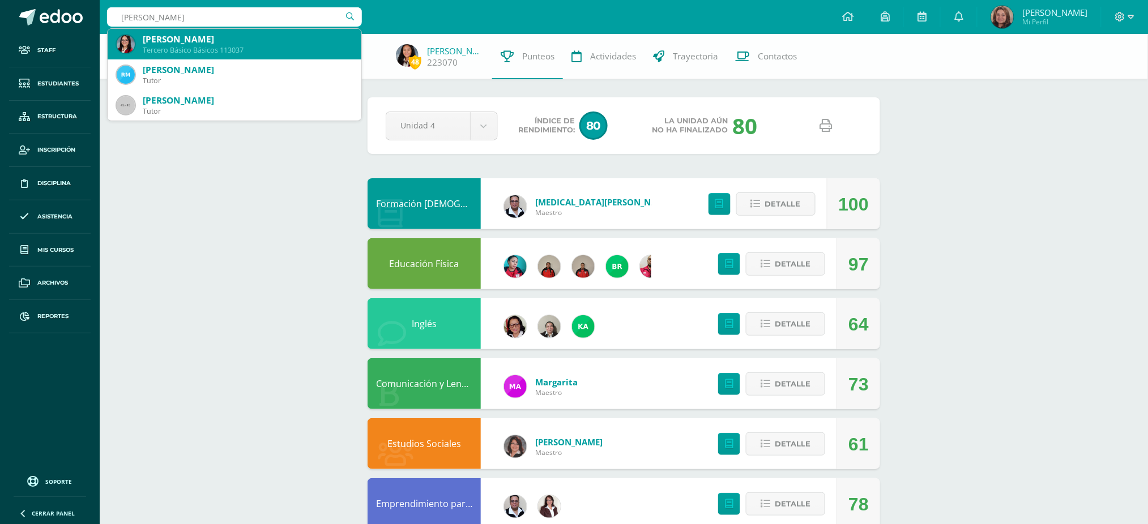
click at [260, 45] on div "Tercero Básico Básicos 113037" at bounding box center [248, 50] width 210 height 10
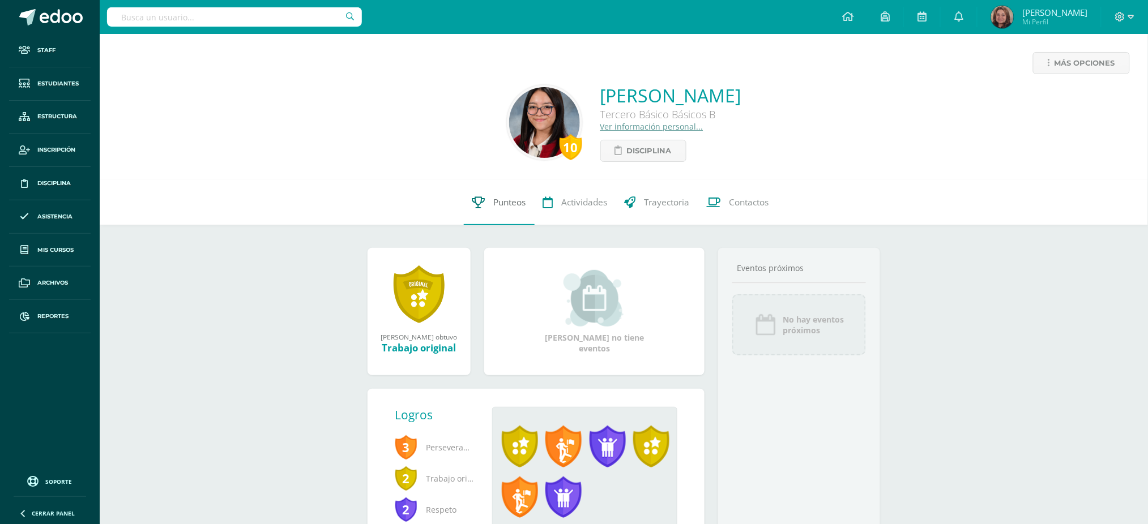
click at [496, 200] on span "Punteos" at bounding box center [510, 203] width 32 height 12
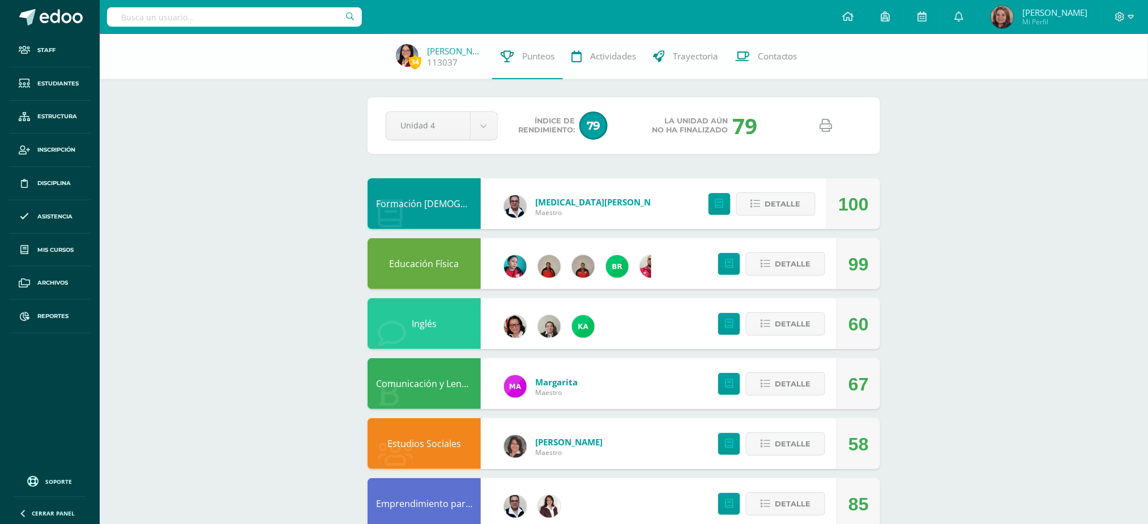
click at [821, 129] on icon at bounding box center [826, 125] width 12 height 12
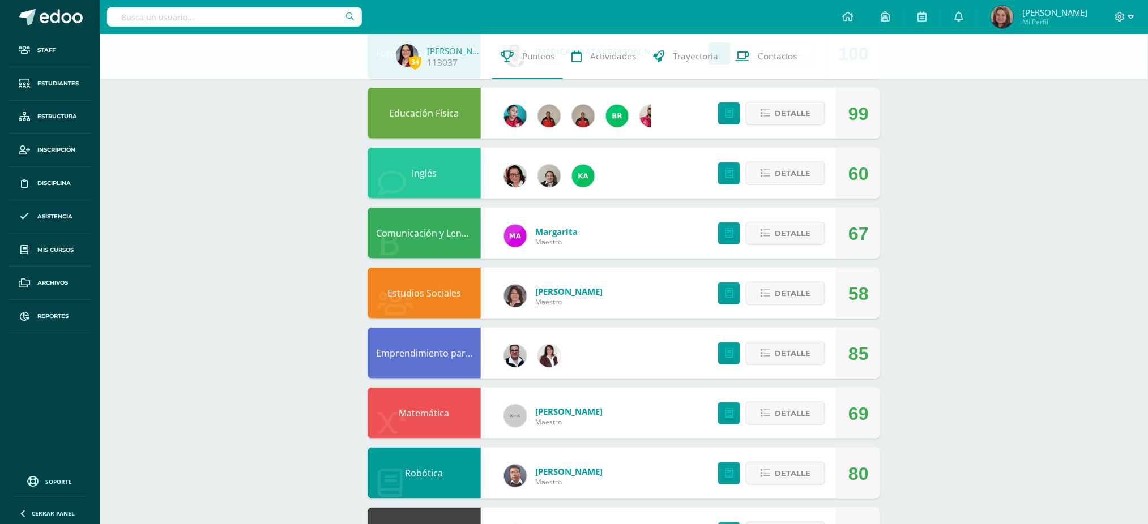
scroll to position [227, 0]
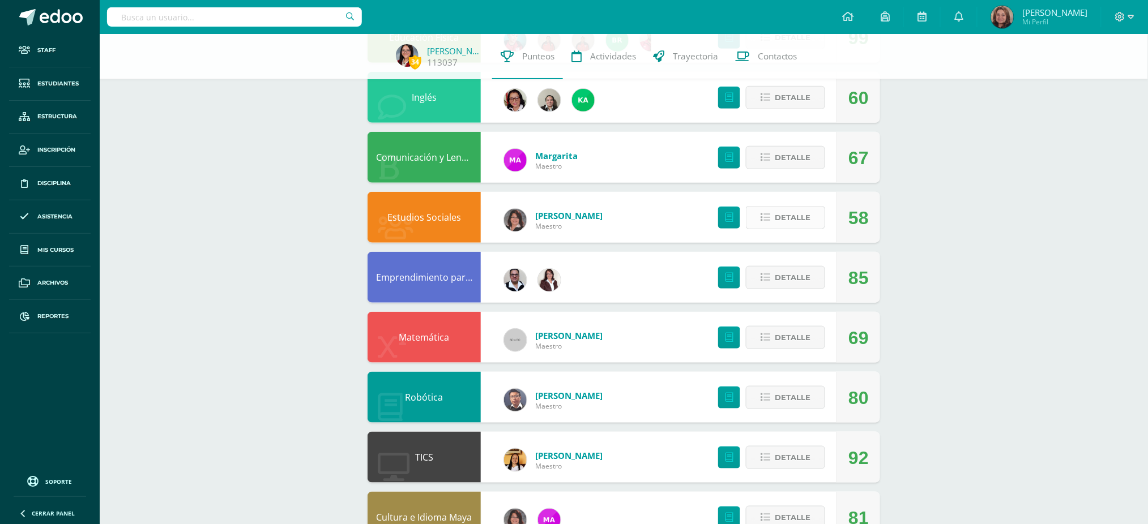
click at [782, 222] on span "Detalle" at bounding box center [793, 217] width 36 height 21
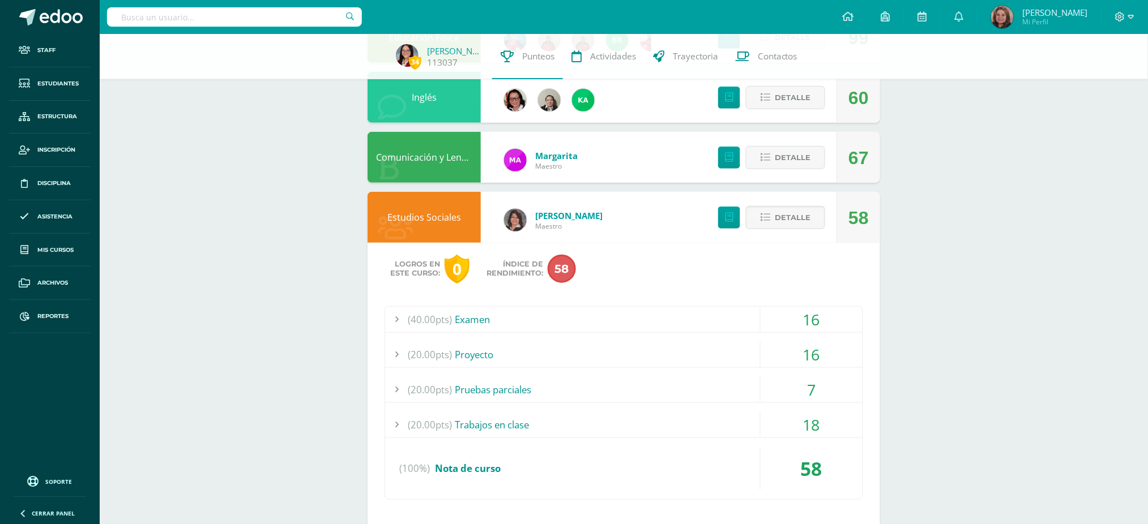
click at [819, 318] on div "16" at bounding box center [812, 319] width 102 height 25
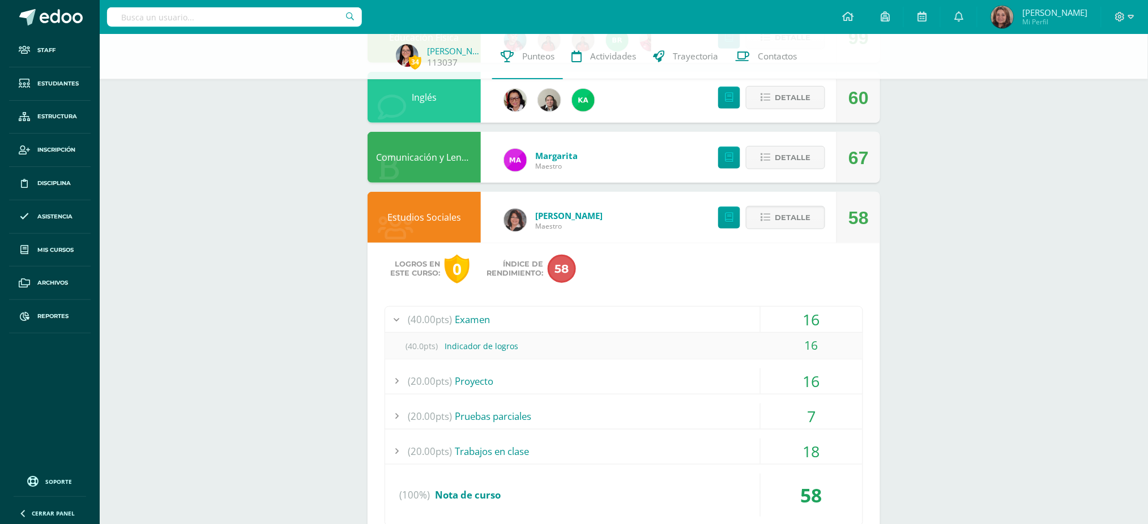
click at [818, 379] on div "16" at bounding box center [812, 381] width 102 height 25
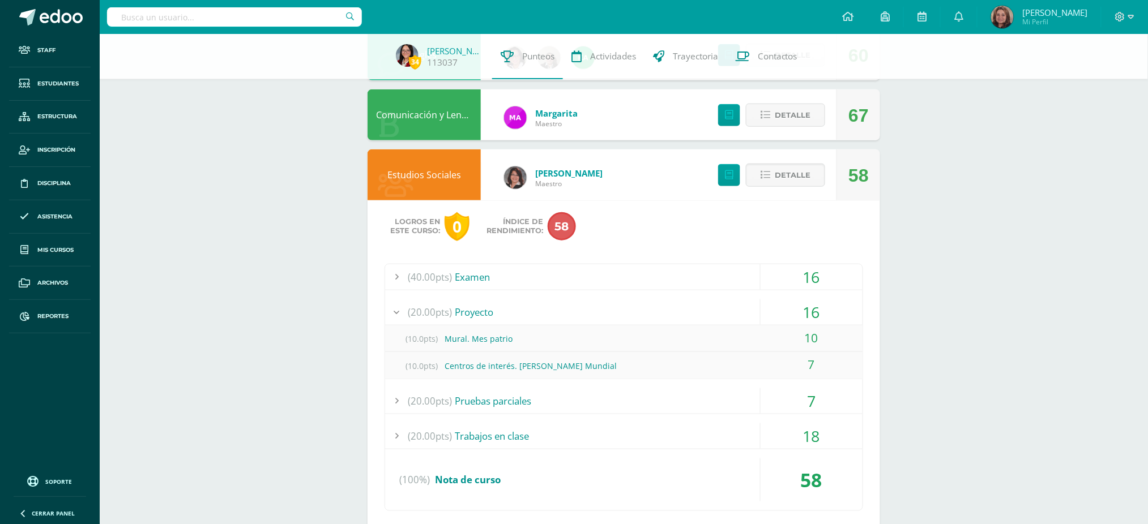
scroll to position [302, 0]
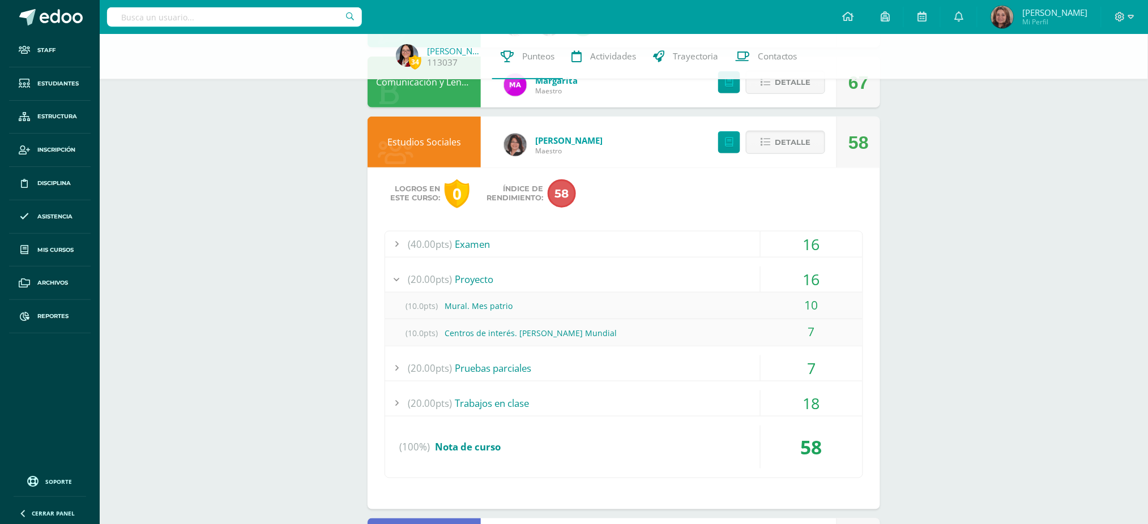
click at [813, 368] on div "7" at bounding box center [812, 368] width 102 height 25
click at [816, 398] on div "18" at bounding box center [812, 403] width 102 height 25
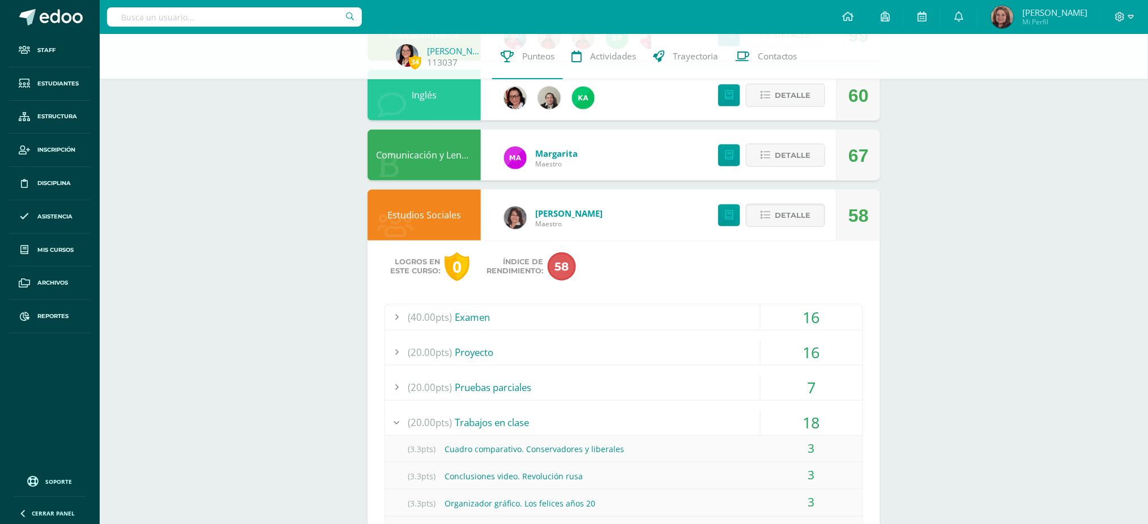
scroll to position [227, 0]
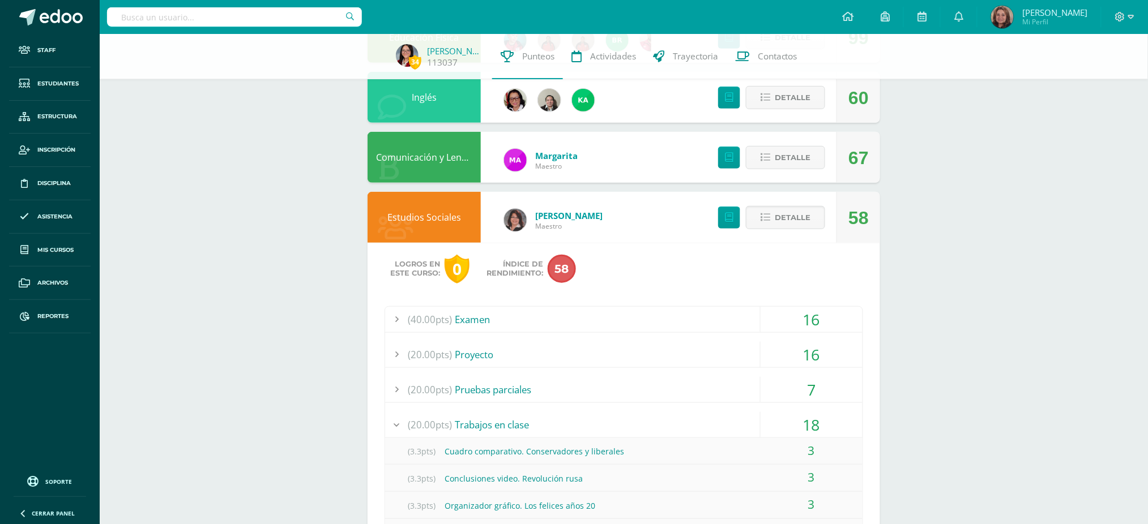
click at [439, 220] on link "Estudios Sociales" at bounding box center [424, 217] width 74 height 12
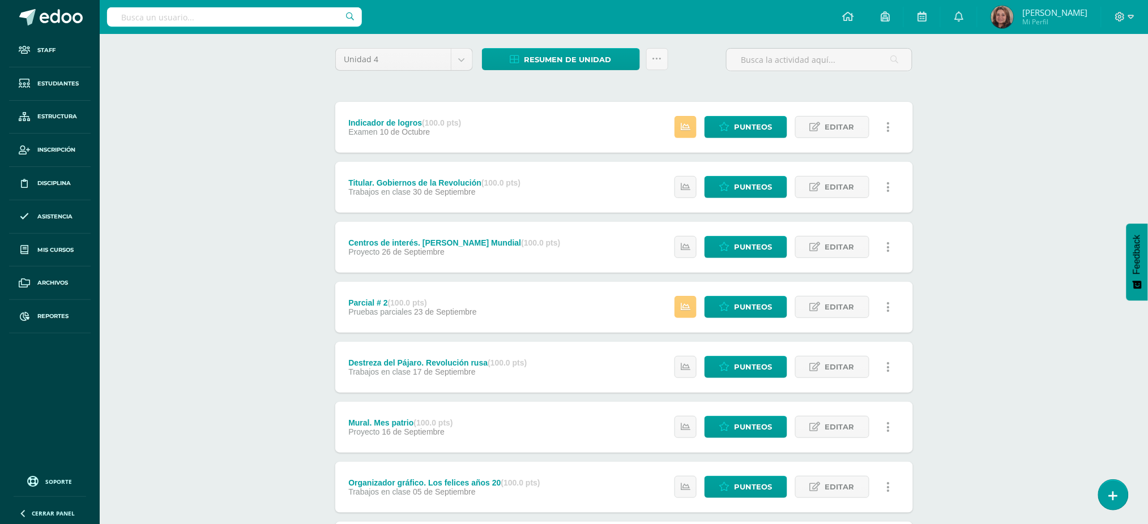
scroll to position [13, 0]
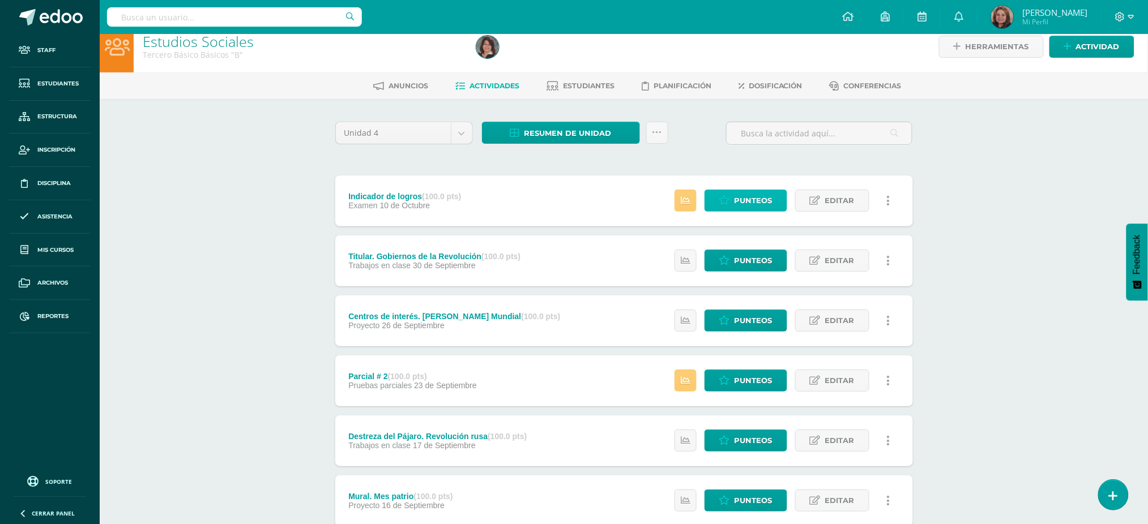
click at [754, 200] on span "Punteos" at bounding box center [754, 200] width 38 height 21
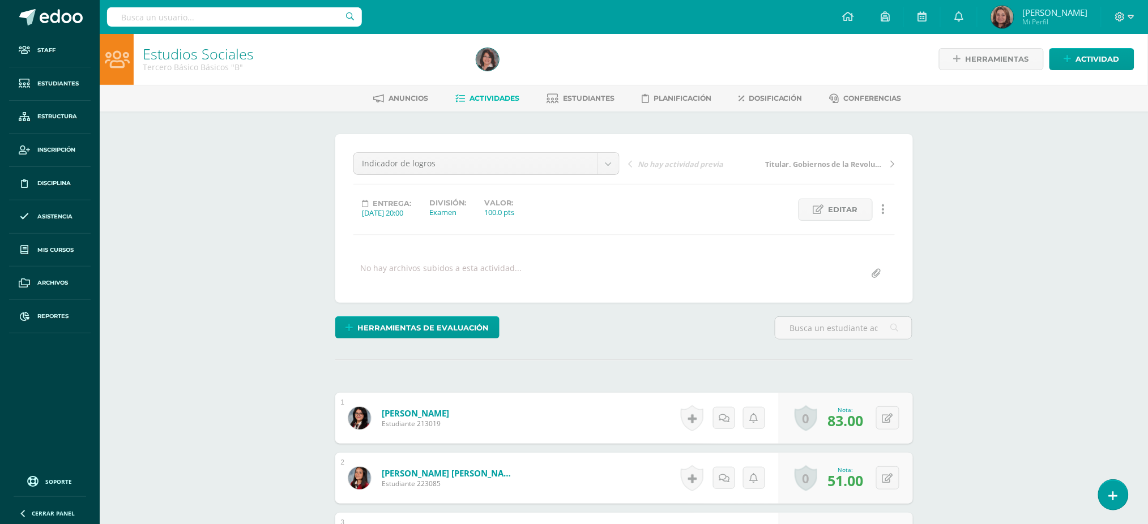
scroll to position [1, 0]
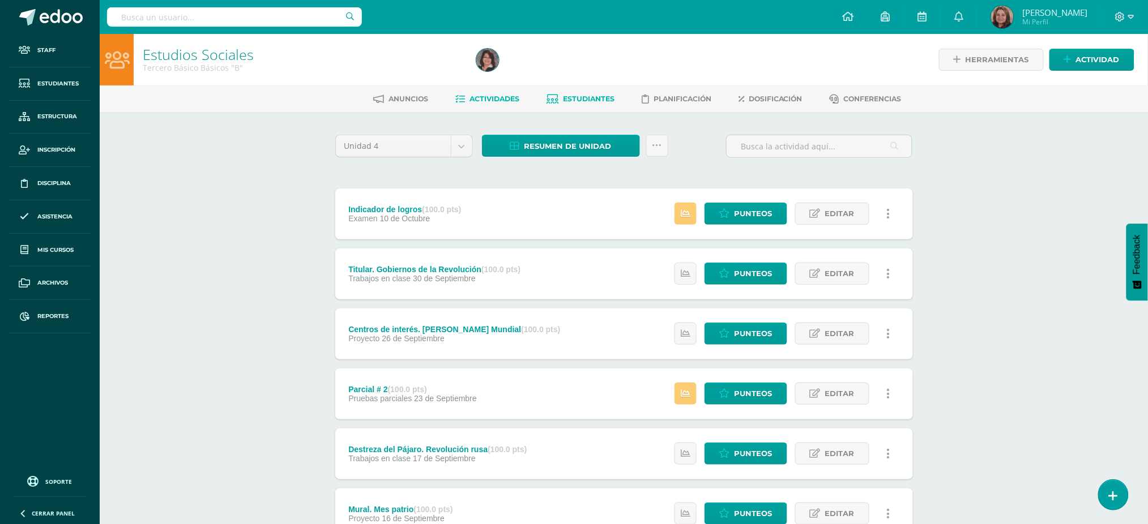
click at [558, 97] on link "Estudiantes" at bounding box center [581, 99] width 68 height 18
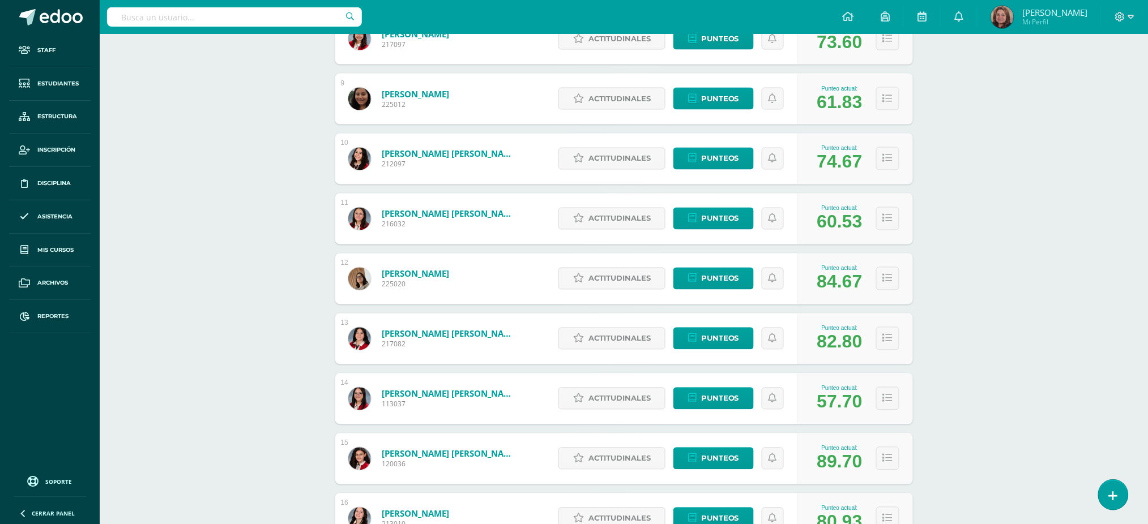
scroll to position [680, 0]
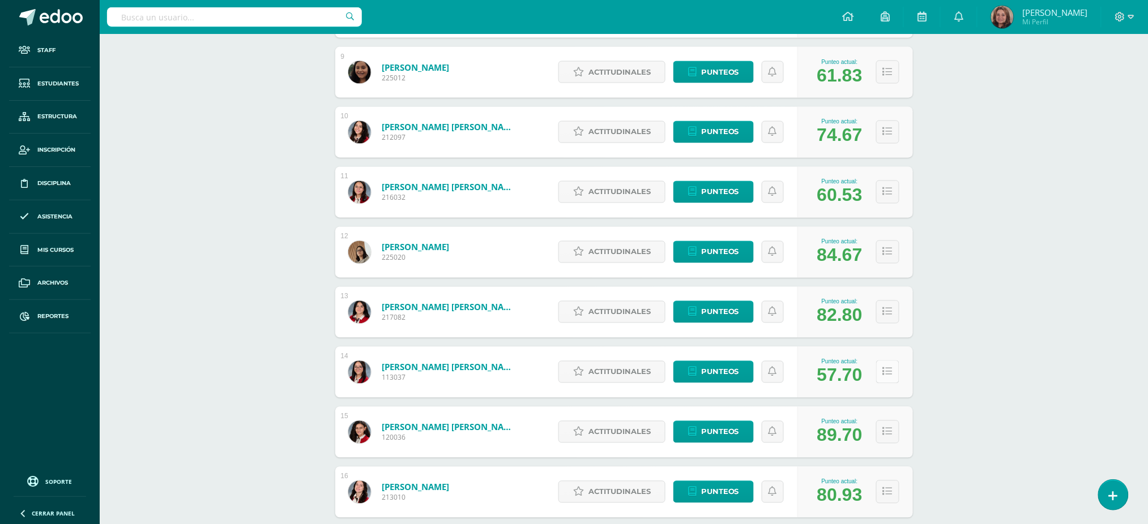
click at [882, 370] on button at bounding box center [887, 372] width 23 height 23
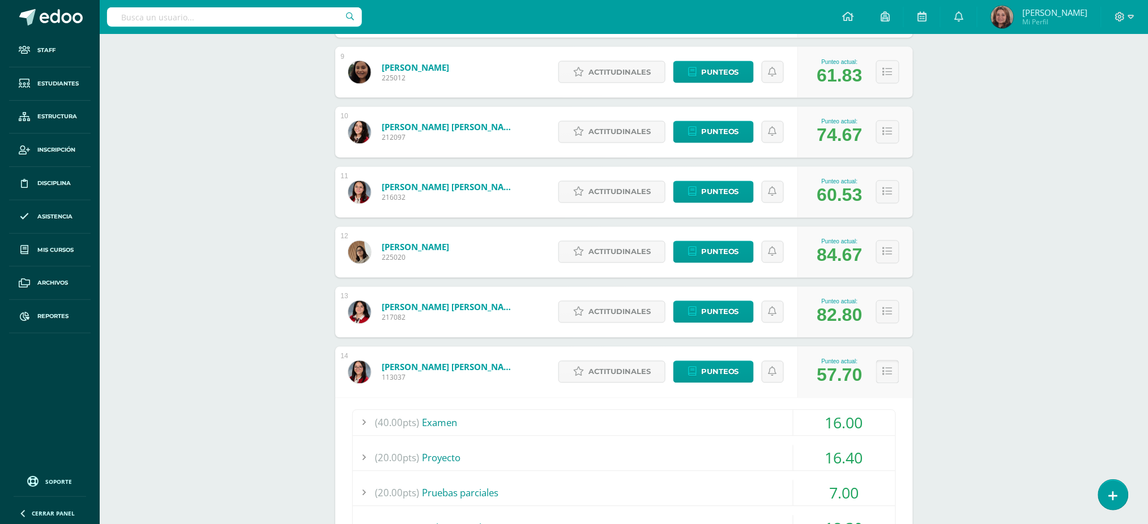
scroll to position [906, 0]
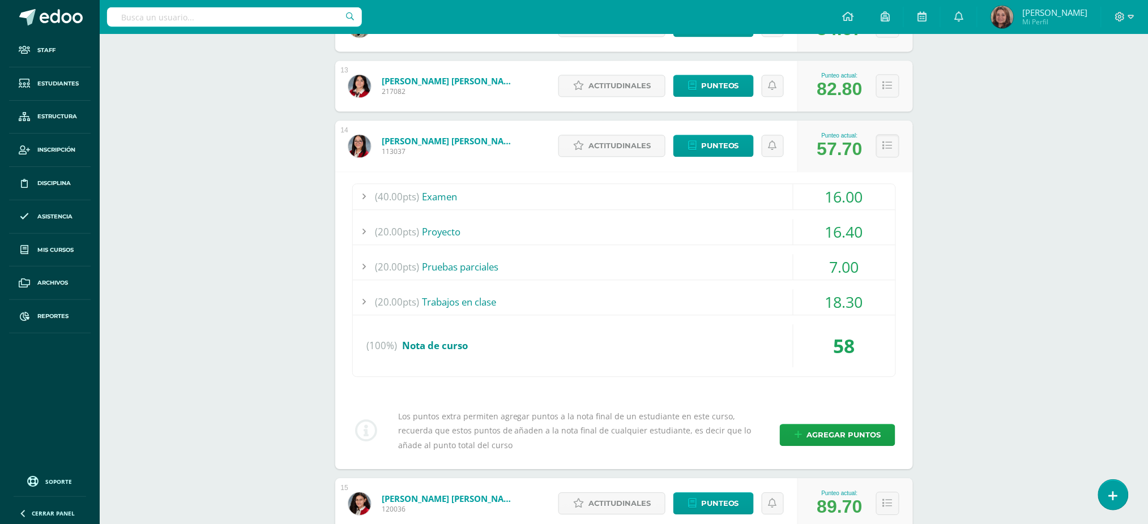
click at [869, 195] on div "16.00" at bounding box center [844, 196] width 102 height 25
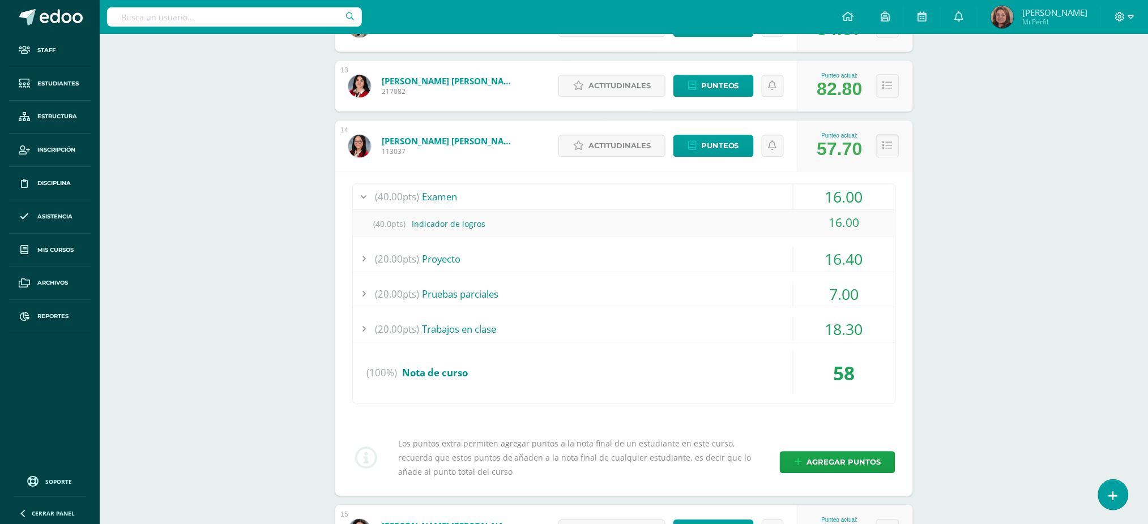
click at [831, 250] on div "16.40" at bounding box center [844, 258] width 102 height 25
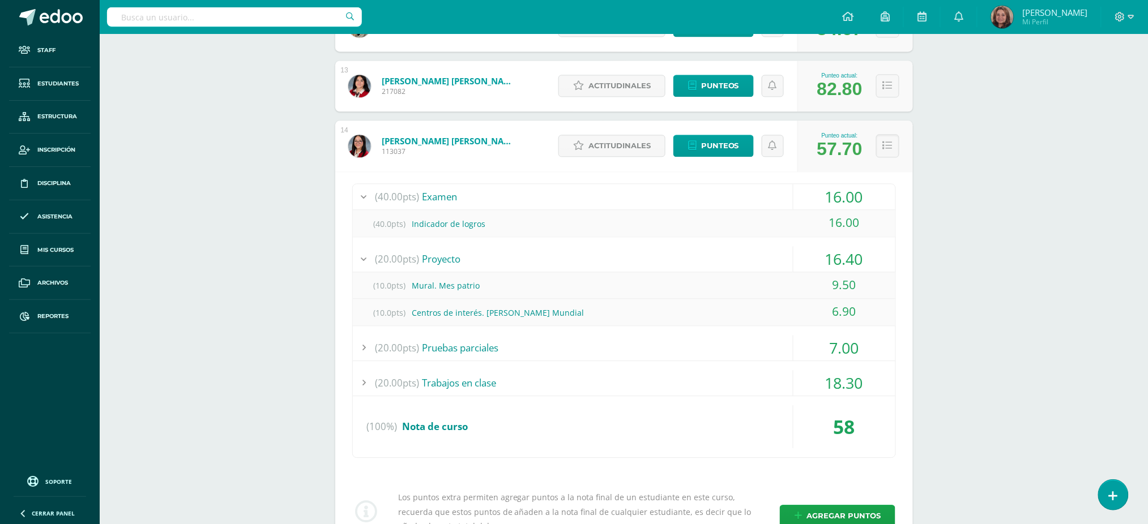
click at [838, 380] on div "18.30" at bounding box center [844, 382] width 102 height 25
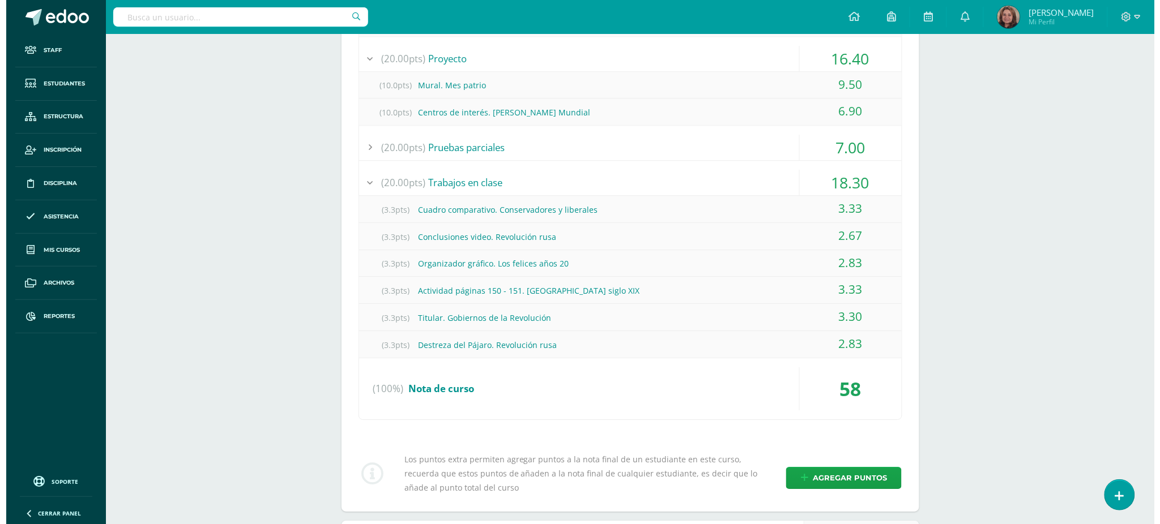
scroll to position [1133, 0]
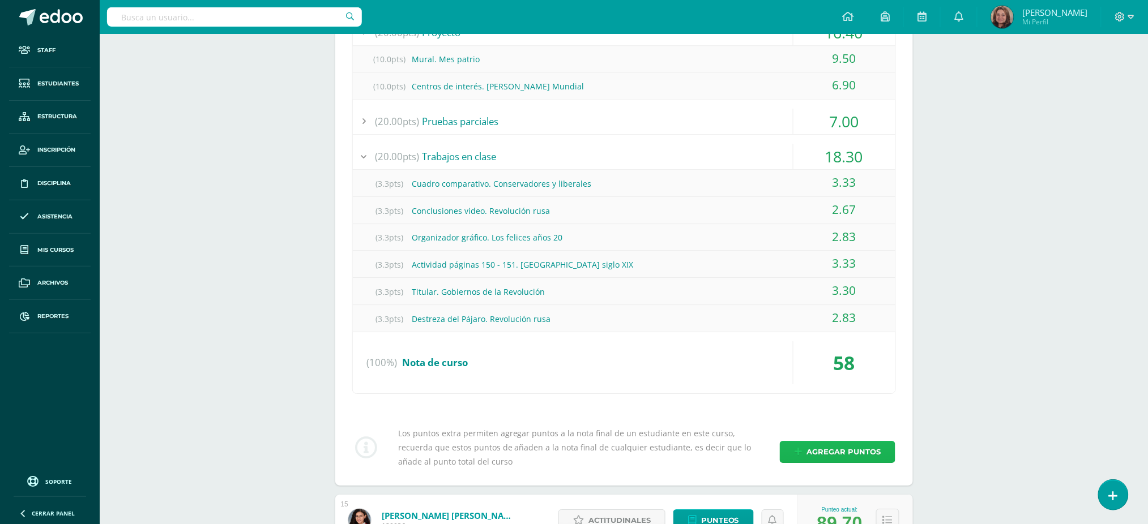
click at [820, 447] on span "Agregar puntos" at bounding box center [843, 452] width 74 height 21
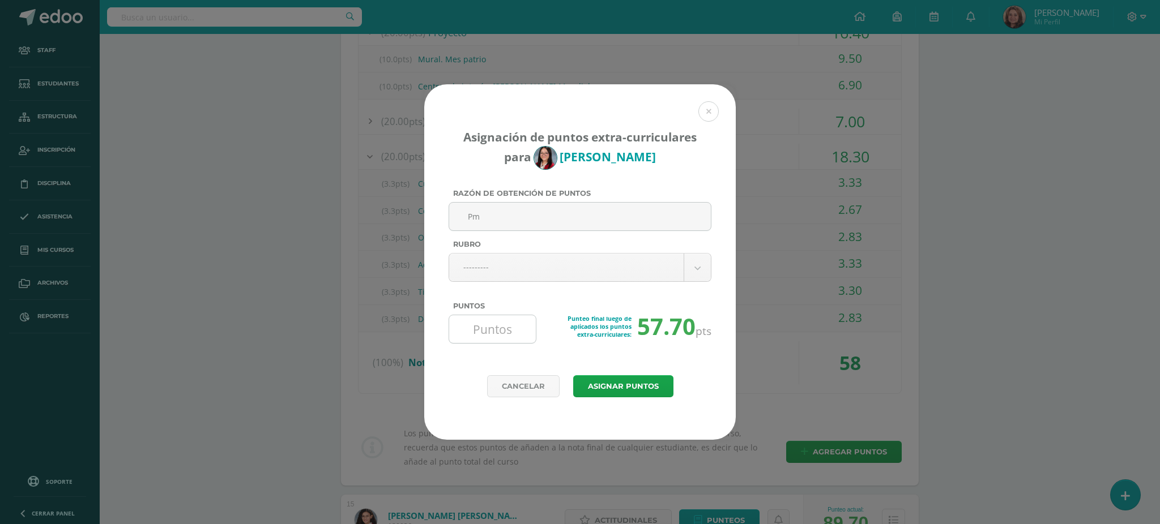
type input "Pm"
click at [515, 318] on input "Puntos" at bounding box center [493, 329] width 78 height 28
type input "2.3"
click at [630, 395] on button "Asignar puntos" at bounding box center [623, 386] width 100 height 22
click at [630, 386] on button "Asignar puntos" at bounding box center [623, 386] width 100 height 22
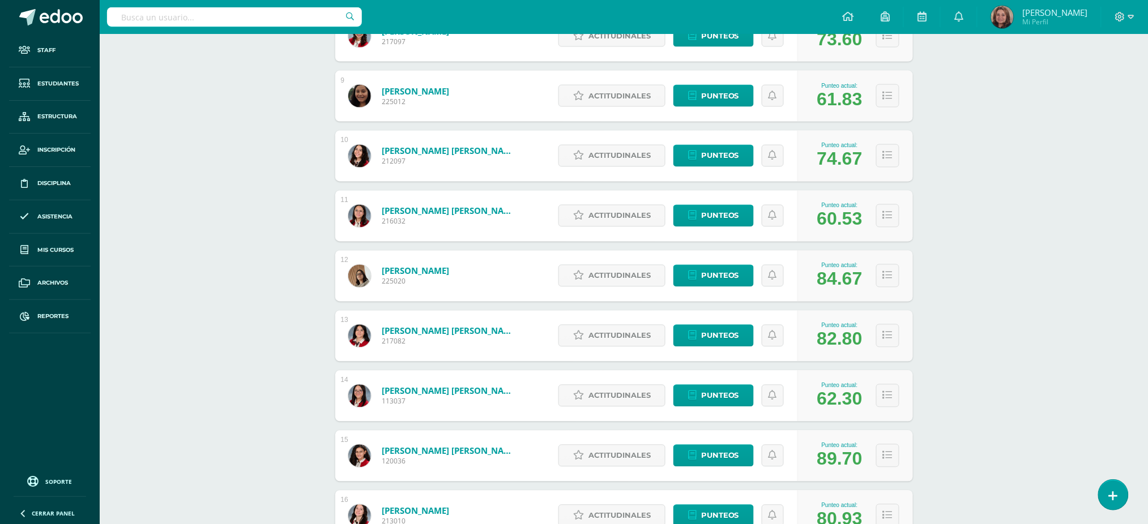
scroll to position [680, 0]
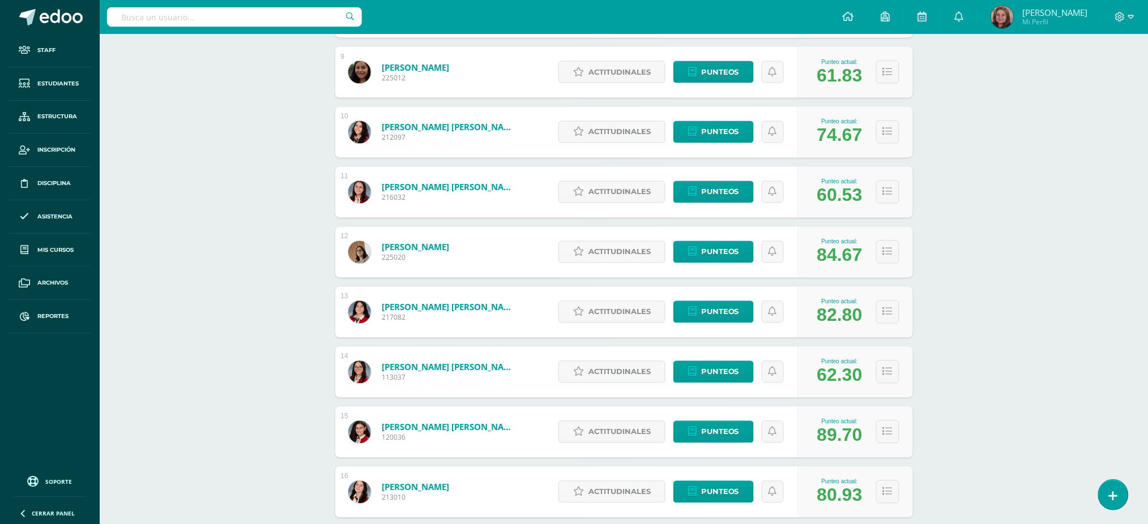
click at [482, 368] on link "[PERSON_NAME] [PERSON_NAME]" at bounding box center [450, 367] width 136 height 11
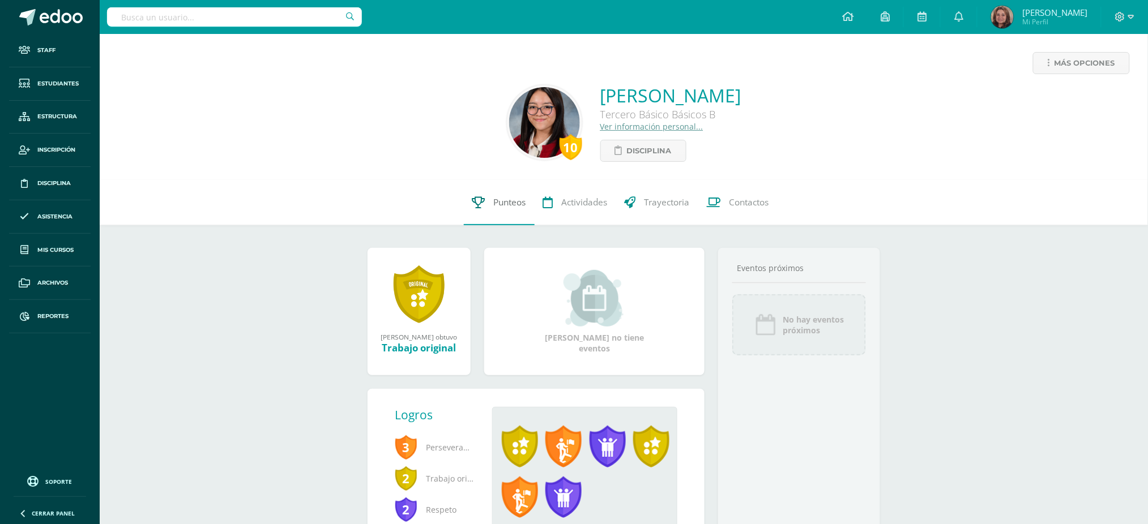
click at [520, 206] on span "Punteos" at bounding box center [510, 203] width 32 height 12
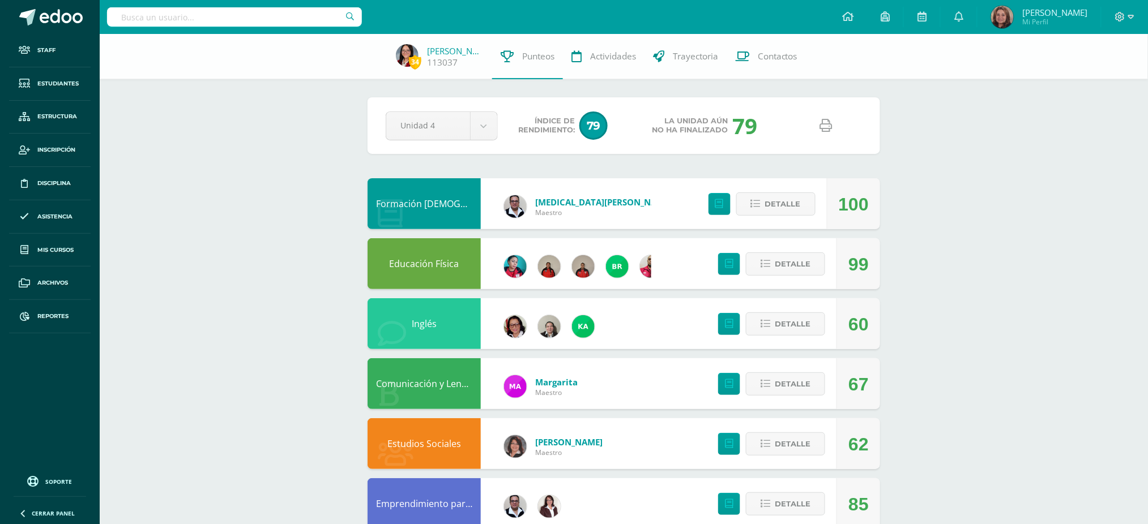
click at [830, 132] on link at bounding box center [826, 126] width 29 height 29
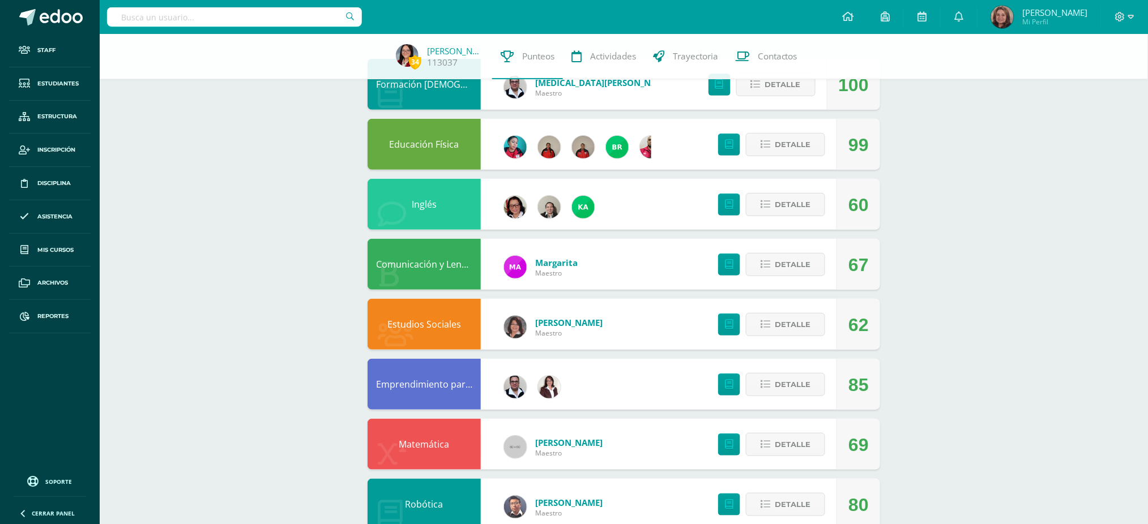
scroll to position [151, 0]
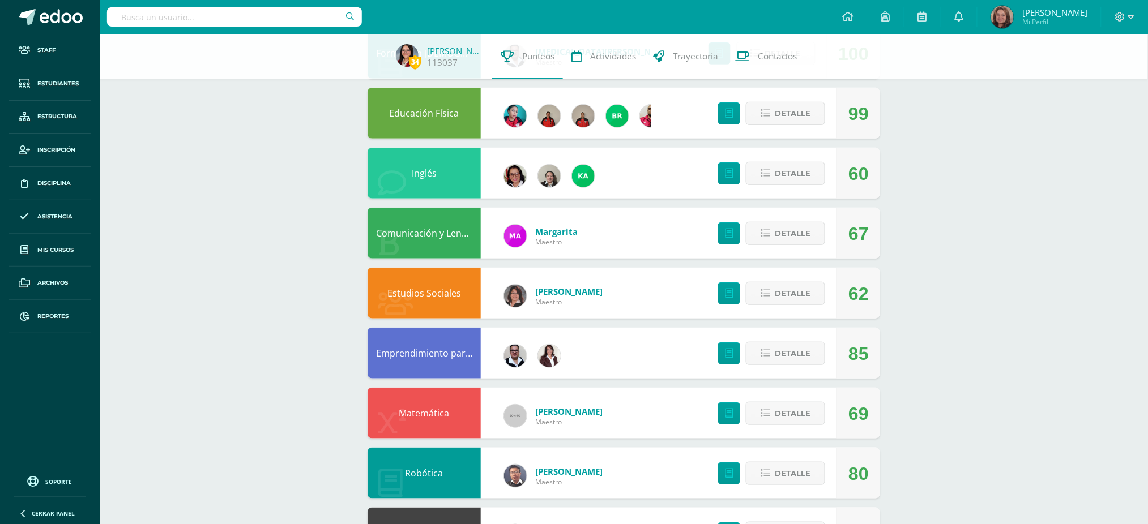
click at [450, 292] on link "Estudios Sociales" at bounding box center [424, 293] width 74 height 12
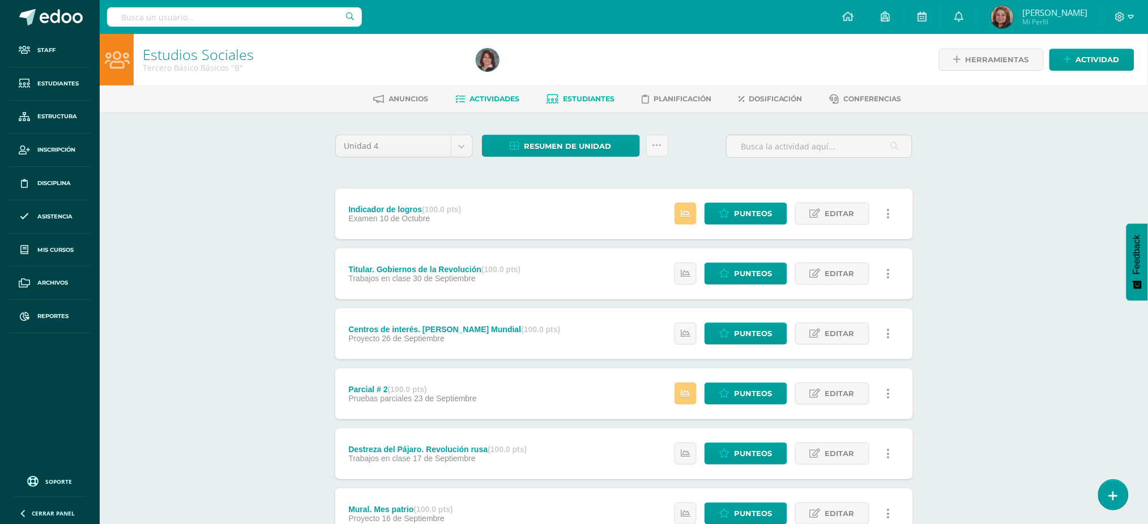
click at [570, 99] on span "Estudiantes" at bounding box center [589, 99] width 52 height 8
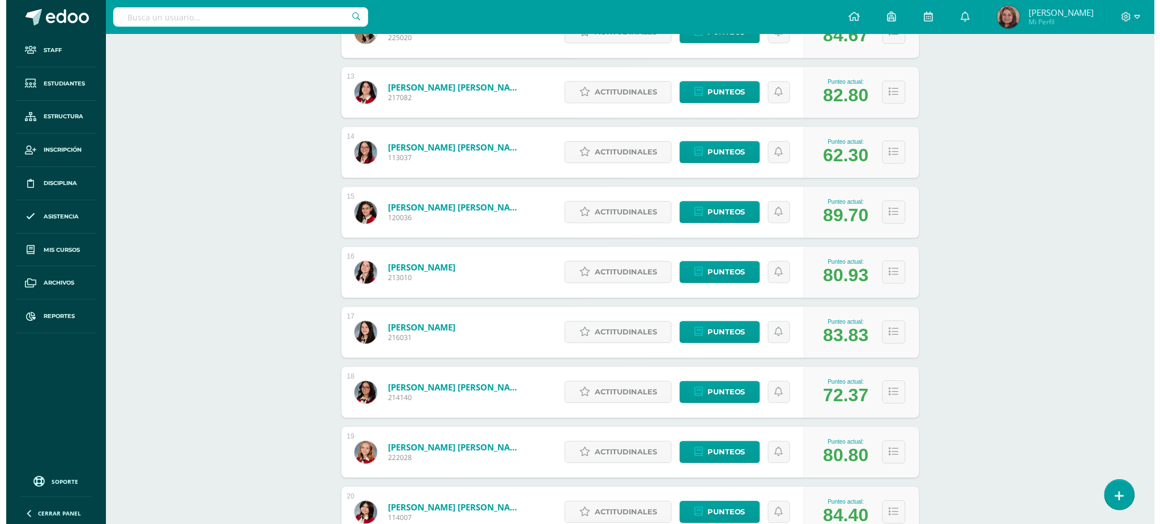
scroll to position [912, 0]
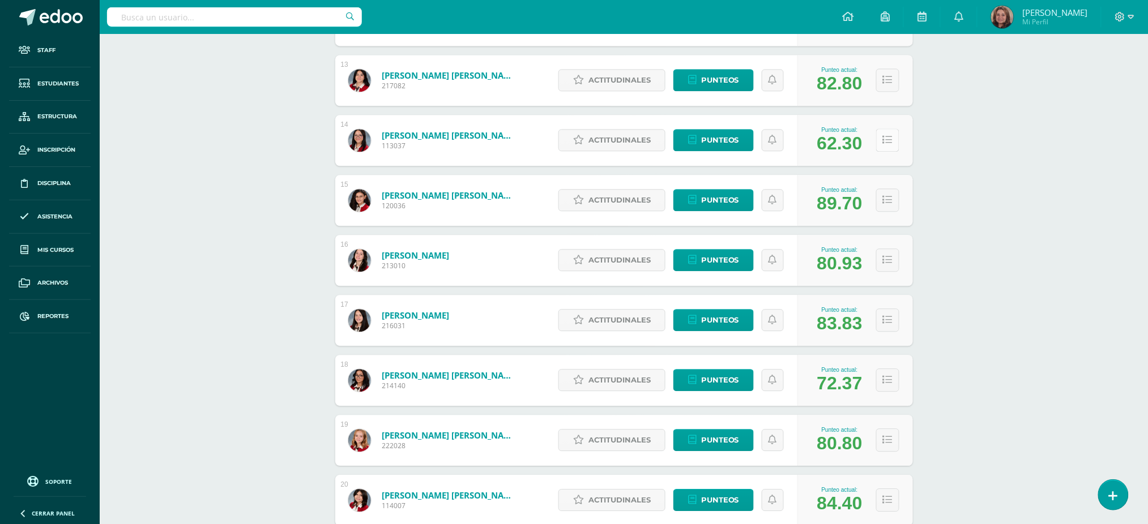
click at [894, 143] on button at bounding box center [887, 140] width 23 height 23
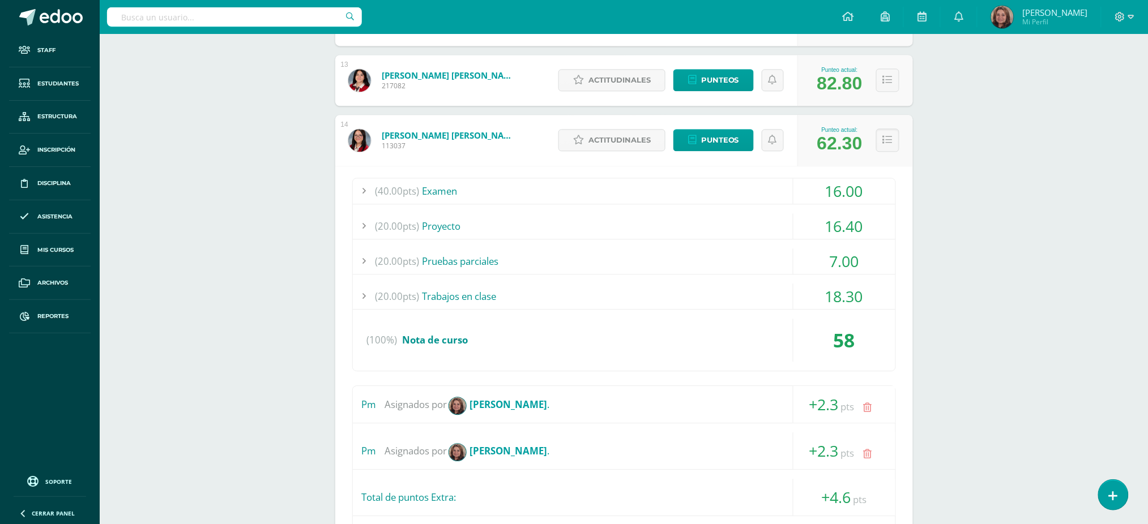
click at [868, 453] on icon at bounding box center [868, 455] width 8 height 10
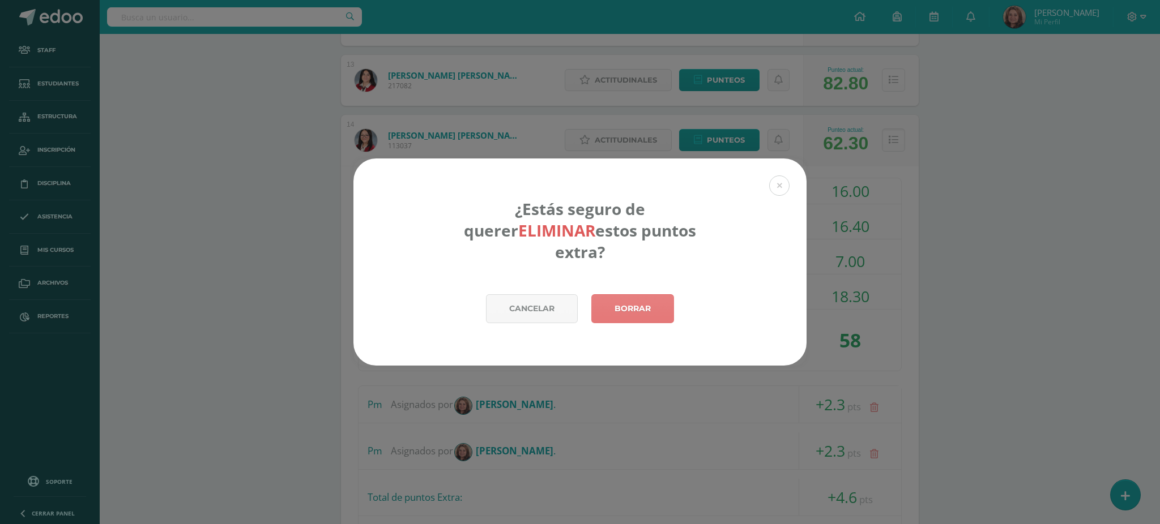
click at [654, 305] on link "Borrar" at bounding box center [632, 308] width 83 height 29
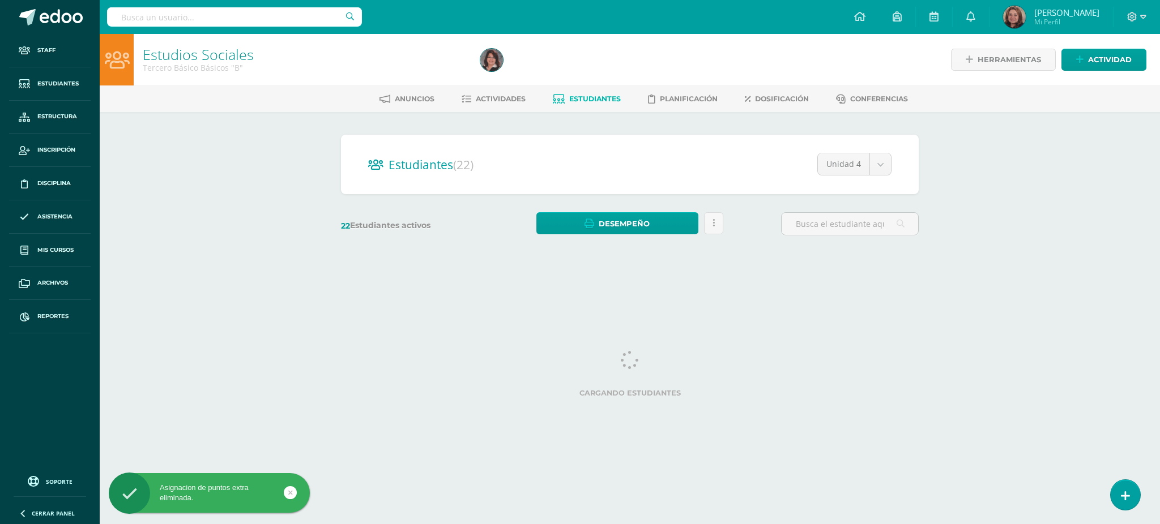
click at [630, 269] on html "Asignacion de puntos extra eliminada. Staff Estudiantes Estructura Inscripción …" at bounding box center [580, 134] width 1160 height 269
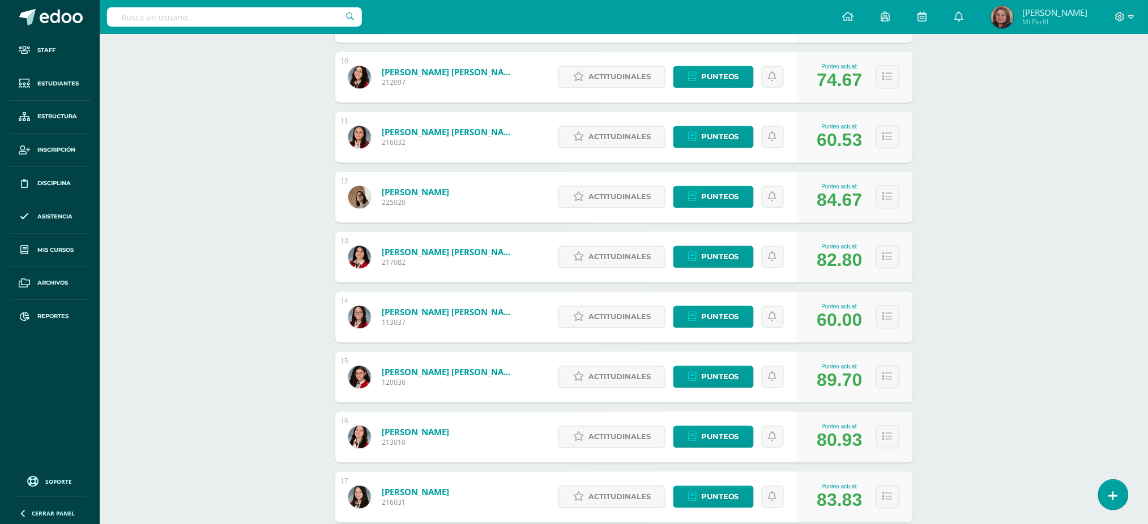
scroll to position [761, 0]
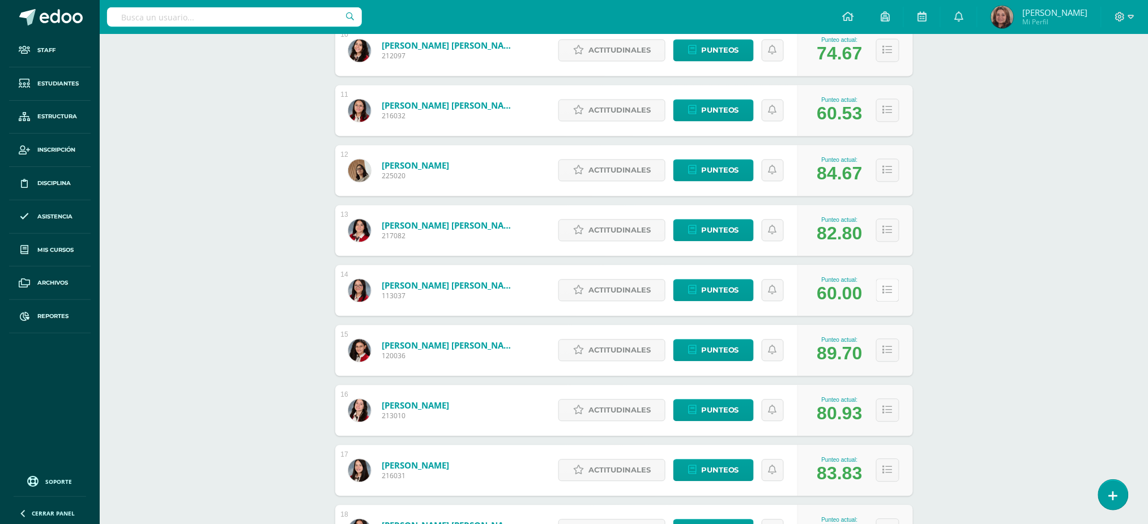
click at [888, 293] on icon at bounding box center [888, 291] width 10 height 10
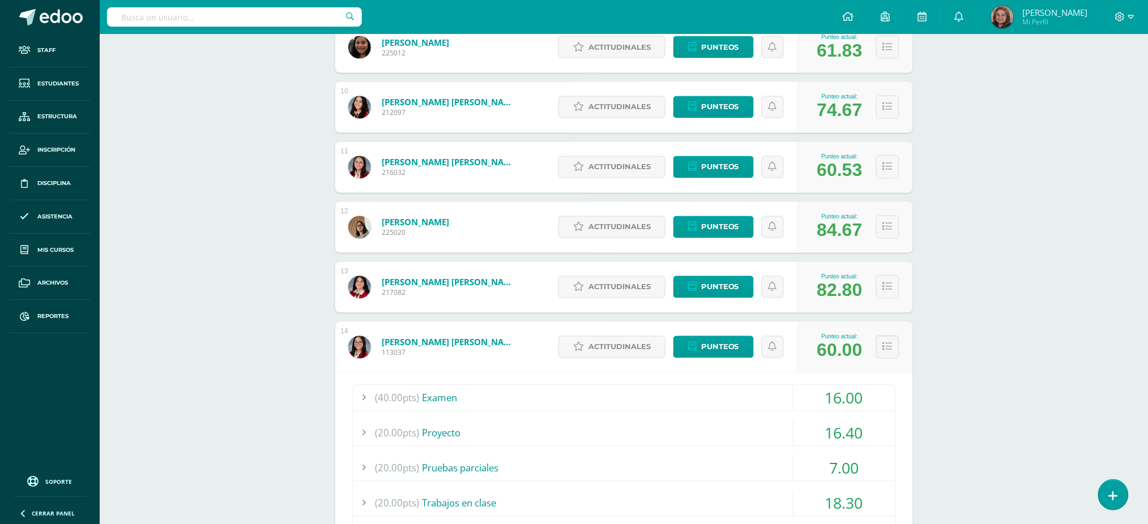
scroll to position [836, 0]
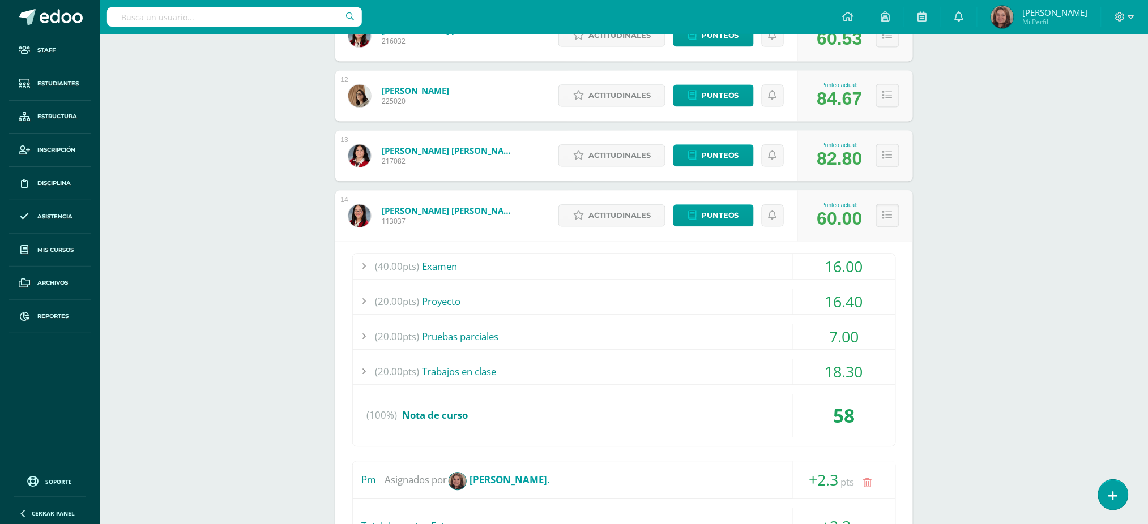
click at [438, 210] on link "Mayorga Molina, Estefani Mariana Izabel" at bounding box center [450, 210] width 136 height 11
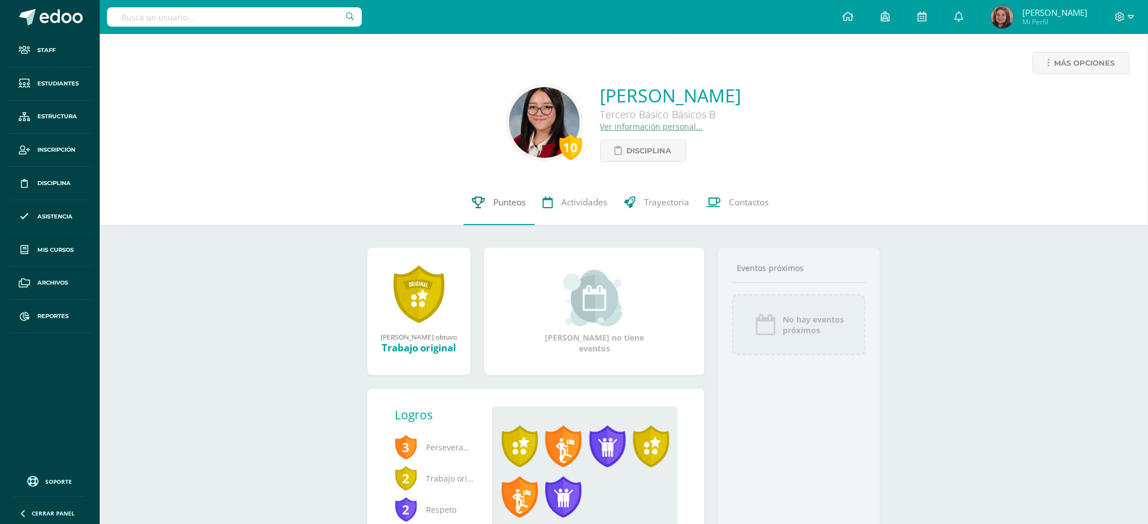
click at [500, 199] on span "Punteos" at bounding box center [510, 203] width 32 height 12
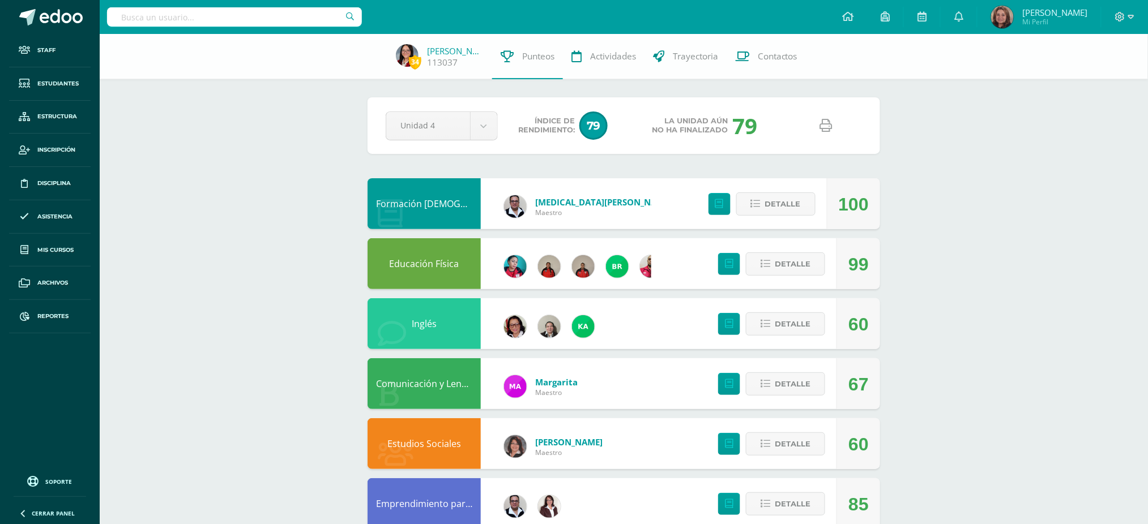
click at [823, 125] on icon at bounding box center [826, 125] width 12 height 12
click at [228, 15] on input "text" at bounding box center [234, 16] width 255 height 19
type input "m"
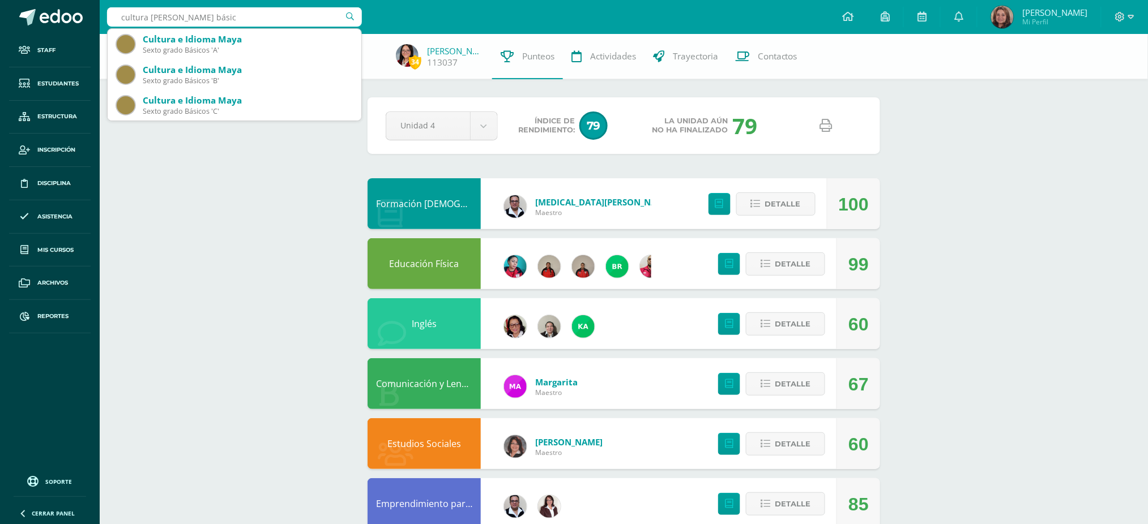
type input "cultura maya segundo básico"
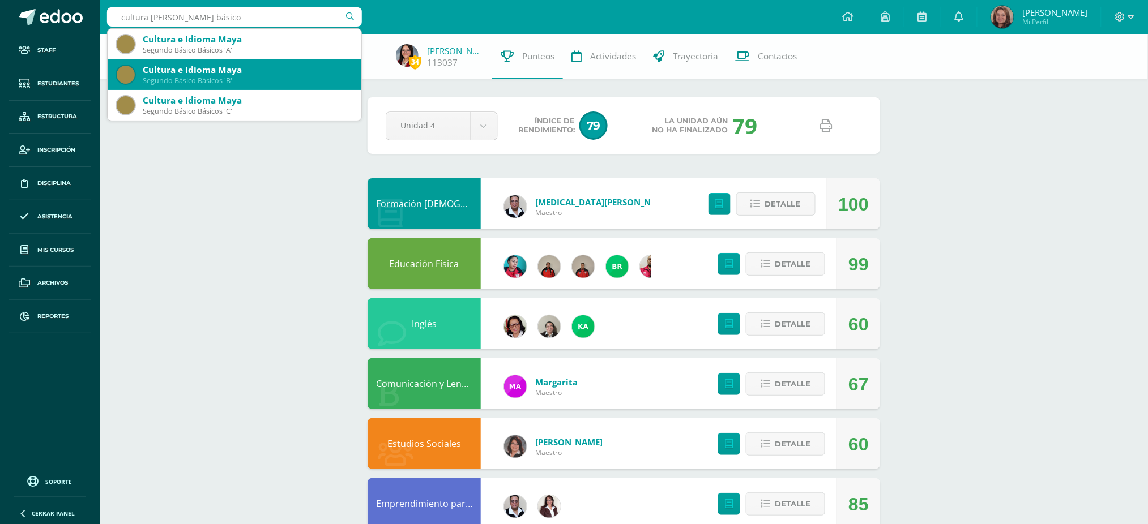
click at [211, 69] on div "Cultura e Idioma Maya" at bounding box center [248, 70] width 210 height 12
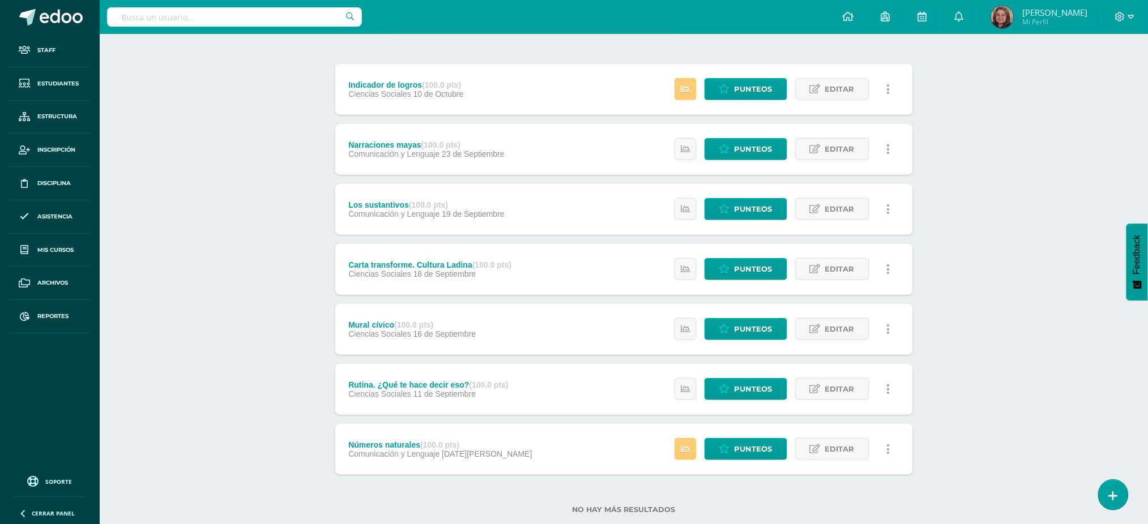
scroll to position [150, 0]
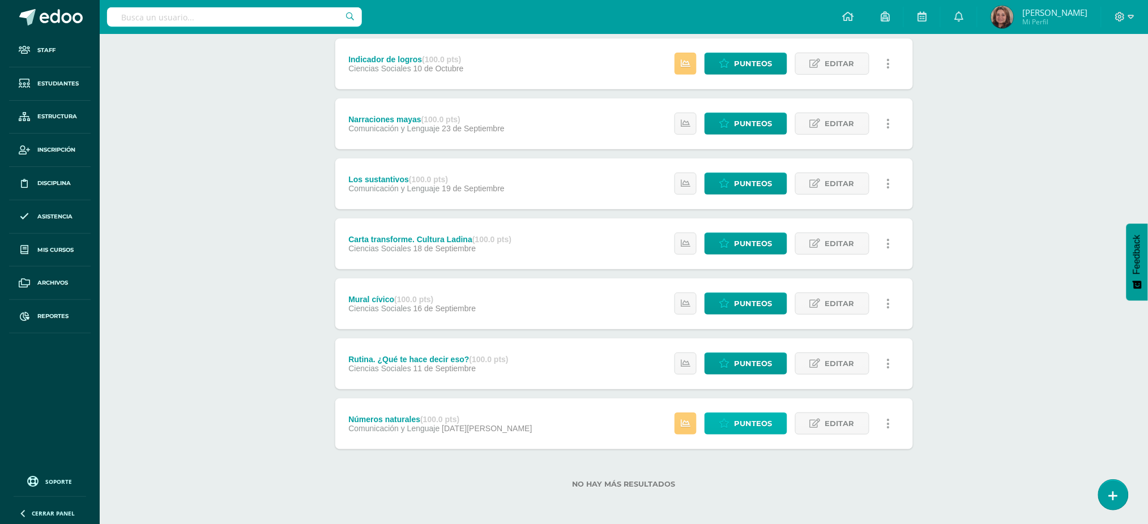
click at [747, 424] on span "Punteos" at bounding box center [754, 423] width 38 height 21
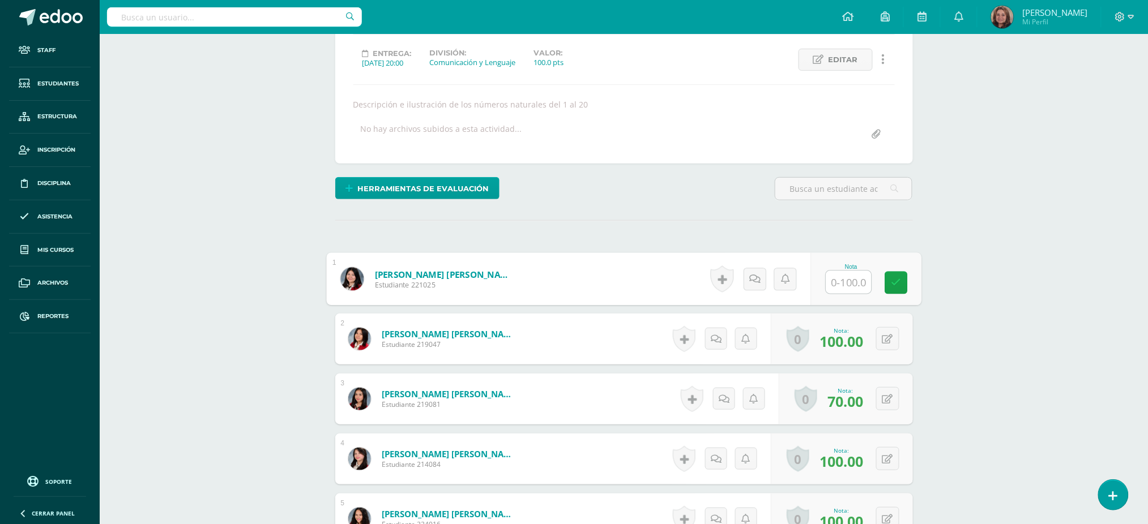
click at [855, 277] on input "text" at bounding box center [848, 282] width 45 height 23
type input "0"
click at [893, 281] on icon at bounding box center [896, 282] width 10 height 10
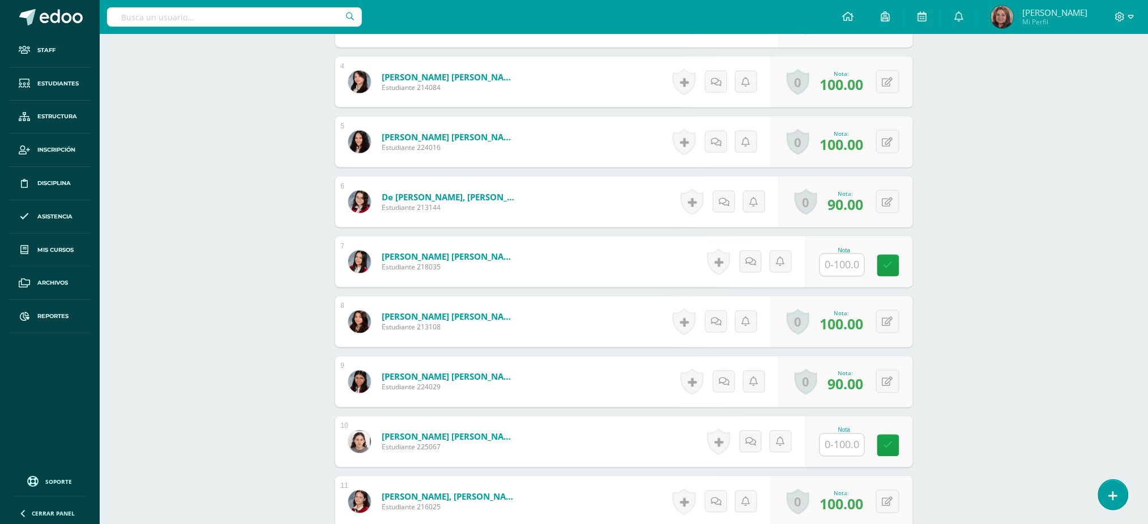
scroll to position [530, 0]
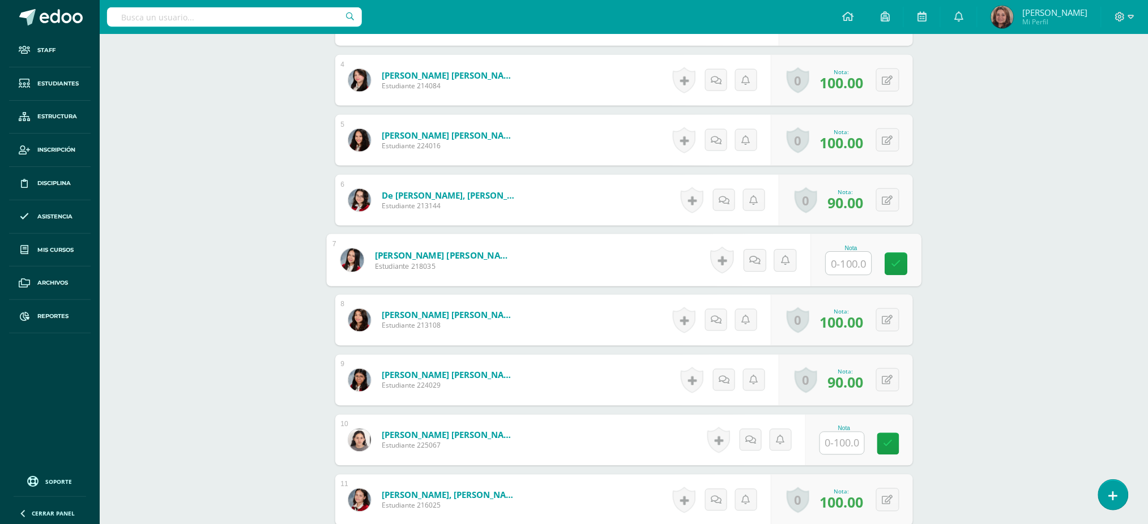
click at [849, 271] on input "text" at bounding box center [848, 264] width 45 height 23
type input "0"
click at [900, 262] on icon at bounding box center [896, 264] width 10 height 10
click at [843, 454] on div at bounding box center [841, 443] width 45 height 23
click at [846, 441] on input "text" at bounding box center [848, 444] width 45 height 23
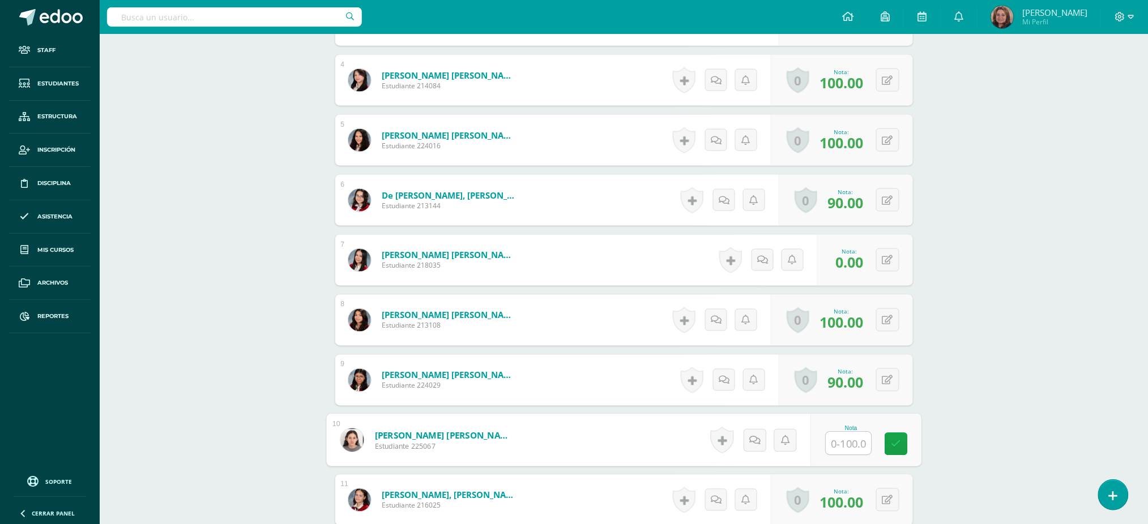
type input "0"
click at [907, 443] on link at bounding box center [896, 444] width 23 height 23
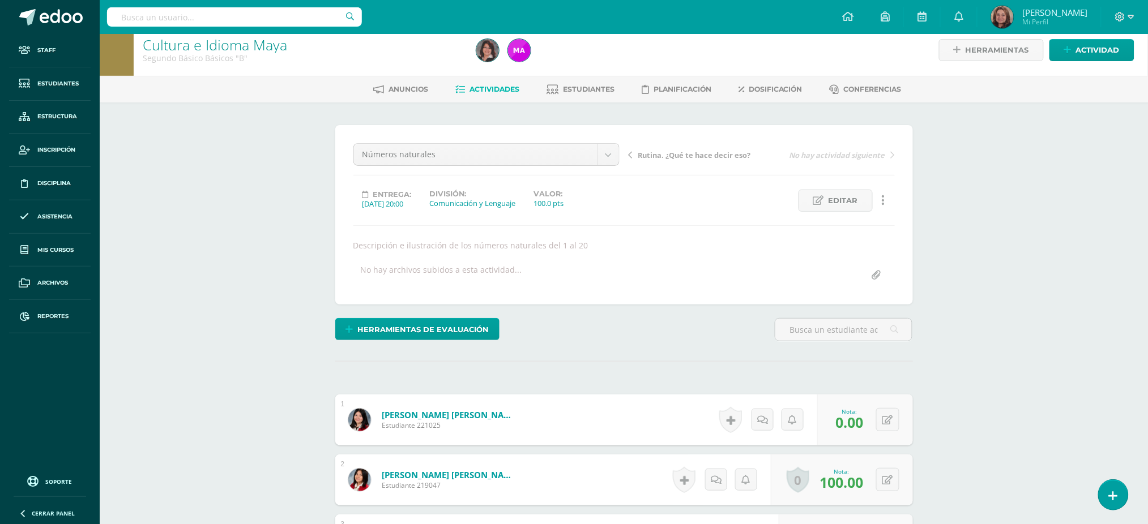
scroll to position [0, 0]
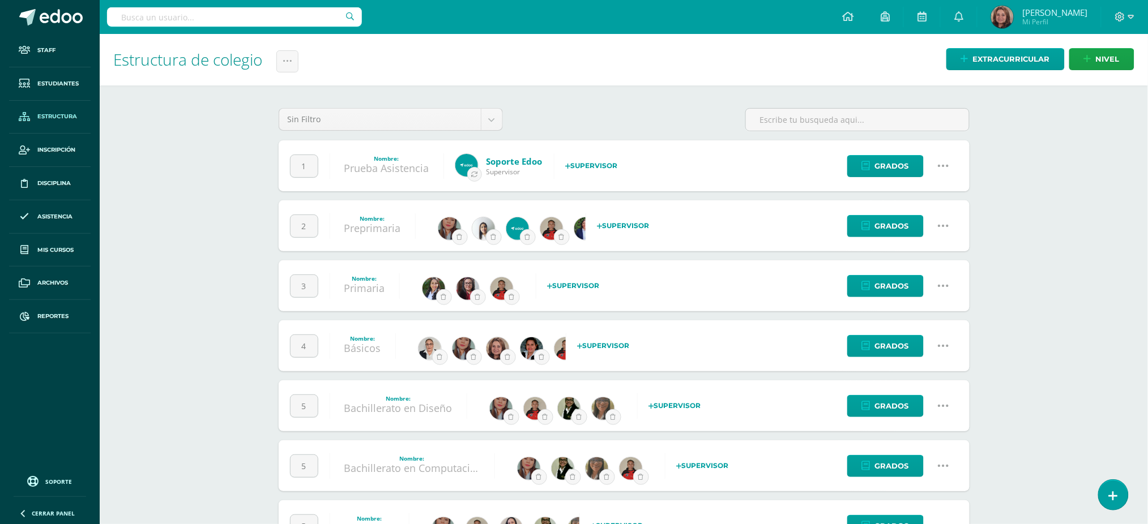
click at [949, 340] on icon at bounding box center [943, 346] width 12 height 12
click at [927, 403] on link "Configuración" at bounding box center [922, 404] width 100 height 18
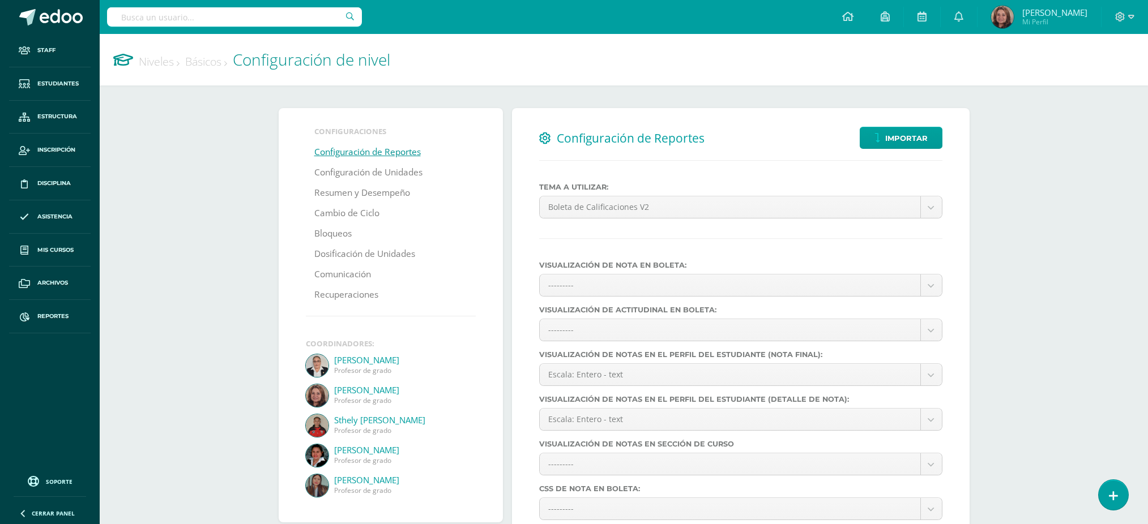
select select
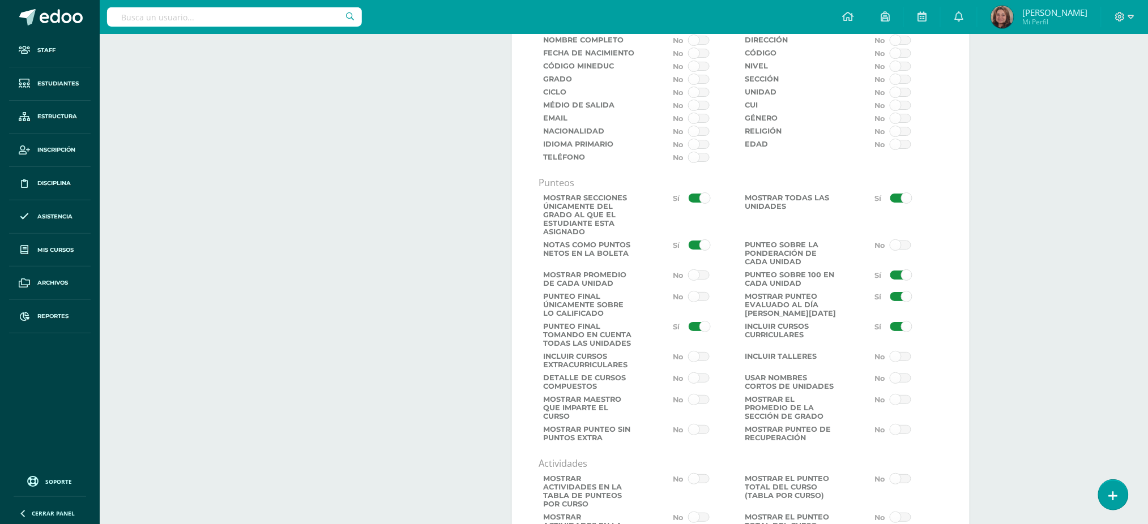
scroll to position [1435, 0]
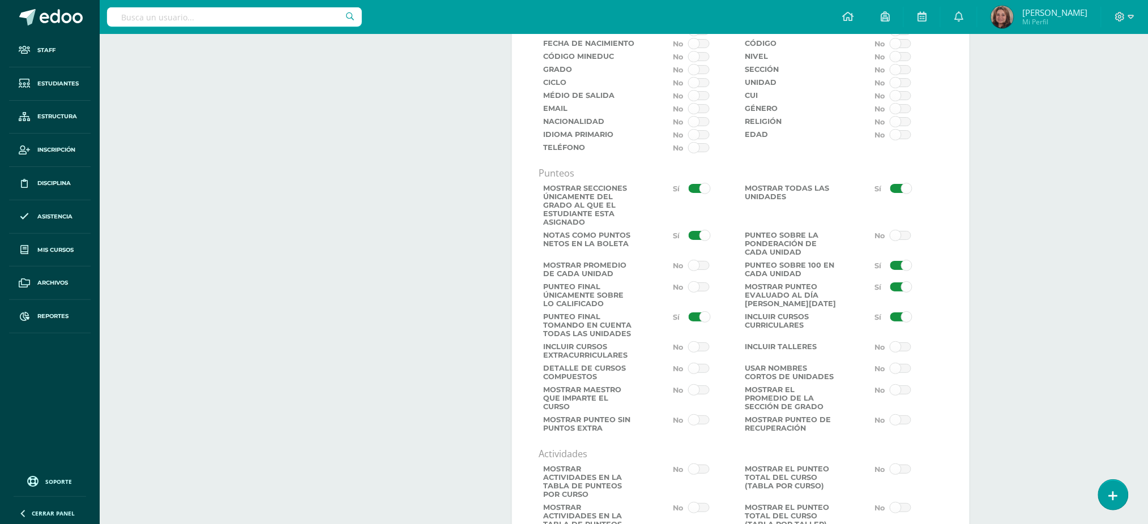
click at [702, 270] on span at bounding box center [699, 265] width 21 height 9
click at [0, 0] on input "checkbox" at bounding box center [0, 0] width 0 height 0
click at [904, 270] on span at bounding box center [900, 265] width 21 height 9
click at [0, 0] on input "checkbox" at bounding box center [0, 0] width 0 height 0
click at [897, 292] on span at bounding box center [900, 287] width 21 height 9
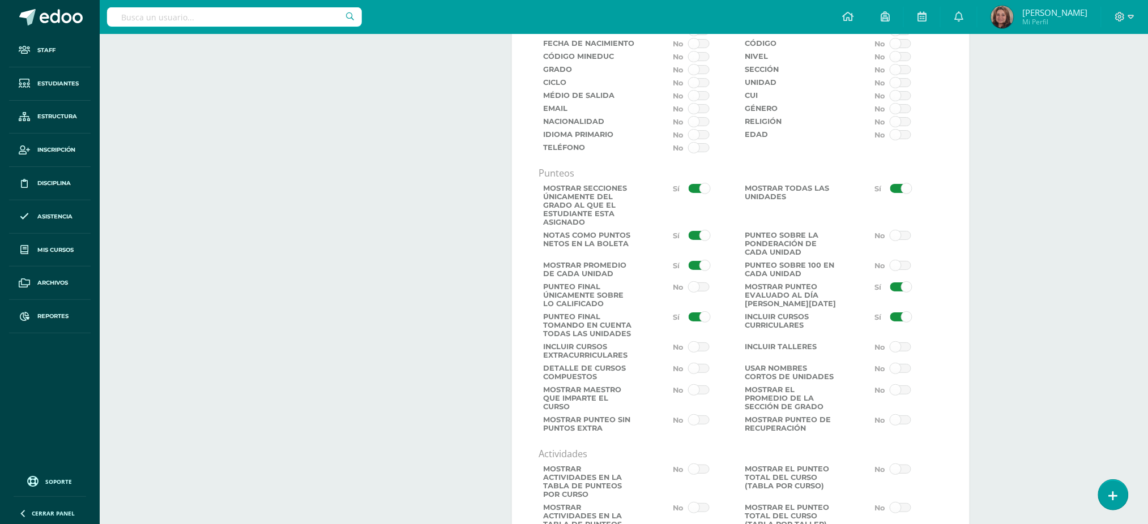
click at [0, 0] on input "checkbox" at bounding box center [0, 0] width 0 height 0
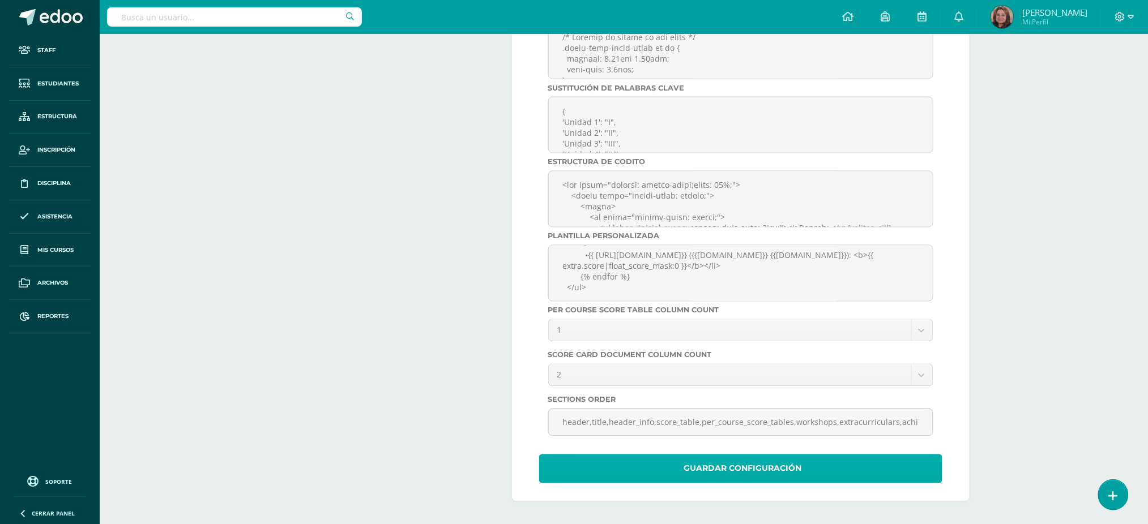
scroll to position [3866, 0]
click at [774, 467] on span "Guardar Configuración" at bounding box center [743, 469] width 118 height 28
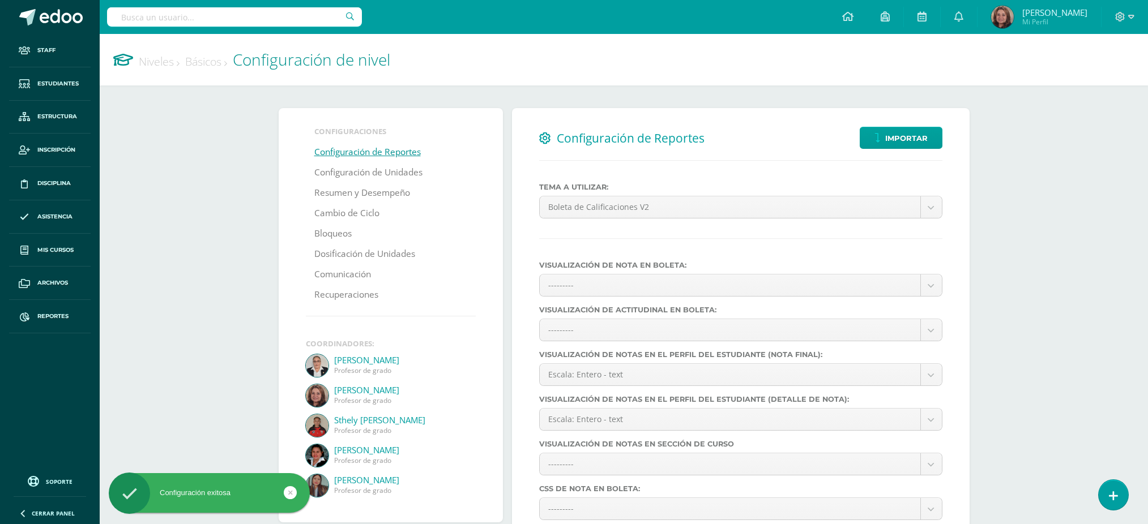
select select
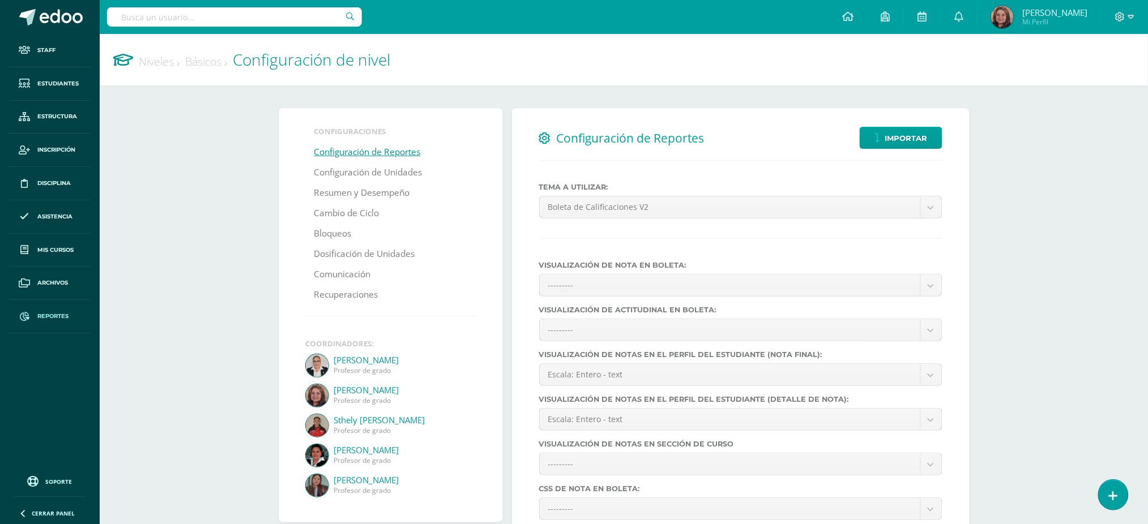
click at [53, 311] on link "Reportes" at bounding box center [50, 316] width 82 height 33
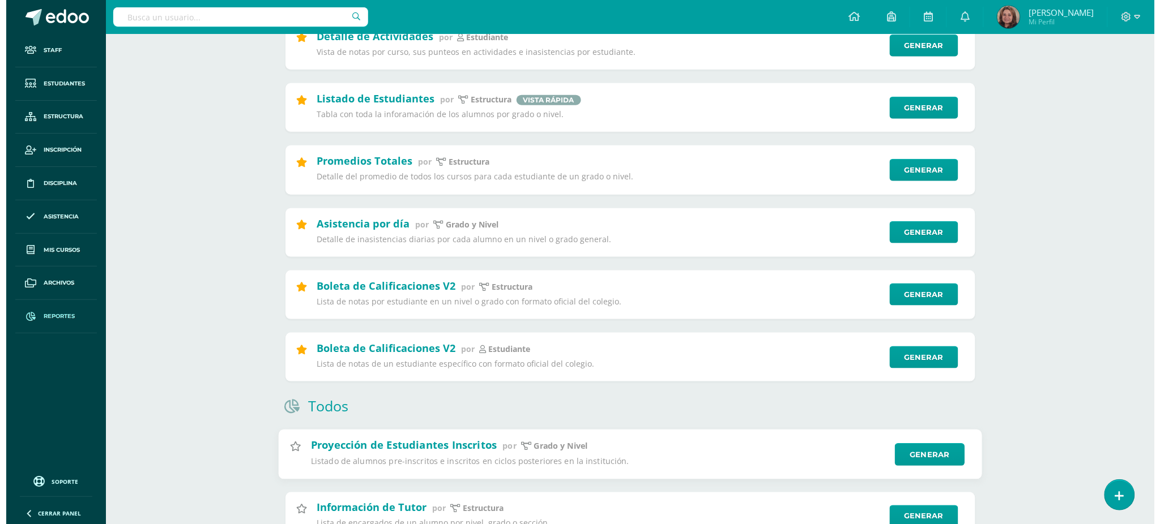
scroll to position [377, 0]
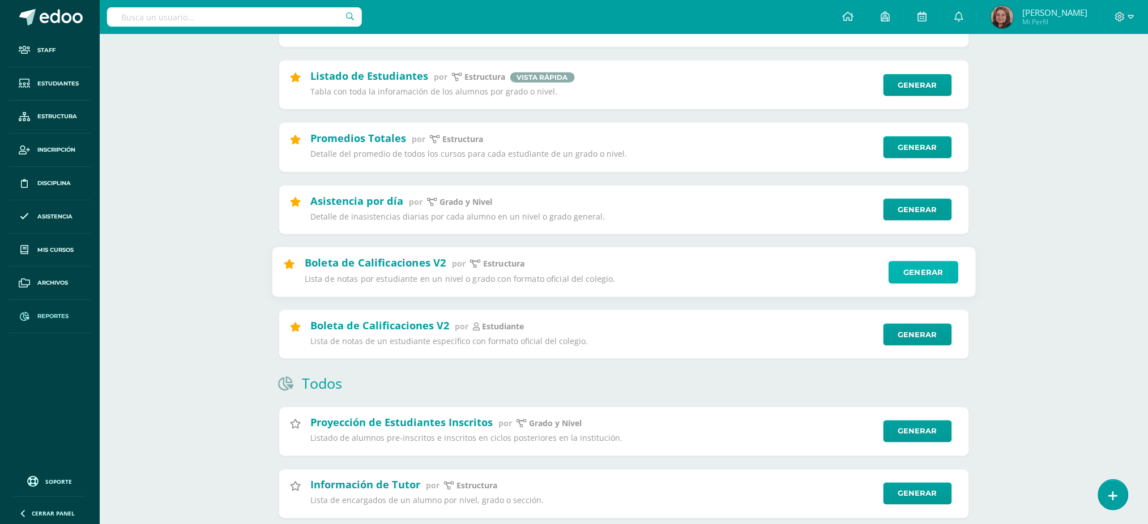
click at [920, 271] on link "Generar" at bounding box center [924, 272] width 70 height 23
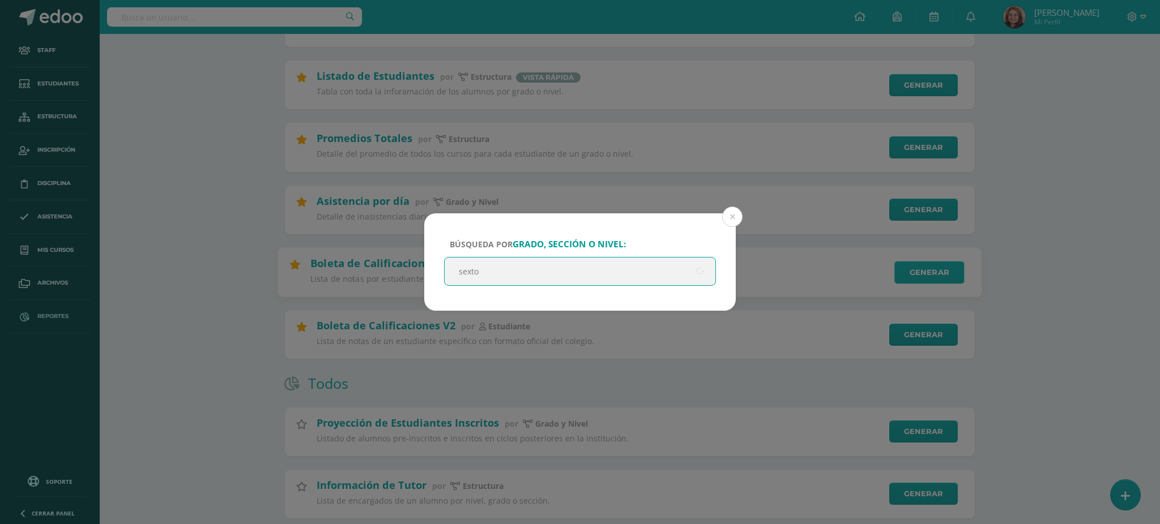
type input "sexto"
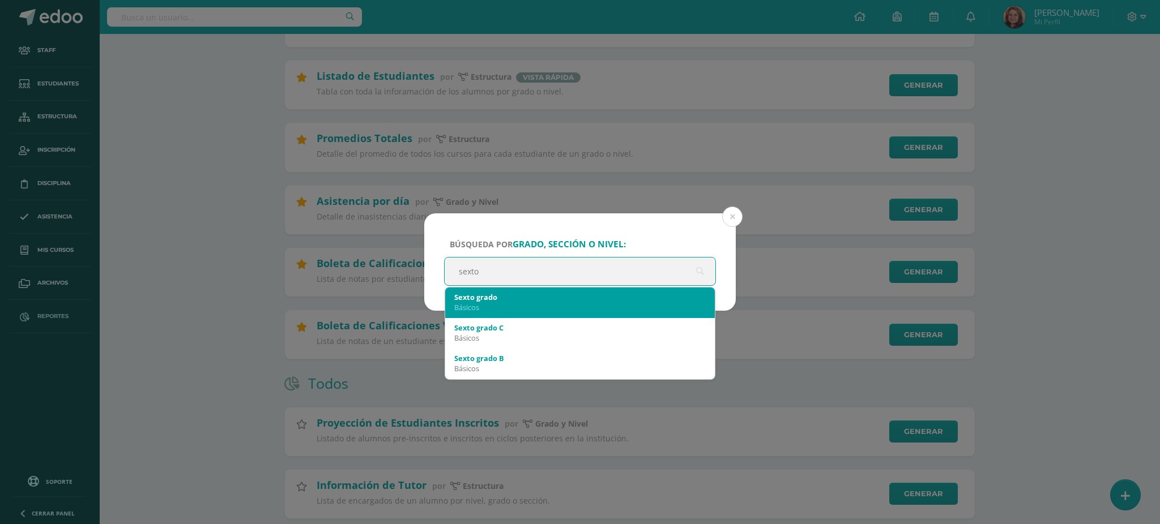
click at [560, 310] on div "Básicos" at bounding box center [579, 307] width 251 height 10
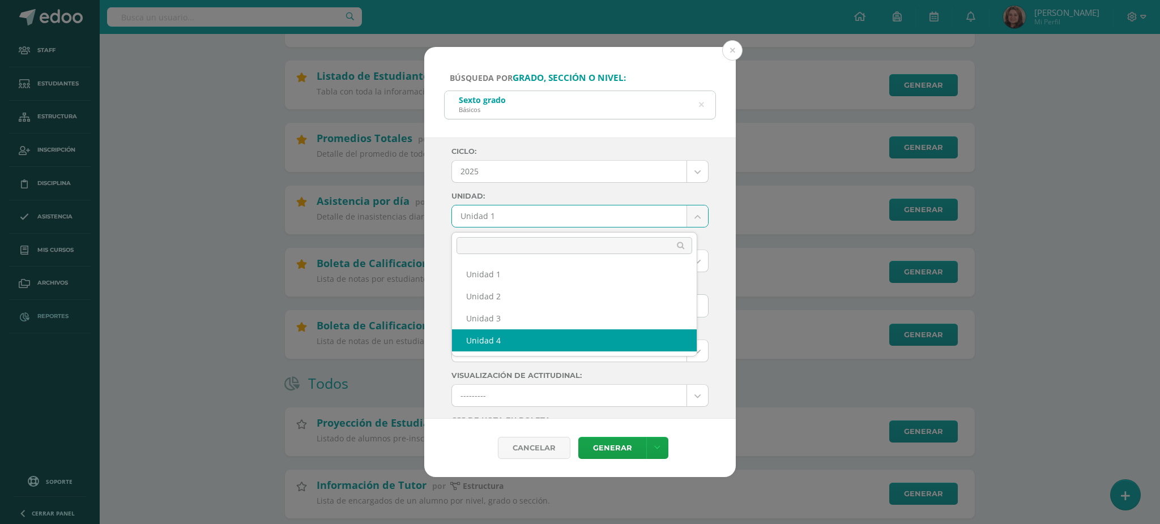
select select "Unidad 4"
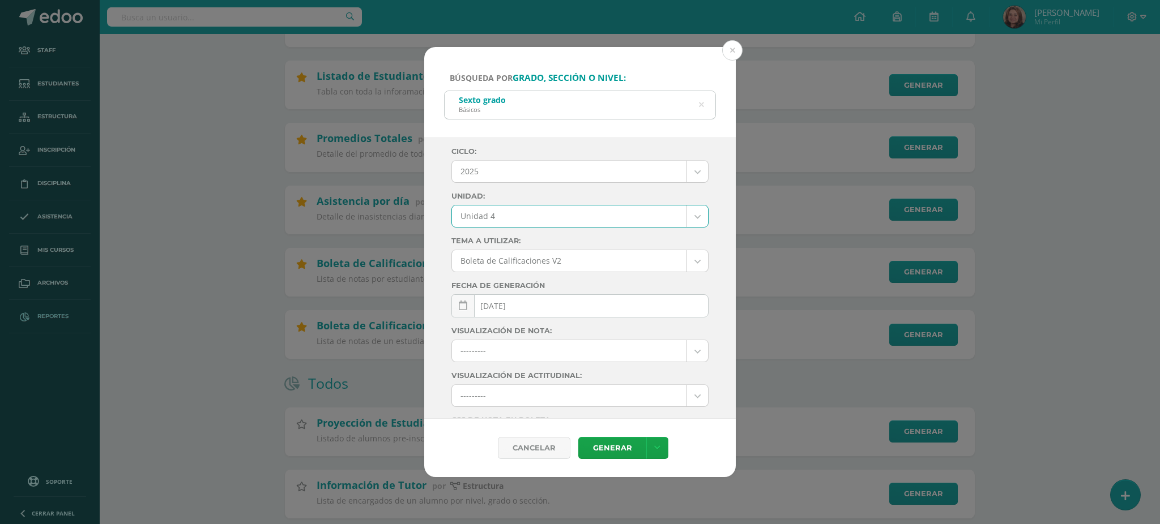
scroll to position [122, 0]
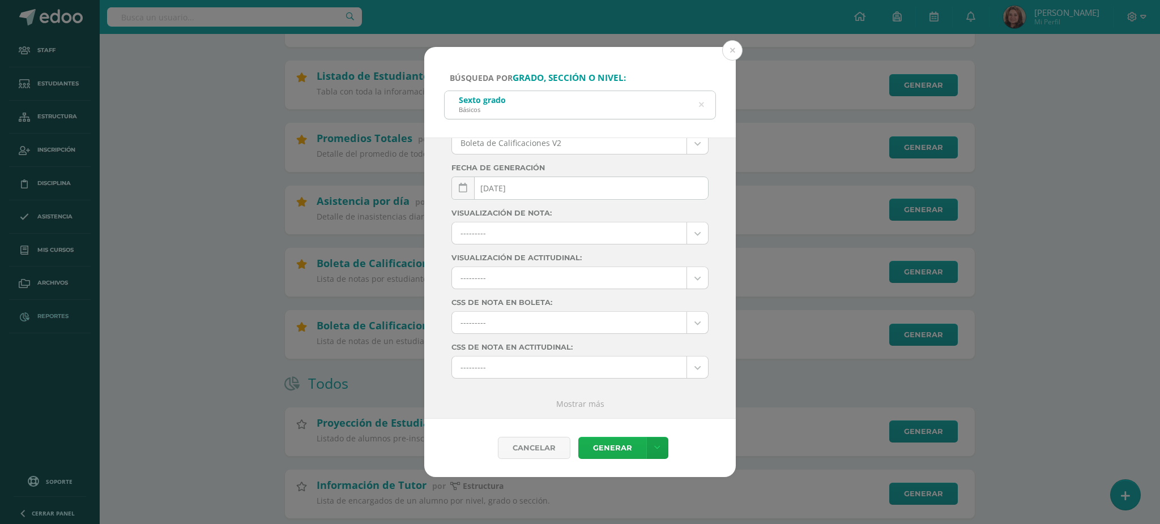
click at [604, 451] on link "Generar" at bounding box center [612, 448] width 68 height 22
click at [700, 105] on icon at bounding box center [701, 105] width 24 height 24
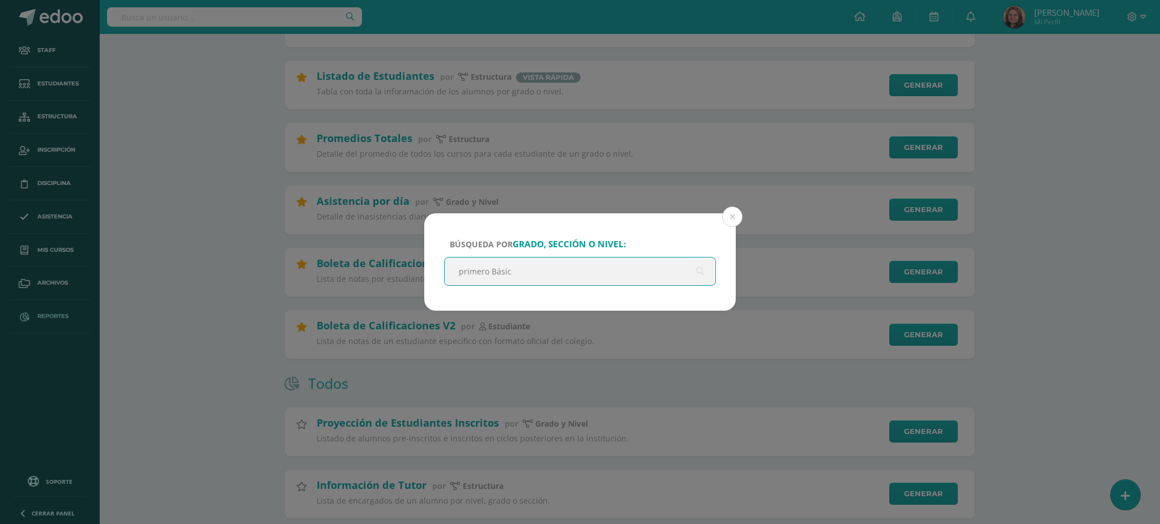
type input "primero Básico"
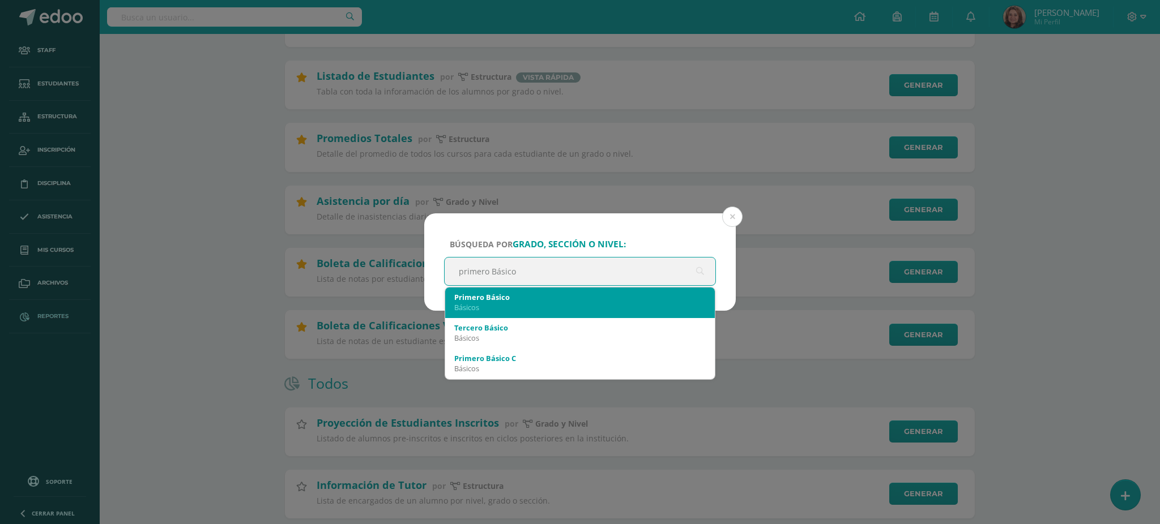
click at [537, 303] on div "Básicos" at bounding box center [579, 307] width 251 height 10
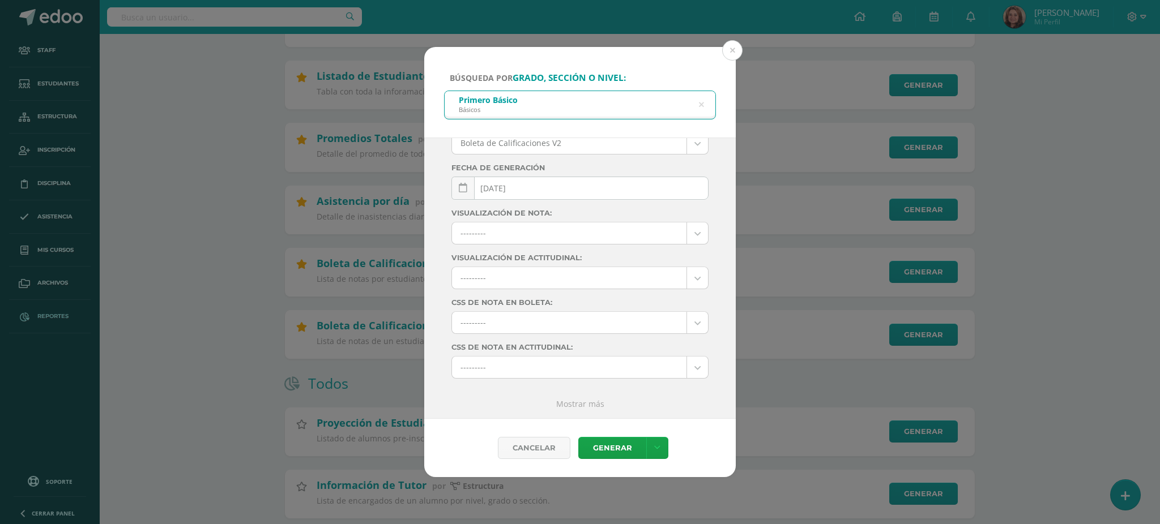
scroll to position [0, 0]
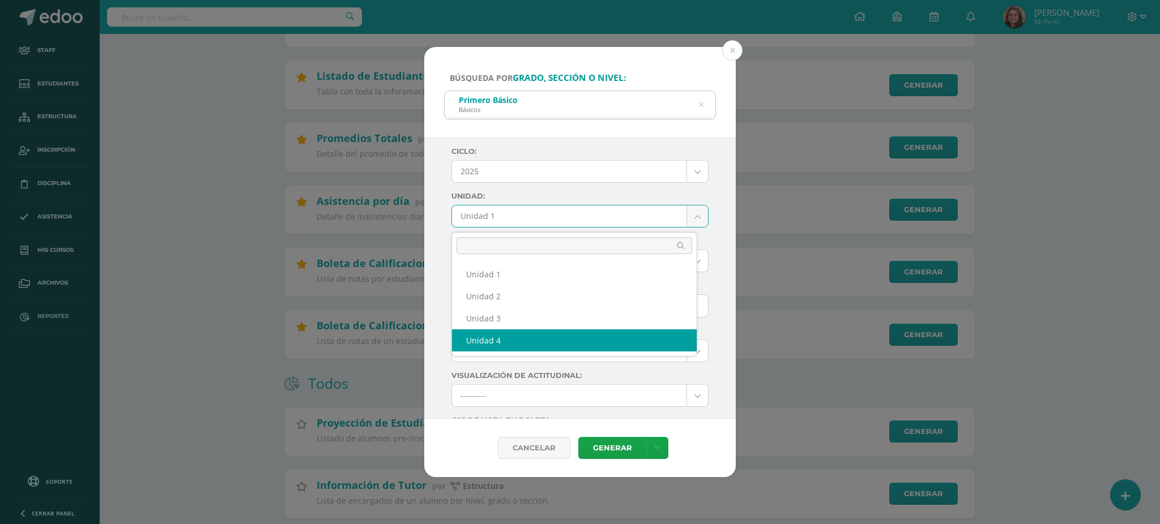
select select "Unidad 4"
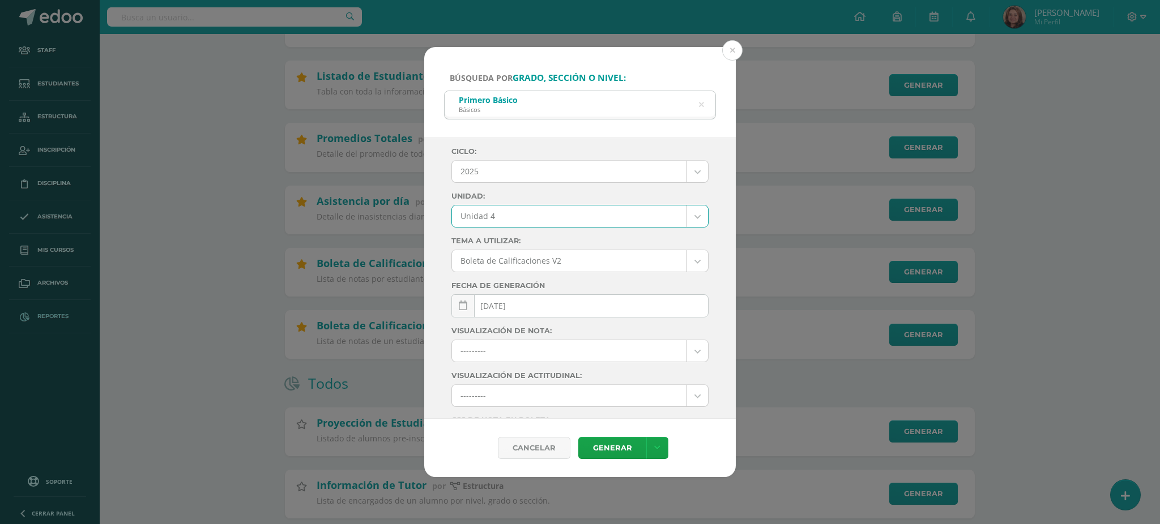
scroll to position [122, 0]
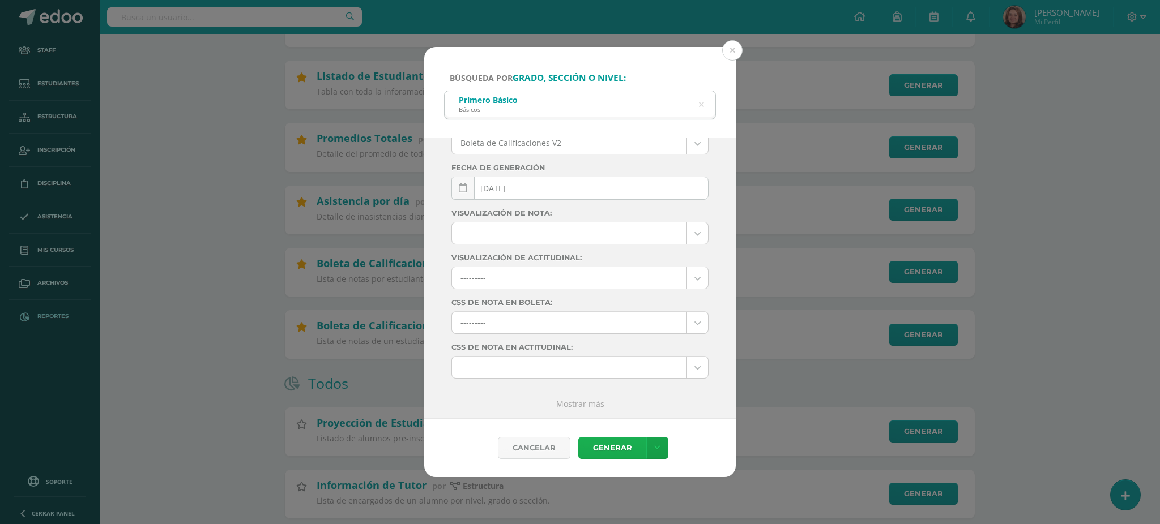
click at [612, 450] on link "Generar" at bounding box center [612, 448] width 68 height 22
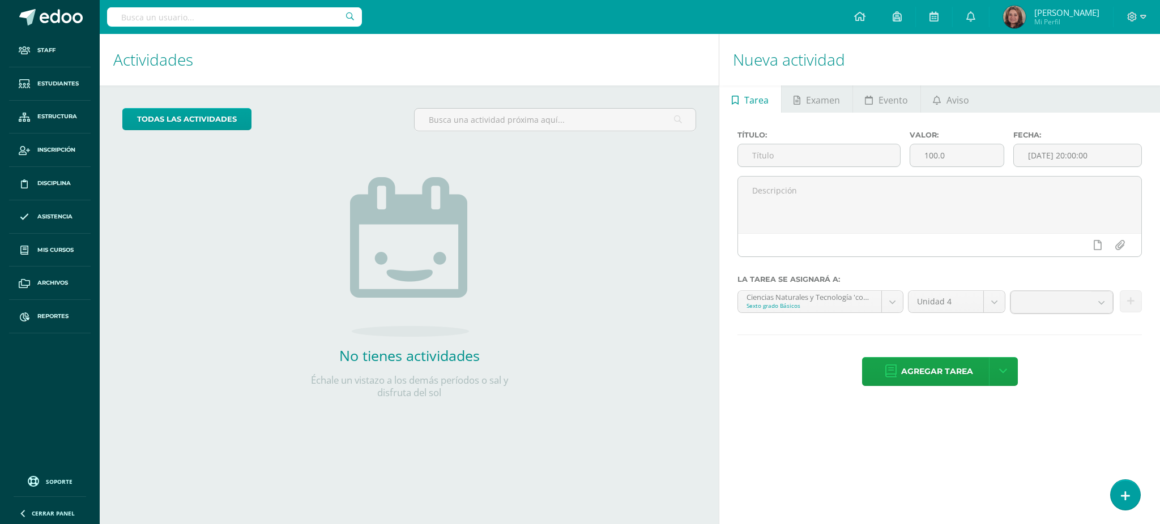
click at [278, 16] on input "text" at bounding box center [234, 16] width 255 height 19
type input "[PERSON_NAME]"
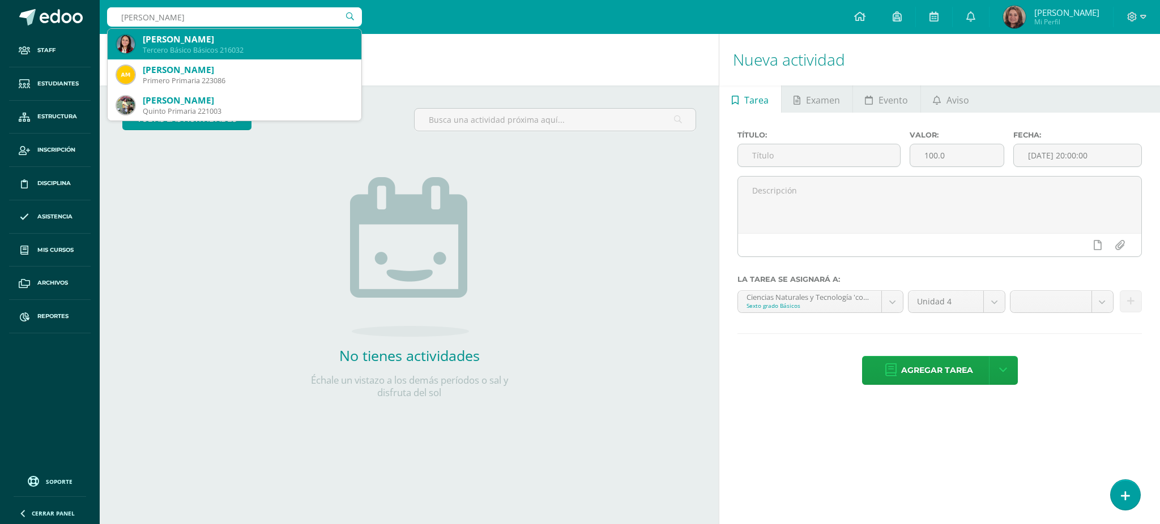
click at [269, 39] on div "[PERSON_NAME]" at bounding box center [248, 39] width 210 height 12
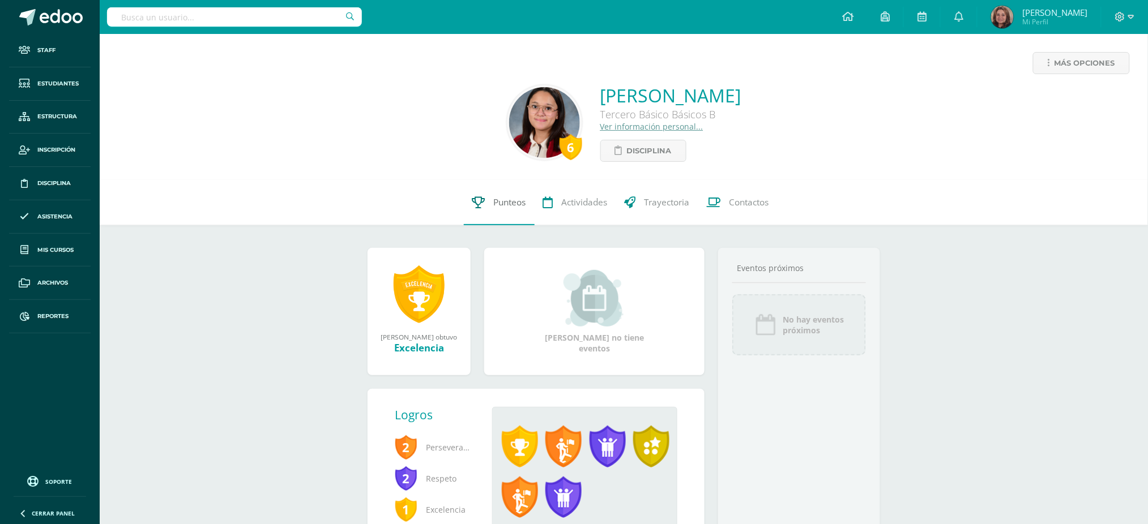
click at [517, 199] on span "Punteos" at bounding box center [510, 203] width 32 height 12
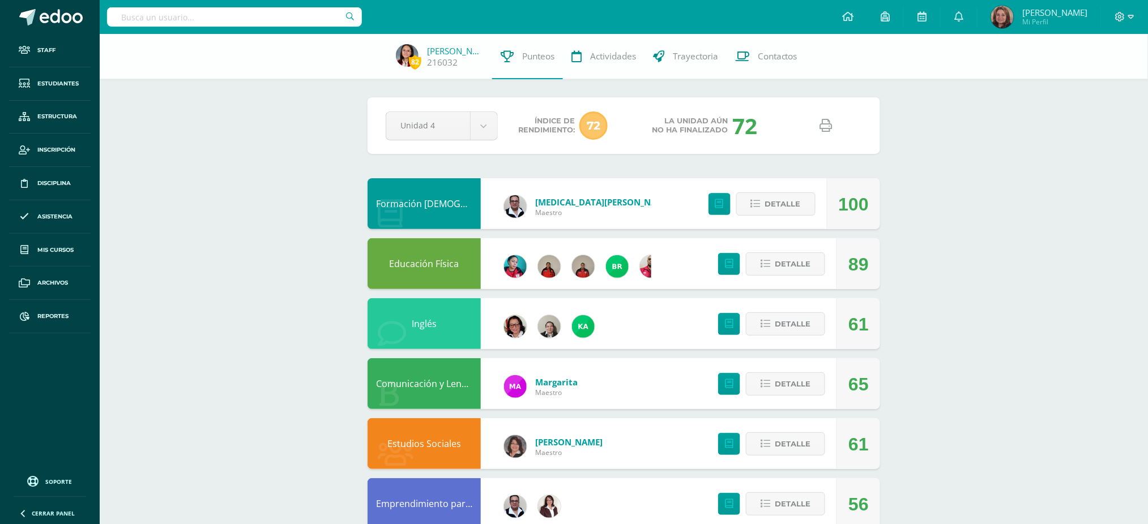
click at [833, 123] on link at bounding box center [826, 126] width 29 height 29
click at [52, 317] on span "Reportes" at bounding box center [52, 316] width 31 height 9
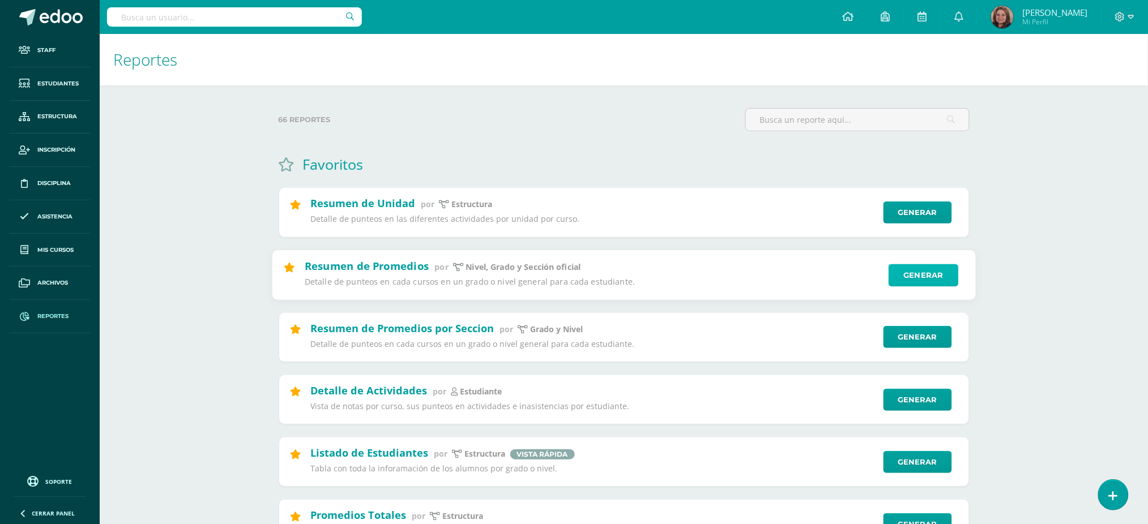
click at [931, 280] on link "Generar" at bounding box center [924, 275] width 70 height 23
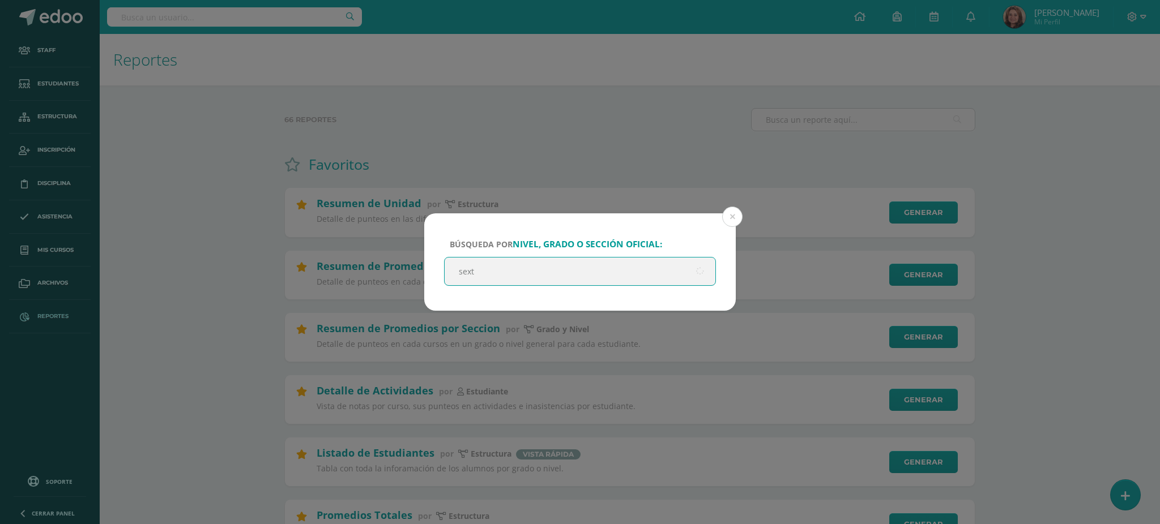
type input "sexto"
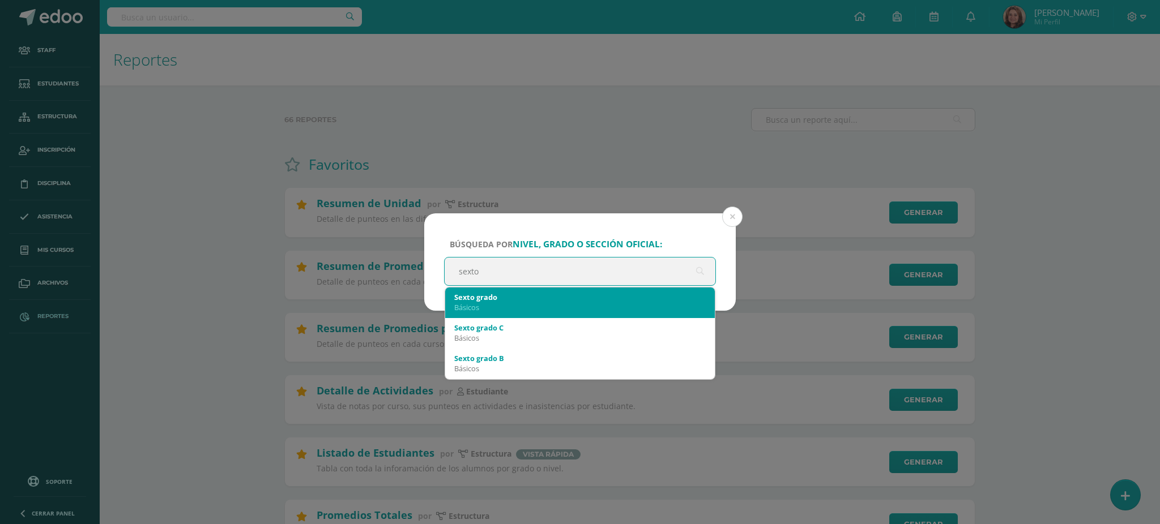
click at [638, 304] on div "Básicos" at bounding box center [579, 307] width 251 height 10
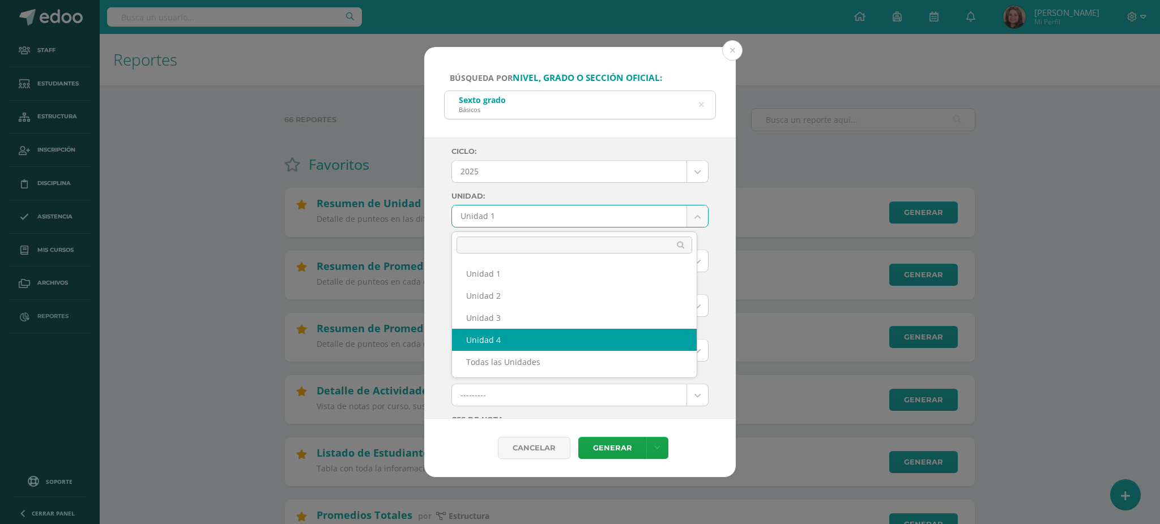
select select "Unidad 4"
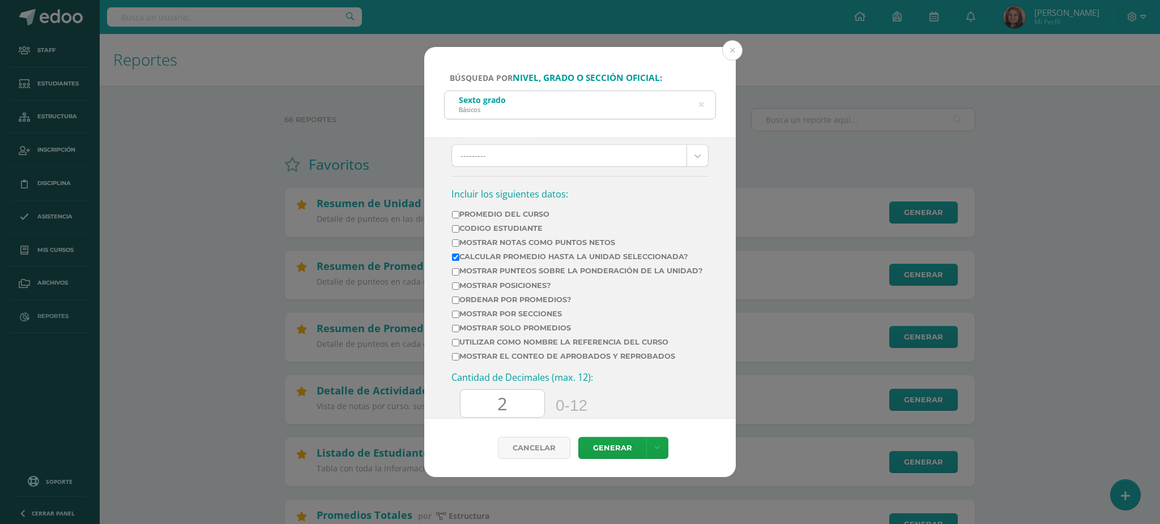
scroll to position [377, 0]
click at [455, 244] on label "Mostrar Notas Como Puntos Netos" at bounding box center [577, 239] width 251 height 8
click at [455, 244] on input "Mostrar Notas Como Puntos Netos" at bounding box center [455, 239] width 7 height 7
checkbox input "true"
click at [454, 315] on input "Mostrar por secciones" at bounding box center [455, 311] width 7 height 7
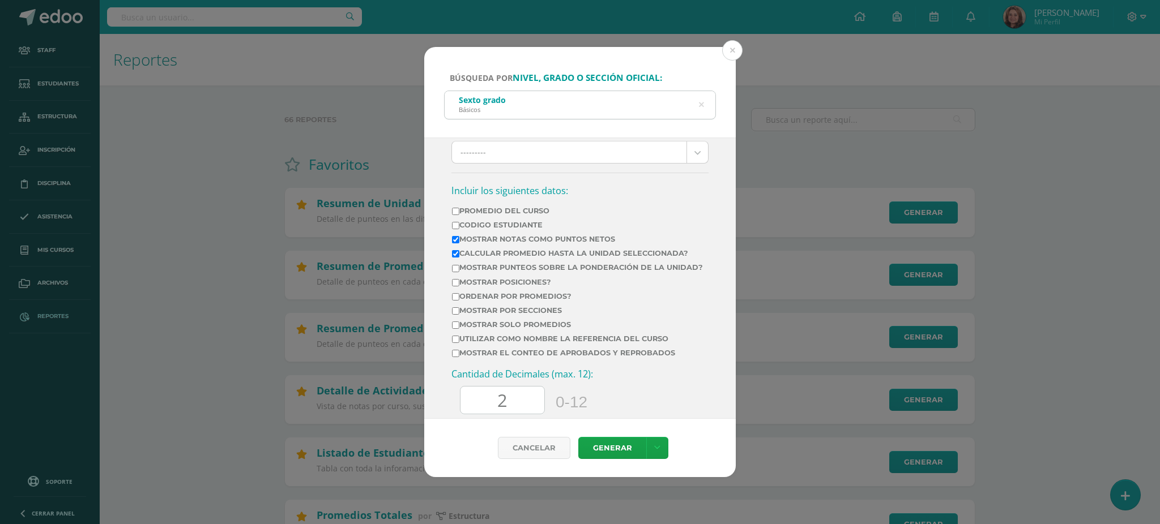
checkbox input "true"
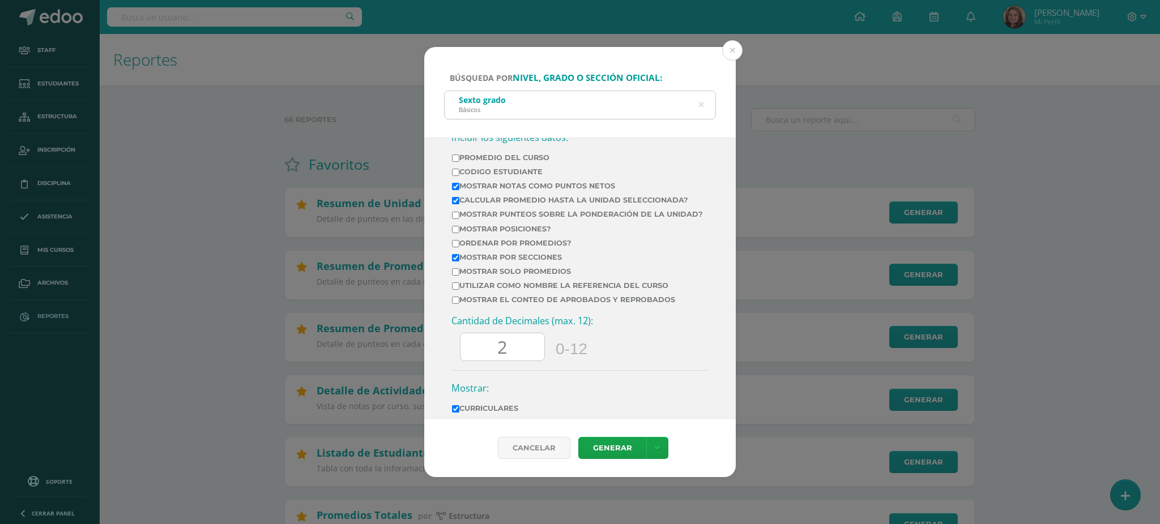
scroll to position [453, 0]
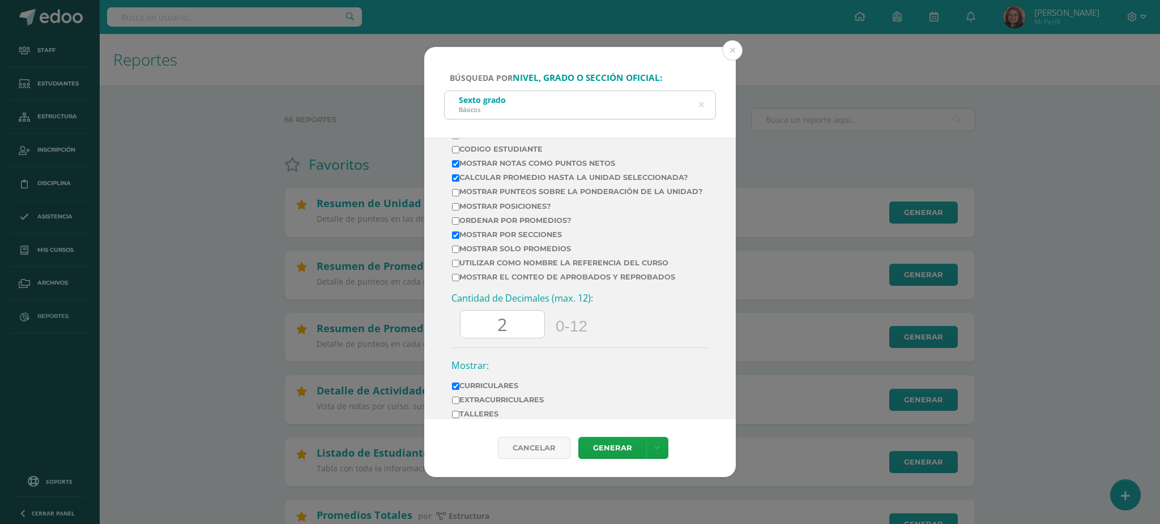
drag, startPoint x: 514, startPoint y: 345, endPoint x: 490, endPoint y: 348, distance: 24.6
click at [490, 339] on input "2" at bounding box center [502, 325] width 84 height 28
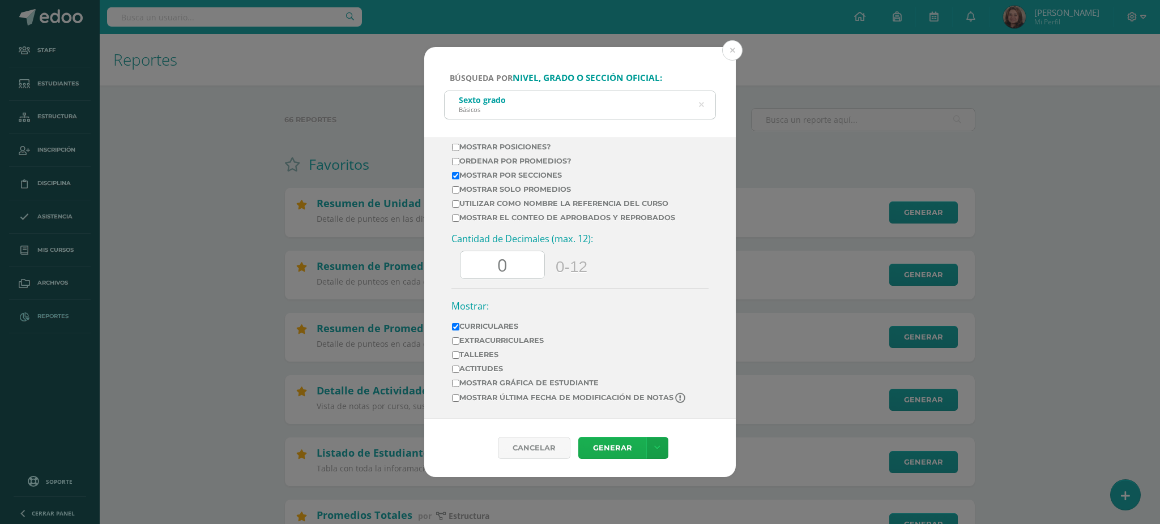
type input "0"
click at [617, 444] on link "Generar" at bounding box center [612, 448] width 68 height 22
